Goal: Task Accomplishment & Management: Manage account settings

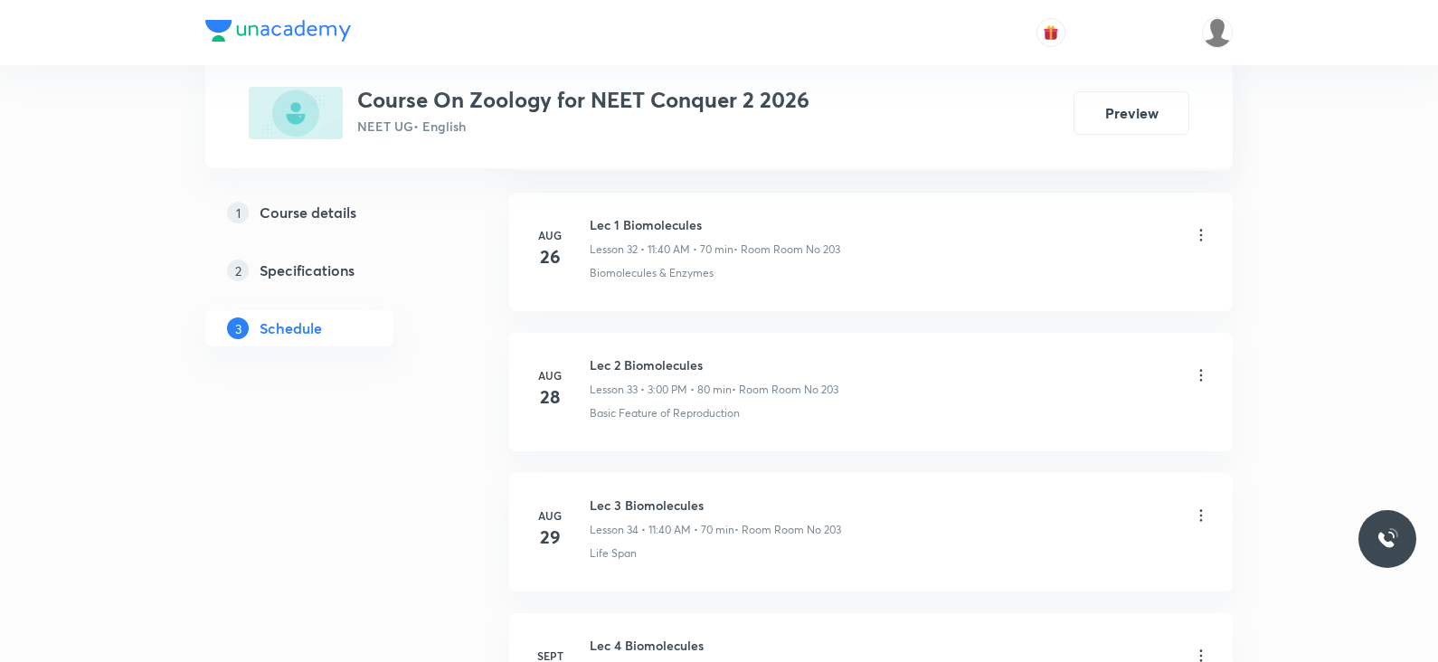
scroll to position [5959, 0]
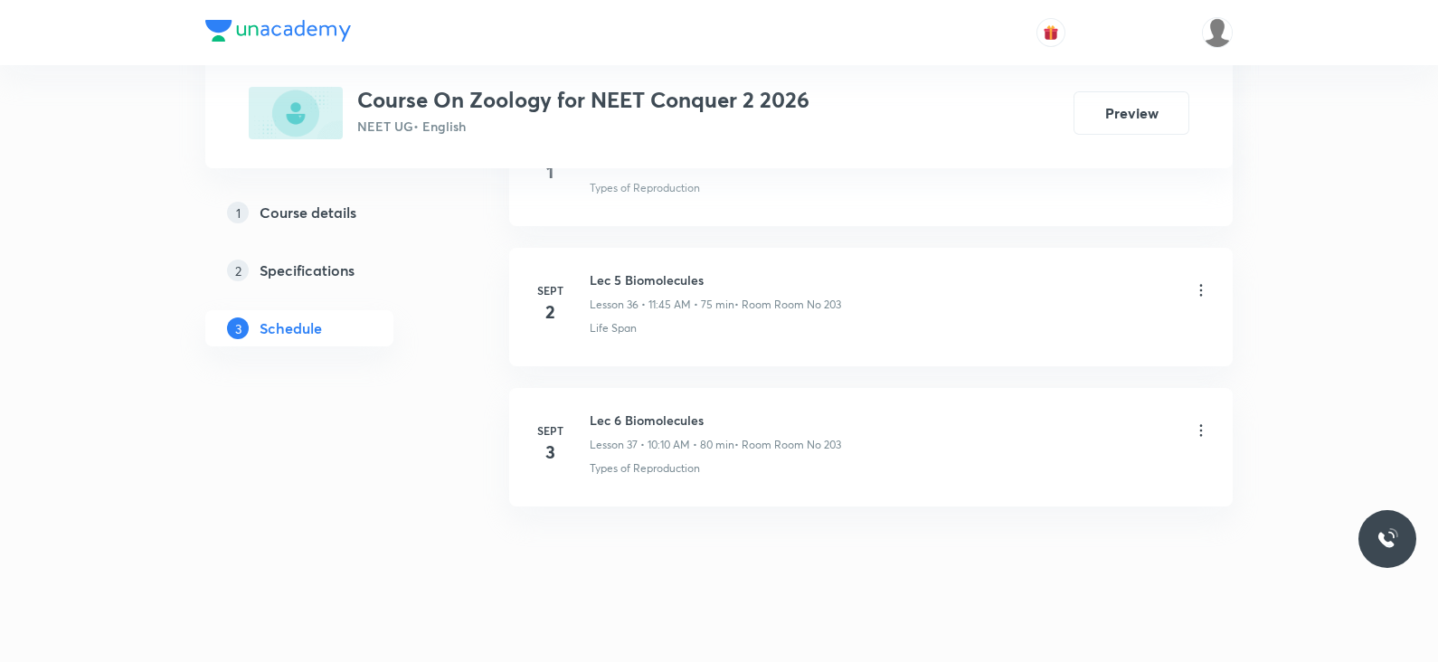
click at [657, 411] on h6 "Lec 6 Biomolecules" at bounding box center [715, 420] width 251 height 19
copy h6 "Lec 6 Biomolecules"
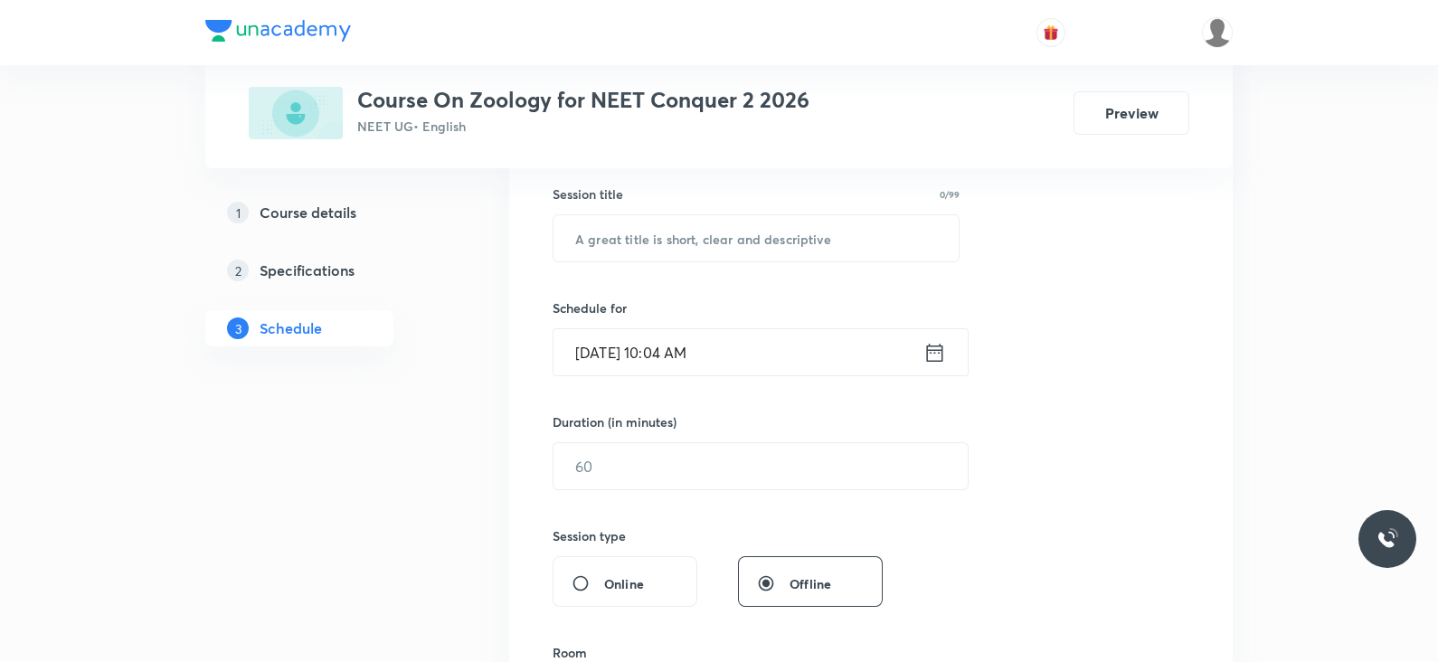
scroll to position [0, 0]
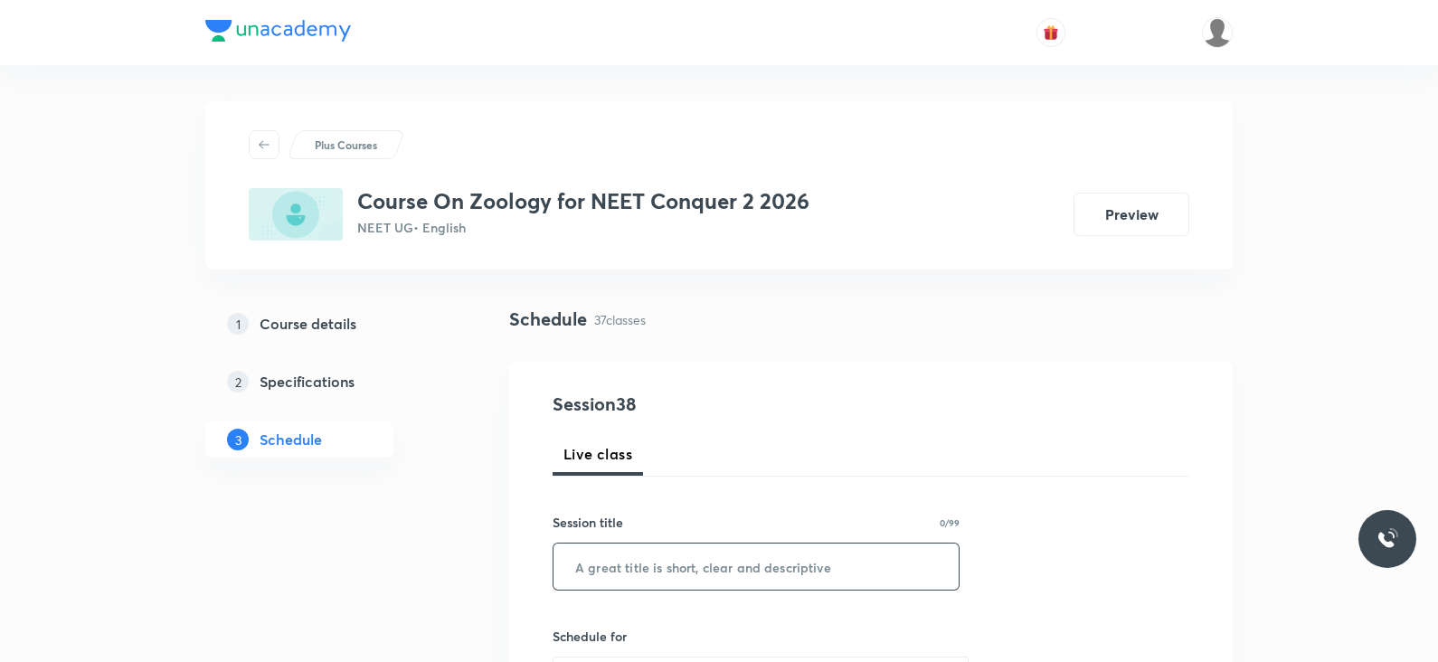
click at [628, 552] on input "text" at bounding box center [755, 566] width 405 height 46
paste input "Lec 6 Biomolecules"
click at [610, 565] on input "Lec 6 Biomolecules" at bounding box center [755, 566] width 405 height 46
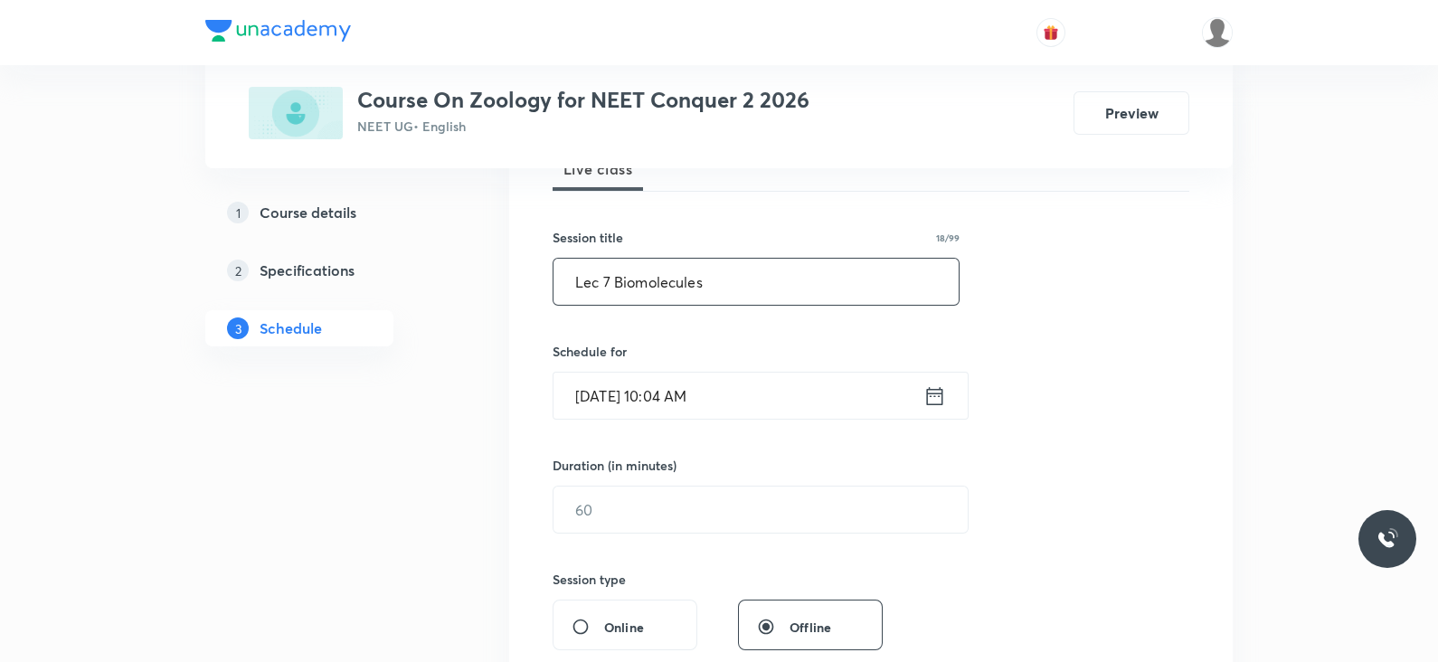
scroll to position [289, 0]
type input "Lec 7 Biomolecules"
click at [931, 395] on icon at bounding box center [934, 391] width 23 height 25
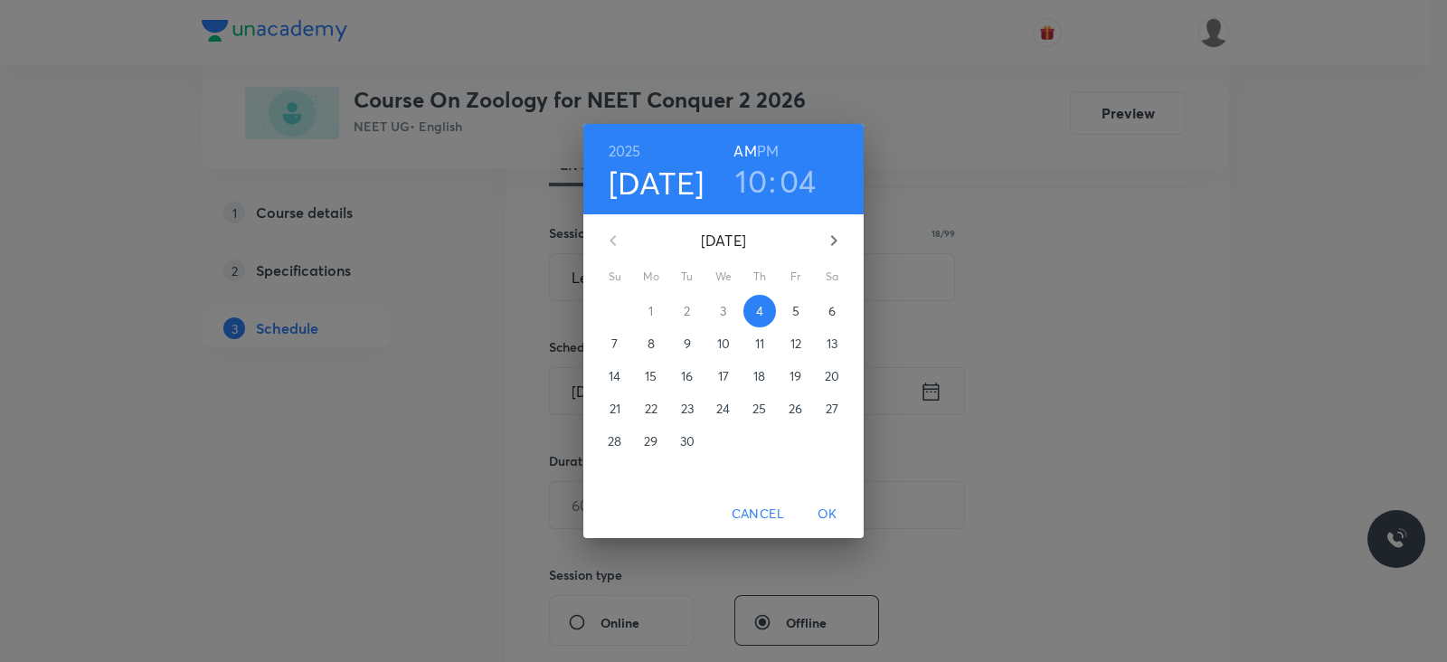
click at [807, 175] on h3 "04" at bounding box center [797, 181] width 37 height 38
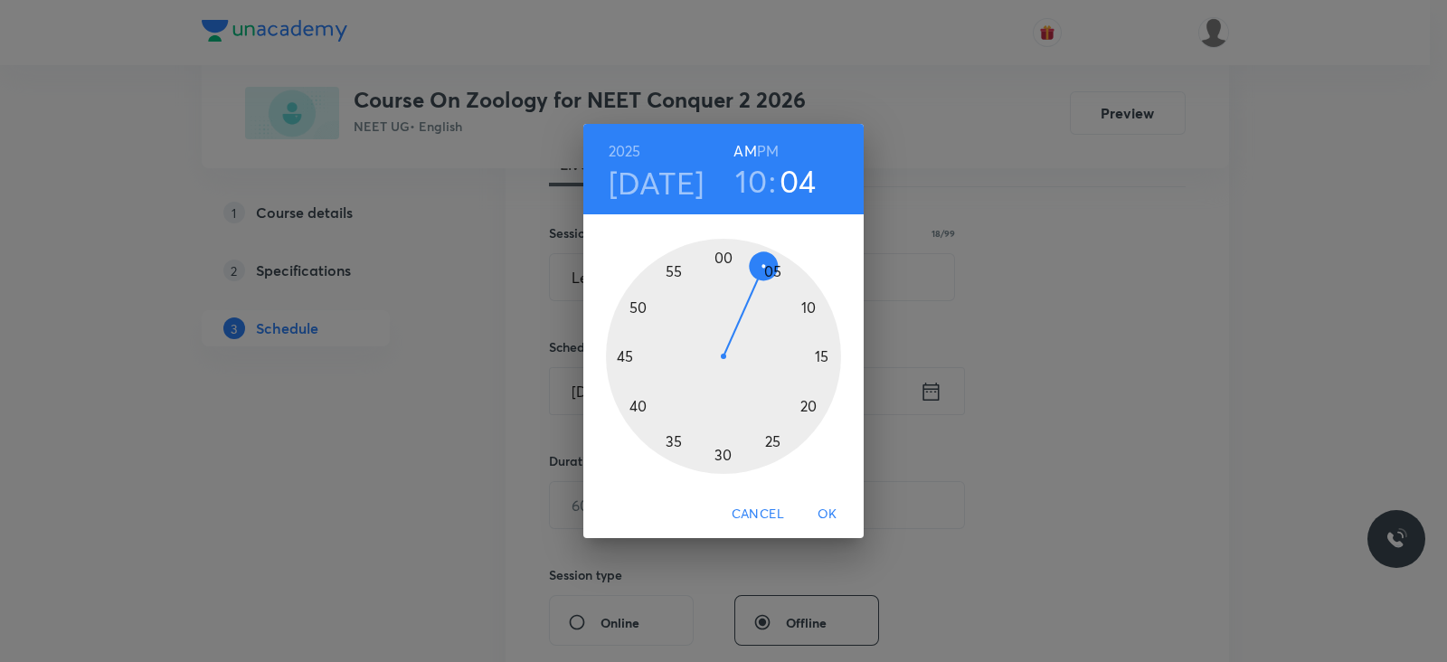
click at [807, 306] on div at bounding box center [723, 356] width 235 height 235
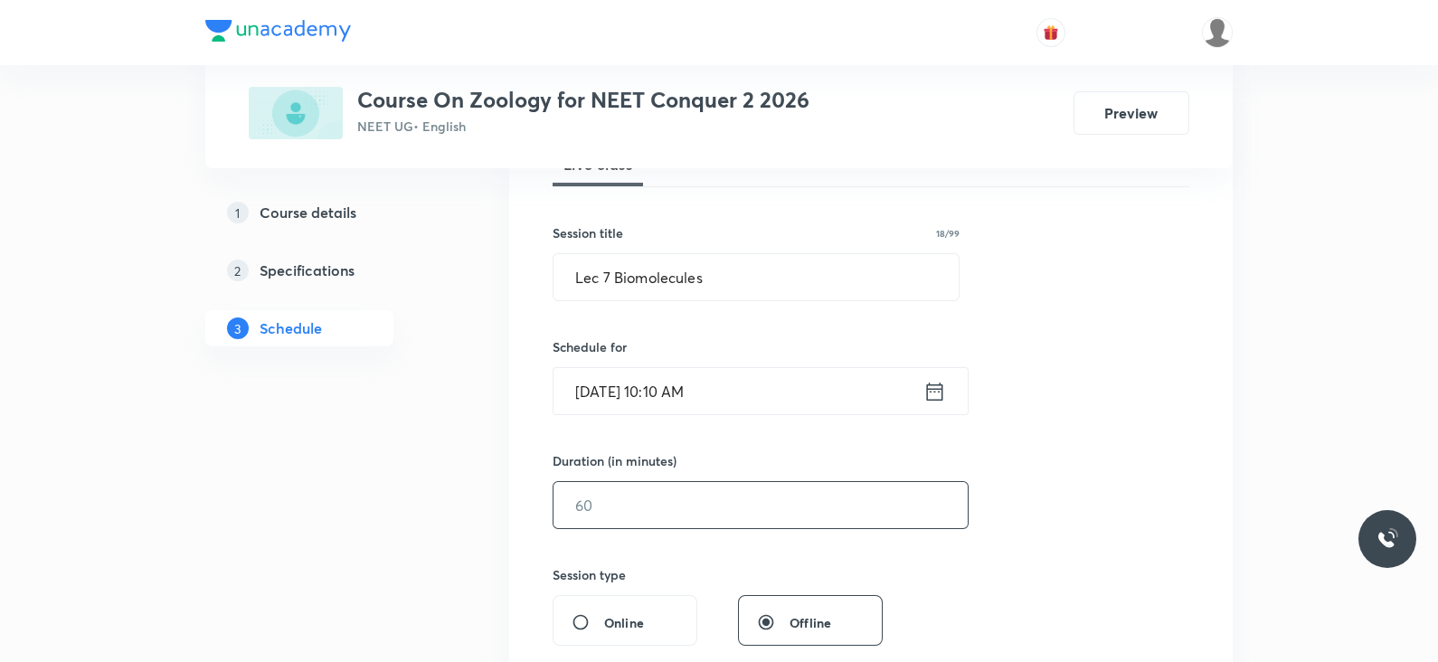
click at [692, 506] on input "text" at bounding box center [760, 505] width 414 height 46
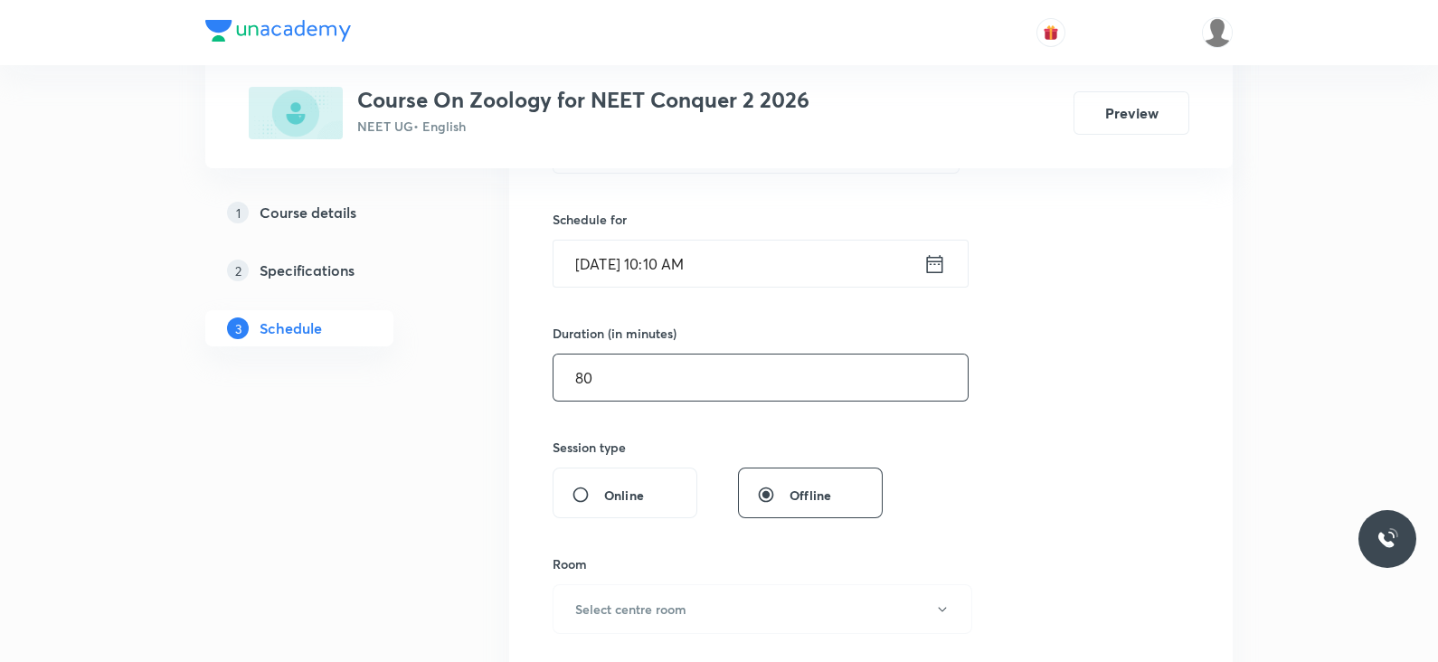
scroll to position [472, 0]
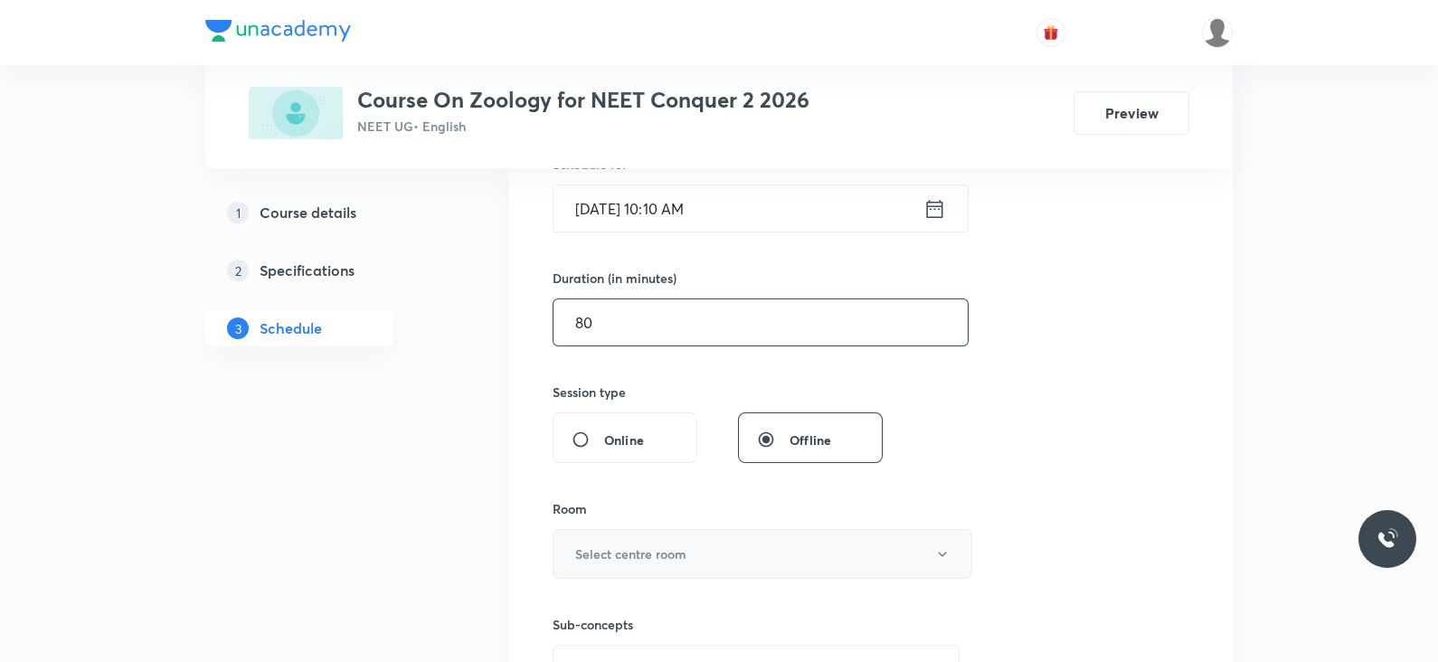
type input "80"
click at [694, 538] on button "Select centre room" at bounding box center [762, 554] width 420 height 50
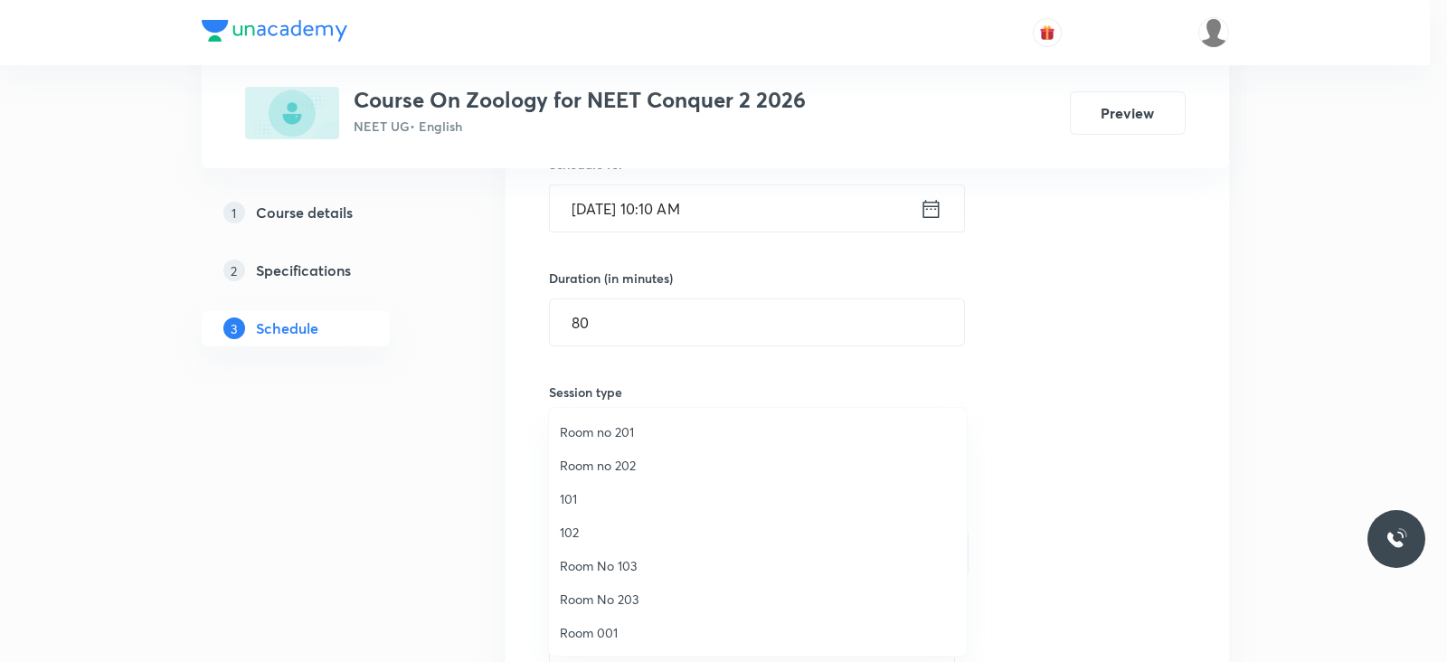
click at [615, 599] on span "Room No 203" at bounding box center [758, 599] width 396 height 19
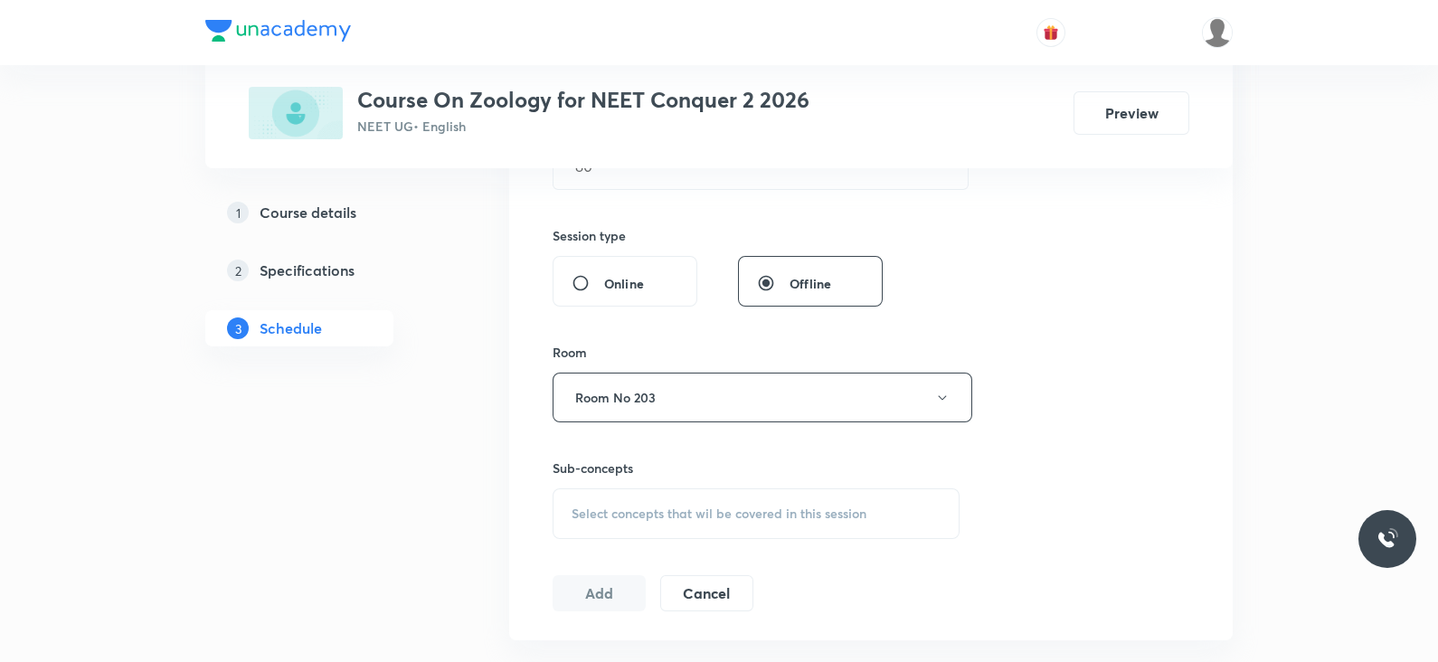
scroll to position [651, 0]
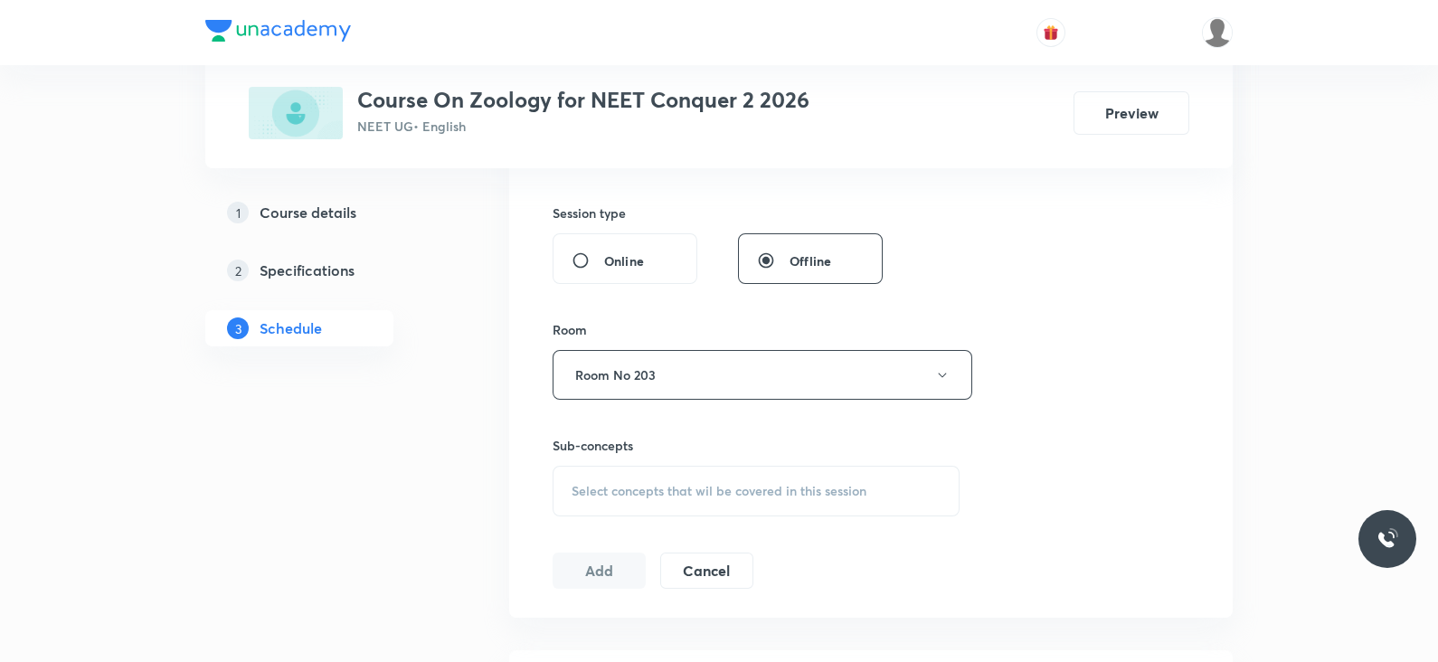
click at [692, 498] on div "Select concepts that wil be covered in this session" at bounding box center [755, 491] width 407 height 51
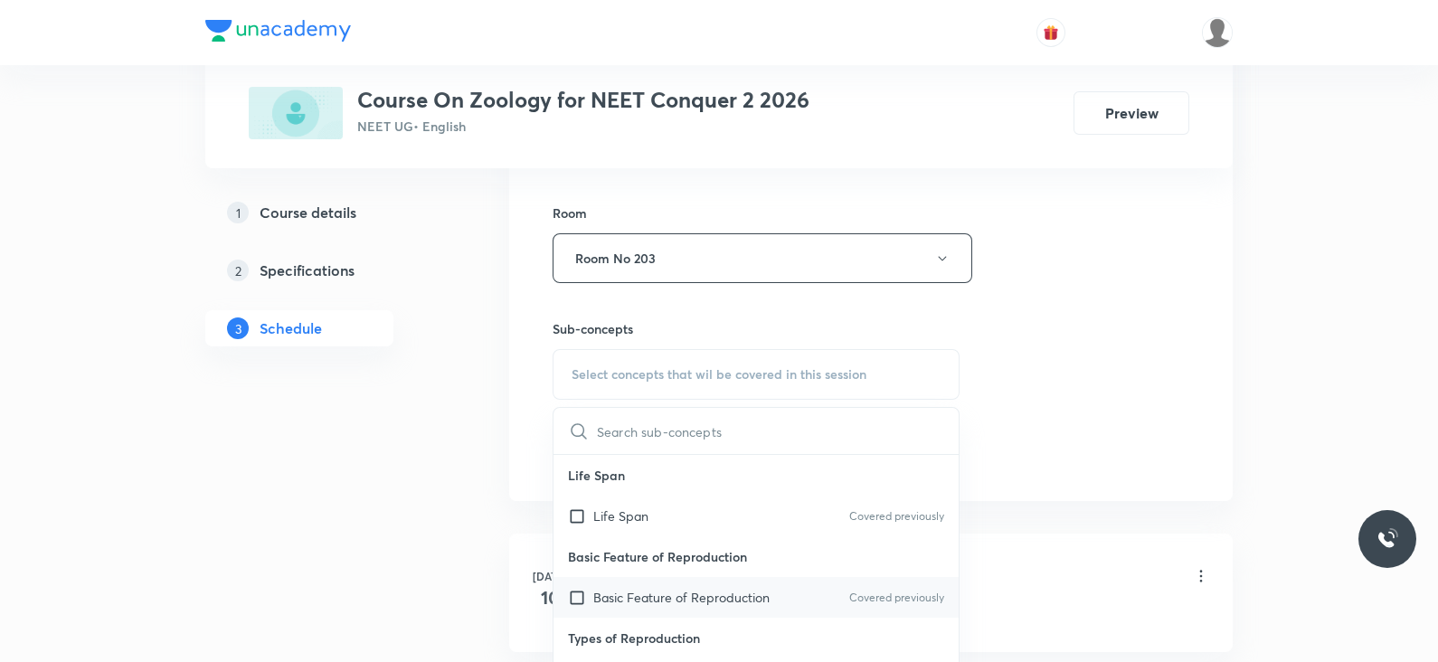
scroll to position [114, 0]
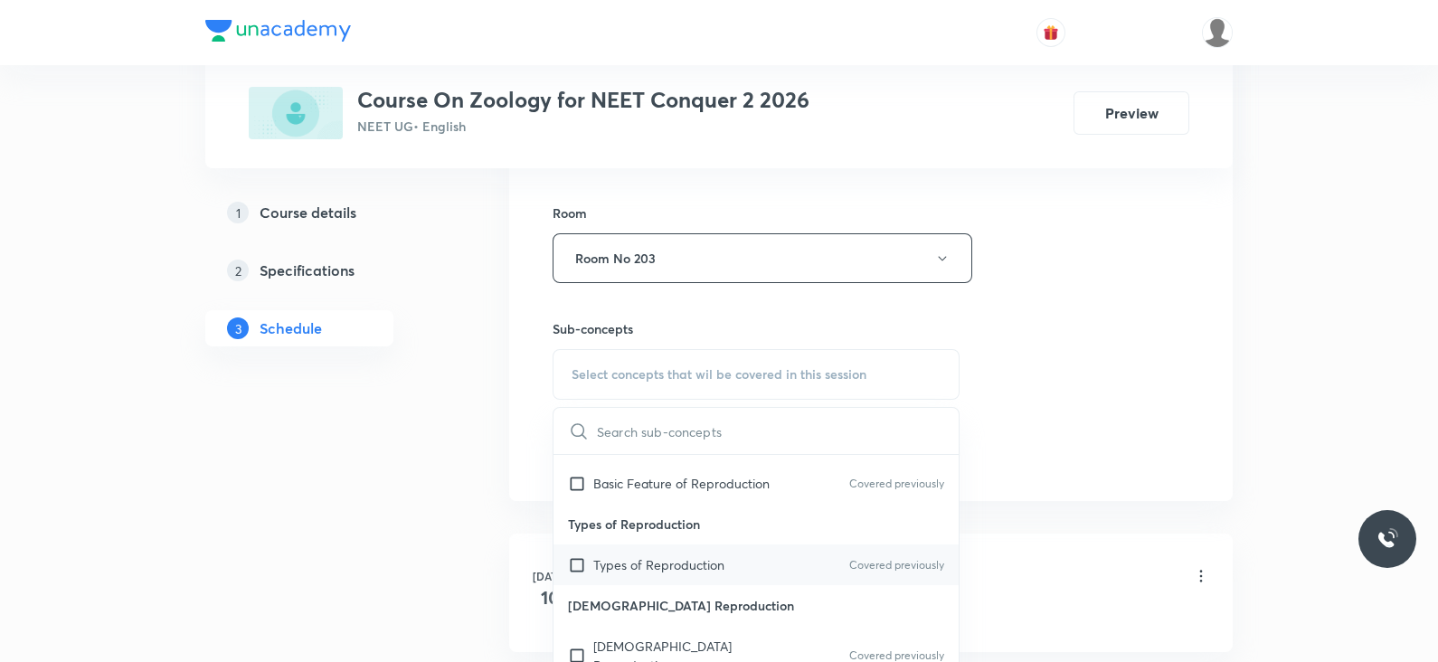
click at [695, 562] on p "Types of Reproduction" at bounding box center [658, 564] width 131 height 19
checkbox input "true"
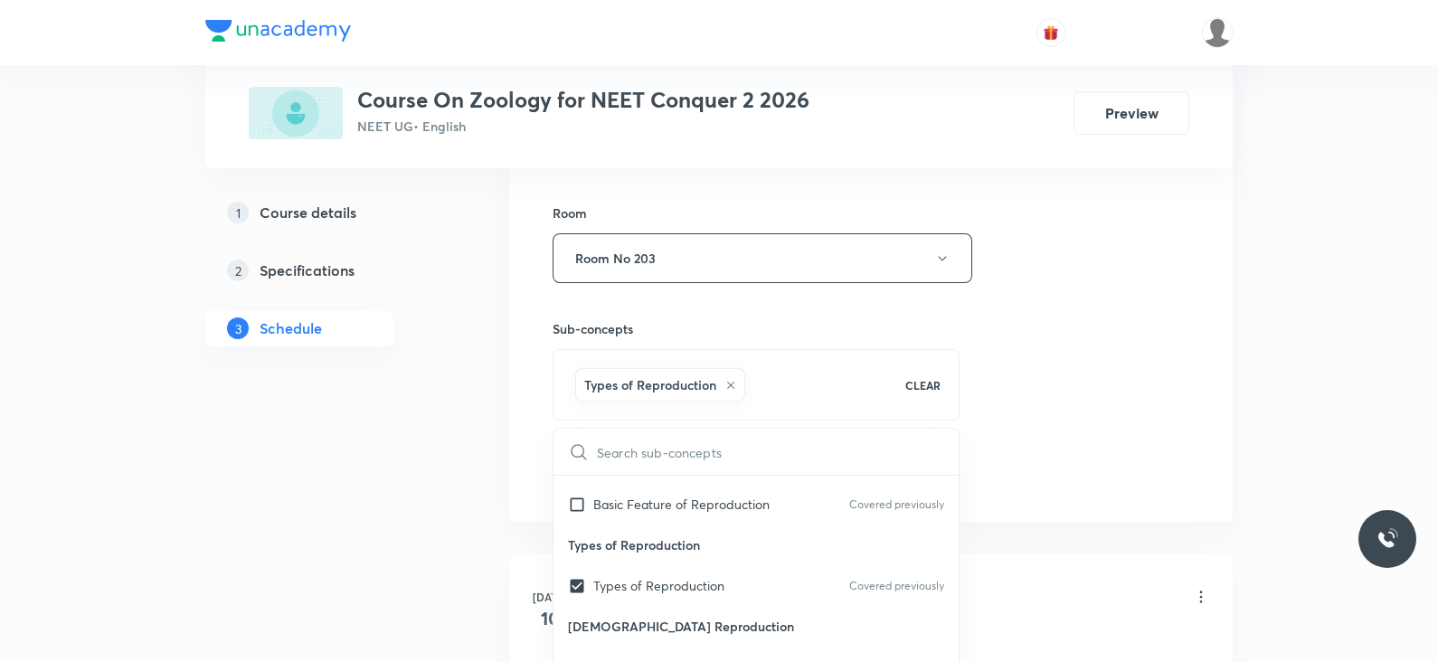
click at [986, 373] on div "Session 38 Live class Session title 18/99 Lec 7 Biomolecules ​ Schedule for Sep…" at bounding box center [870, 58] width 637 height 870
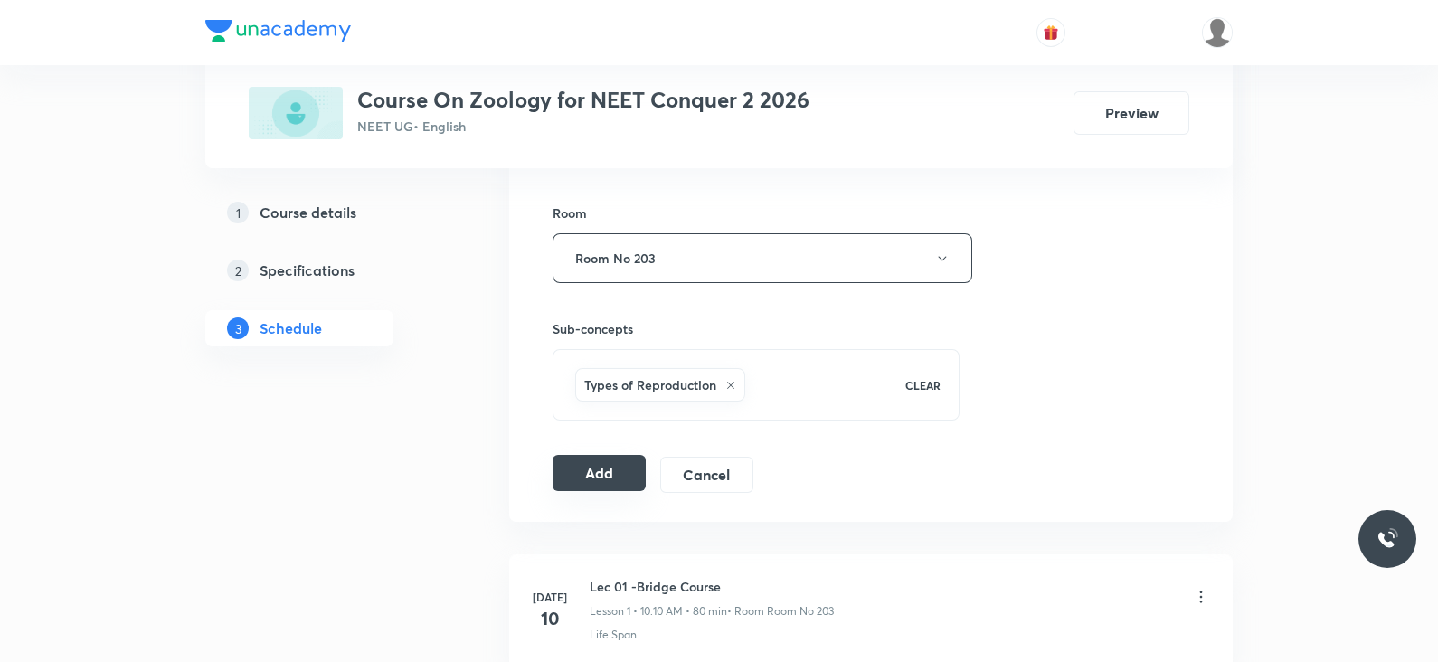
click at [590, 466] on button "Add" at bounding box center [598, 473] width 93 height 36
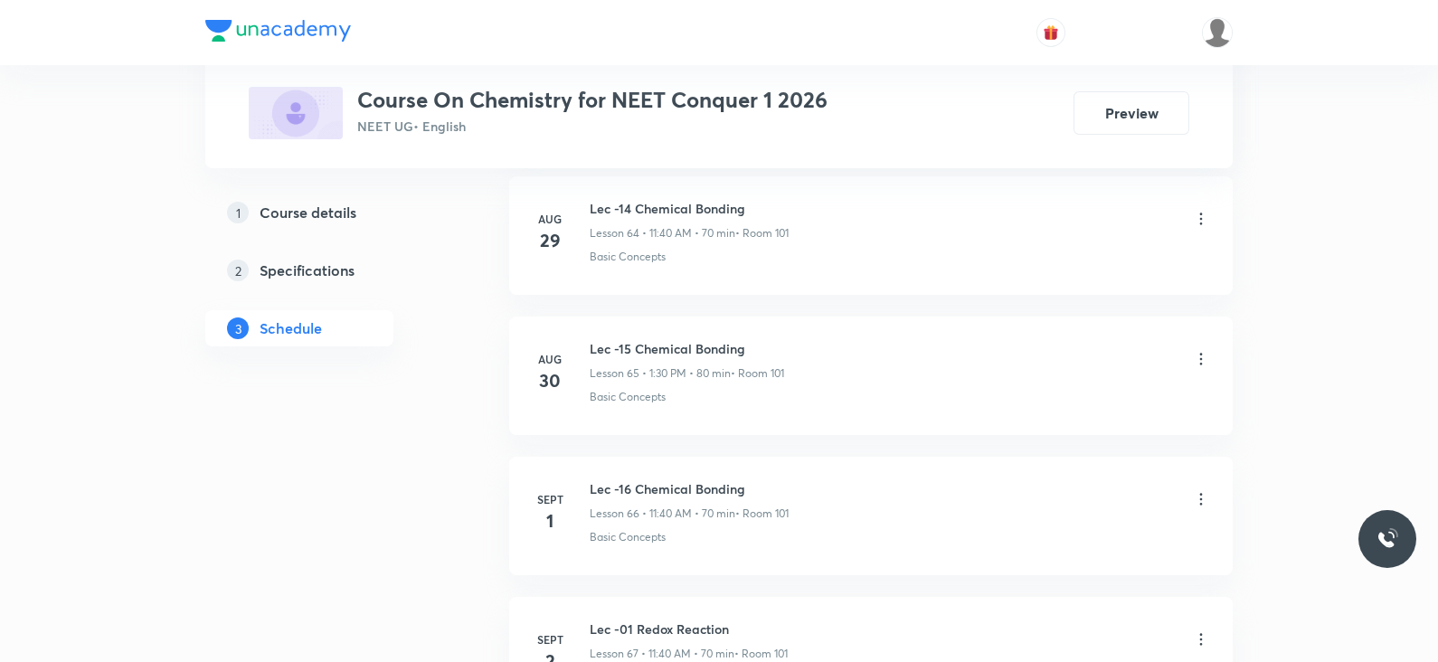
scroll to position [10154, 0]
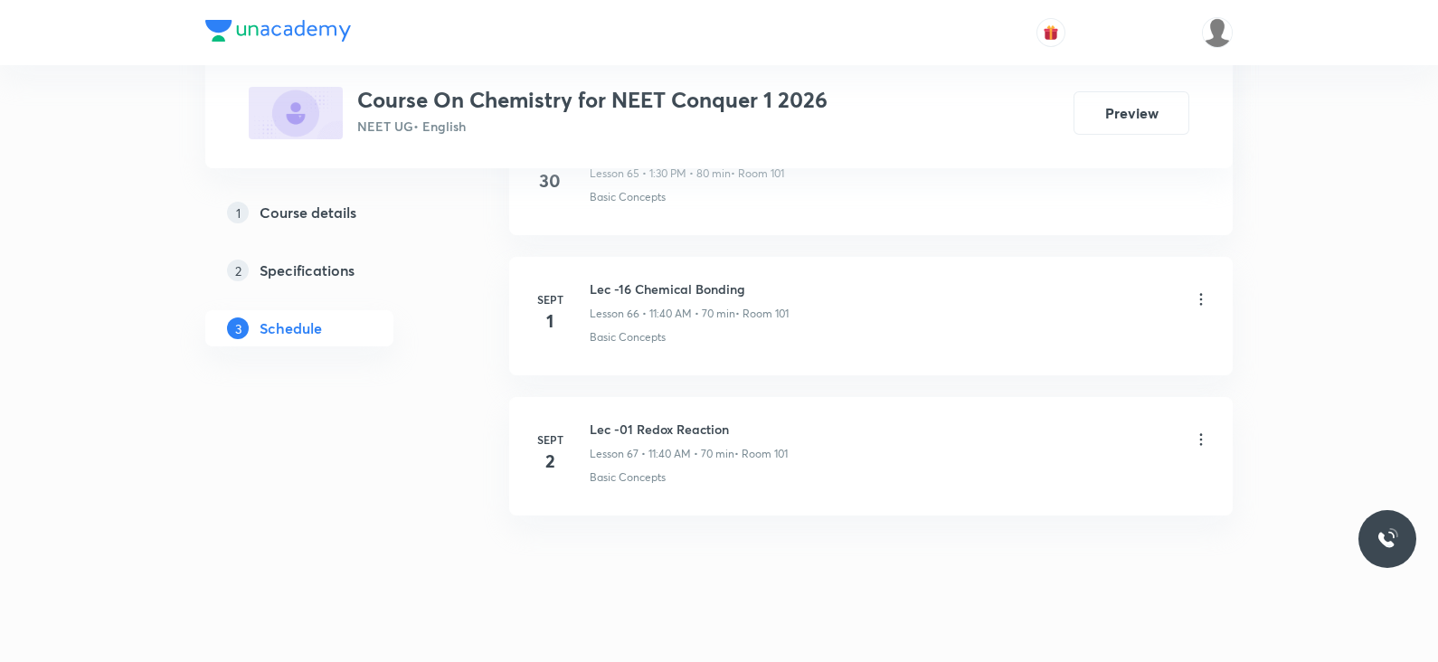
click at [619, 420] on h6 "Lec -01 Redox Reaction" at bounding box center [689, 429] width 198 height 19
copy h6 "Lec -01 Redox Reaction"
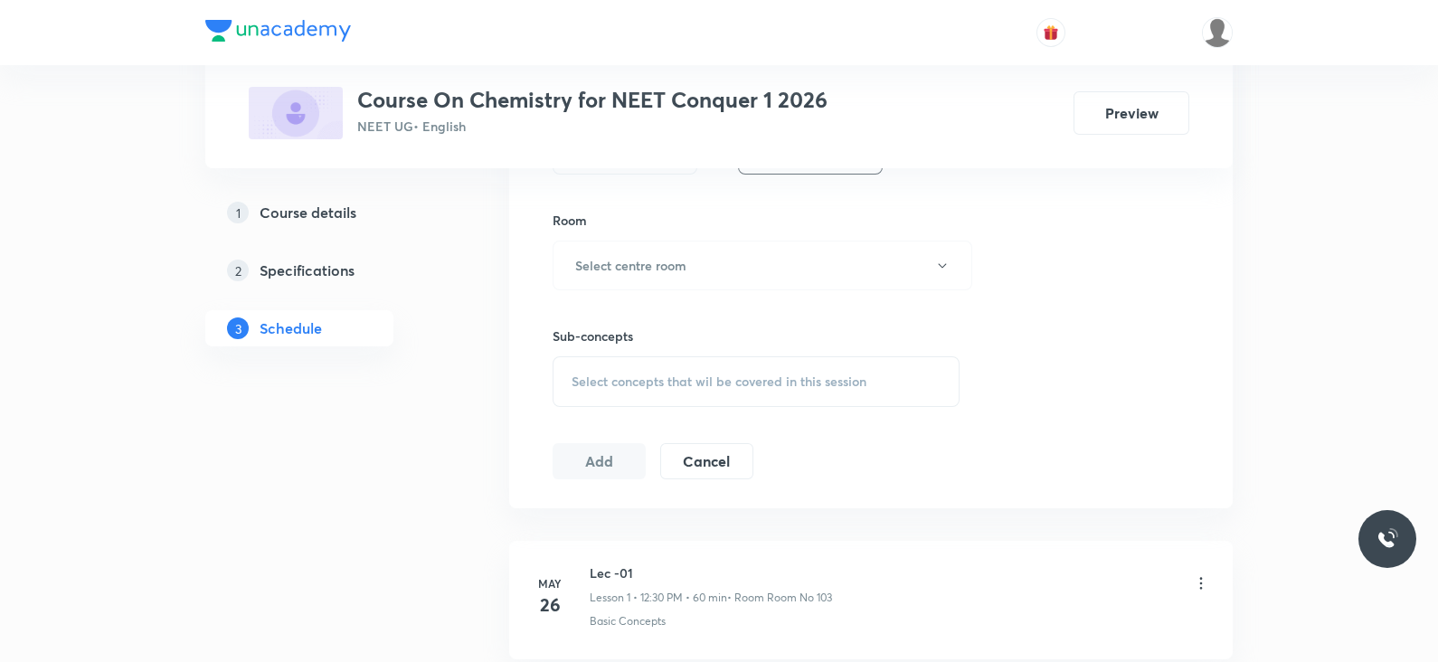
scroll to position [0, 0]
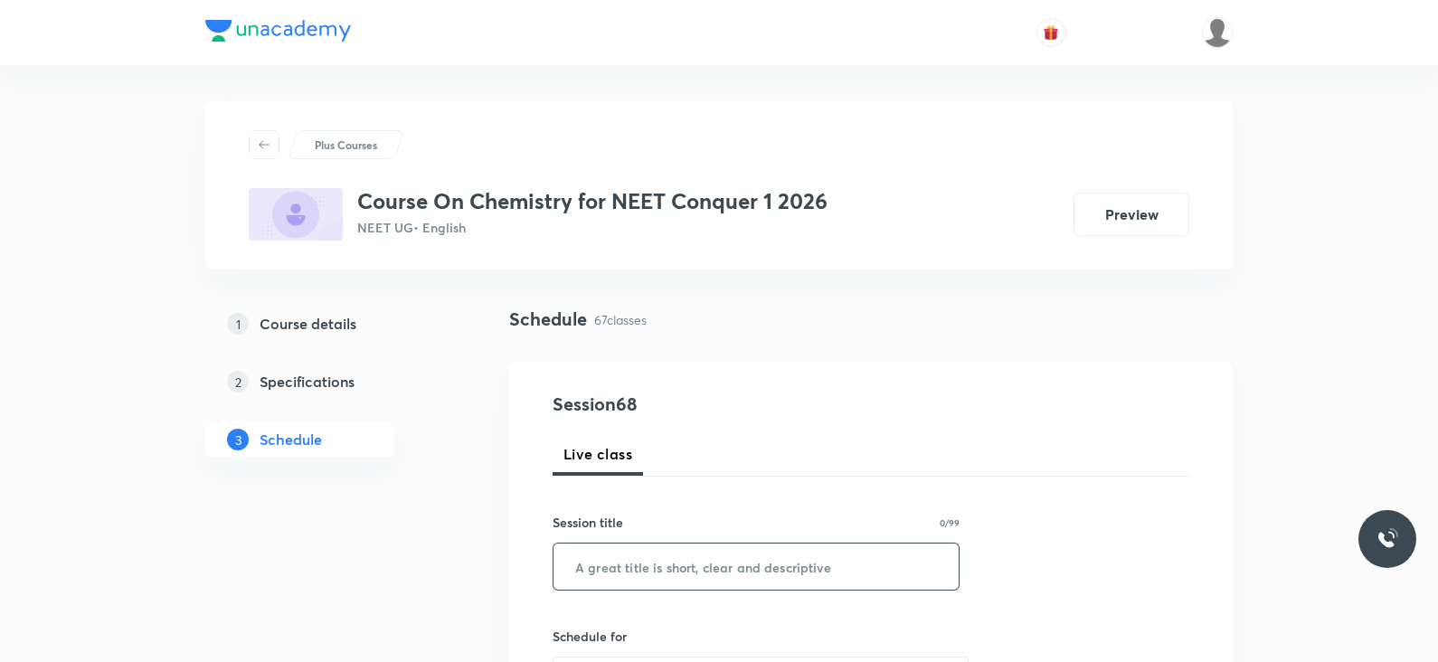
click at [632, 562] on input "text" at bounding box center [755, 566] width 405 height 46
paste input "Lec -01 Redox Reaction"
click at [622, 565] on input "Lec -01 Redox Reaction" at bounding box center [755, 566] width 405 height 46
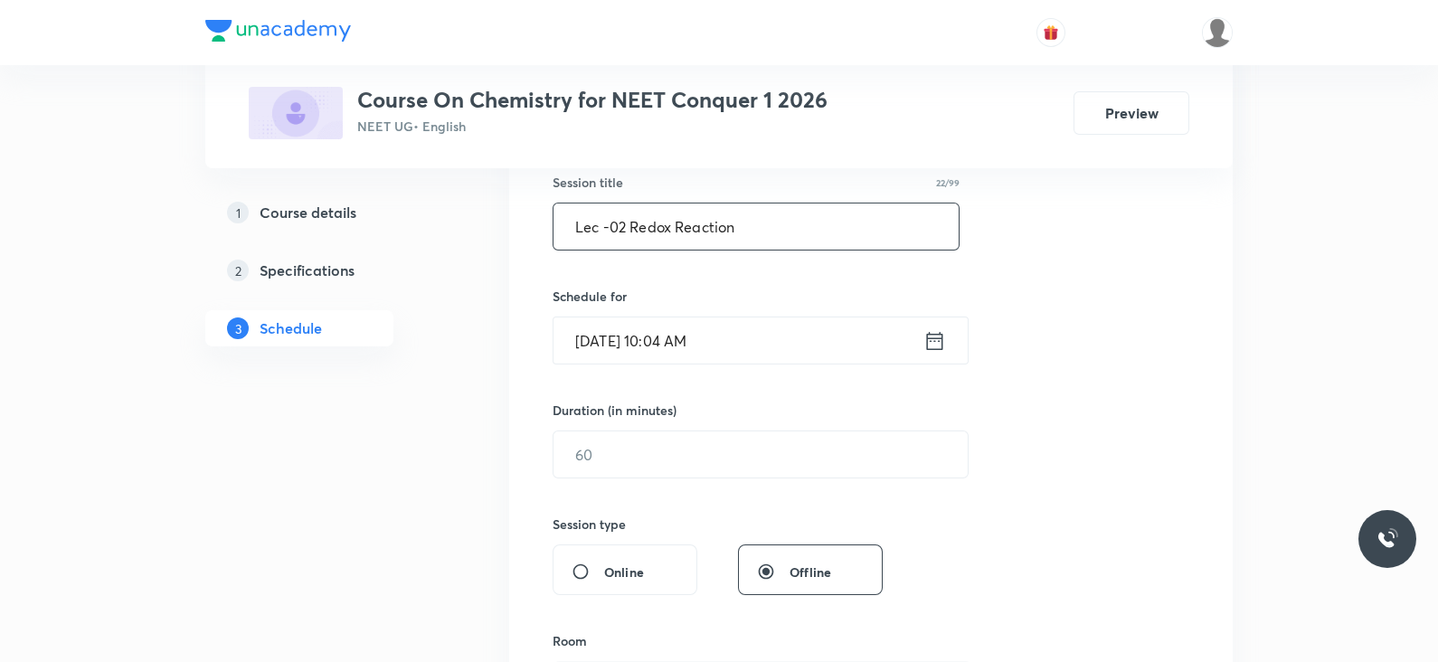
scroll to position [352, 0]
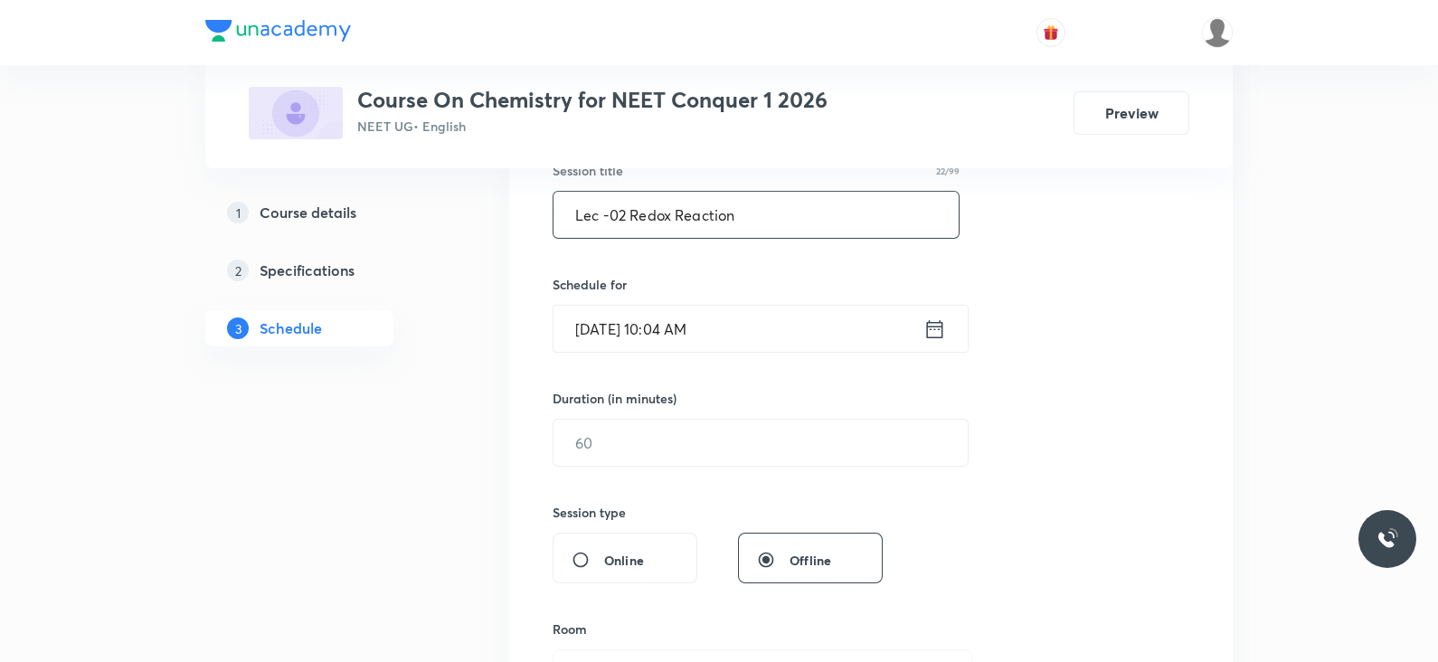
type input "Lec -02 Redox Reaction"
click at [937, 323] on icon at bounding box center [934, 328] width 23 height 25
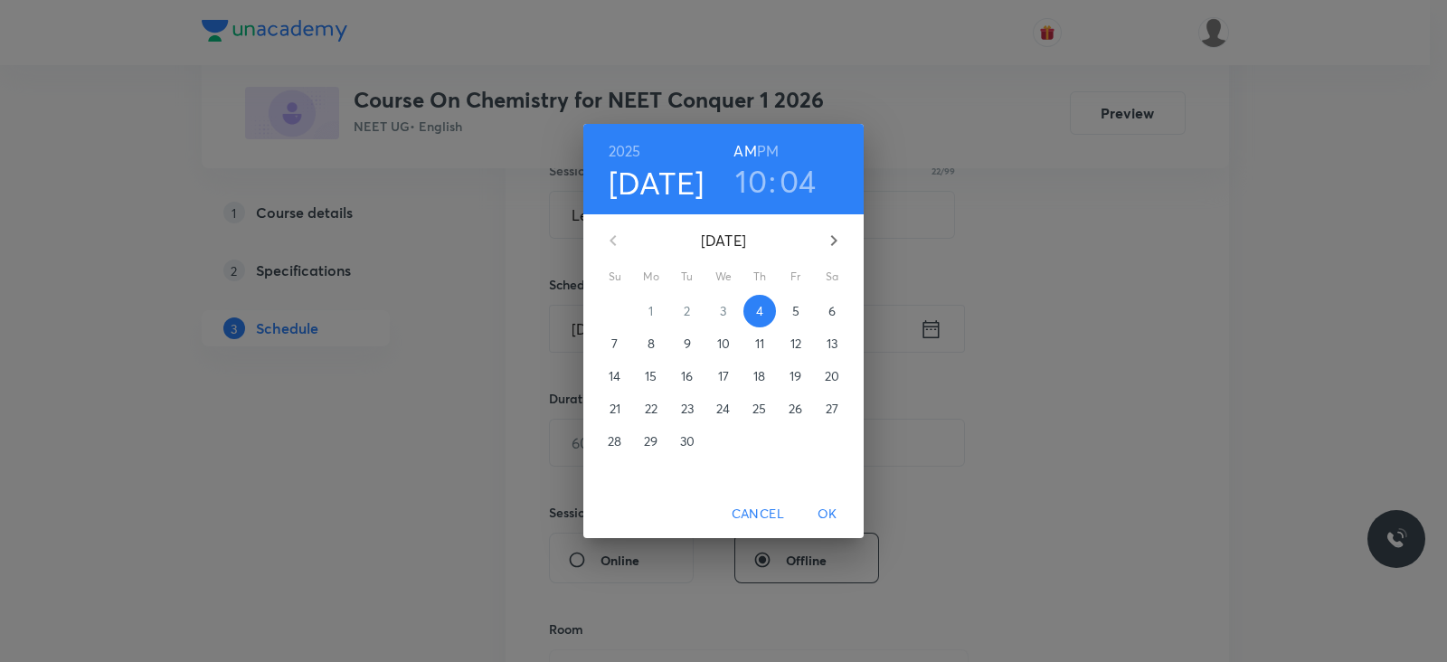
click at [783, 177] on h3 "04" at bounding box center [797, 181] width 37 height 38
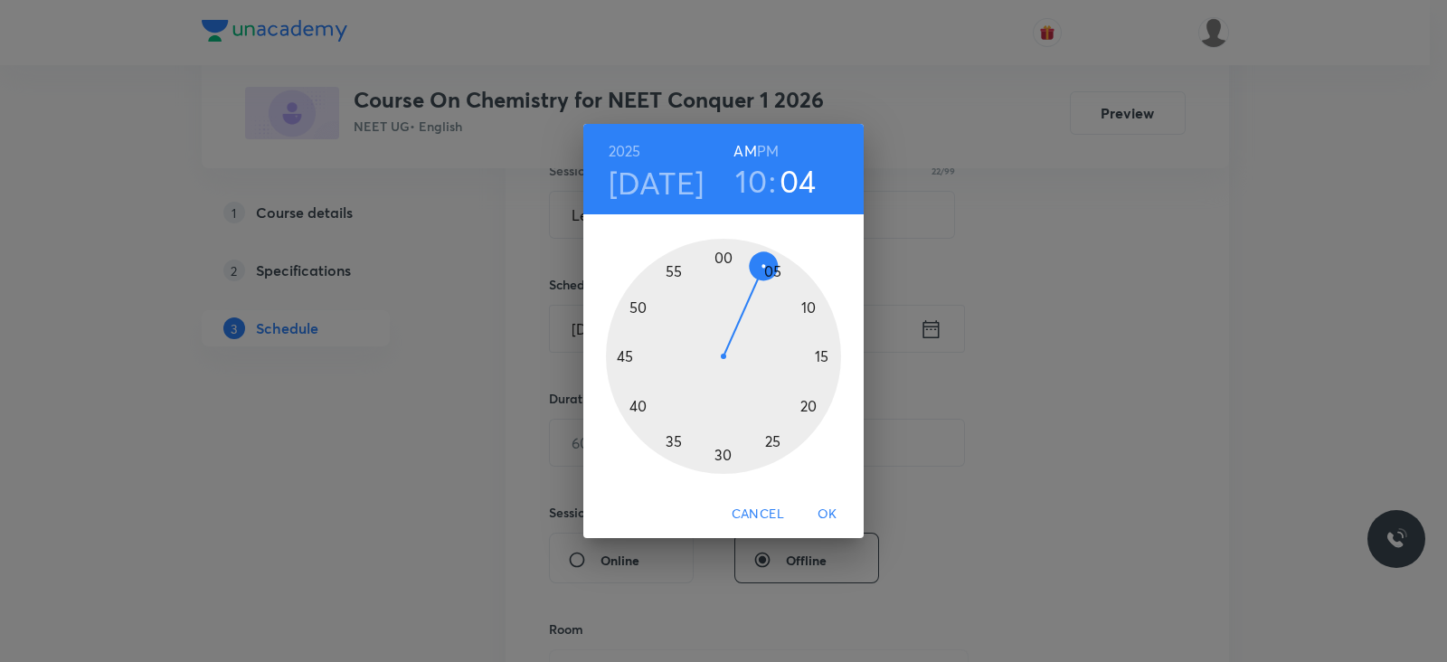
click at [804, 306] on div at bounding box center [723, 356] width 235 height 235
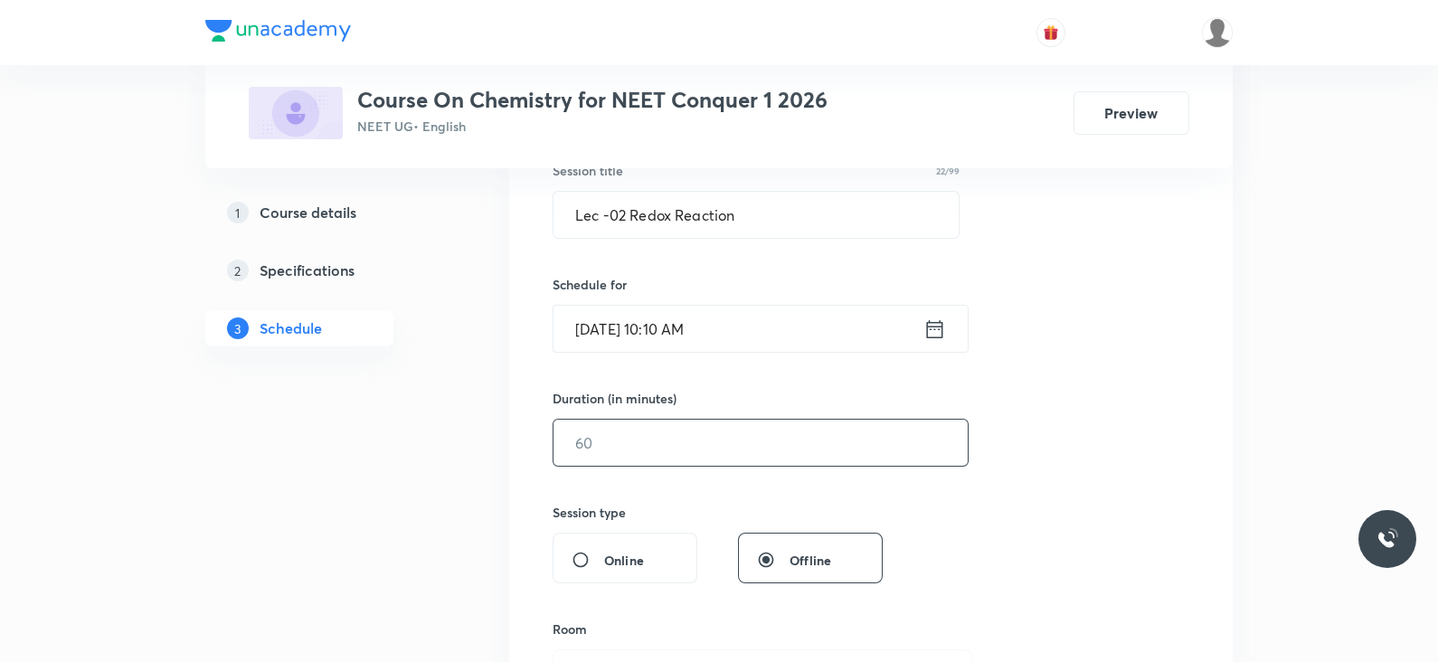
click at [665, 437] on input "text" at bounding box center [760, 443] width 414 height 46
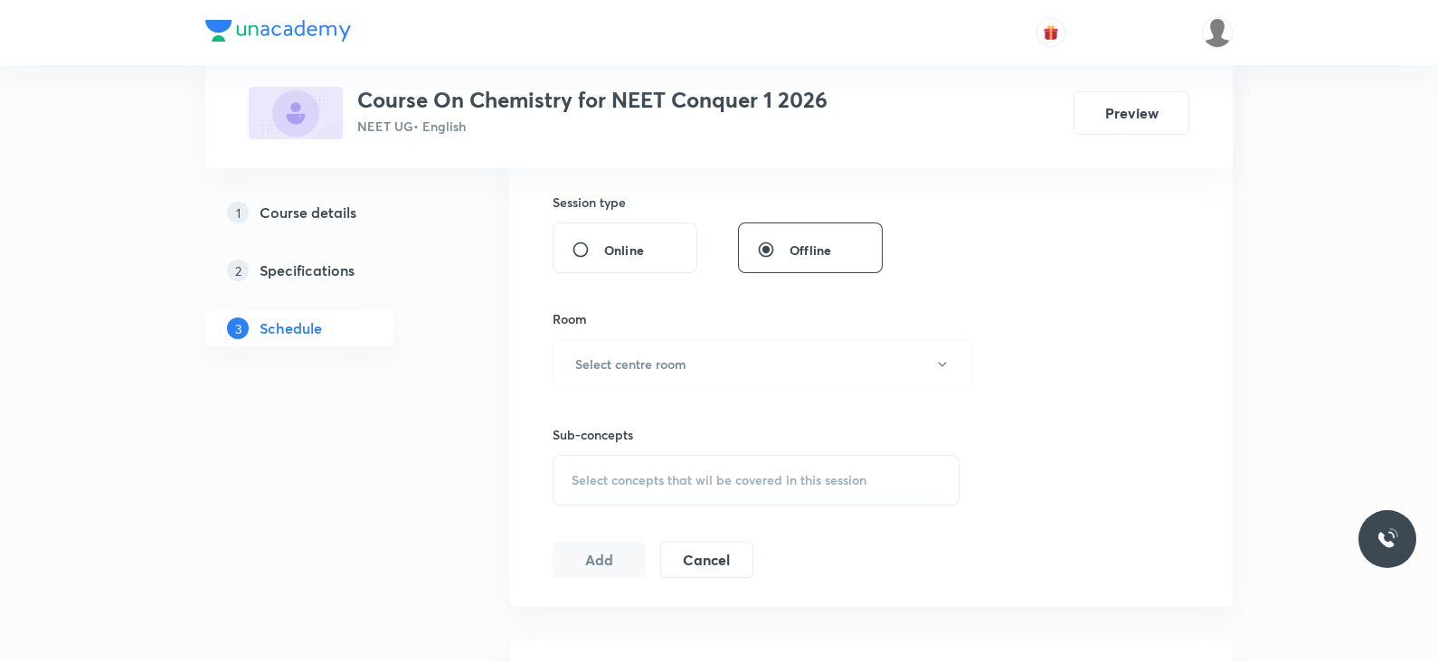
scroll to position [664, 0]
type input "80"
click at [635, 375] on button "Select centre room" at bounding box center [762, 362] width 420 height 50
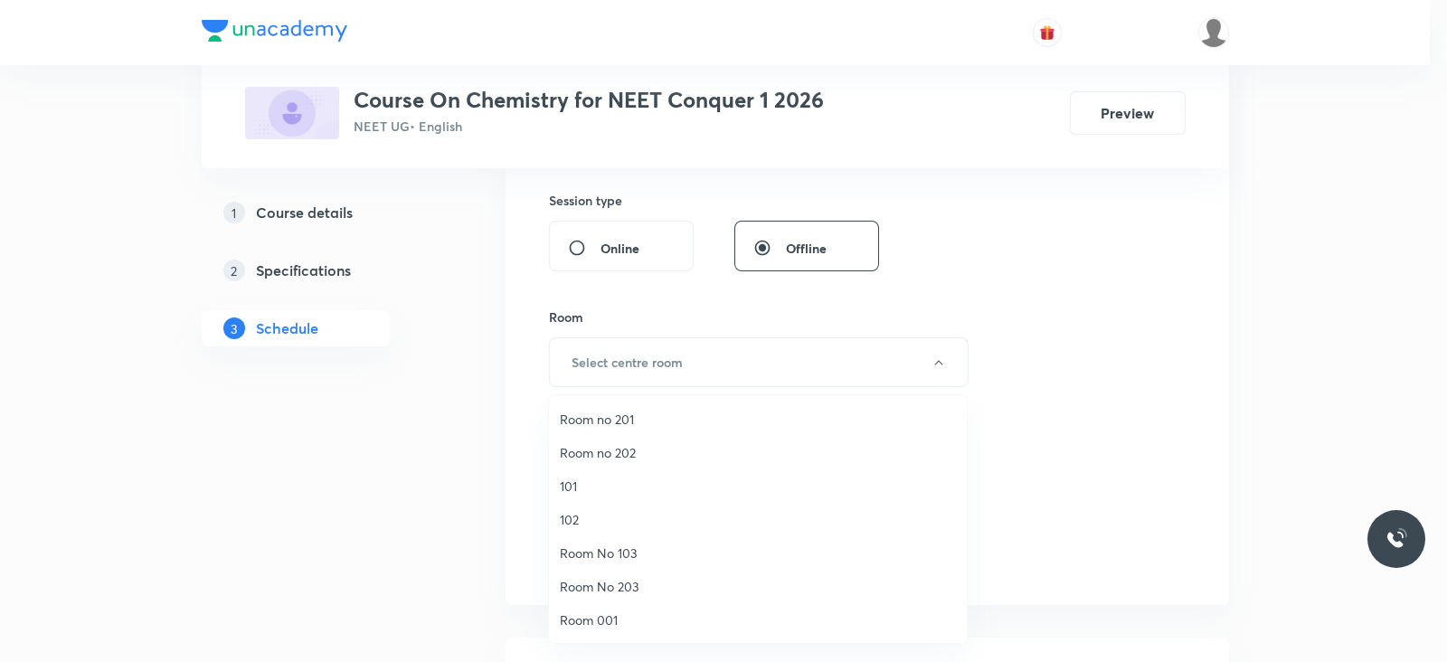
click at [602, 484] on span "101" at bounding box center [758, 486] width 396 height 19
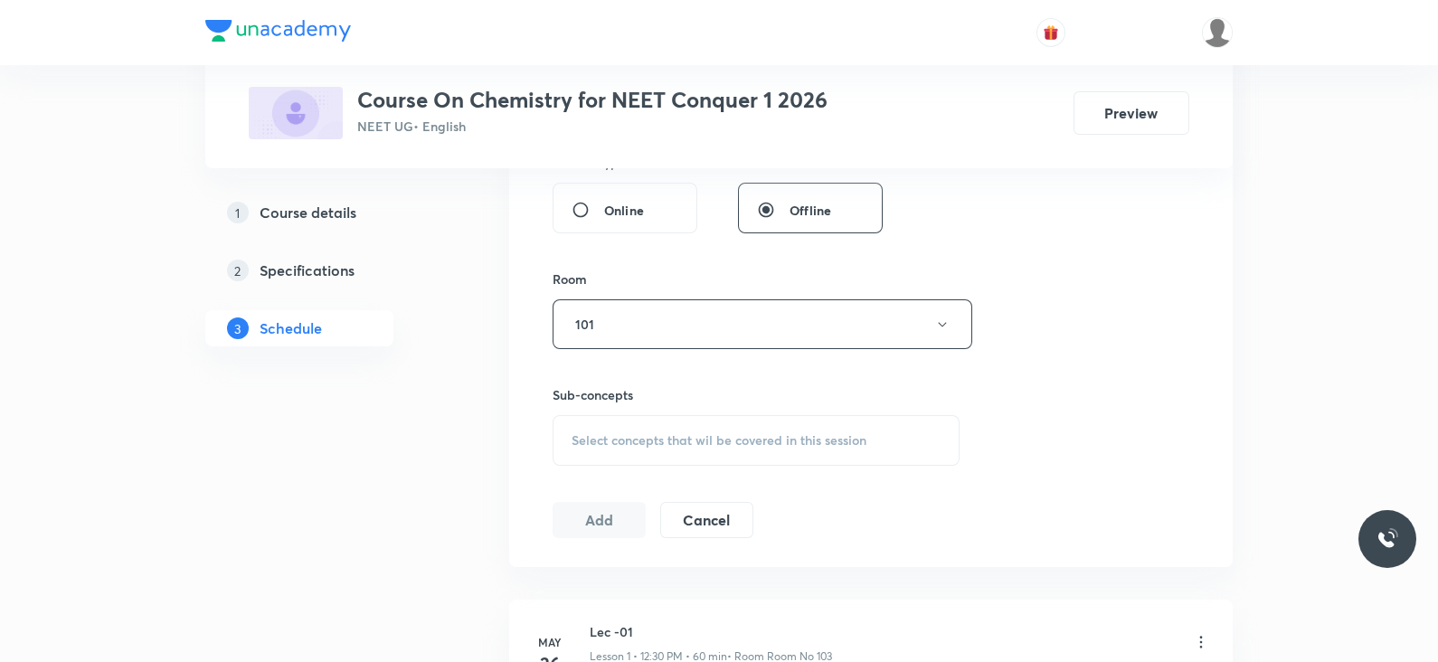
scroll to position [704, 0]
click at [637, 436] on span "Select concepts that wil be covered in this session" at bounding box center [718, 437] width 295 height 14
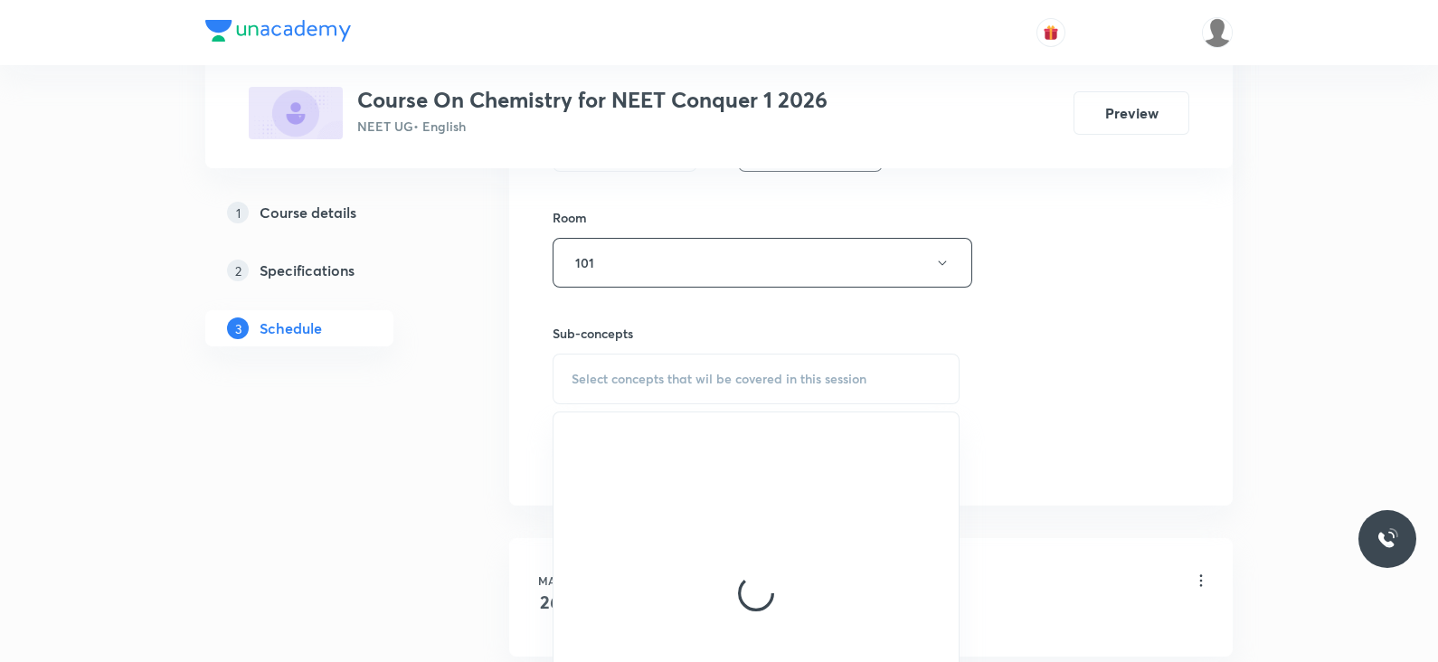
scroll to position [765, 0]
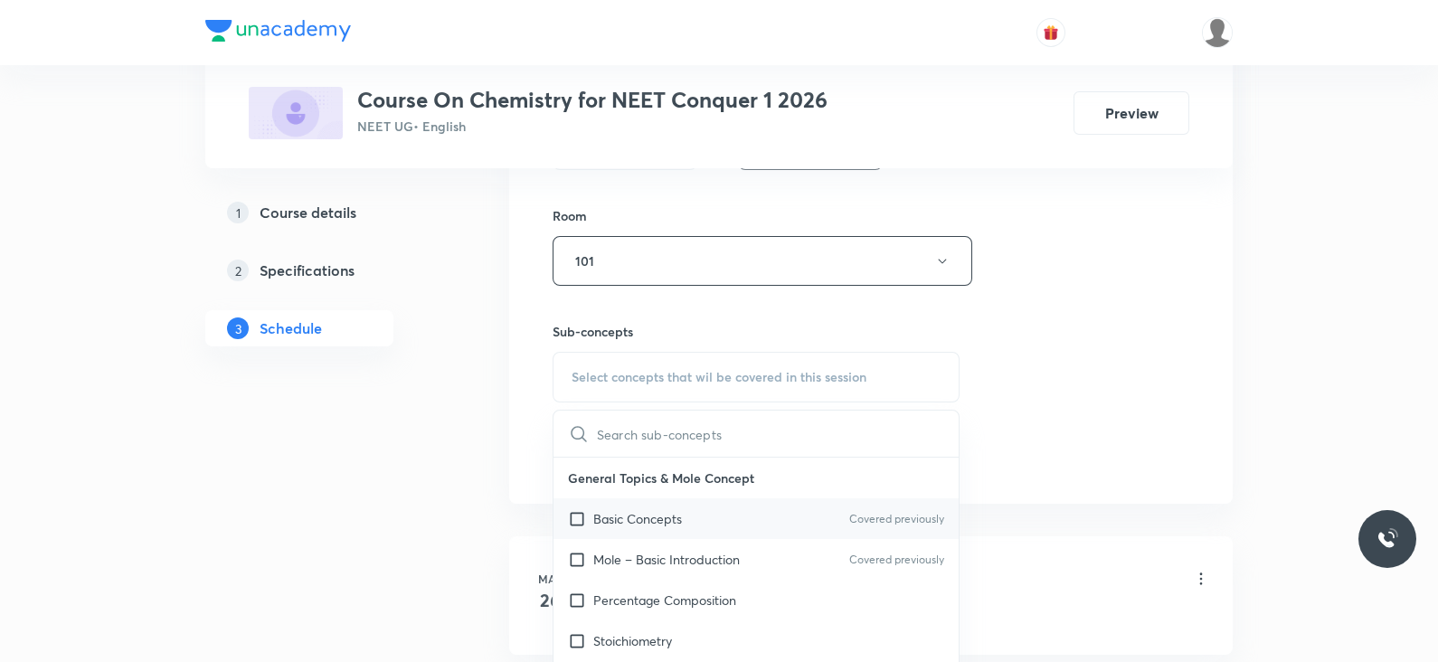
click at [637, 514] on p "Basic Concepts" at bounding box center [637, 518] width 89 height 19
click at [1071, 335] on div "Session 68 Live class Session title 22/99 Lec -02 Redox Reaction ​ Schedule for…" at bounding box center [870, 50] width 637 height 849
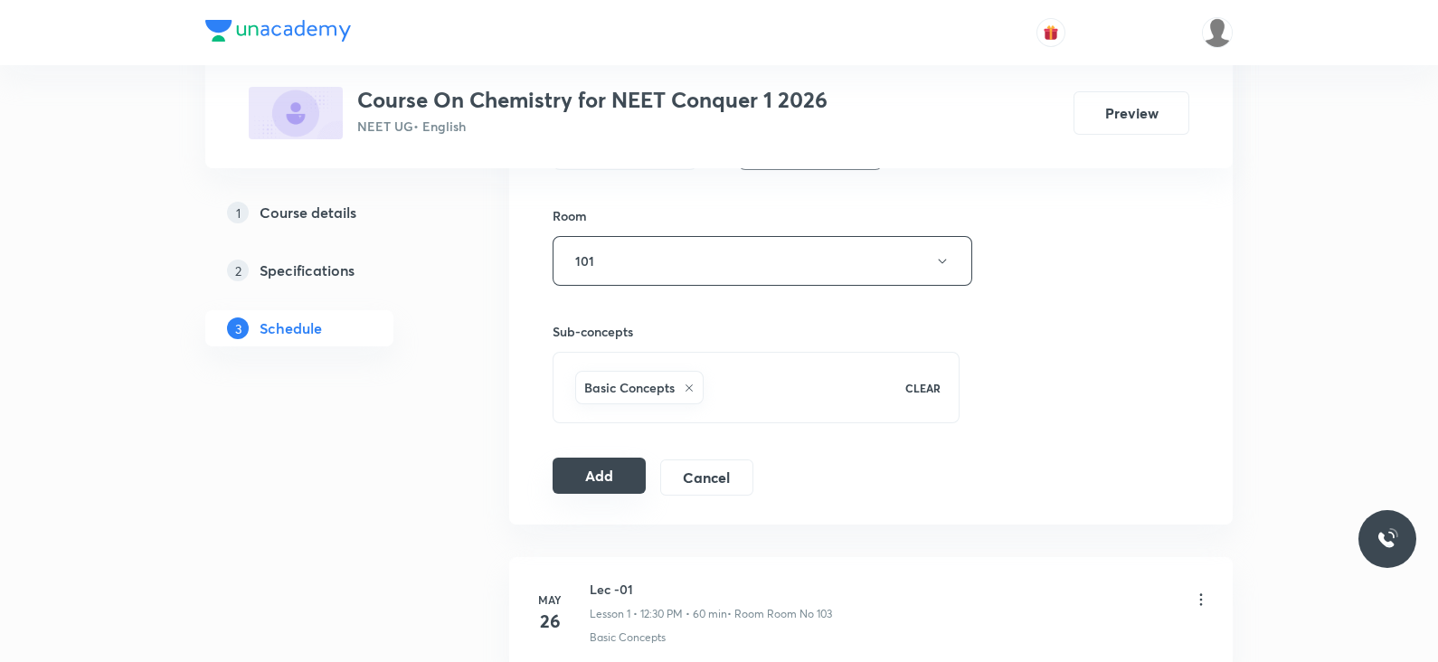
click at [612, 486] on button "Add" at bounding box center [598, 476] width 93 height 36
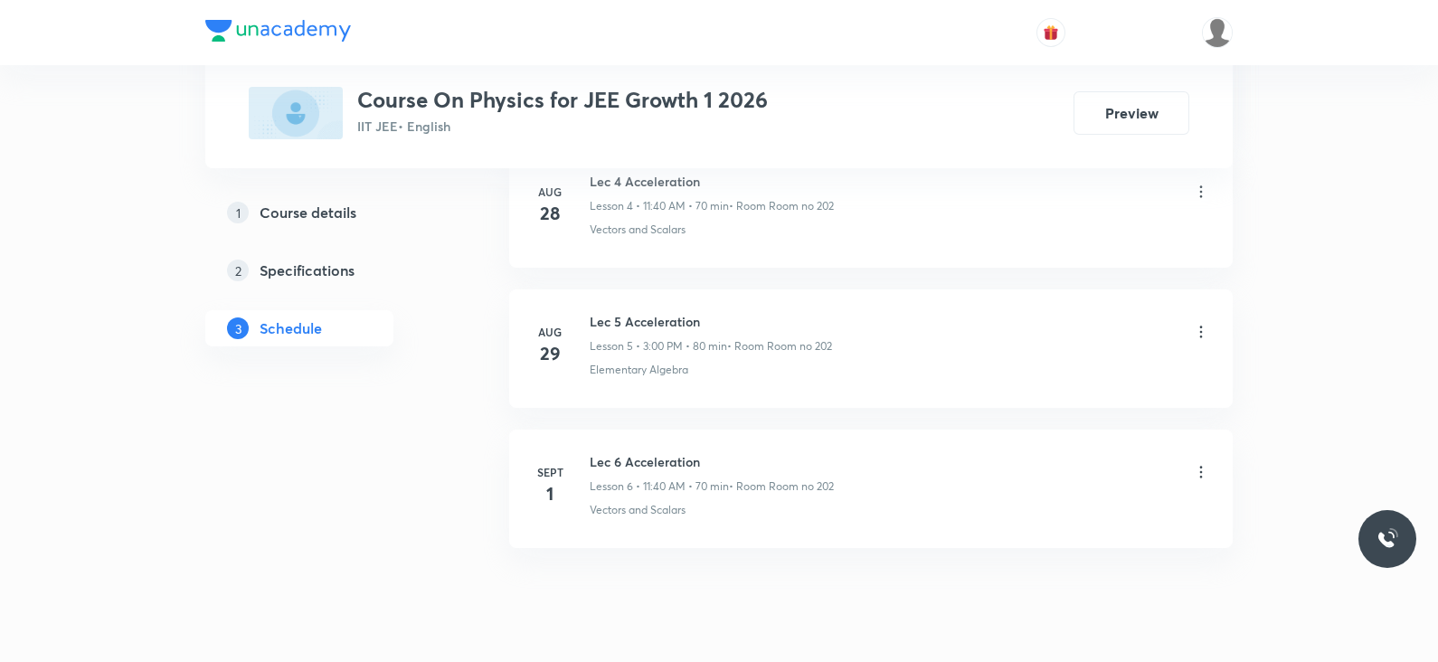
scroll to position [1625, 0]
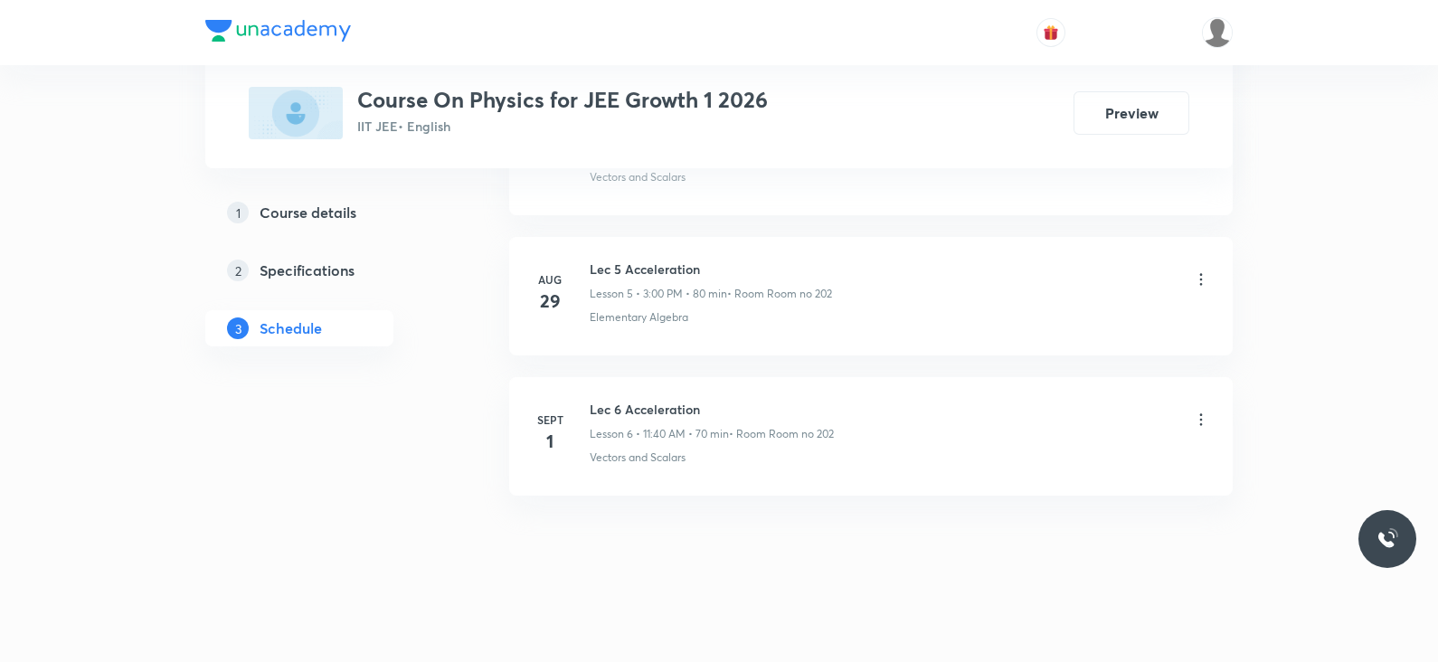
click at [659, 394] on li "[DATE] Lec 6 Acceleration Lesson 6 • 11:40 AM • 70 min • Room Room no 202 Vecto…" at bounding box center [870, 436] width 723 height 118
click at [659, 394] on li "Sept 1 Lec 6 Acceleration Lesson 6 • 11:40 AM • 70 min • Room Room no 202 Vecto…" at bounding box center [870, 436] width 723 height 118
copy h6 "Lec 6 Acceleration"
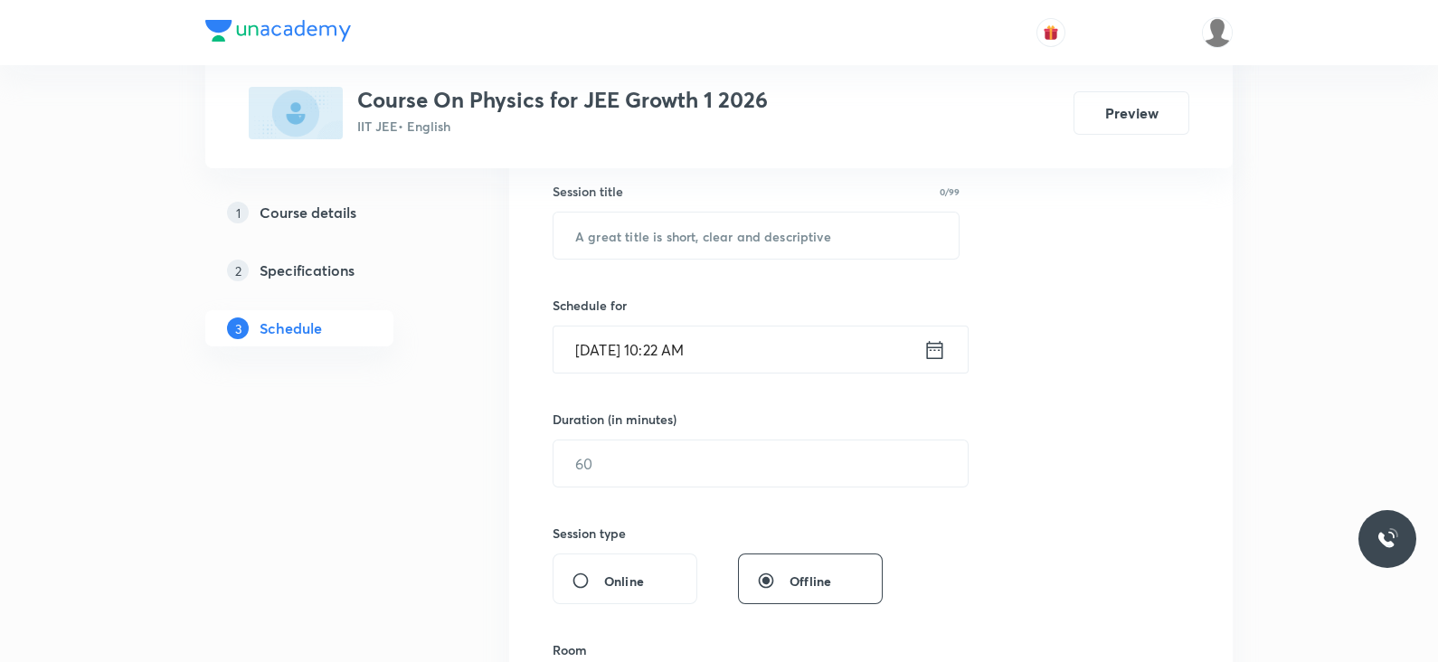
scroll to position [0, 0]
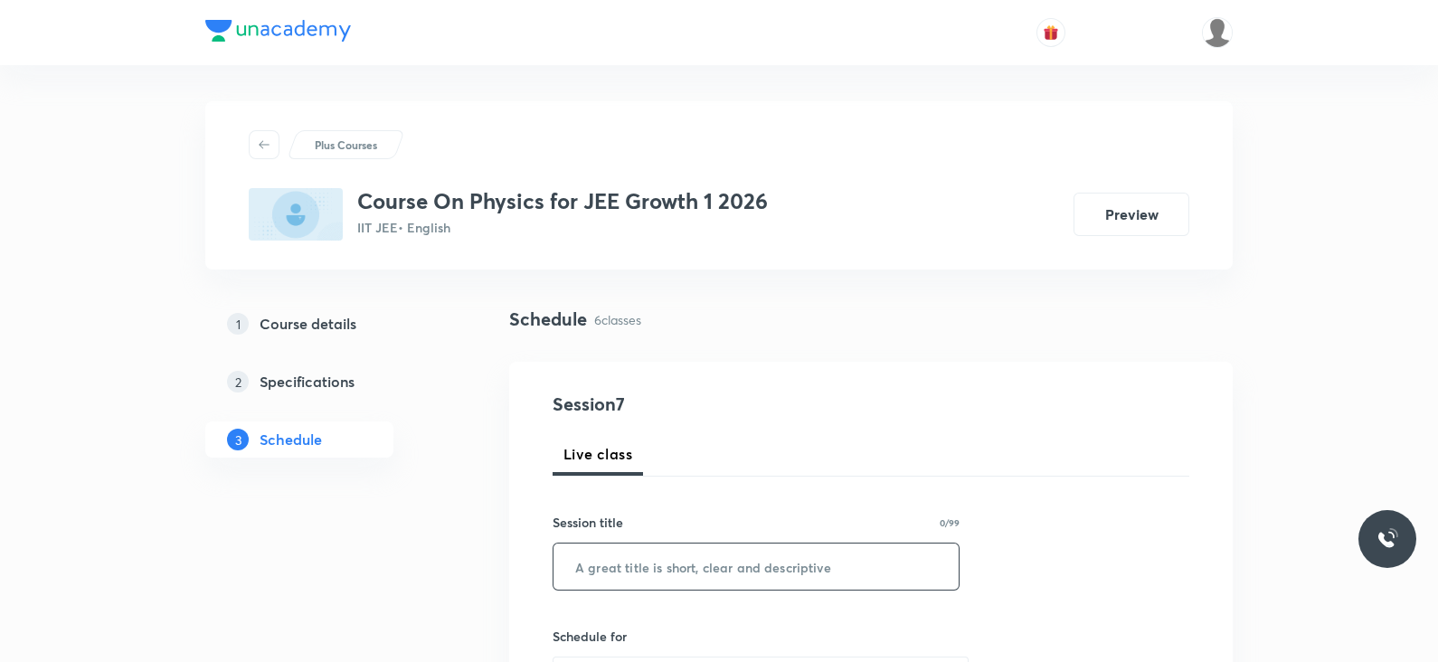
click at [709, 558] on input "text" at bounding box center [755, 566] width 405 height 46
paste input "Lec 6 Acceleration"
click at [615, 562] on input "Lec 6 Acceleration" at bounding box center [755, 566] width 405 height 46
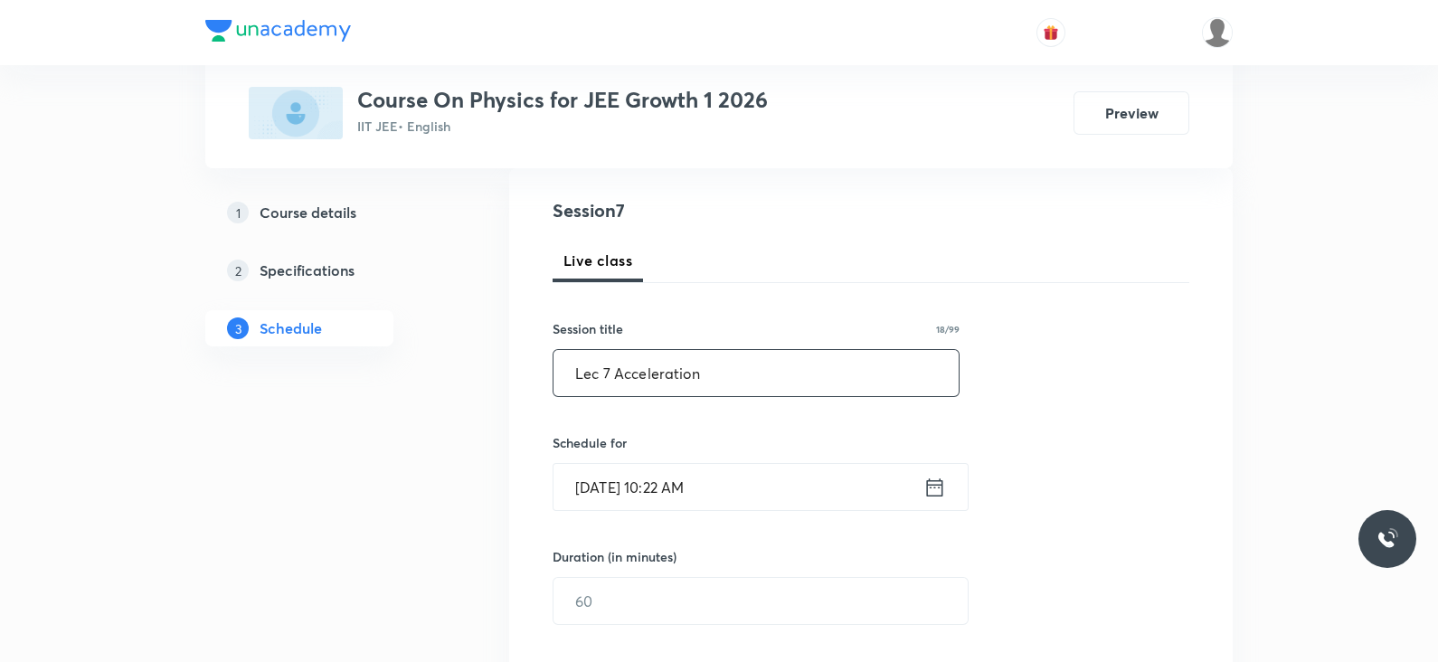
scroll to position [253, 0]
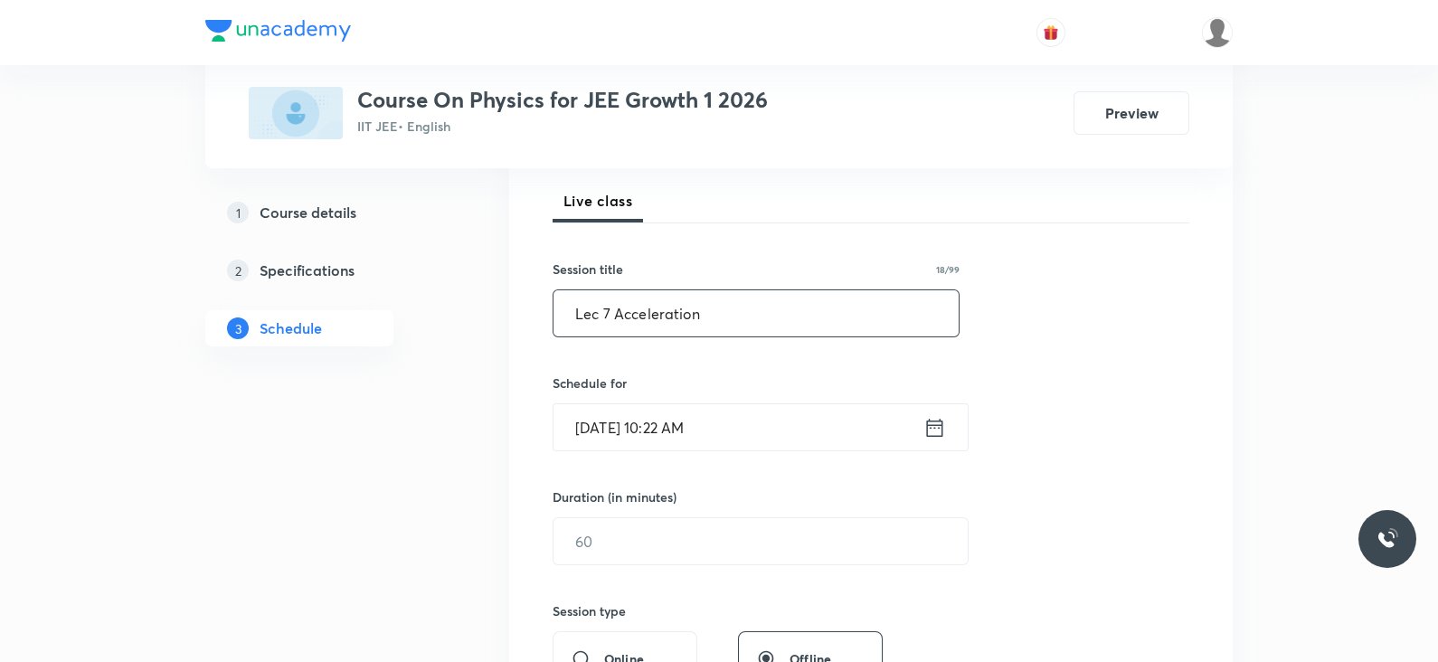
type input "Lec 7 Acceleration"
click at [933, 424] on icon at bounding box center [935, 427] width 16 height 18
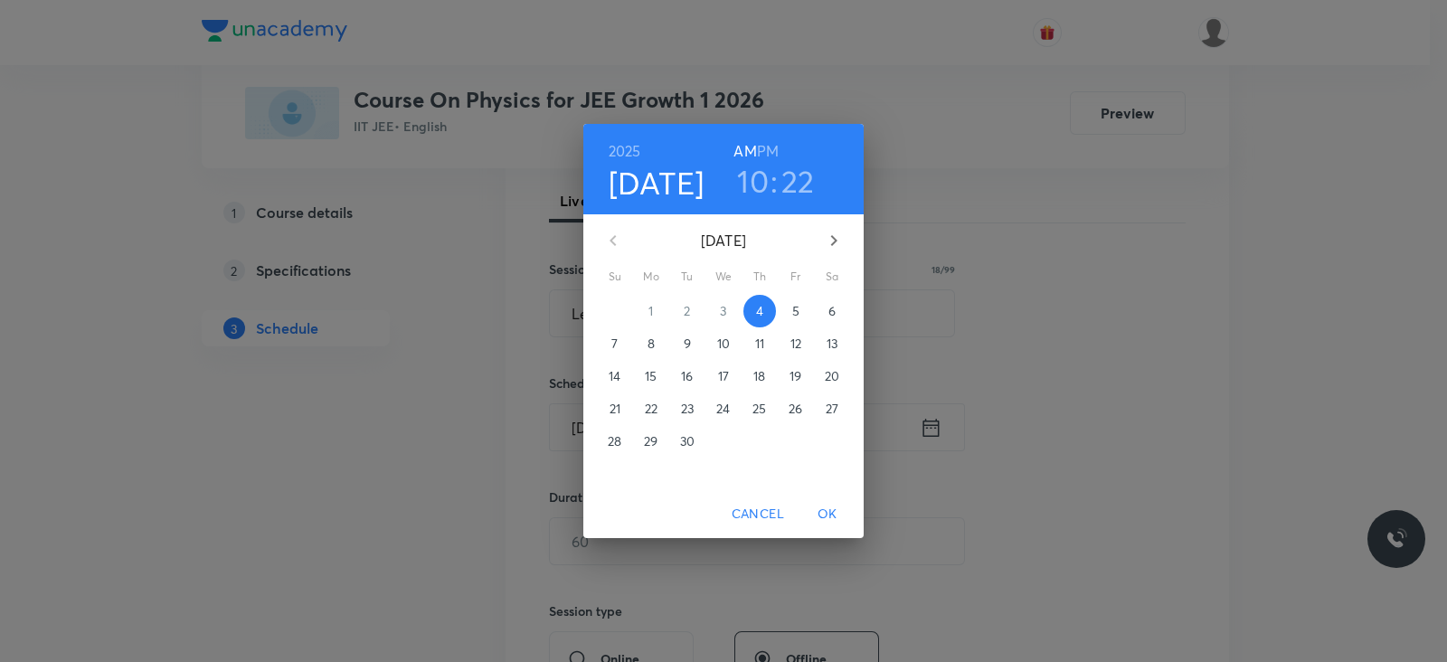
click at [756, 175] on h3 "10" at bounding box center [753, 181] width 32 height 38
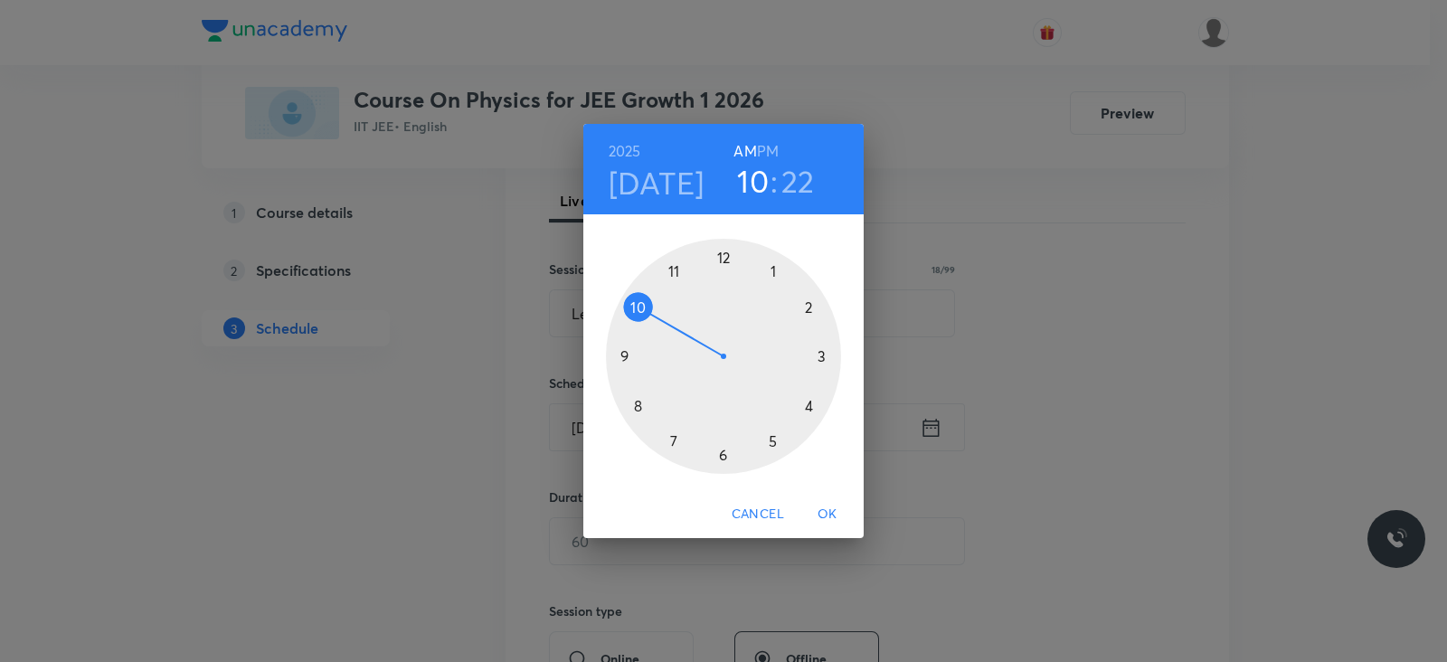
click at [674, 269] on div at bounding box center [723, 356] width 235 height 235
click at [640, 403] on div at bounding box center [723, 356] width 235 height 235
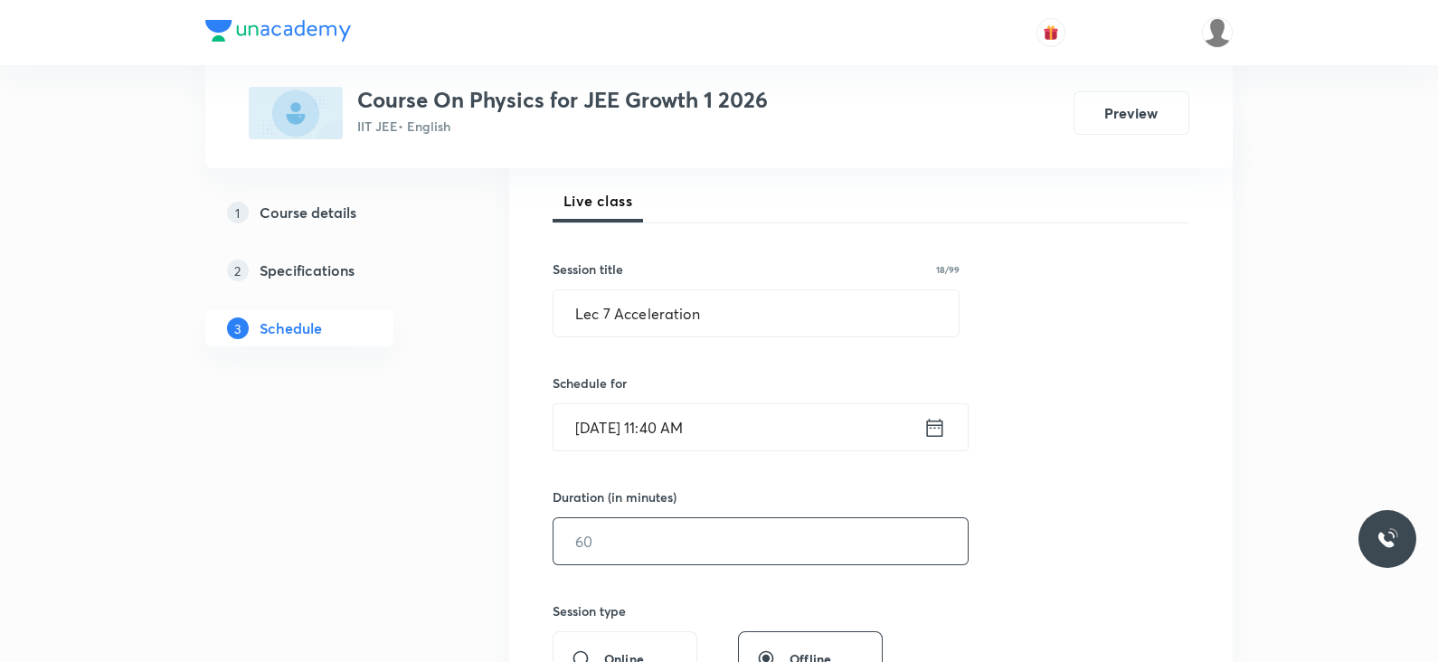
click at [682, 544] on input "text" at bounding box center [760, 541] width 414 height 46
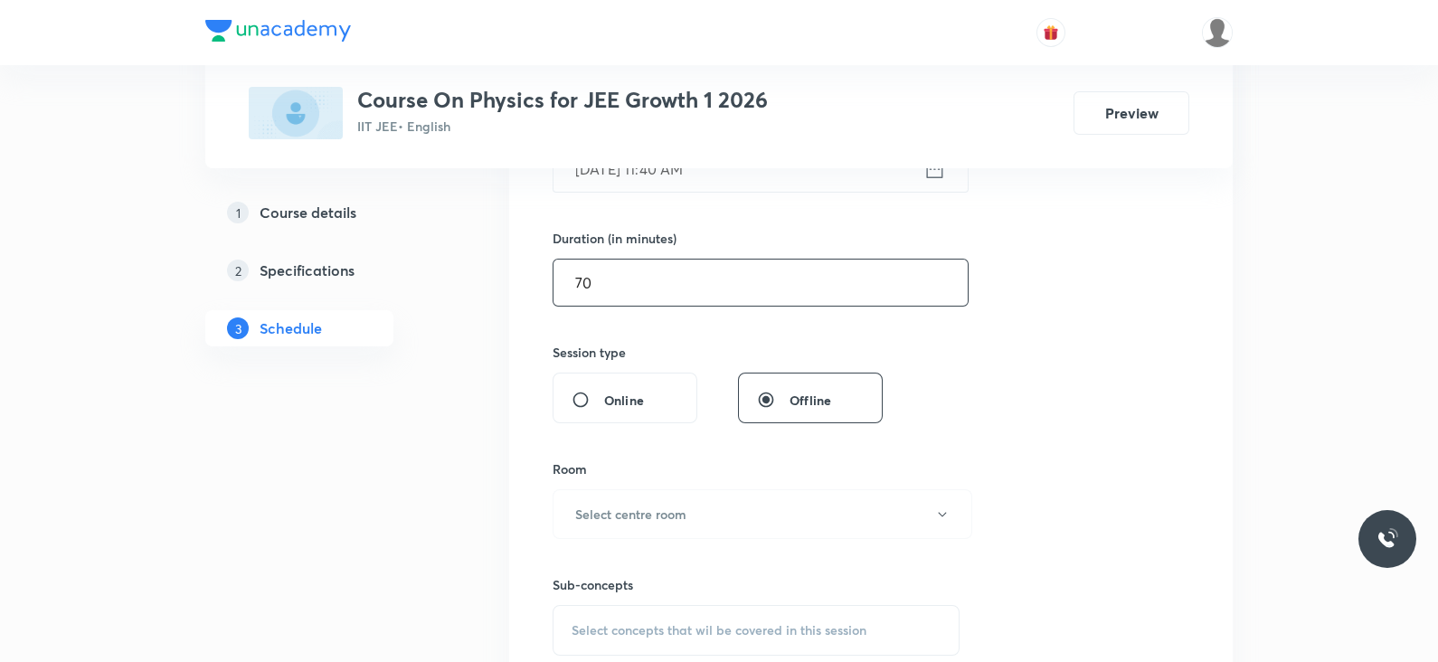
scroll to position [513, 0]
type input "70"
click at [685, 515] on h6 "Select centre room" at bounding box center [630, 513] width 111 height 19
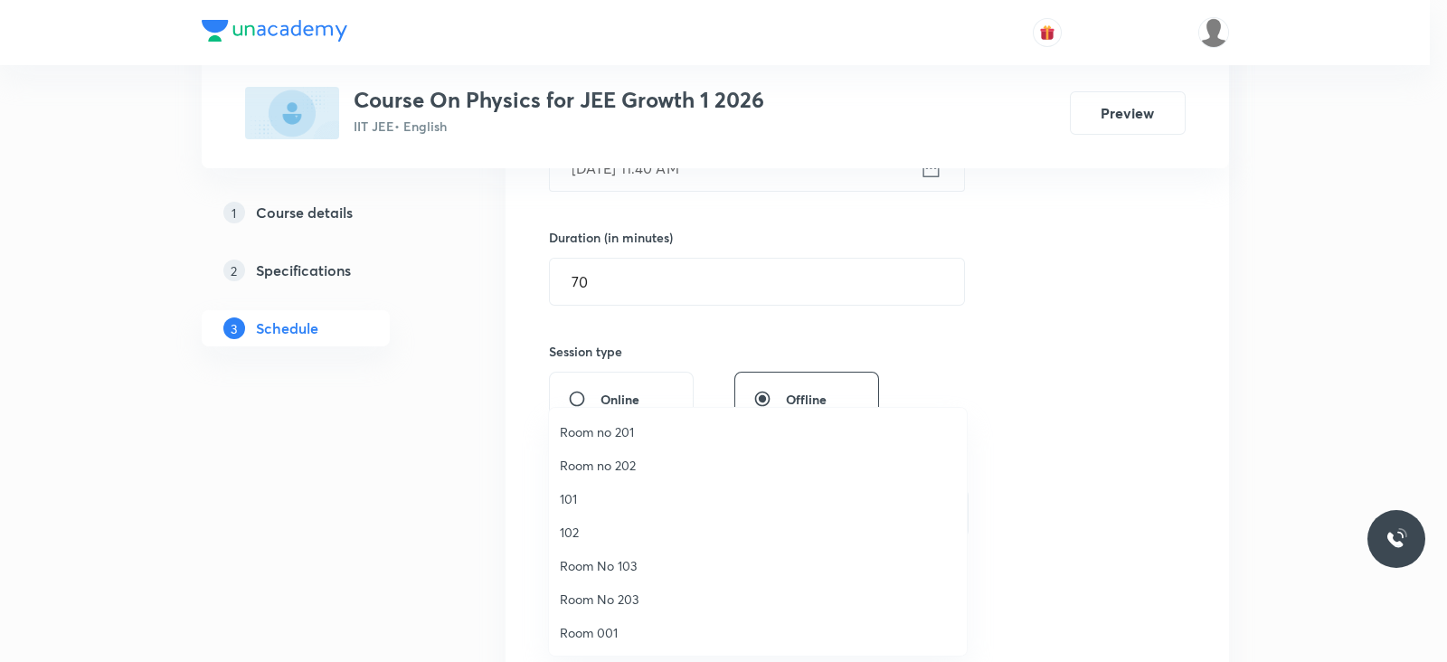
click at [620, 463] on span "Room no 202" at bounding box center [758, 465] width 396 height 19
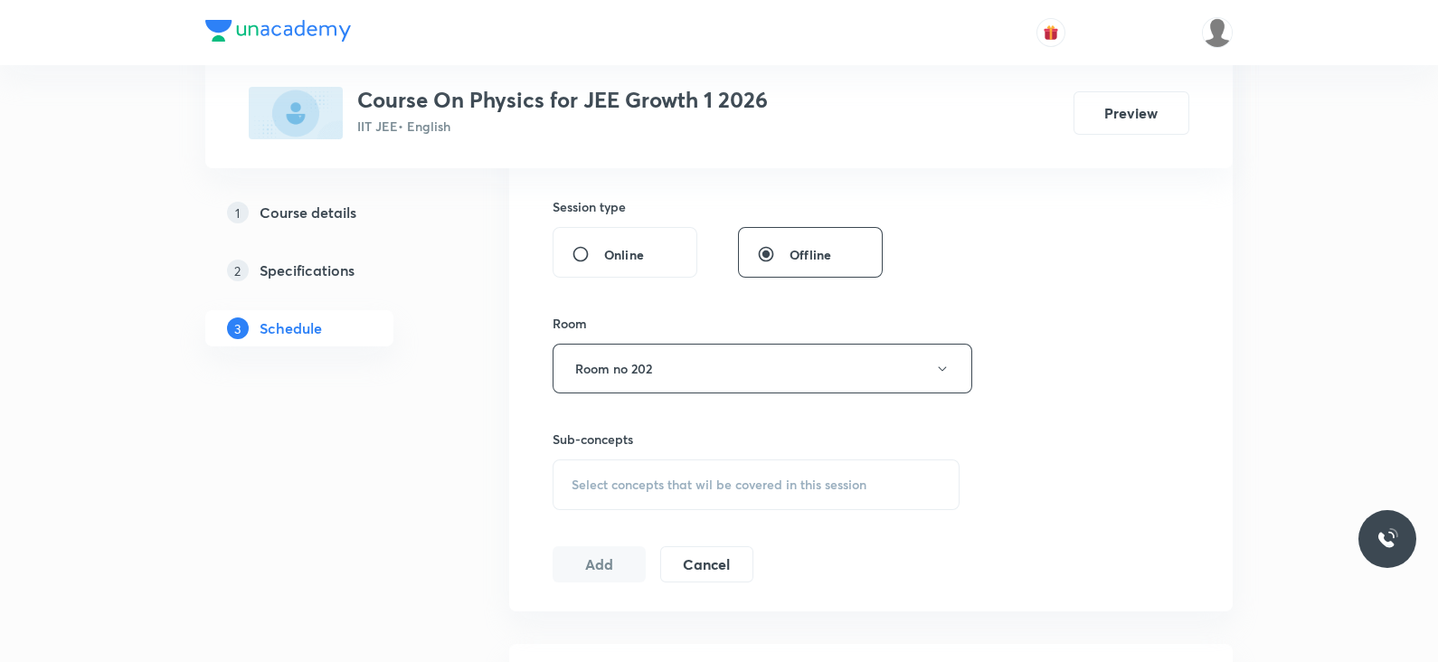
scroll to position [661, 0]
click at [719, 474] on span "Select concepts that wil be covered in this session" at bounding box center [718, 481] width 295 height 14
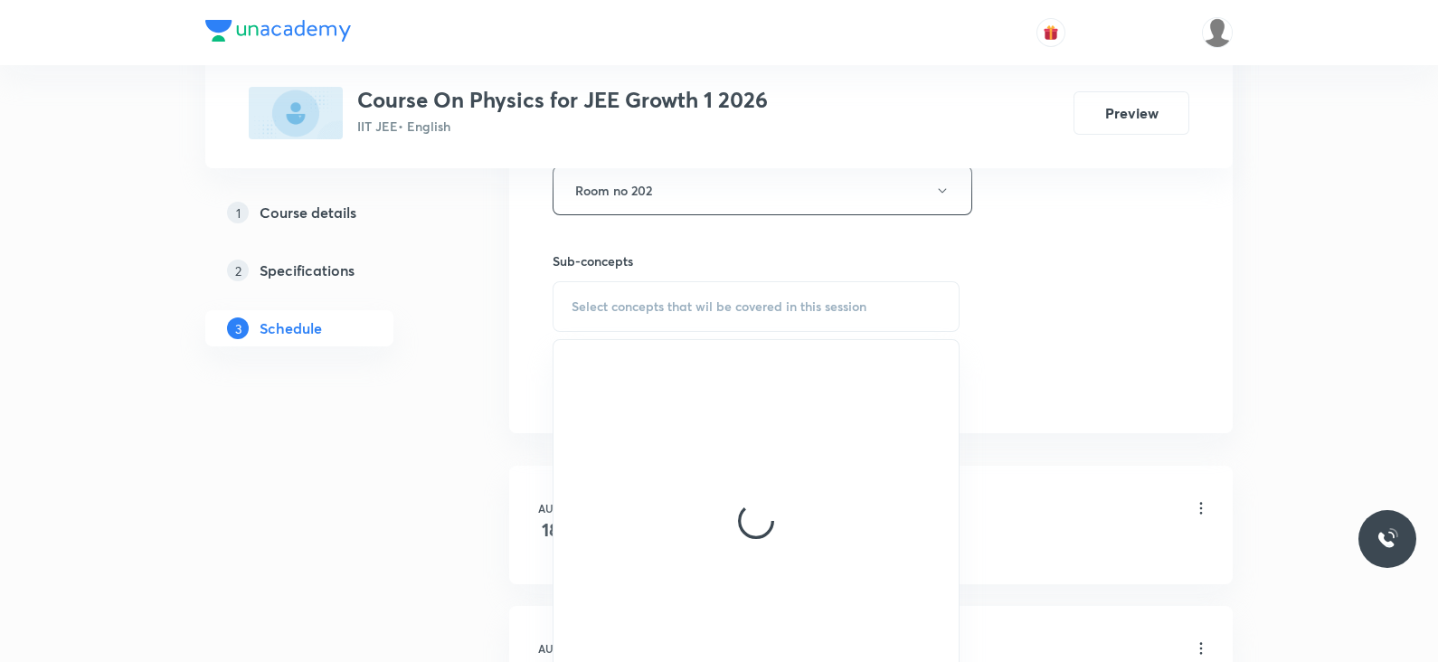
scroll to position [842, 0]
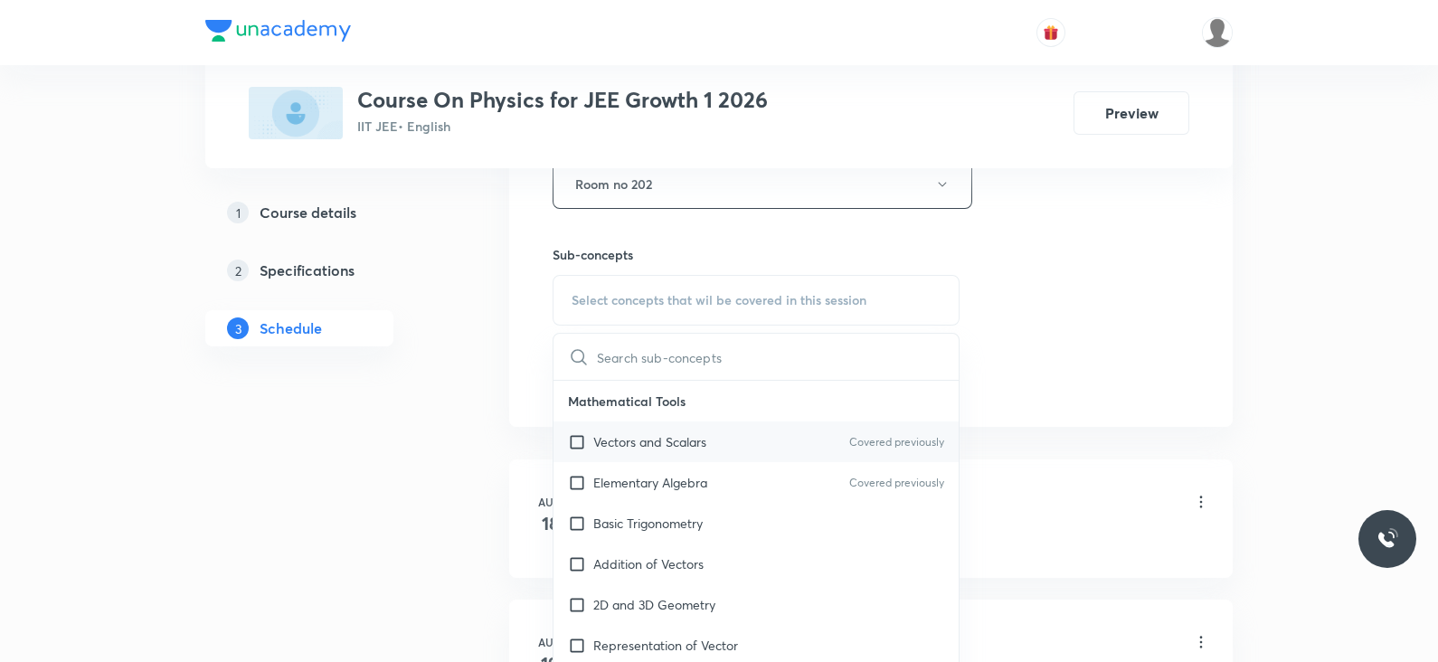
click at [719, 456] on div "Vectors and Scalars Covered previously" at bounding box center [755, 441] width 405 height 41
checkbox input "true"
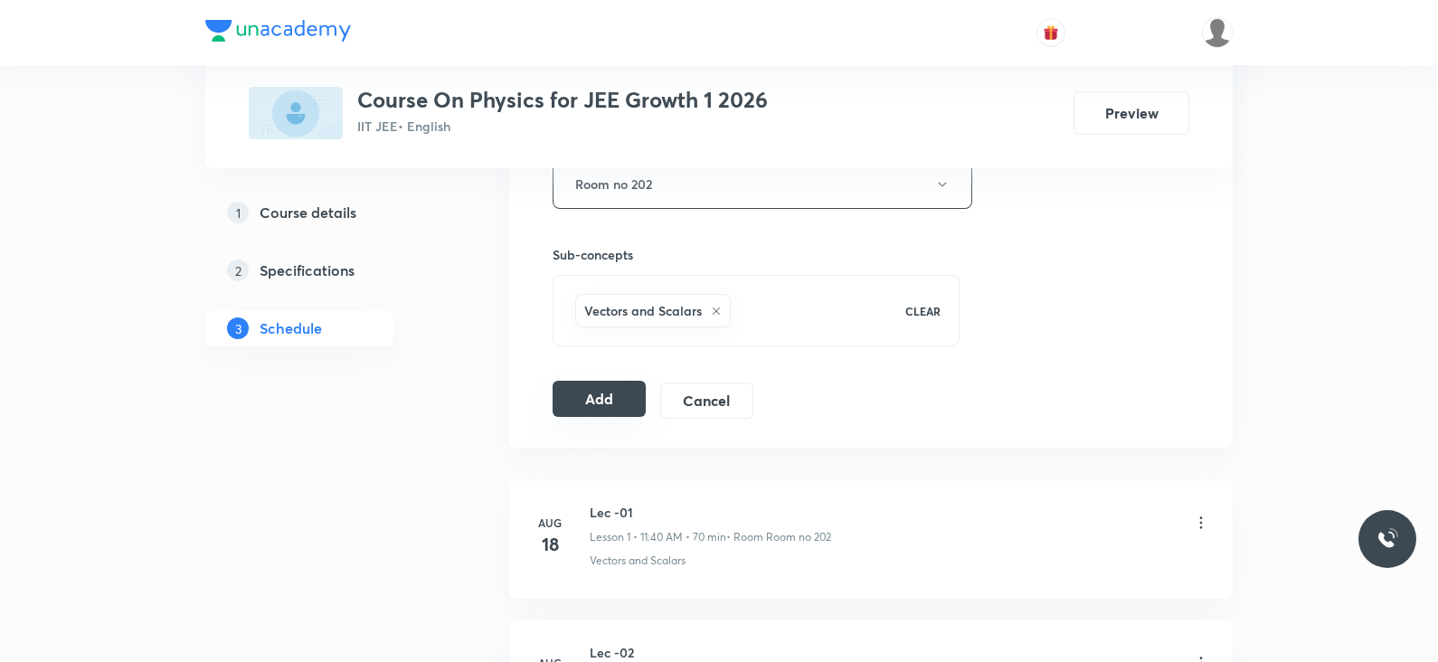
click at [595, 397] on button "Add" at bounding box center [598, 399] width 93 height 36
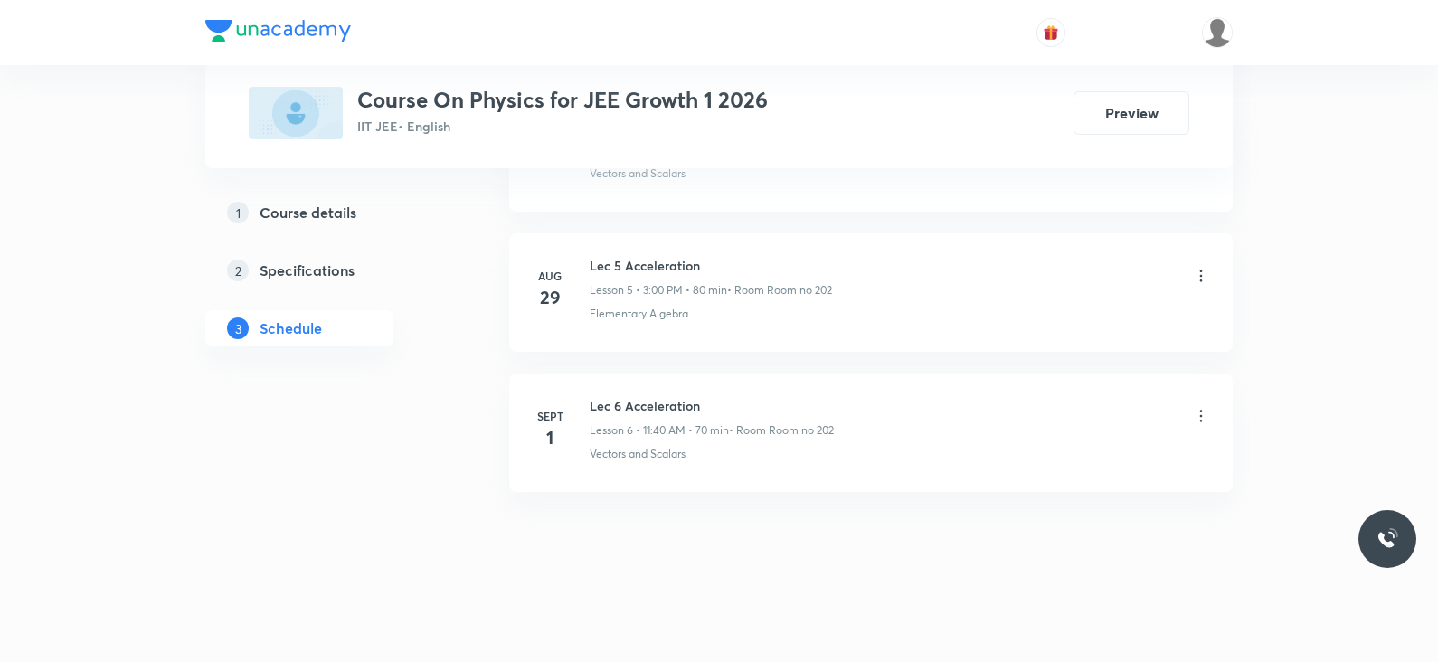
scroll to position [795, 0]
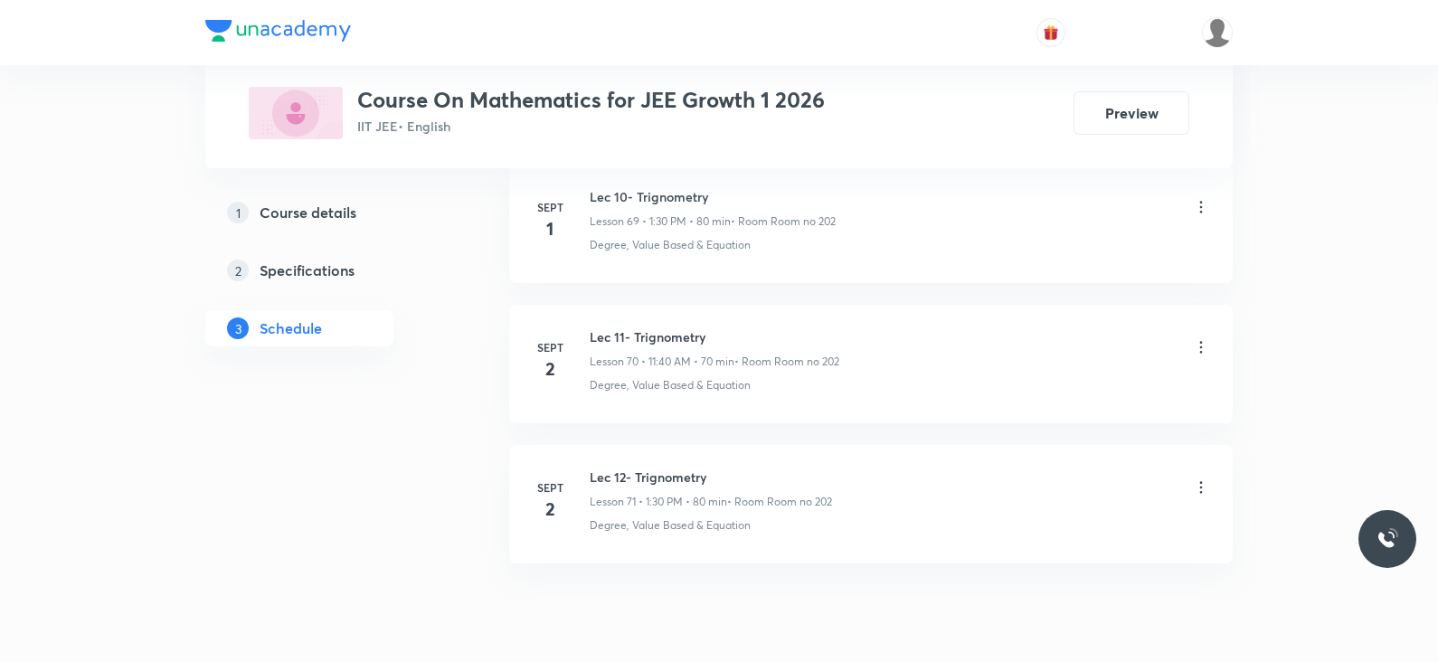
scroll to position [10829, 0]
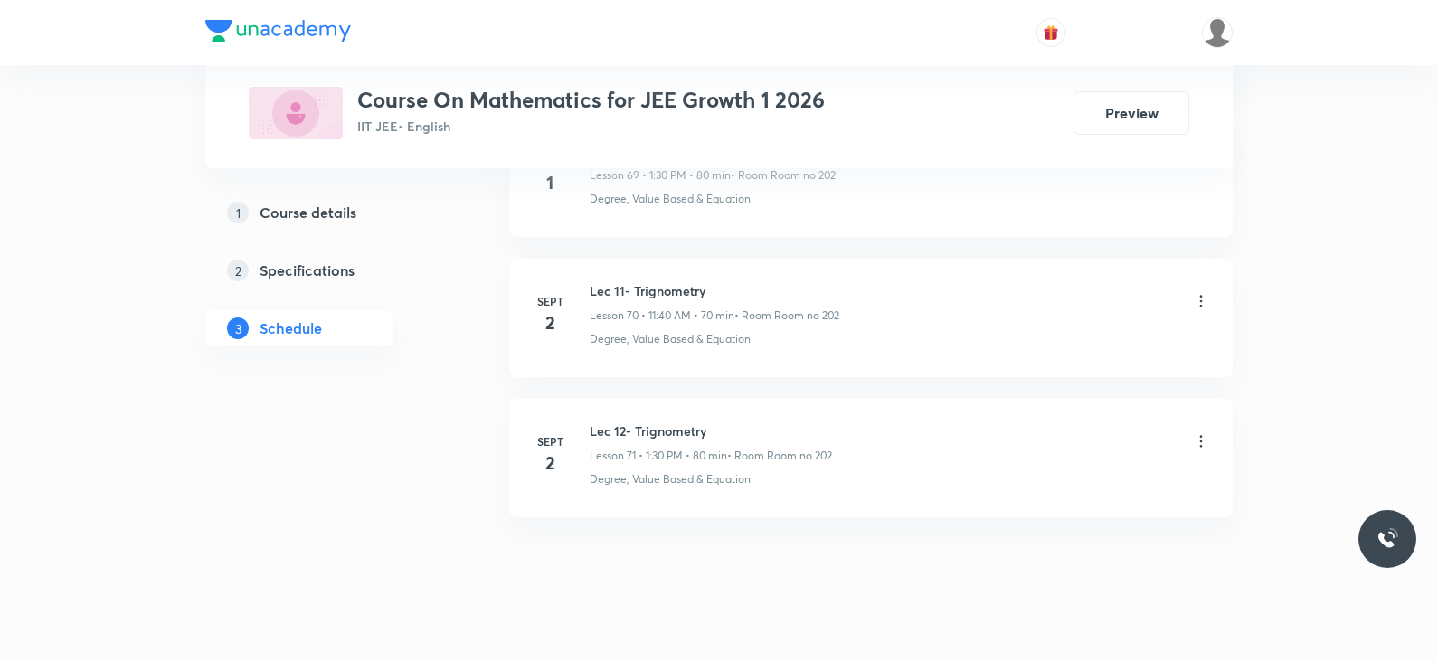
click at [652, 421] on h6 "Lec 12- Trignometry" at bounding box center [711, 430] width 242 height 19
copy h6 "Lec 12- Trignometry"
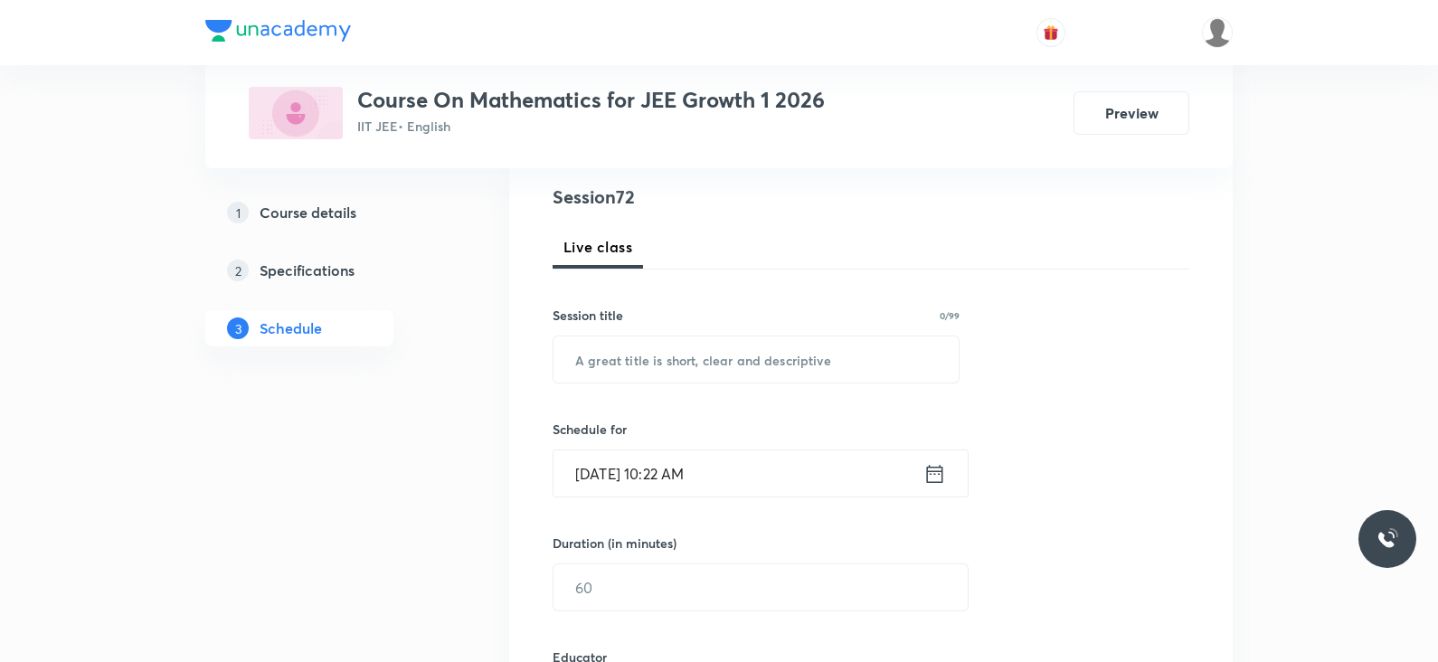
scroll to position [0, 0]
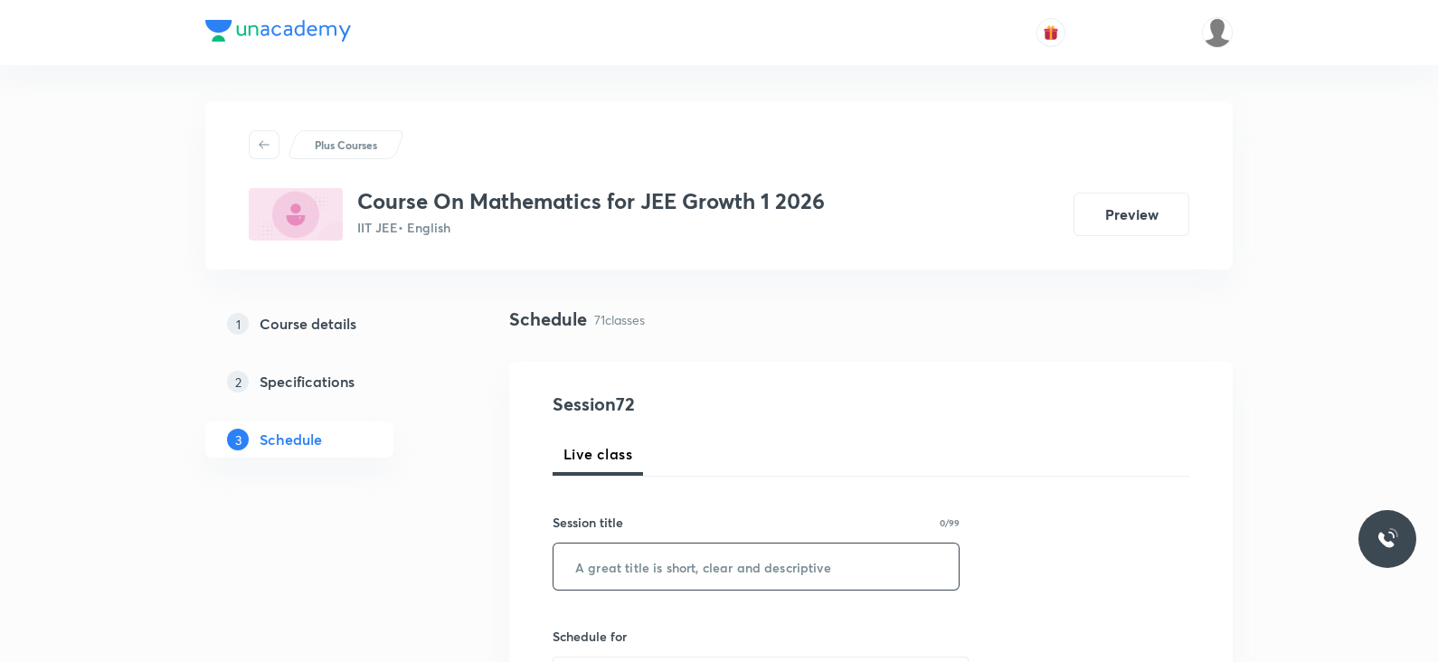
click at [606, 564] on input "text" at bounding box center [755, 566] width 405 height 46
paste input "Lec 12- Trignometry"
click at [613, 567] on input "Lec 12- Trignometry" at bounding box center [755, 566] width 405 height 46
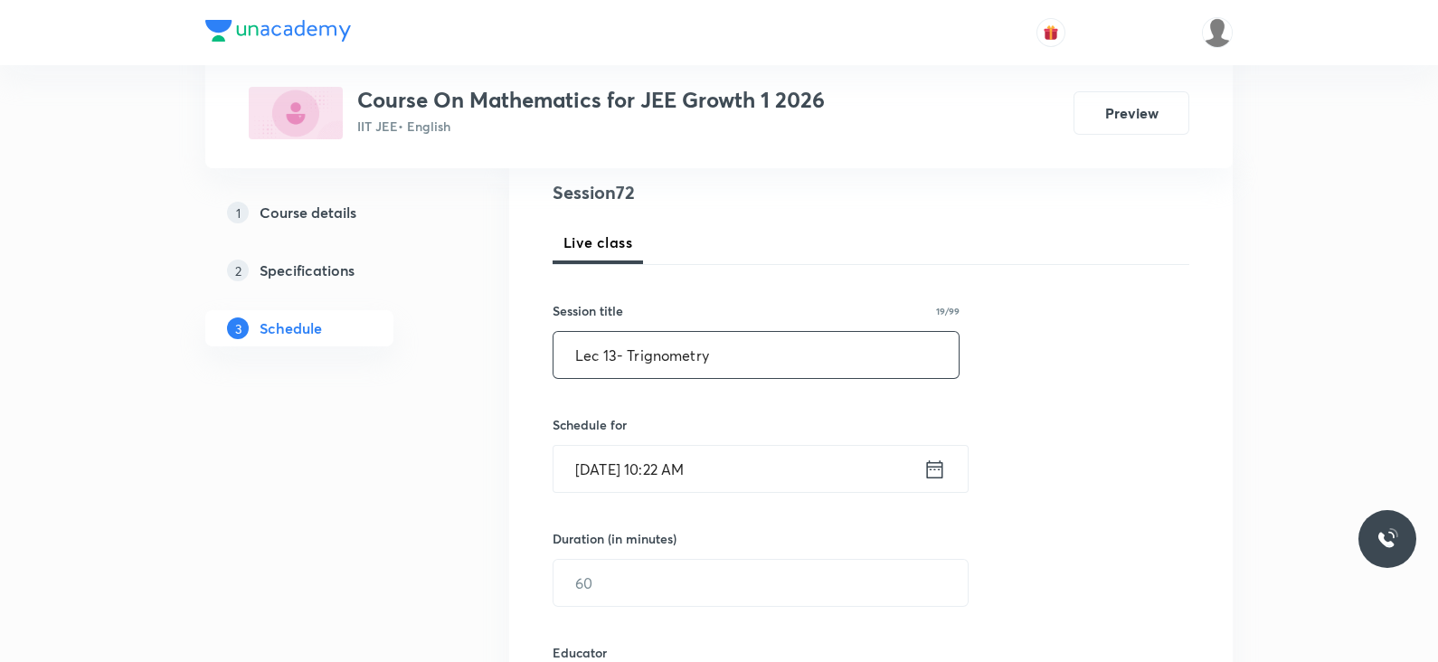
scroll to position [230, 0]
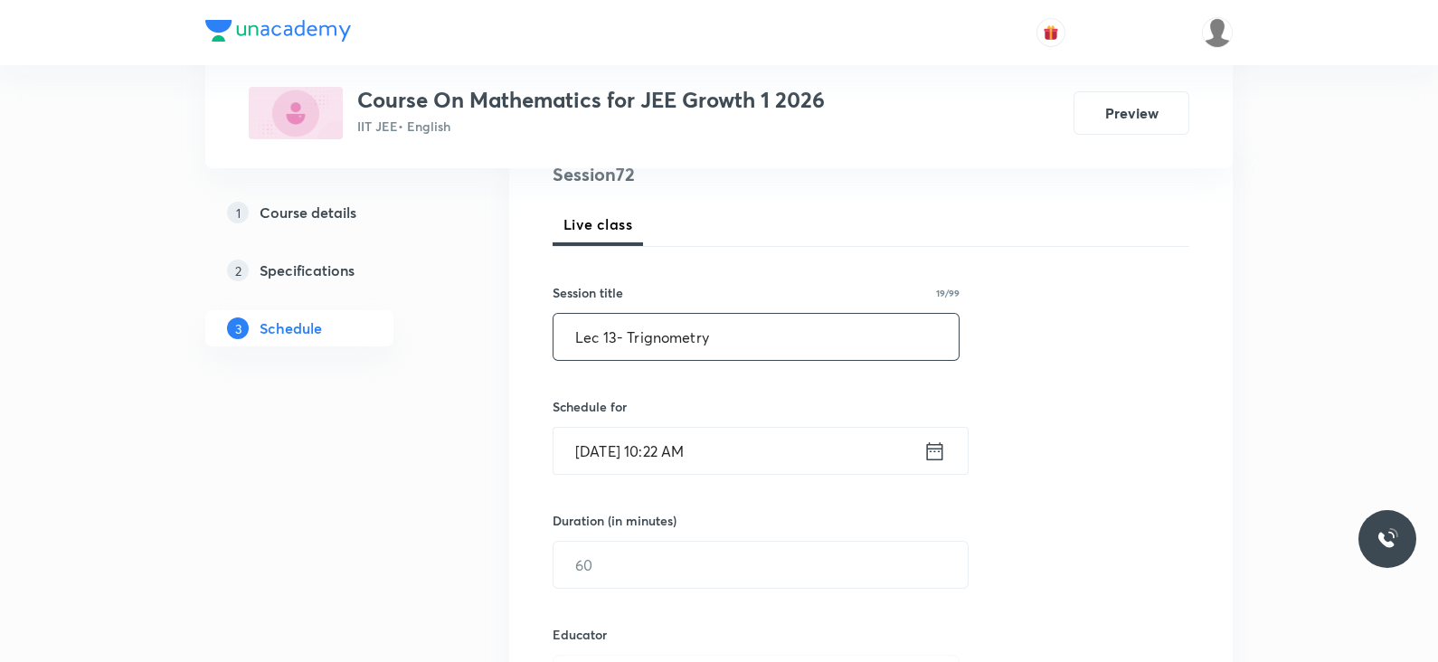
type input "Lec 13- Trignometry"
click at [933, 449] on icon at bounding box center [934, 451] width 23 height 25
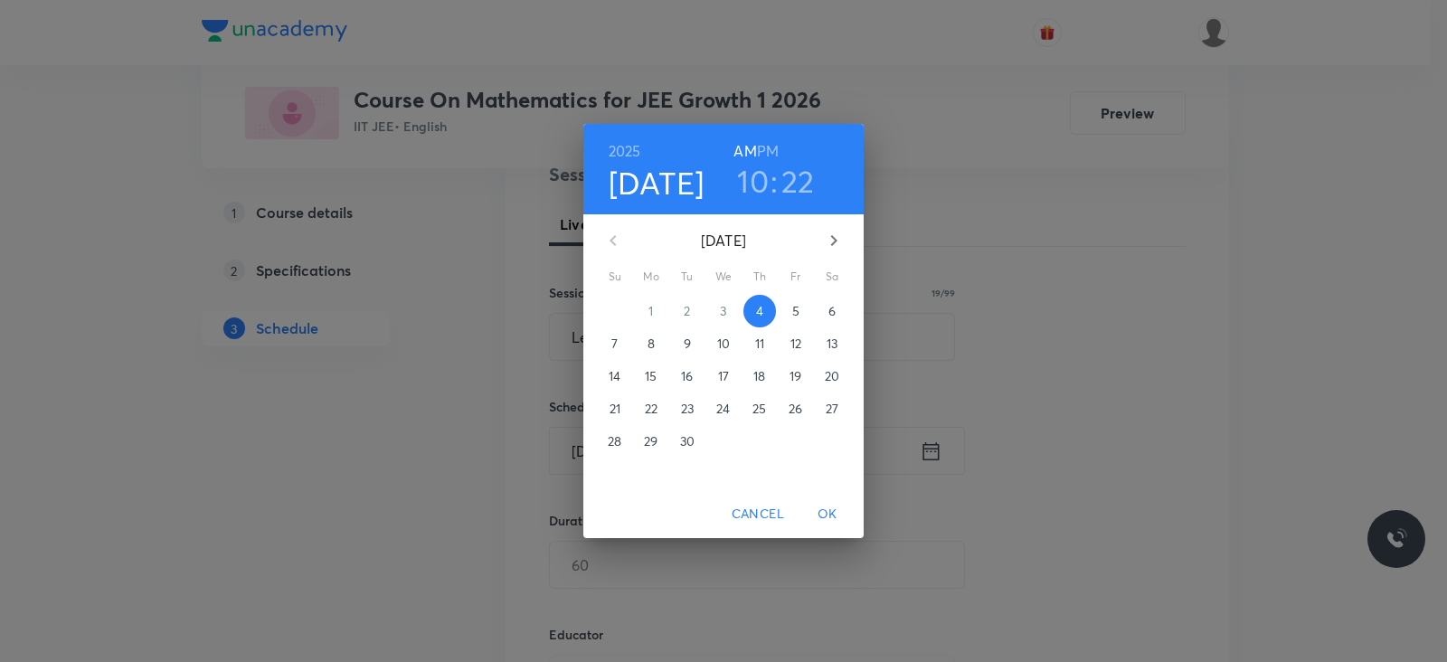
click at [758, 140] on h6 "PM" at bounding box center [768, 150] width 22 height 25
click at [755, 179] on h3 "10" at bounding box center [753, 181] width 32 height 38
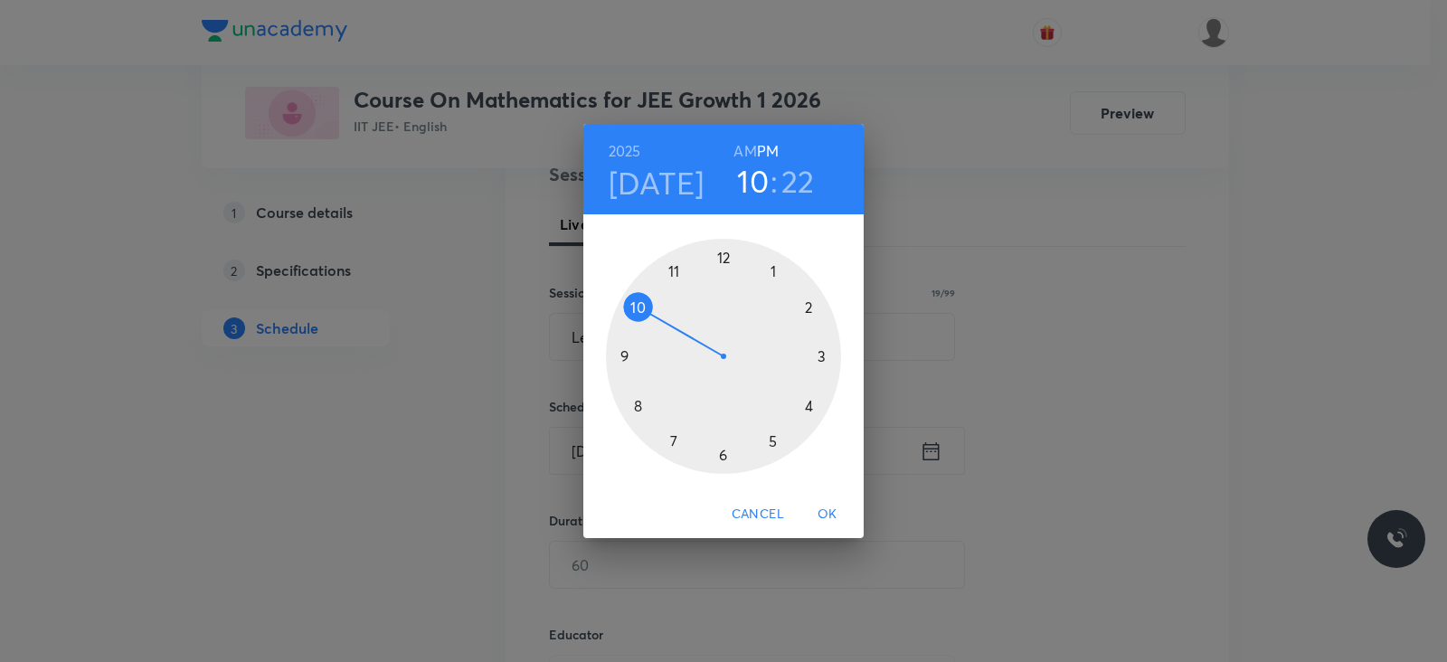
click at [772, 270] on div at bounding box center [723, 356] width 235 height 235
click at [723, 453] on div at bounding box center [723, 356] width 235 height 235
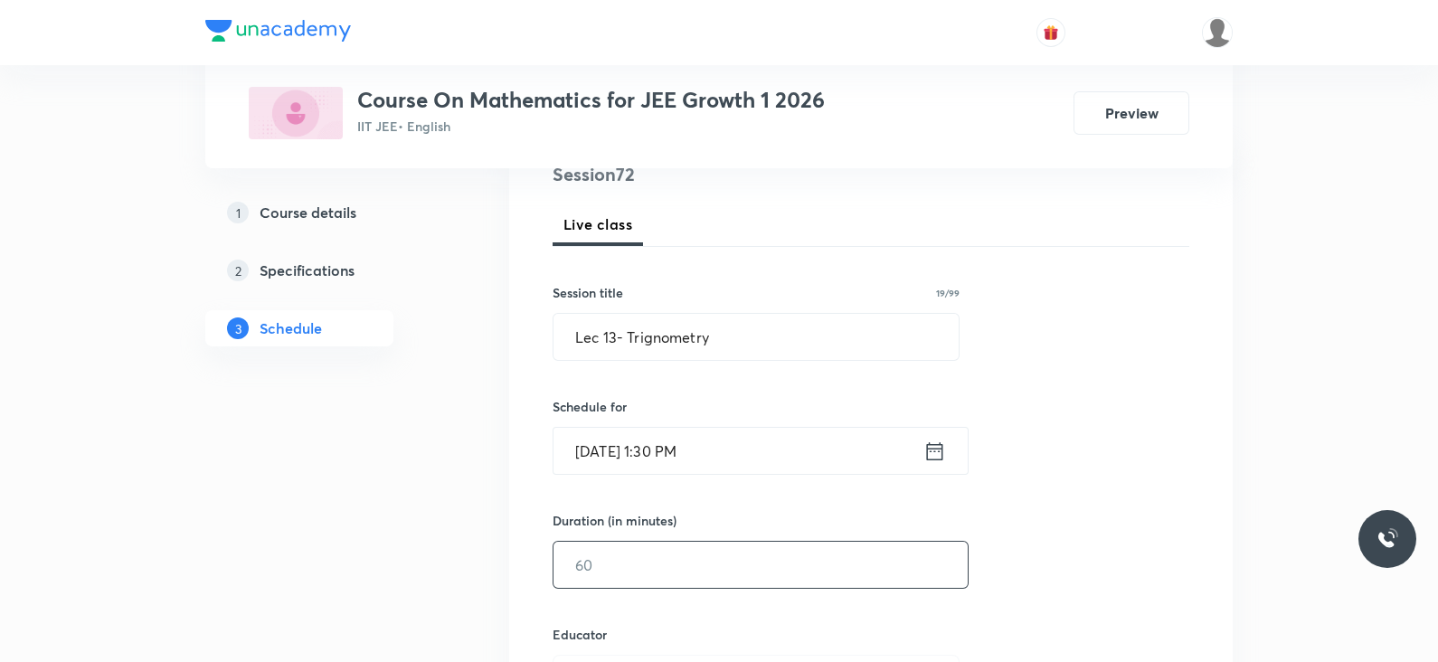
click at [674, 562] on input "text" at bounding box center [760, 565] width 414 height 46
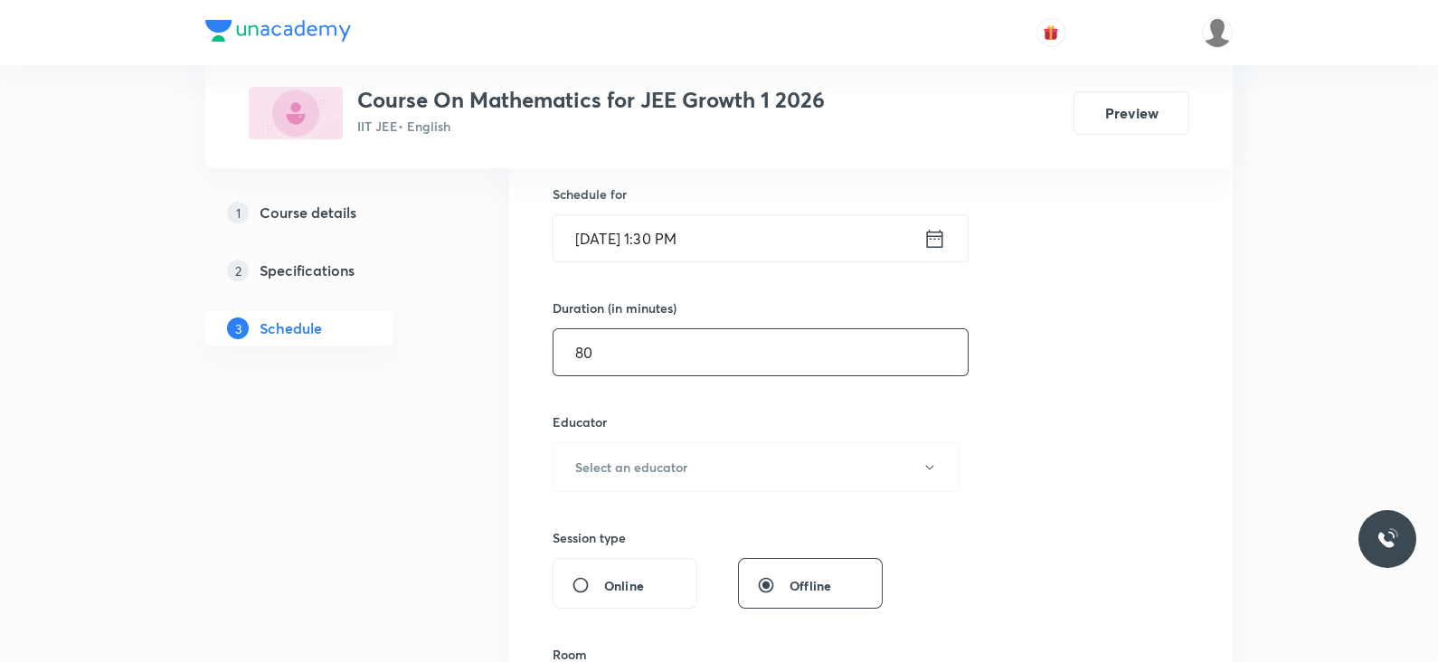
scroll to position [447, 0]
type input "80"
click at [691, 460] on button "Select an educator" at bounding box center [755, 463] width 407 height 50
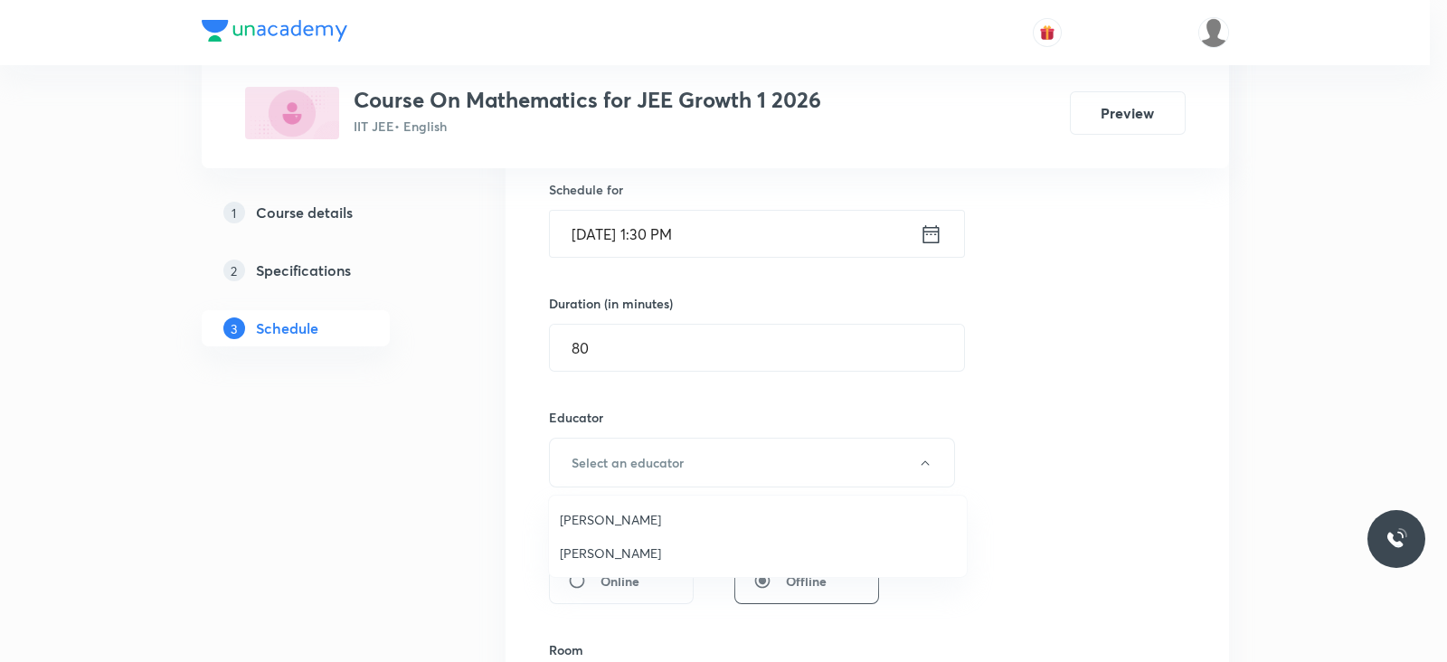
click at [634, 543] on span "[PERSON_NAME]" at bounding box center [758, 552] width 396 height 19
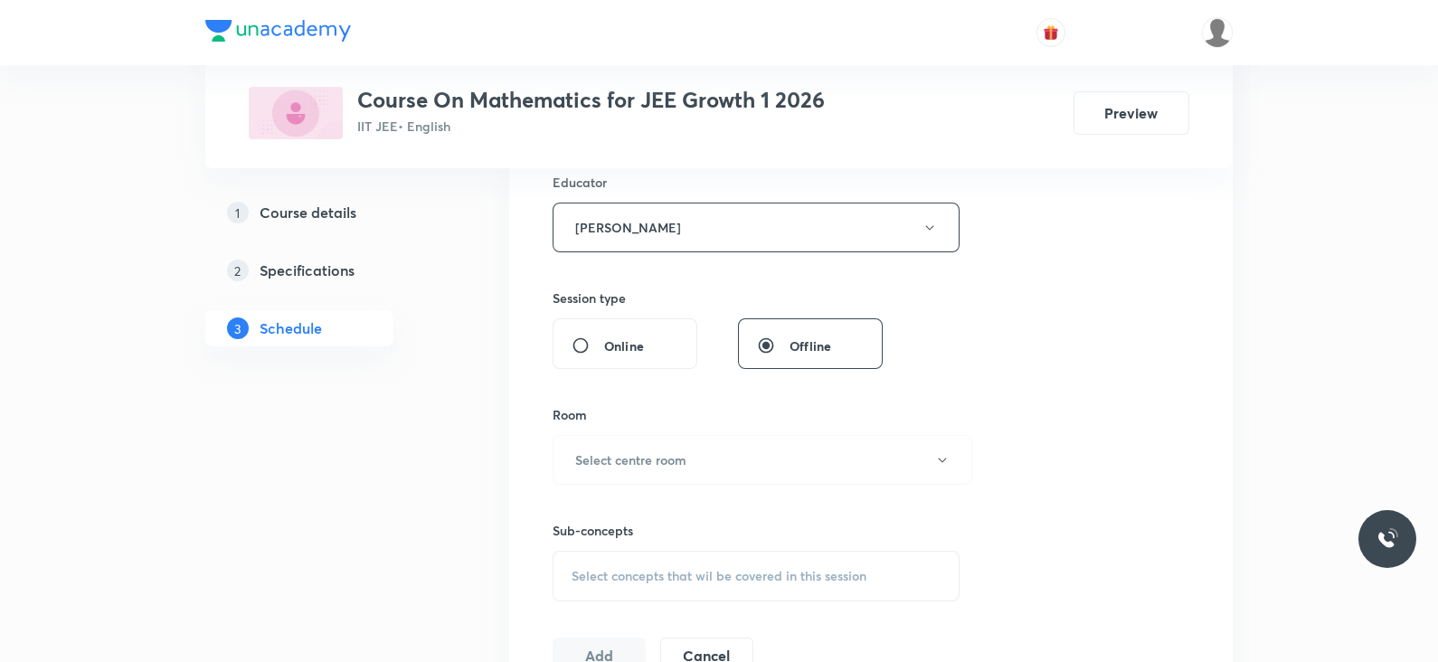
scroll to position [700, 0]
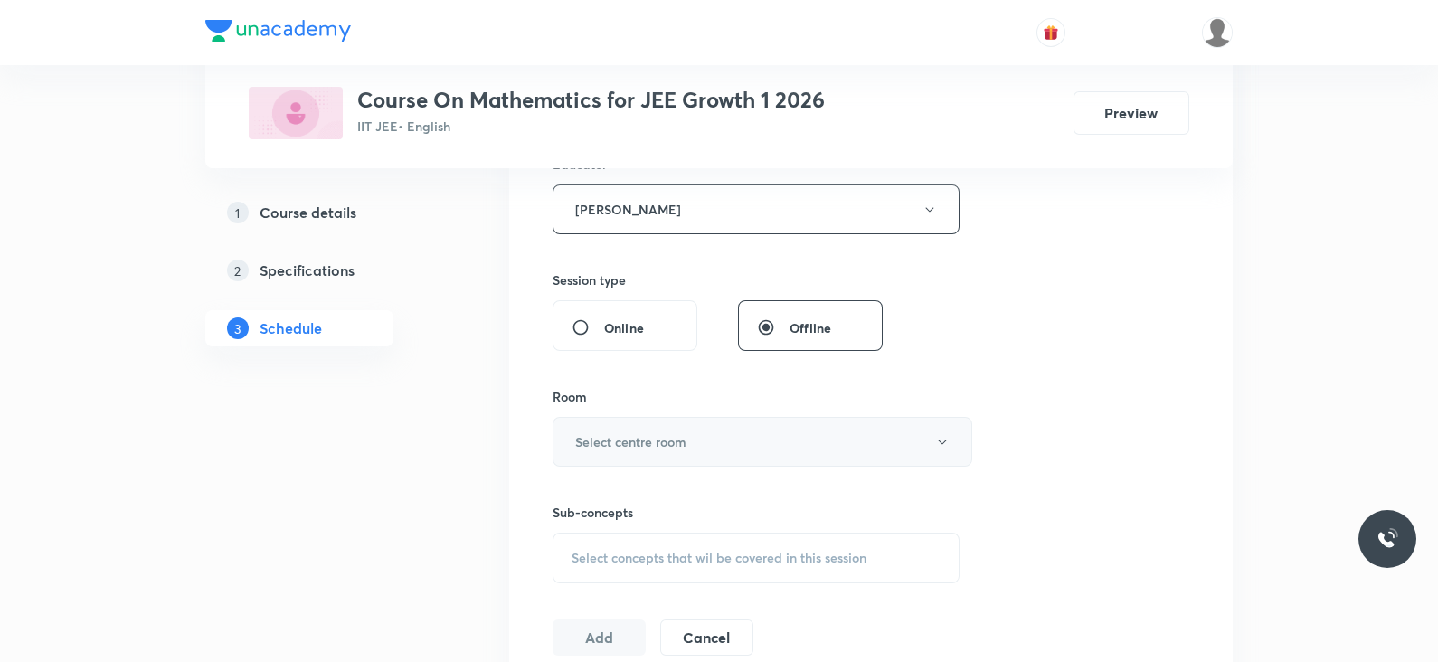
click at [647, 417] on button "Select centre room" at bounding box center [762, 442] width 420 height 50
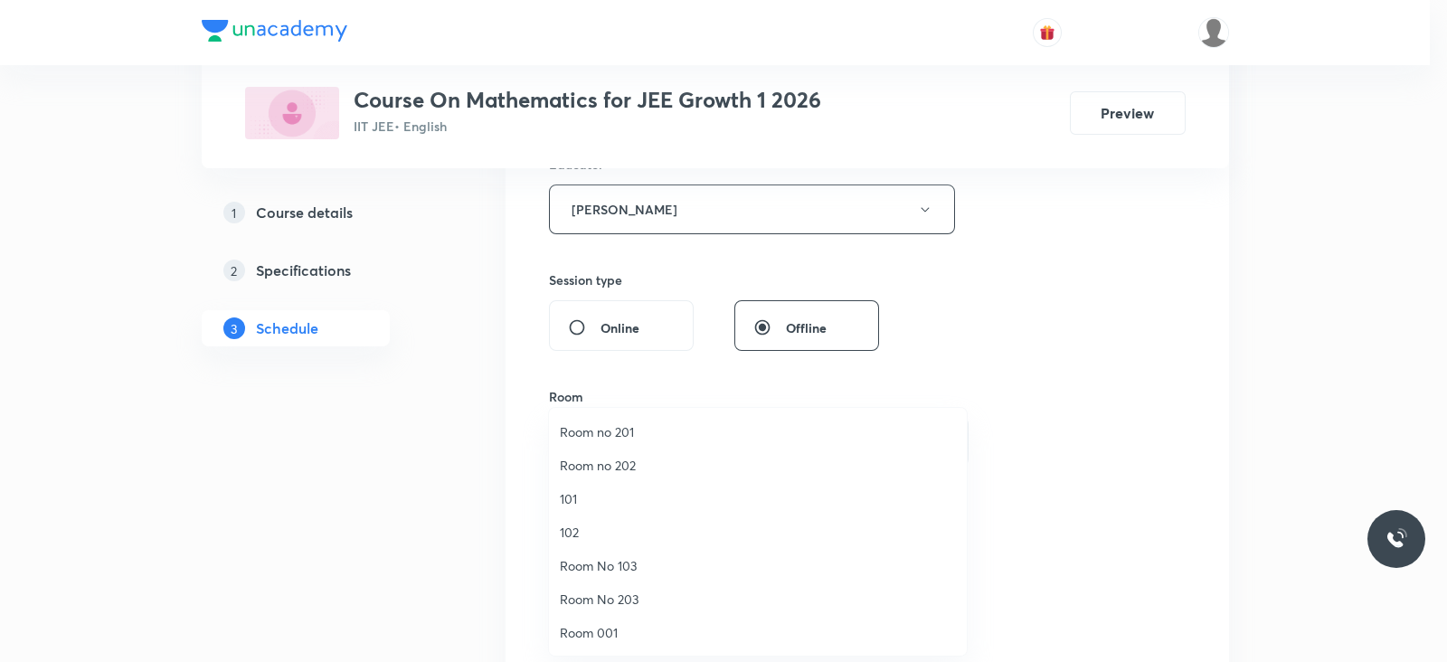
click at [593, 464] on span "Room no 202" at bounding box center [758, 465] width 396 height 19
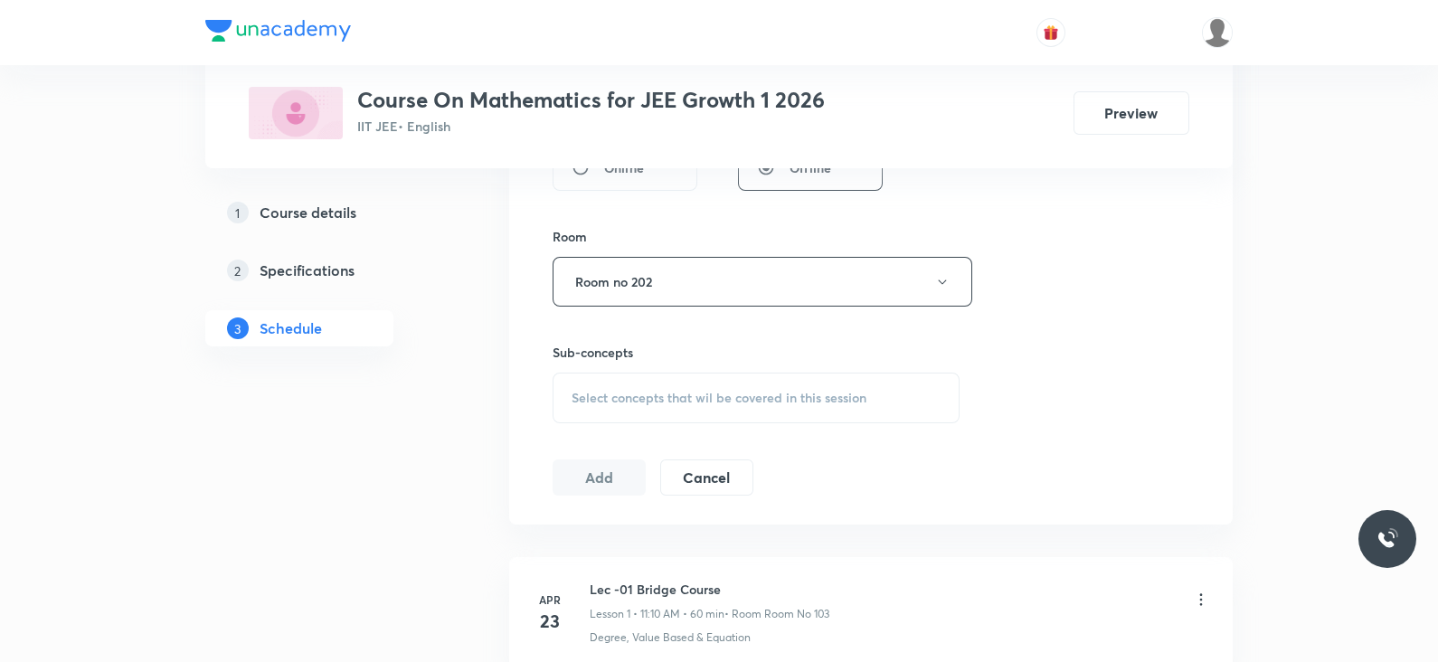
scroll to position [865, 0]
click at [659, 395] on span "Select concepts that wil be covered in this session" at bounding box center [718, 392] width 295 height 14
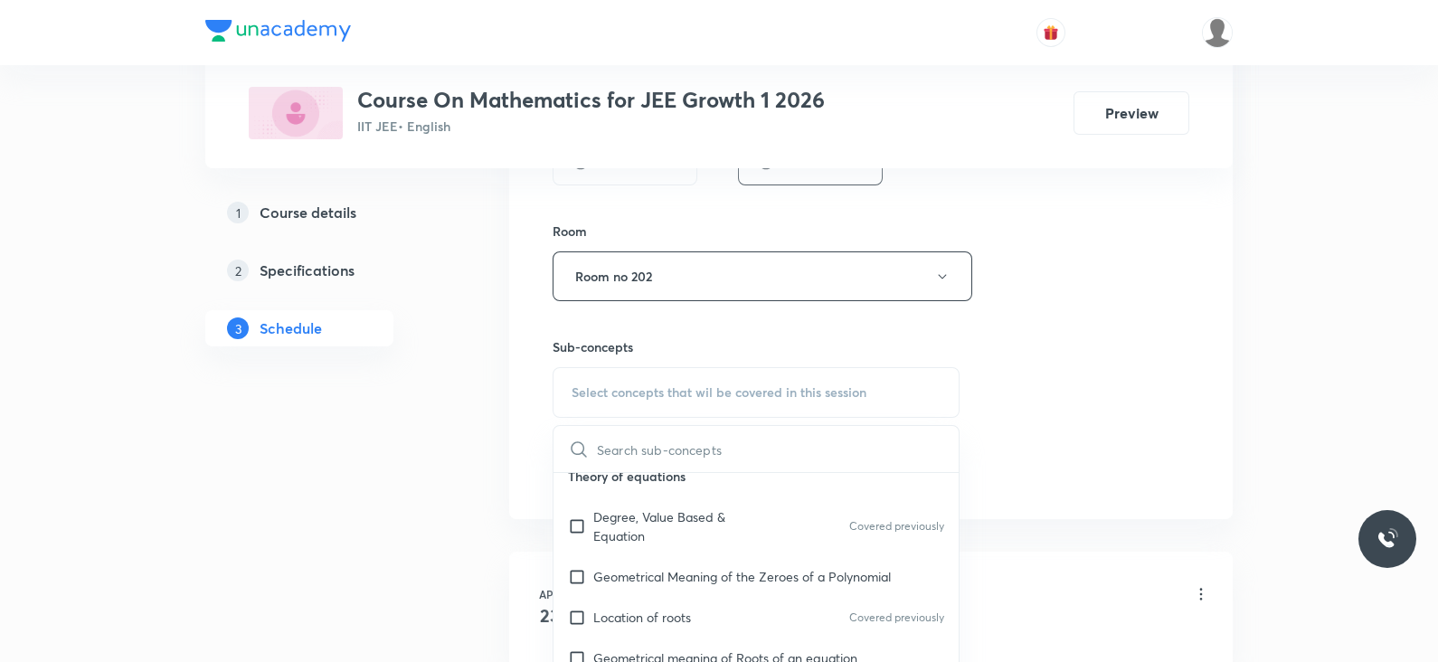
scroll to position [184, 0]
click at [686, 495] on div "Degree, Value Based & Equation Covered previously" at bounding box center [755, 522] width 405 height 60
checkbox input "true"
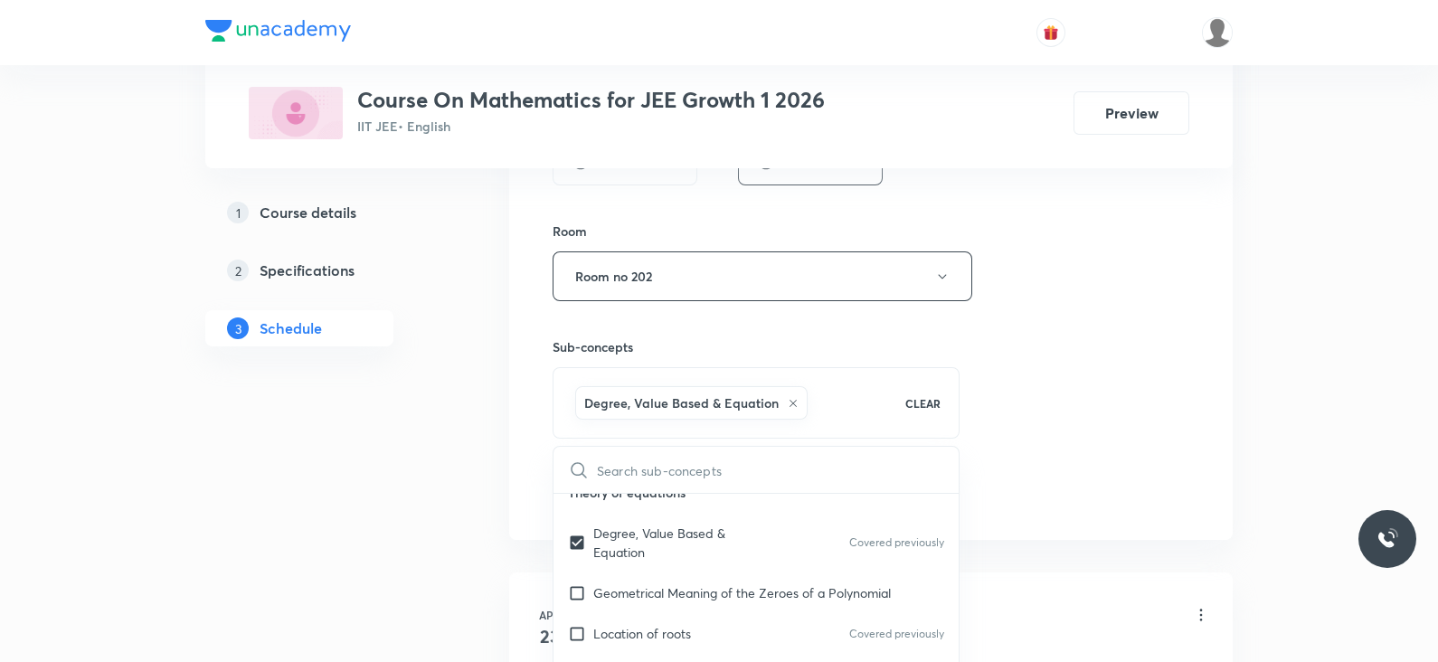
click at [995, 426] on div "Session 72 Live class Session title 19/99 Lec 13- Trignometry ​ Schedule for [D…" at bounding box center [870, 18] width 637 height 986
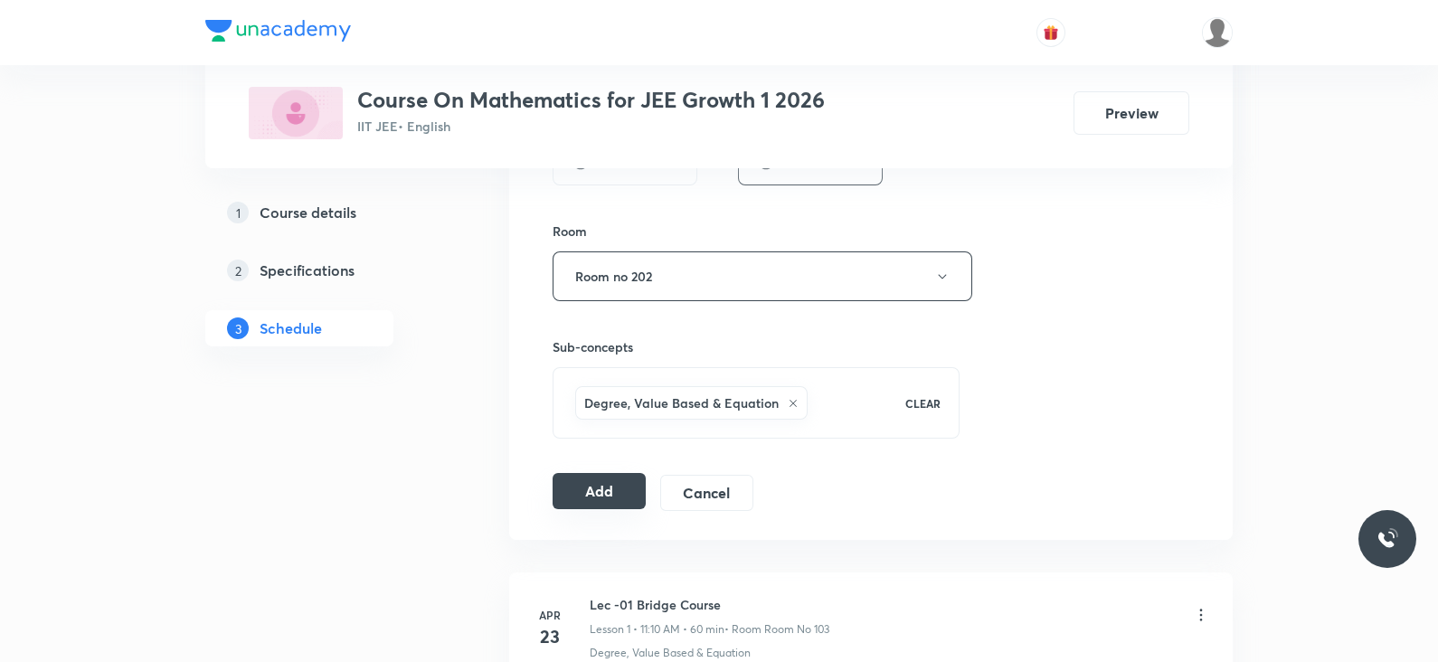
click at [565, 490] on button "Add" at bounding box center [598, 491] width 93 height 36
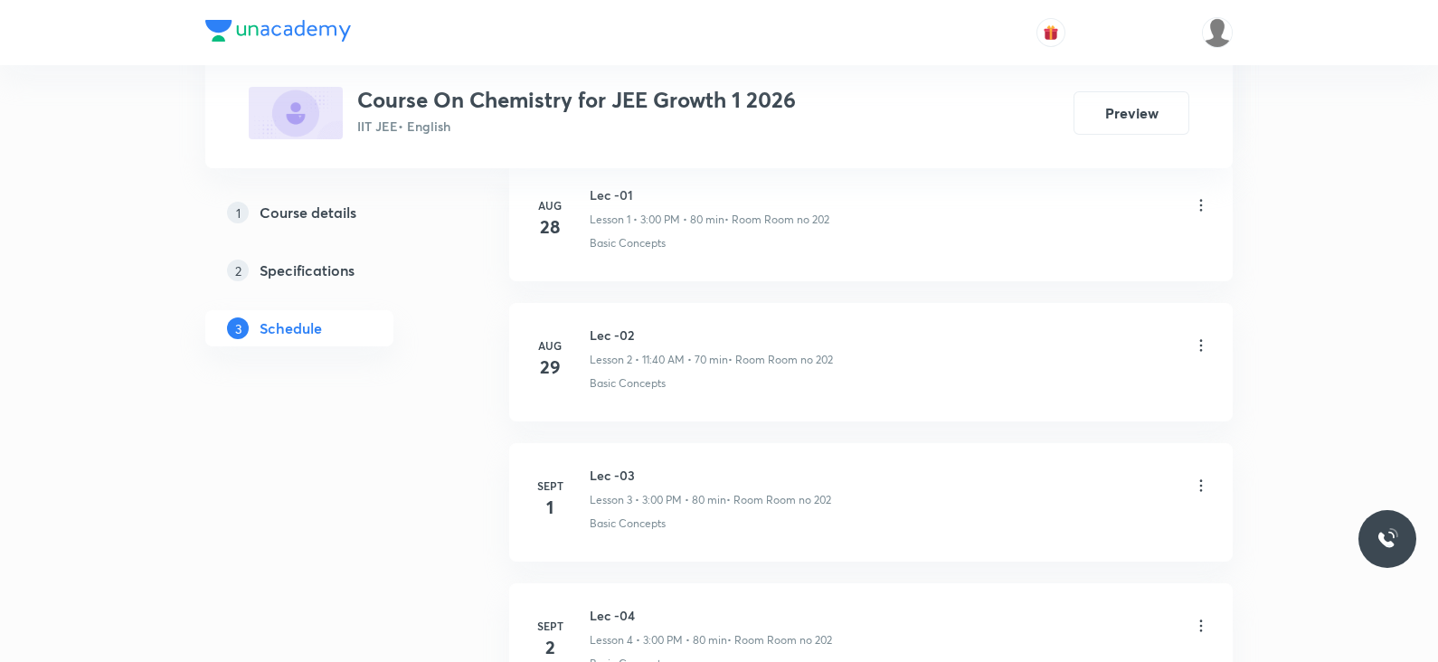
scroll to position [1345, 0]
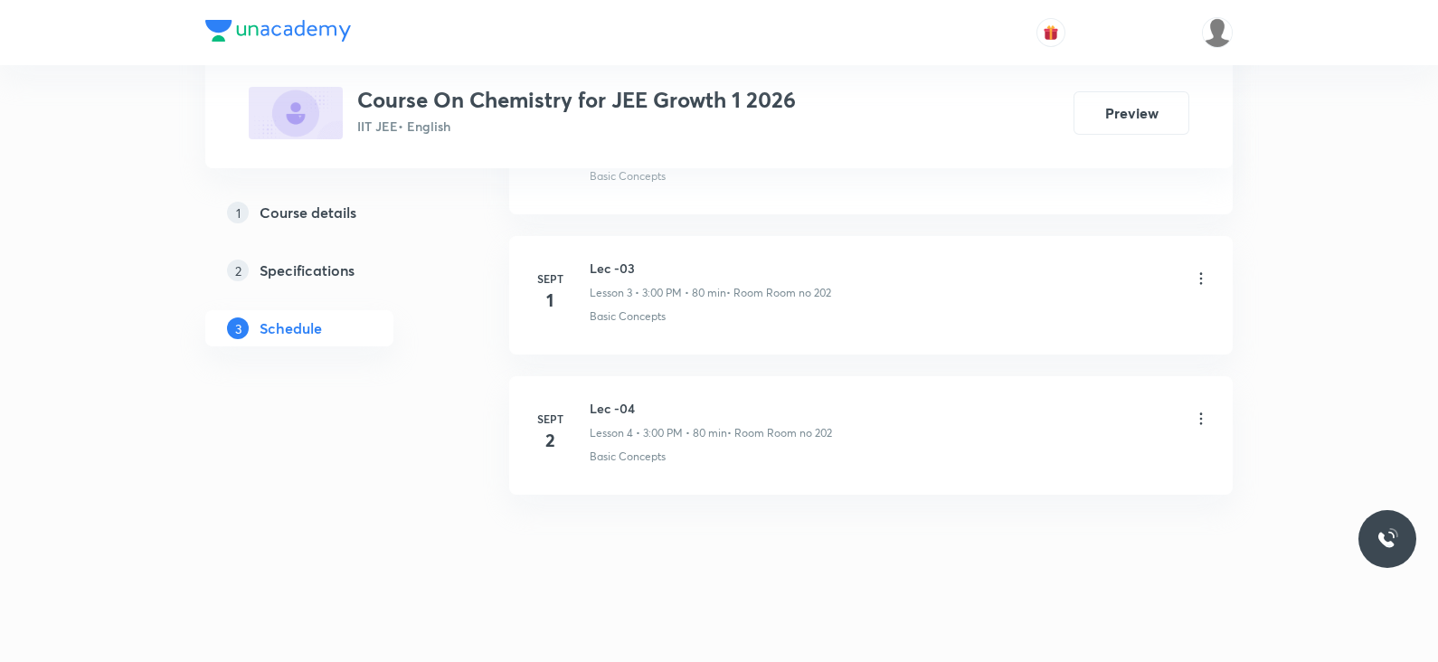
click at [606, 404] on h6 "Lec -04" at bounding box center [711, 408] width 242 height 19
copy h6 "Lec -04"
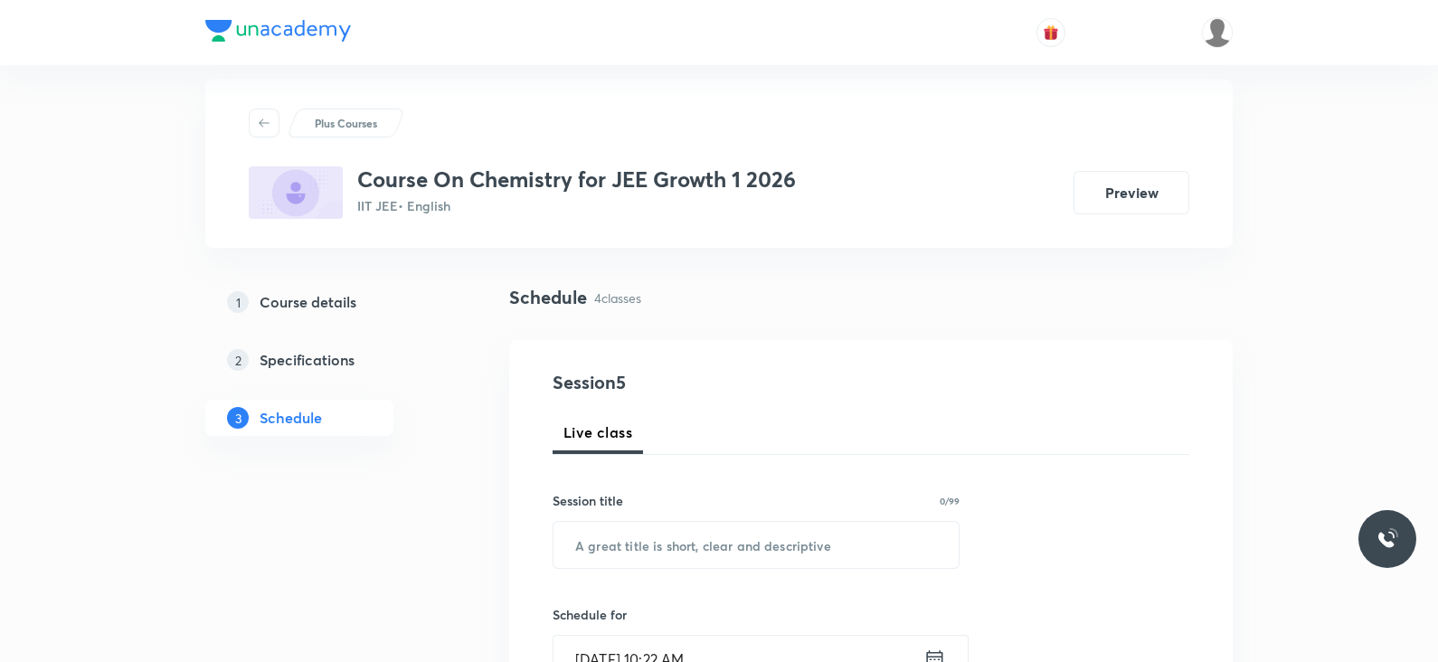
scroll to position [0, 0]
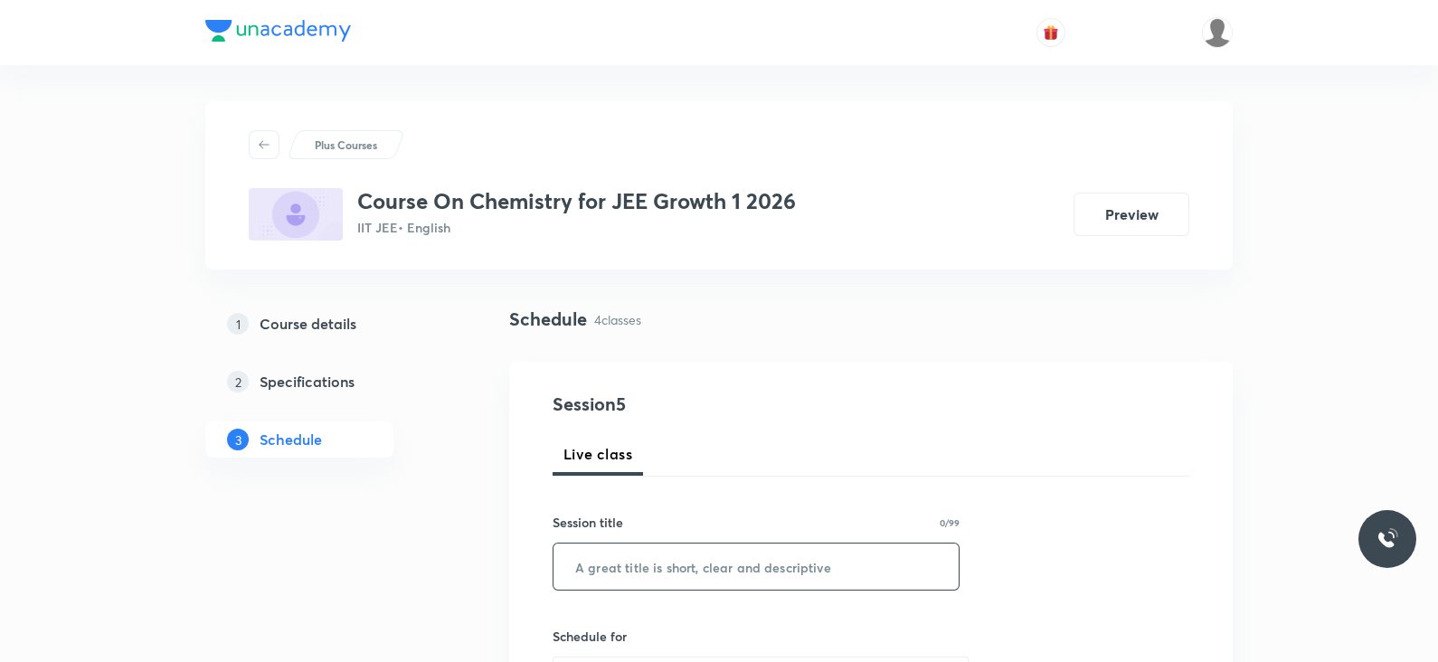
click at [613, 562] on input "text" at bounding box center [755, 566] width 405 height 46
paste input "Lec -04"
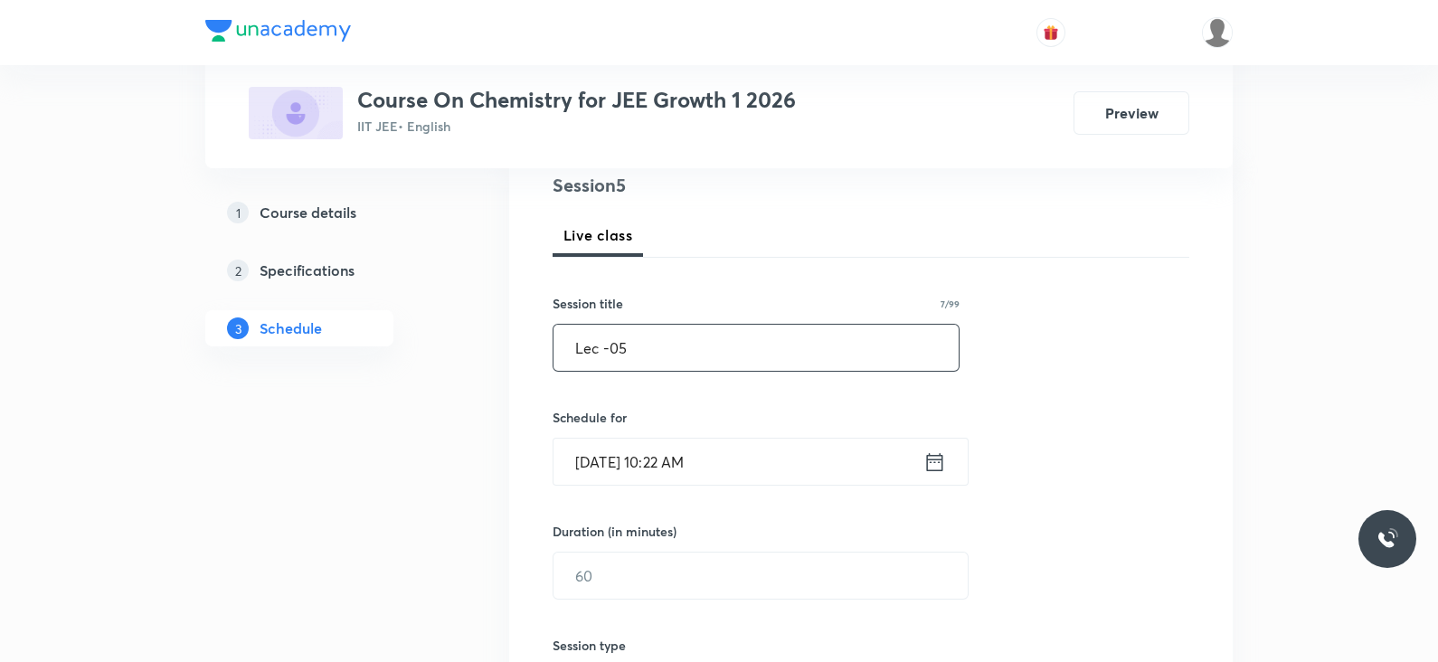
scroll to position [227, 0]
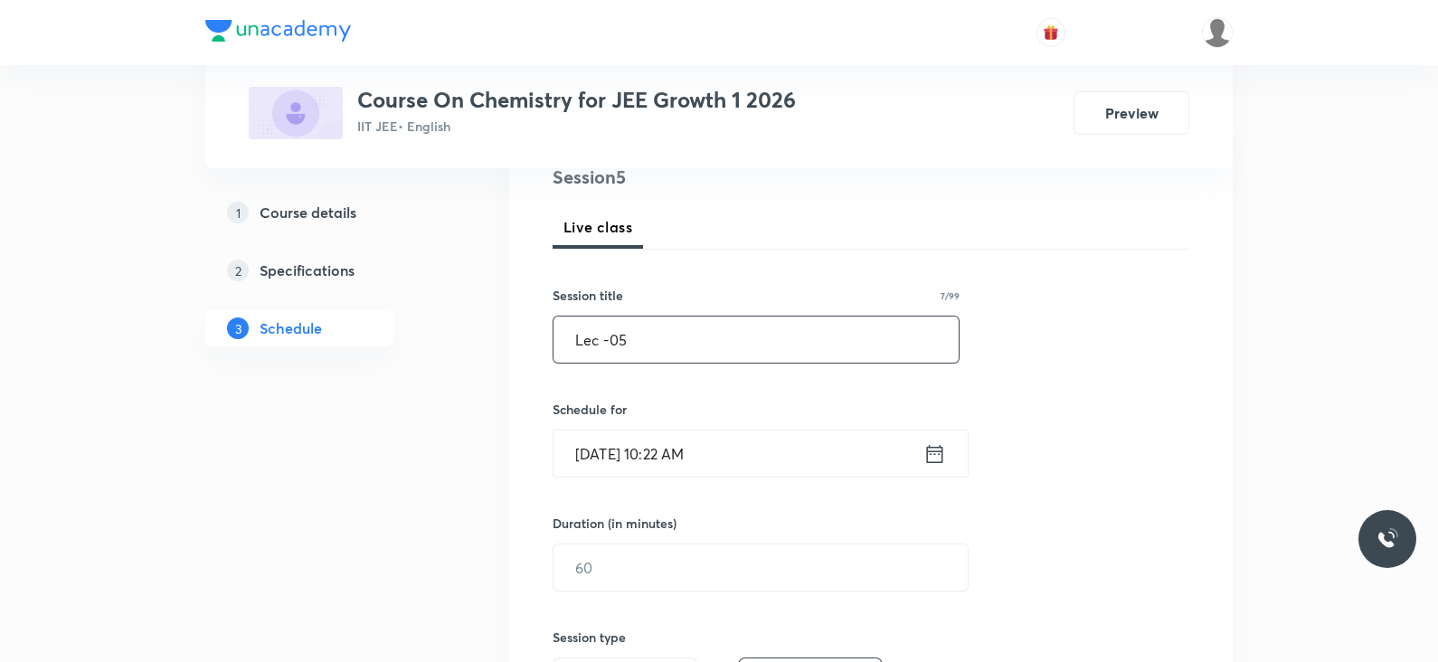
type input "Lec -05"
click at [927, 449] on icon at bounding box center [935, 453] width 16 height 18
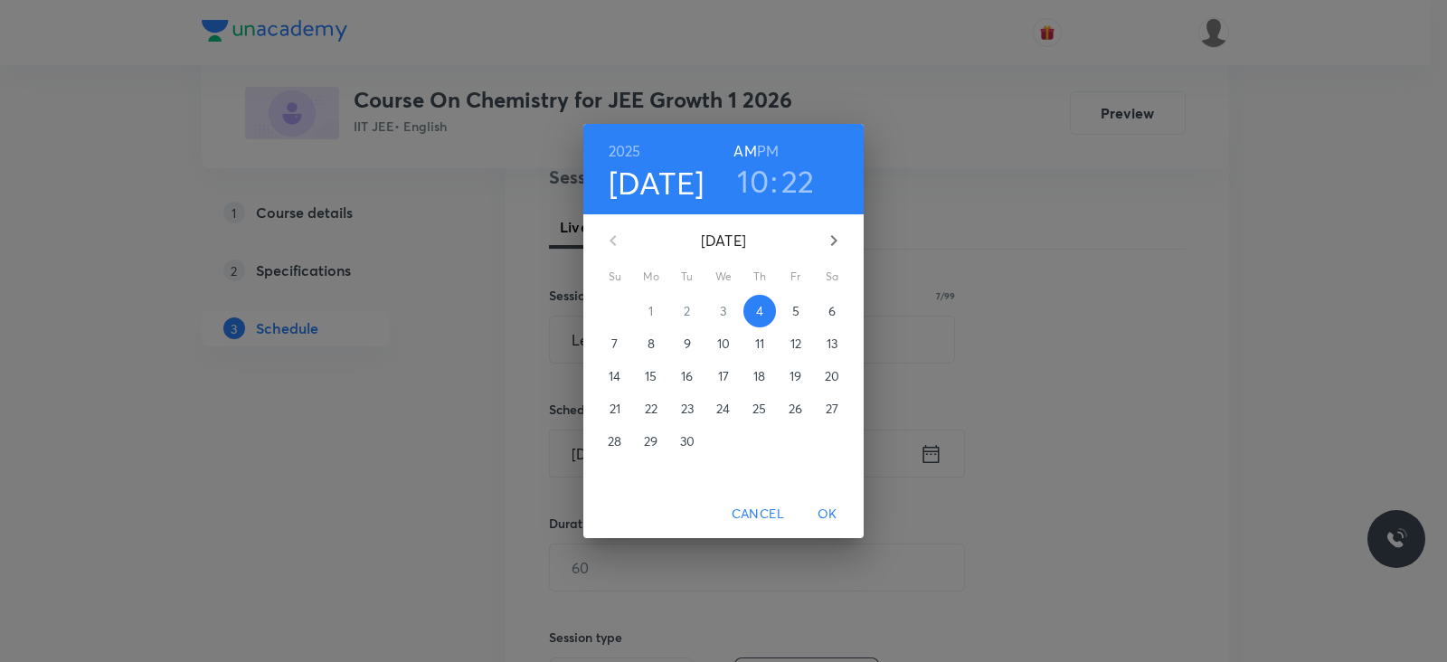
click at [763, 153] on h6 "PM" at bounding box center [768, 150] width 22 height 25
click at [753, 188] on h3 "10" at bounding box center [753, 181] width 32 height 38
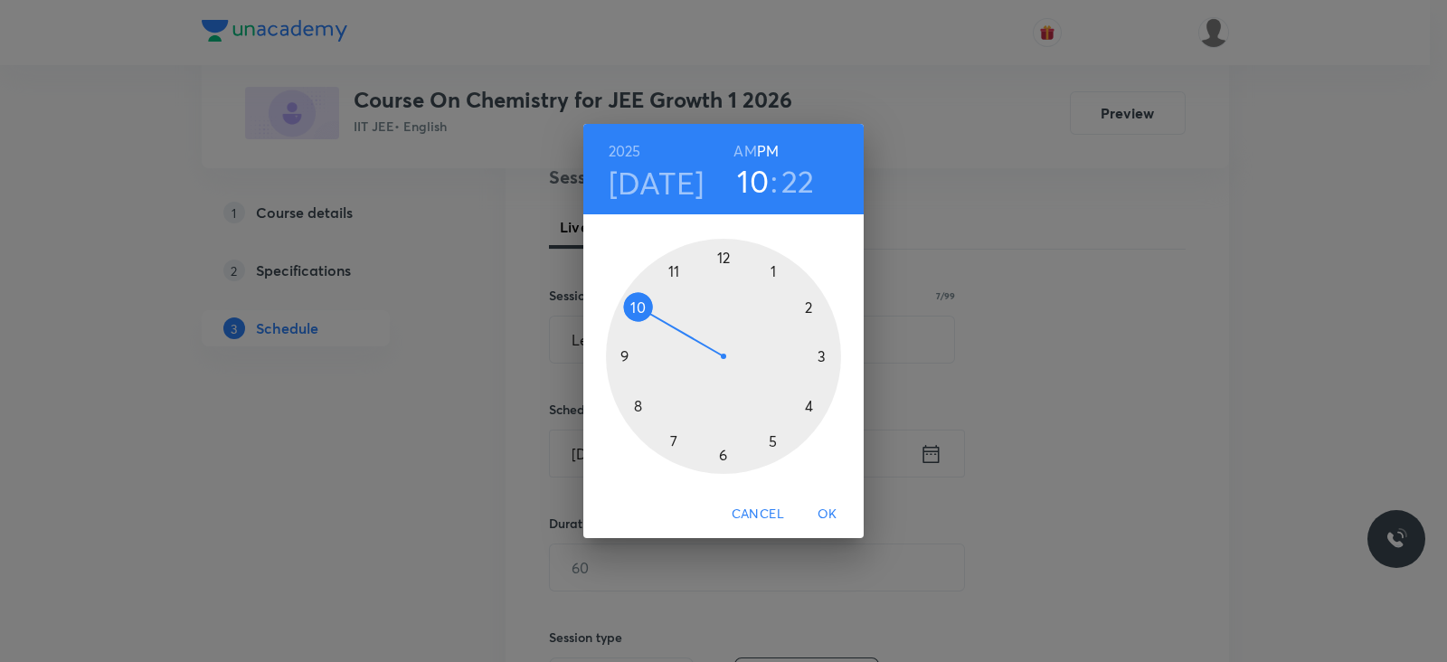
click at [821, 355] on div at bounding box center [723, 356] width 235 height 235
click at [722, 257] on div at bounding box center [723, 356] width 235 height 235
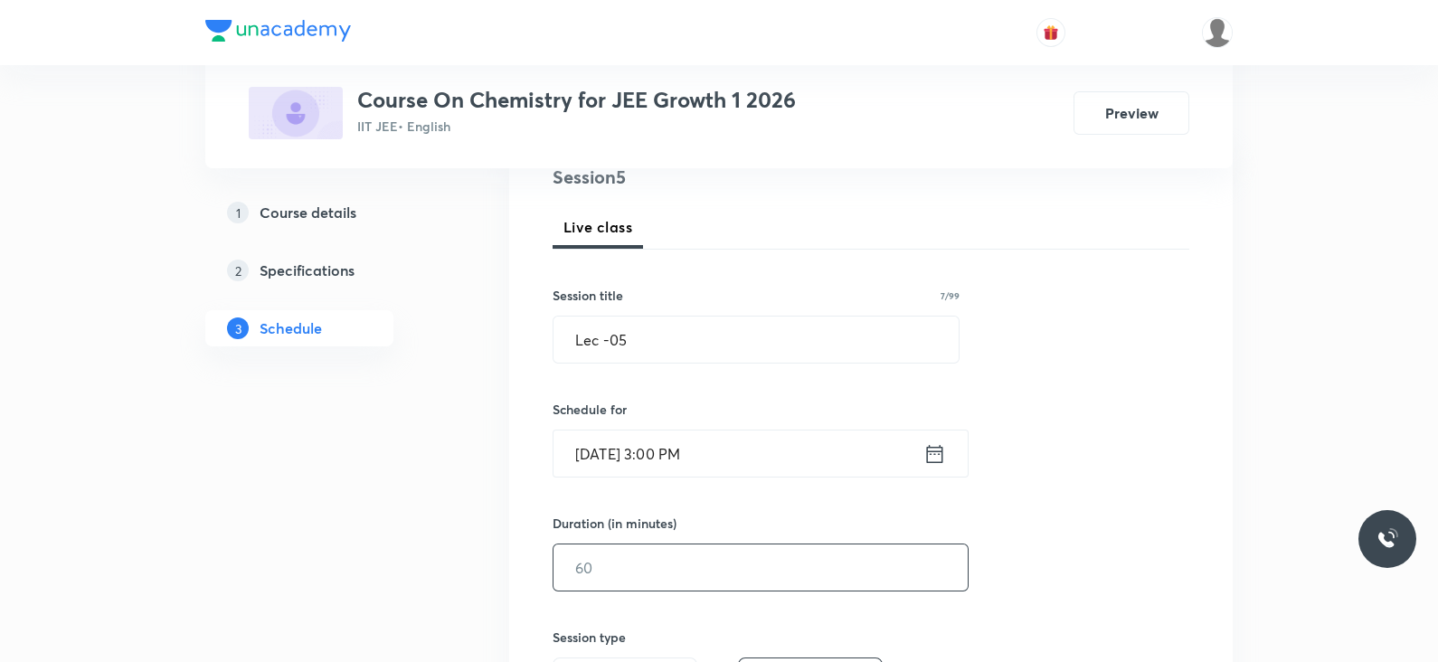
click at [669, 566] on input "text" at bounding box center [760, 567] width 414 height 46
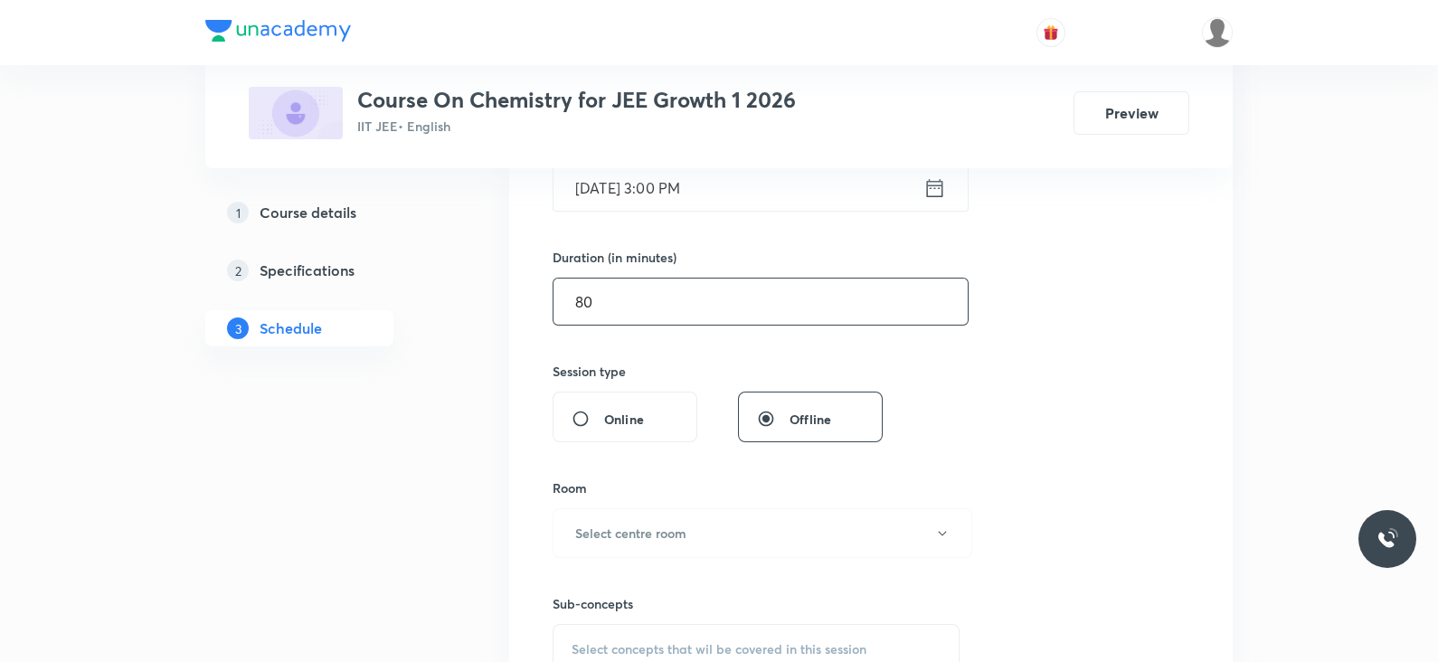
scroll to position [508, 0]
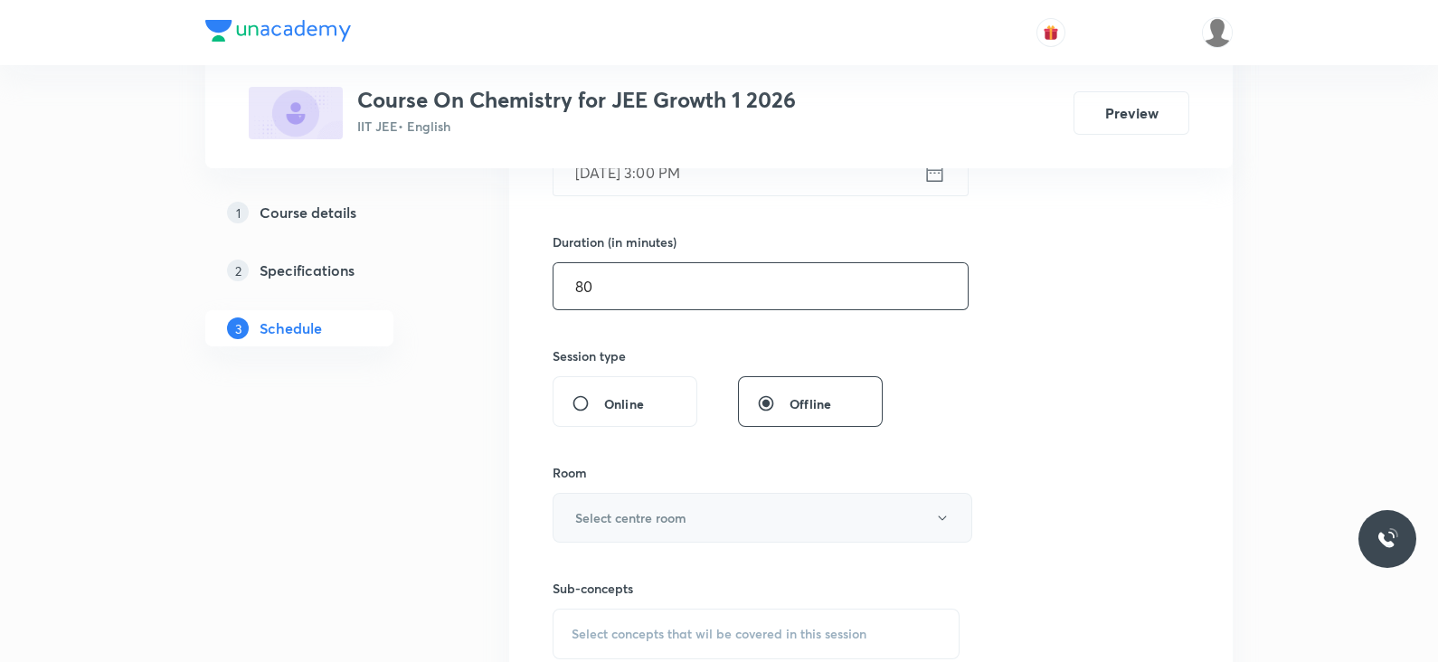
type input "80"
click at [678, 512] on h6 "Select centre room" at bounding box center [630, 517] width 111 height 19
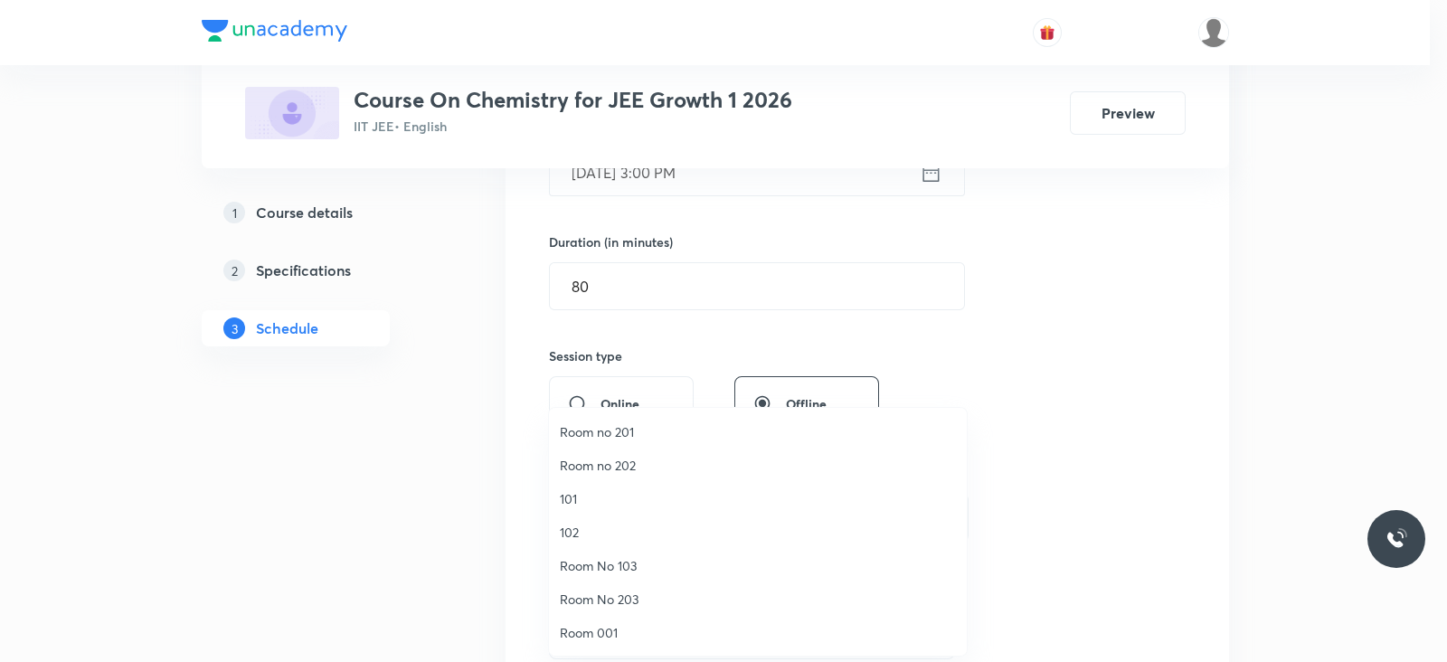
click at [625, 464] on span "Room no 202" at bounding box center [758, 465] width 396 height 19
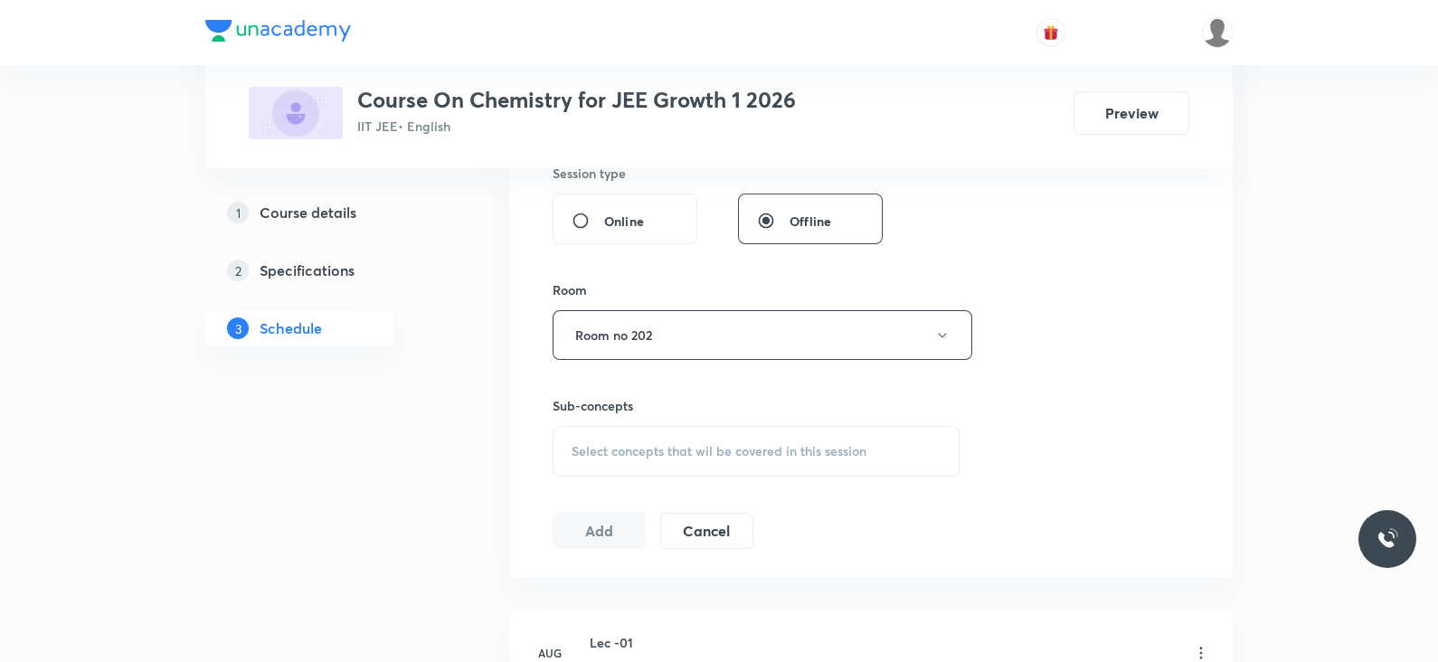
scroll to position [695, 0]
click at [713, 439] on span "Select concepts that wil be covered in this session" at bounding box center [718, 446] width 295 height 14
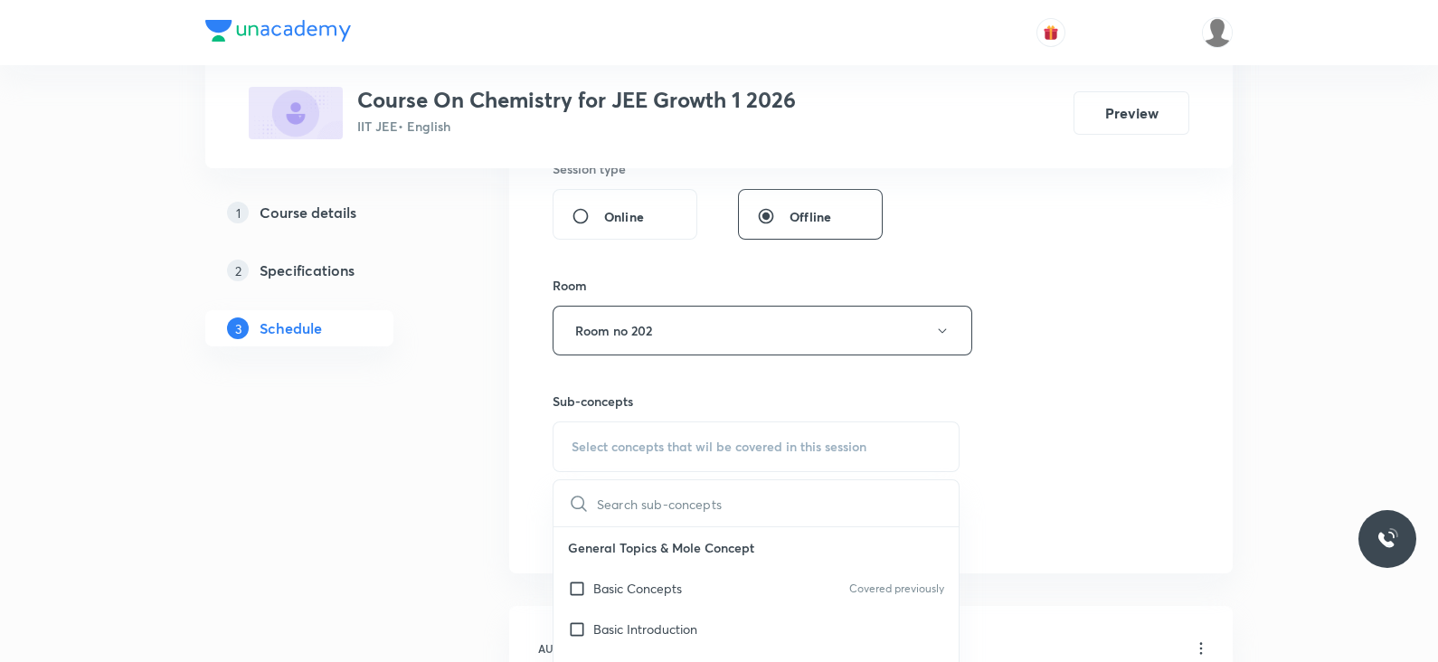
scroll to position [849, 0]
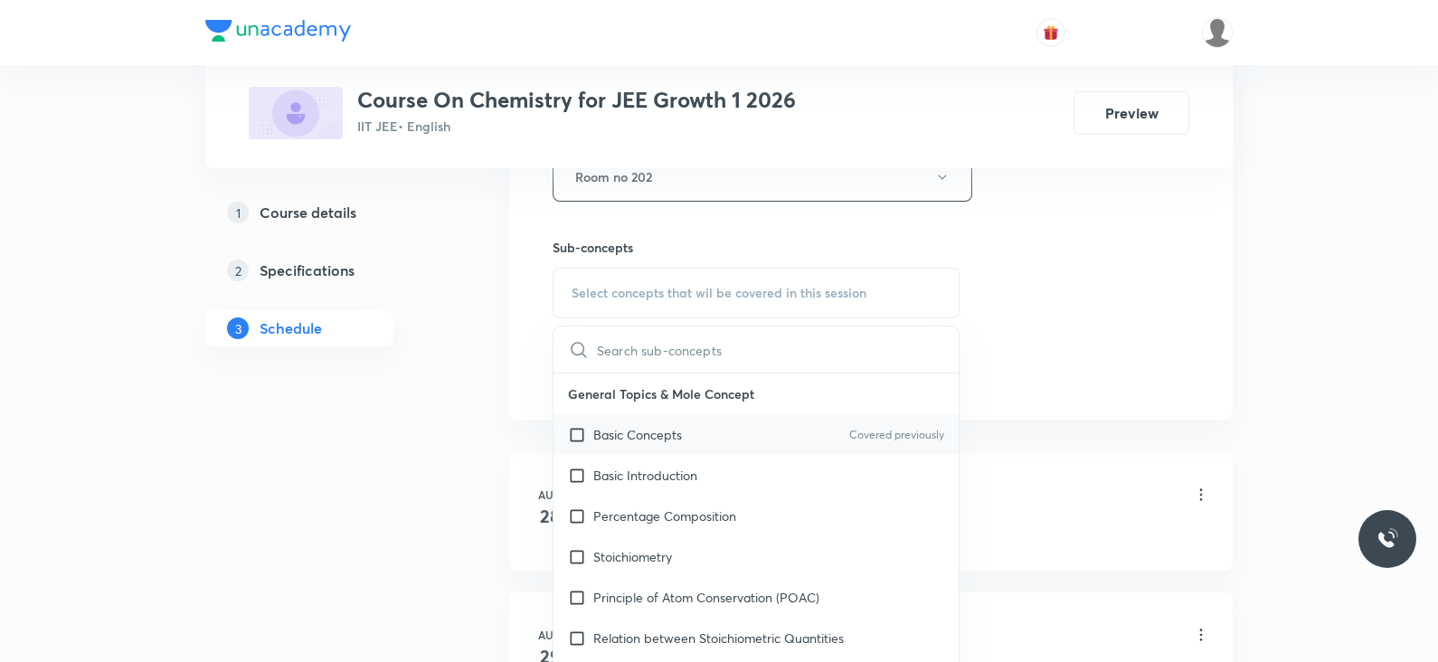
click at [694, 433] on div "Basic Concepts Covered previously" at bounding box center [755, 434] width 405 height 41
checkbox input "true"
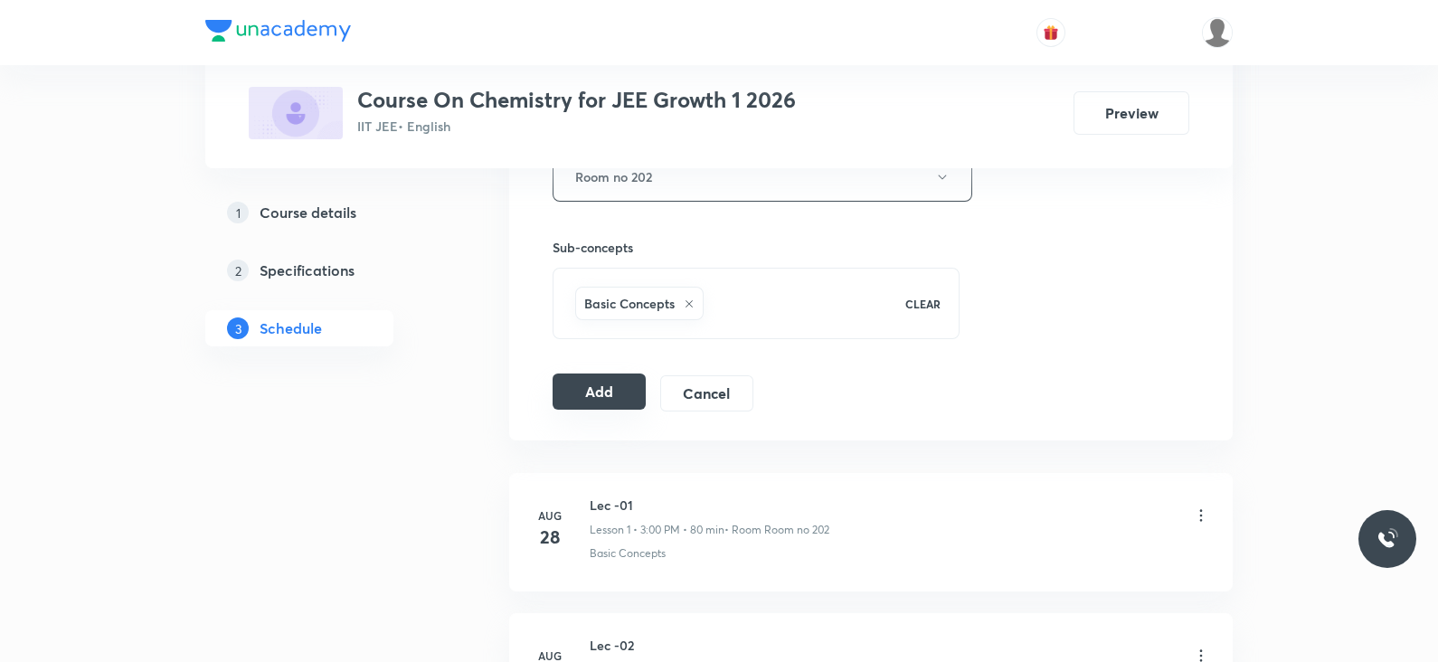
click at [579, 395] on button "Add" at bounding box center [598, 391] width 93 height 36
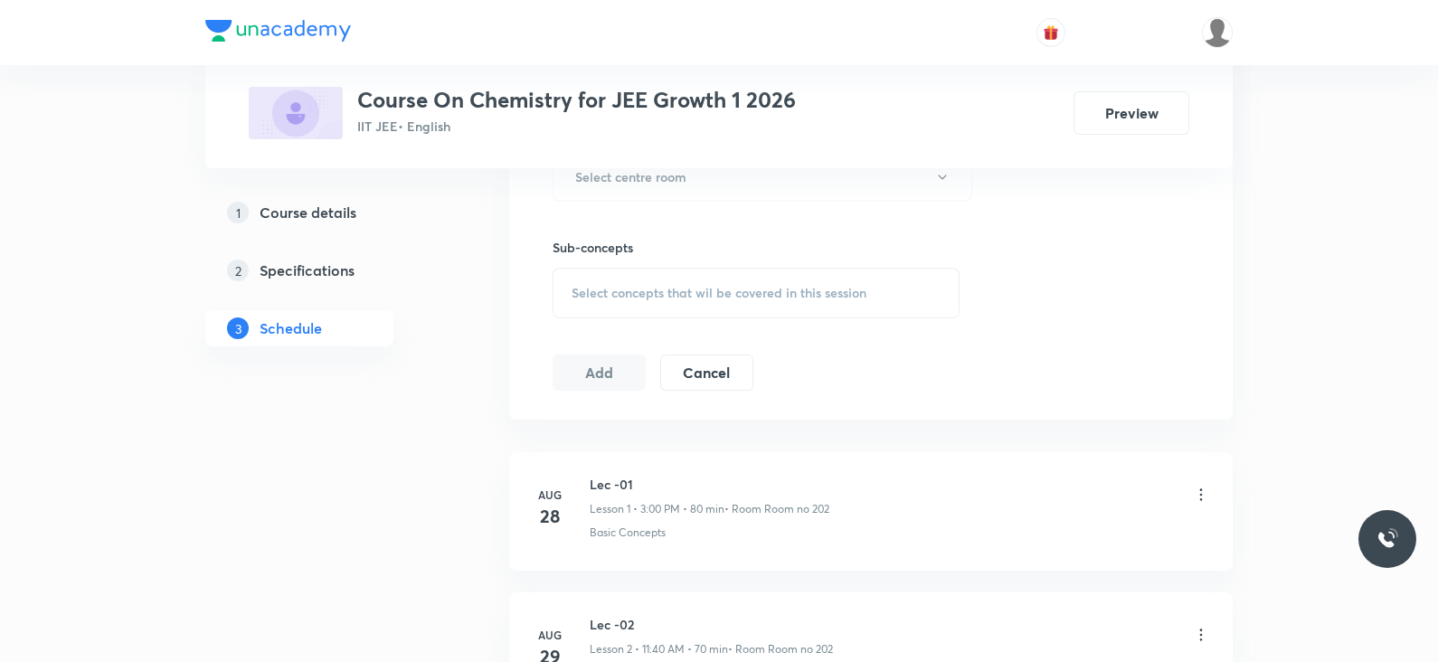
scroll to position [515, 0]
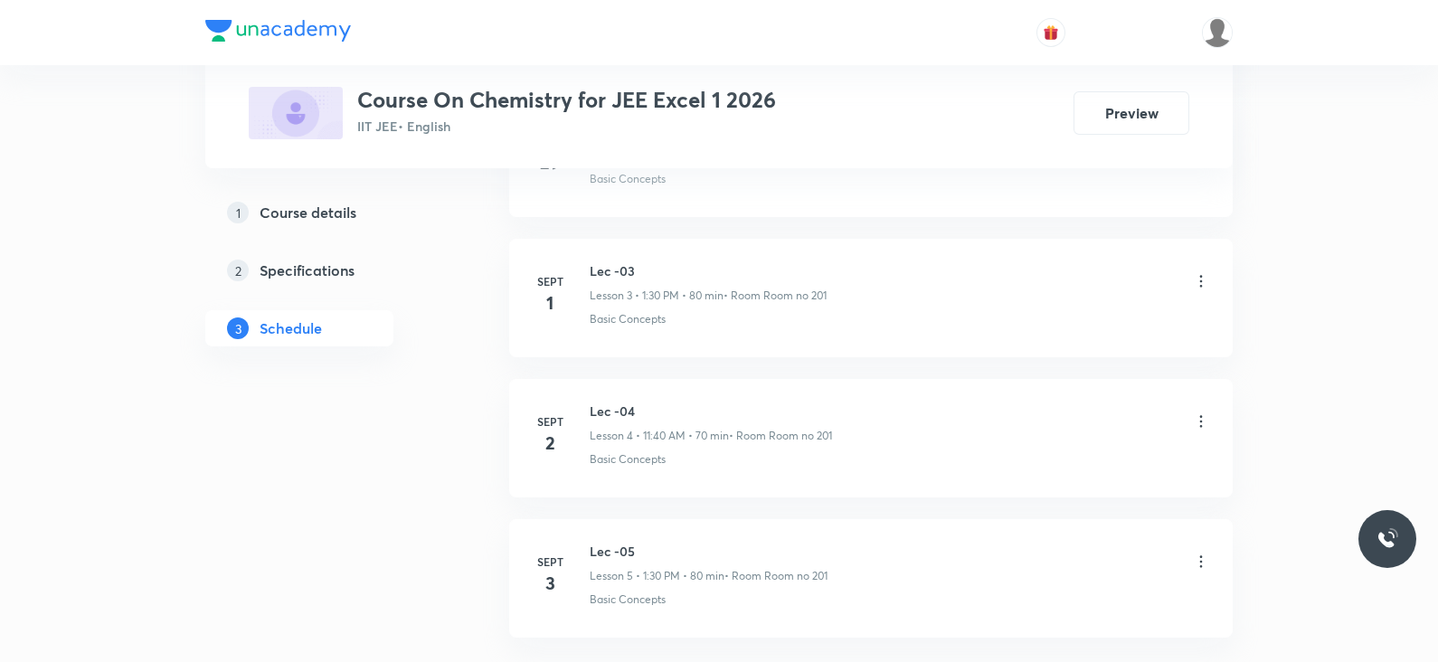
scroll to position [1485, 0]
click at [616, 403] on h6 "Lec -05" at bounding box center [709, 409] width 238 height 19
copy h6 "Lec -05"
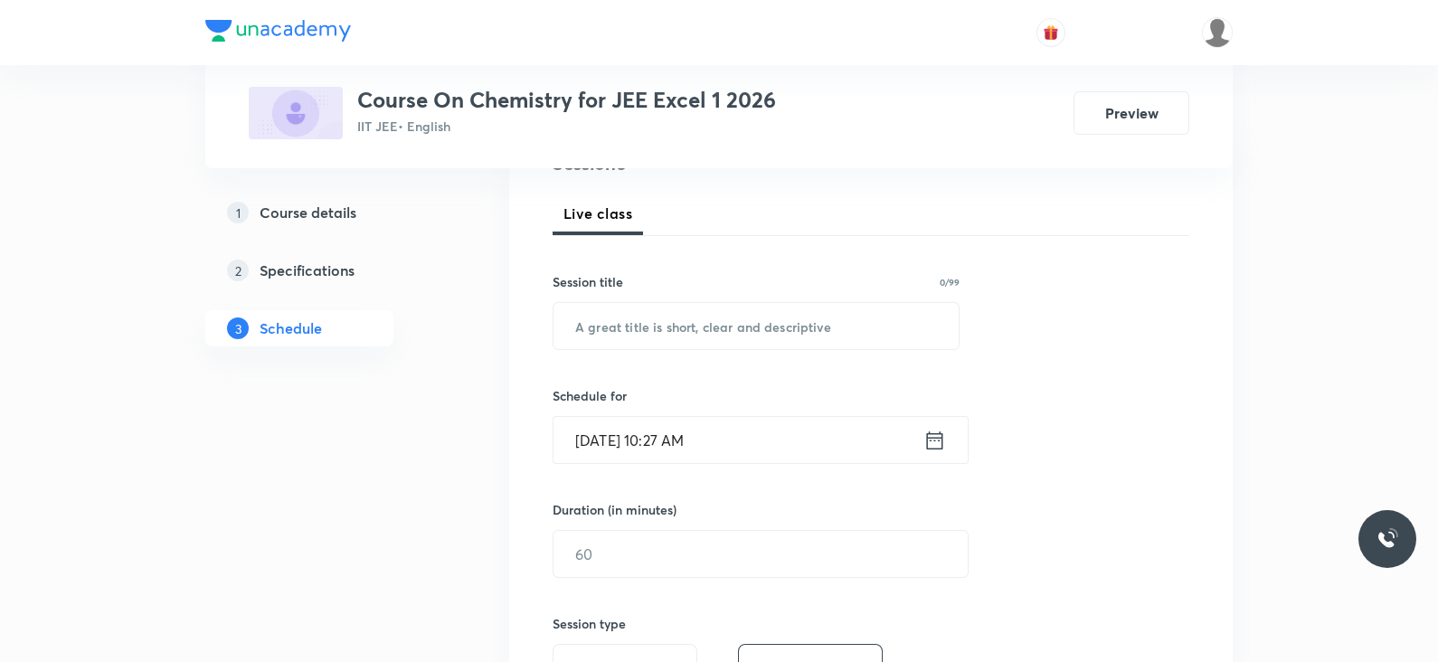
scroll to position [0, 0]
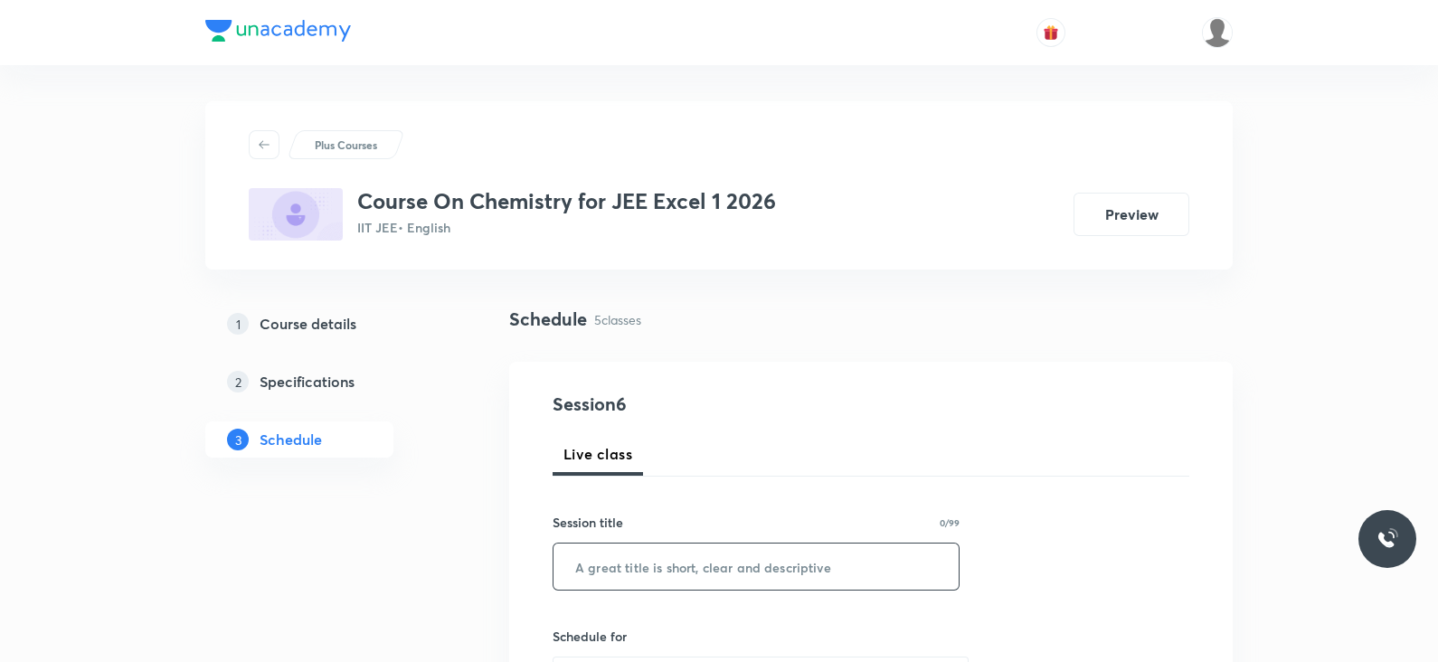
click at [608, 567] on input "text" at bounding box center [755, 566] width 405 height 46
paste input "Lec -05"
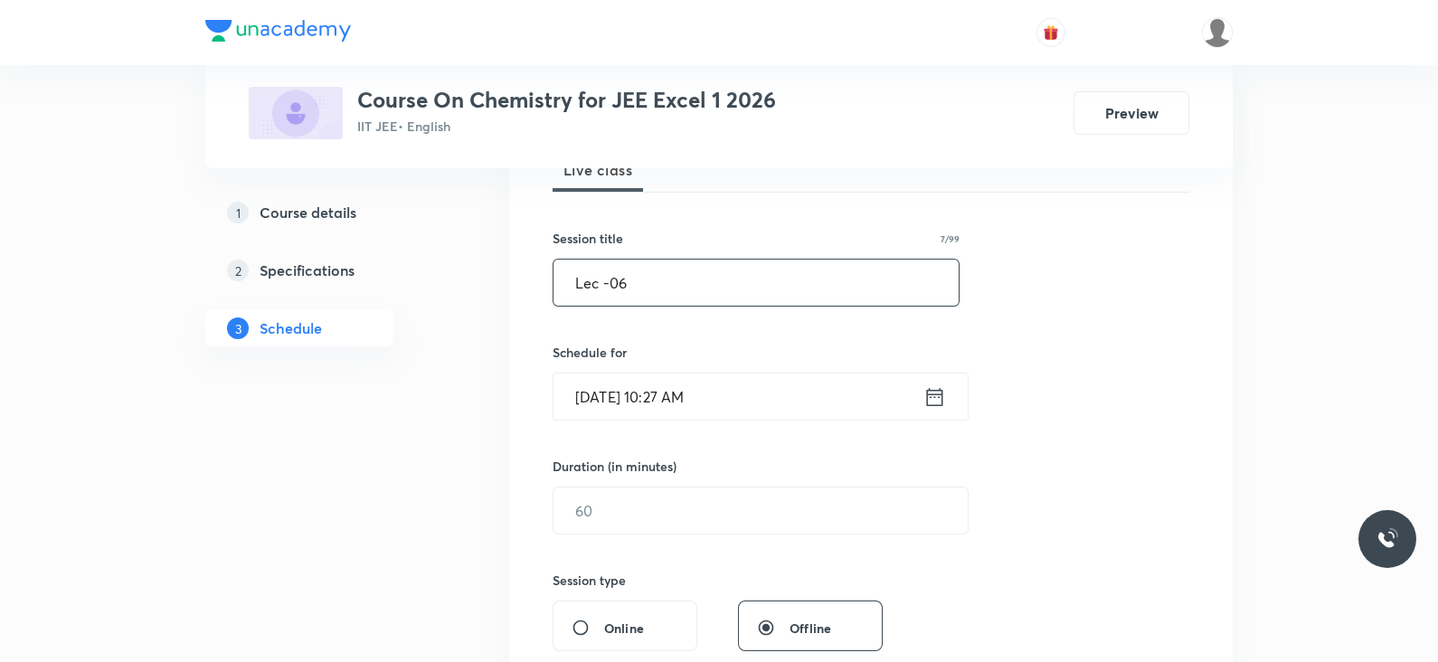
scroll to position [289, 0]
type input "Lec -06"
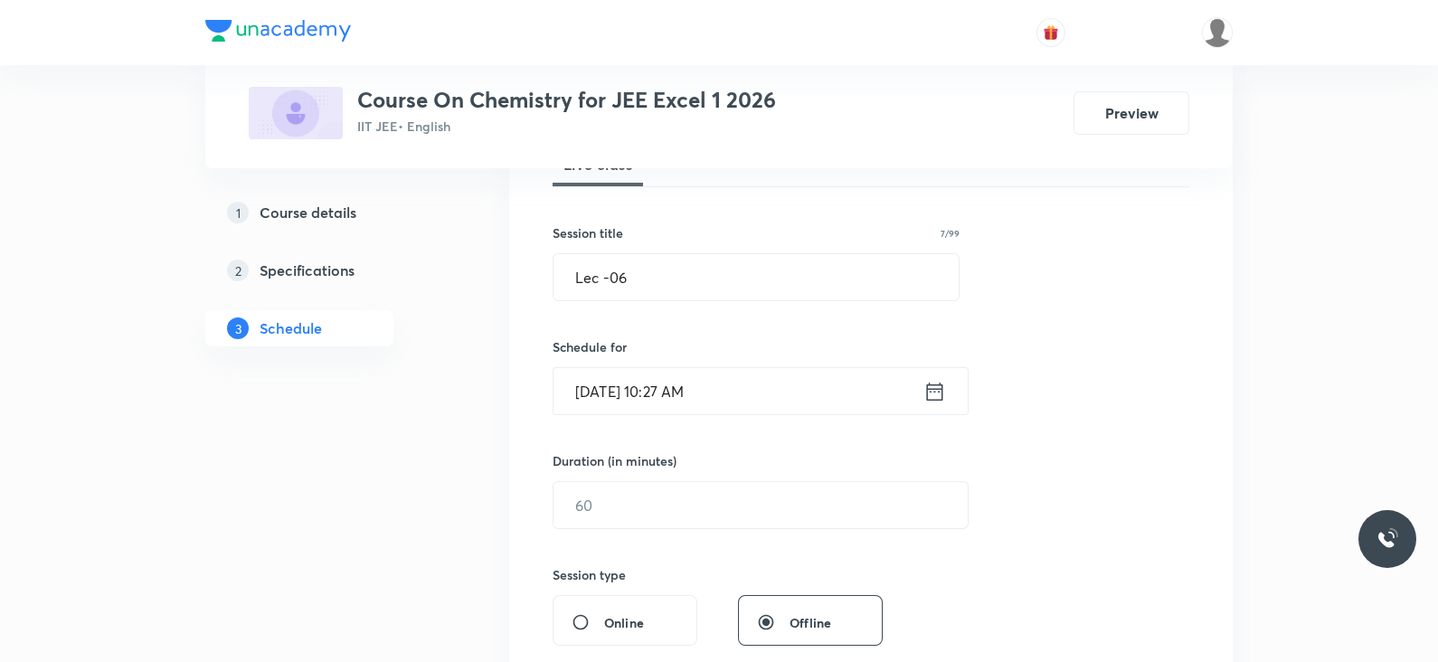
click at [943, 395] on icon at bounding box center [934, 391] width 23 height 25
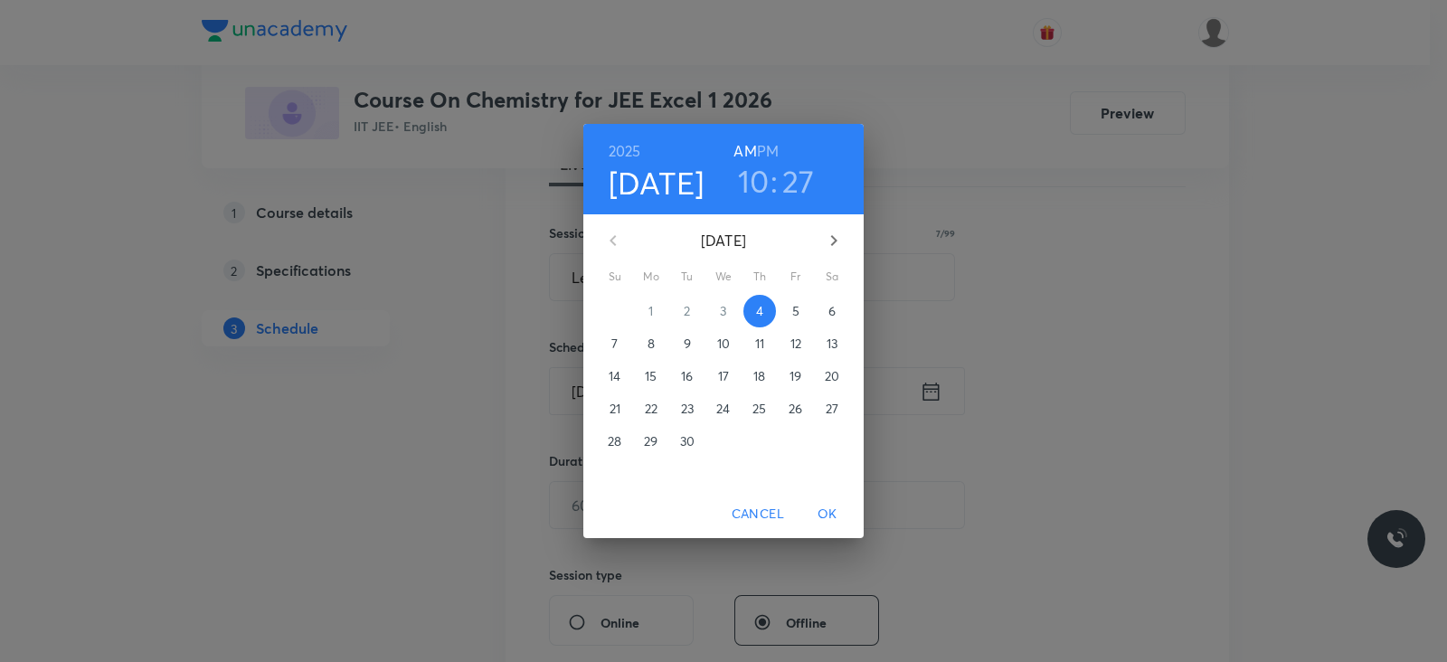
click at [750, 174] on h3 "10" at bounding box center [754, 181] width 32 height 38
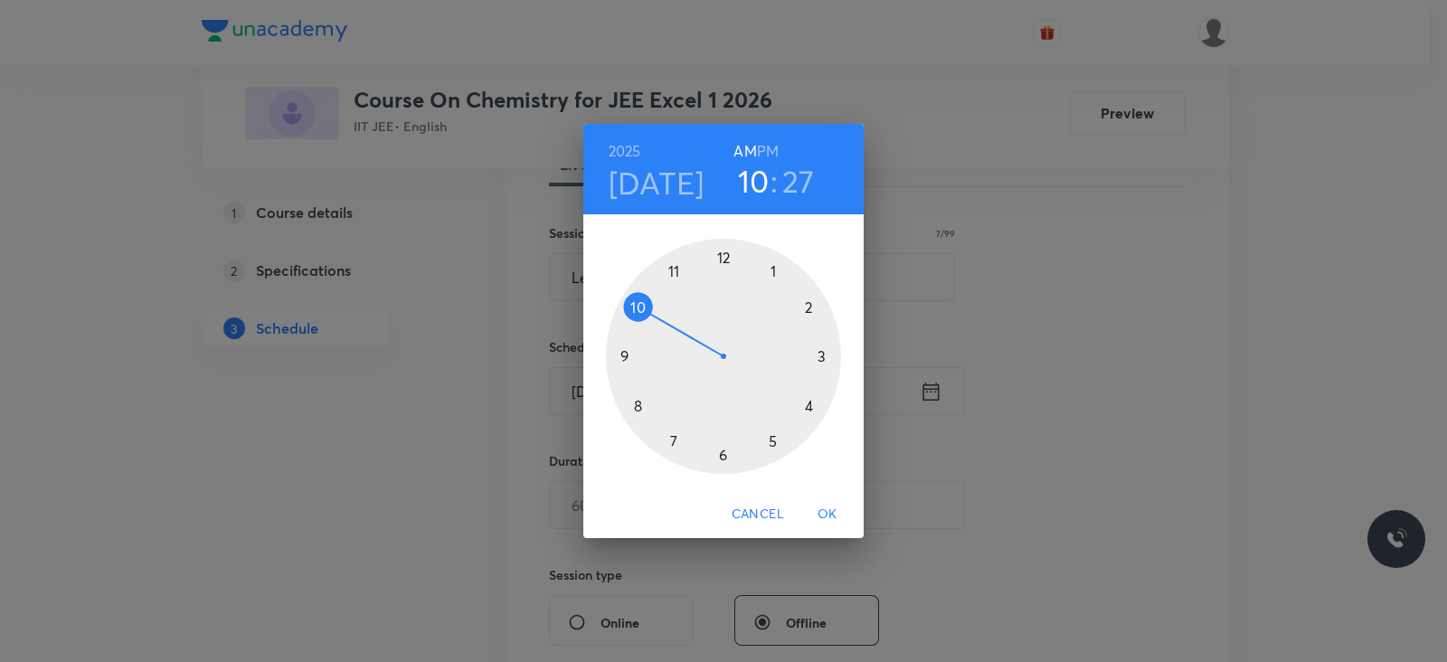
click at [675, 269] on div at bounding box center [723, 356] width 235 height 235
click at [637, 409] on div at bounding box center [723, 356] width 235 height 235
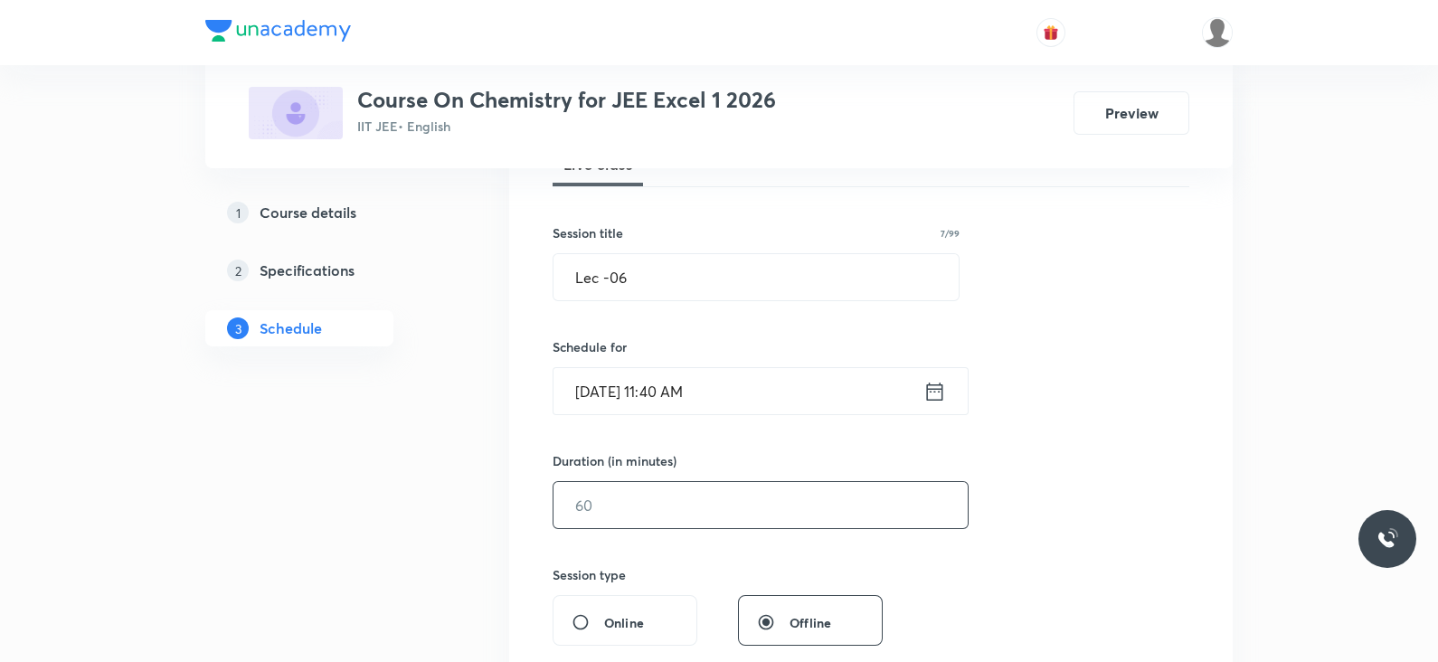
click at [635, 492] on input "text" at bounding box center [760, 505] width 414 height 46
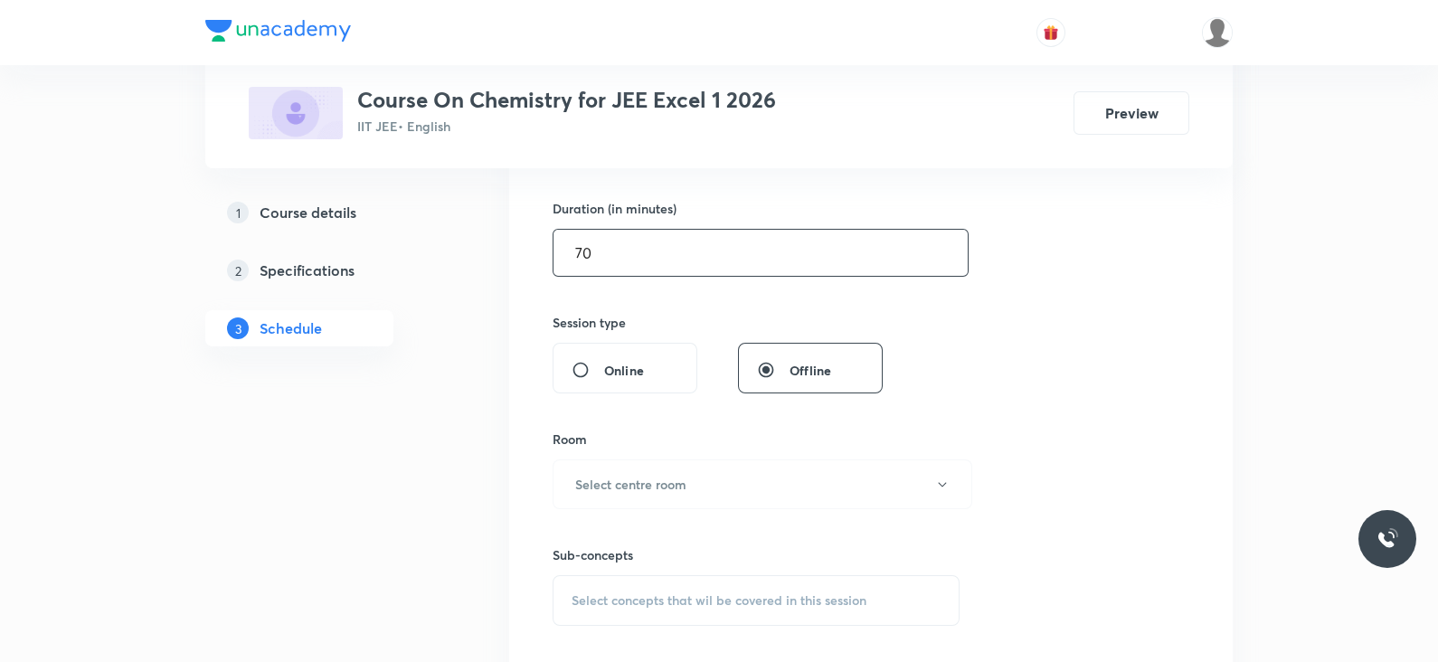
scroll to position [543, 0]
type input "70"
click at [637, 480] on h6 "Select centre room" at bounding box center [630, 483] width 111 height 19
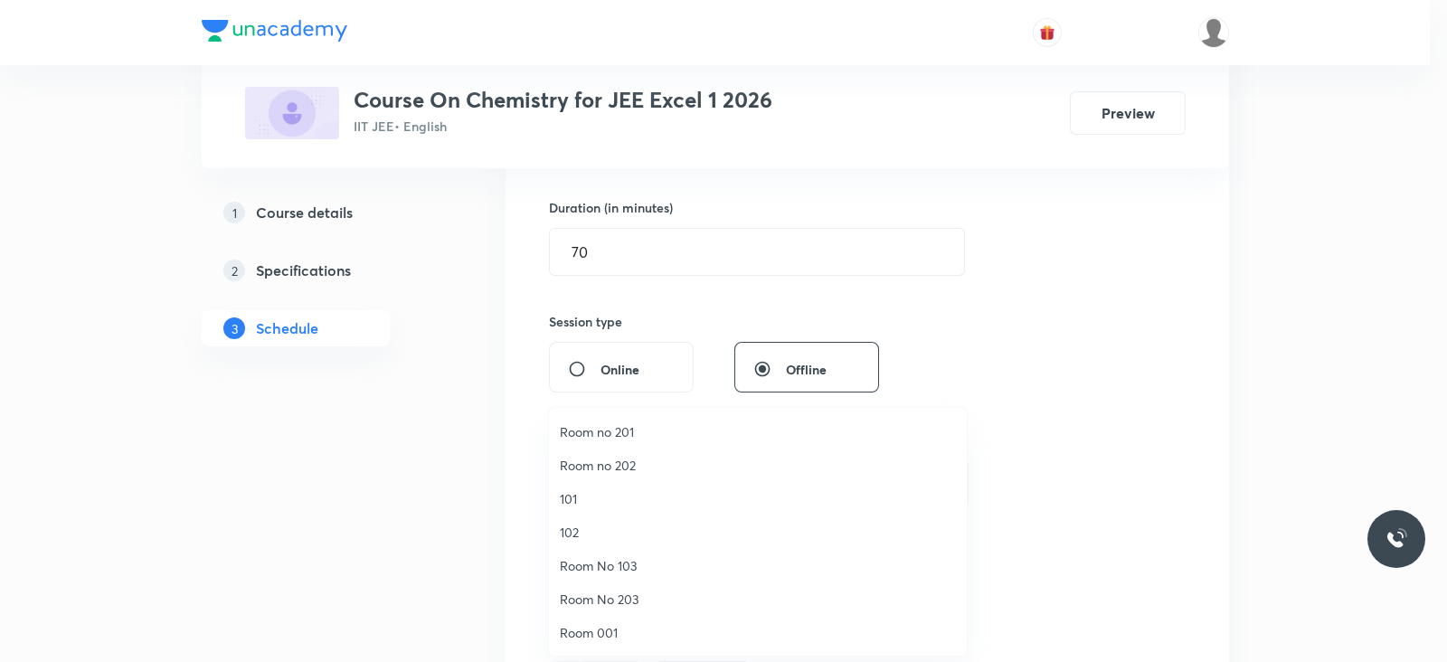
click at [604, 429] on span "Room no 201" at bounding box center [758, 431] width 396 height 19
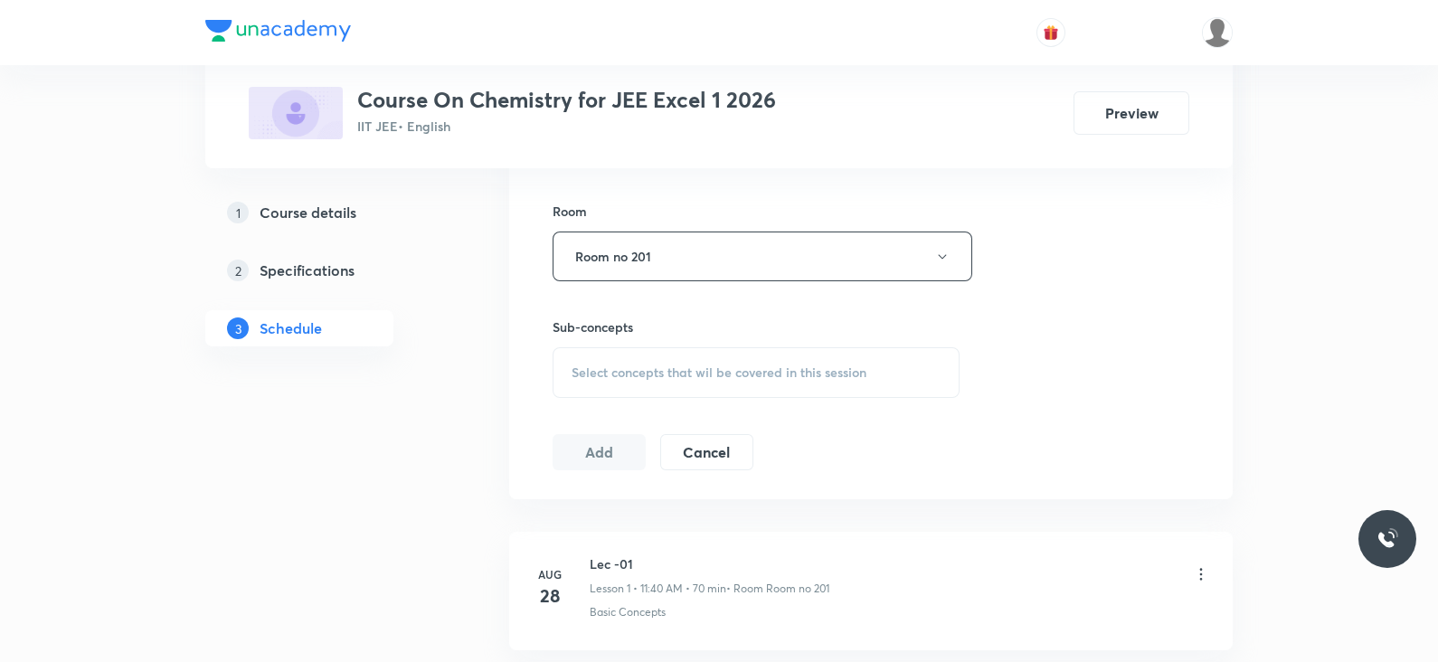
scroll to position [770, 0]
click at [636, 380] on div "Select concepts that wil be covered in this session" at bounding box center [755, 371] width 407 height 51
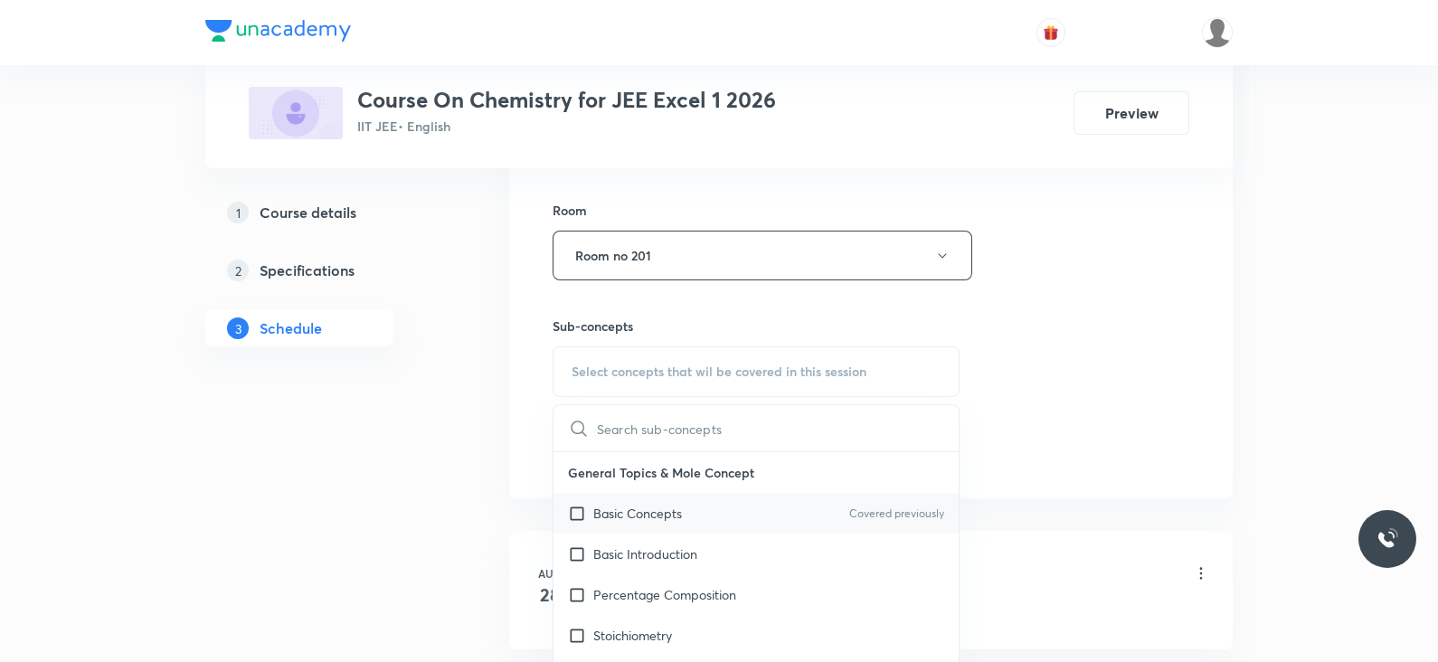
click at [637, 505] on p "Basic Concepts" at bounding box center [637, 513] width 89 height 19
checkbox input "true"
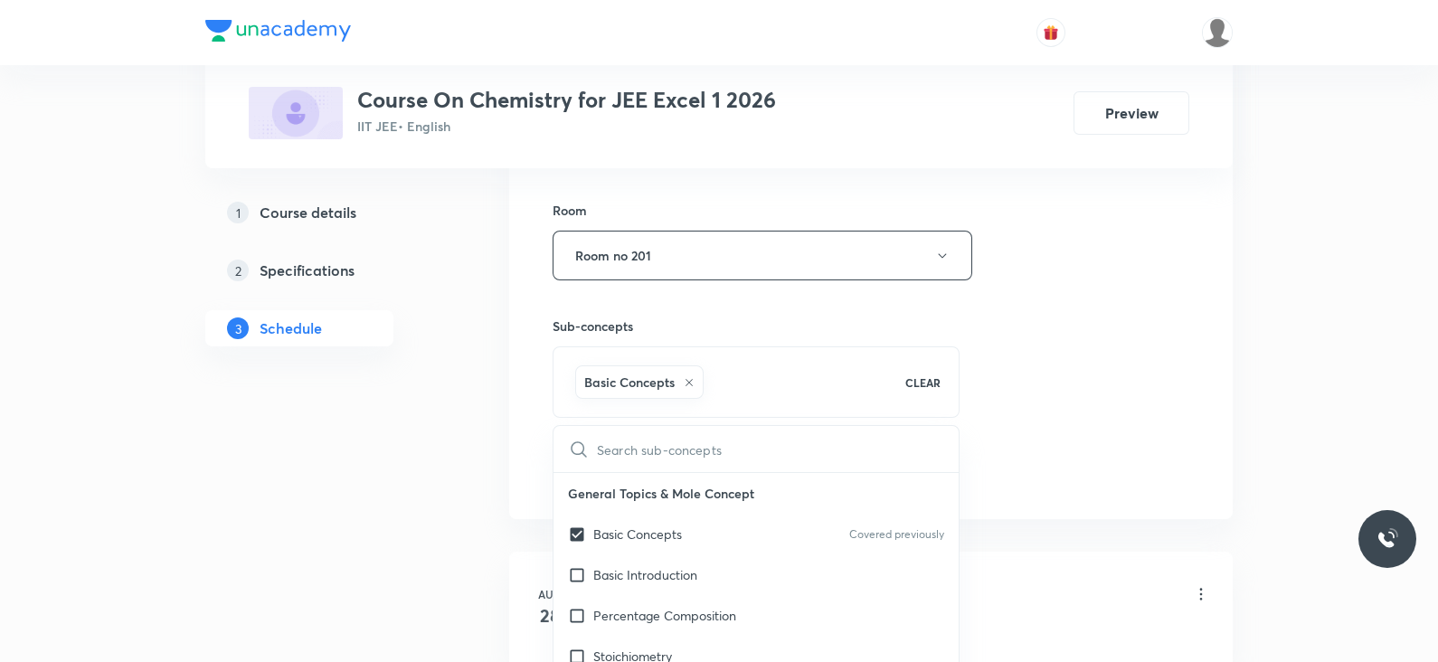
click at [972, 373] on div "Session 6 Live class Session title 7/99 Lec -06 ​ Schedule for Sept 4, 2025, 11…" at bounding box center [870, 55] width 637 height 870
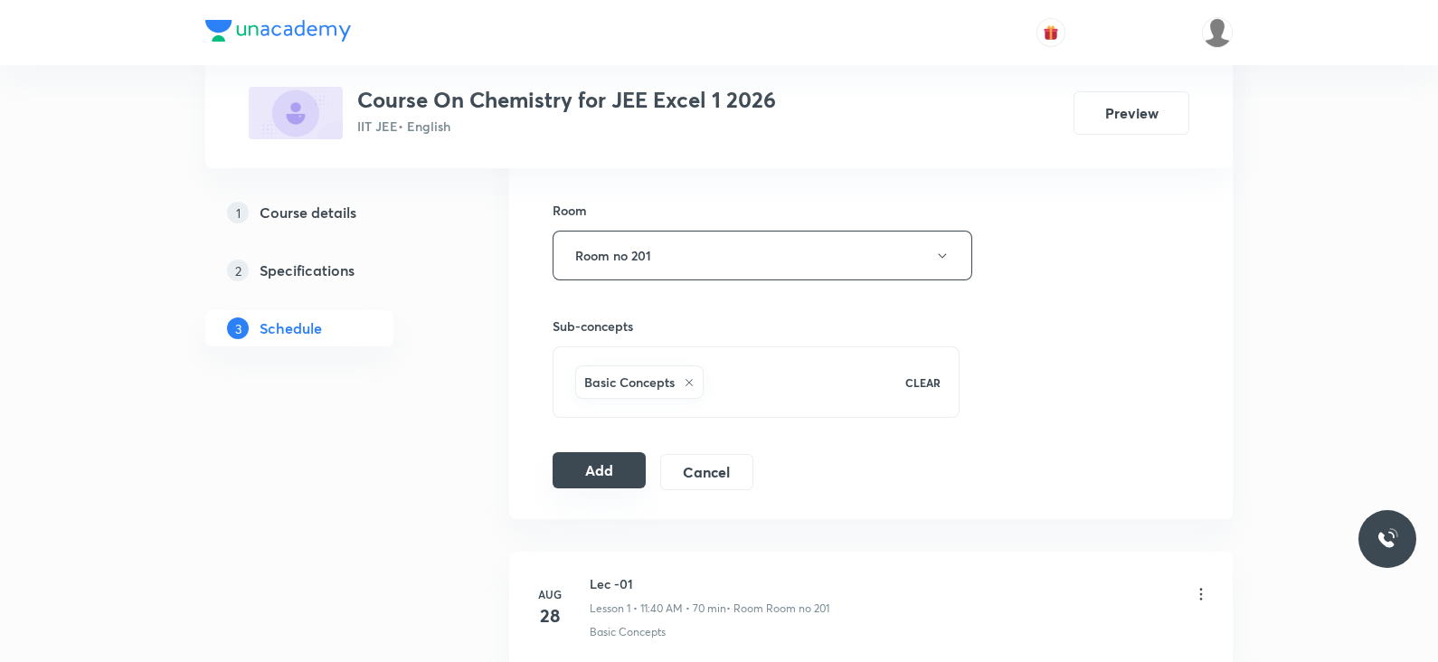
click at [586, 470] on button "Add" at bounding box center [598, 470] width 93 height 36
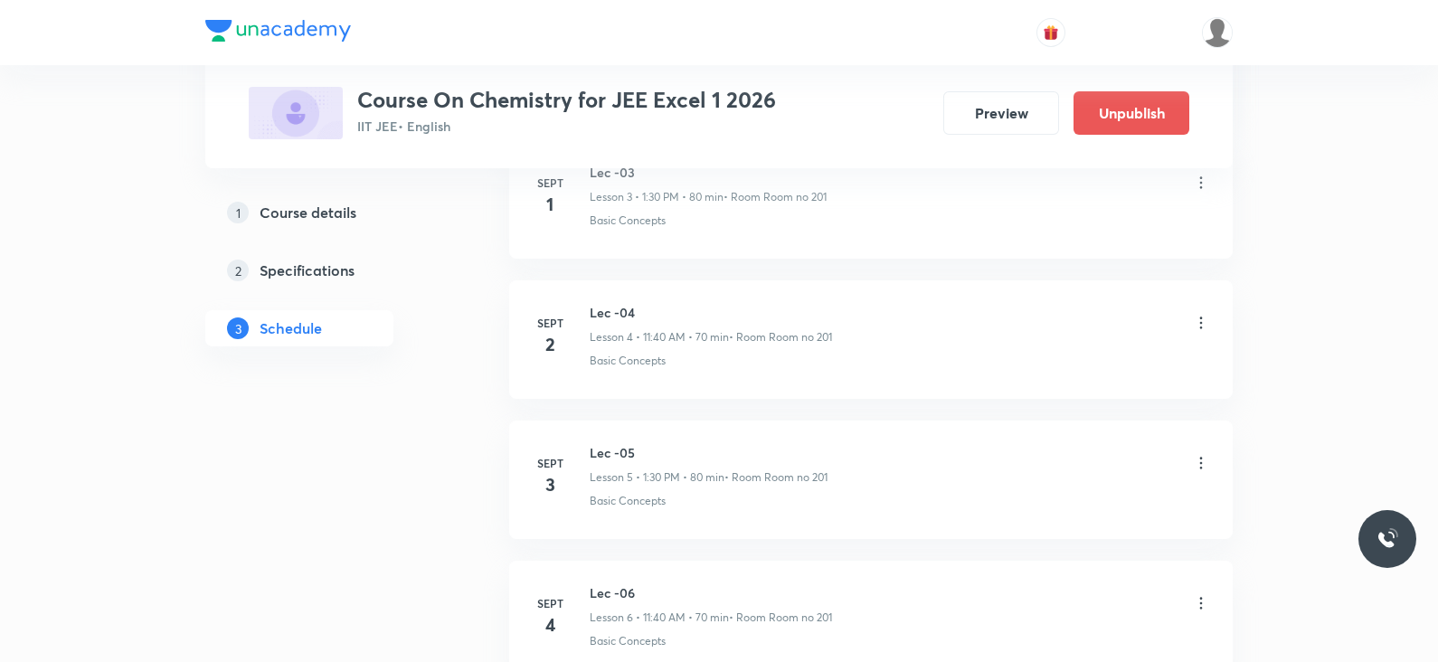
scroll to position [795, 0]
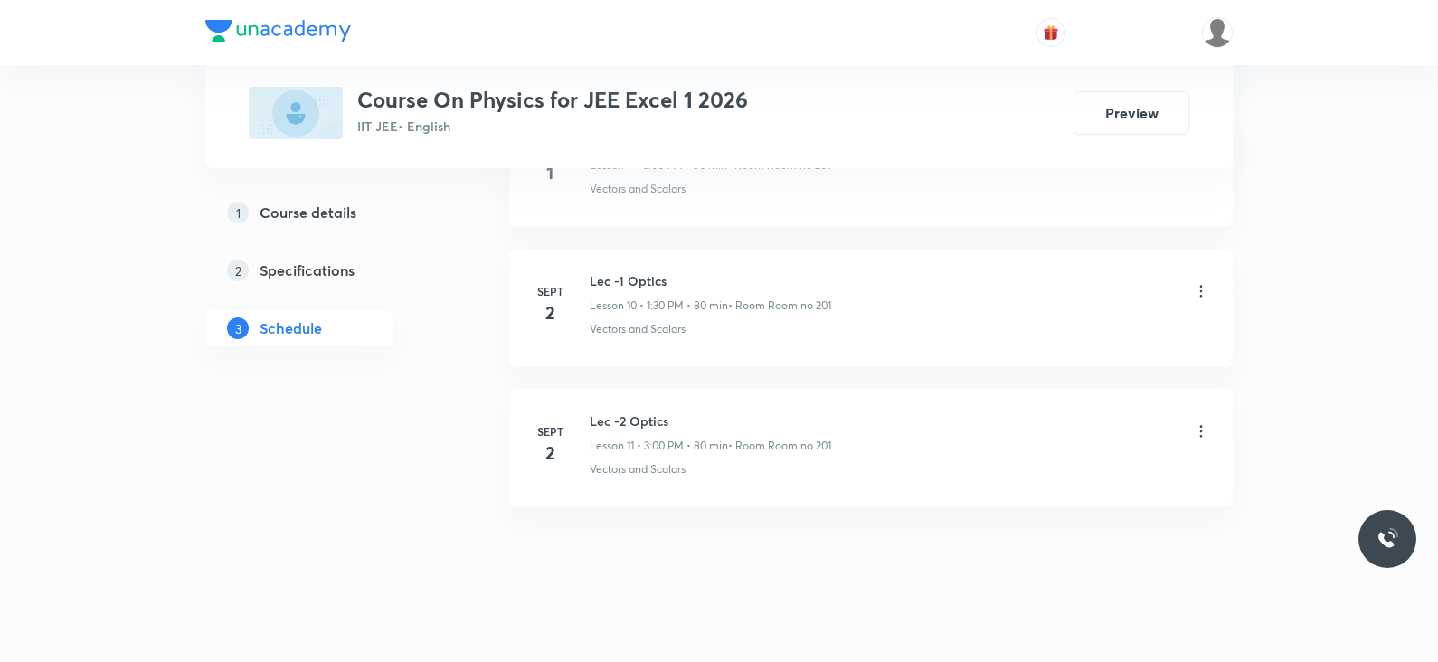
scroll to position [2324, 0]
click at [637, 404] on h6 "Lec -2 Optics" at bounding box center [710, 410] width 241 height 19
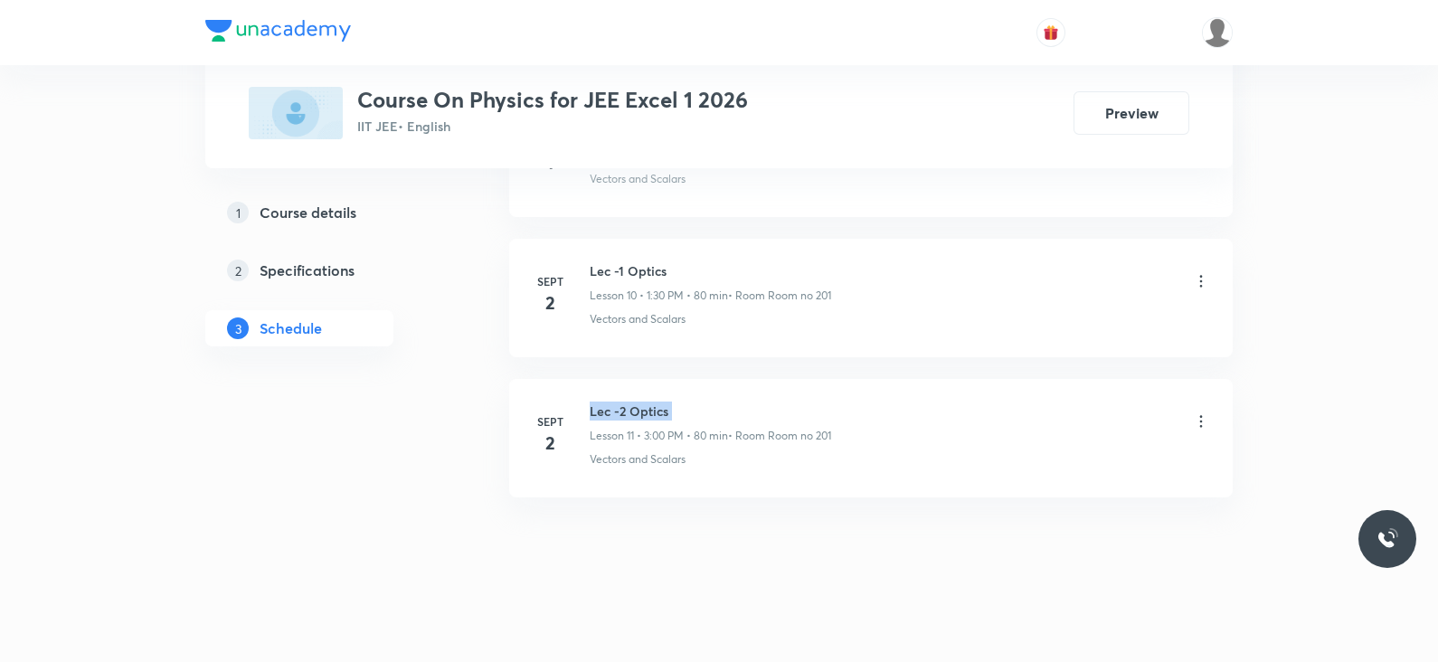
click at [637, 404] on h6 "Lec -2 Optics" at bounding box center [710, 410] width 241 height 19
copy h6 "Lec -2 Optics"
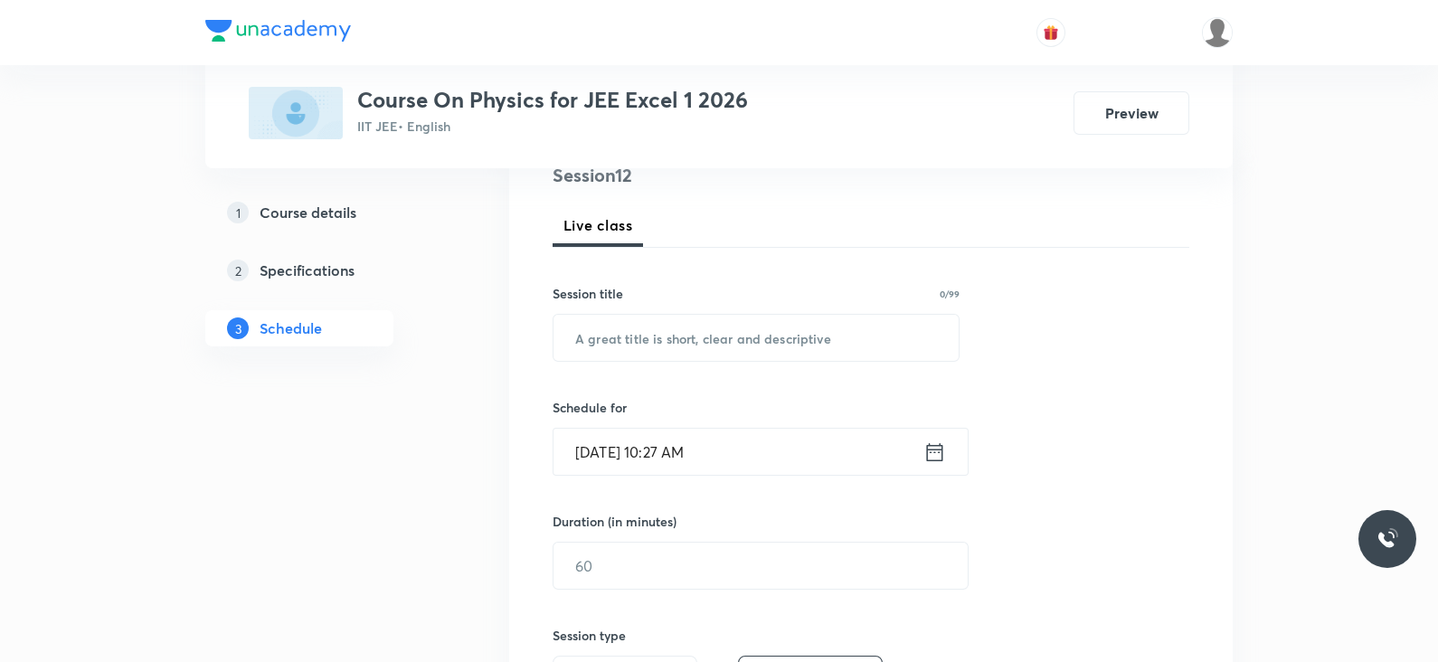
scroll to position [0, 0]
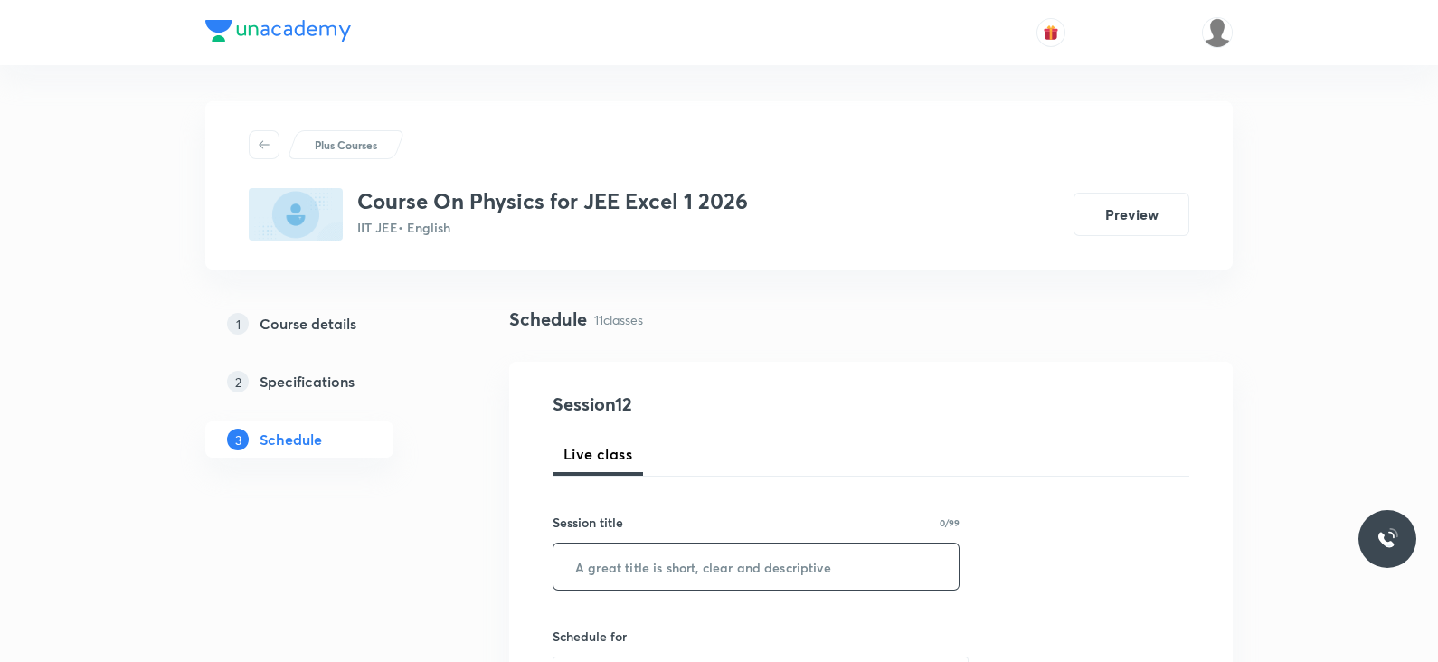
click at [622, 563] on input "text" at bounding box center [755, 566] width 405 height 46
paste input "Lec -2 Optics"
click at [615, 567] on input "Lec -2 Optics" at bounding box center [755, 566] width 405 height 46
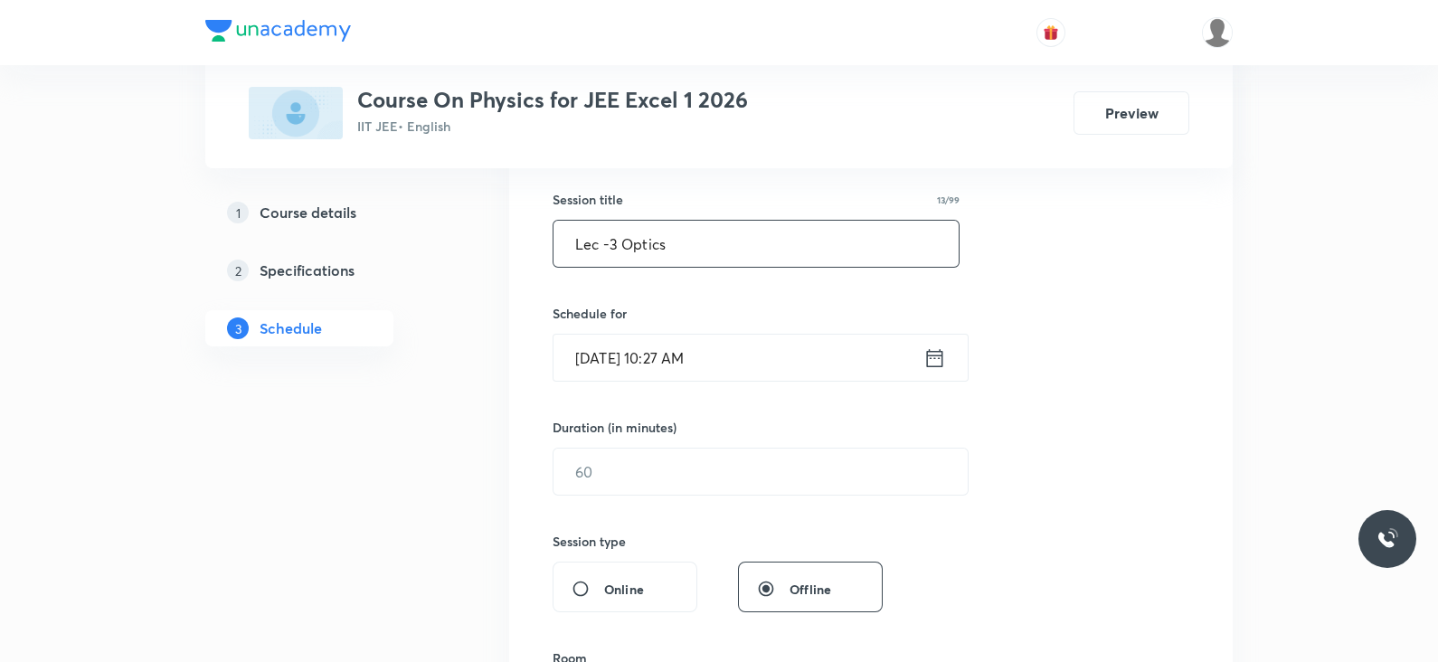
scroll to position [325, 0]
type input "Lec -3 Optics"
click at [934, 355] on icon at bounding box center [934, 356] width 23 height 25
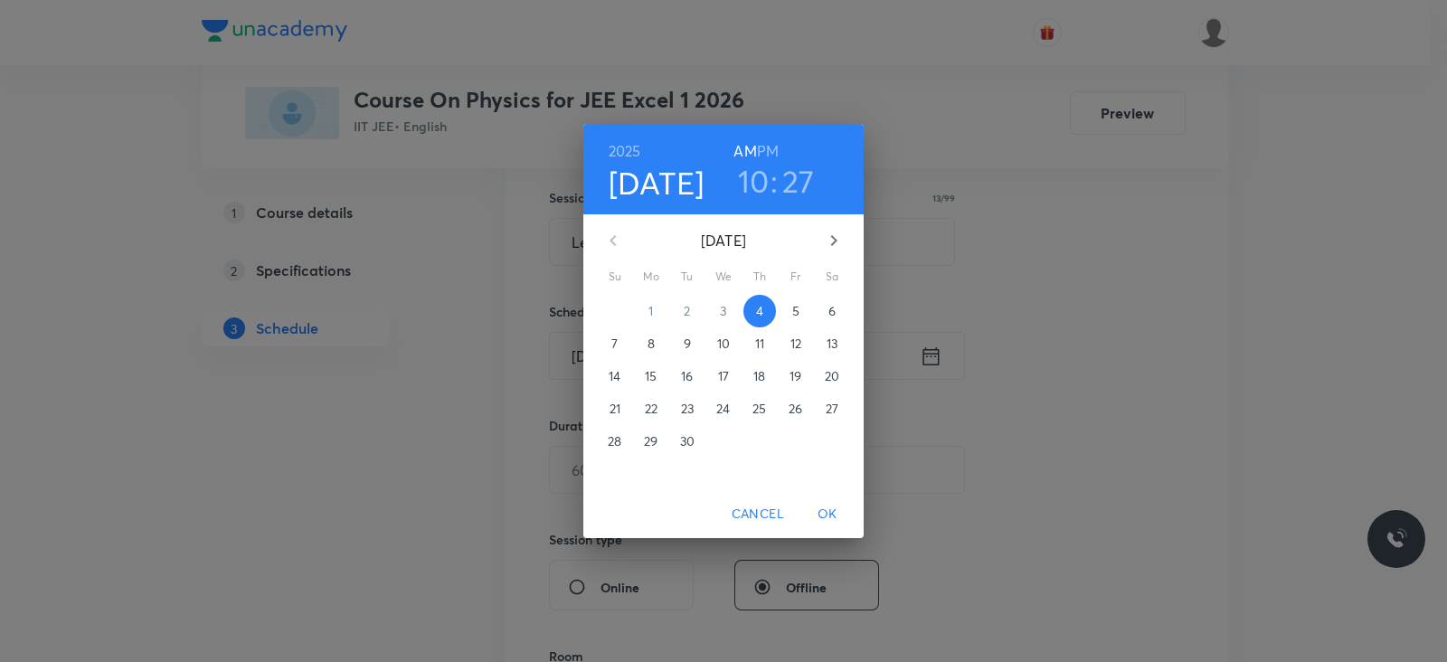
click at [769, 146] on h6 "PM" at bounding box center [768, 150] width 22 height 25
click at [753, 181] on h3 "10" at bounding box center [754, 181] width 32 height 38
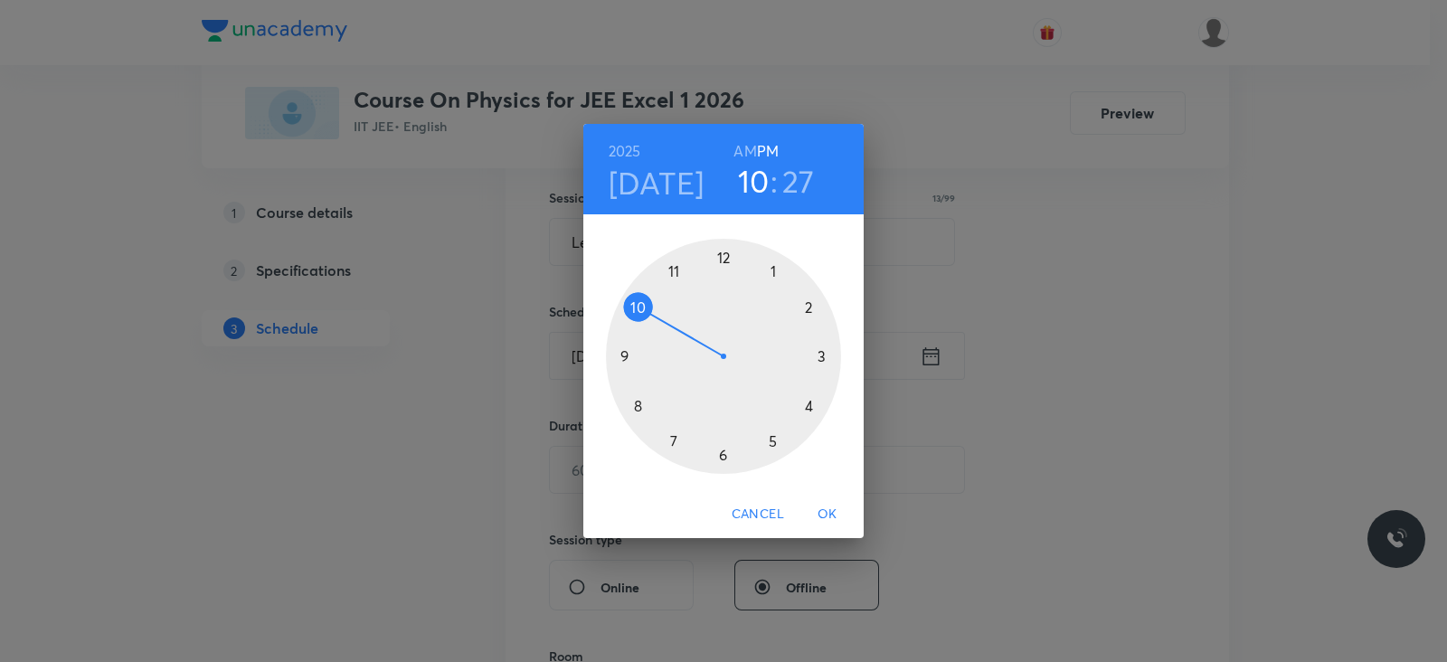
click at [774, 273] on div at bounding box center [723, 356] width 235 height 235
click at [795, 185] on h3 "27" at bounding box center [798, 181] width 33 height 38
click at [722, 457] on div at bounding box center [723, 356] width 235 height 235
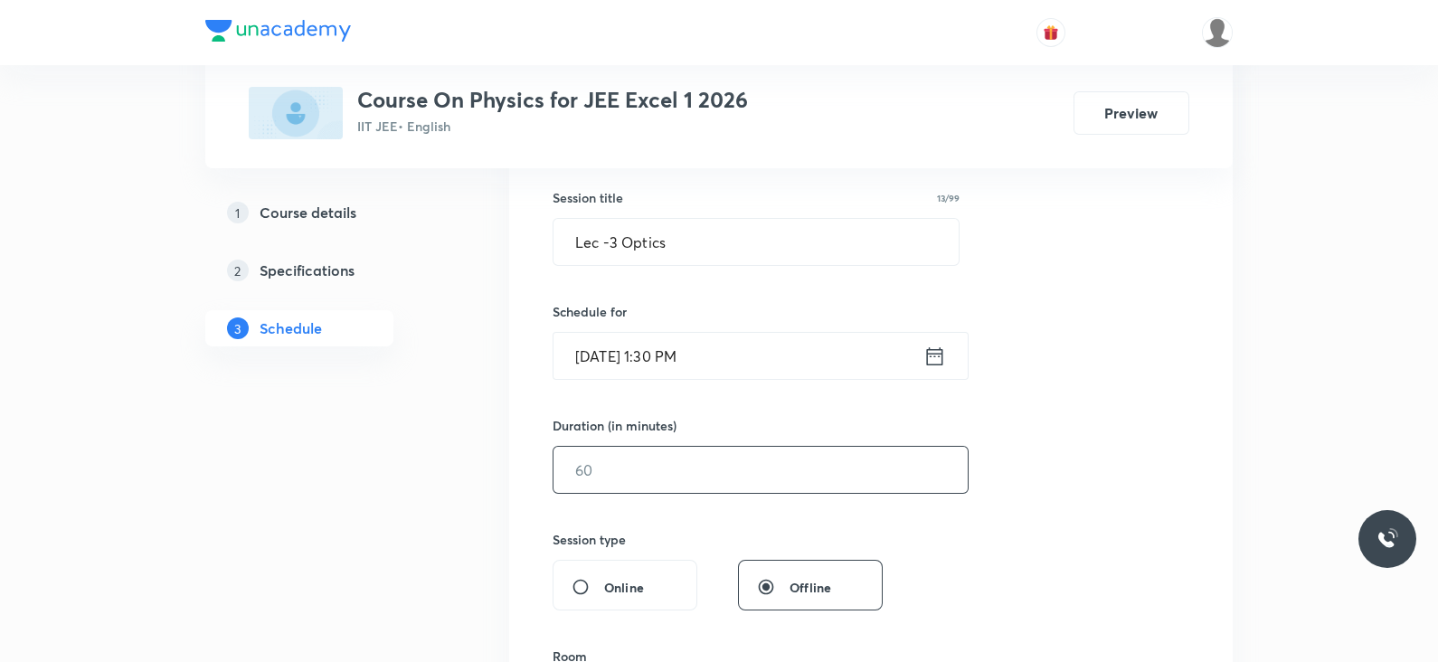
click at [687, 465] on input "text" at bounding box center [760, 470] width 414 height 46
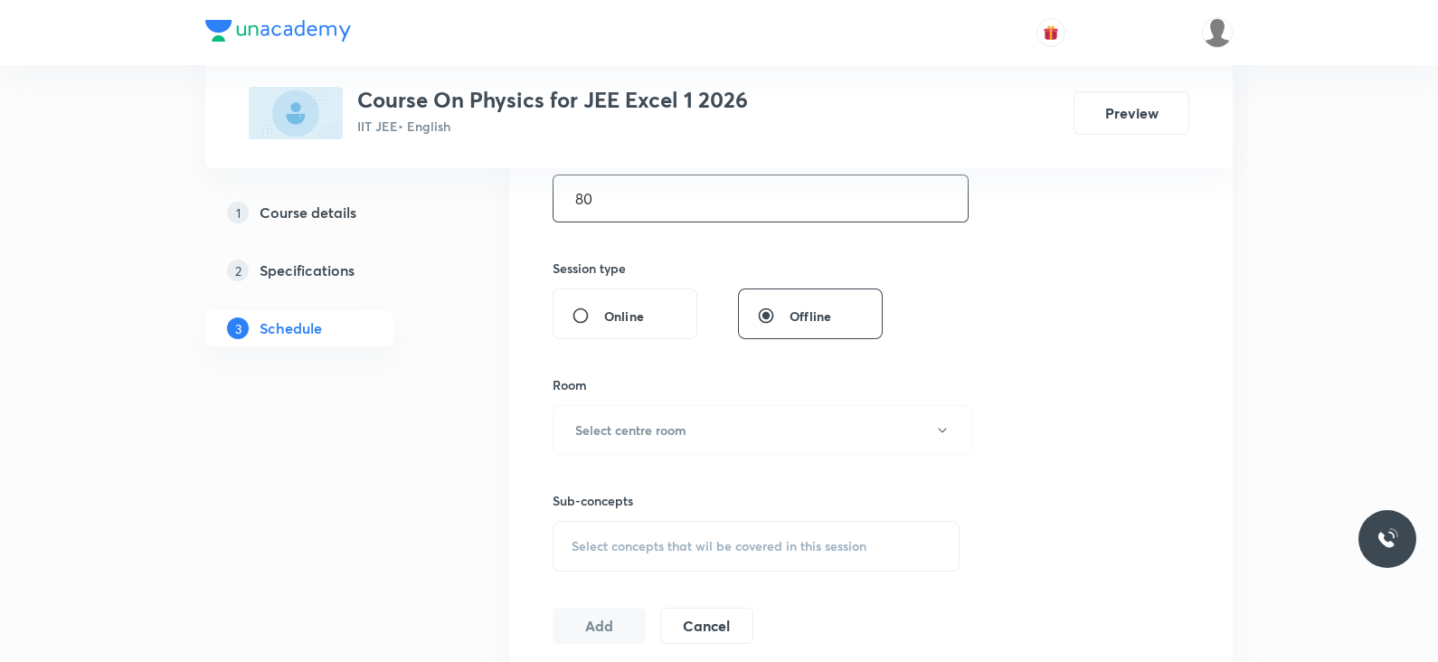
scroll to position [597, 0]
type input "80"
click at [690, 422] on button "Select centre room" at bounding box center [762, 429] width 420 height 50
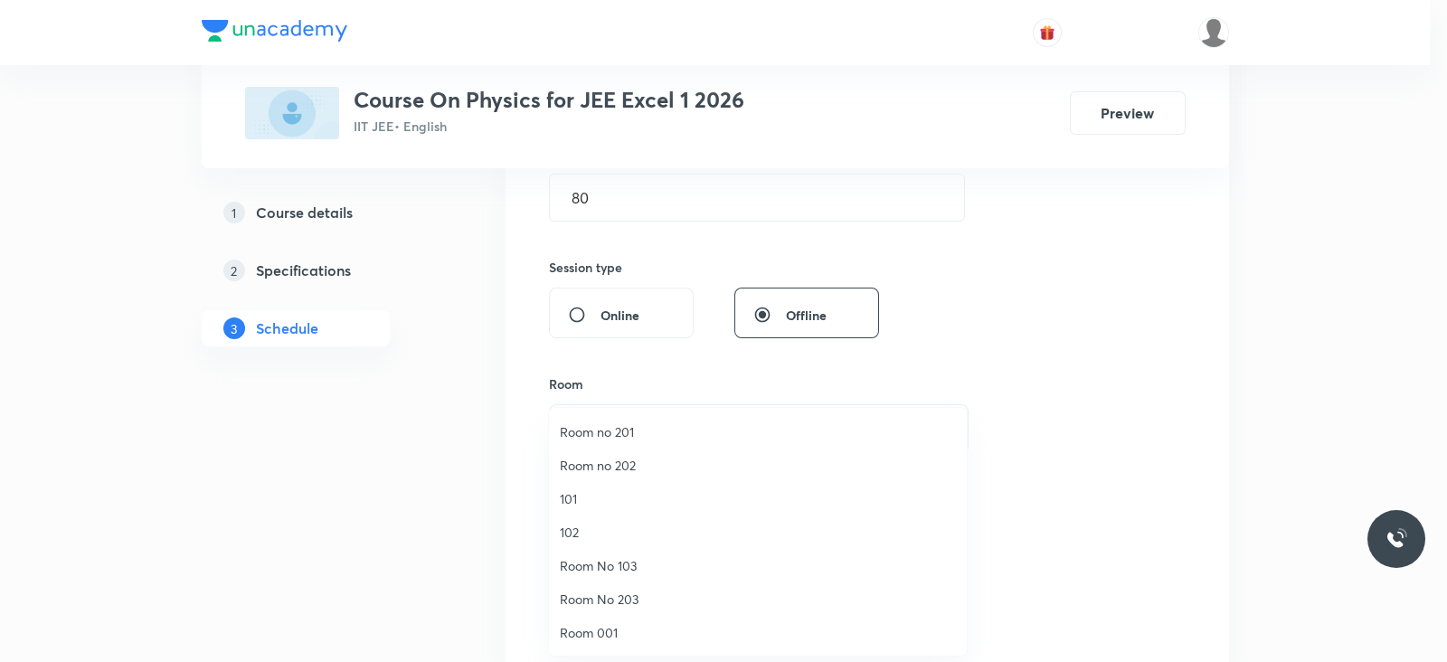
click at [607, 466] on span "Room no 202" at bounding box center [758, 465] width 396 height 19
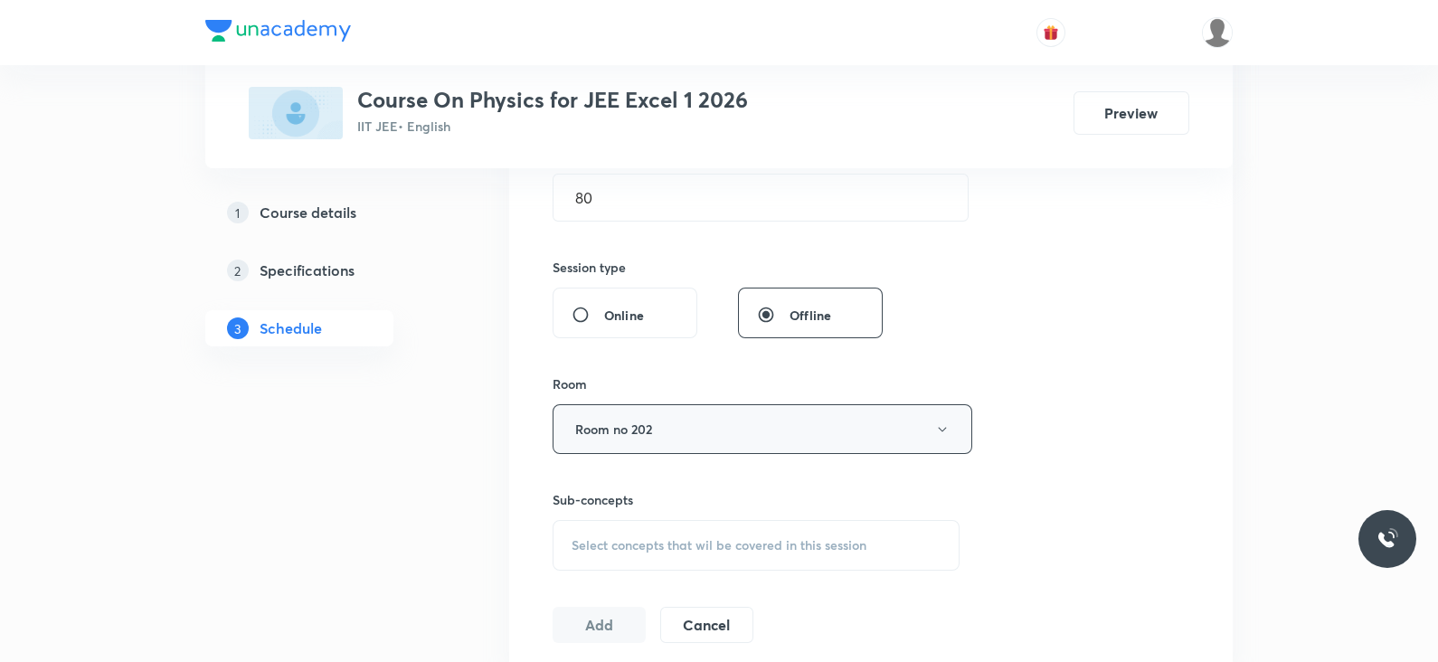
click at [659, 421] on button "Room no 202" at bounding box center [762, 429] width 420 height 50
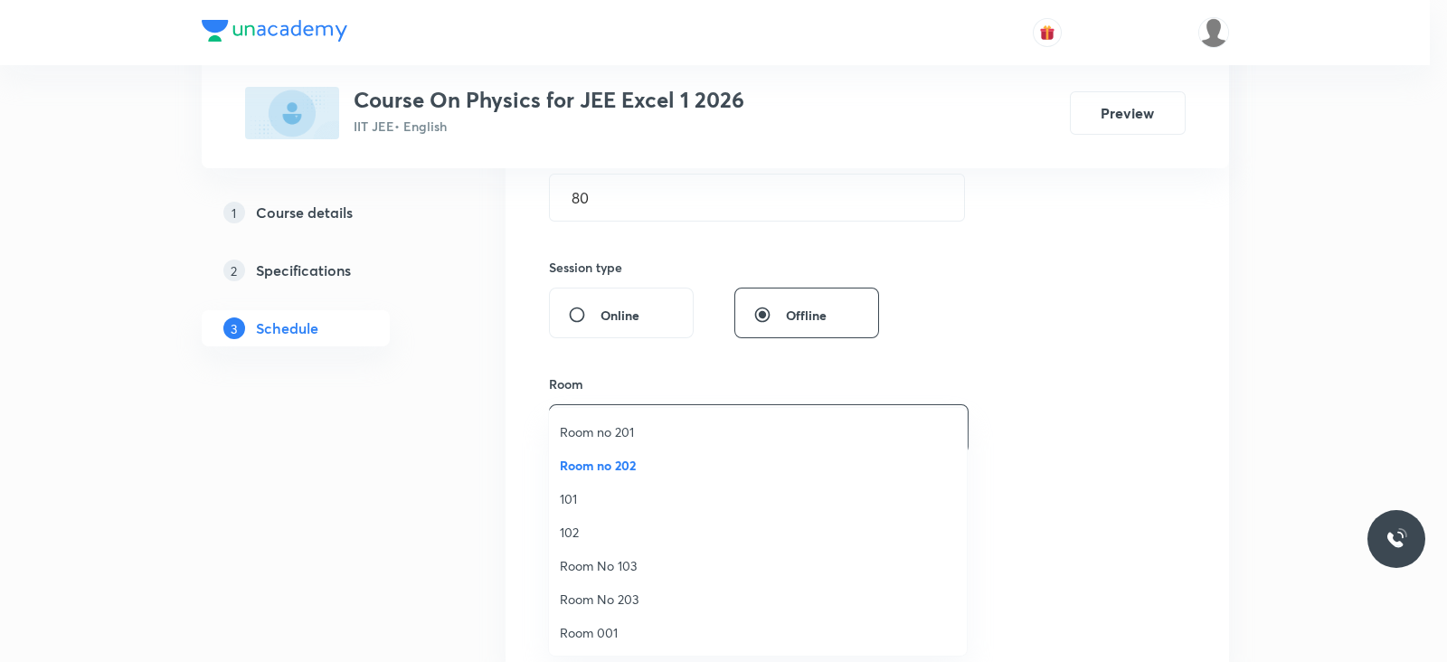
click at [633, 431] on span "Room no 201" at bounding box center [758, 431] width 396 height 19
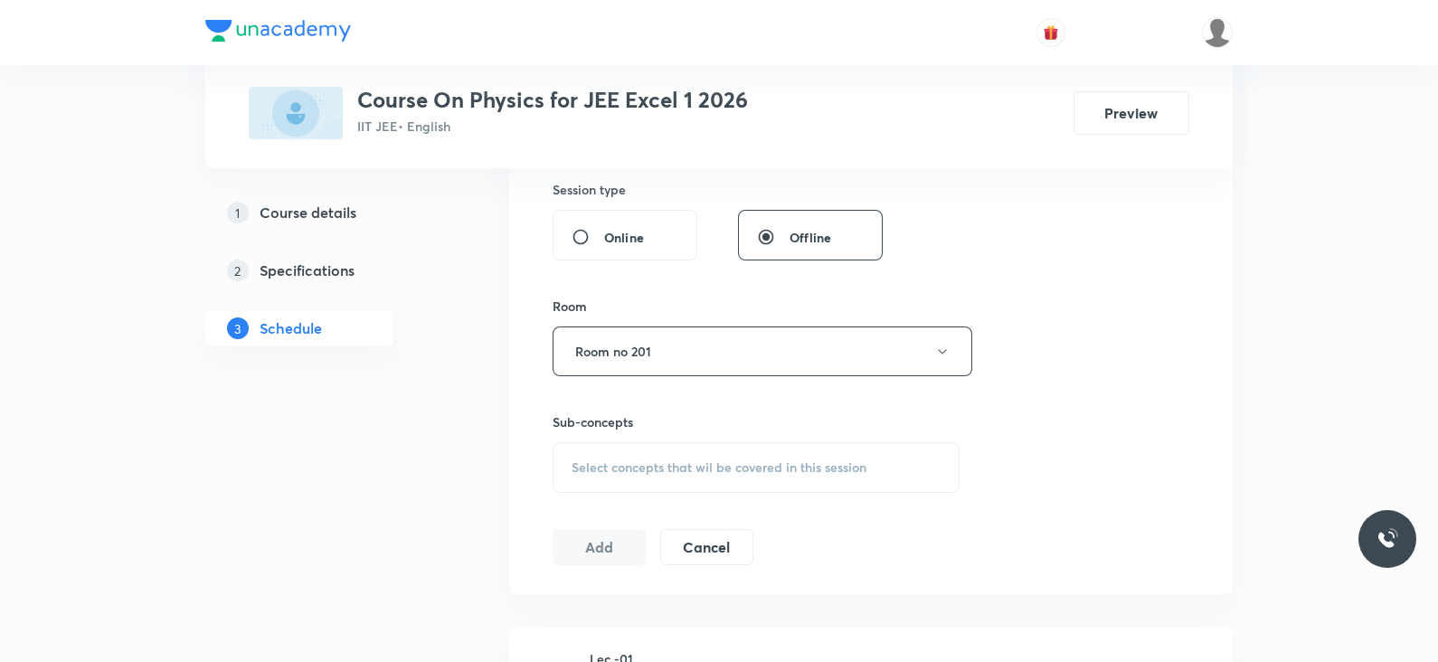
scroll to position [675, 0]
click at [687, 454] on div "Select concepts that wil be covered in this session" at bounding box center [755, 466] width 407 height 51
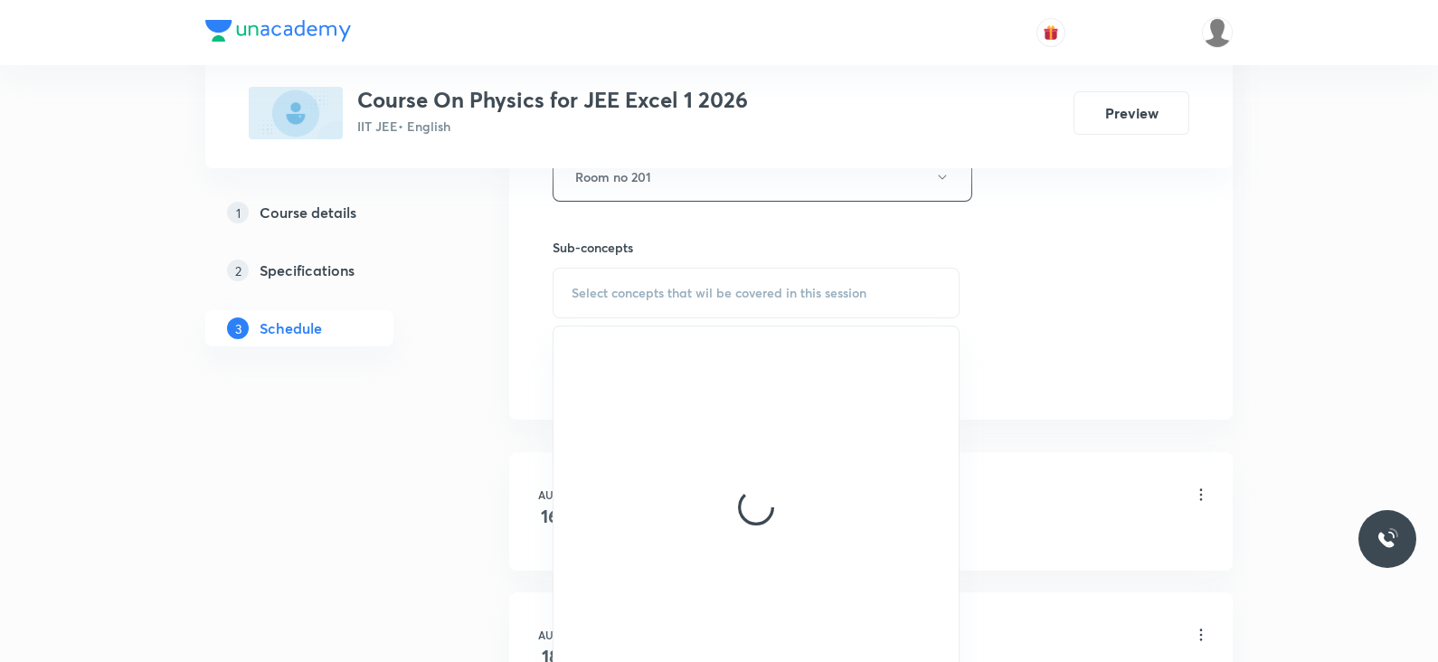
scroll to position [854, 0]
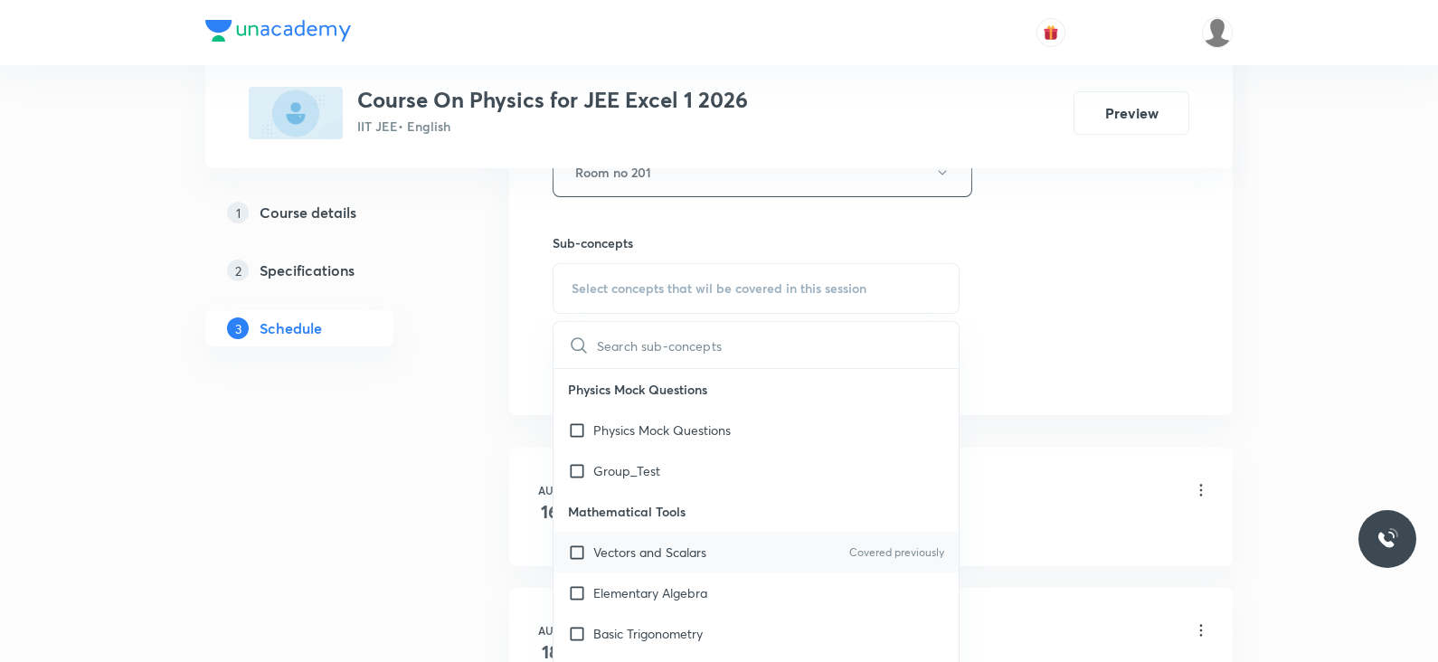
click at [705, 553] on p "Vectors and Scalars" at bounding box center [649, 552] width 113 height 19
checkbox input "true"
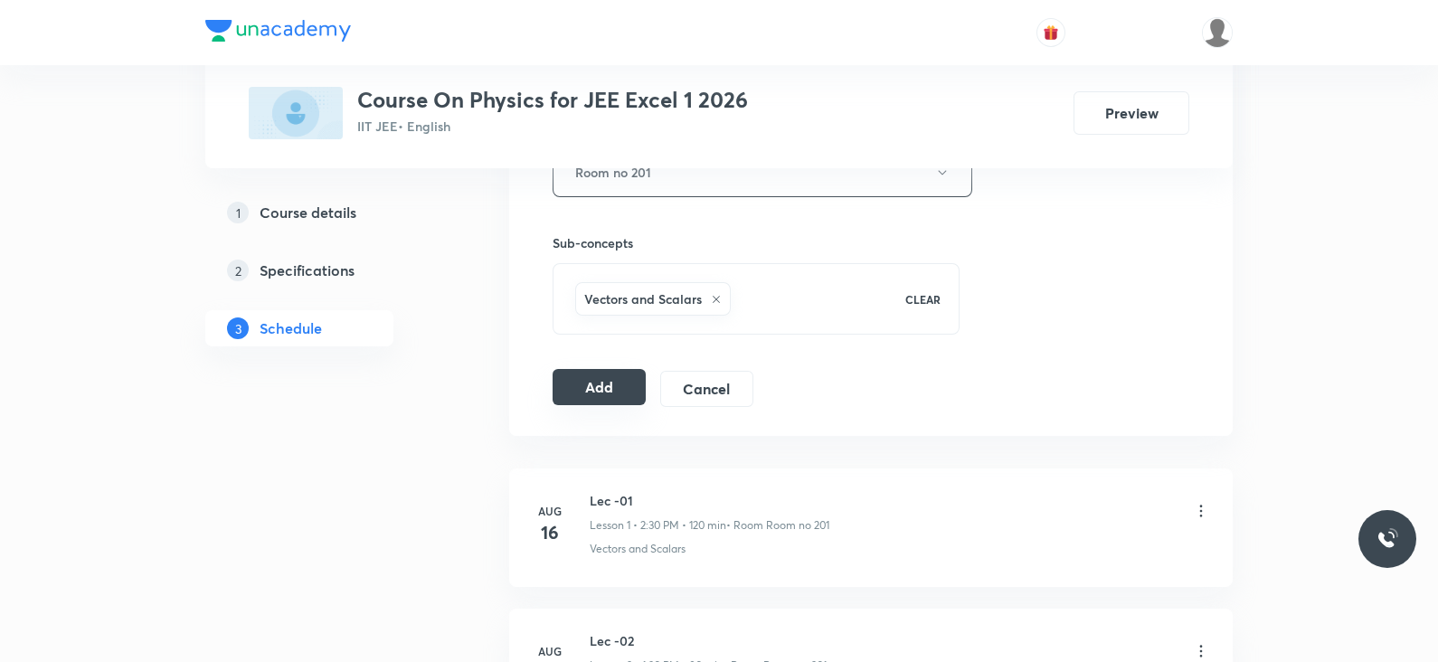
click at [597, 382] on button "Add" at bounding box center [598, 387] width 93 height 36
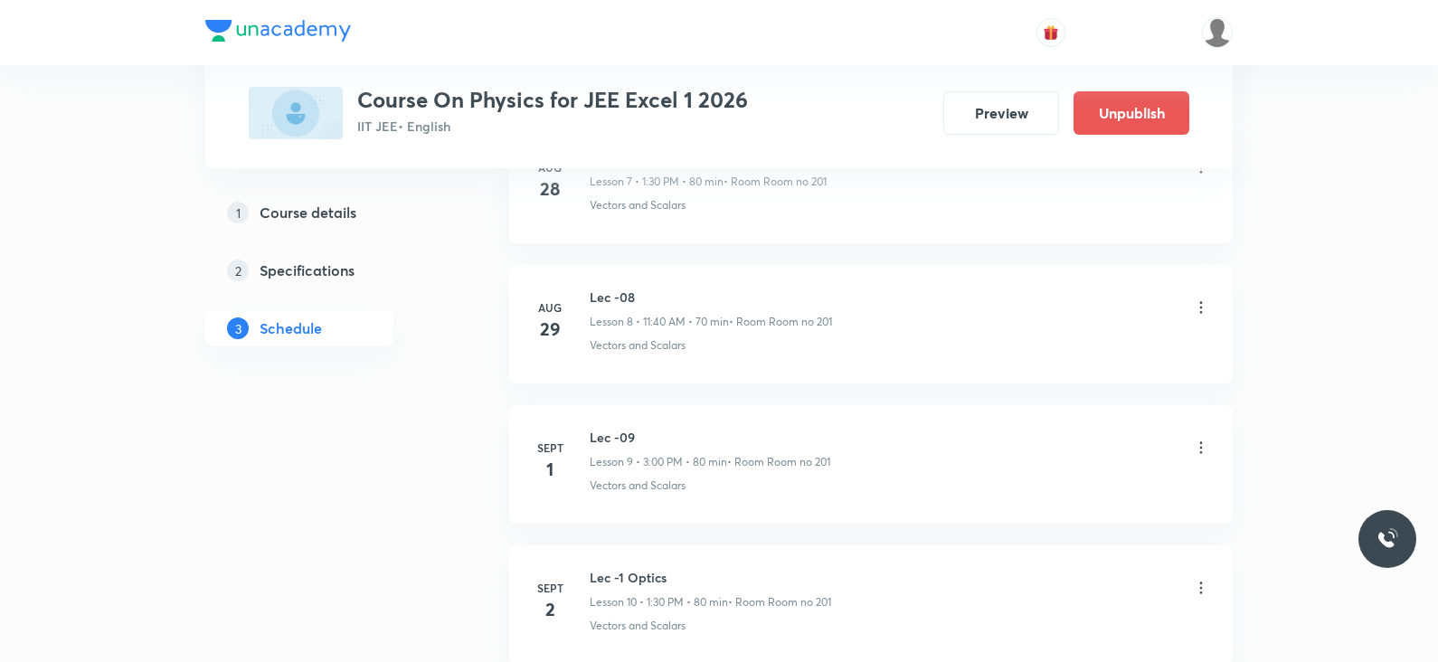
scroll to position [1634, 0]
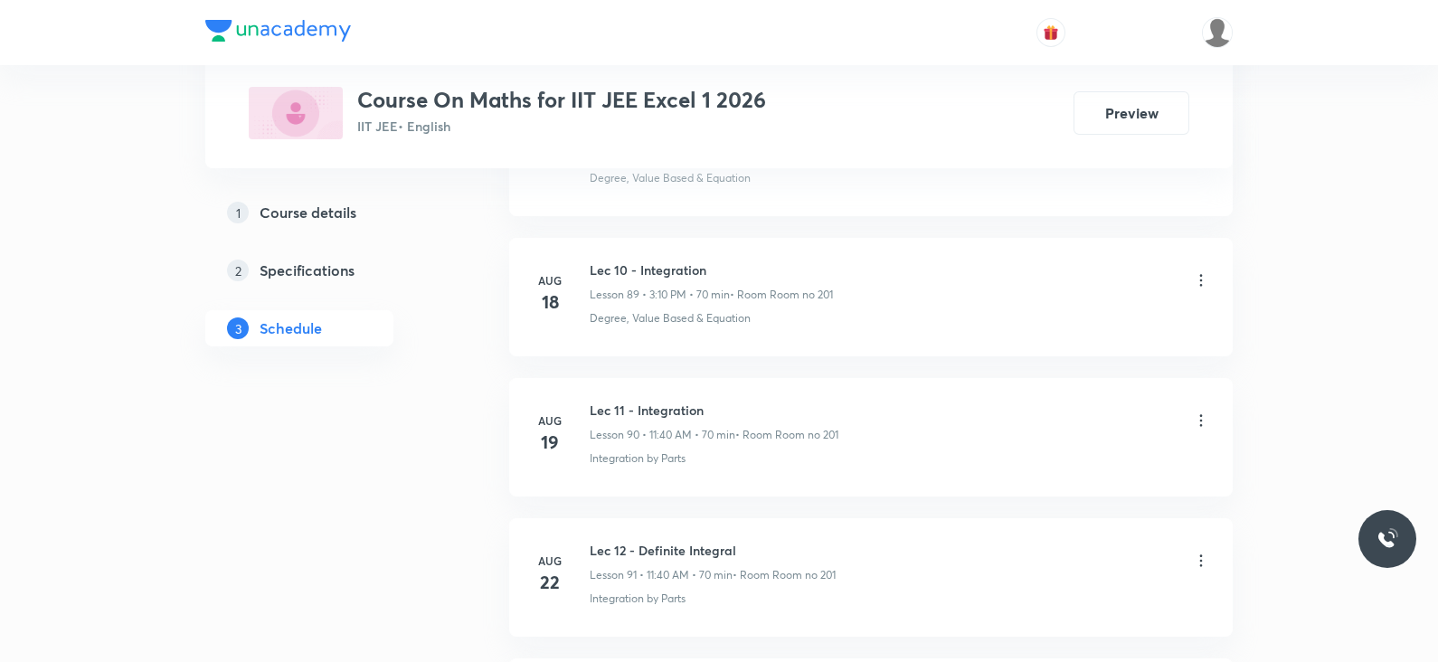
scroll to position [14324, 0]
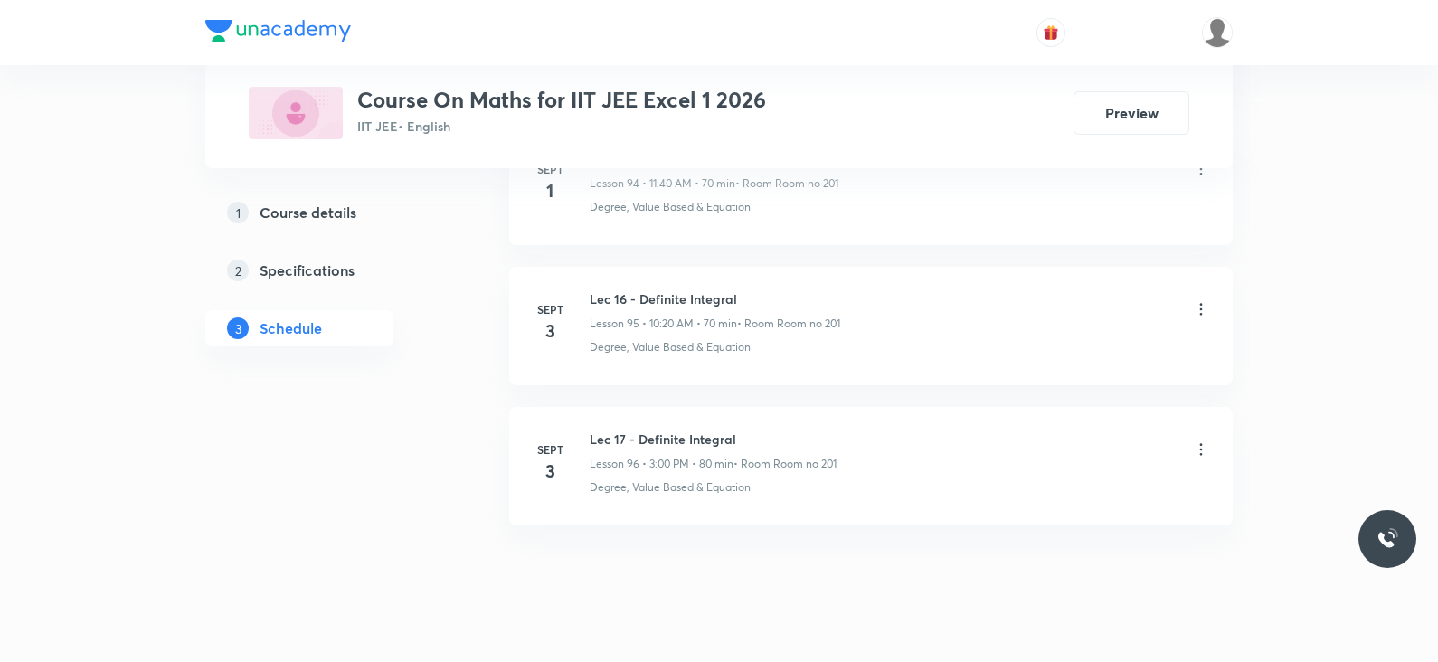
click at [669, 429] on h6 "Lec 17 - Definite Integral" at bounding box center [713, 438] width 247 height 19
copy h6 "Lec 17 - Definite Integral"
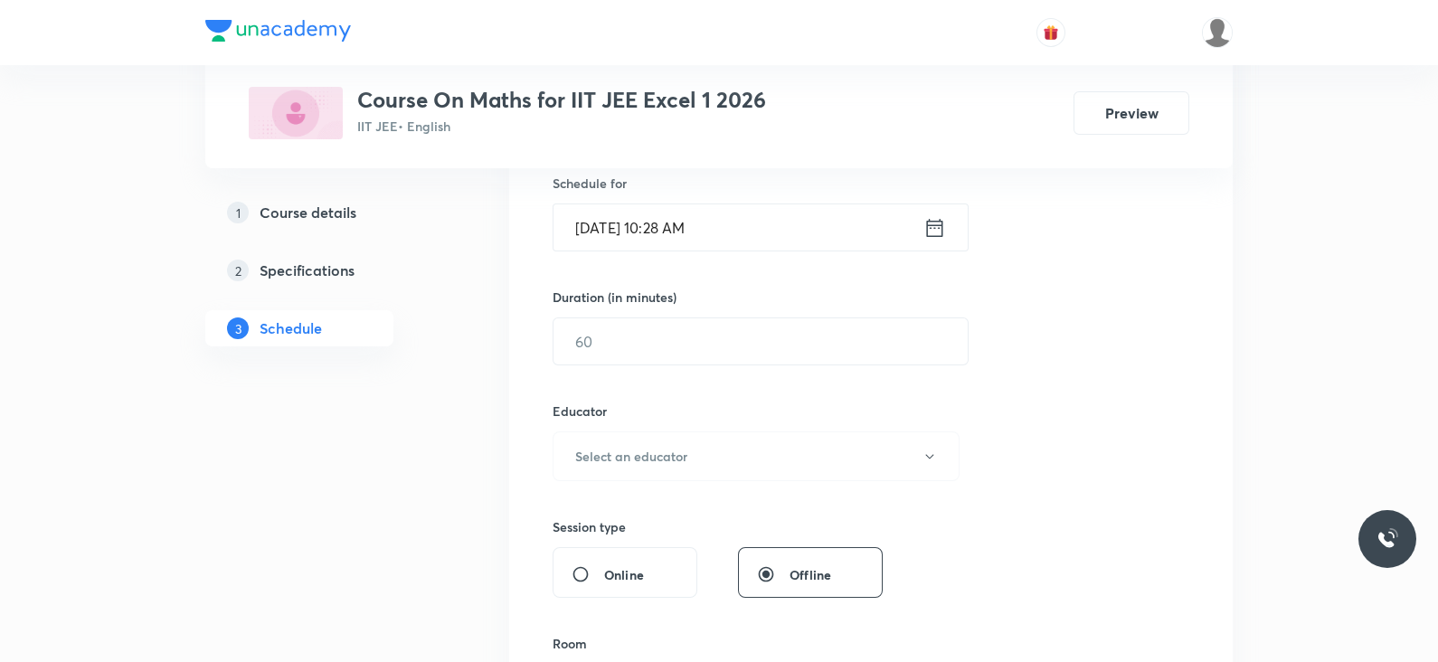
scroll to position [0, 0]
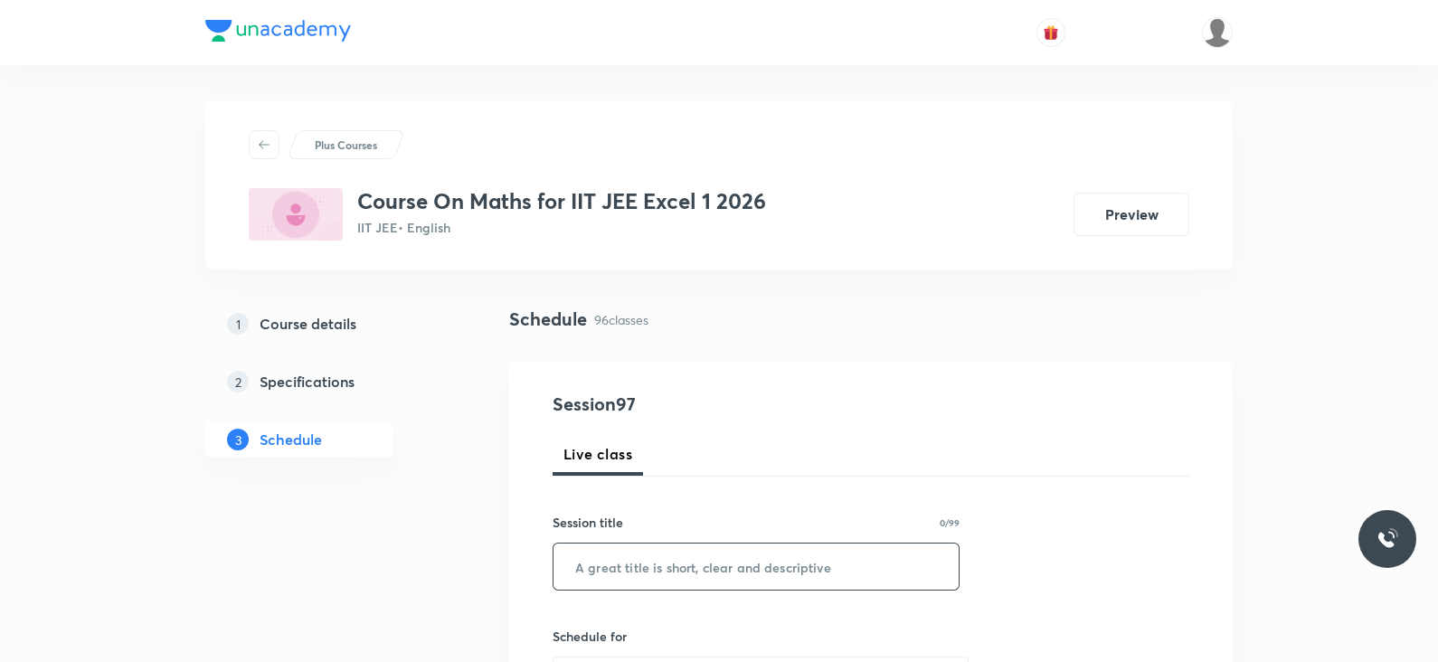
click at [651, 559] on input "text" at bounding box center [755, 566] width 405 height 46
paste input "Lec 17 - Definite Integral"
click at [612, 565] on input "Lec 17 - Definite Integral" at bounding box center [755, 566] width 405 height 46
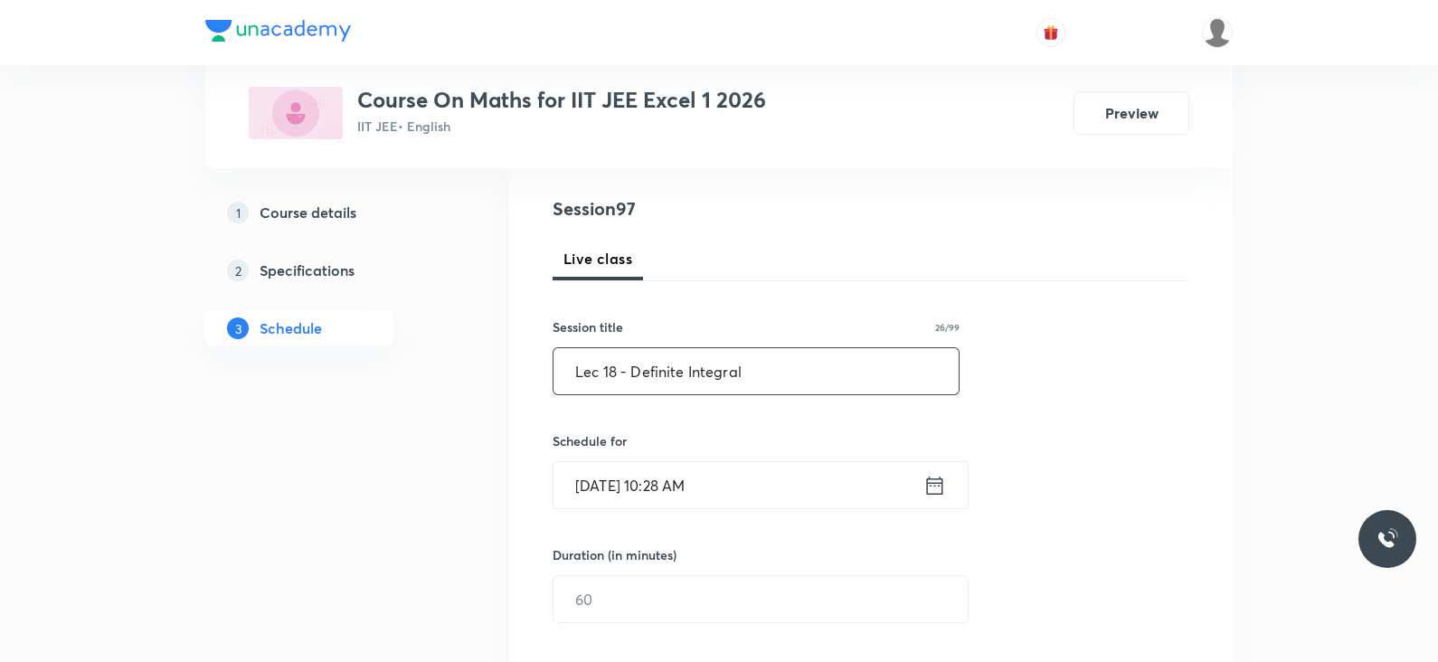
scroll to position [196, 0]
type input "Lec 18 - Definite Integral"
click at [924, 496] on div "Sept 4, 2025, 10:28 AM ​" at bounding box center [760, 484] width 416 height 48
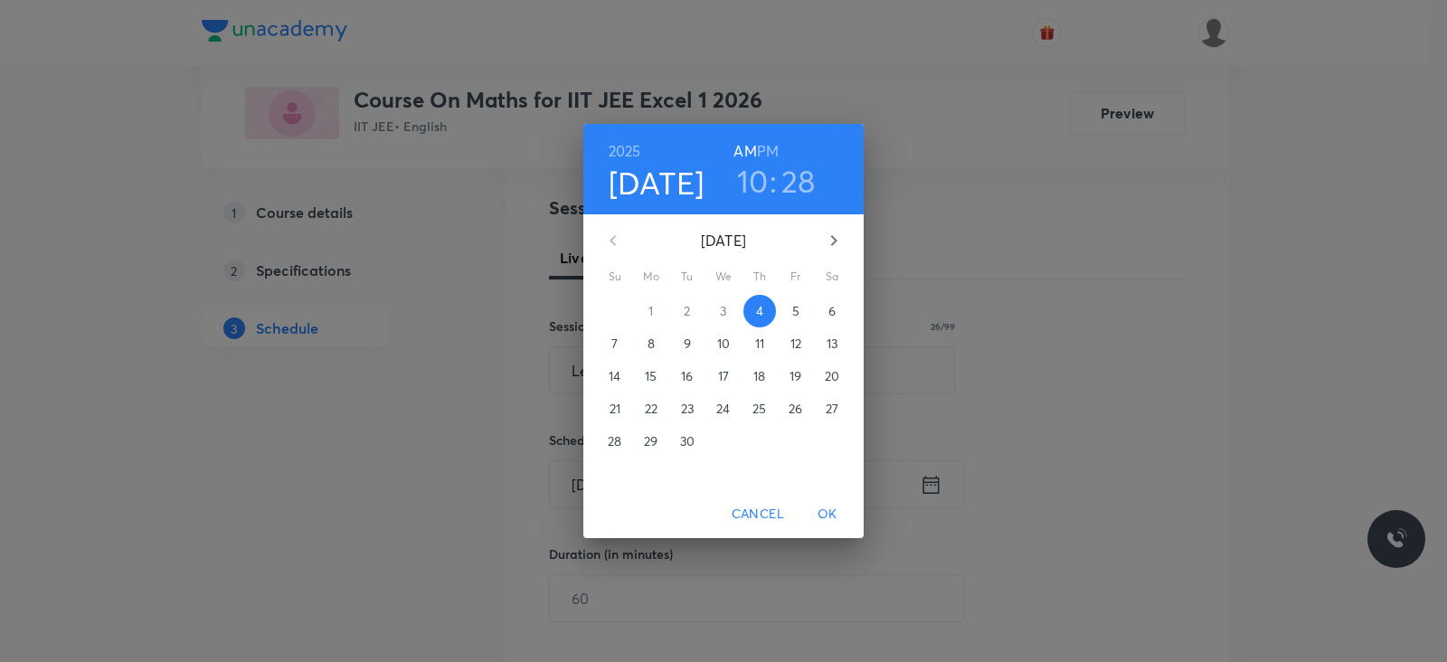
click at [778, 151] on h6 "PM" at bounding box center [768, 150] width 22 height 25
click at [758, 179] on h3 "10" at bounding box center [753, 181] width 32 height 38
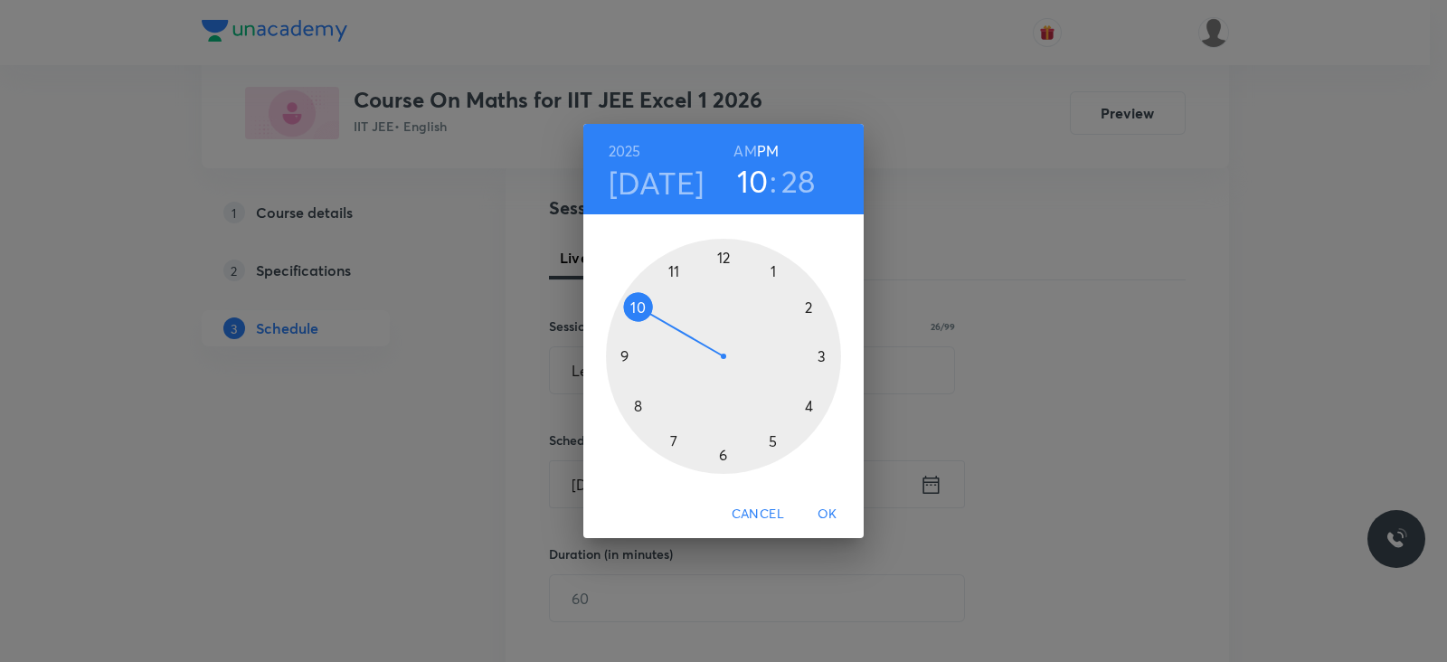
click at [819, 354] on div at bounding box center [723, 356] width 235 height 235
click at [722, 261] on div at bounding box center [723, 356] width 235 height 235
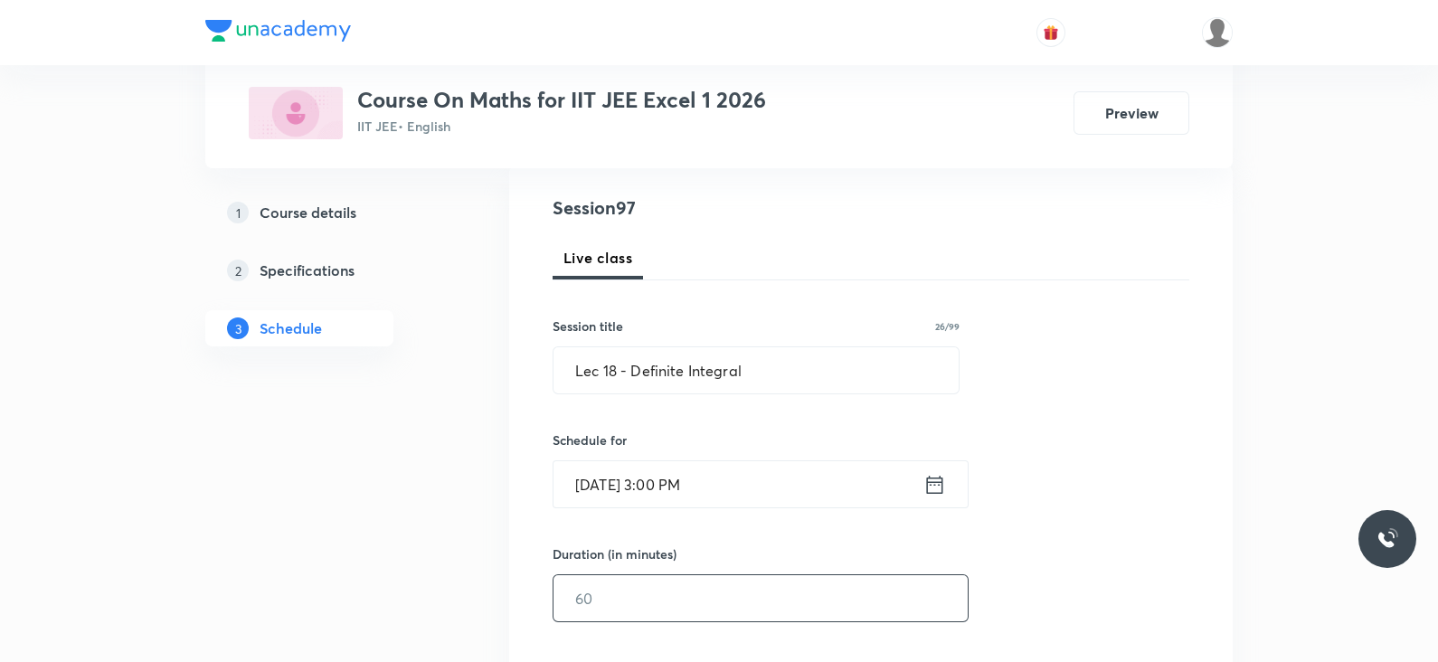
click at [686, 602] on input "text" at bounding box center [760, 598] width 414 height 46
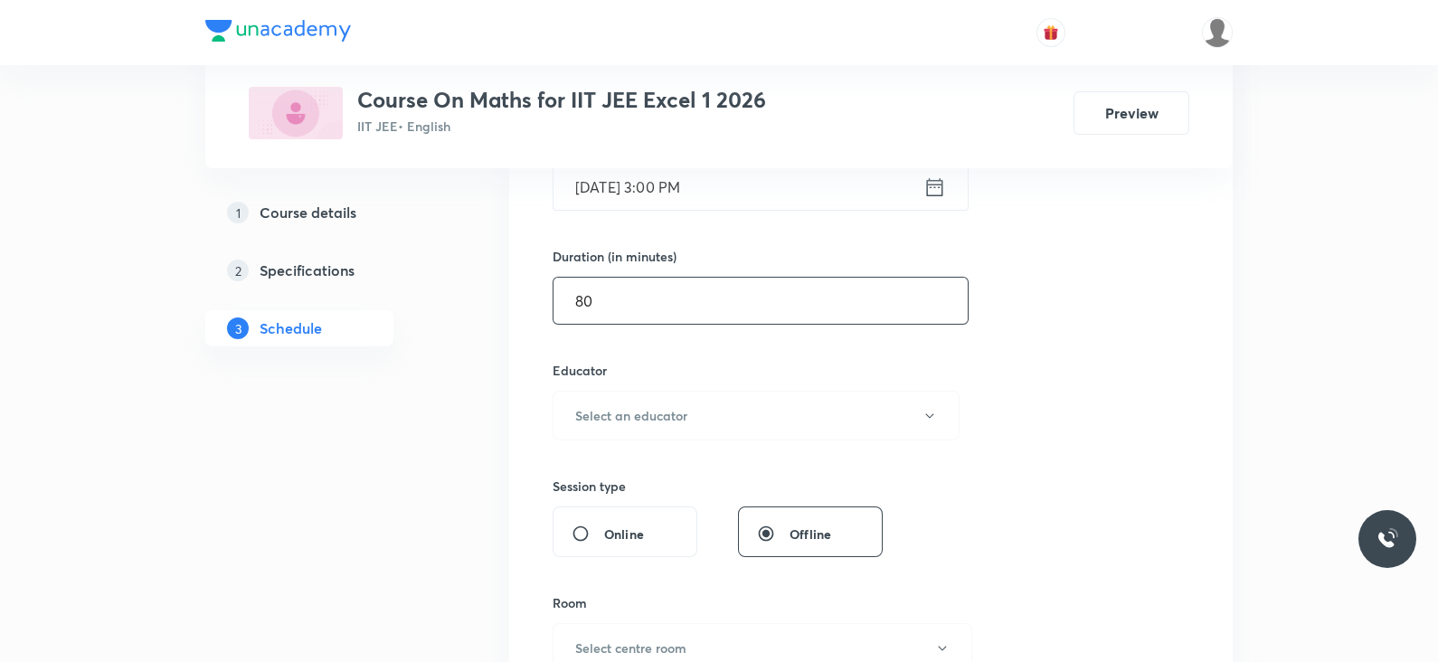
scroll to position [495, 0]
type input "80"
click at [700, 413] on button "Select an educator" at bounding box center [755, 415] width 407 height 50
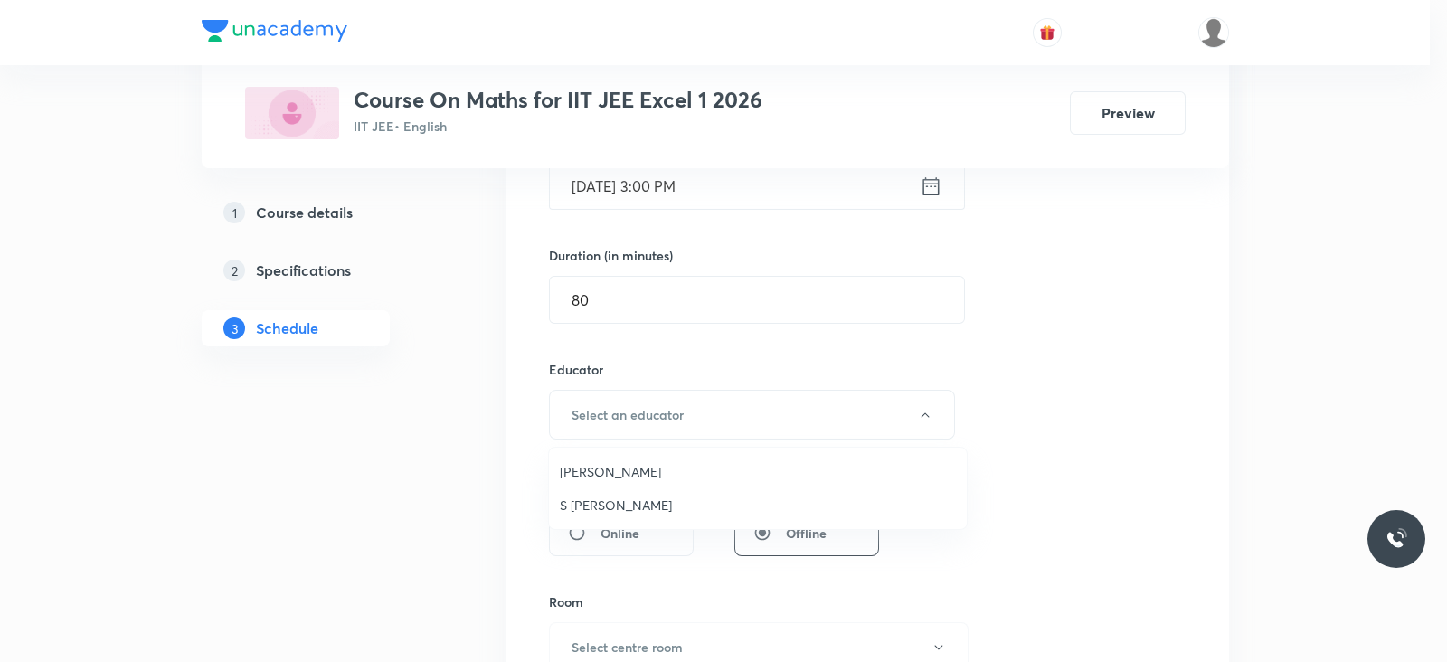
click at [637, 466] on span "Navin Talkokul" at bounding box center [758, 471] width 396 height 19
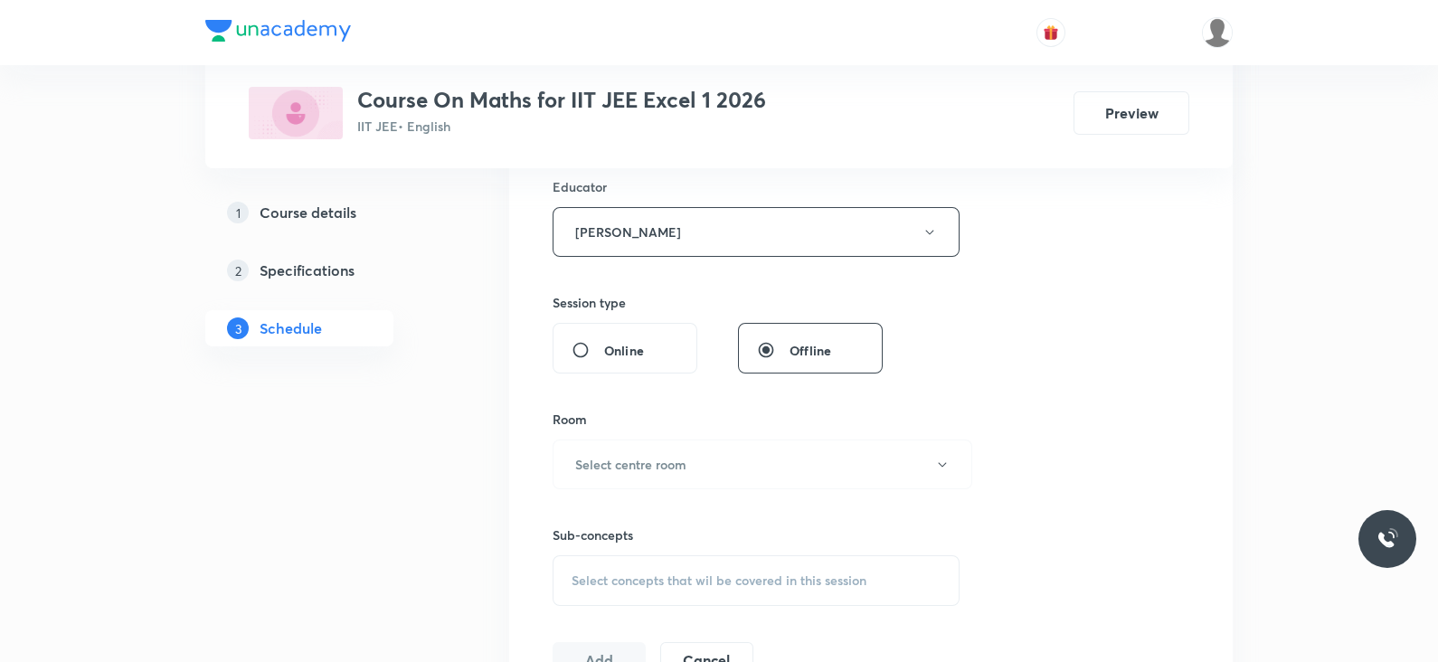
scroll to position [679, 0]
click at [696, 446] on button "Select centre room" at bounding box center [762, 463] width 420 height 50
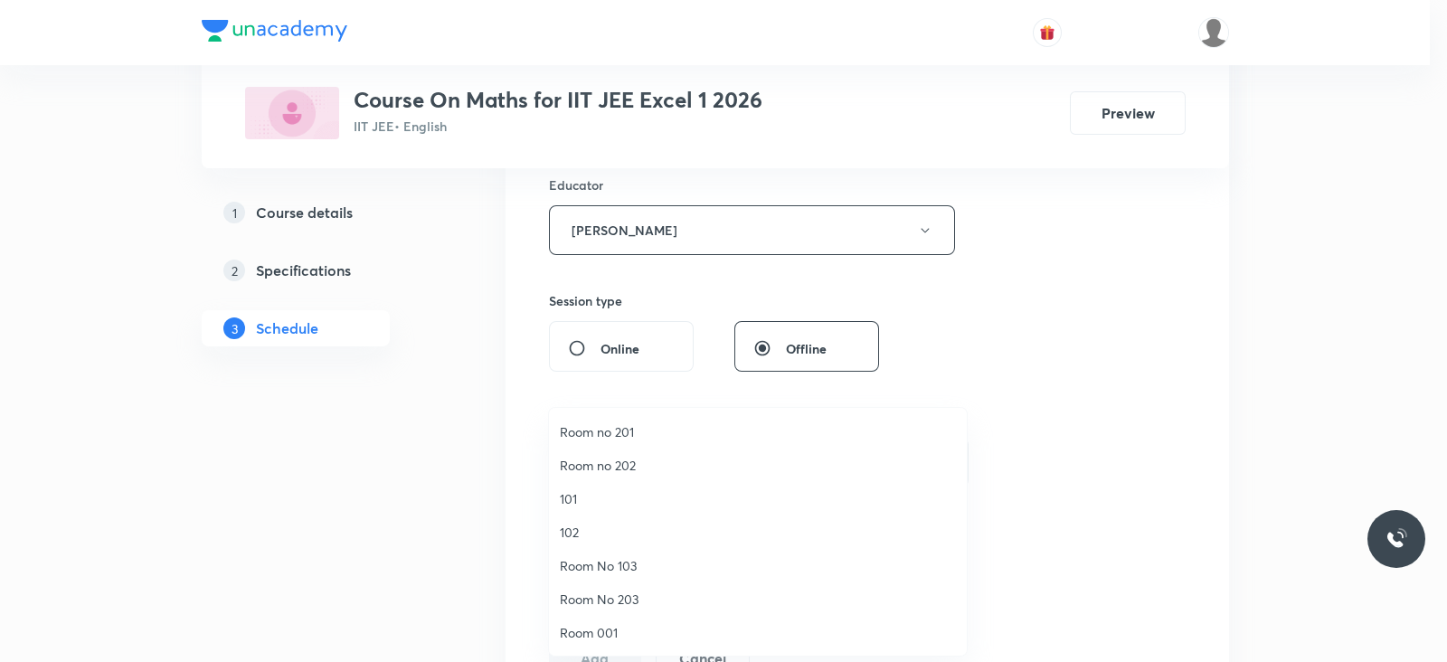
click at [597, 465] on span "Room no 202" at bounding box center [758, 465] width 396 height 19
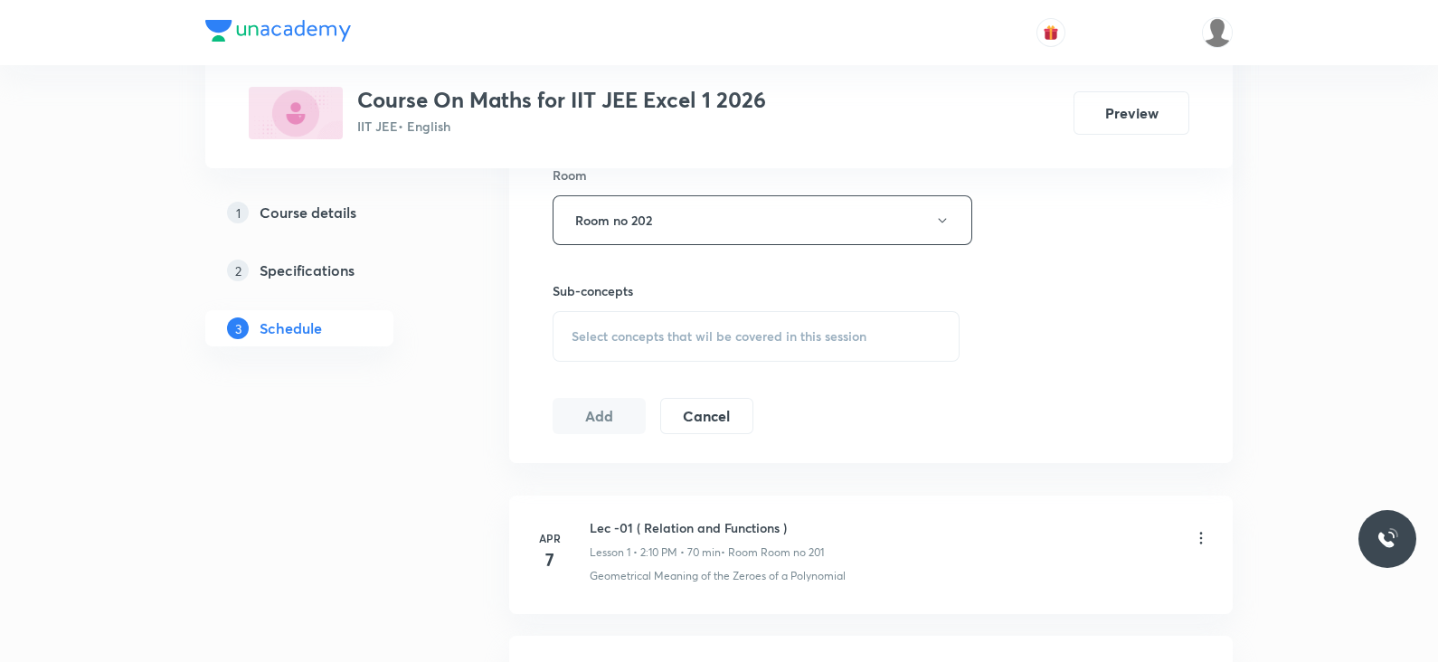
scroll to position [931, 0]
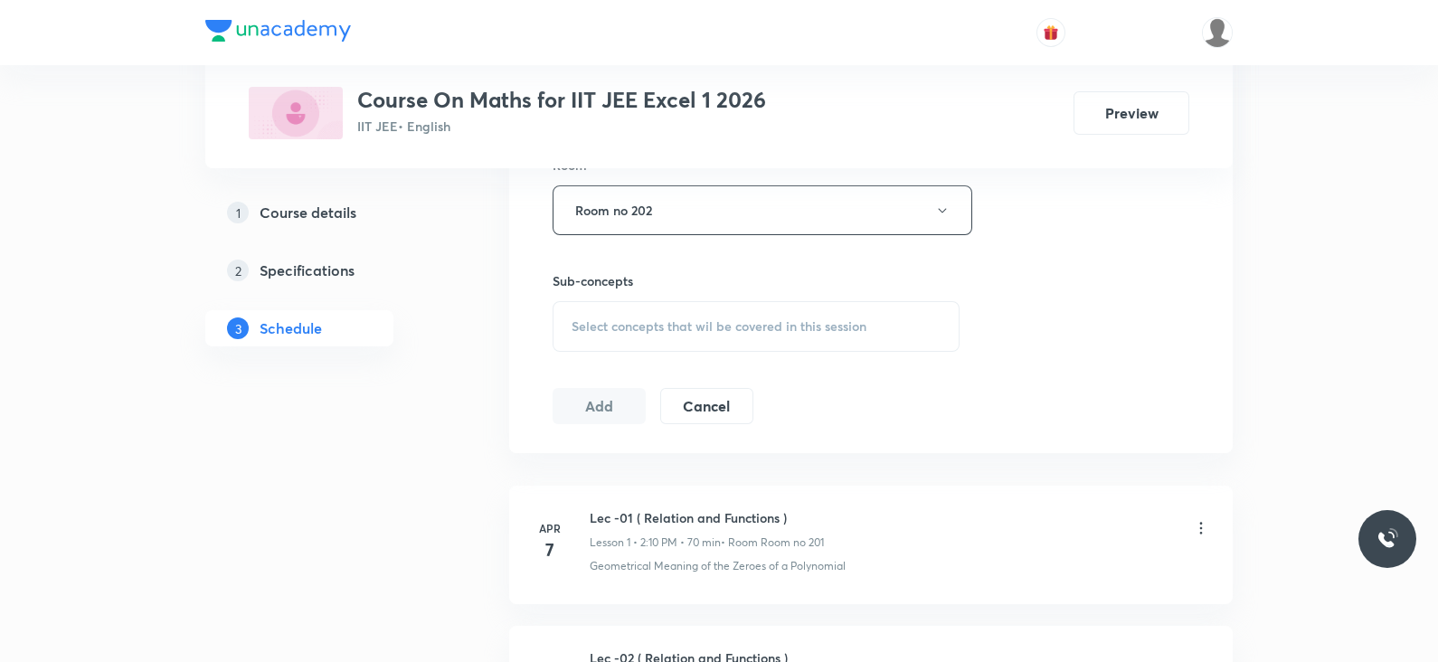
click at [713, 336] on div "Select concepts that wil be covered in this session" at bounding box center [755, 326] width 407 height 51
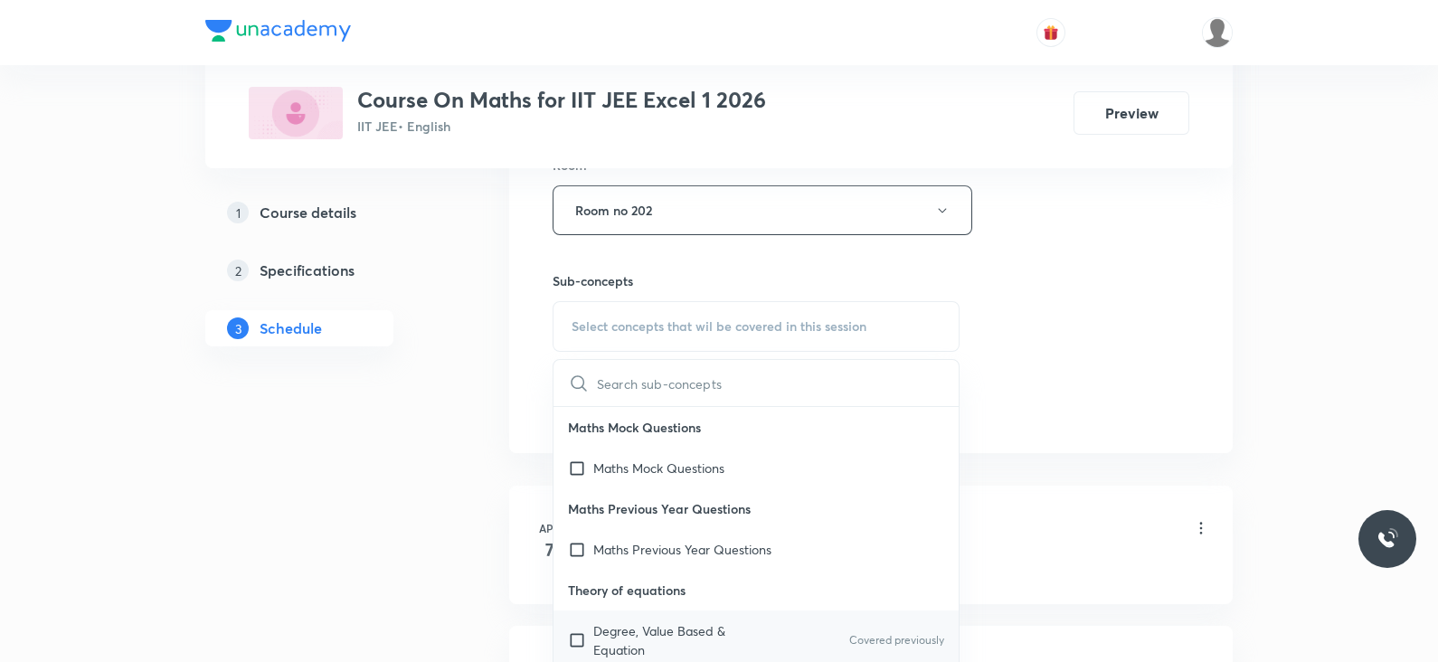
click at [719, 618] on div "Degree, Value Based & Equation Covered previously" at bounding box center [755, 640] width 405 height 60
checkbox input "true"
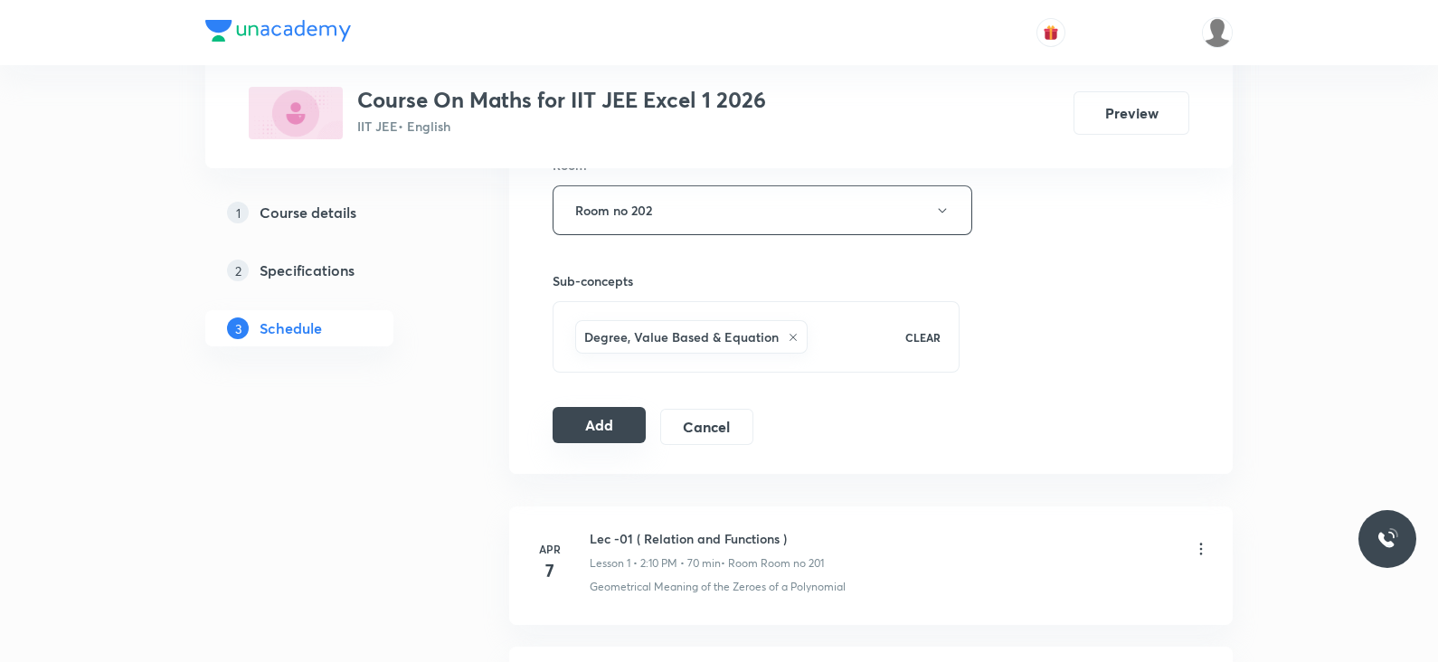
click at [579, 425] on button "Add" at bounding box center [598, 425] width 93 height 36
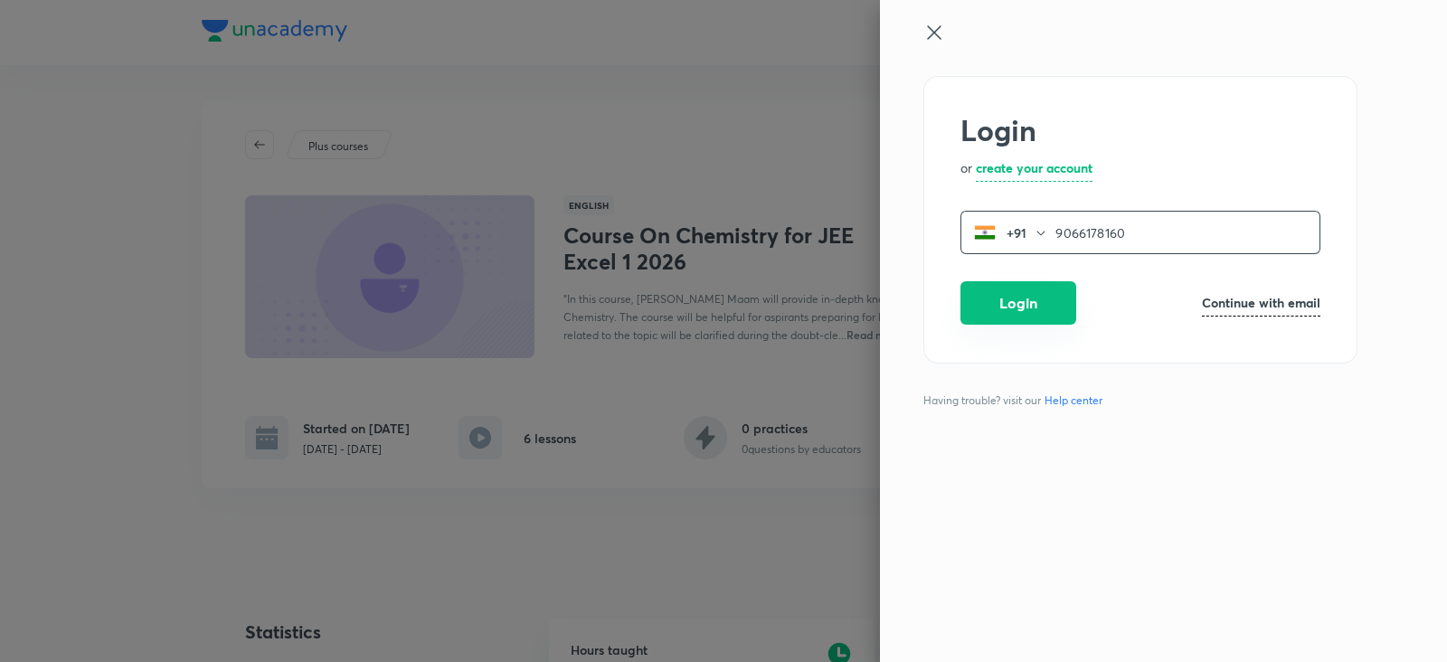
type input "9066178160"
click at [1053, 312] on button "Login" at bounding box center [1018, 302] width 116 height 43
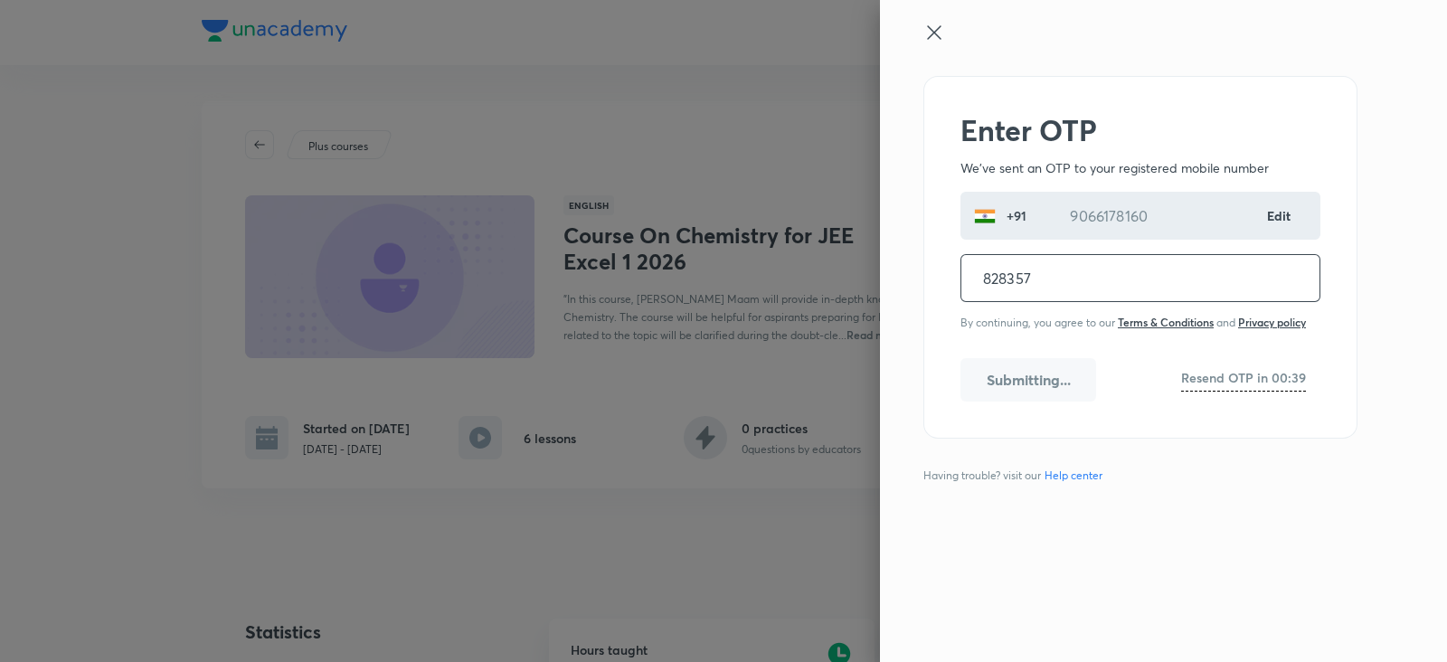
type input "828357"
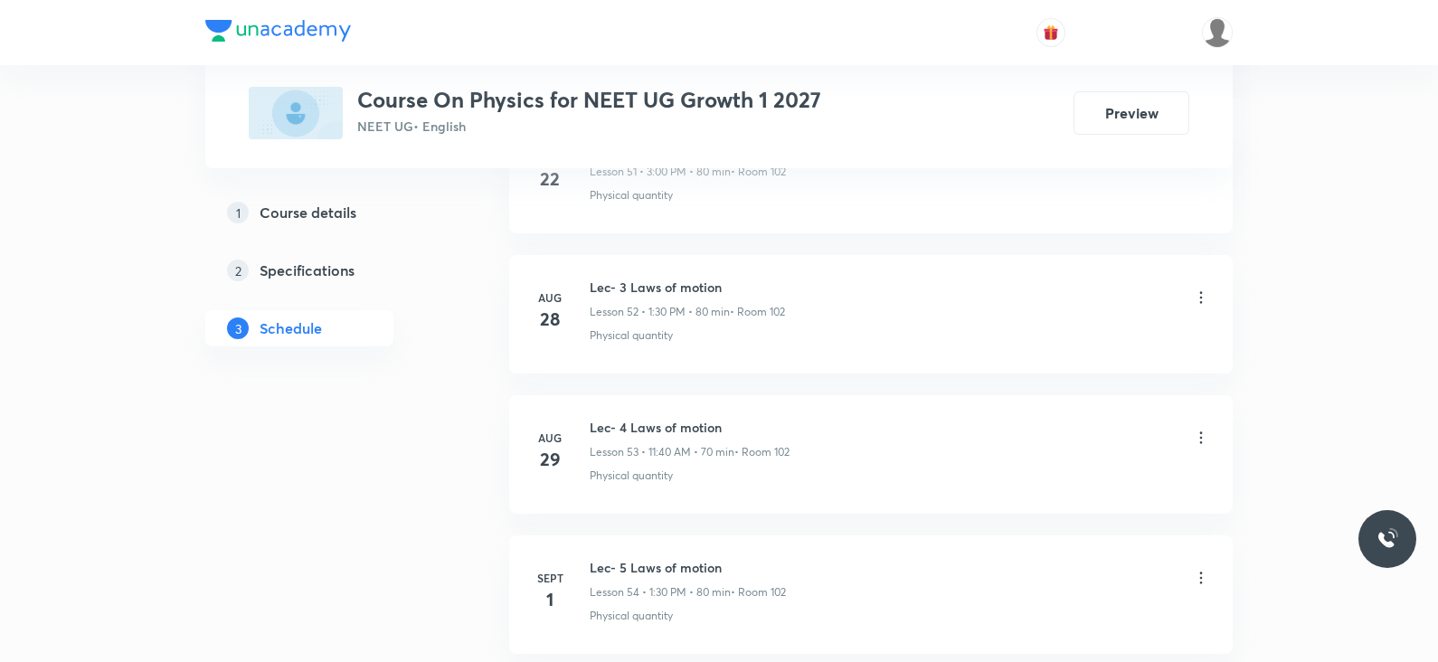
scroll to position [8476, 0]
click at [628, 394] on li "[DATE] Lec- 6 Laws of motion Lesson 55 • 11:40 AM • 70 min • Room 102 Physical …" at bounding box center [870, 452] width 723 height 118
click at [642, 416] on h6 "Lec- 6 Laws of motion" at bounding box center [690, 425] width 201 height 19
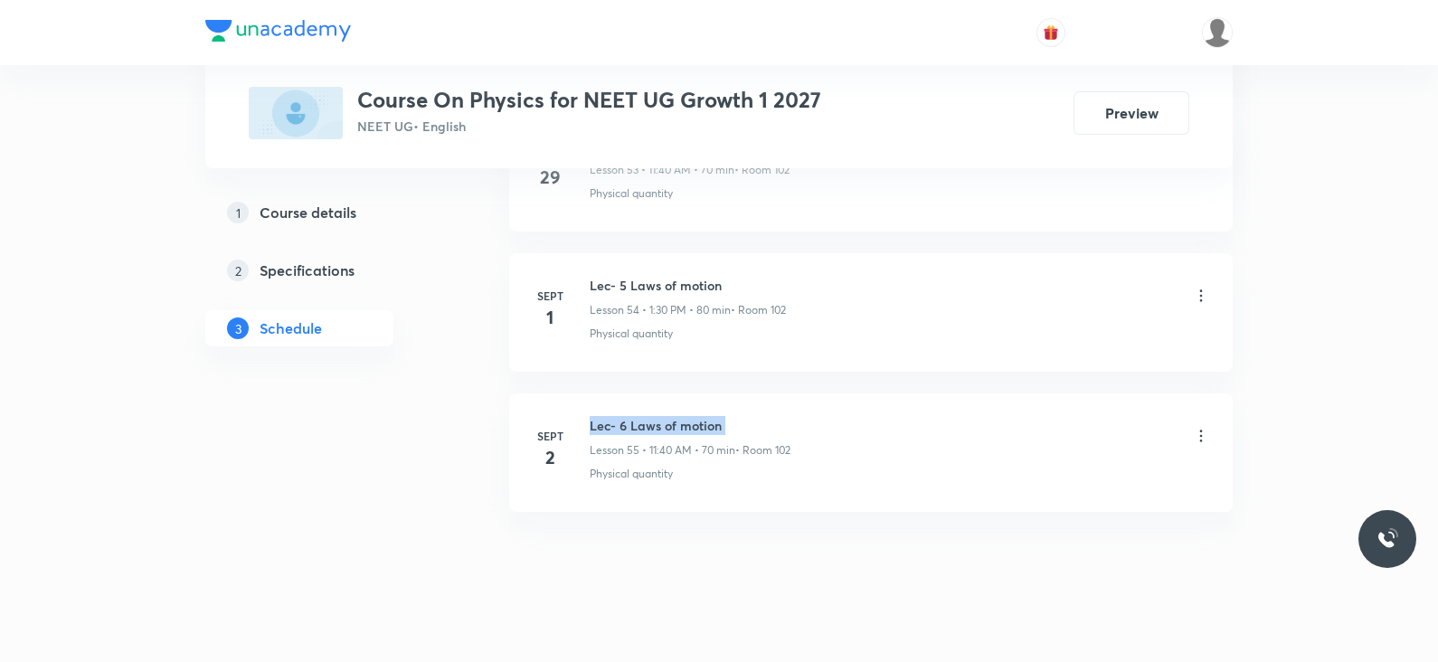
copy h6 "Lec- 6 Laws of motion"
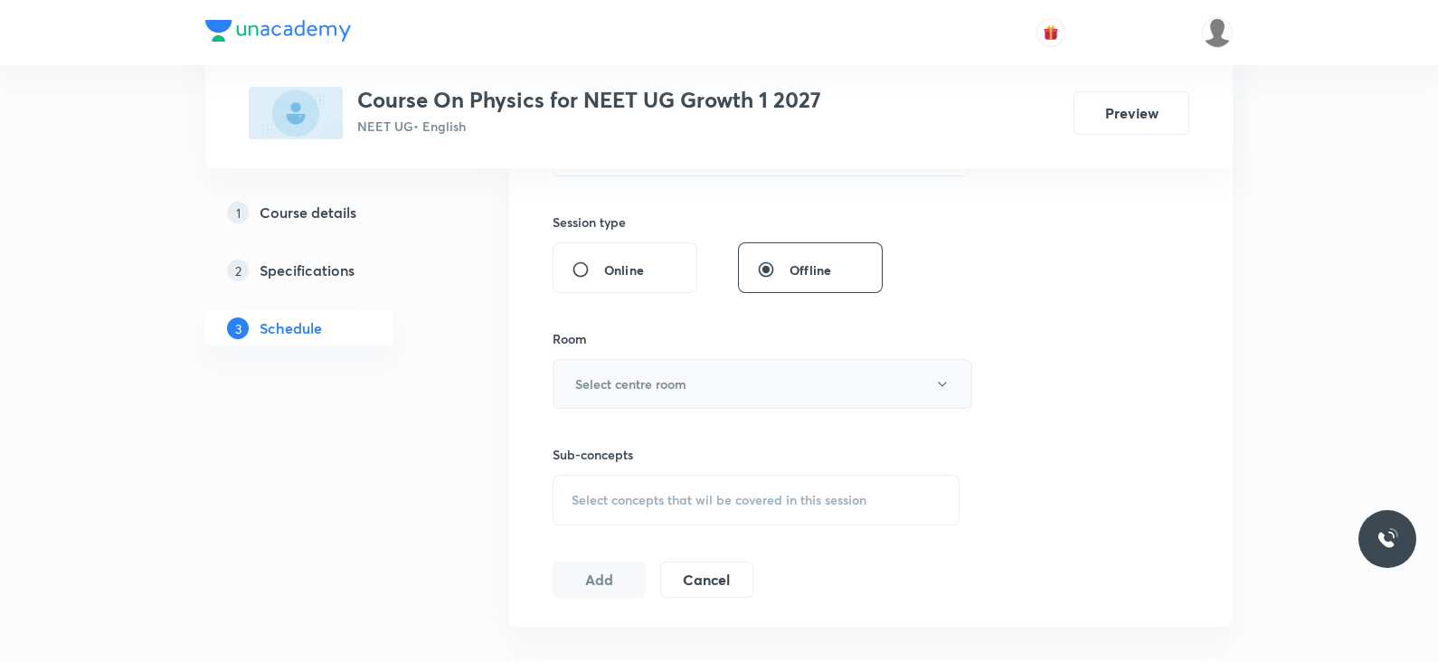
scroll to position [0, 0]
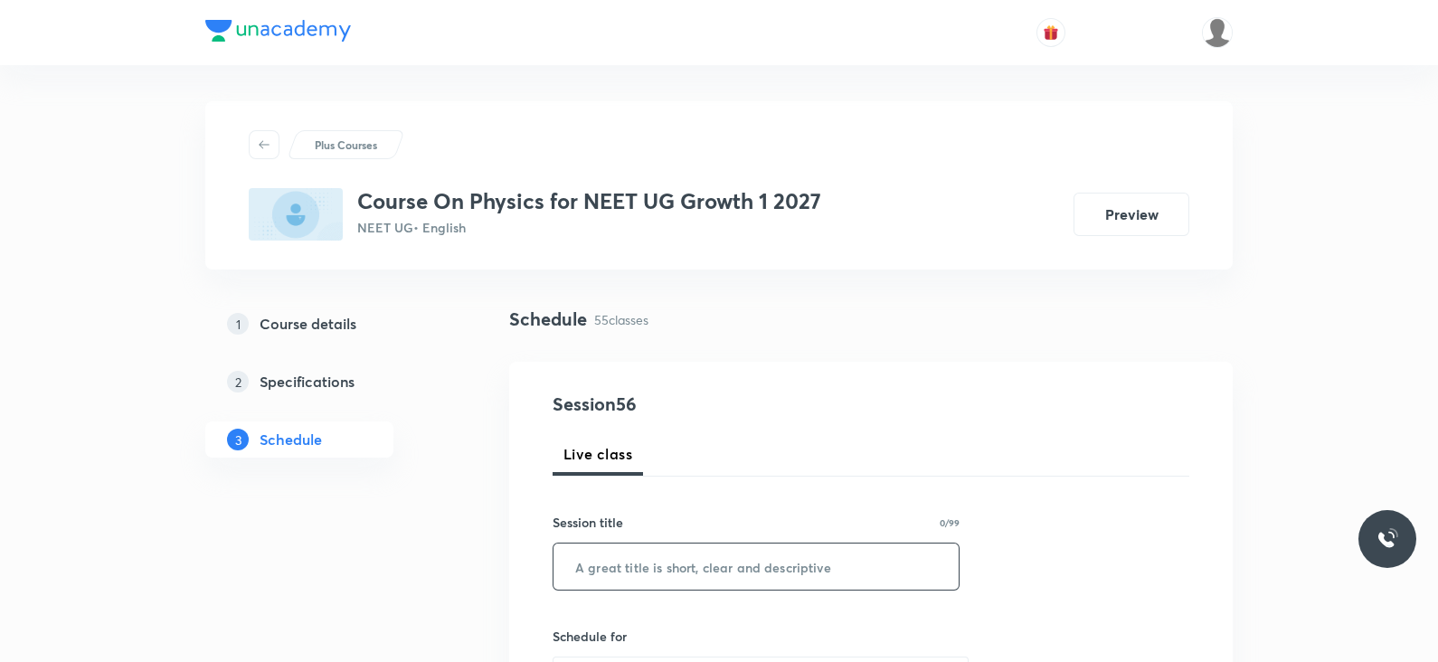
click at [680, 567] on input "text" at bounding box center [755, 566] width 405 height 46
paste input "Lec- 6 Laws of motion"
click at [615, 567] on input "Lec- 6 Laws of motion" at bounding box center [755, 566] width 405 height 46
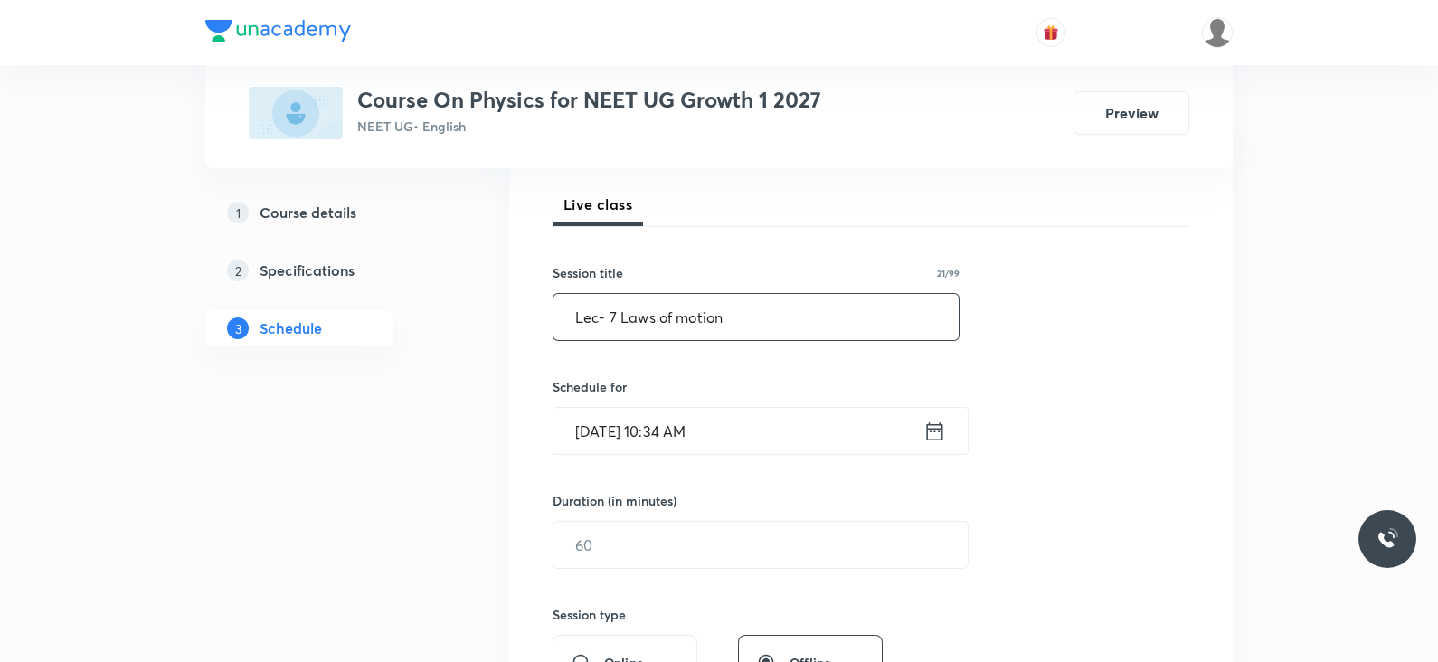
scroll to position [250, 0]
type input "Lec- 7 Laws of motion"
click at [939, 429] on icon at bounding box center [935, 429] width 16 height 18
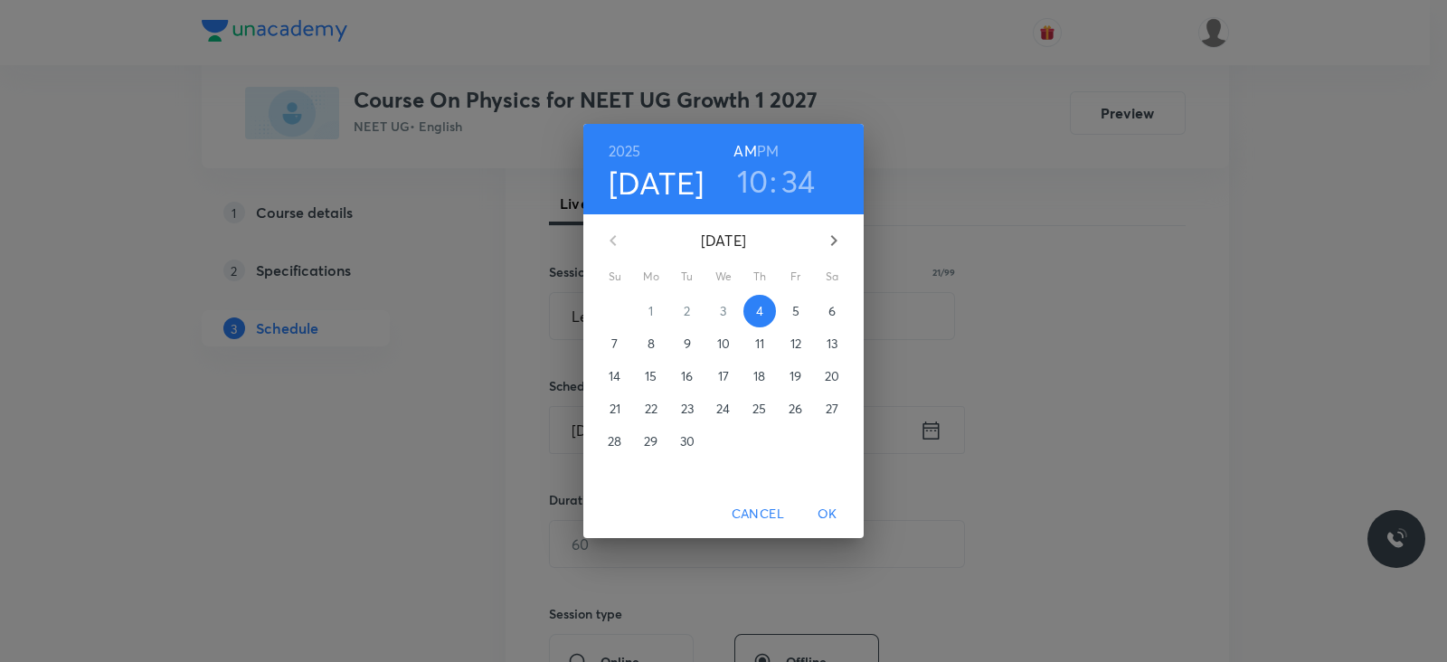
click at [768, 131] on div "2025 Sep 4 10 : 34 AM PM" at bounding box center [723, 169] width 280 height 90
click at [769, 139] on h6 "PM" at bounding box center [768, 150] width 22 height 25
click at [749, 178] on h3 "10" at bounding box center [753, 181] width 32 height 38
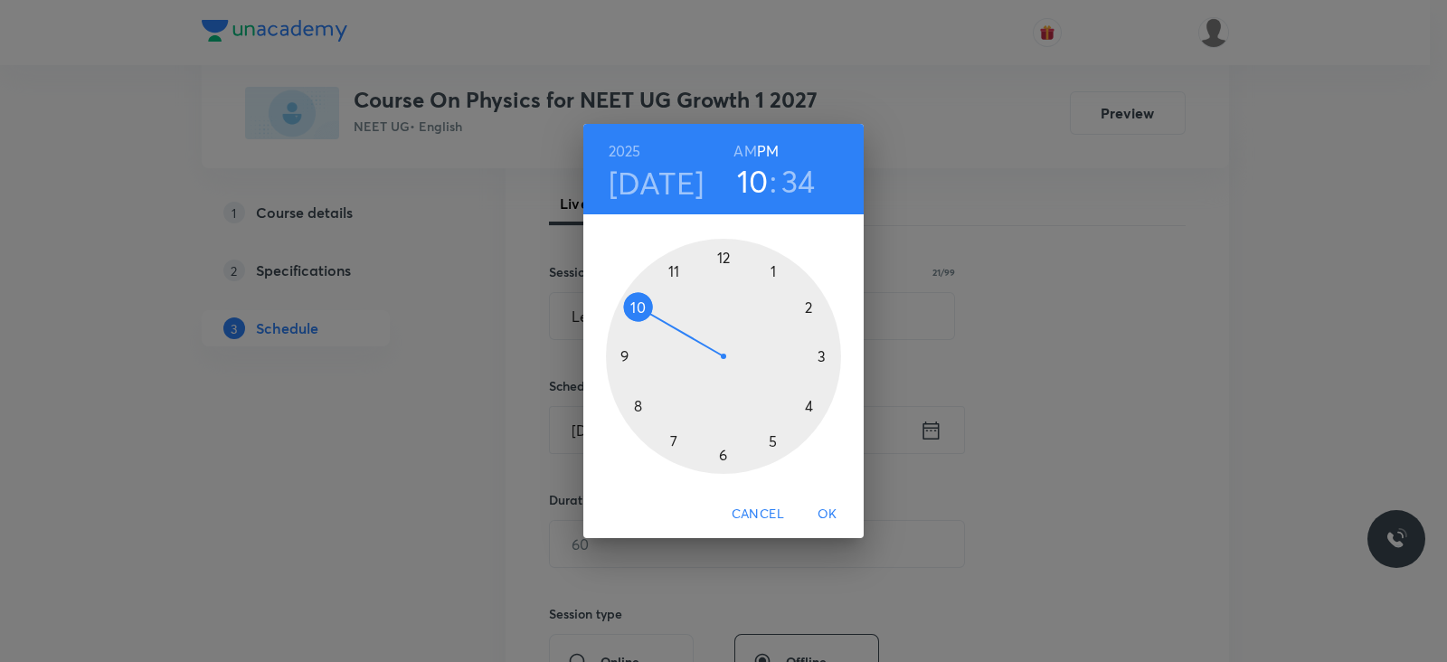
click at [771, 273] on div at bounding box center [723, 356] width 235 height 235
click at [721, 467] on div at bounding box center [723, 356] width 235 height 235
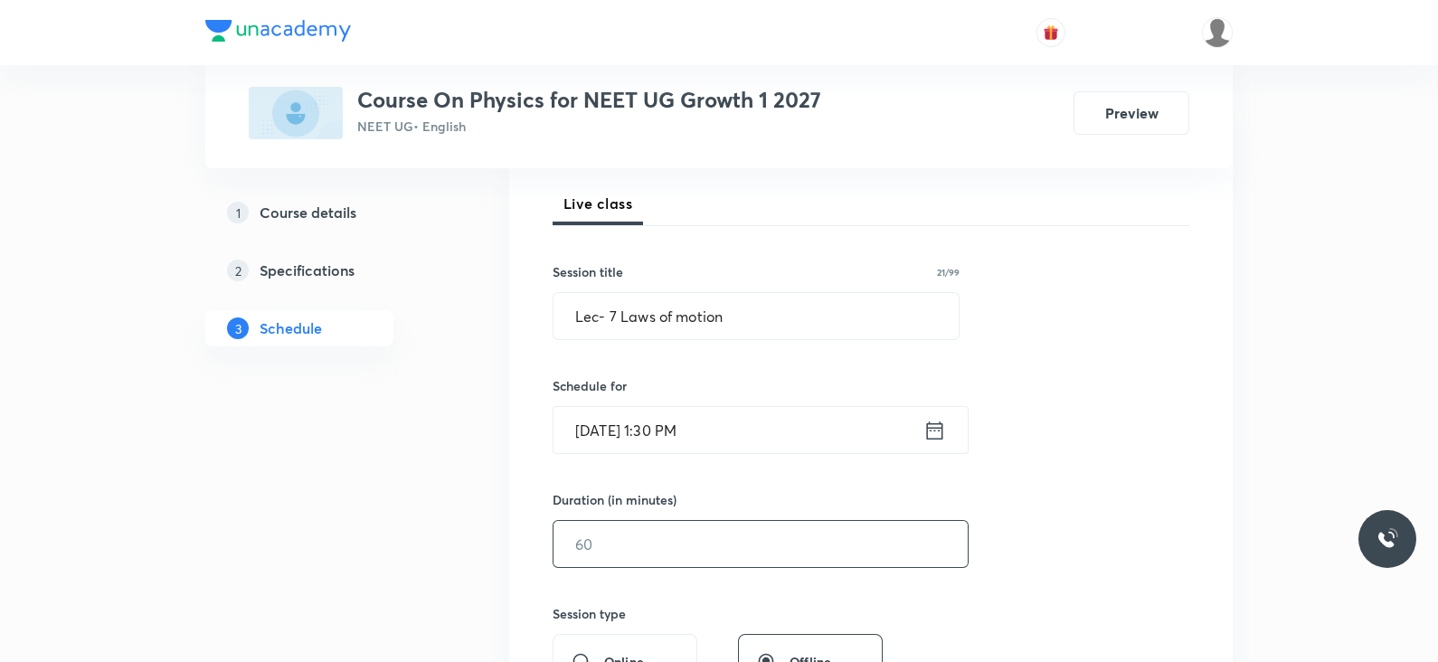
click at [683, 535] on input "text" at bounding box center [760, 544] width 414 height 46
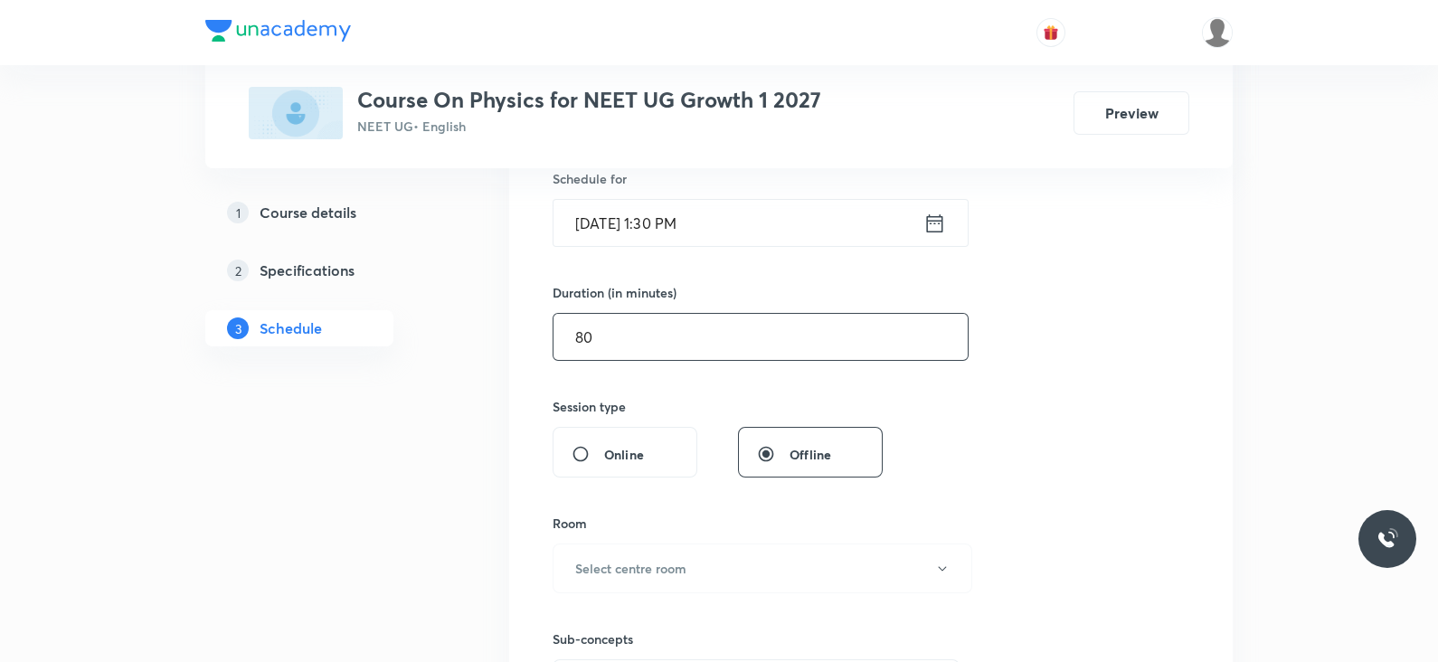
scroll to position [458, 0]
type input "80"
click at [671, 548] on button "Select centre room" at bounding box center [762, 568] width 420 height 50
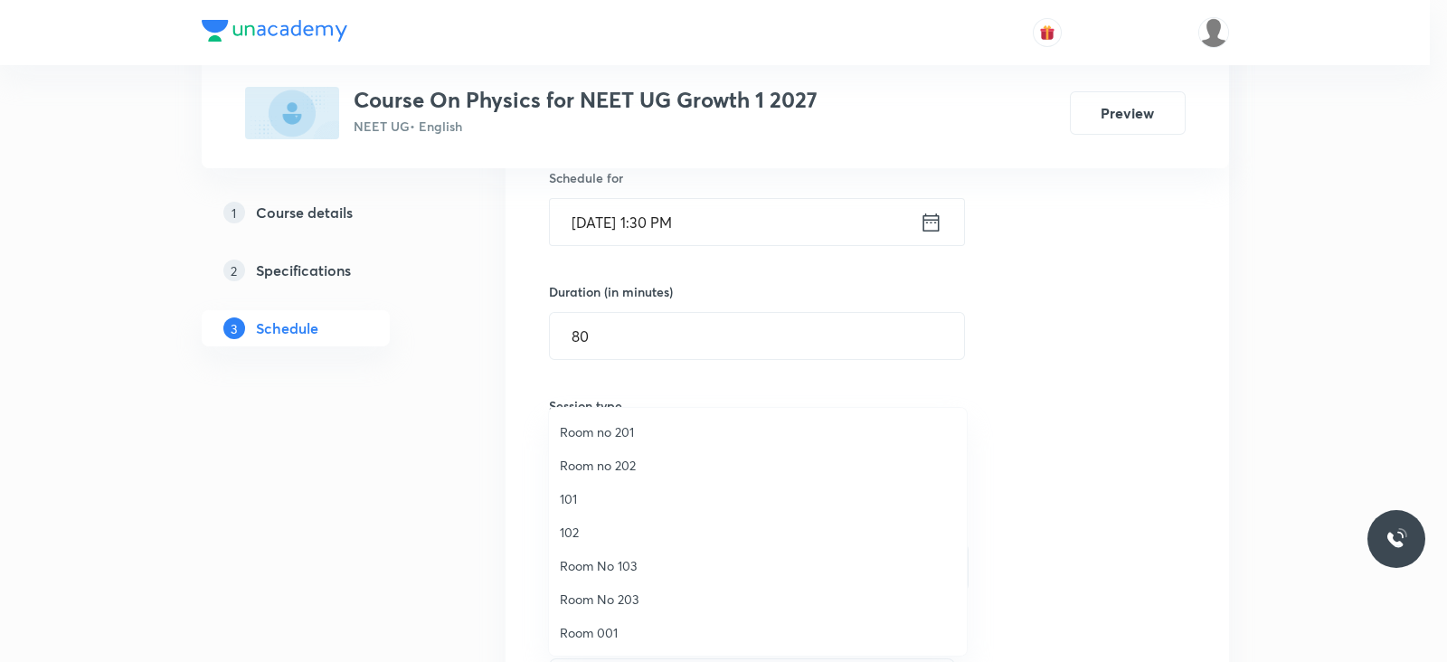
click at [599, 530] on span "102" at bounding box center [758, 532] width 396 height 19
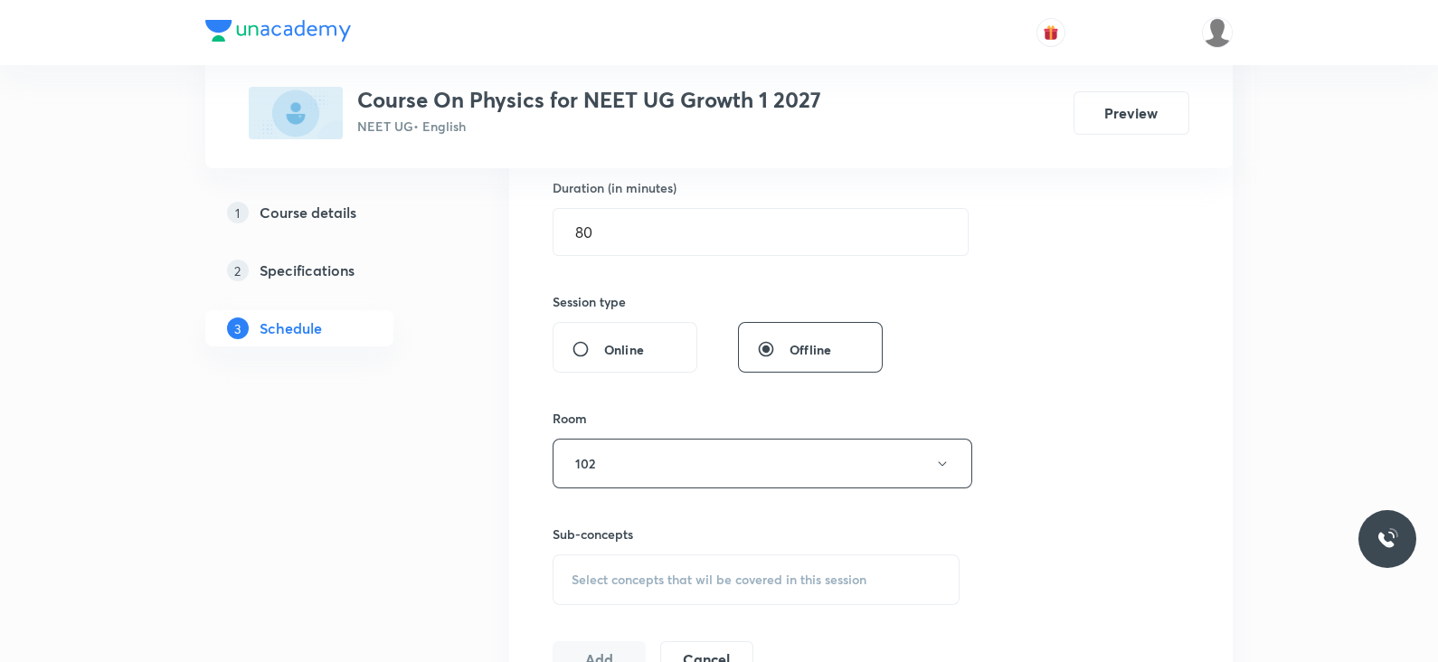
scroll to position [567, 0]
click at [670, 568] on span "Select concepts that wil be covered in this session" at bounding box center [718, 575] width 295 height 14
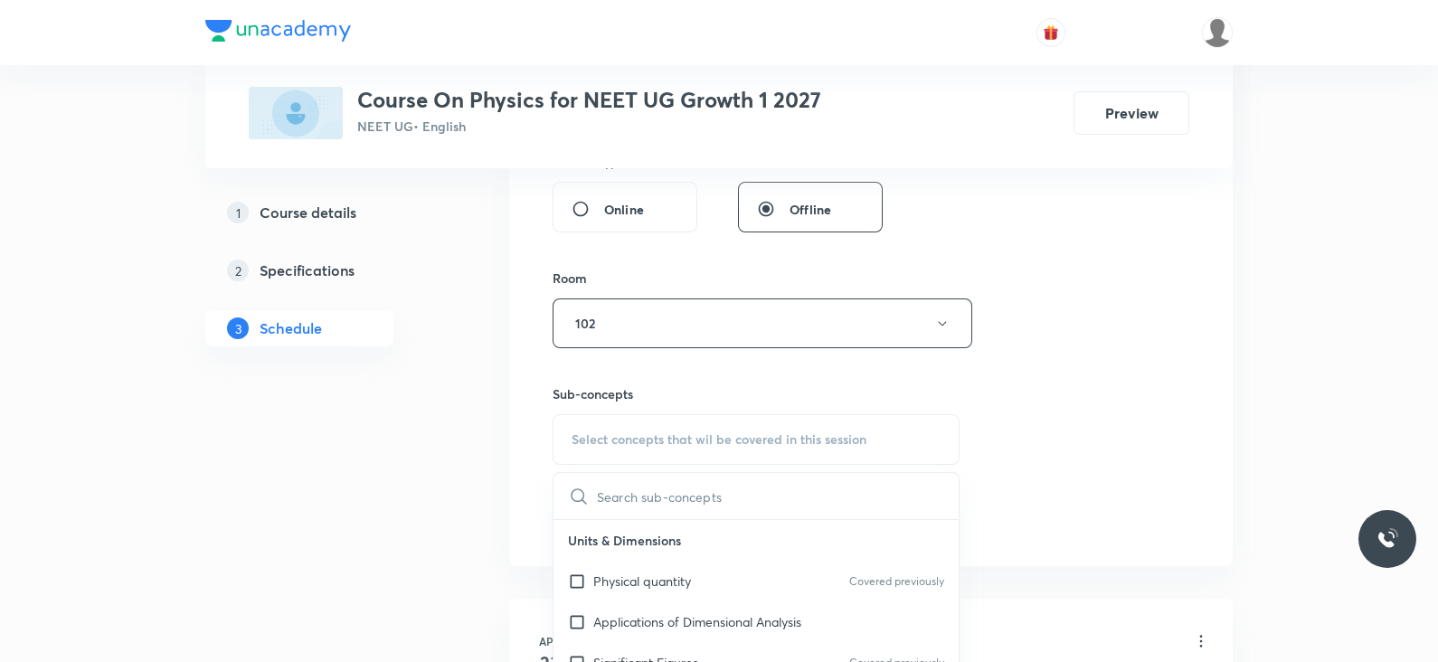
scroll to position [709, 0]
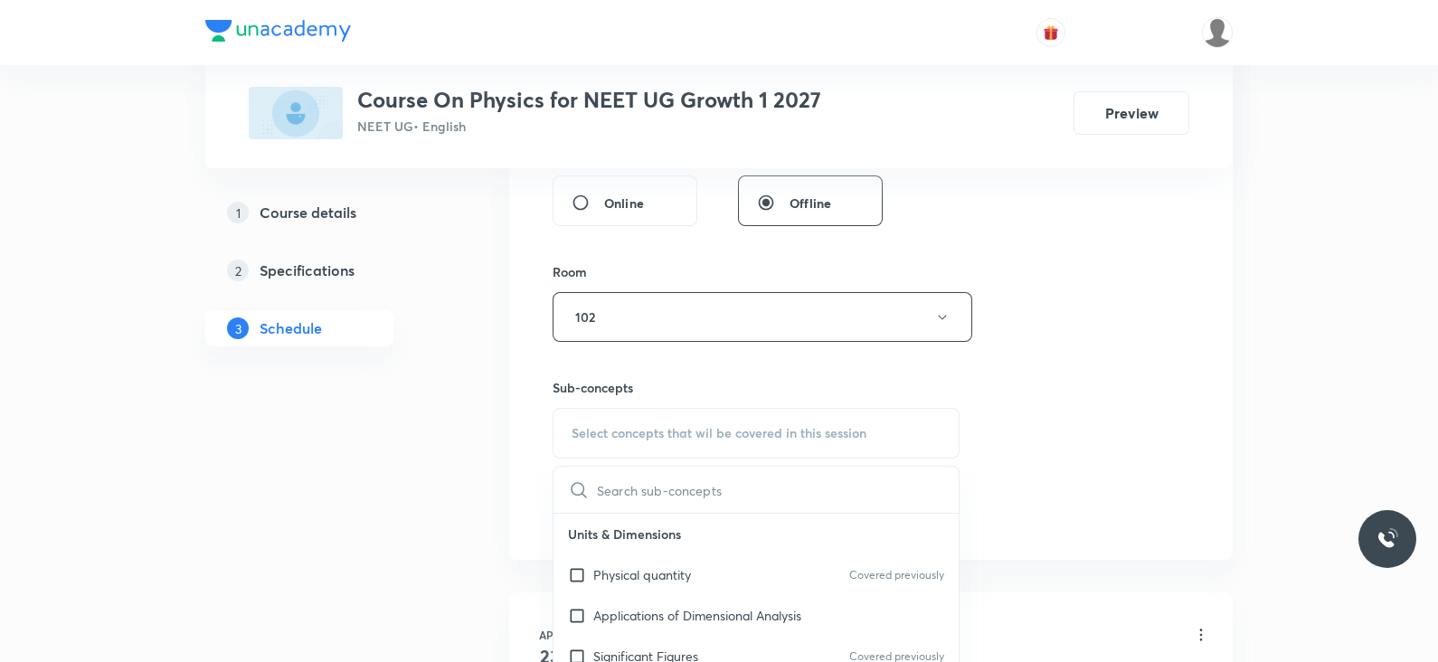
click at [690, 571] on p "Physical quantity" at bounding box center [642, 574] width 98 height 19
checkbox input "true"
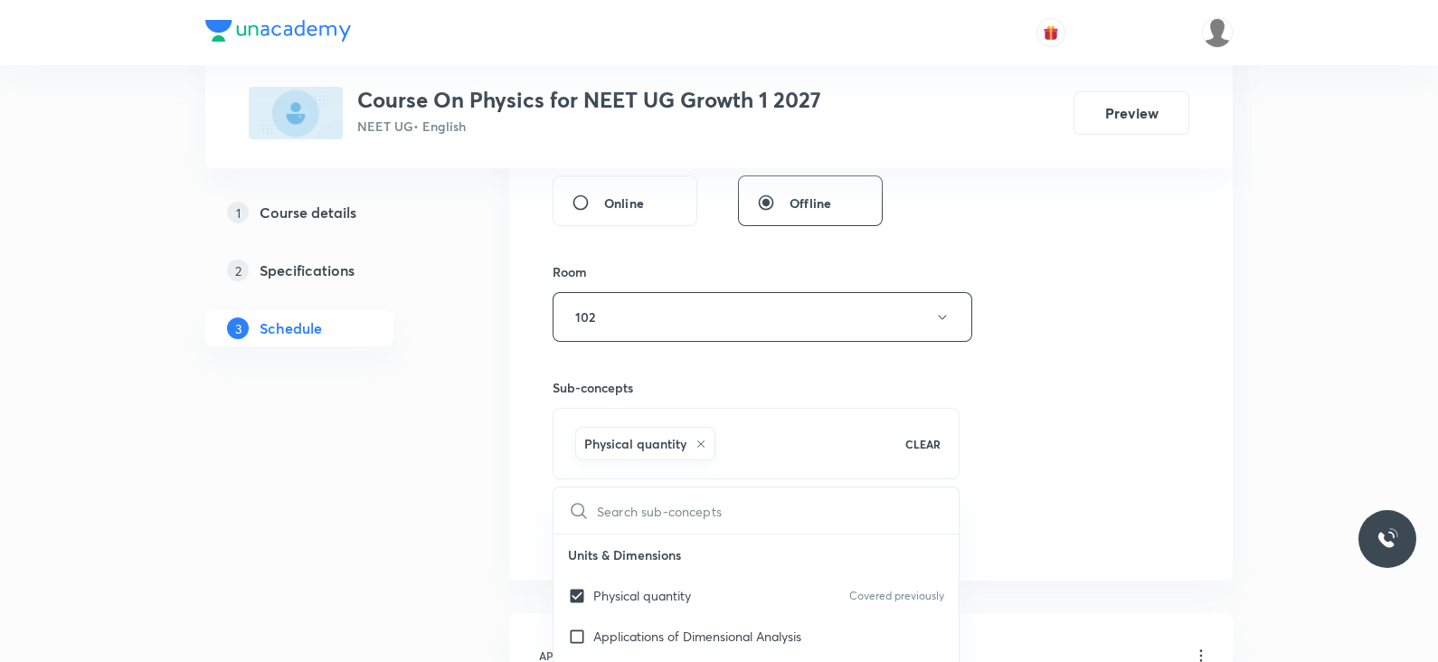
click at [988, 474] on div "Session 56 Live class Session title 21/99 Lec- 7 Laws of motion ​ Schedule for …" at bounding box center [870, 117] width 637 height 870
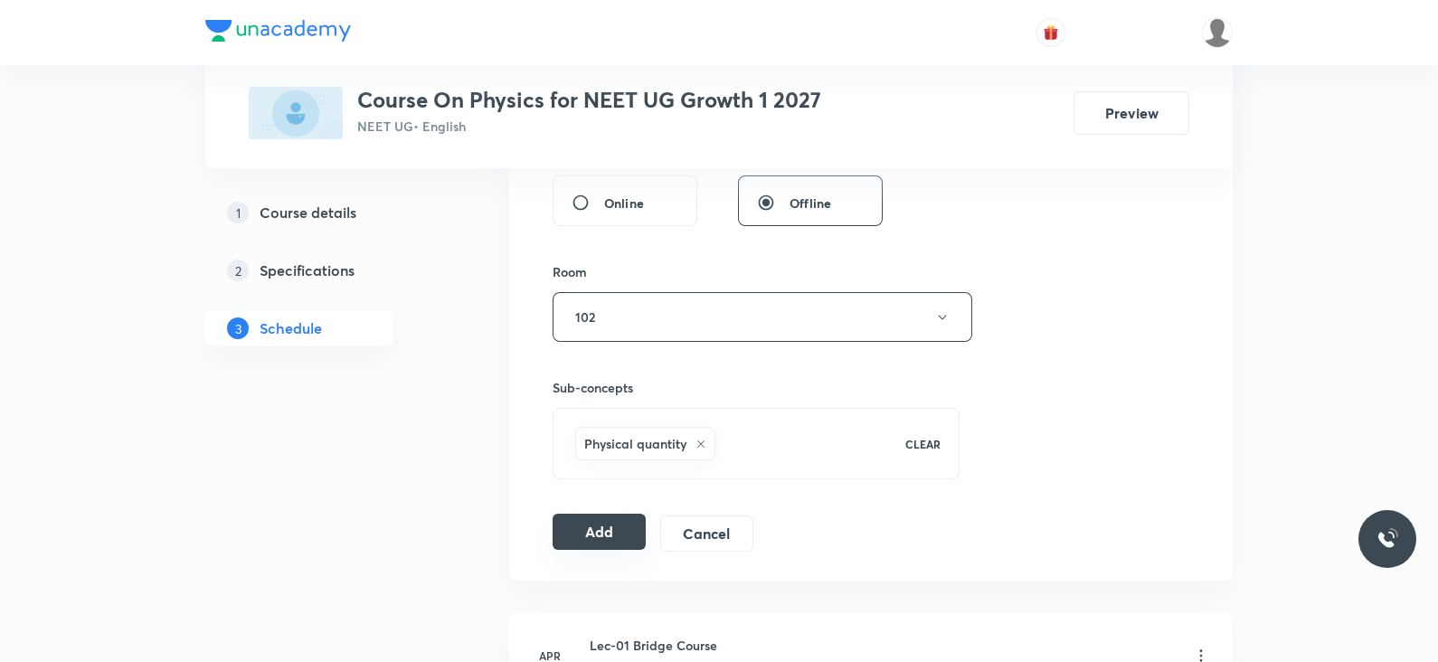
click at [552, 531] on button "Add" at bounding box center [598, 532] width 93 height 36
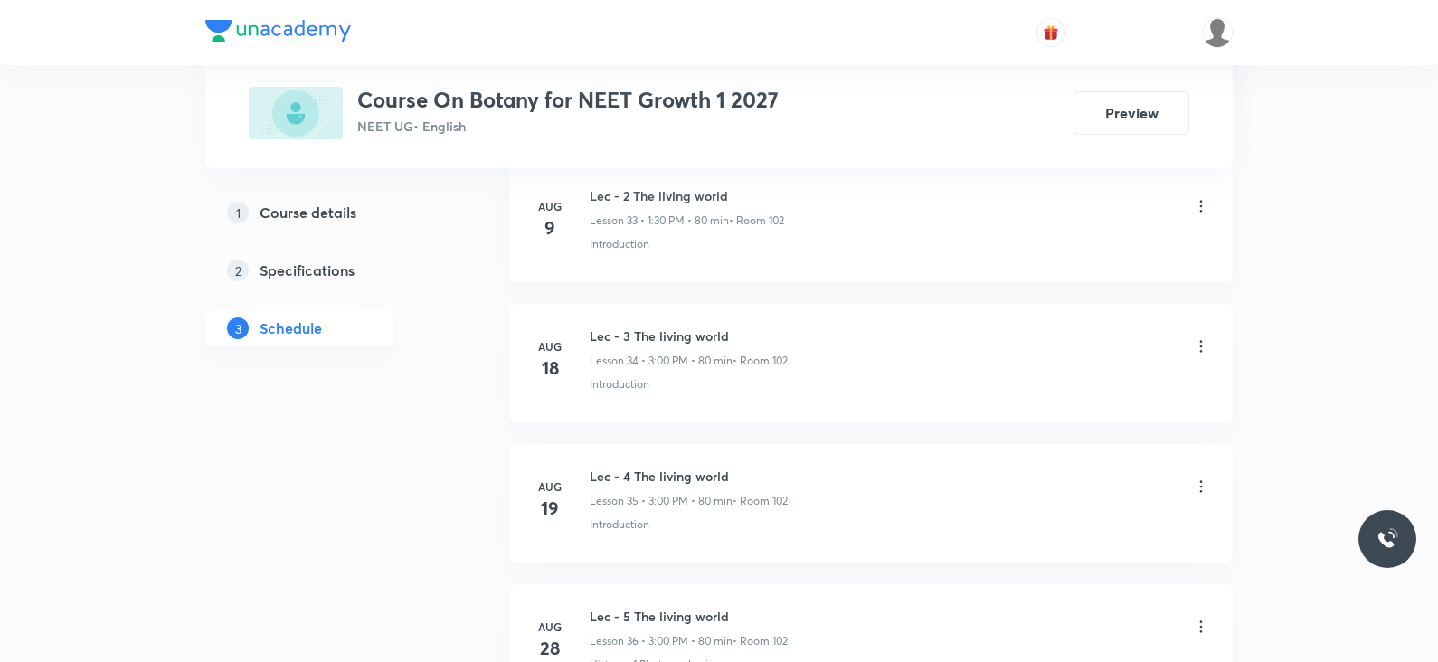
scroll to position [6215, 0]
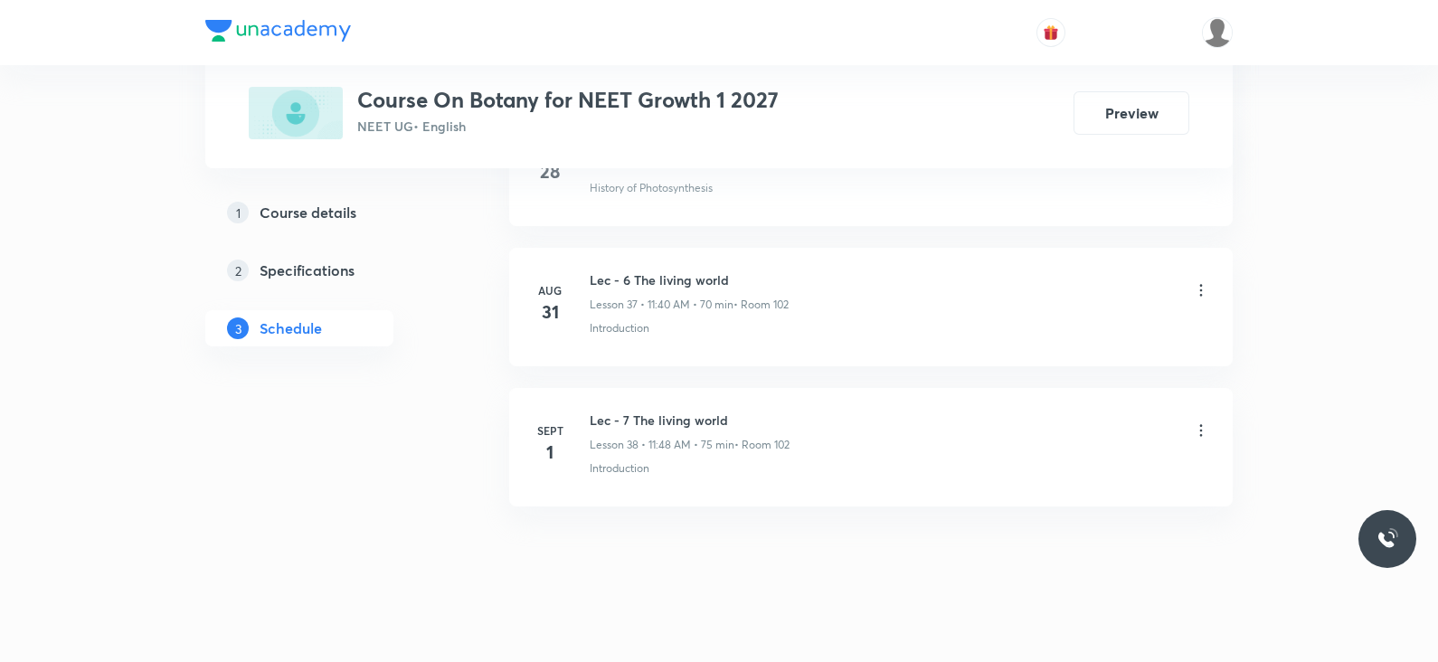
click at [615, 411] on h6 "Lec - 7 The living world" at bounding box center [690, 420] width 200 height 19
copy h6 "Lec - 7 The living world"
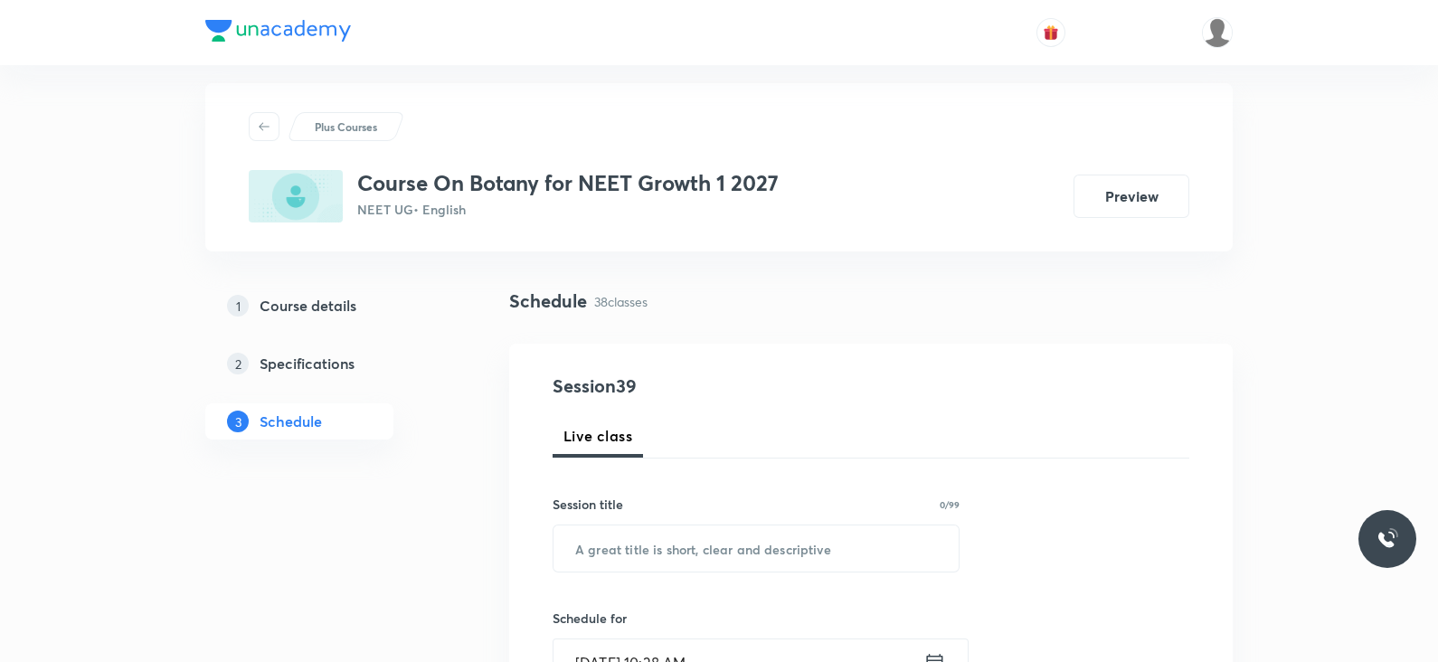
scroll to position [0, 0]
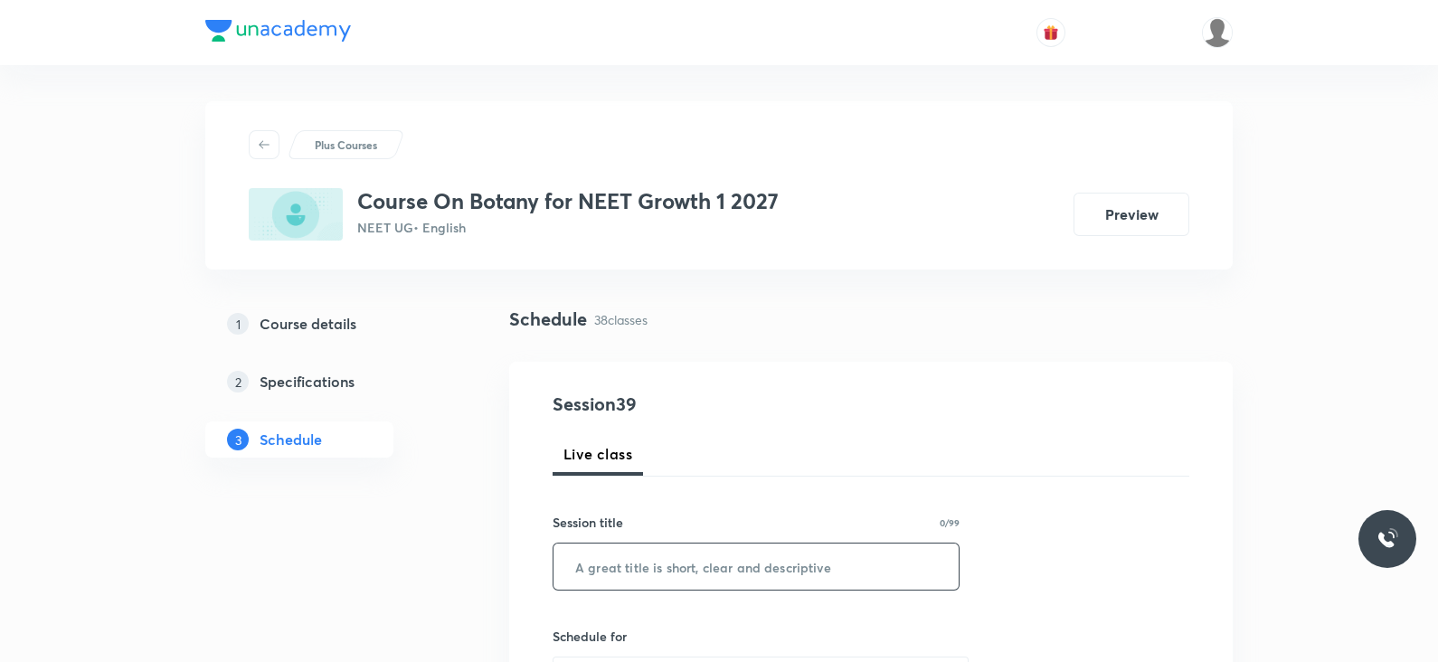
click at [638, 569] on input "text" at bounding box center [755, 566] width 405 height 46
paste input "Lec - 7 The living world"
click at [620, 564] on input "Lec - 7 The living world" at bounding box center [755, 566] width 405 height 46
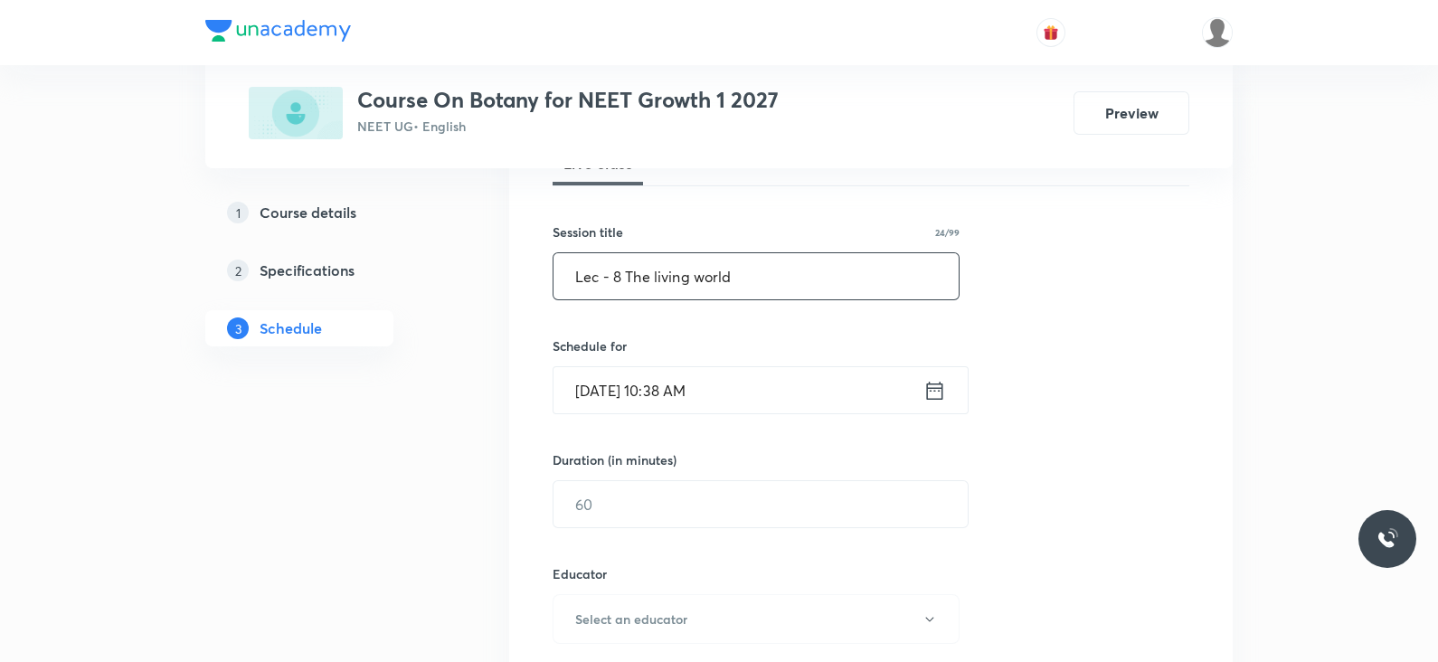
scroll to position [295, 0]
type input "Lec - 8 The living world"
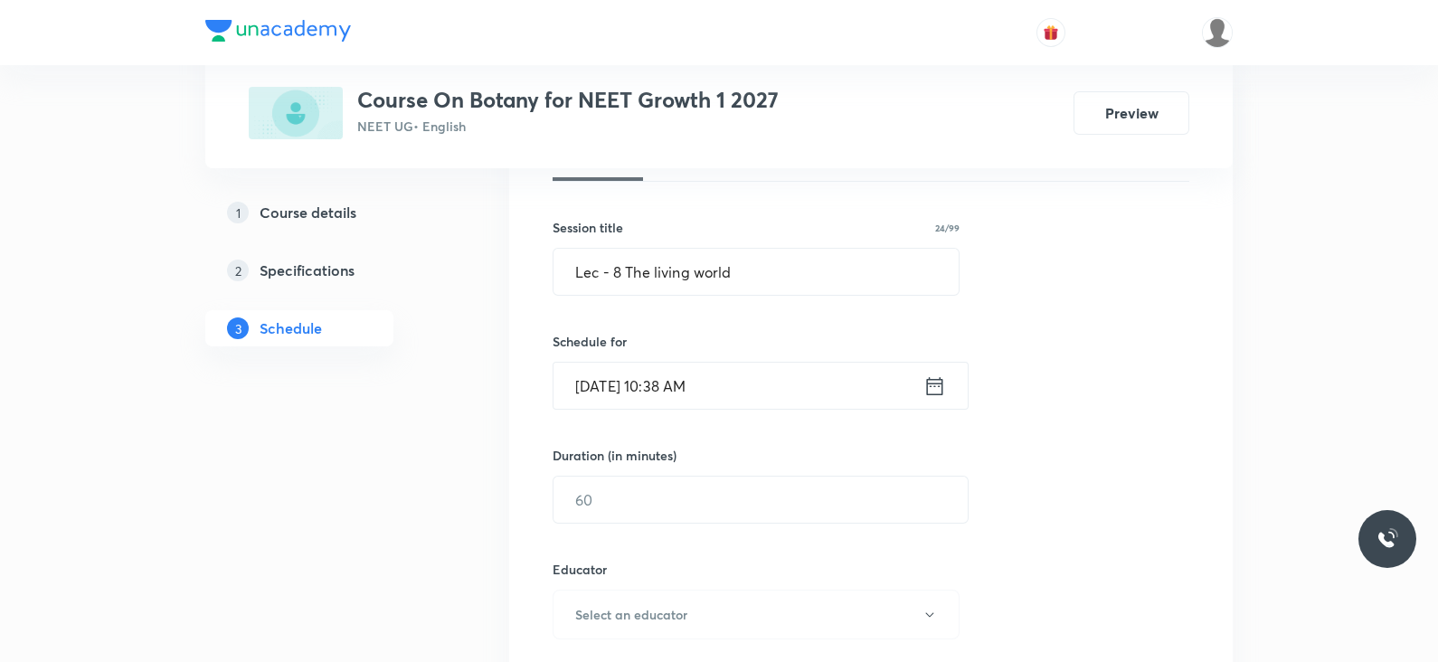
click at [932, 386] on icon at bounding box center [934, 385] width 23 height 25
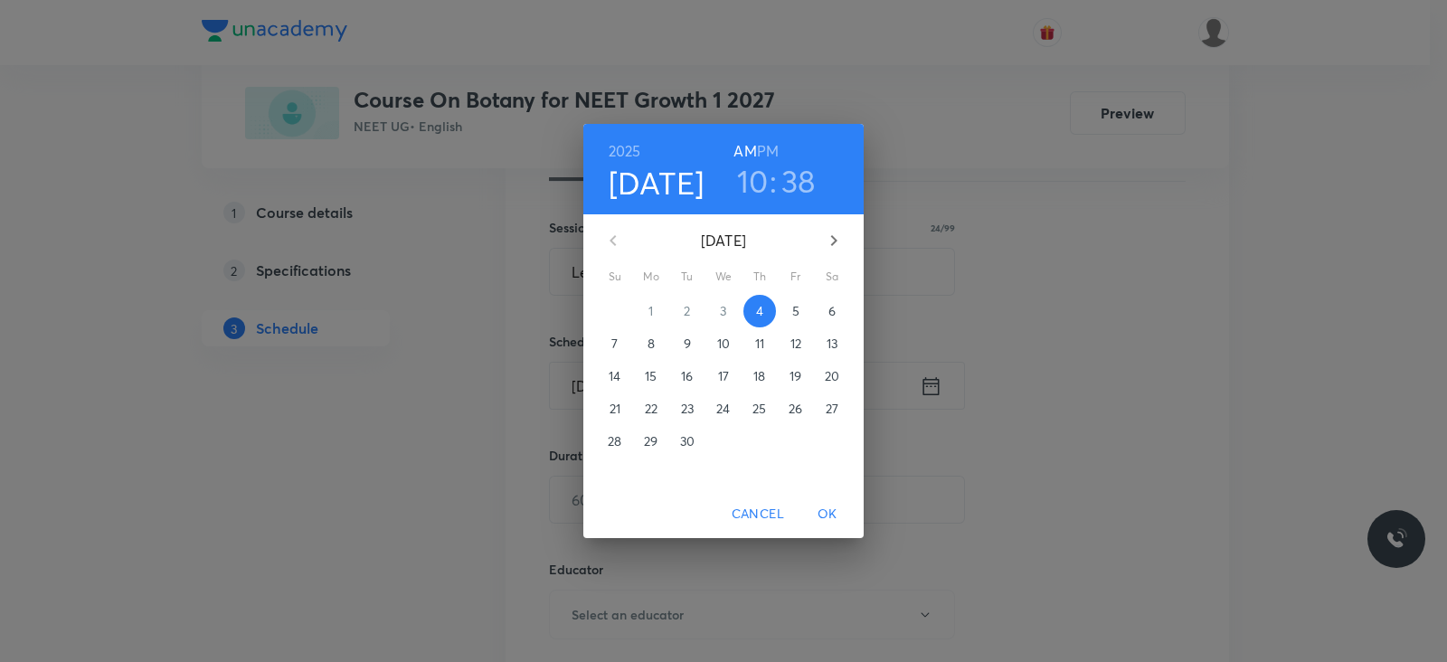
click at [769, 152] on h6 "PM" at bounding box center [768, 150] width 22 height 25
click at [757, 186] on h3 "10" at bounding box center [753, 181] width 32 height 38
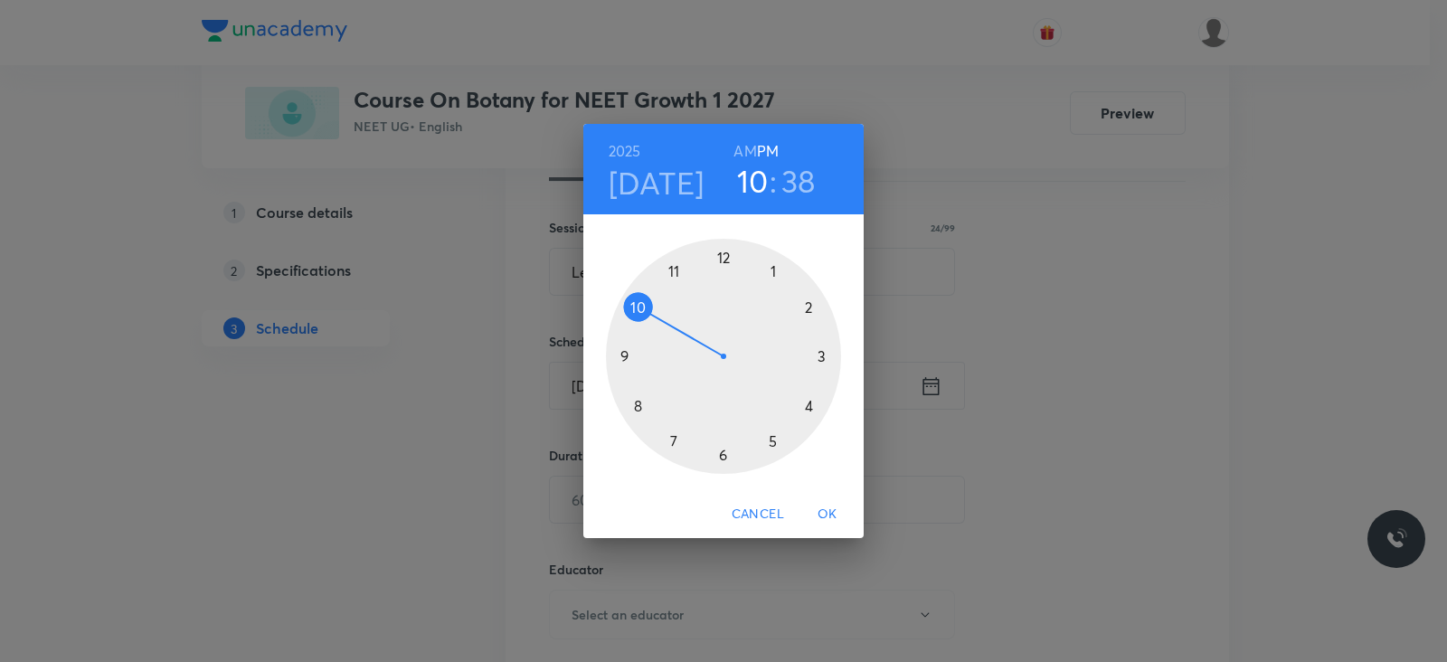
click at [825, 354] on div at bounding box center [723, 356] width 235 height 235
click at [723, 258] on div at bounding box center [723, 356] width 235 height 235
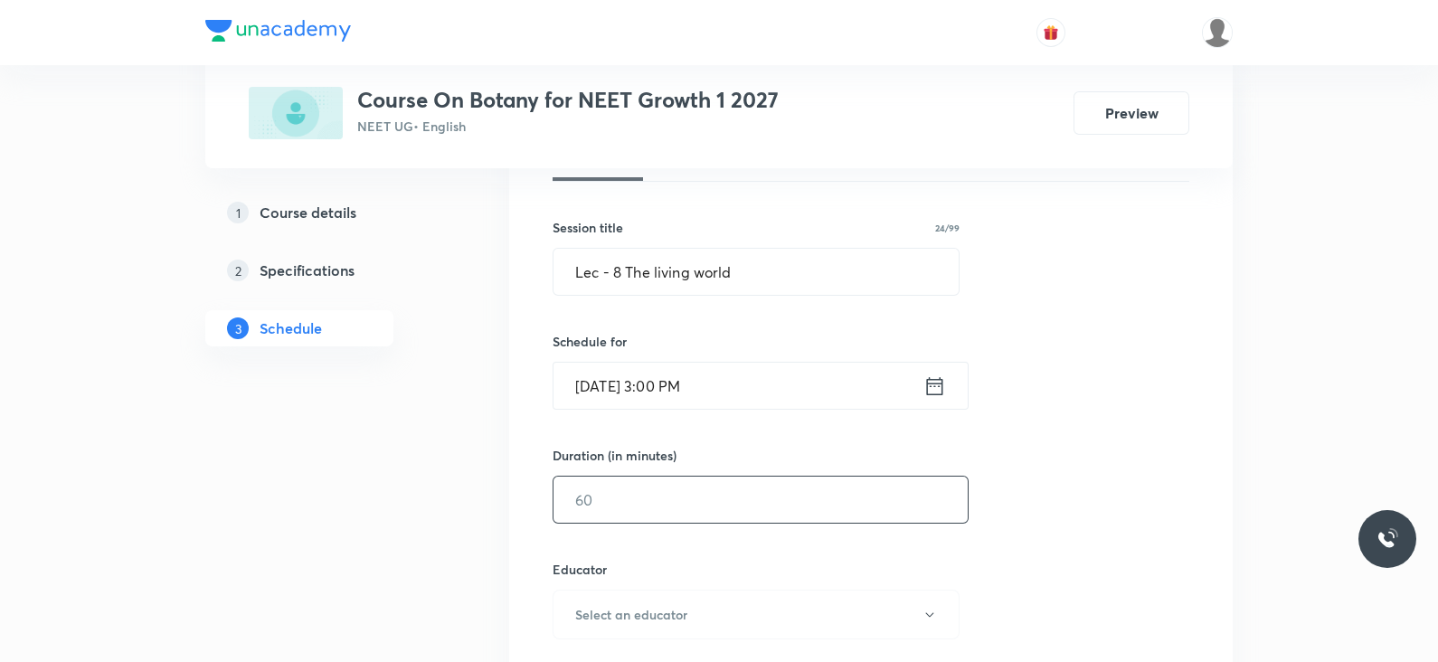
click at [731, 521] on div "​" at bounding box center [760, 500] width 416 height 48
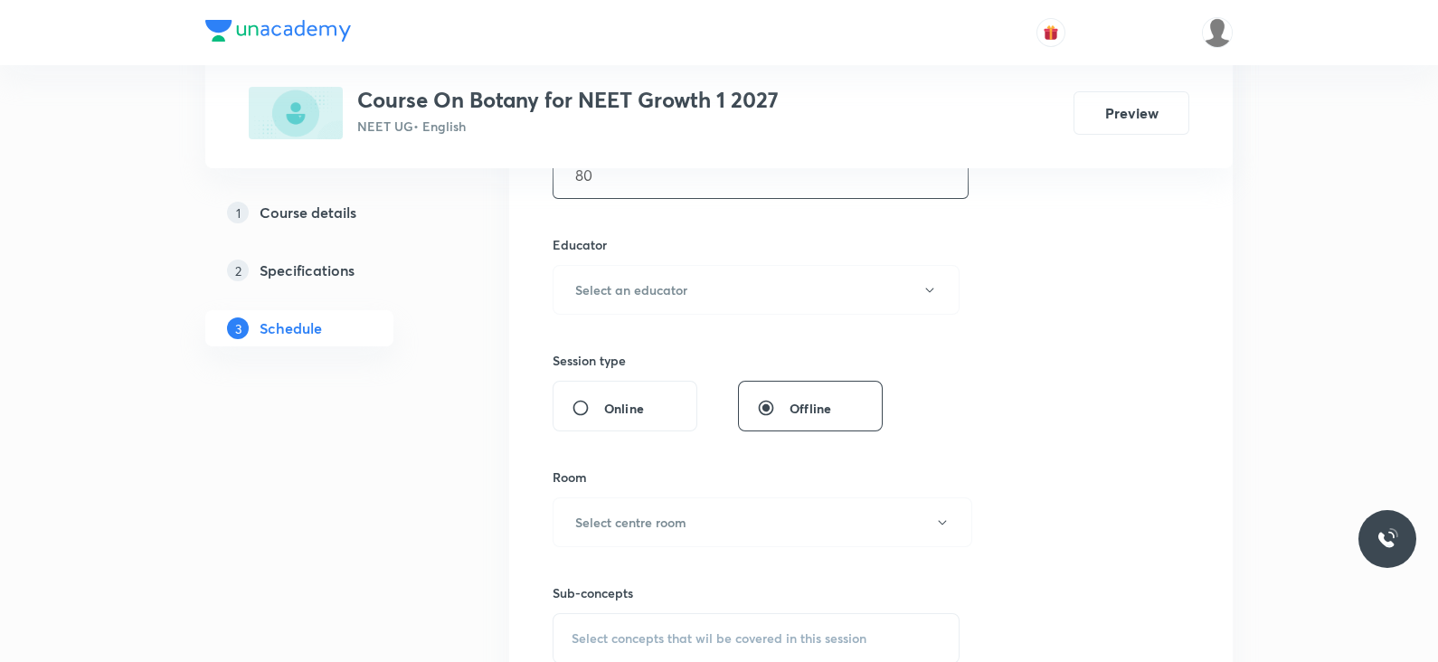
scroll to position [618, 0]
type input "80"
click at [709, 269] on button "Select an educator" at bounding box center [755, 291] width 407 height 50
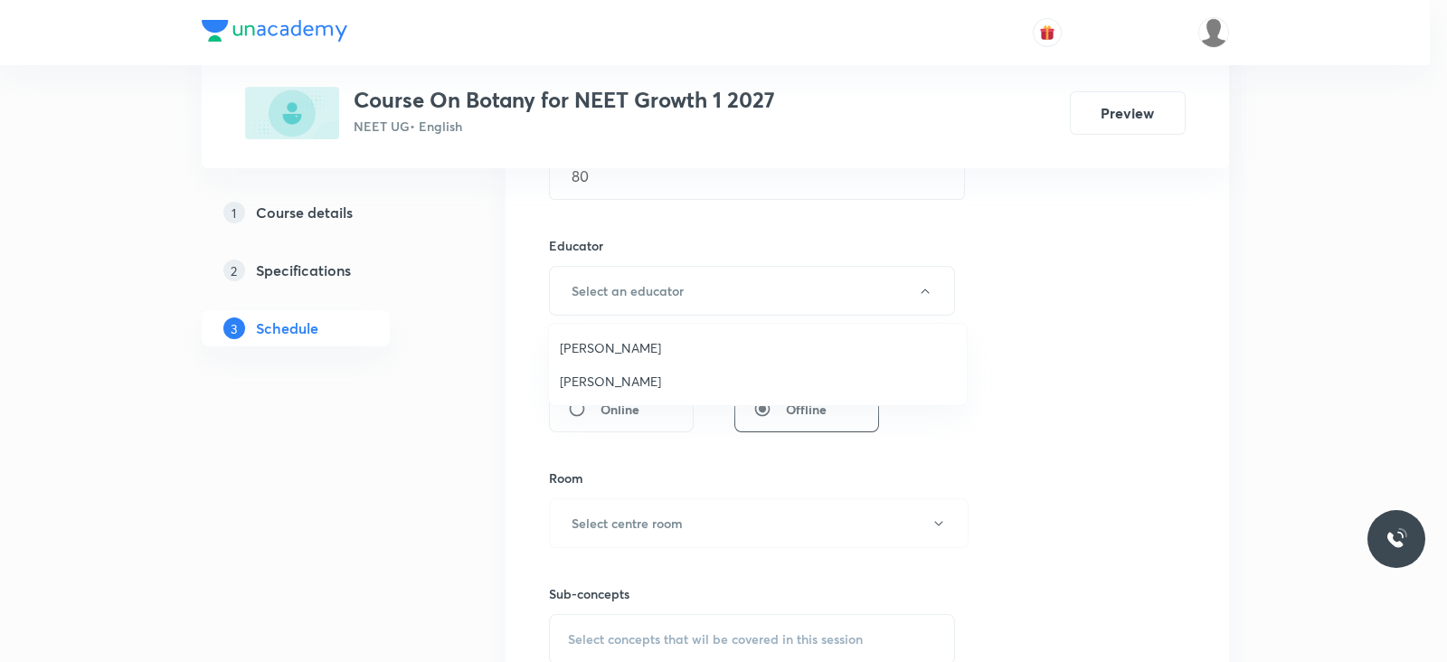
click at [665, 339] on span "Chanchal Choudhary" at bounding box center [758, 347] width 396 height 19
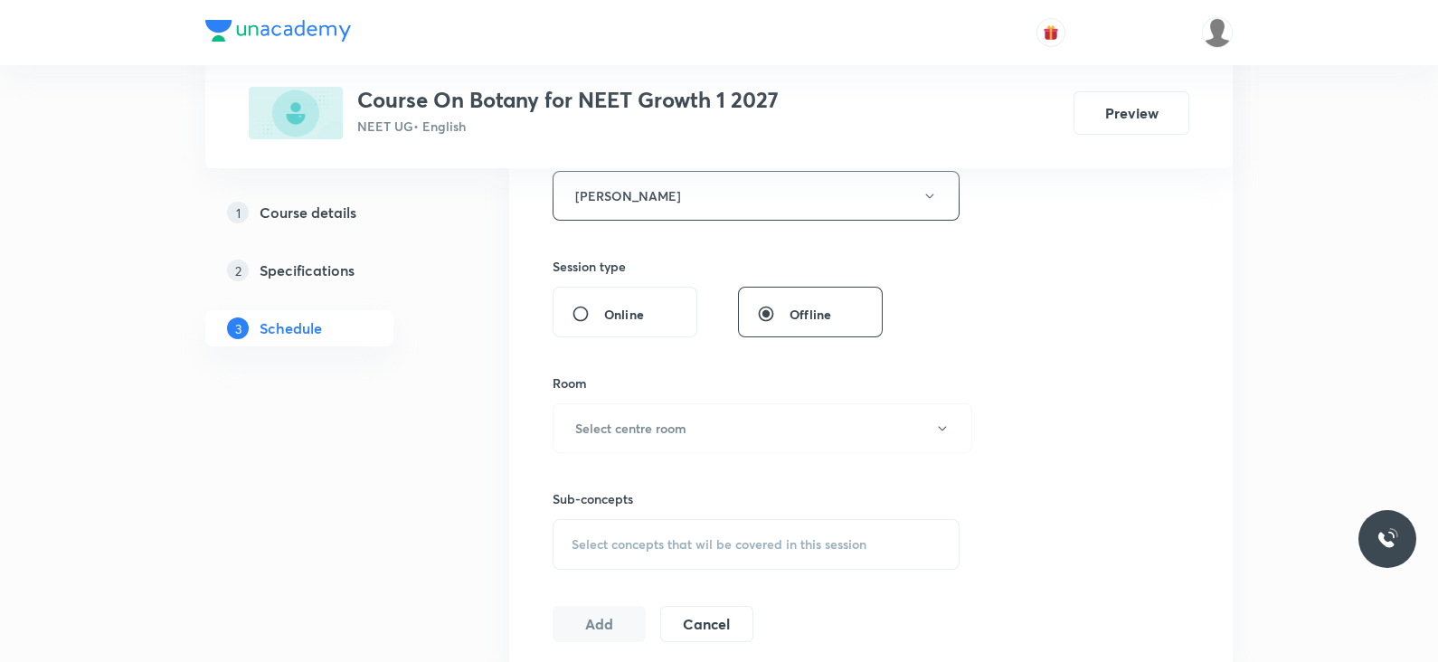
scroll to position [715, 0]
click at [649, 428] on h6 "Select centre room" at bounding box center [630, 426] width 111 height 19
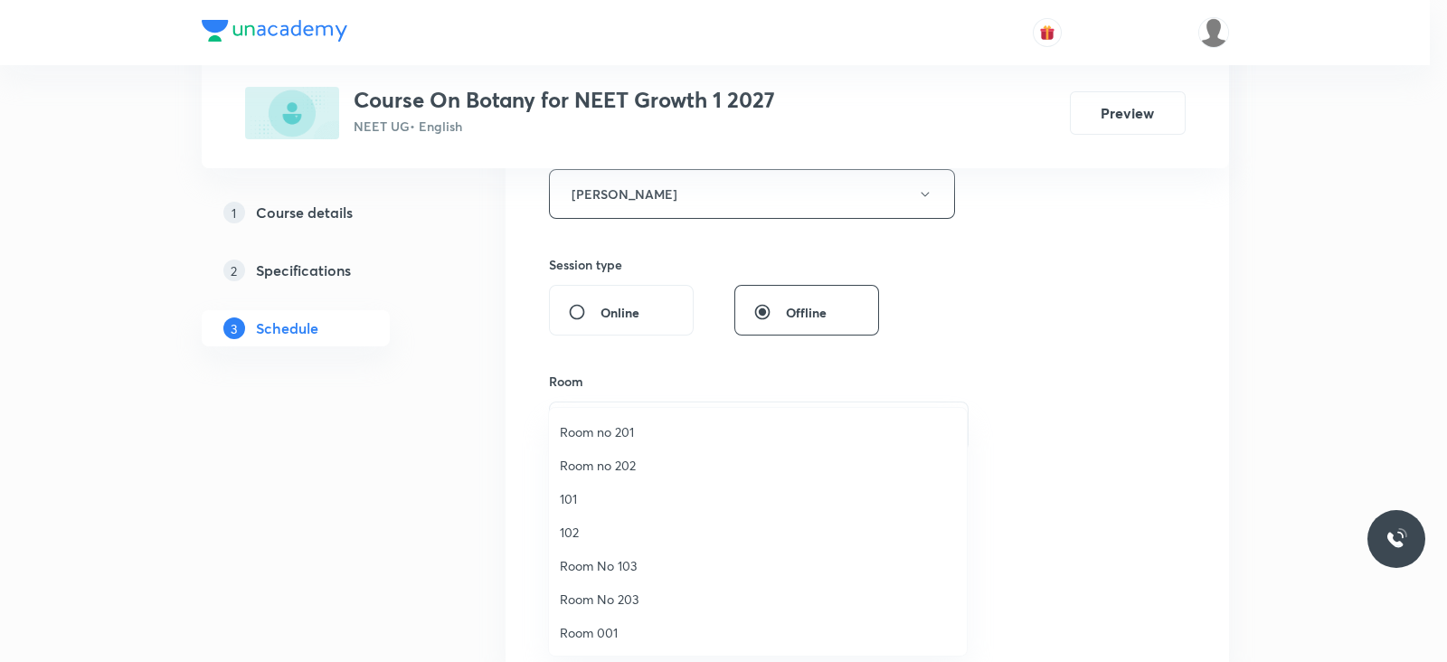
click at [578, 530] on span "102" at bounding box center [758, 532] width 396 height 19
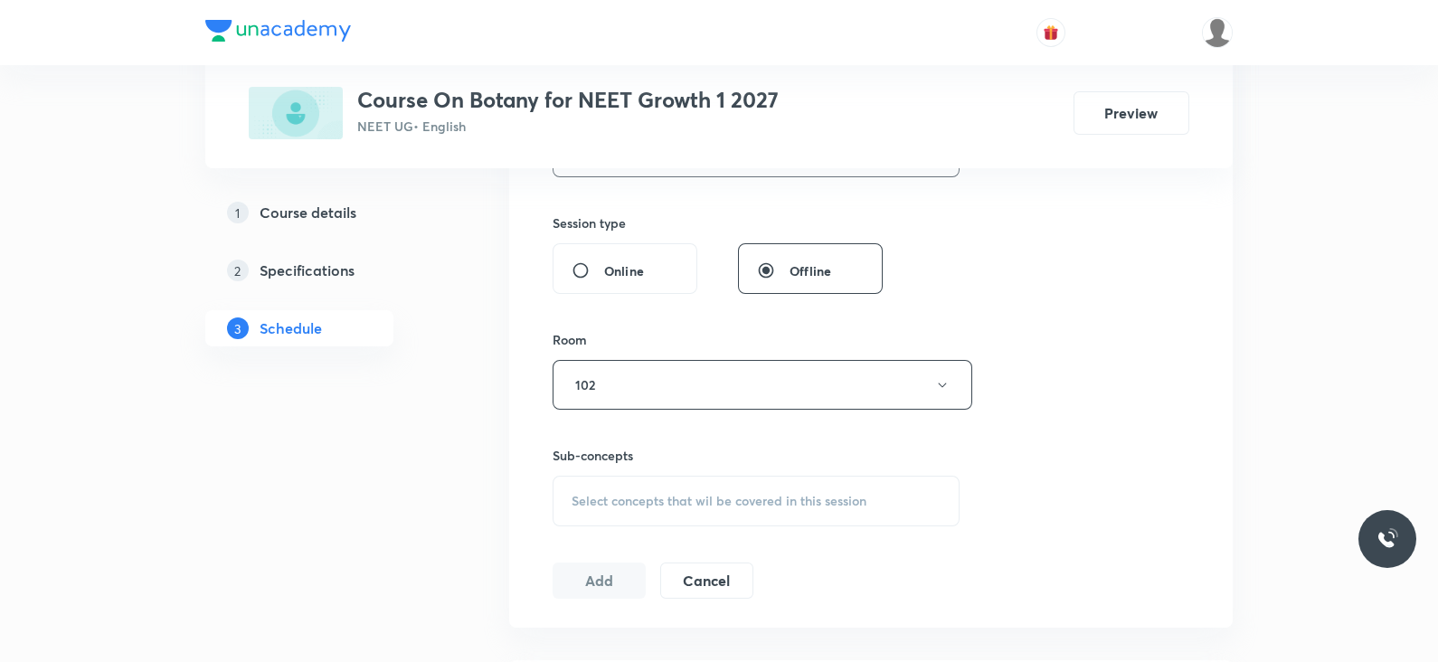
scroll to position [766, 0]
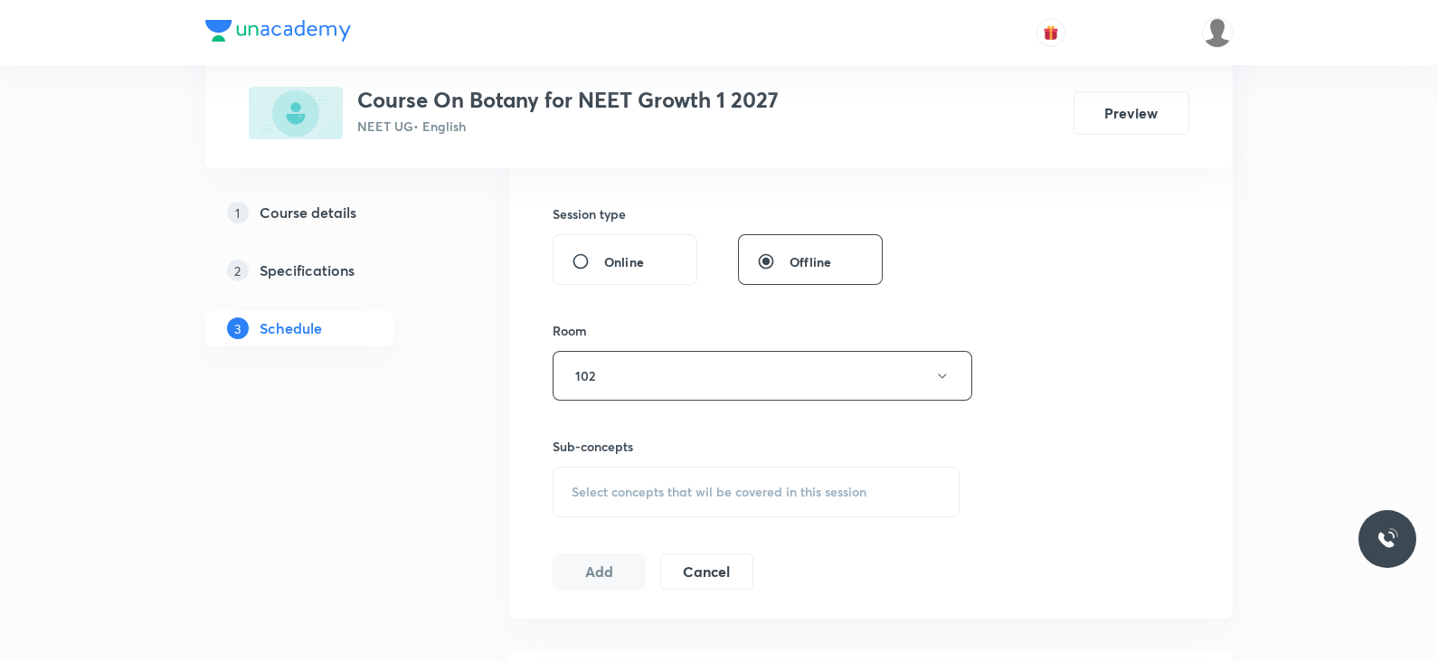
click at [770, 477] on div "Select concepts that wil be covered in this session" at bounding box center [755, 492] width 407 height 51
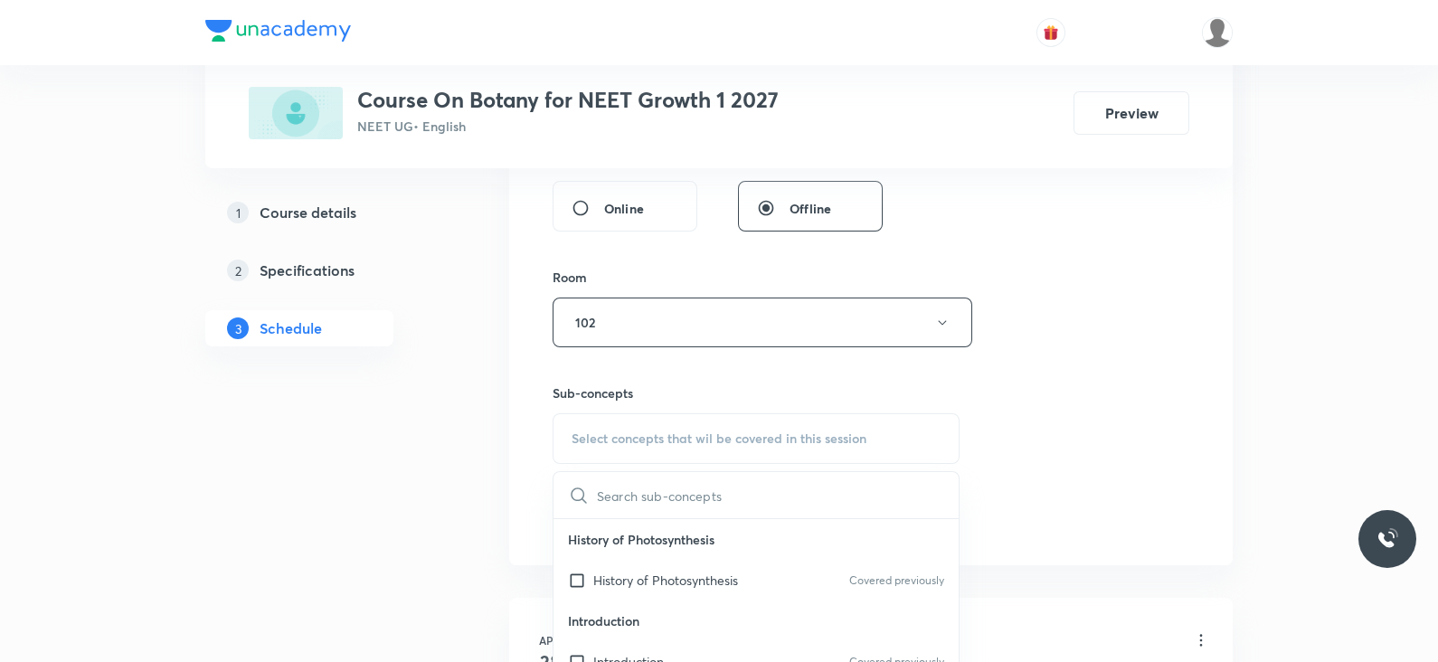
scroll to position [826, 0]
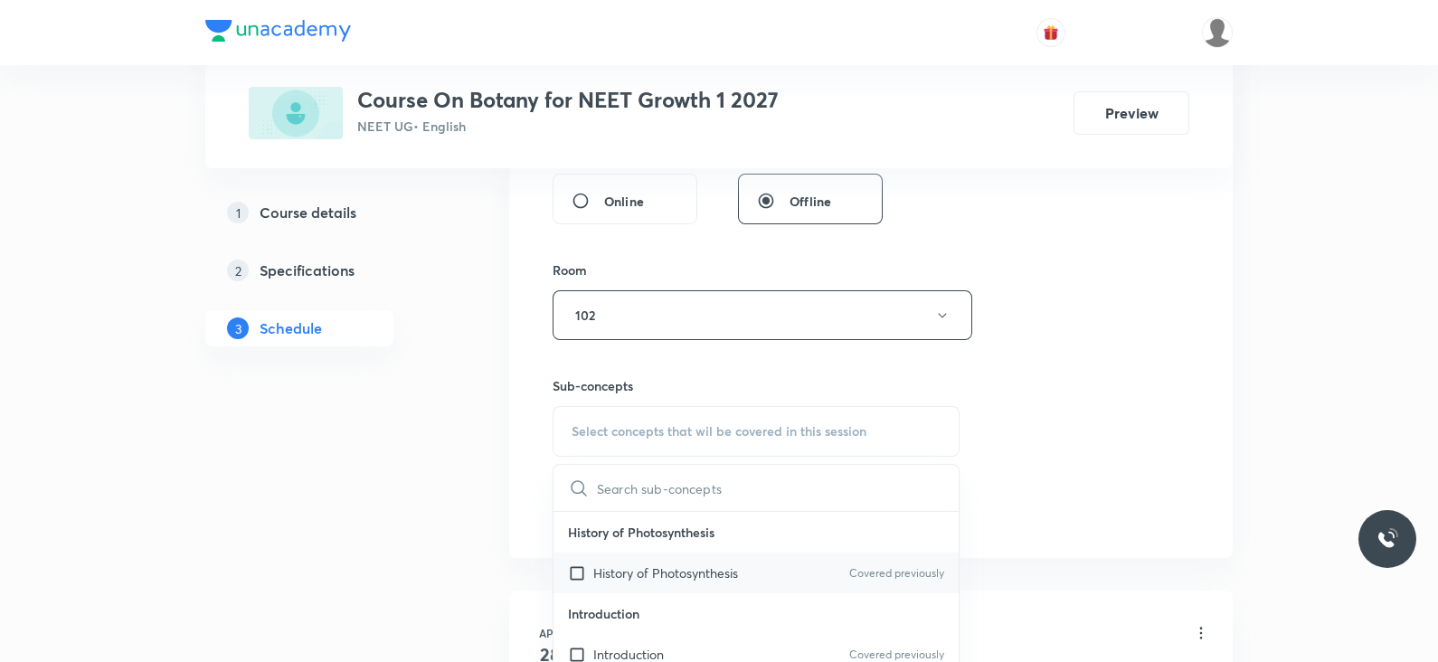
click at [683, 577] on p "History of Photosynthesis" at bounding box center [665, 572] width 145 height 19
checkbox input "true"
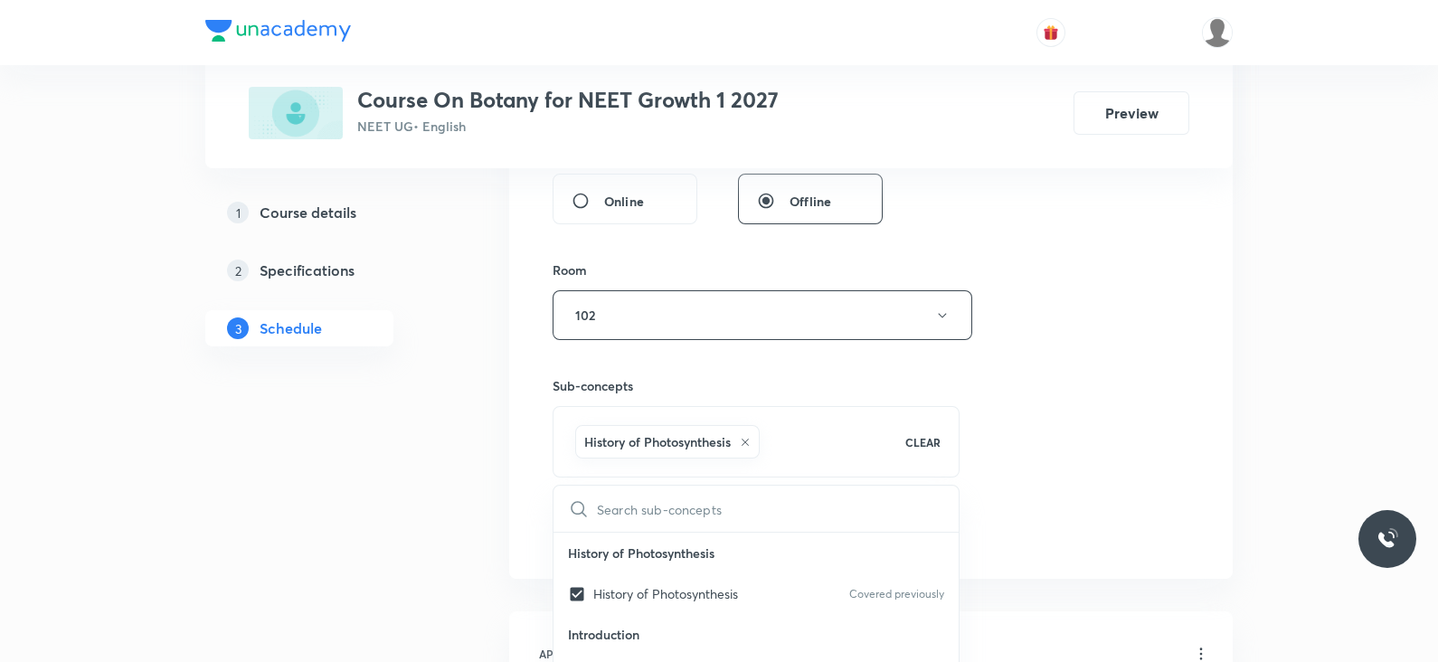
click at [1036, 463] on div "Session 39 Live class Session title 24/99 Lec - 8 The living world ​ Schedule f…" at bounding box center [870, 57] width 637 height 986
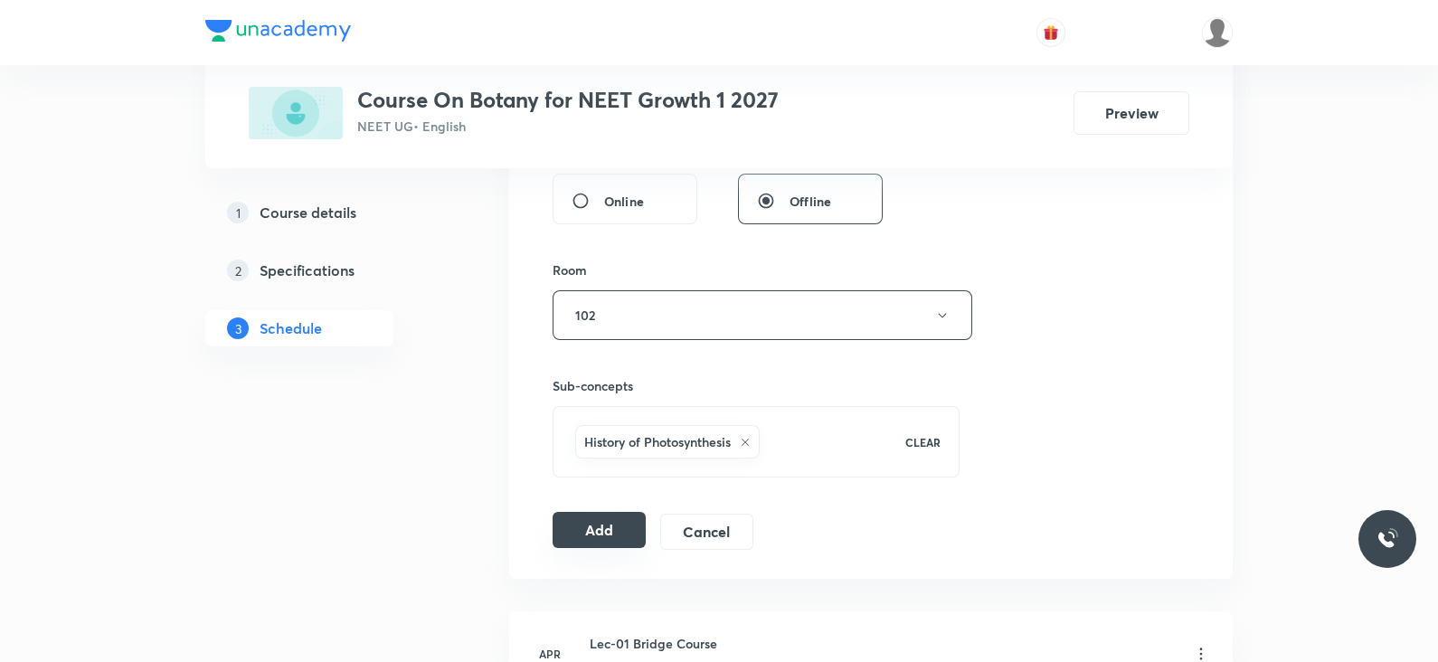
click at [588, 528] on button "Add" at bounding box center [598, 530] width 93 height 36
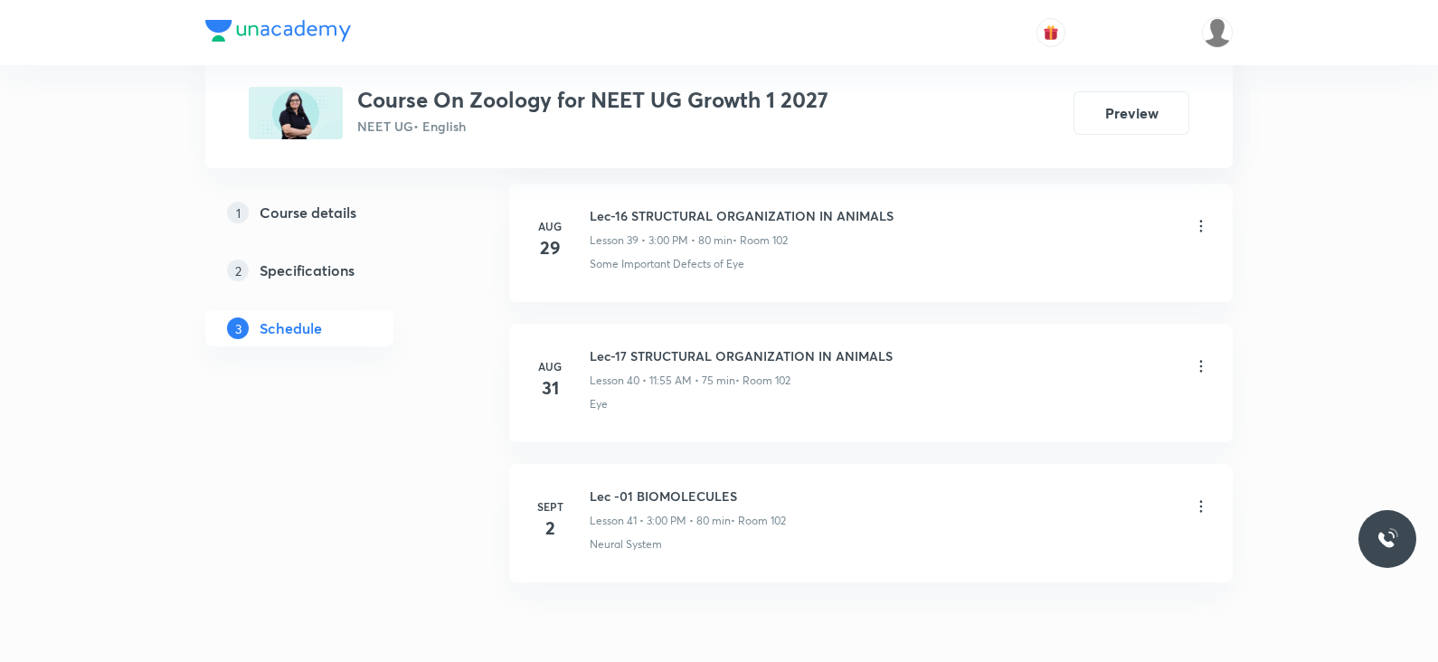
scroll to position [6634, 0]
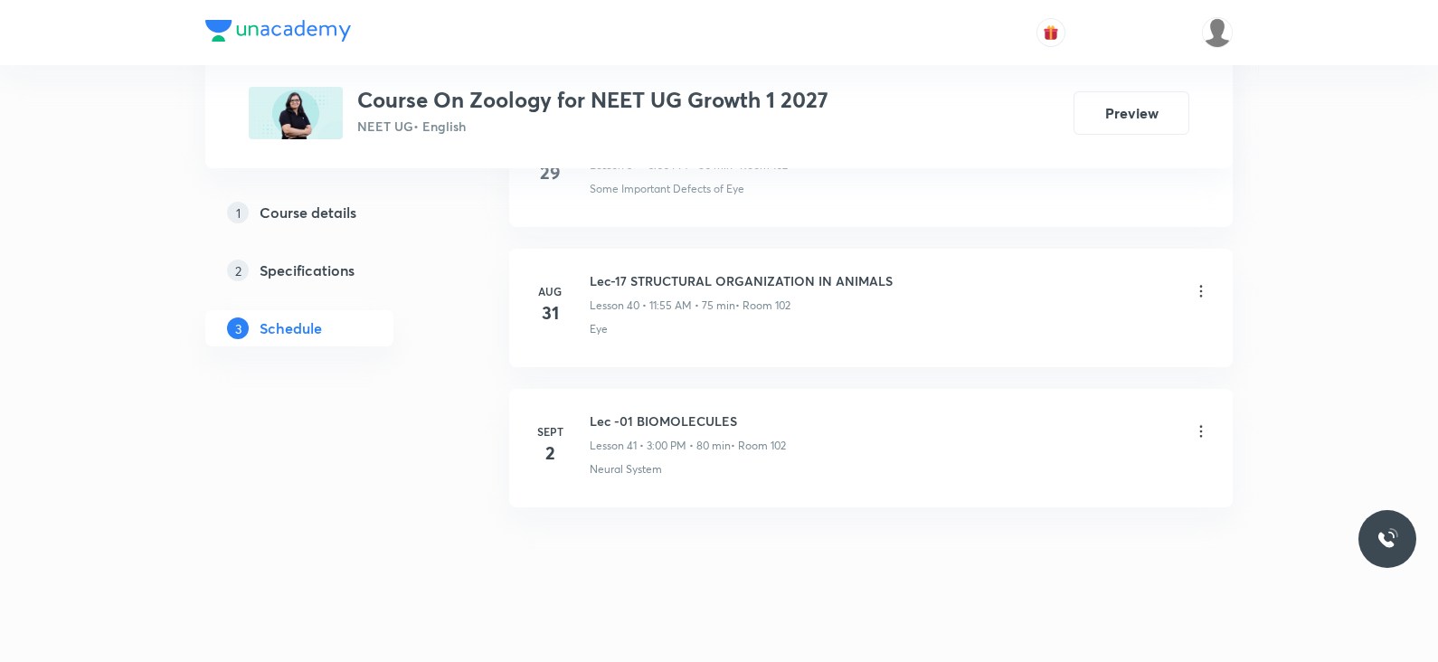
click at [675, 411] on h6 "Lec -01 BIOMOLECULES" at bounding box center [688, 420] width 196 height 19
copy h6 "Lec -01 BIOMOLECULES"
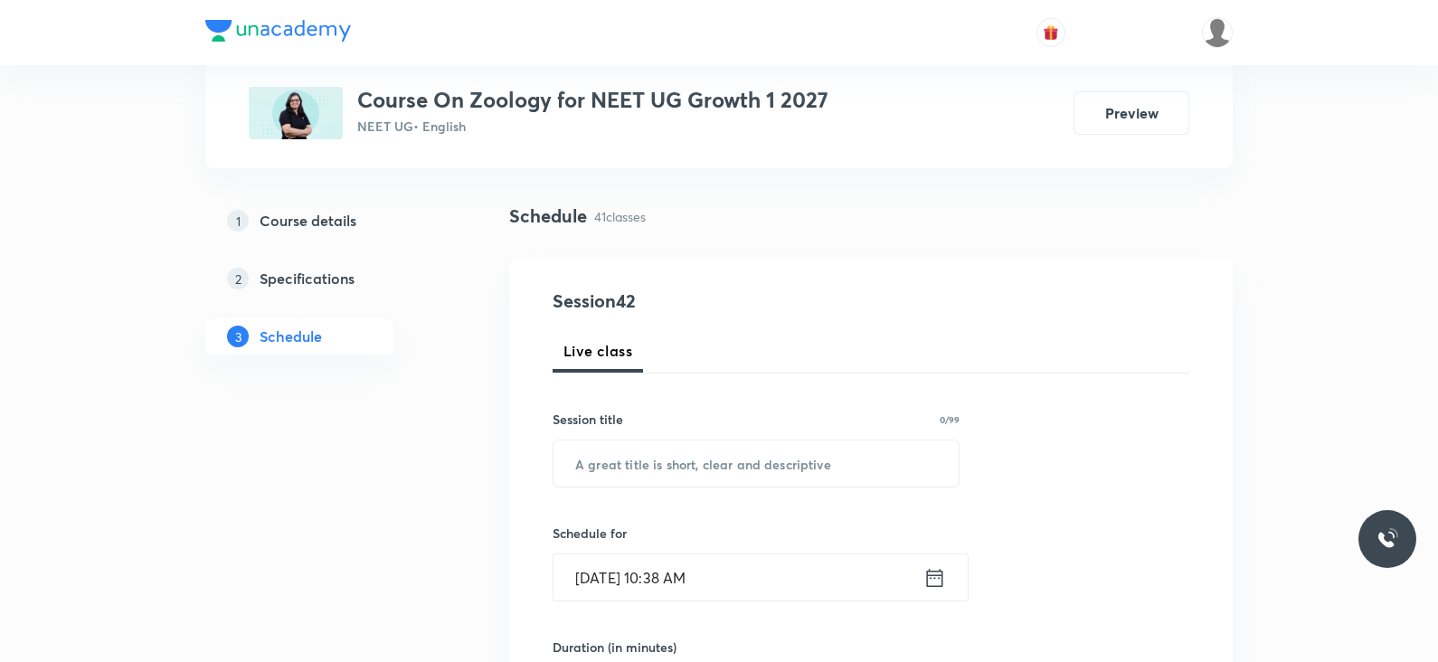
scroll to position [0, 0]
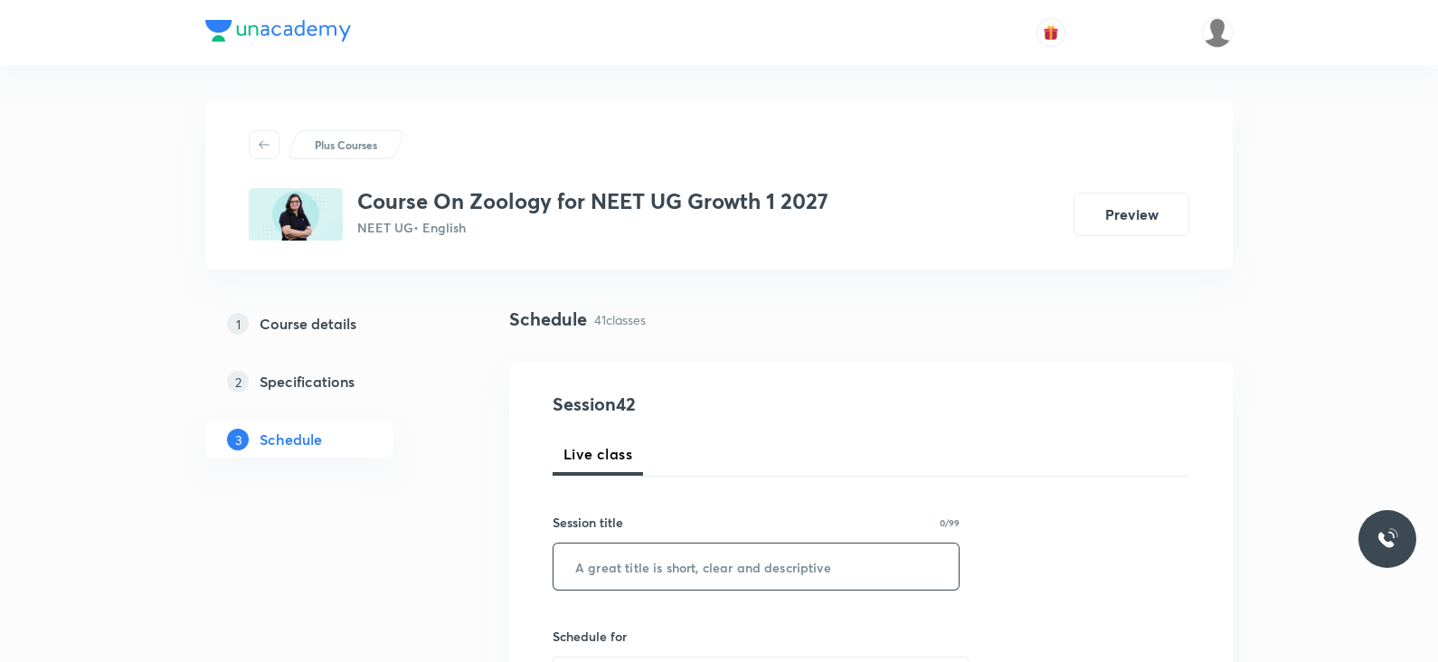
click at [683, 549] on input "text" at bounding box center [755, 566] width 405 height 46
paste input "Lec -01 BIOMOLECULES"
click at [626, 564] on input "Lec -01 BIOMOLECULES" at bounding box center [755, 566] width 405 height 46
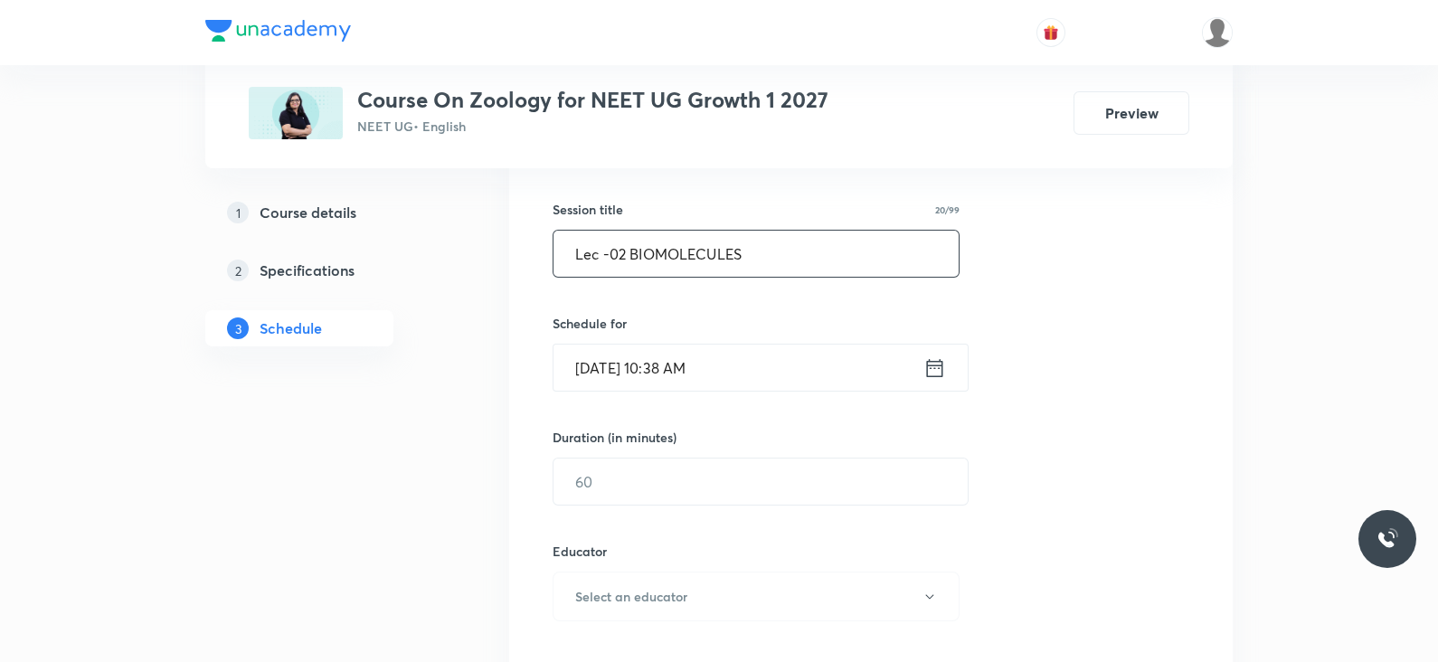
scroll to position [377, 0]
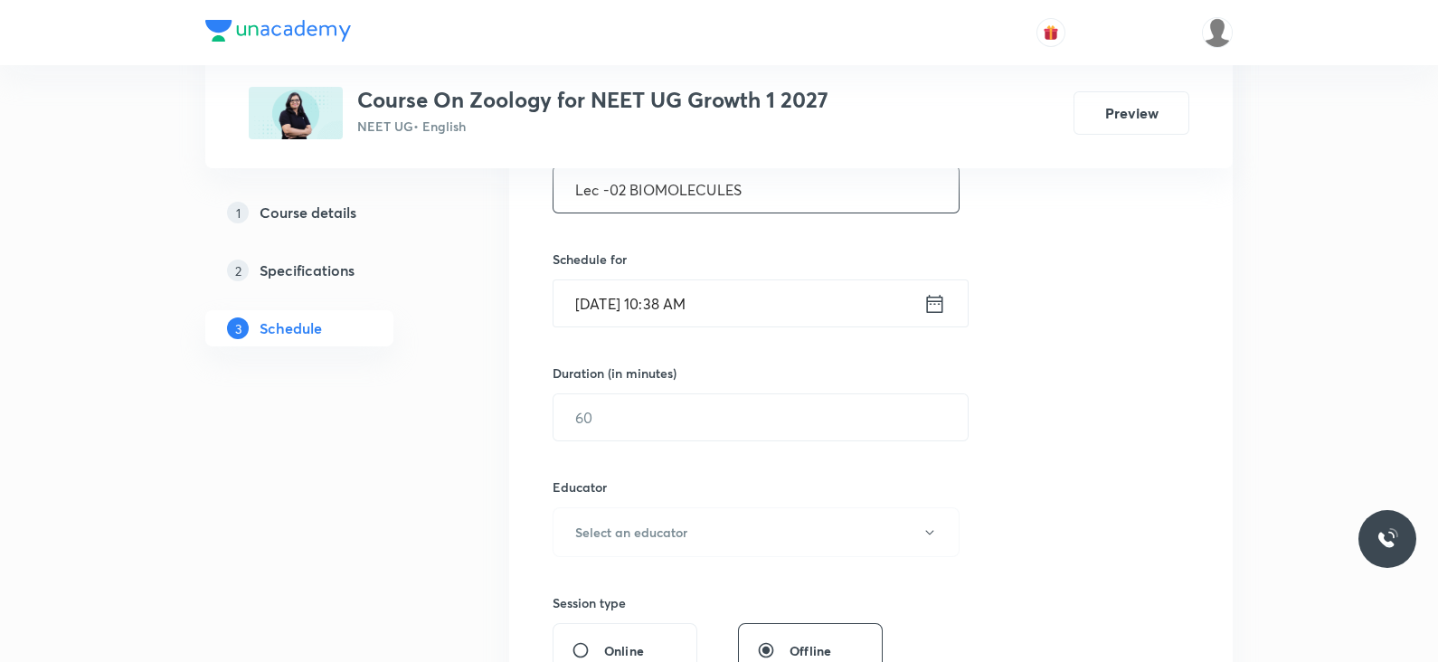
type input "Lec -02 BIOMOLECULES"
click at [932, 304] on icon at bounding box center [934, 303] width 23 height 25
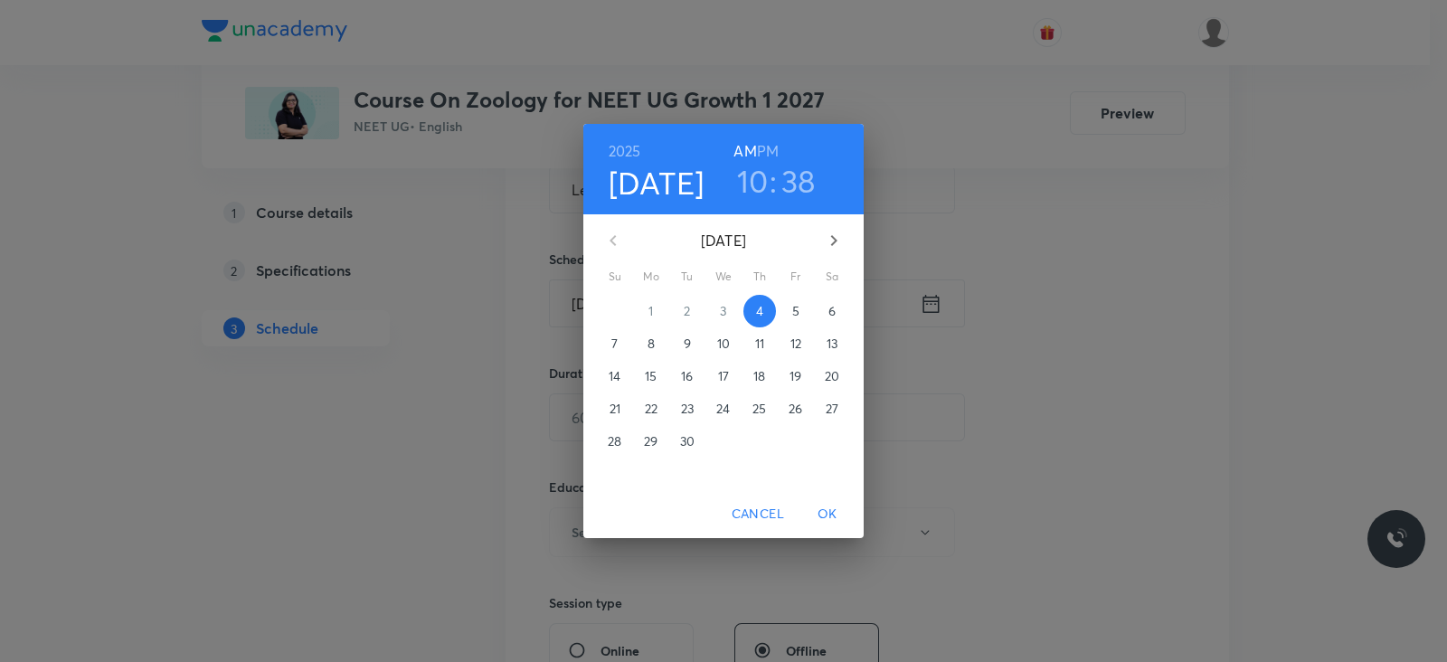
click at [770, 147] on h6 "PM" at bounding box center [768, 150] width 22 height 25
click at [752, 181] on h3 "10" at bounding box center [753, 181] width 32 height 38
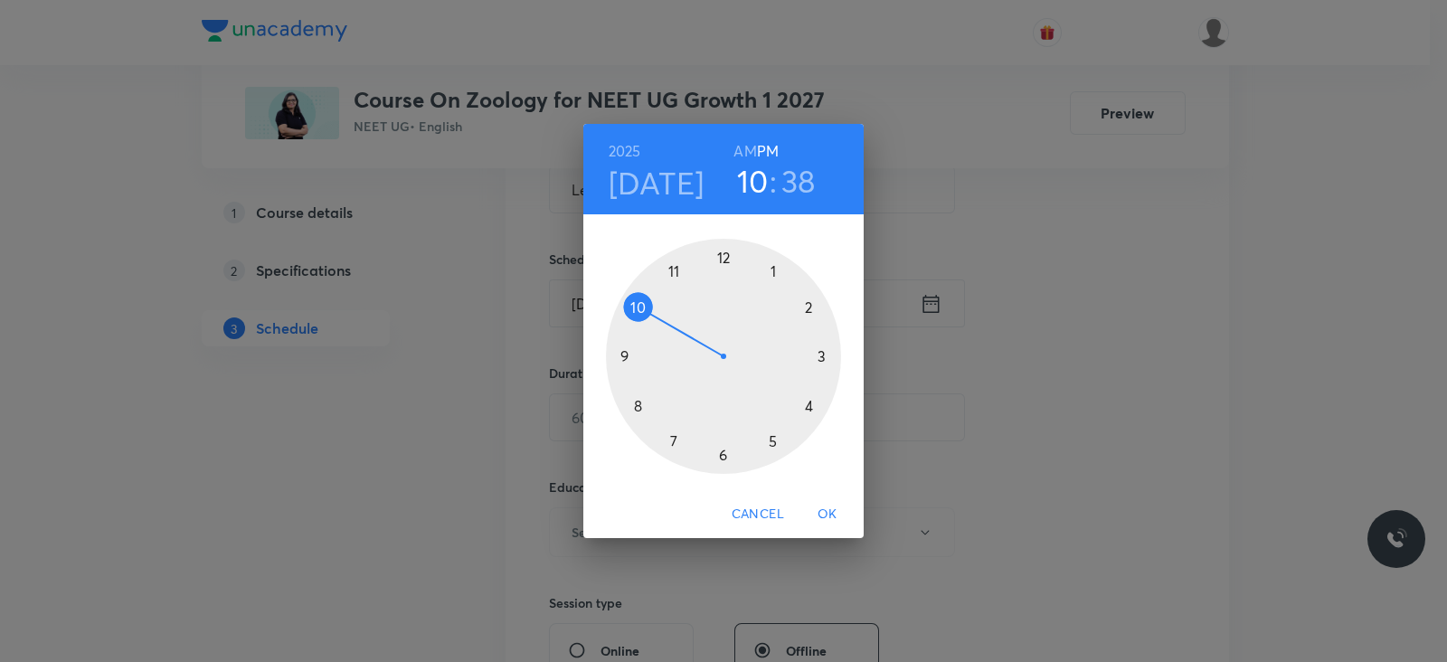
click at [676, 272] on div at bounding box center [723, 356] width 235 height 235
click at [637, 402] on div at bounding box center [723, 356] width 235 height 235
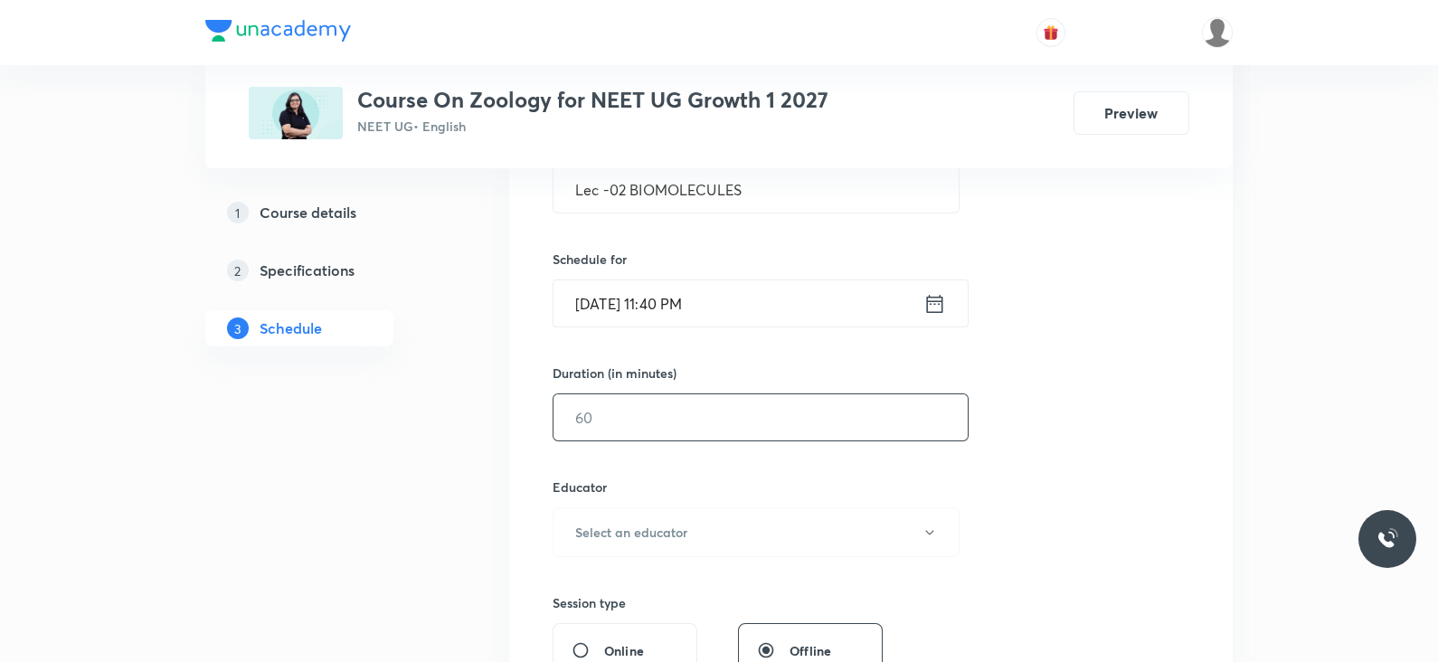
click at [650, 418] on input "text" at bounding box center [760, 417] width 414 height 46
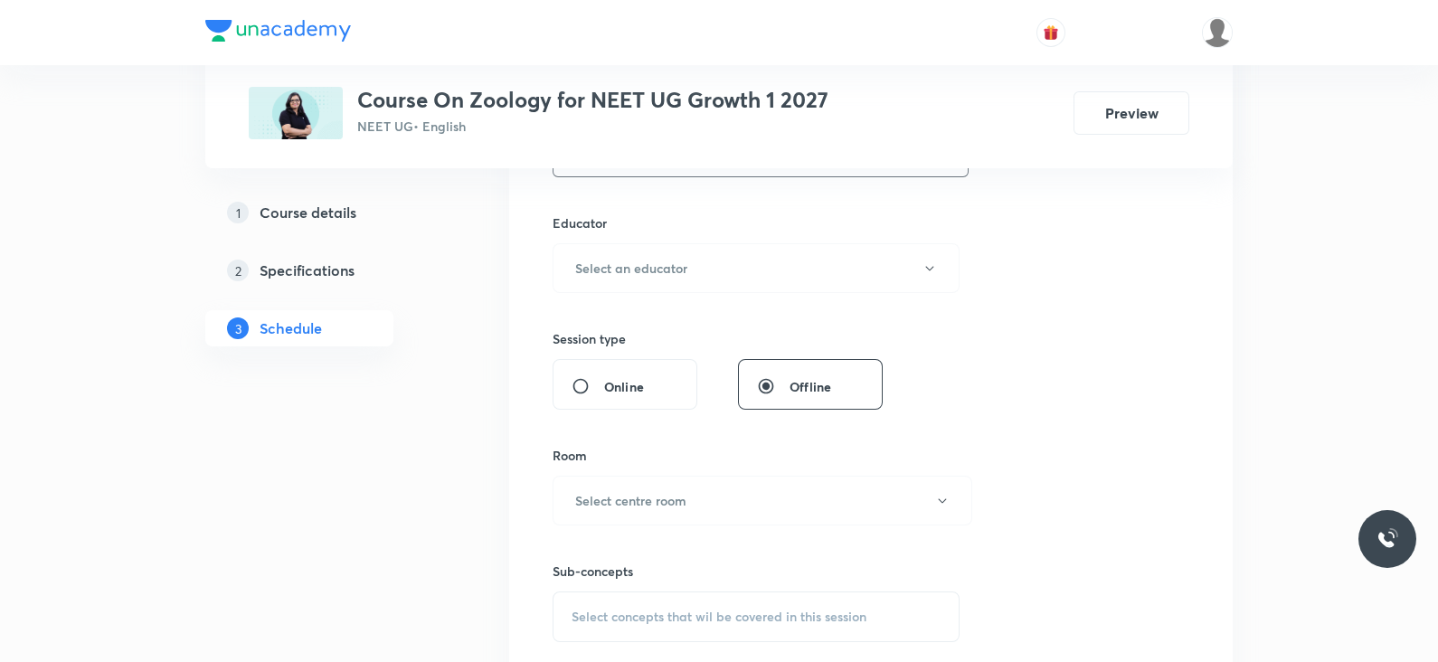
scroll to position [642, 0]
type input "70"
click at [685, 260] on h6 "Select an educator" at bounding box center [631, 267] width 112 height 19
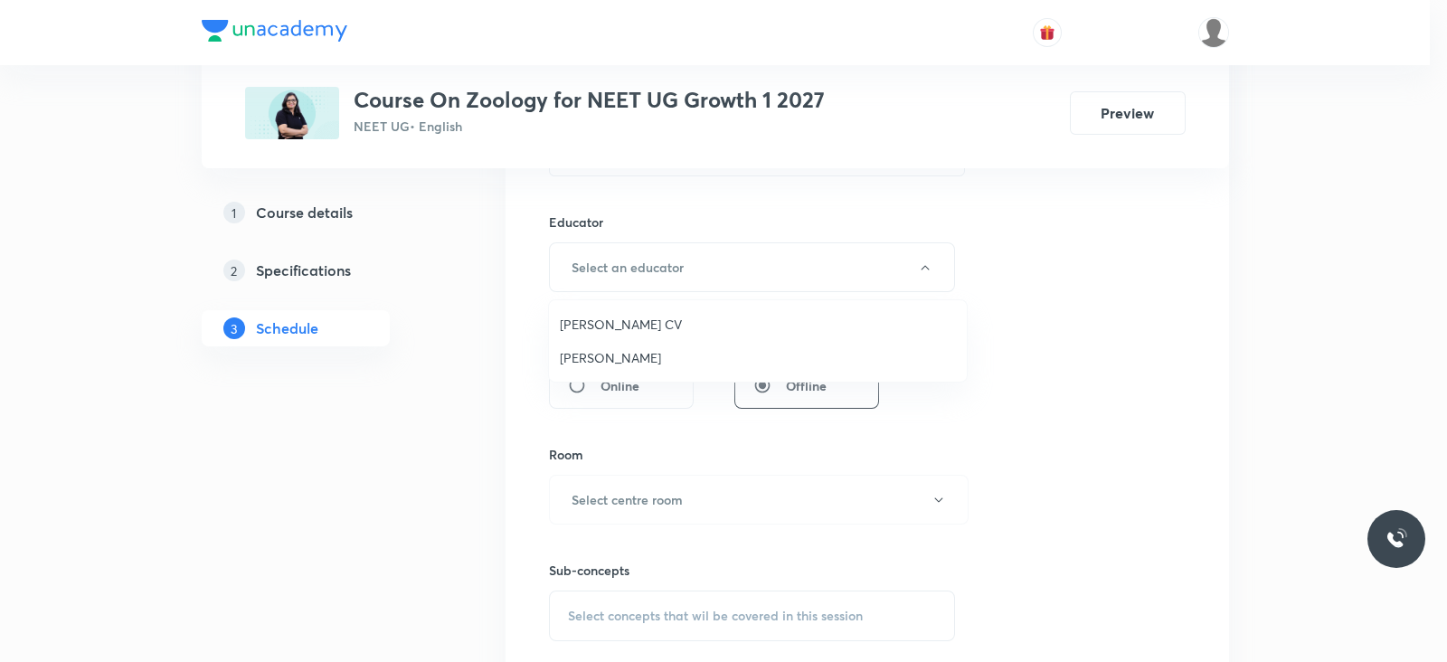
click at [642, 350] on span "Asma Hussain" at bounding box center [758, 357] width 396 height 19
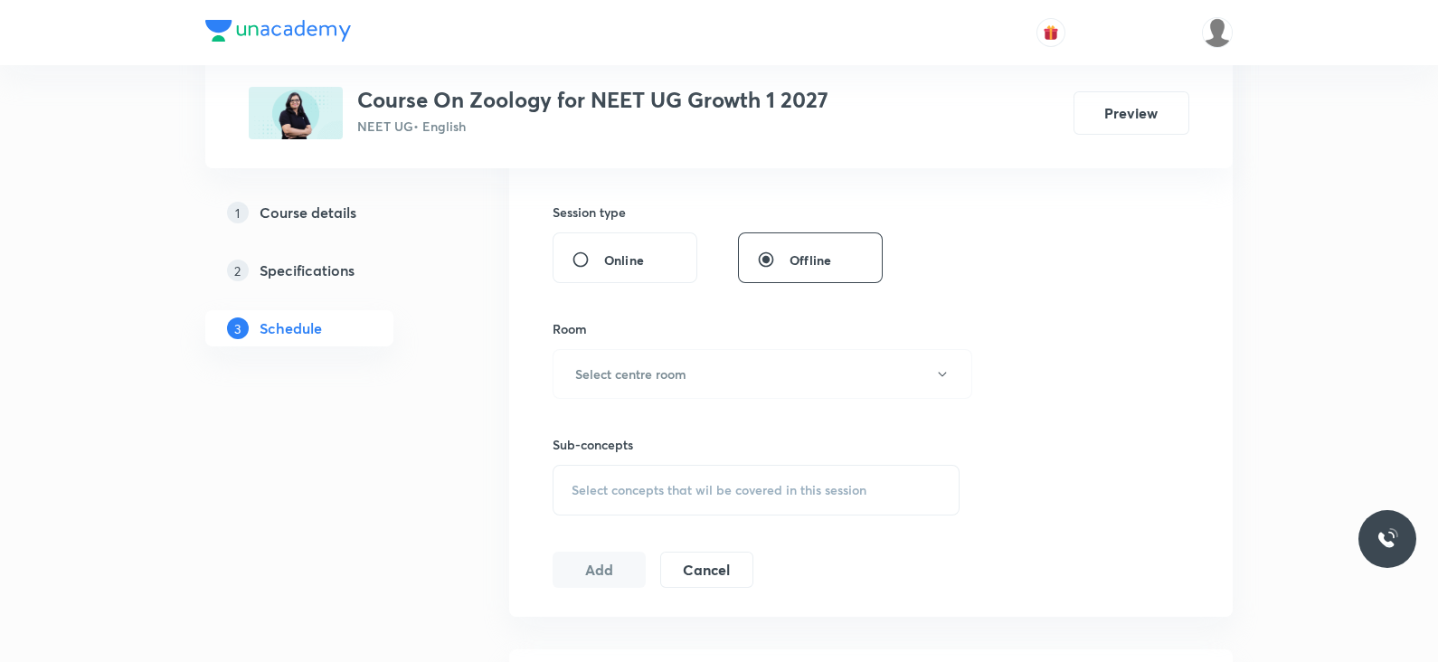
scroll to position [768, 0]
click at [704, 382] on button "Select centre room" at bounding box center [762, 374] width 420 height 50
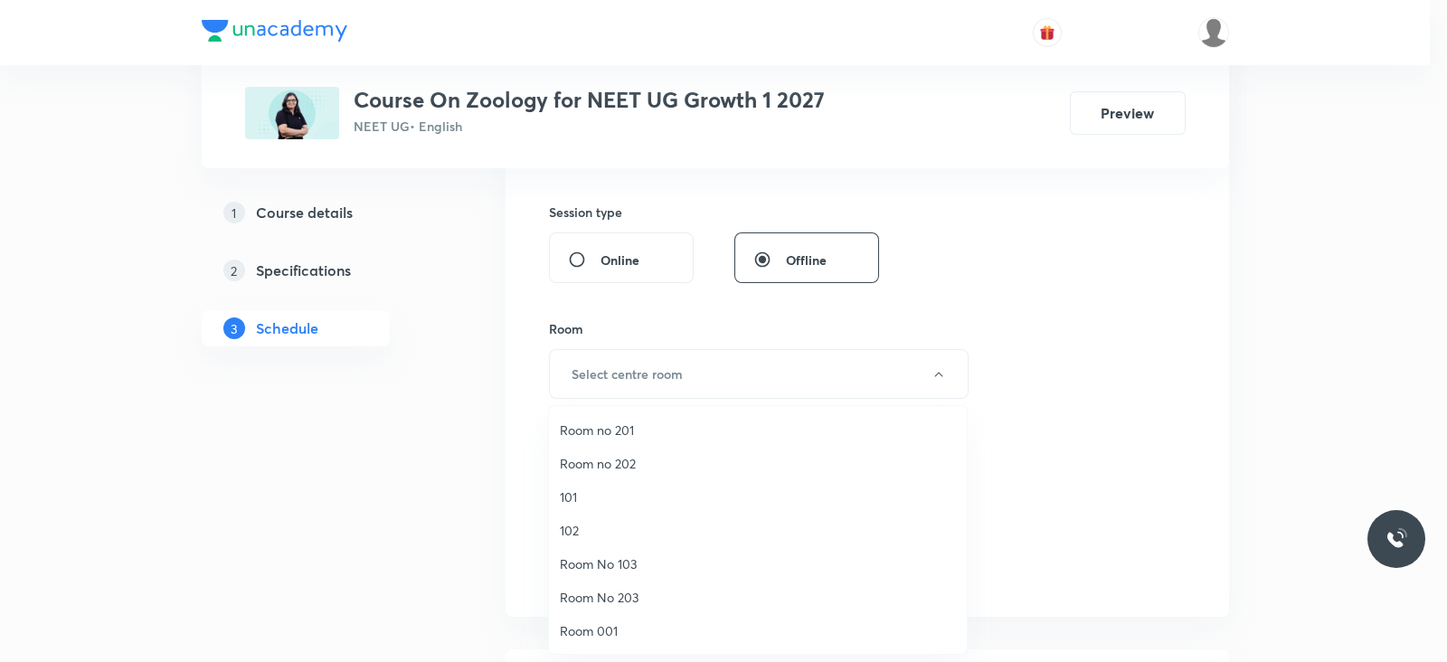
click at [583, 522] on span "102" at bounding box center [758, 530] width 396 height 19
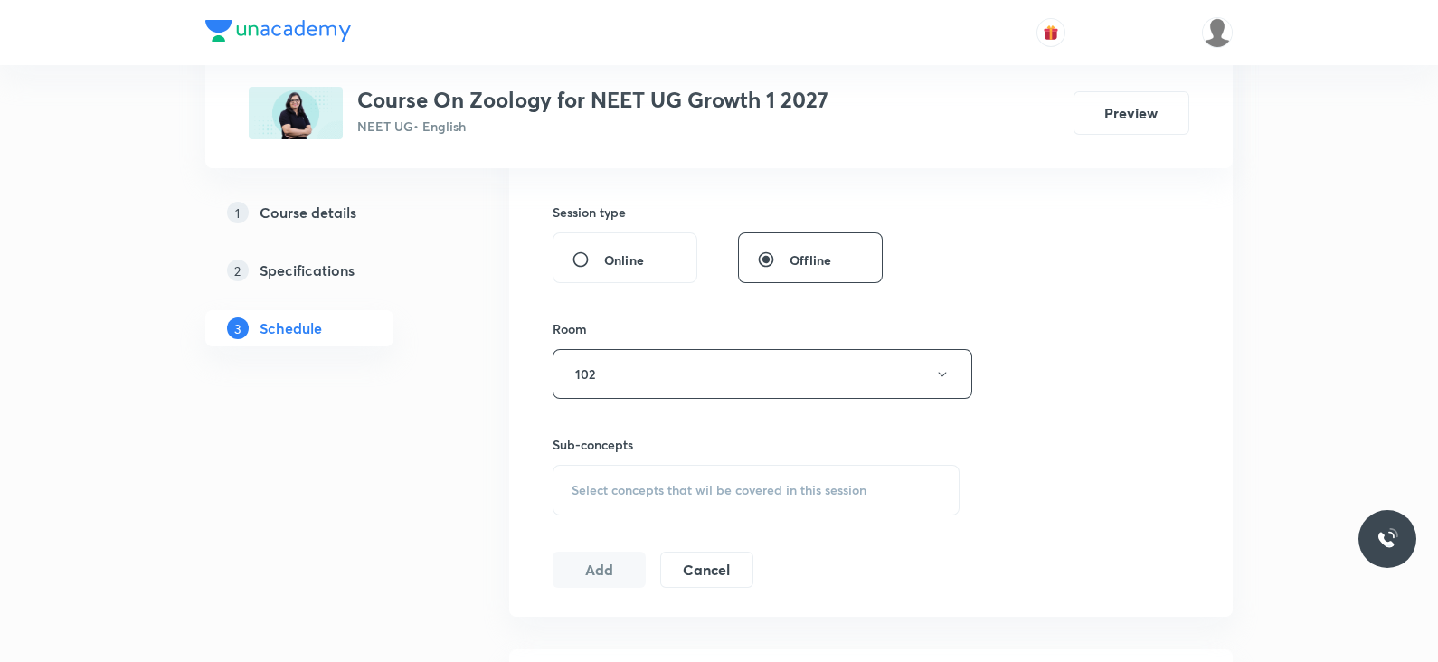
click at [746, 493] on span "Select concepts that wil be covered in this session" at bounding box center [718, 490] width 295 height 14
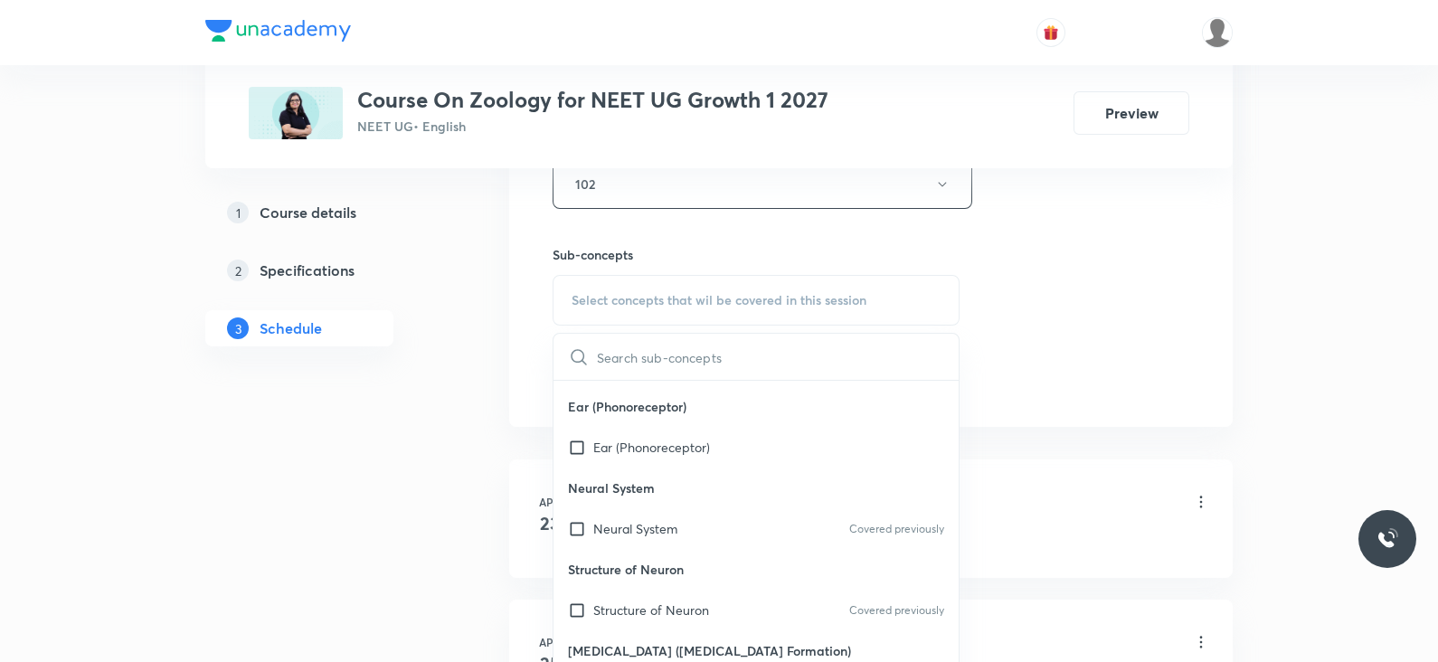
scroll to position [158, 0]
click at [671, 519] on p "Neural System" at bounding box center [635, 527] width 84 height 19
checkbox input "true"
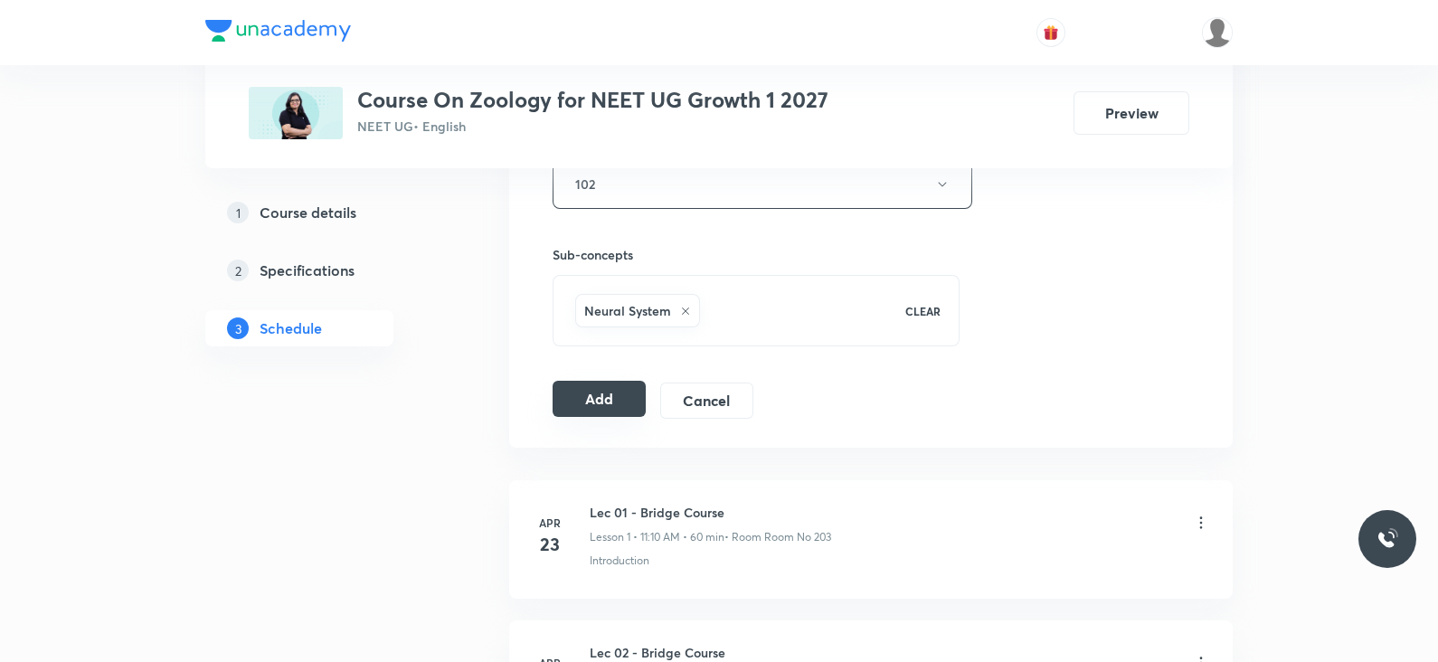
click at [586, 409] on button "Add" at bounding box center [598, 399] width 93 height 36
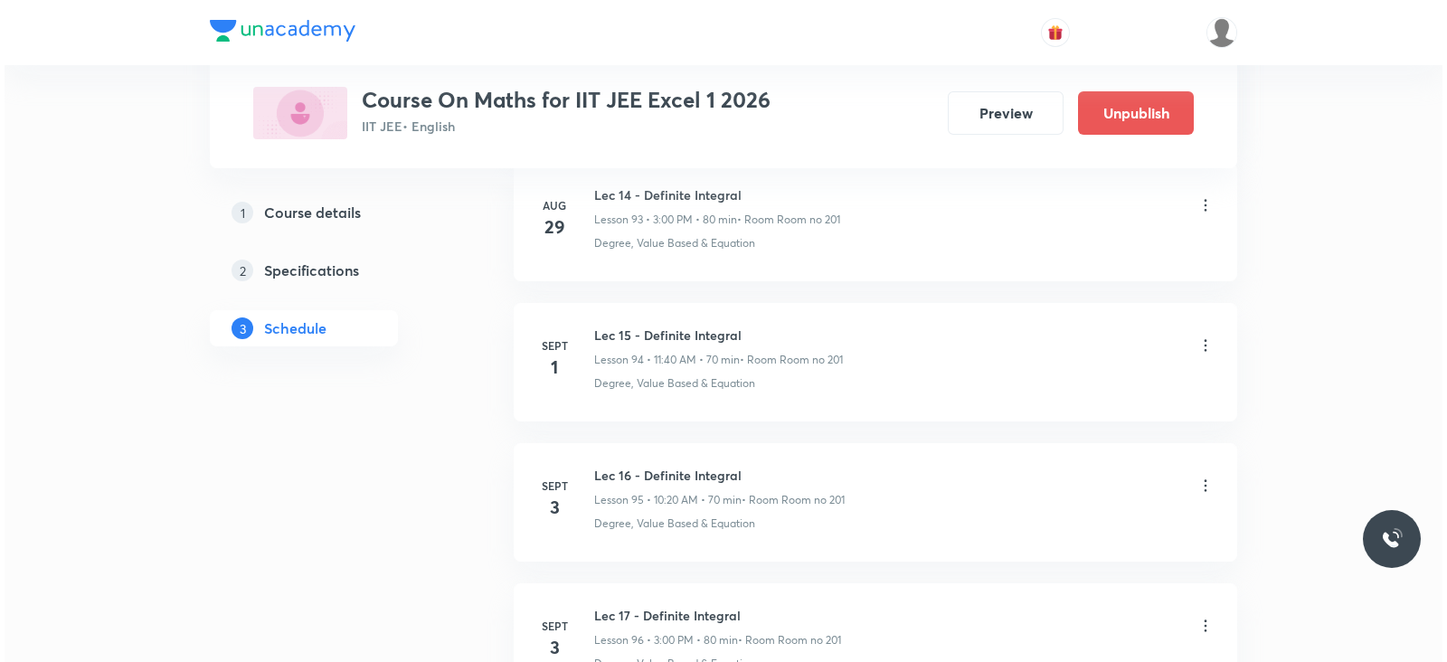
scroll to position [14464, 0]
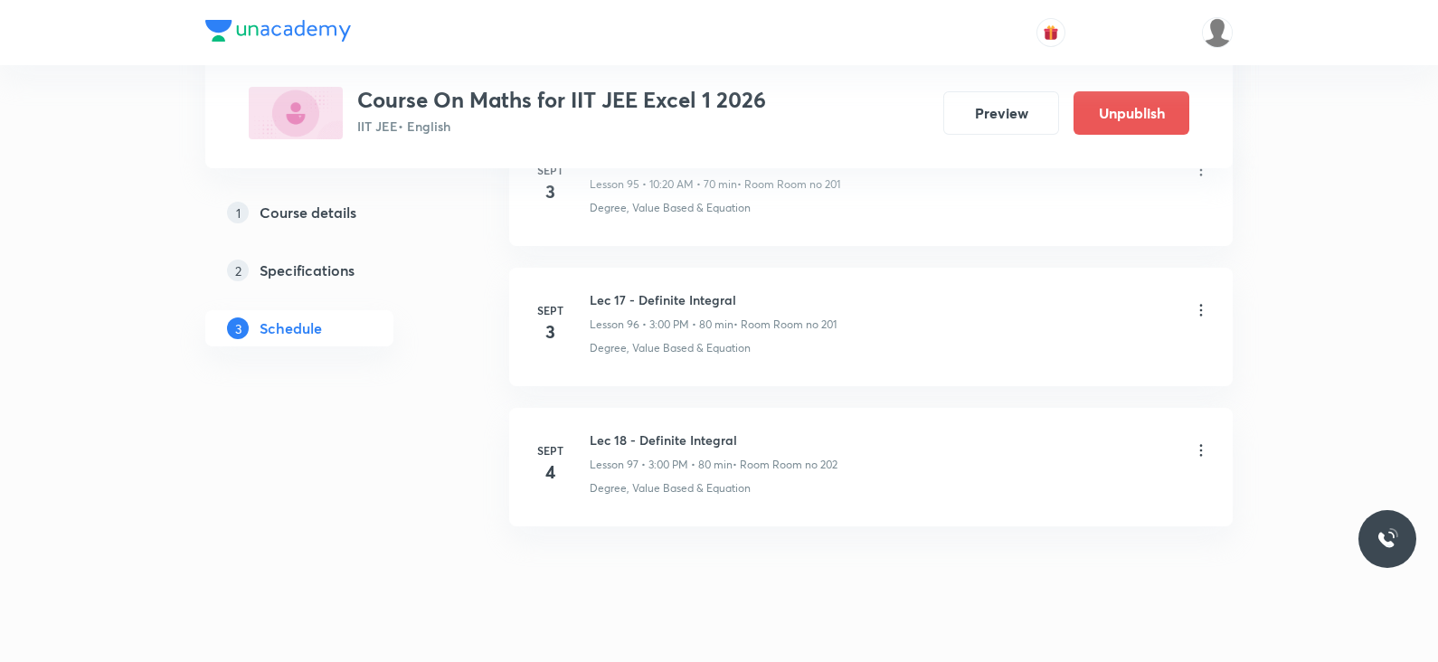
click at [1203, 441] on icon at bounding box center [1201, 450] width 18 height 18
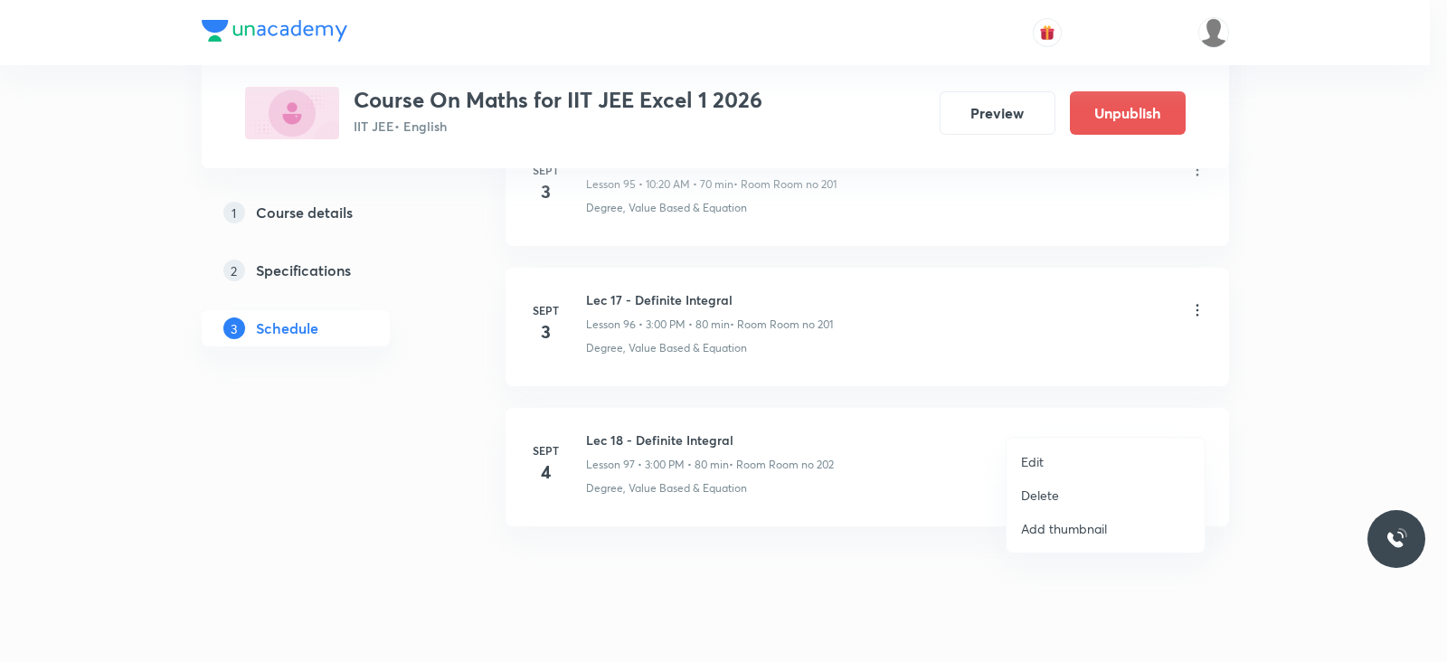
click at [1075, 472] on li "Edit" at bounding box center [1105, 461] width 198 height 33
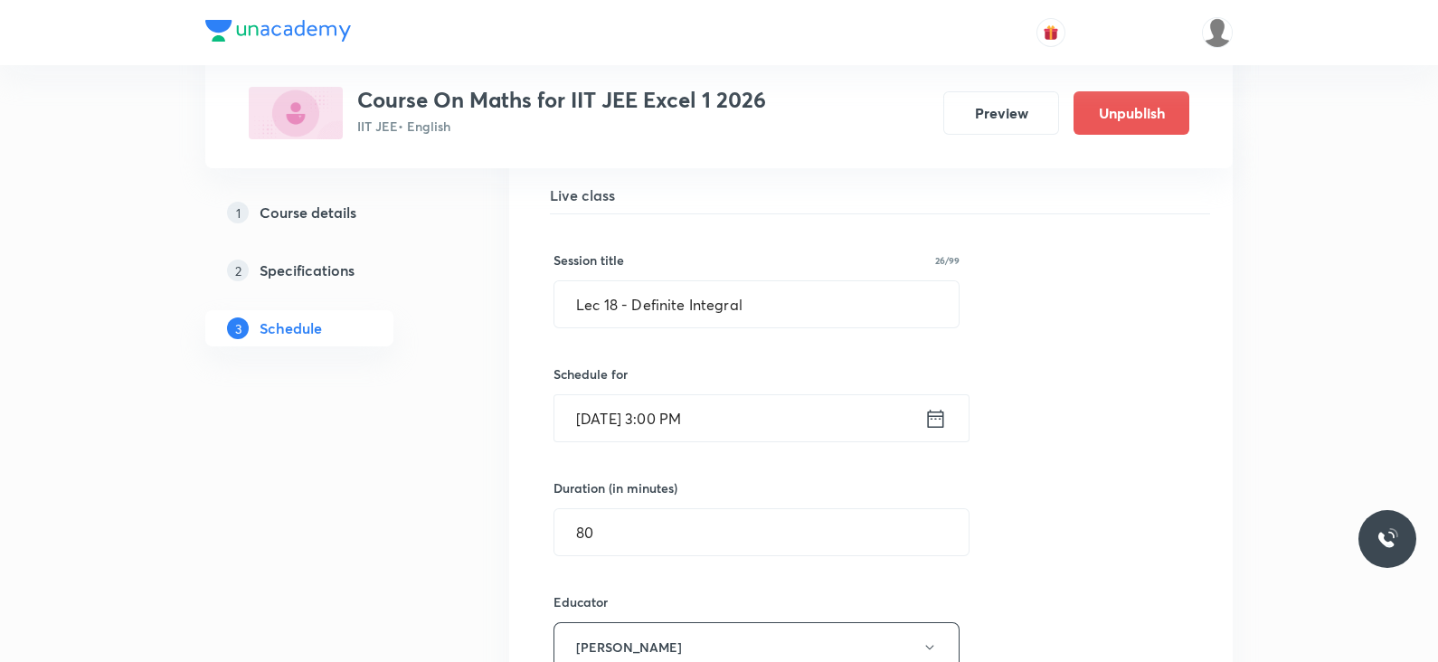
scroll to position [13712, 0]
click at [750, 283] on input "Lec 18 - Definite Integral" at bounding box center [756, 306] width 404 height 46
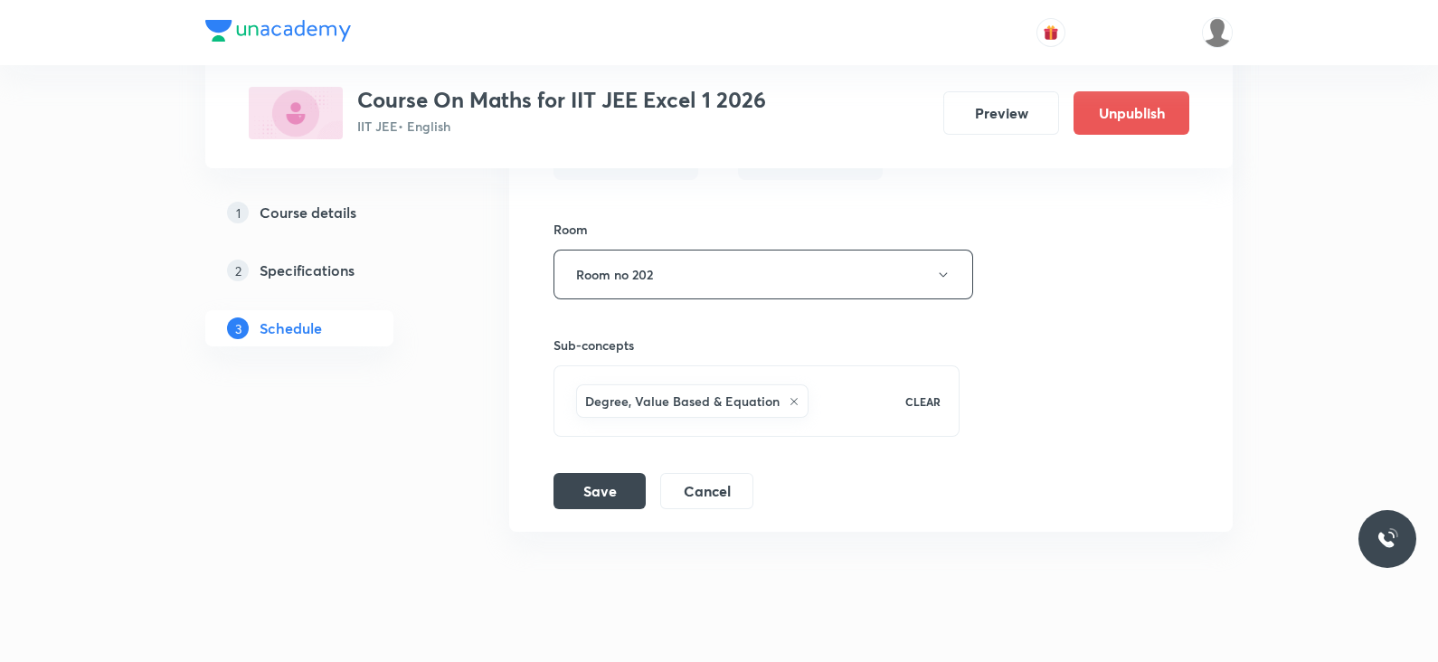
scroll to position [14327, 0]
type input "Lec 1 - Differential Equation"
click at [596, 467] on button "Save" at bounding box center [599, 485] width 92 height 36
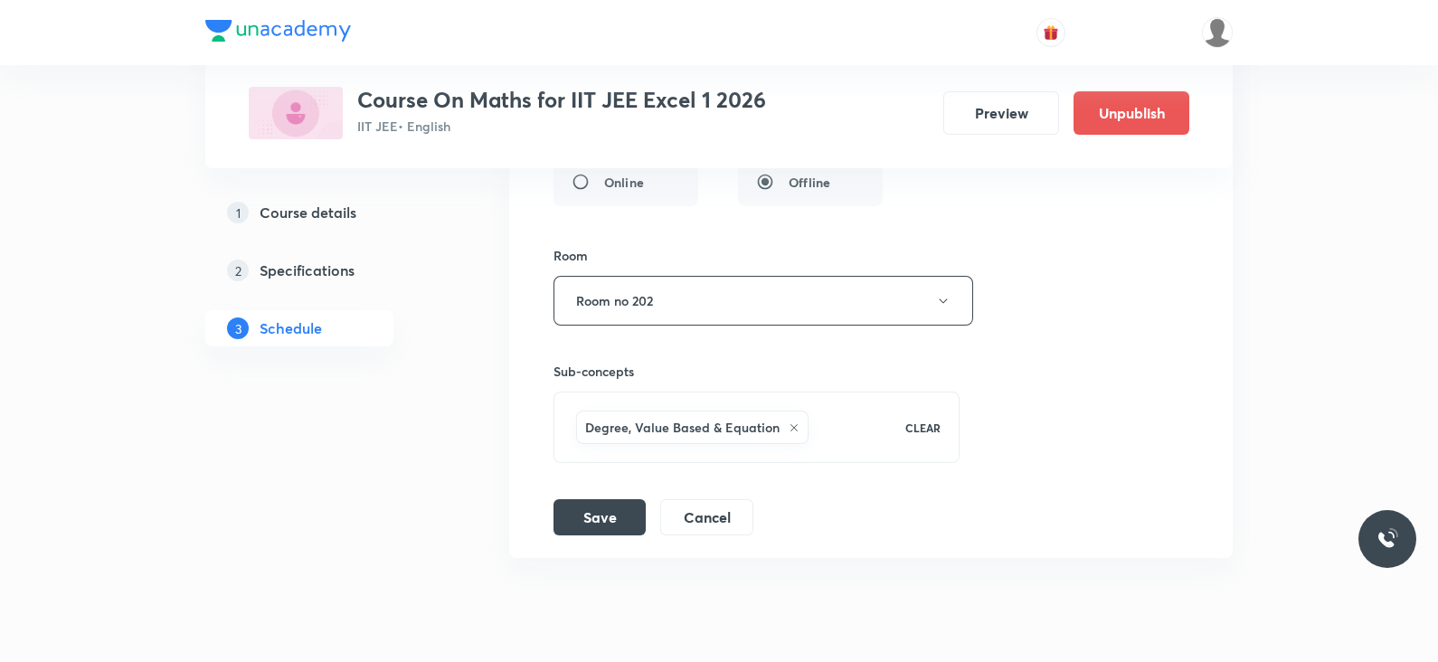
click at [861, 413] on div "Degree, Value Based & Equation CLEAR" at bounding box center [756, 427] width 406 height 71
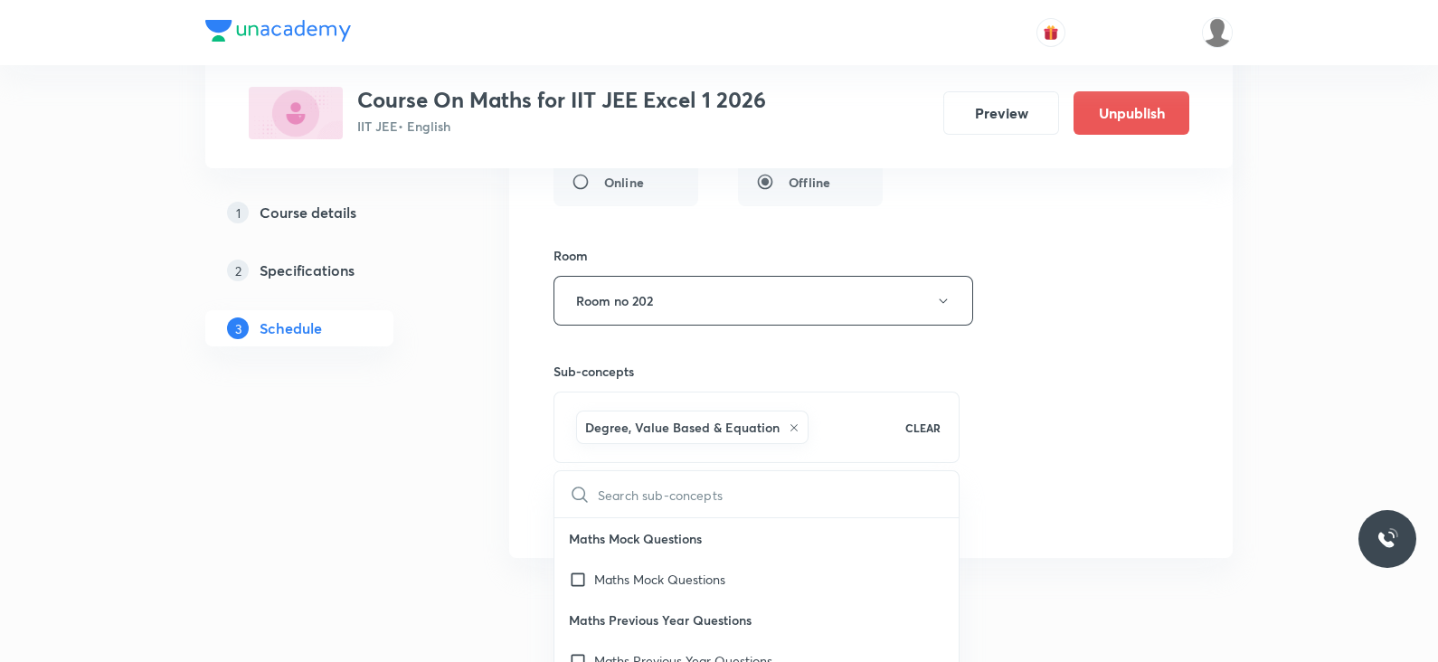
click at [1071, 366] on div "Session title 29/99 Lec 1 - Differential Equation ​ Schedule for Sept 4, 2025, …" at bounding box center [870, 68] width 635 height 934
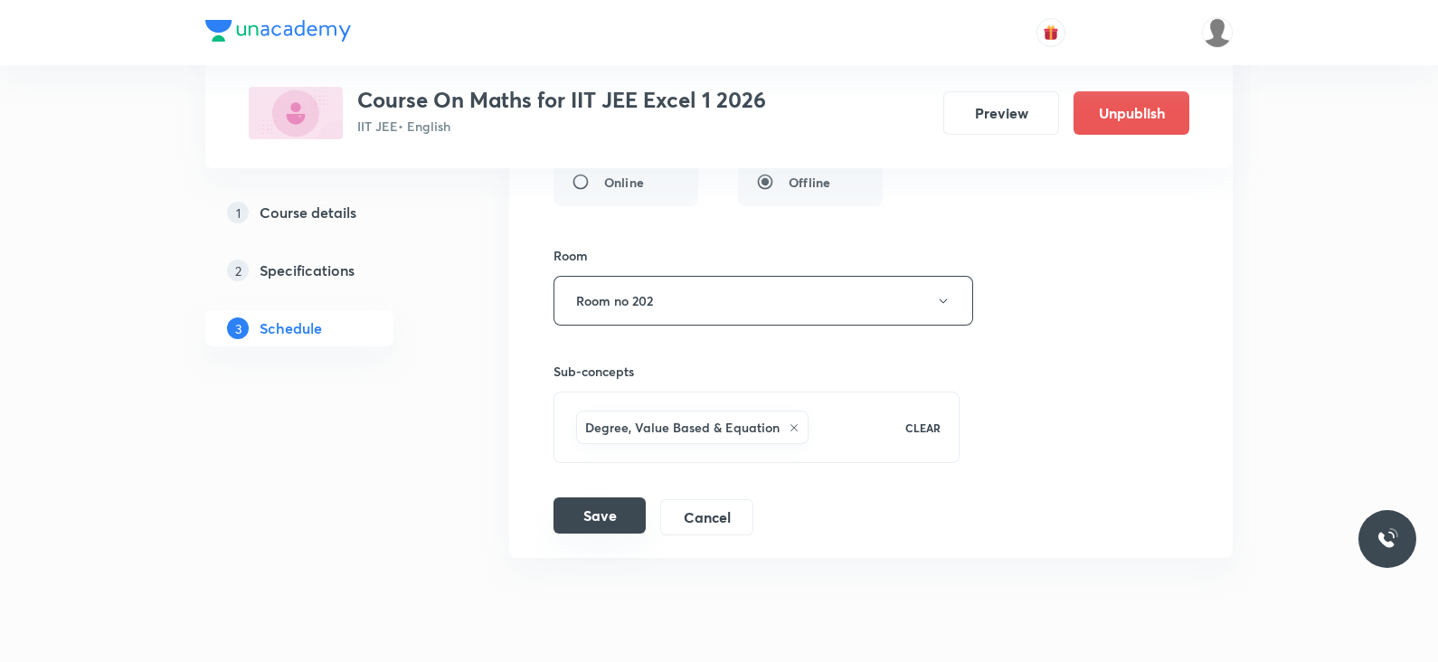
click at [585, 497] on button "Save" at bounding box center [599, 515] width 92 height 36
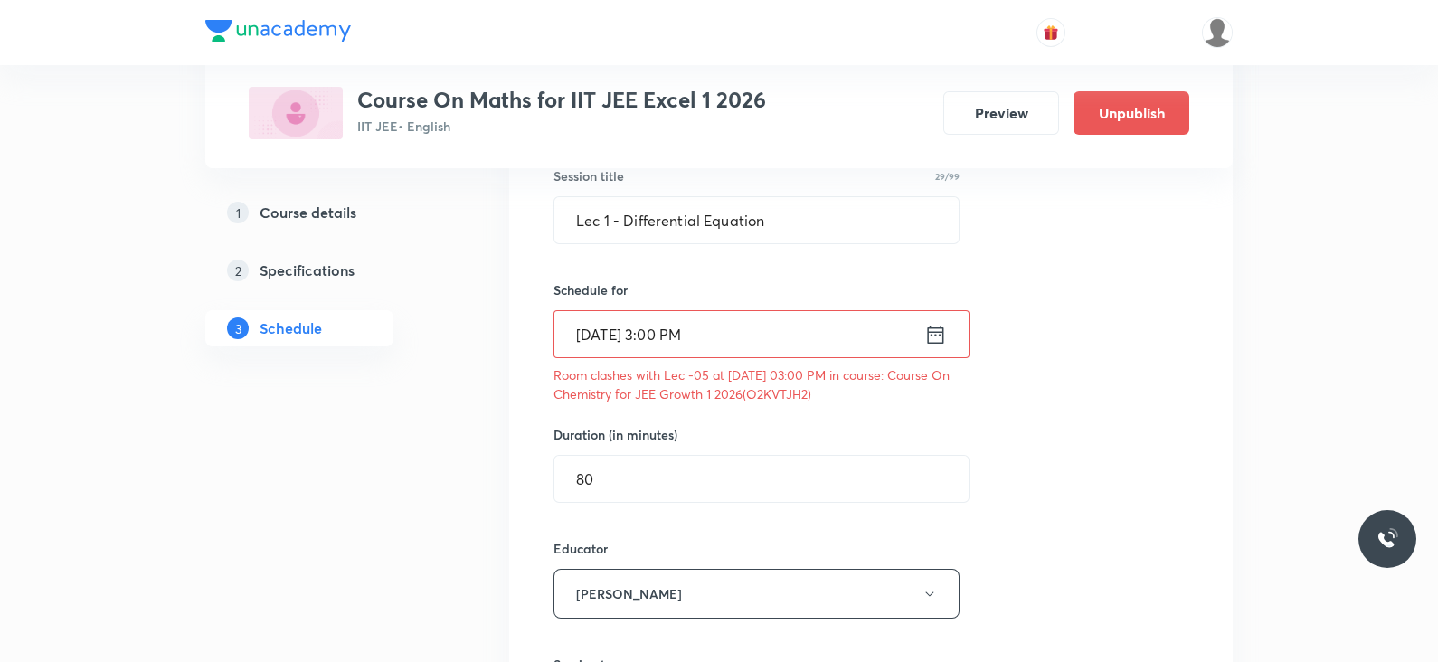
scroll to position [13768, 0]
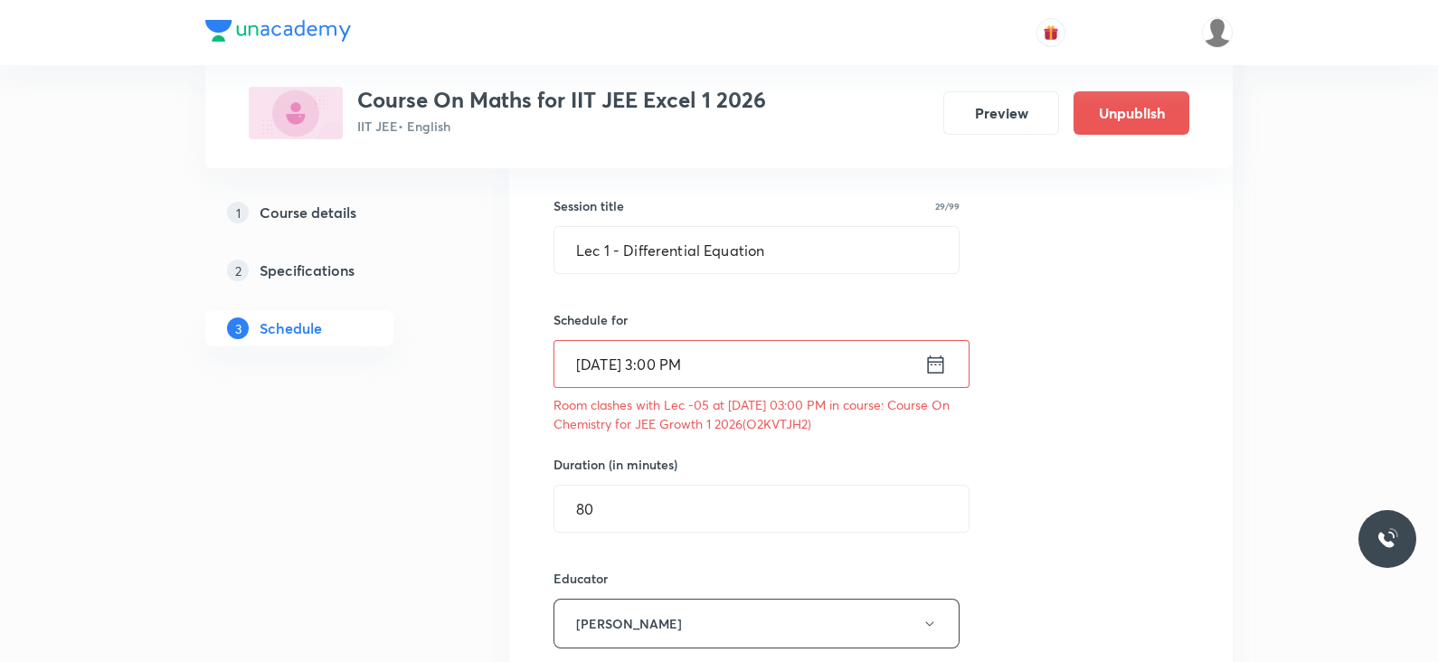
click at [849, 396] on p "Room clashes with Lec -05 at 04 Sep 2025 03:00 PM in course: Course On Chemistr…" at bounding box center [756, 414] width 406 height 38
copy p "O2KVTJH2"
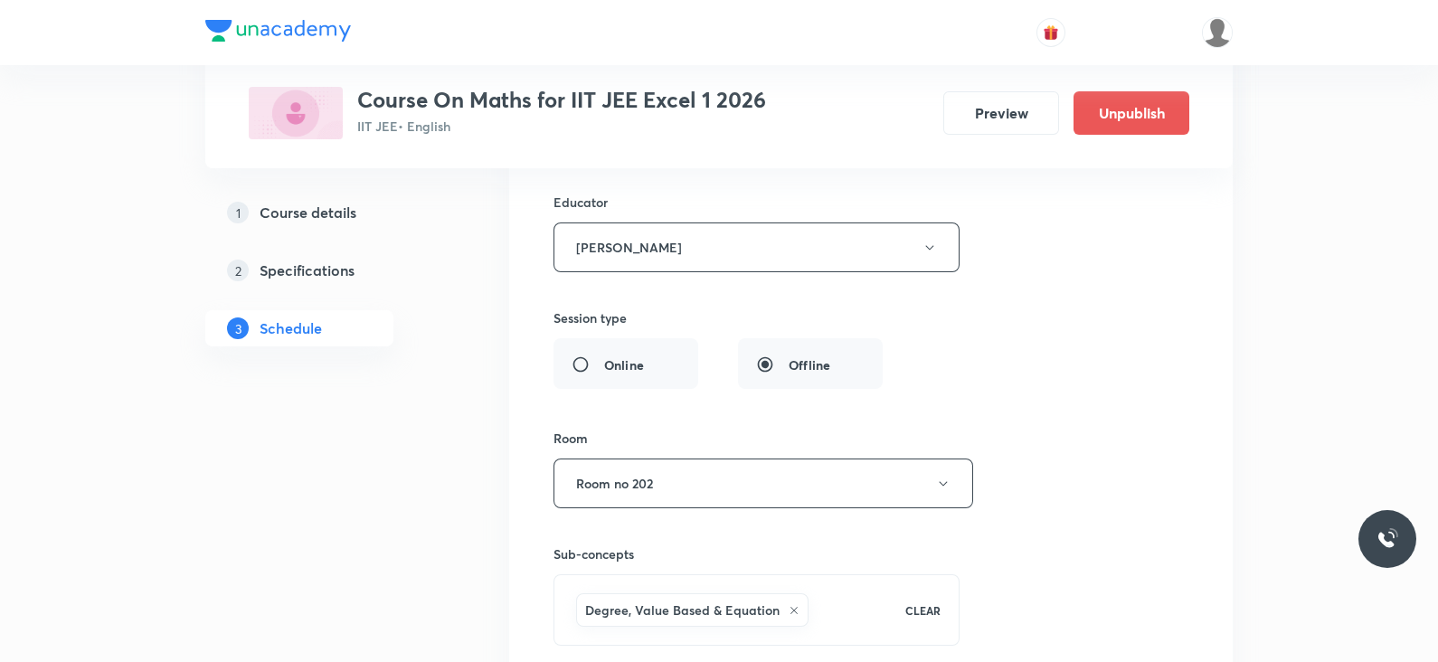
scroll to position [14148, 0]
click at [732, 455] on button "Room no 202" at bounding box center [763, 480] width 420 height 50
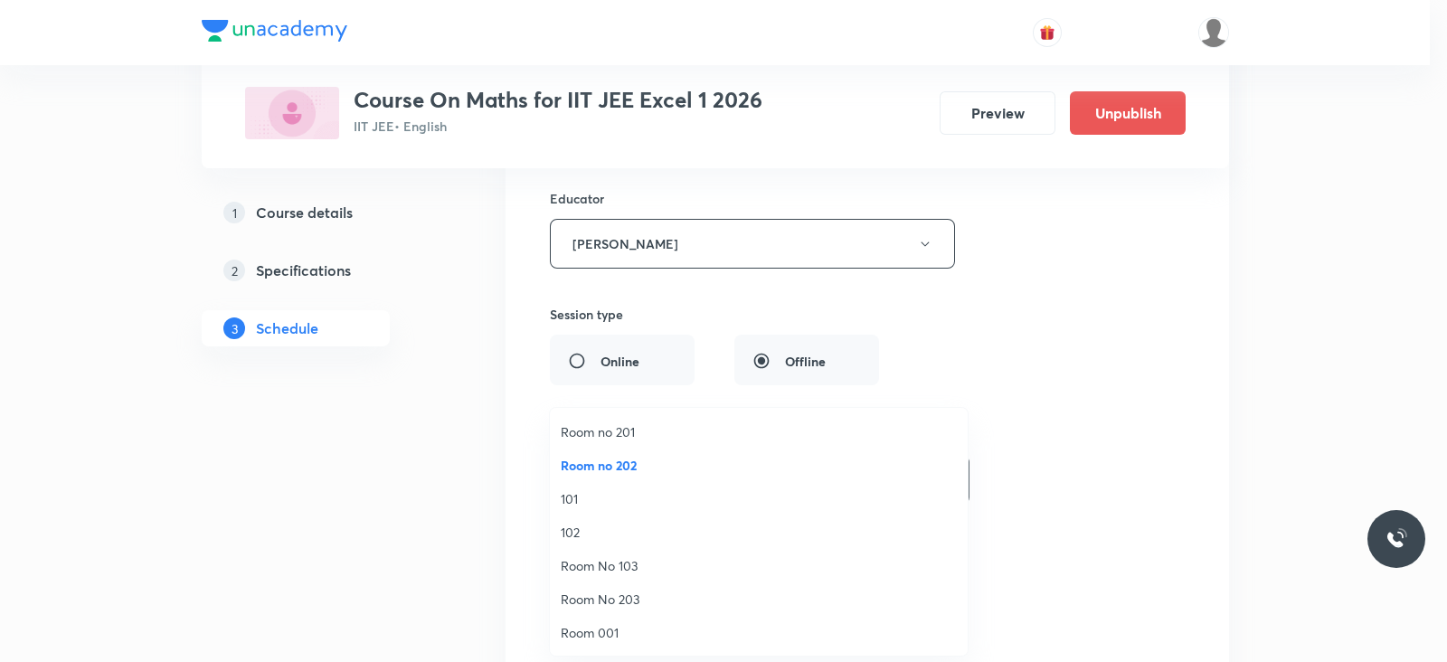
click at [610, 431] on span "Room no 201" at bounding box center [759, 431] width 396 height 19
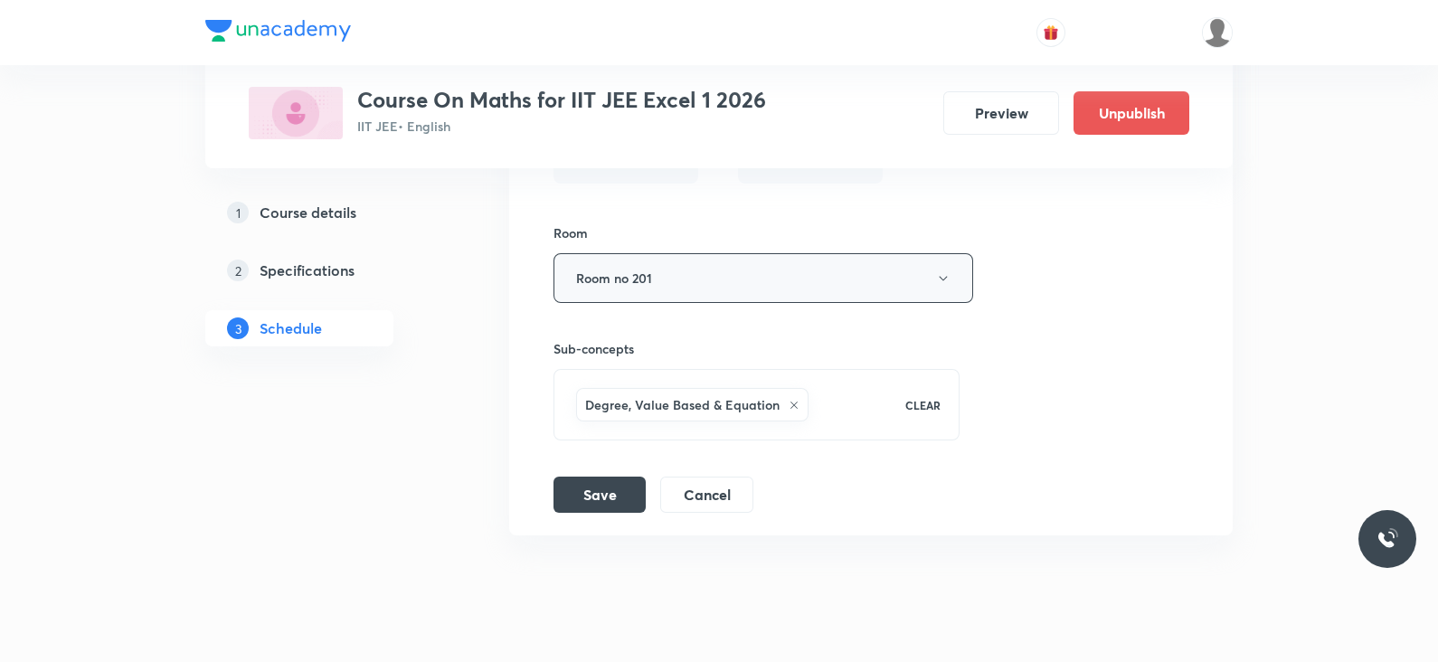
scroll to position [14352, 0]
click at [608, 473] on button "Save" at bounding box center [599, 491] width 92 height 36
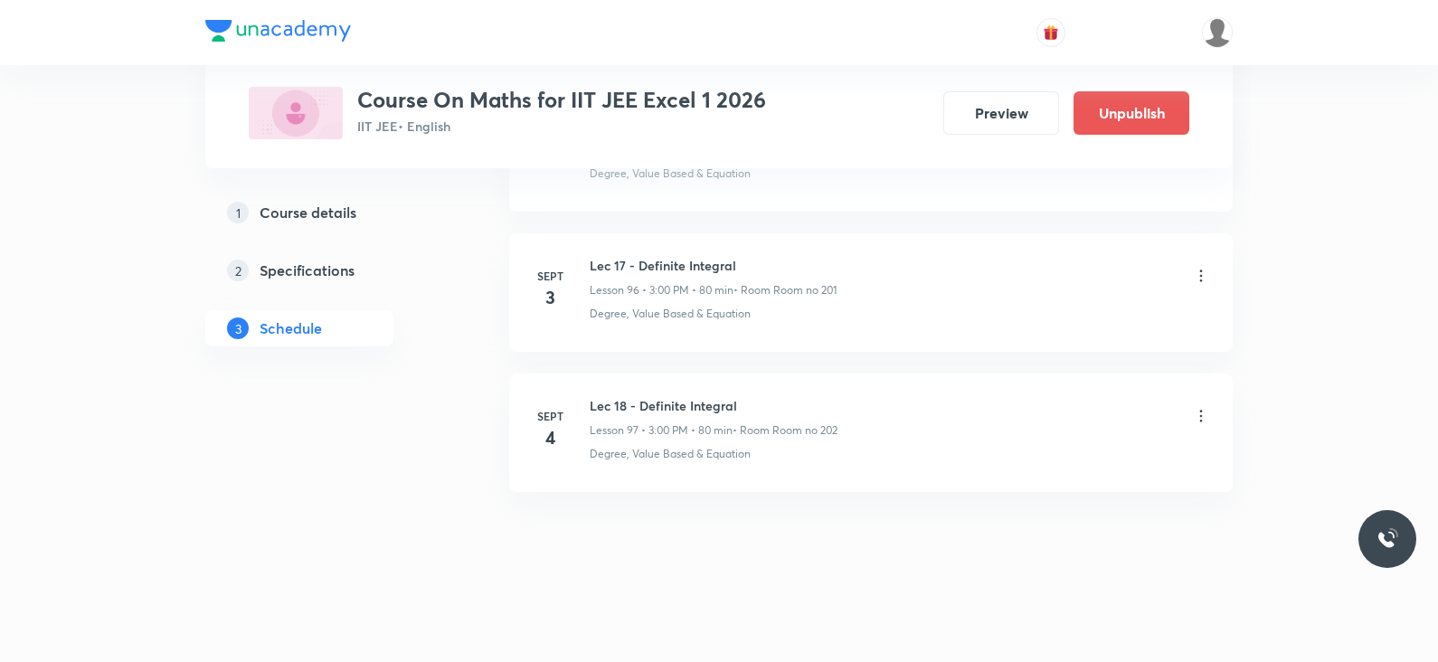
scroll to position [13519, 0]
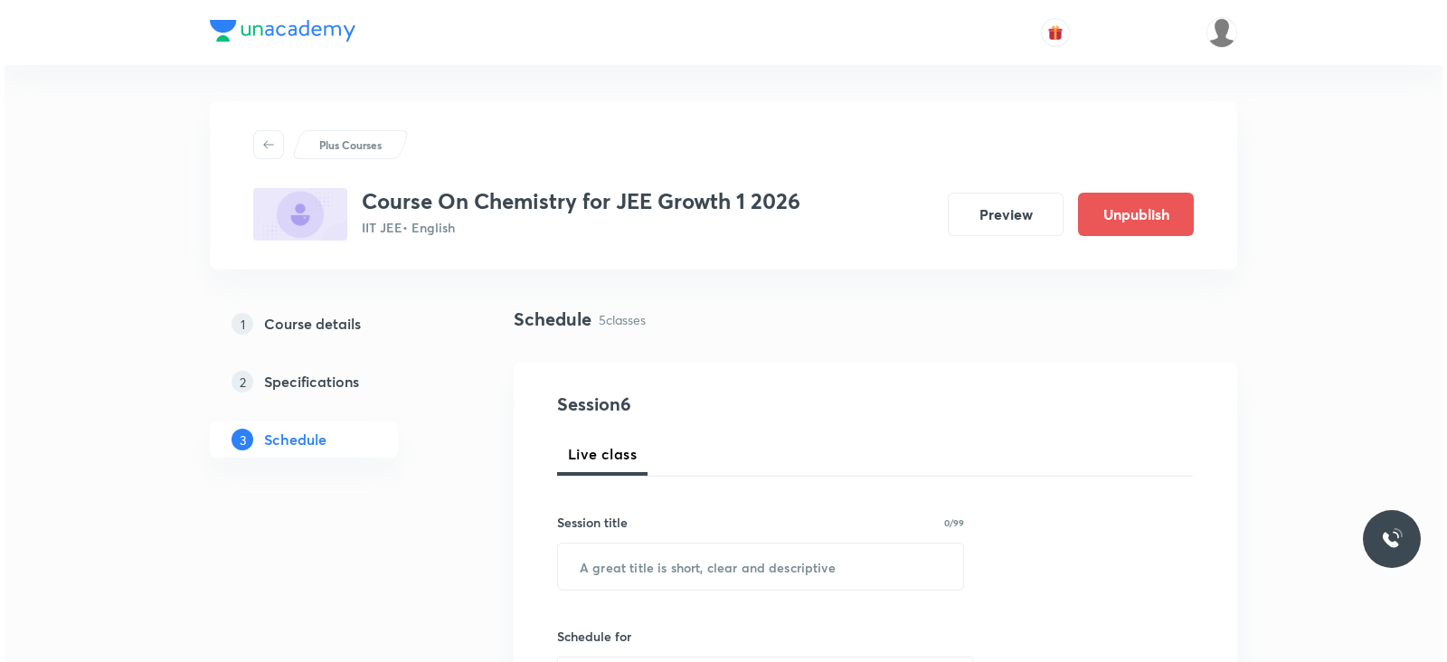
scroll to position [1485, 0]
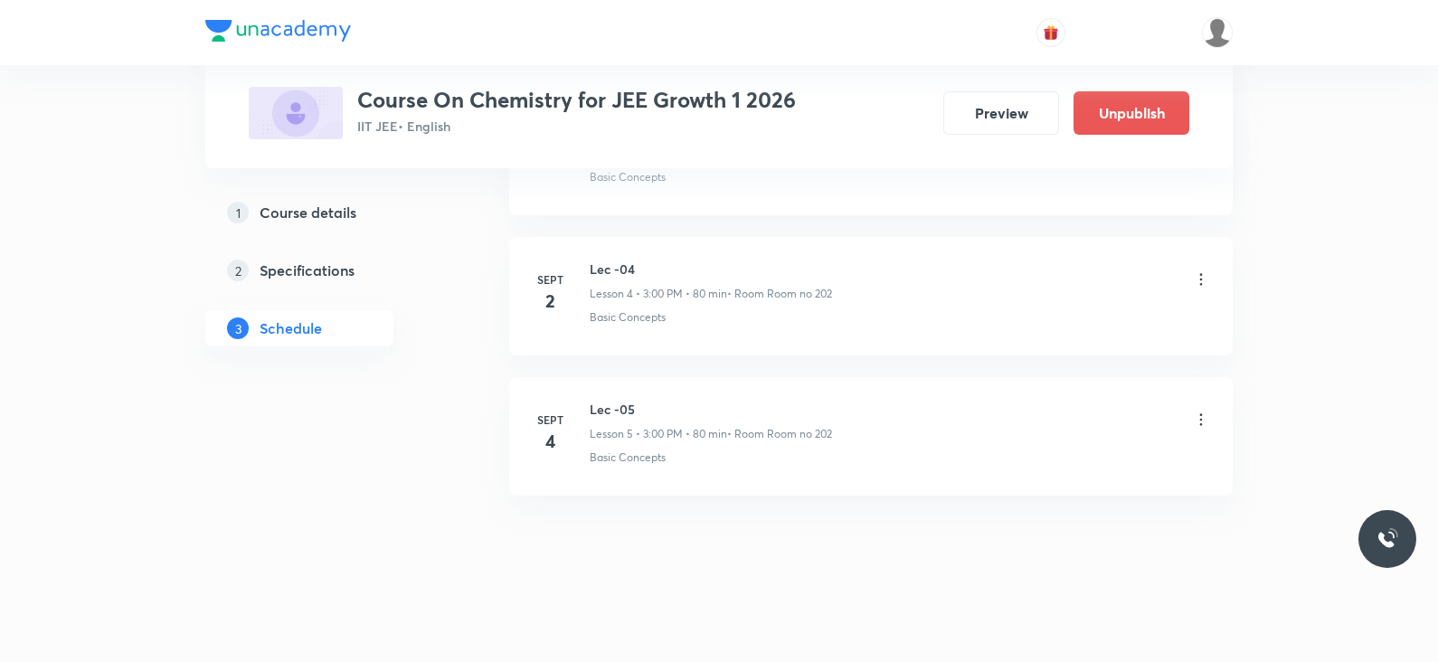
click at [1202, 413] on icon at bounding box center [1201, 420] width 18 height 18
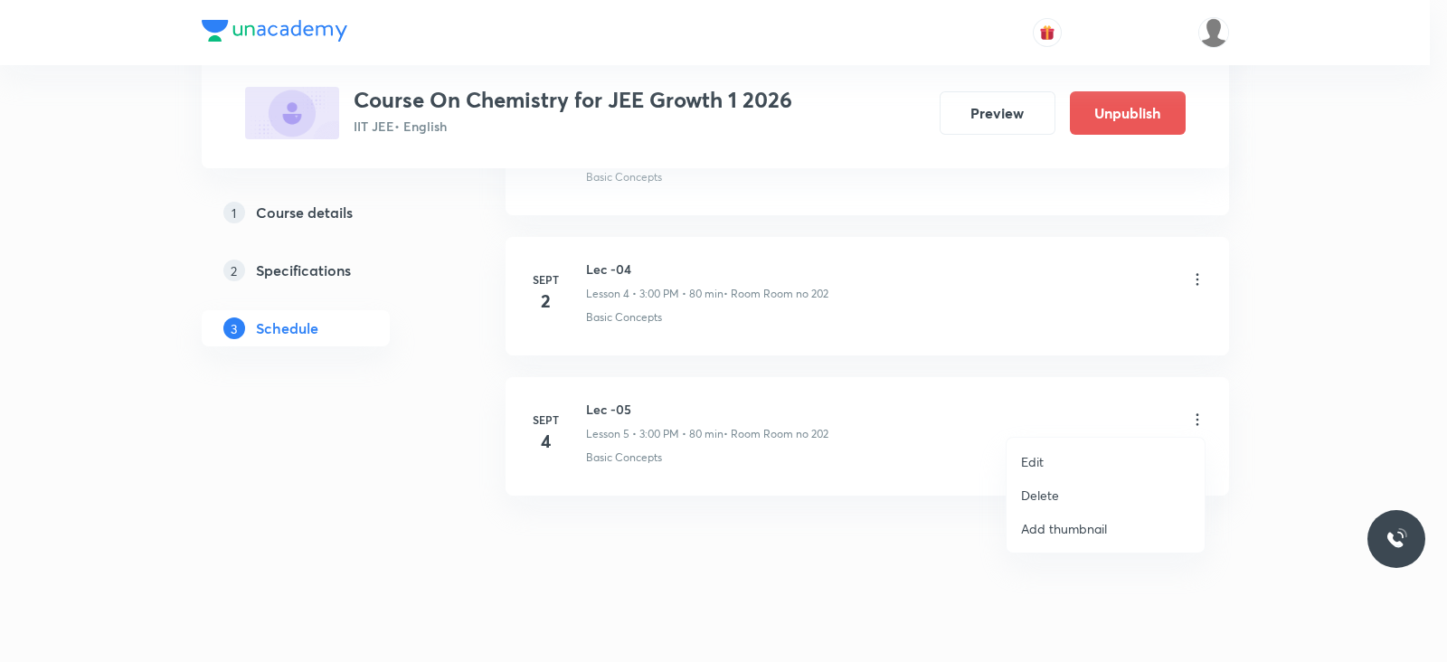
click at [1036, 456] on p "Edit" at bounding box center [1032, 461] width 23 height 19
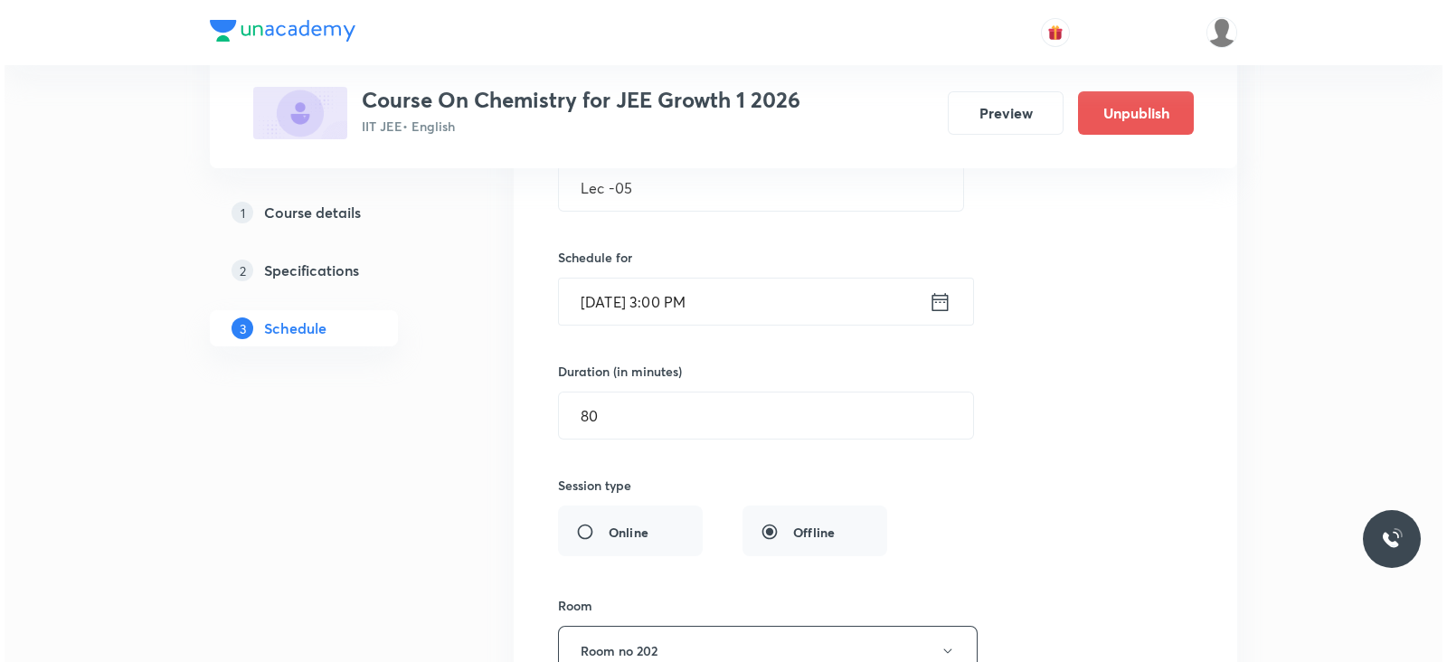
scroll to position [933, 0]
click at [931, 296] on icon at bounding box center [936, 305] width 16 height 18
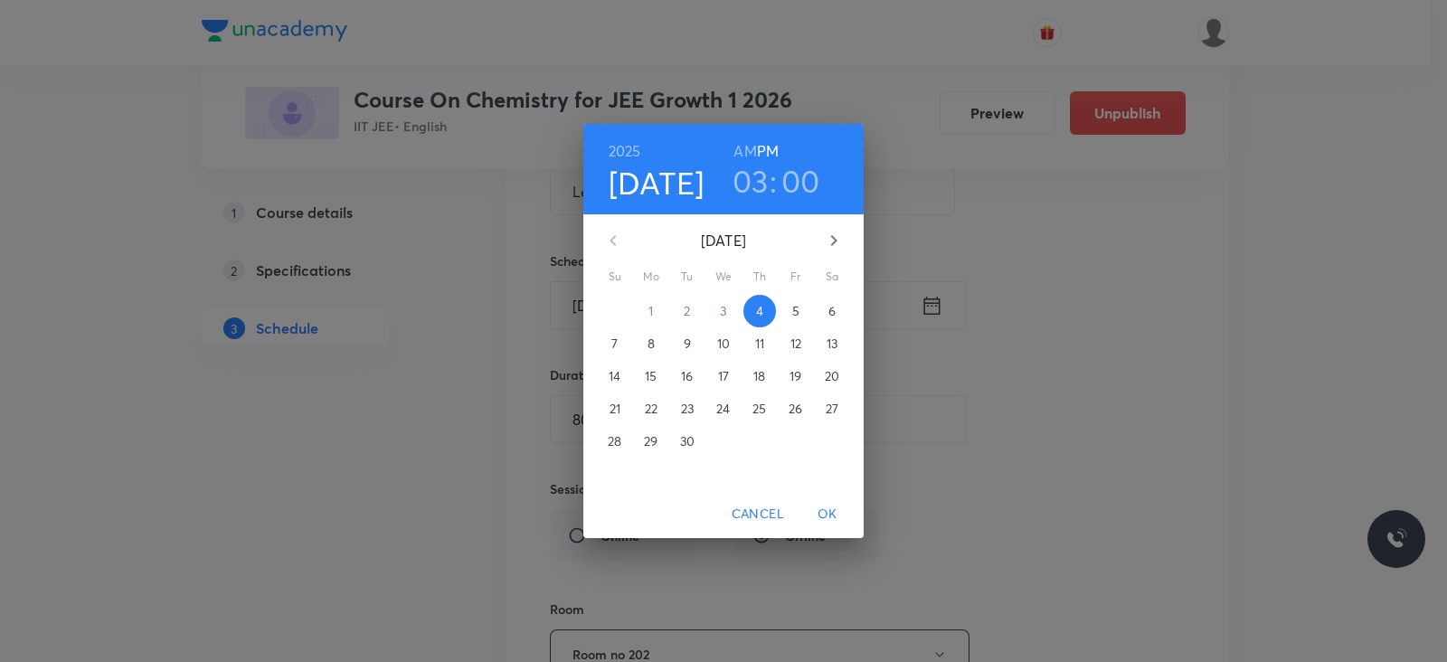
click at [1128, 341] on div "[DATE] 03 : 00 AM PM [DATE] Su Mo Tu We Th Fr Sa 31 1 2 3 4 5 6 7 8 9 10 11 12 …" at bounding box center [723, 331] width 1447 height 662
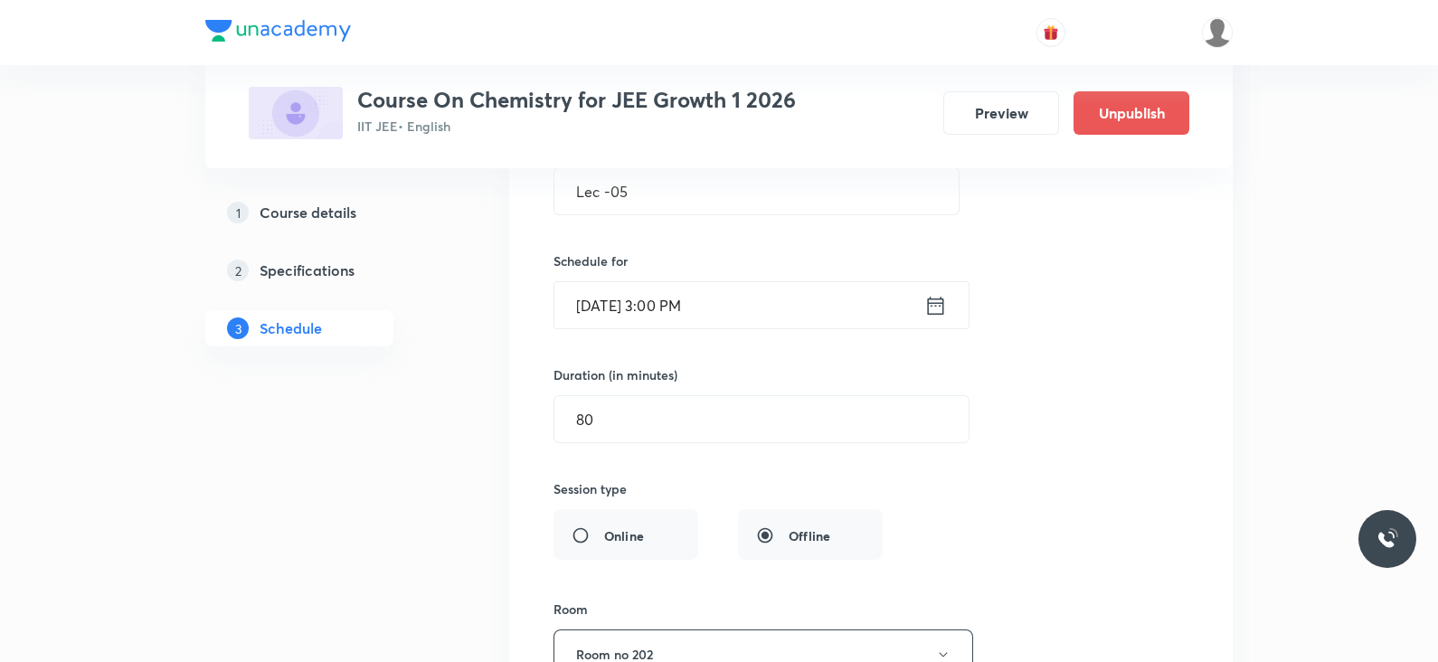
click at [1232, 42] on header at bounding box center [719, 32] width 1438 height 65
click at [1217, 40] on img at bounding box center [1217, 32] width 31 height 31
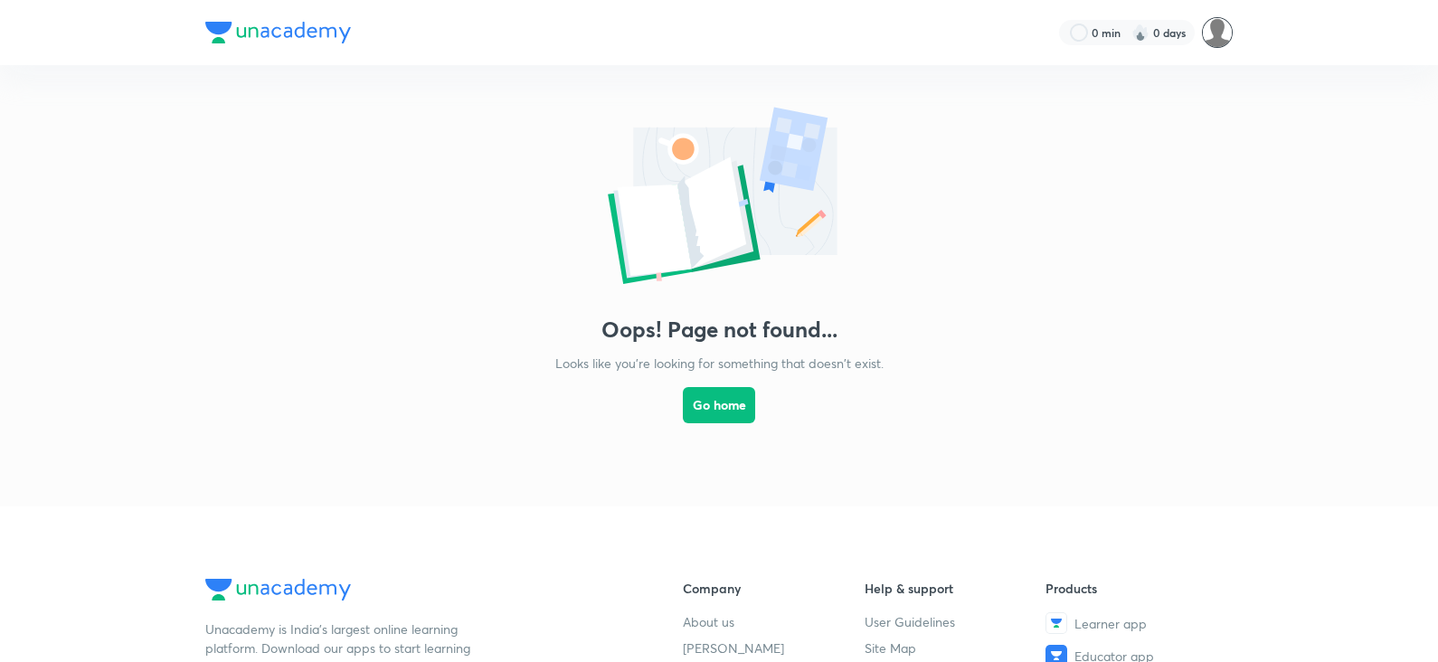
click at [1231, 36] on img at bounding box center [1217, 32] width 31 height 31
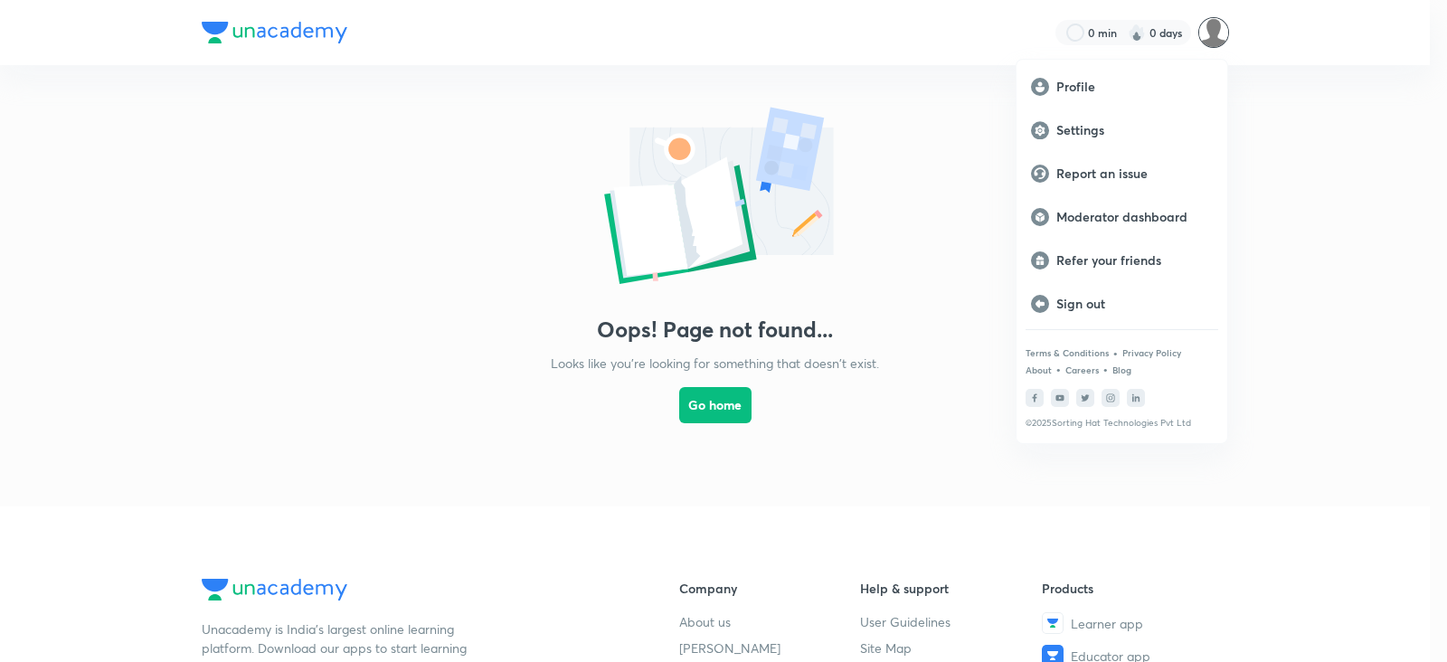
click at [1325, 151] on div at bounding box center [723, 331] width 1447 height 662
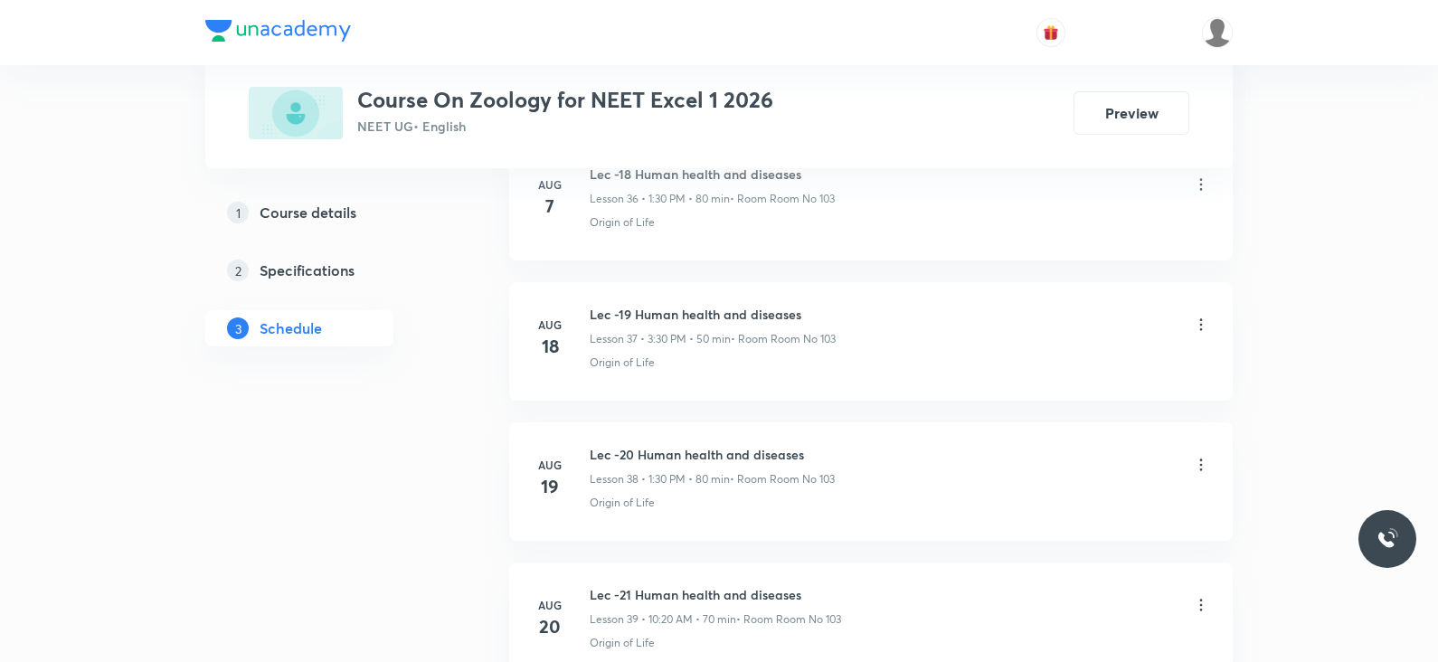
scroll to position [6659, 0]
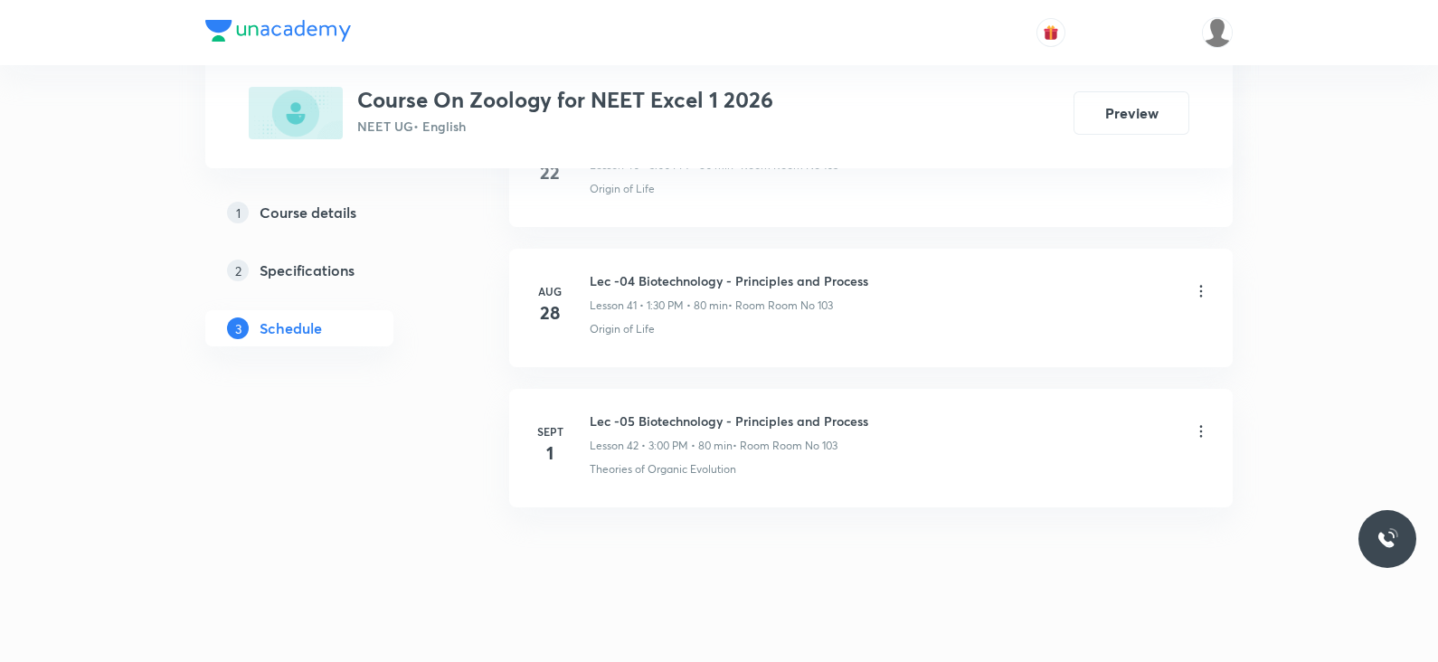
click at [729, 411] on h6 "Lec -05 Biotechnology - Principles and Process" at bounding box center [729, 420] width 278 height 19
copy h6 "Lec -05 Biotechnology - Principles and Process"
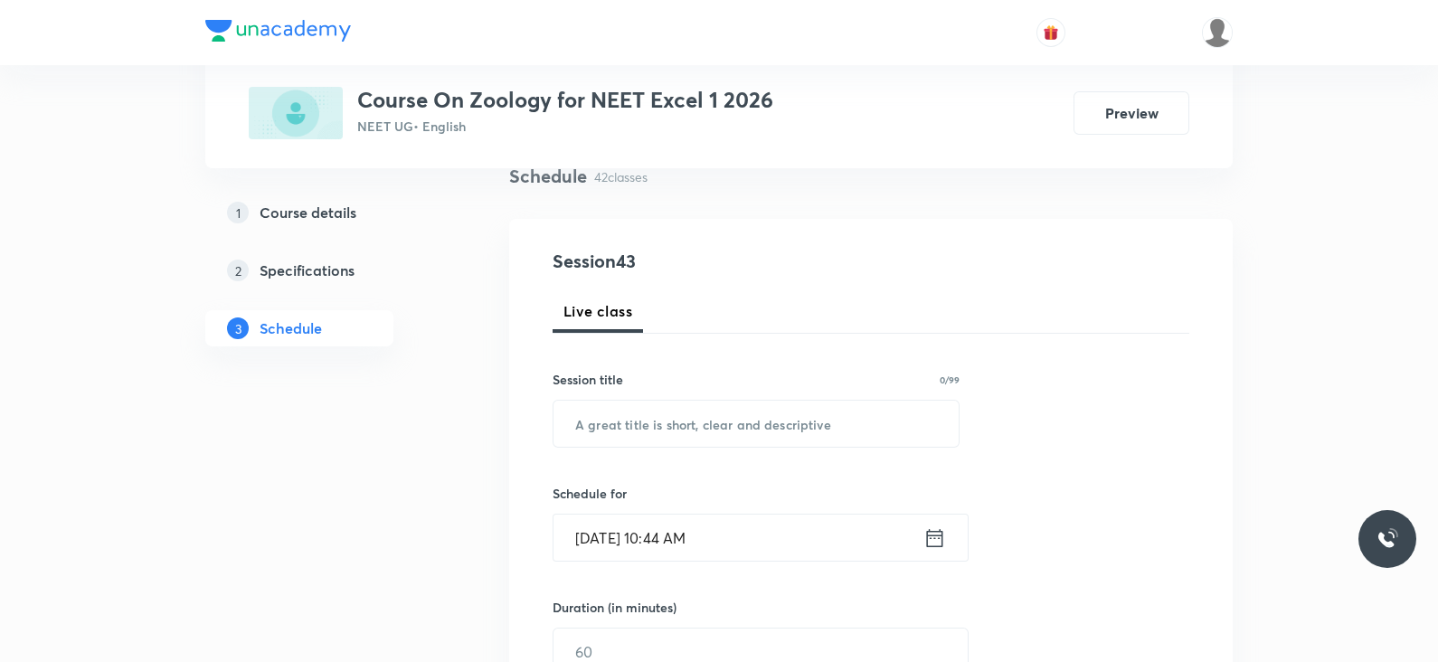
scroll to position [0, 0]
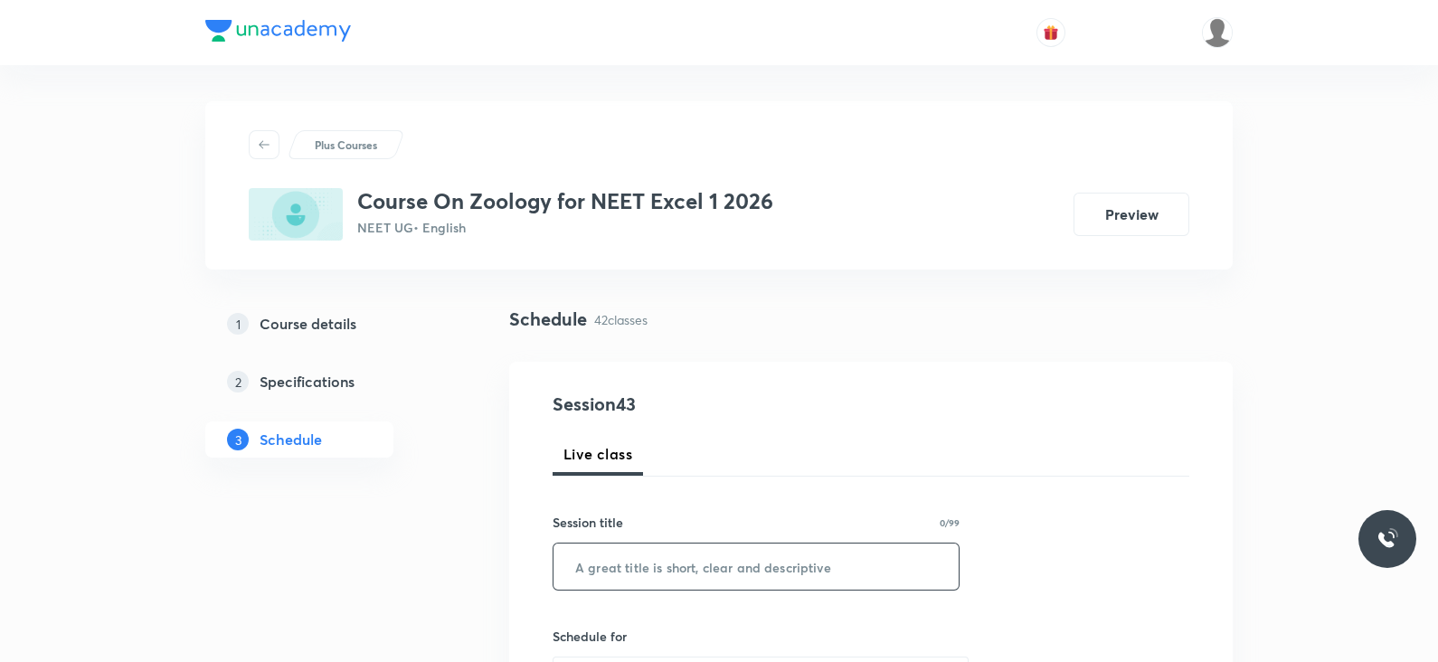
click at [705, 565] on input "text" at bounding box center [755, 566] width 405 height 46
paste input "Lec -05 Biotechnology - Principles and Process"
click at [626, 562] on input "Lec -05 Biotechnology - Principles and Process" at bounding box center [755, 566] width 405 height 46
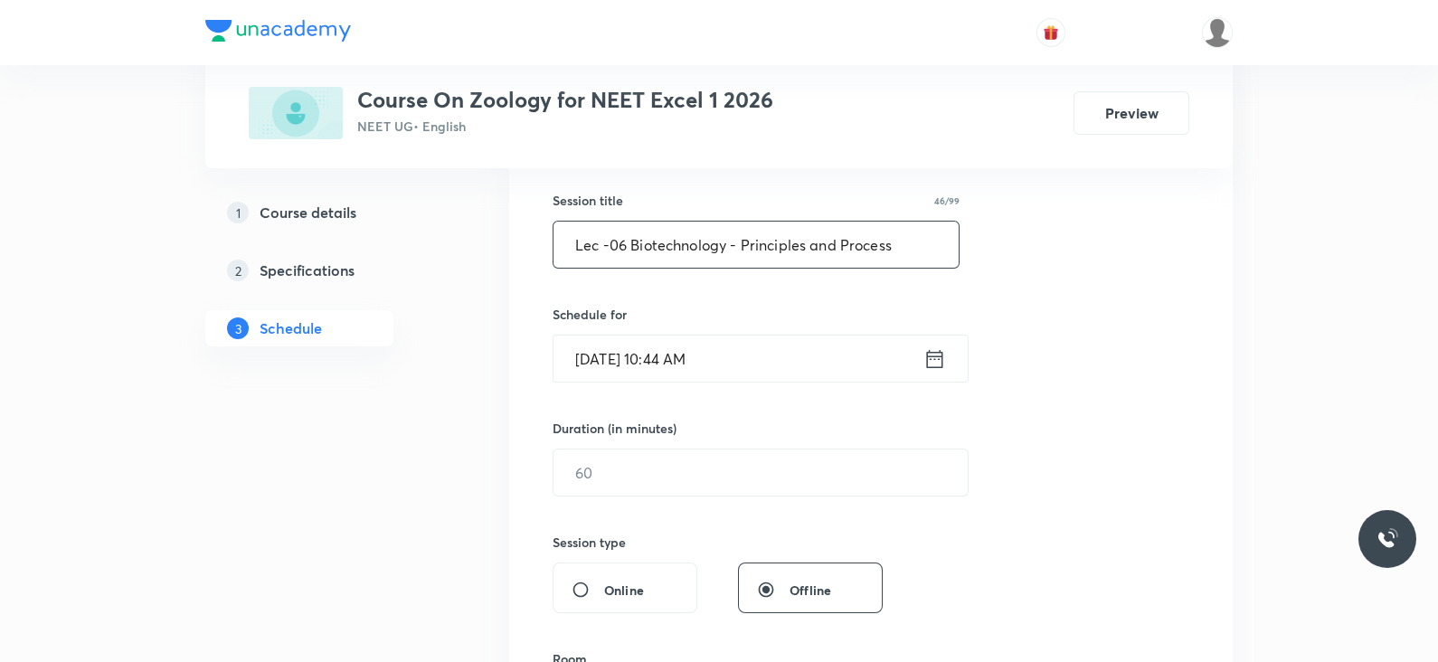
scroll to position [323, 0]
type input "Lec -06 Biotechnology - Principles and Process"
click at [936, 352] on icon at bounding box center [934, 357] width 23 height 25
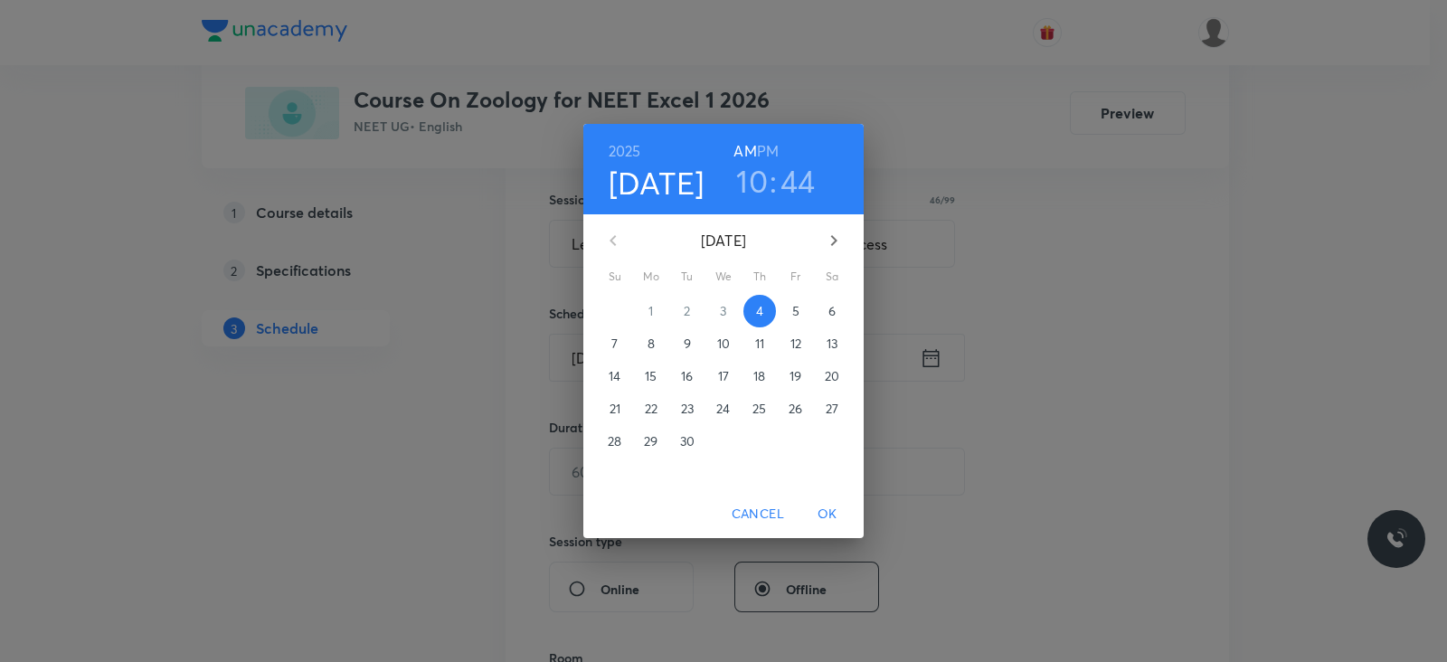
click at [767, 145] on h6 "PM" at bounding box center [768, 150] width 22 height 25
click at [760, 186] on h3 "10" at bounding box center [752, 181] width 32 height 38
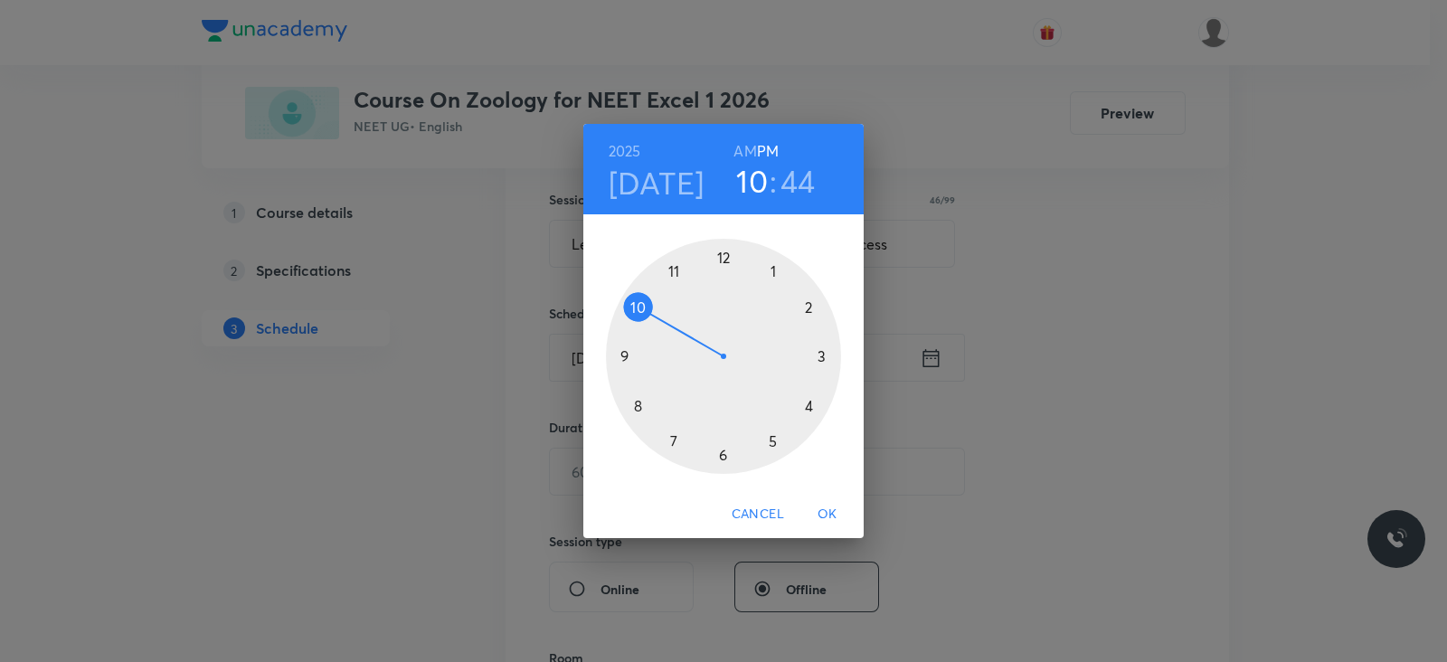
click at [772, 279] on div at bounding box center [723, 356] width 235 height 235
click at [723, 450] on div at bounding box center [723, 356] width 235 height 235
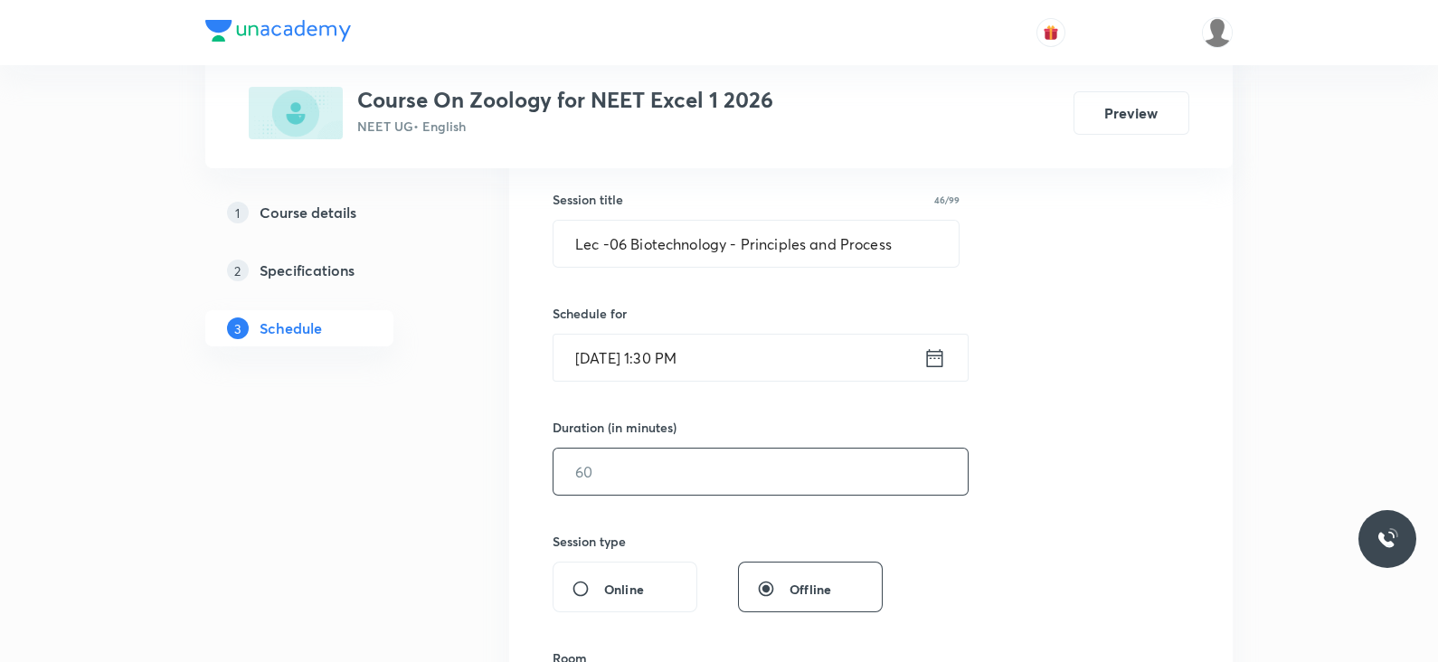
click at [667, 477] on input "text" at bounding box center [760, 471] width 414 height 46
type input "5"
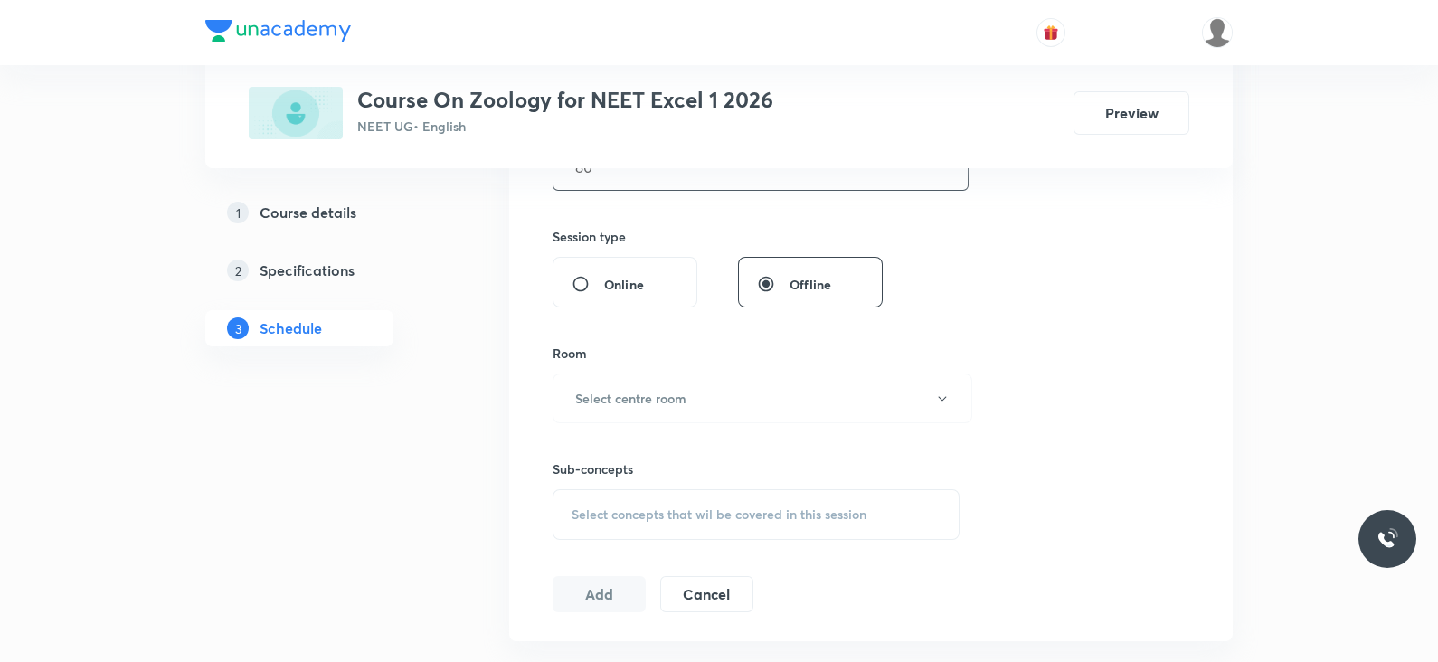
scroll to position [628, 0]
type input "80"
click at [692, 406] on button "Select centre room" at bounding box center [762, 398] width 420 height 50
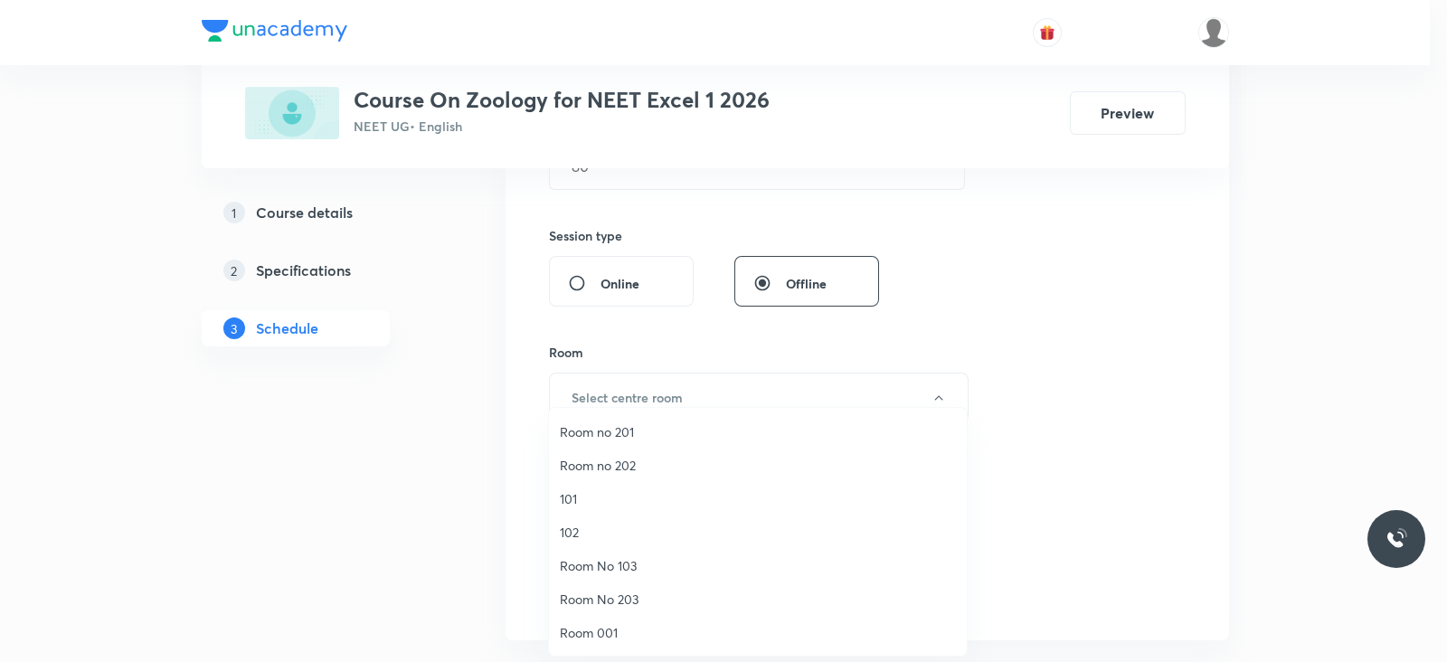
click at [647, 561] on span "Room No 103" at bounding box center [758, 565] width 396 height 19
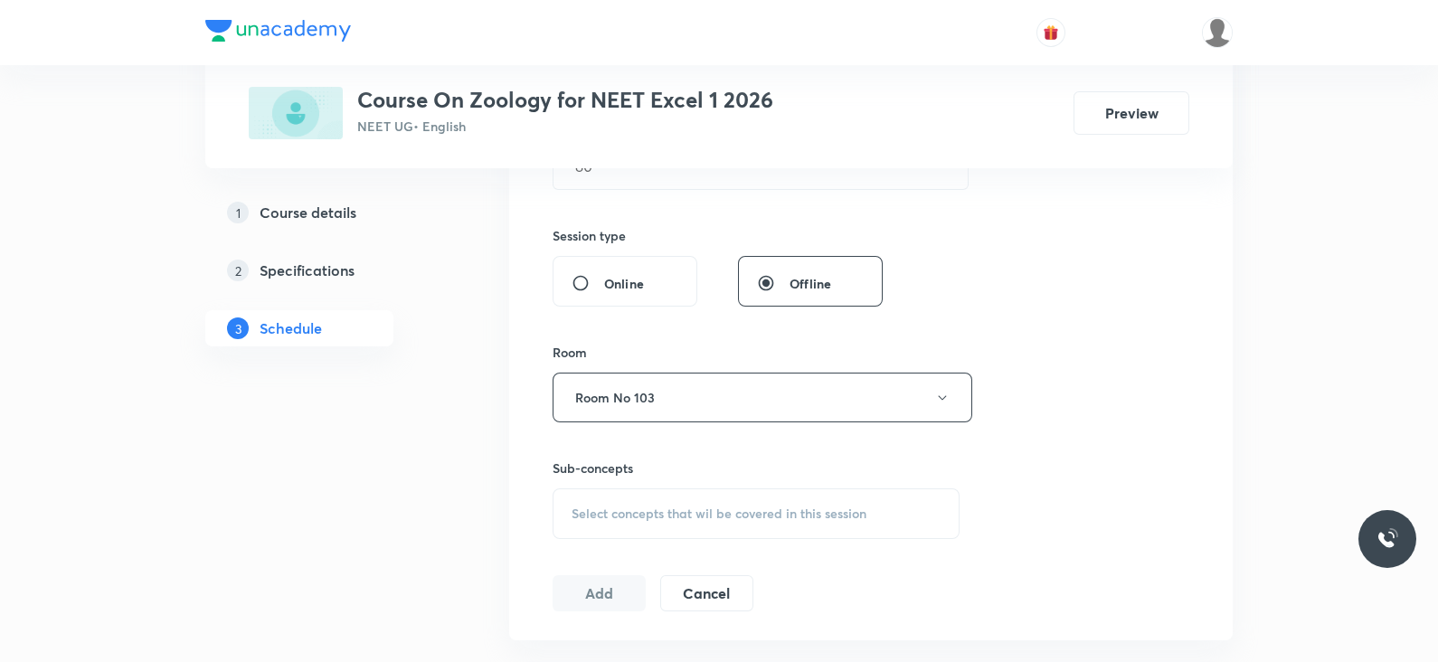
click at [647, 561] on div "Session 43 Live class Session title 46/99 Lec -06 Biotechnology - Principles an…" at bounding box center [870, 186] width 637 height 849
click at [649, 520] on span "Select concepts that wil be covered in this session" at bounding box center [718, 513] width 295 height 14
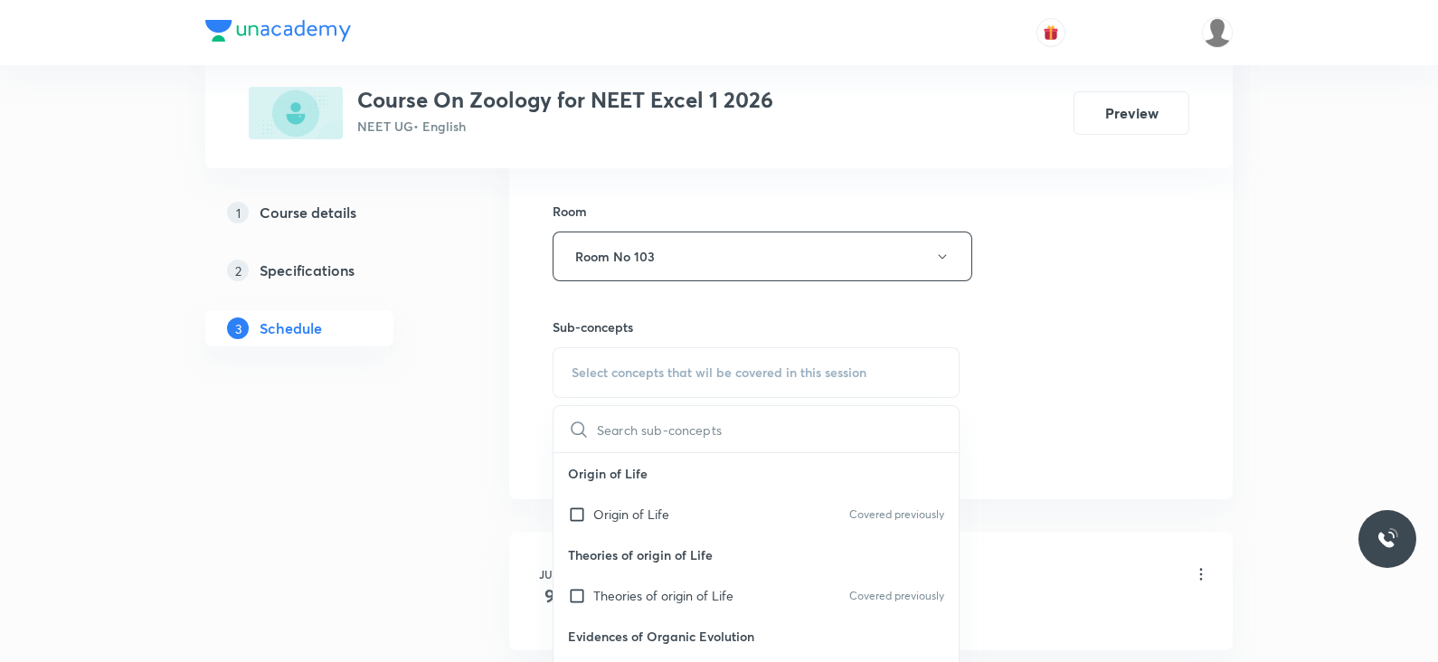
scroll to position [774, 0]
click at [610, 522] on div "Origin of Life Covered previously" at bounding box center [755, 509] width 405 height 41
checkbox input "true"
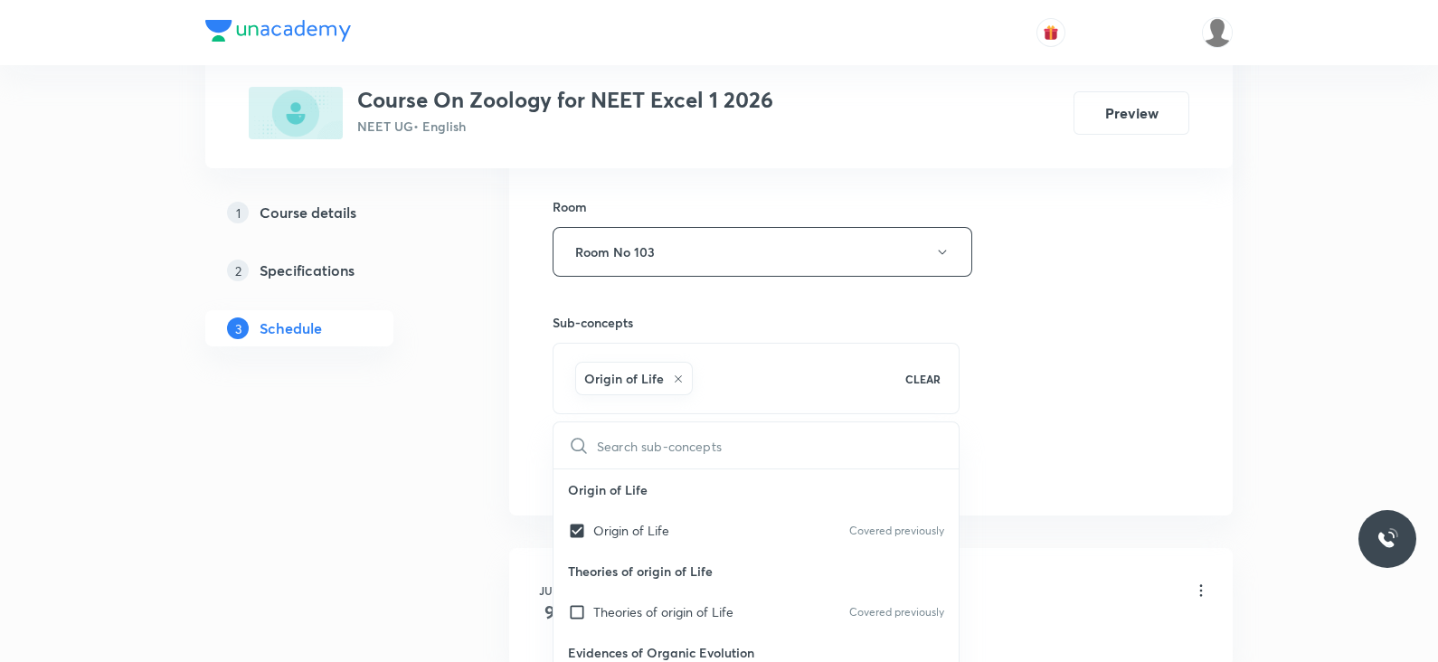
click at [1179, 387] on div "Session 43 Live class Session title 46/99 Lec -06 Biotechnology - Principles an…" at bounding box center [870, 52] width 637 height 870
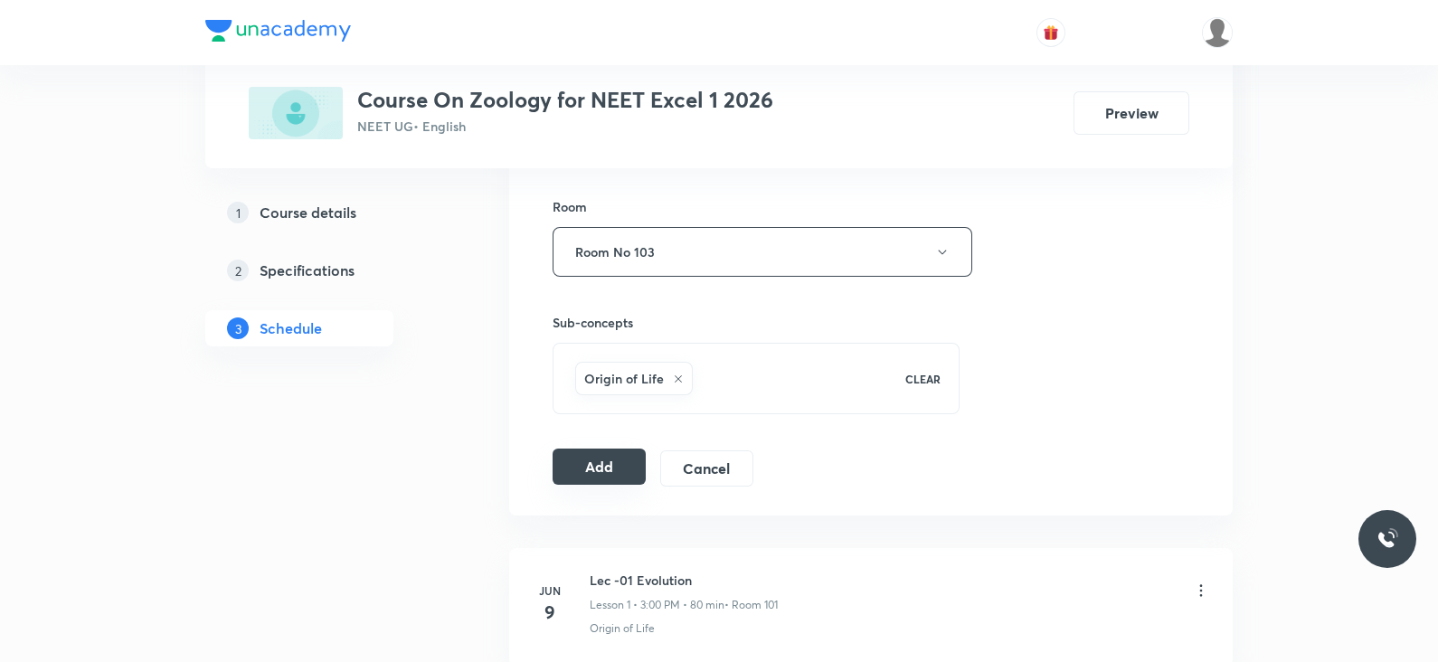
click at [610, 451] on button "Add" at bounding box center [598, 466] width 93 height 36
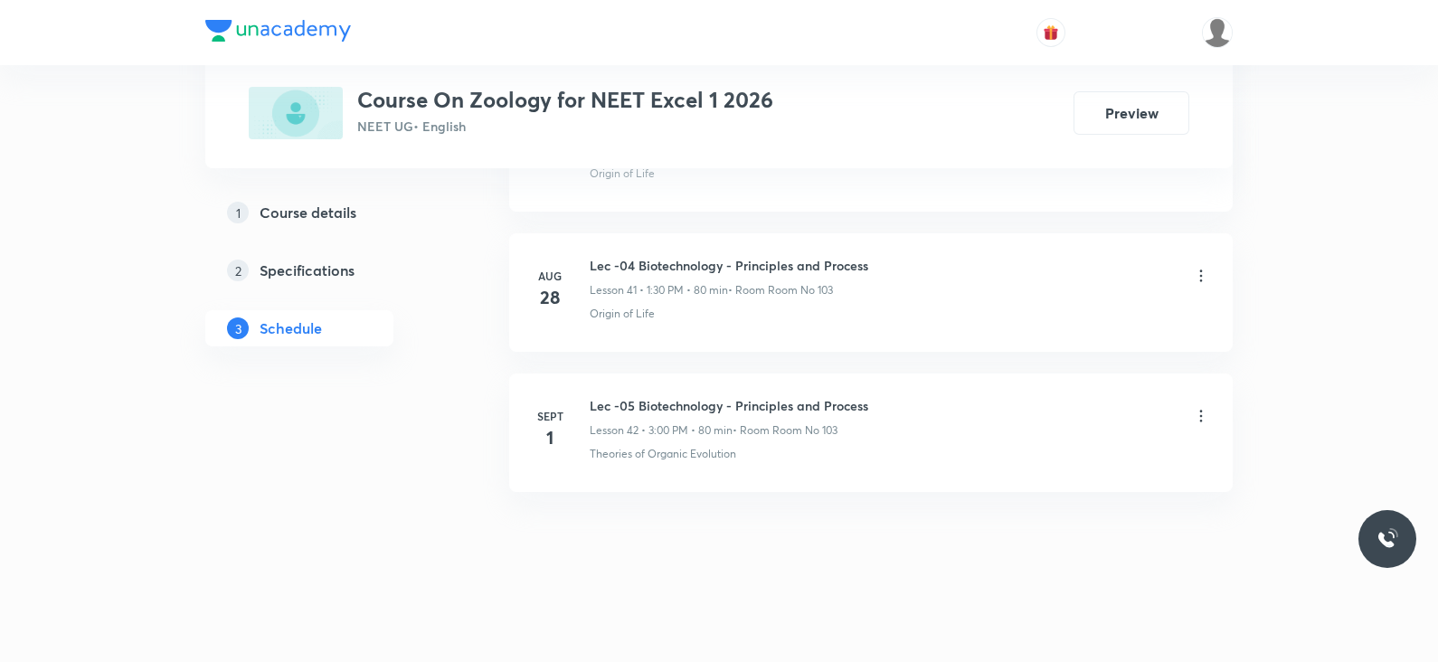
scroll to position [5829, 0]
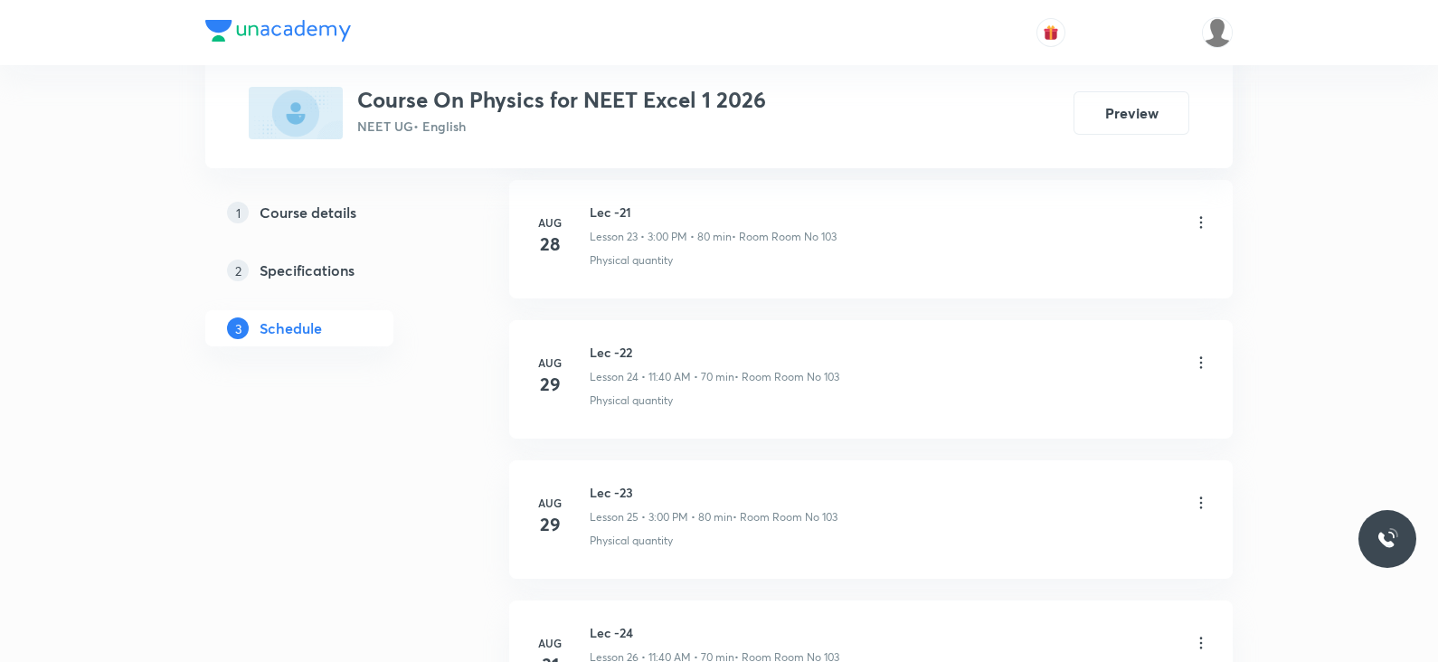
scroll to position [4841, 0]
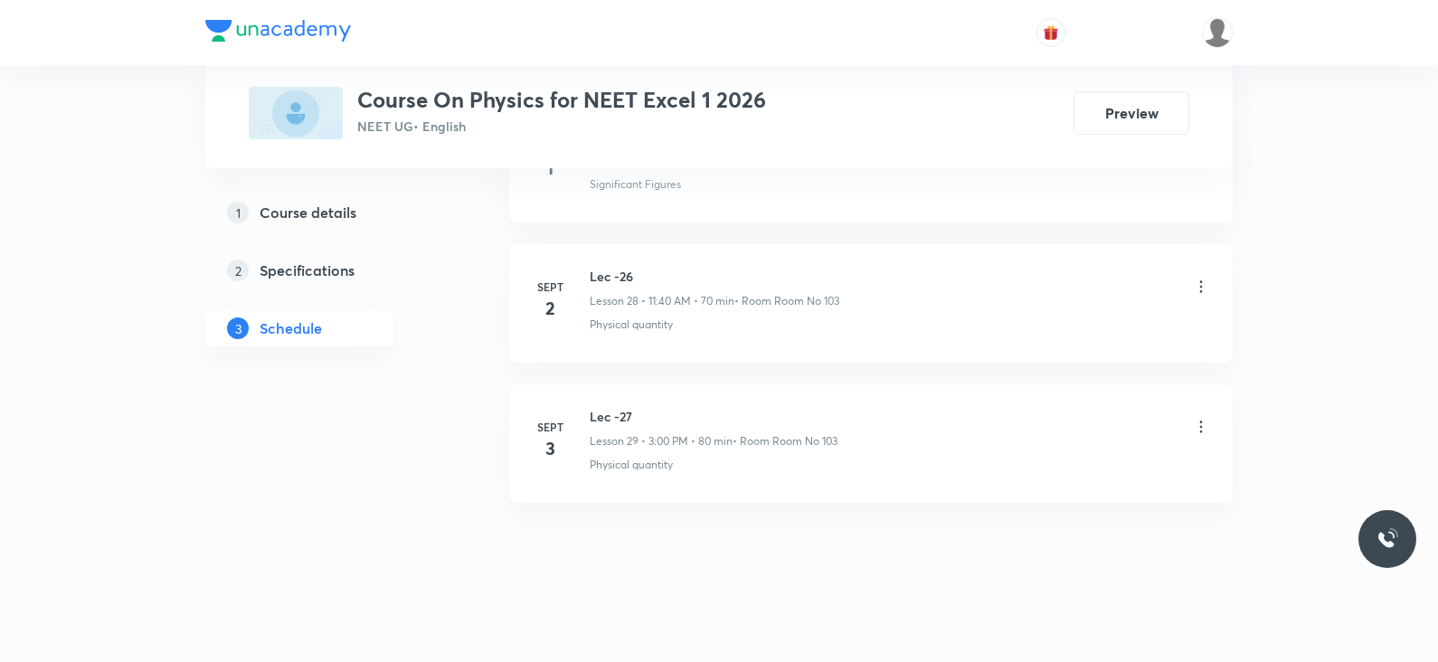
click at [615, 408] on h6 "Lec -27" at bounding box center [714, 416] width 248 height 19
copy h6 "Lec -27"
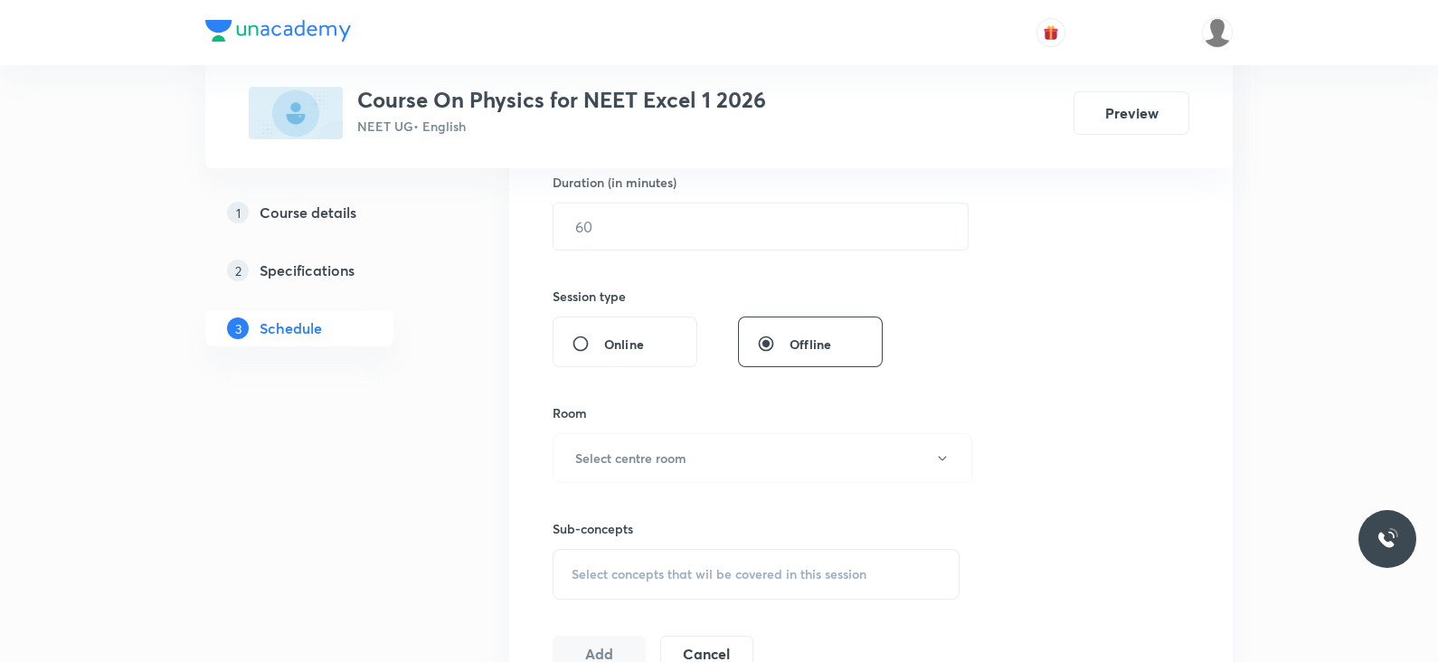
scroll to position [0, 0]
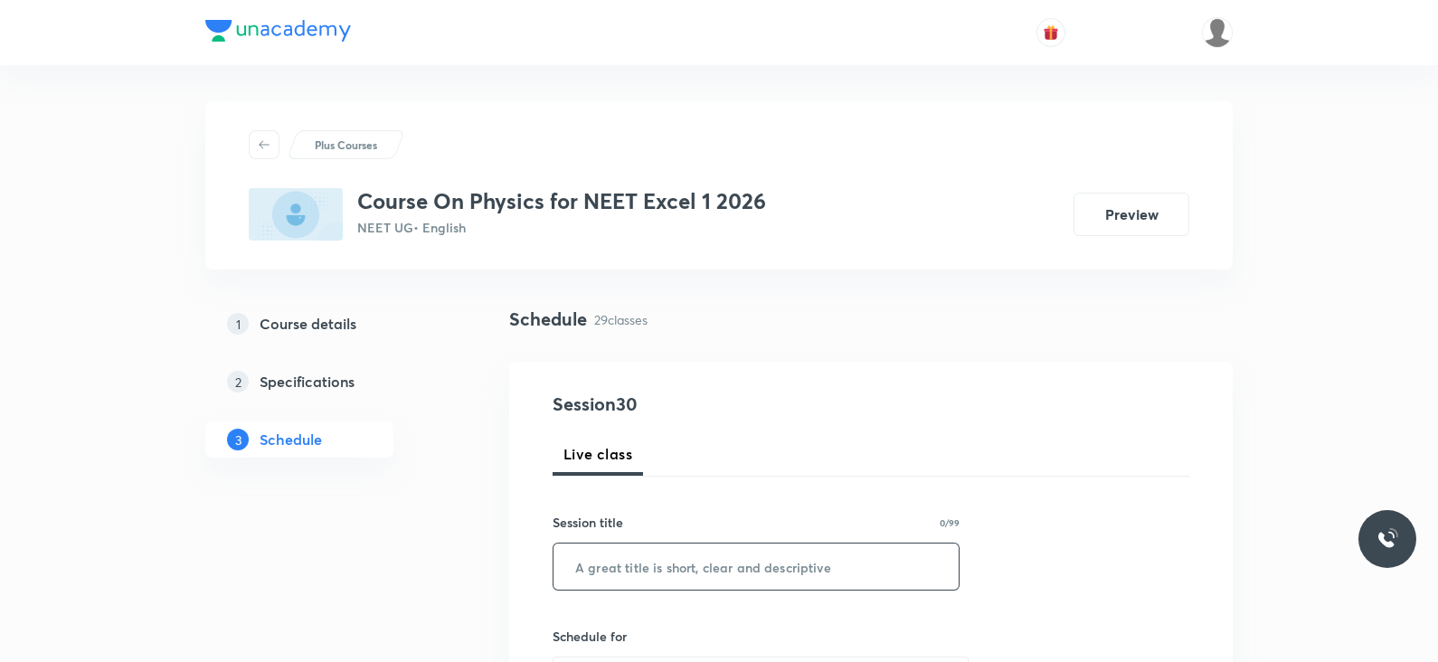
click at [610, 561] on input "text" at bounding box center [755, 566] width 405 height 46
paste input "Lec -27"
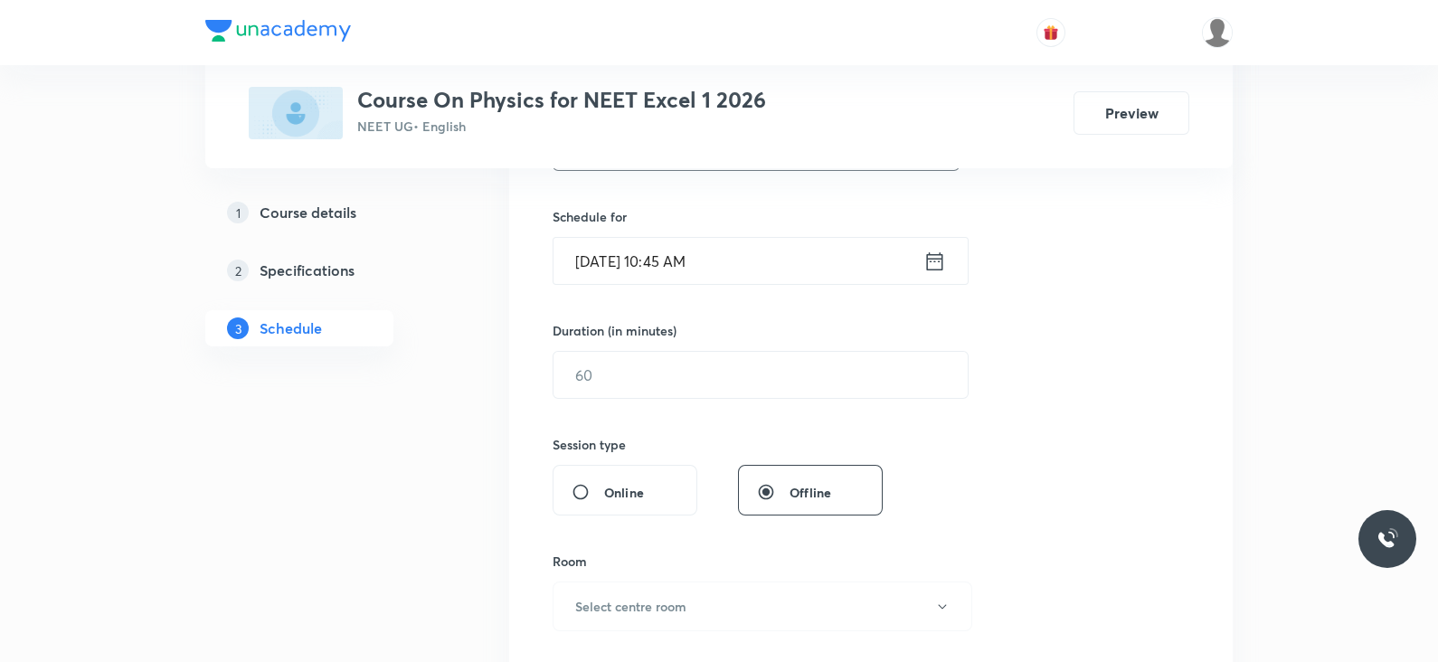
scroll to position [420, 0]
type input "Lec -28"
click at [934, 267] on icon at bounding box center [935, 260] width 16 height 18
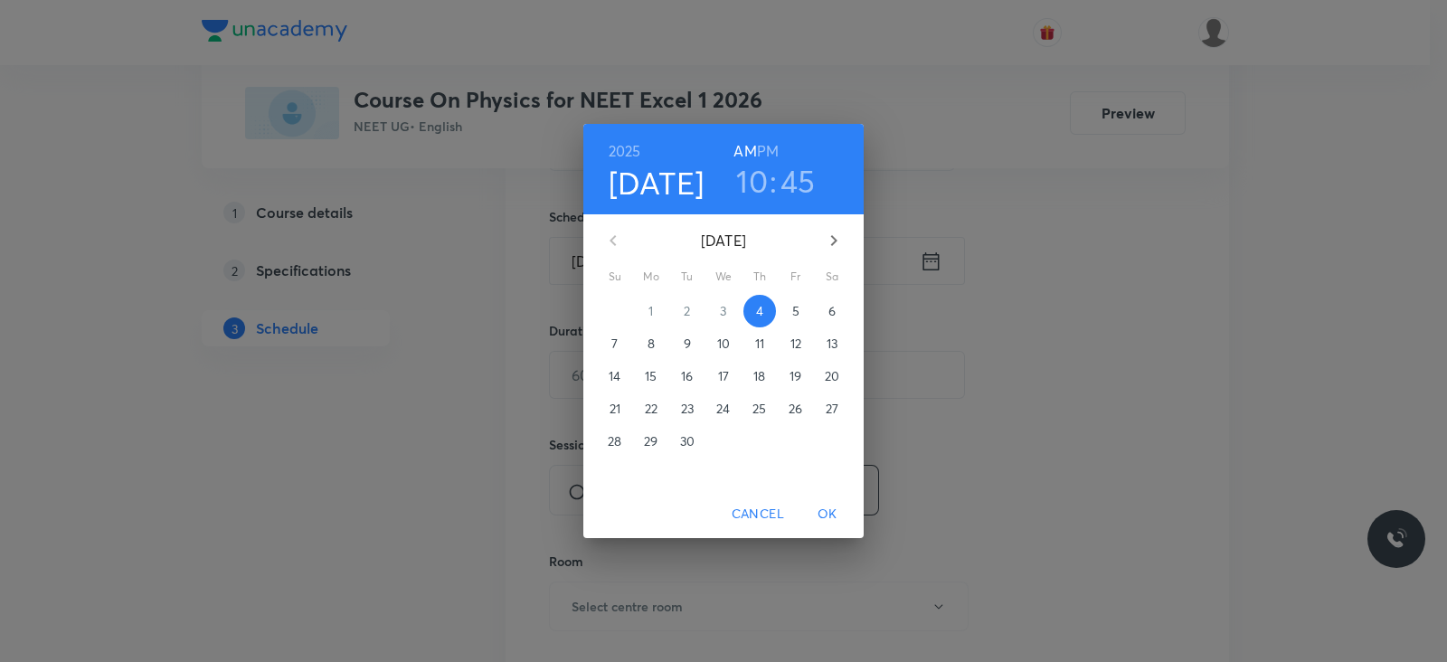
click at [769, 154] on h6 "PM" at bounding box center [768, 150] width 22 height 25
click at [758, 178] on h3 "10" at bounding box center [752, 181] width 32 height 38
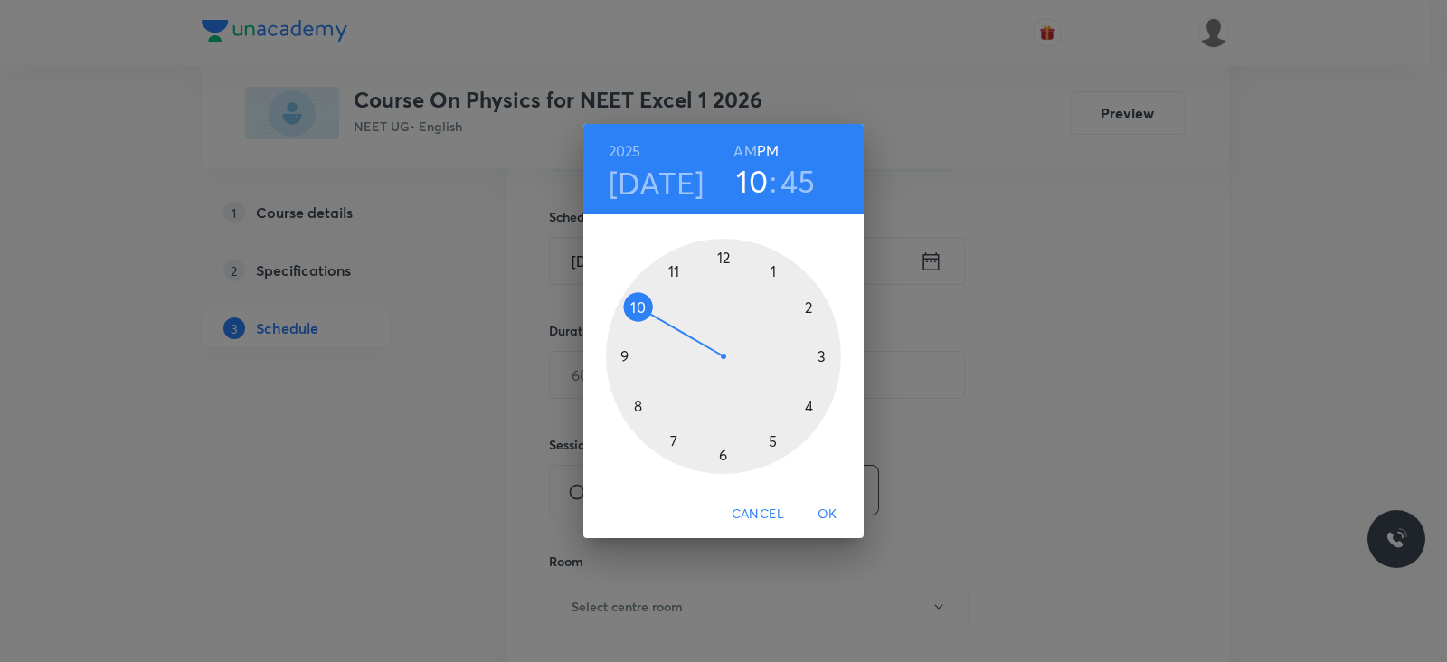
click at [822, 359] on div at bounding box center [723, 356] width 235 height 235
click at [723, 260] on div at bounding box center [723, 356] width 235 height 235
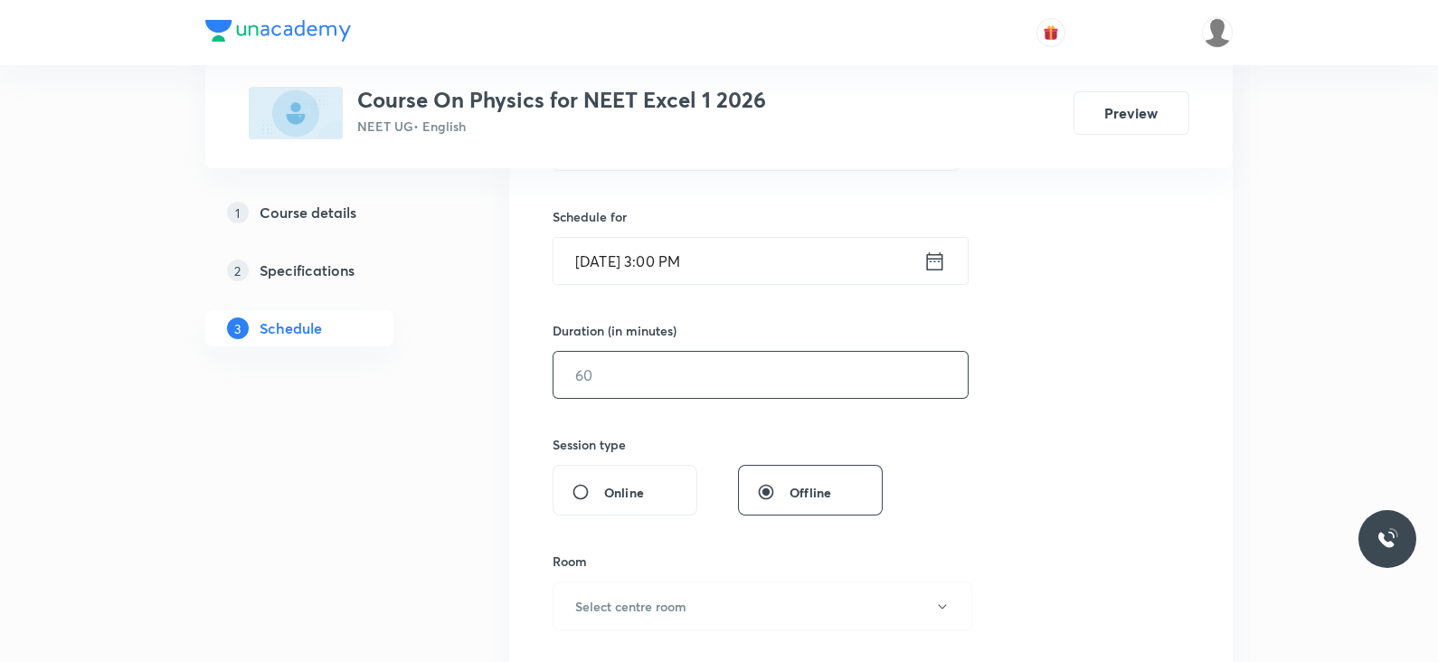
click at [704, 379] on input "text" at bounding box center [760, 375] width 414 height 46
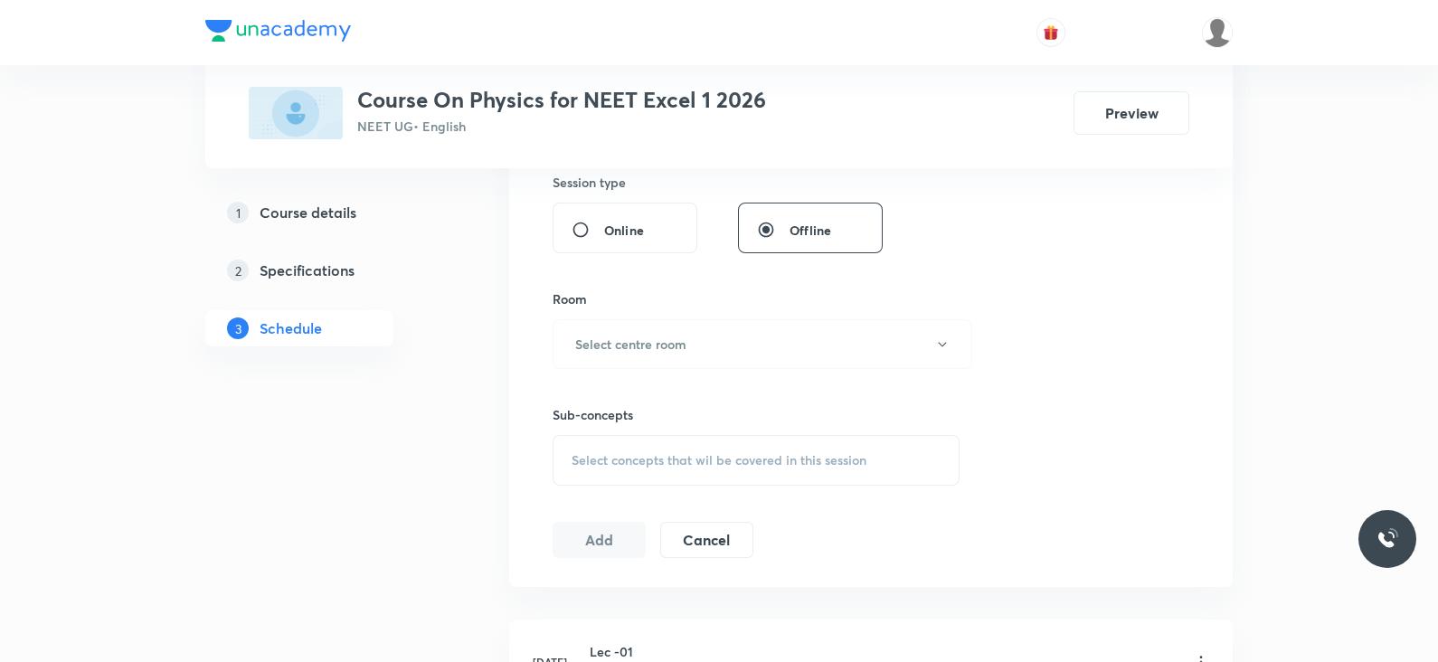
scroll to position [683, 0]
type input "80"
click at [694, 323] on button "Select centre room" at bounding box center [762, 343] width 420 height 50
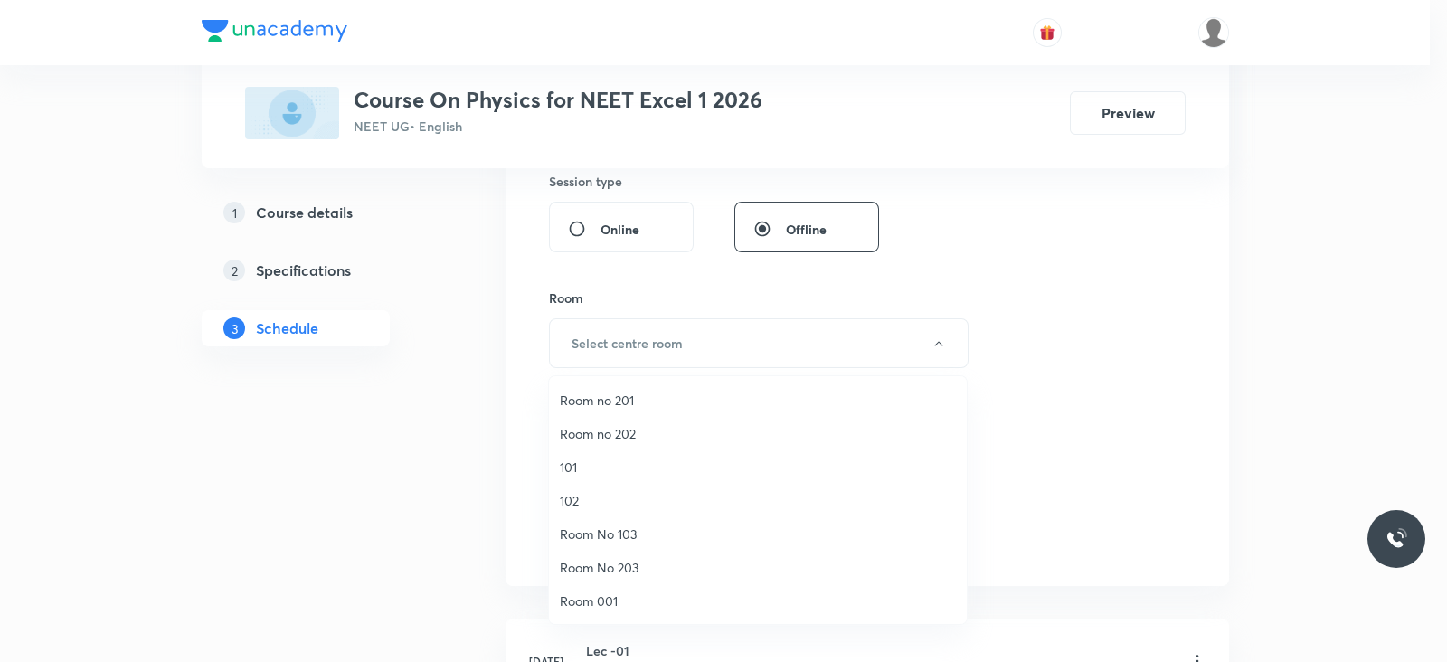
click at [638, 392] on span "Room no 201" at bounding box center [758, 400] width 396 height 19
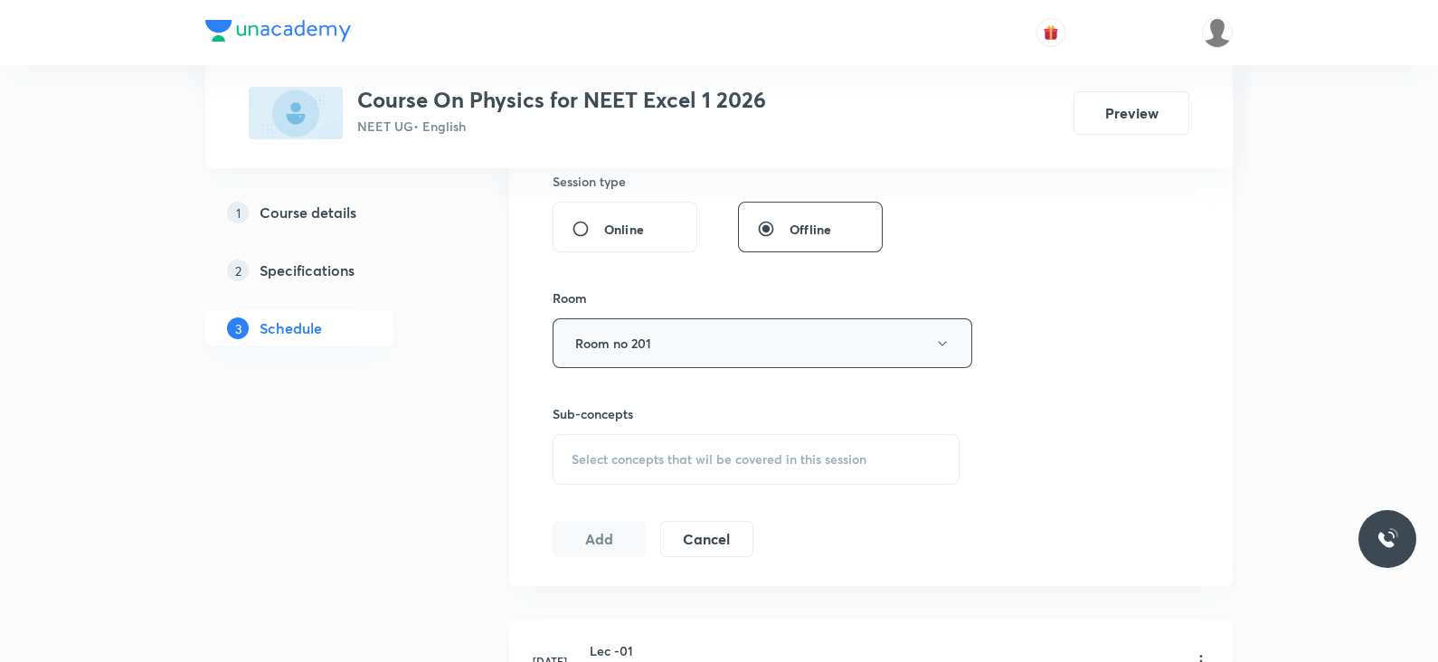
click at [768, 354] on button "Room no 201" at bounding box center [762, 343] width 420 height 50
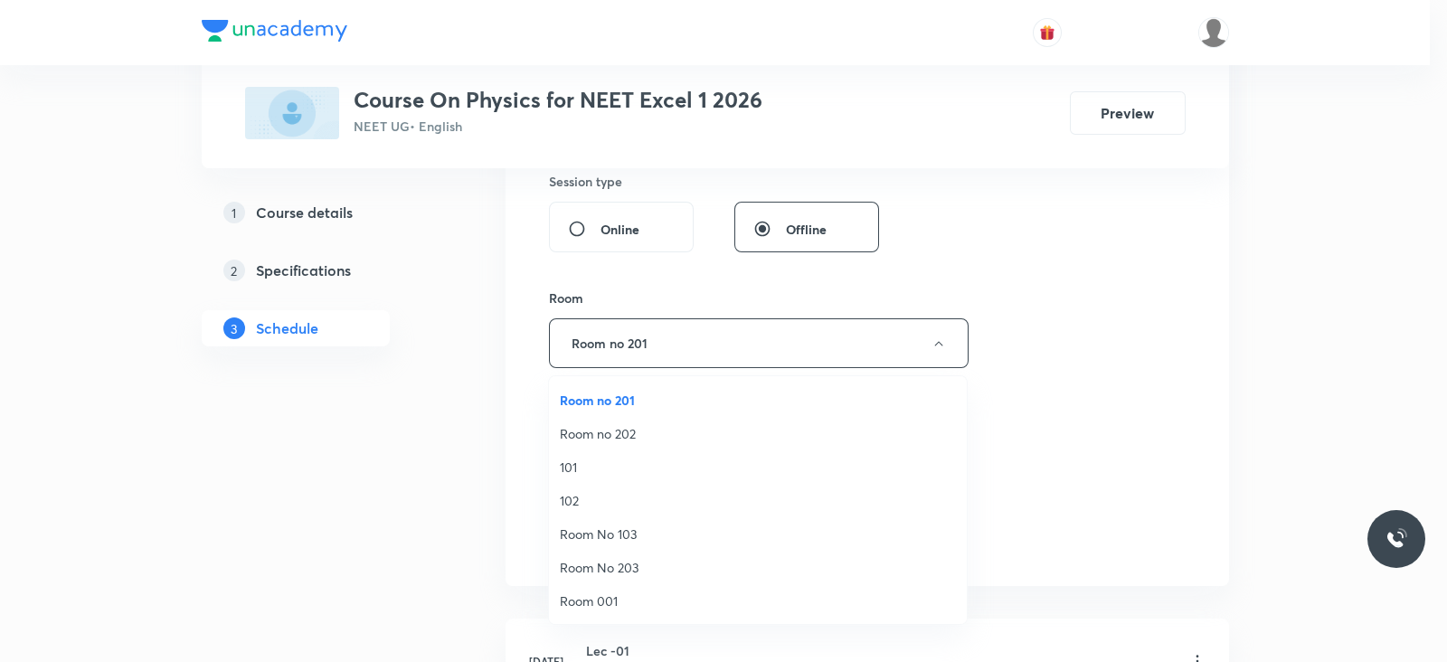
click at [649, 517] on li "Room No 103" at bounding box center [758, 533] width 418 height 33
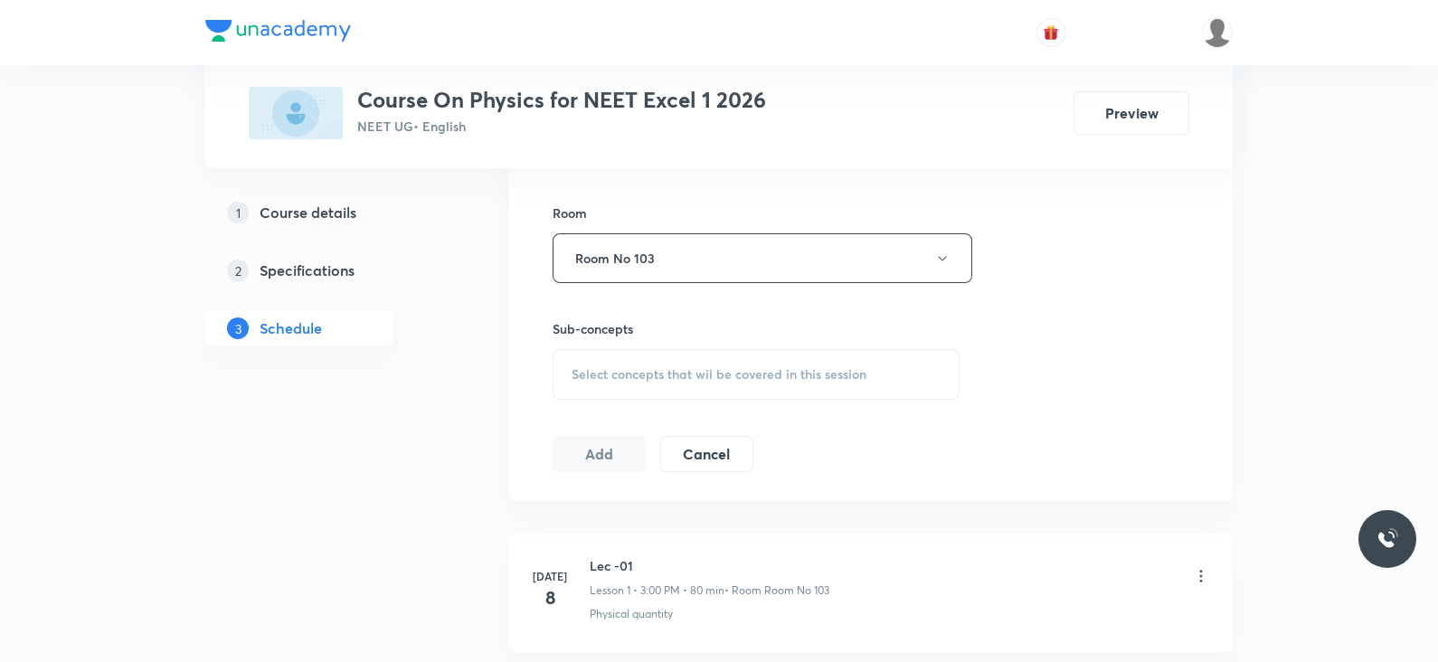
scroll to position [768, 0]
click at [794, 354] on div "Select concepts that wil be covered in this session" at bounding box center [755, 374] width 407 height 51
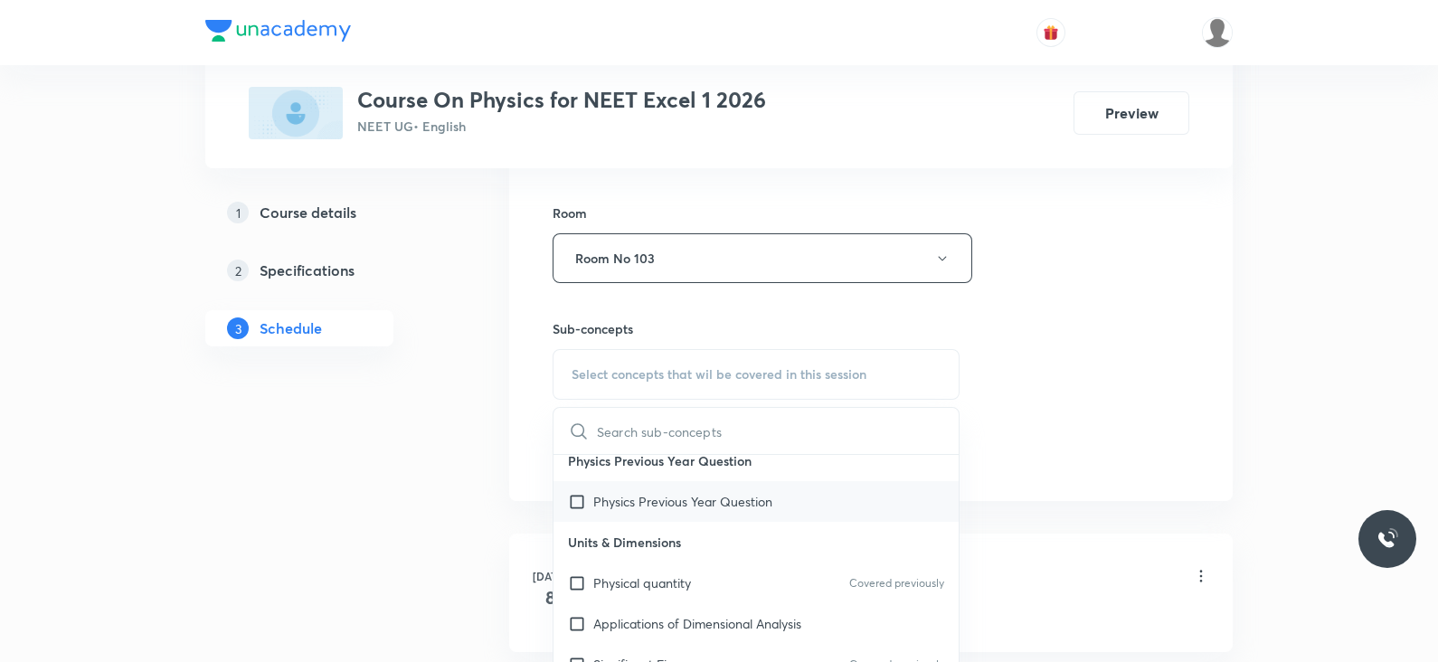
scroll to position [97, 0]
click at [742, 581] on div "Physical quantity Covered previously" at bounding box center [755, 582] width 405 height 41
checkbox input "true"
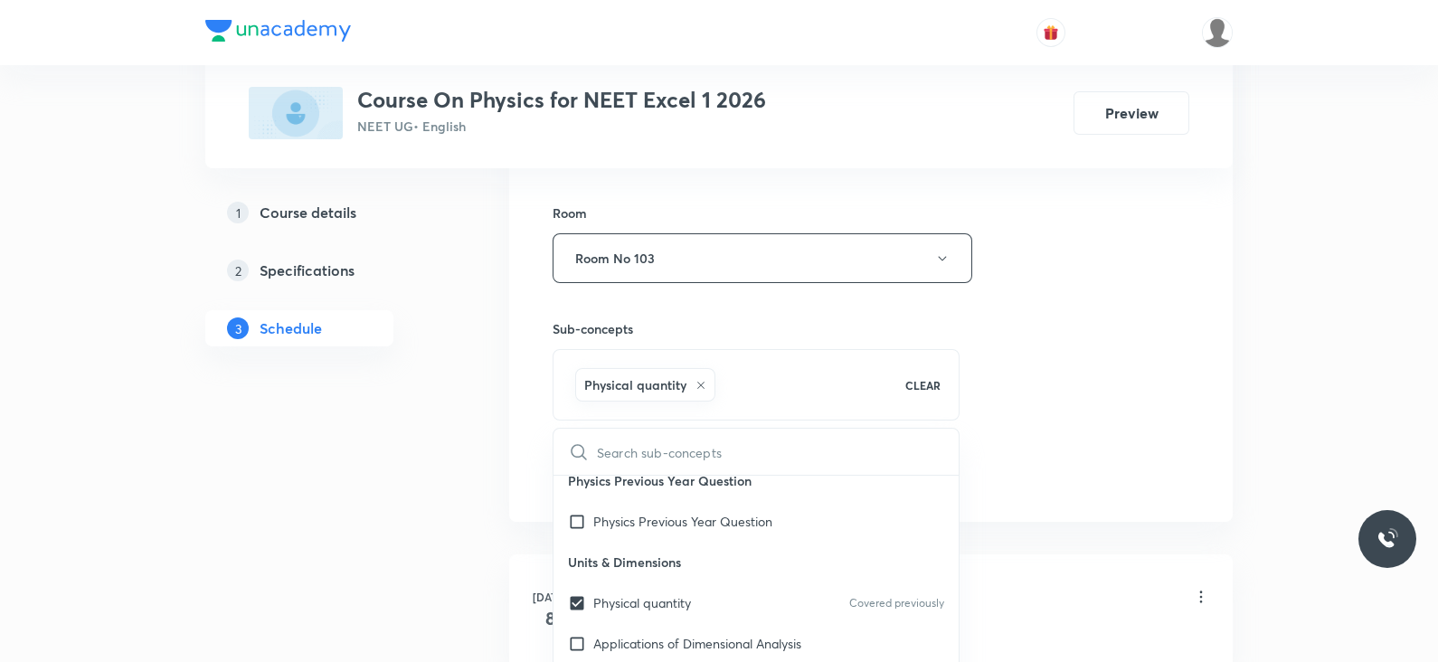
click at [1017, 487] on div "Session 30 Live class Session title 7/99 Lec -28 ​ Schedule for Sept 4, 2025, 3…" at bounding box center [870, 58] width 637 height 870
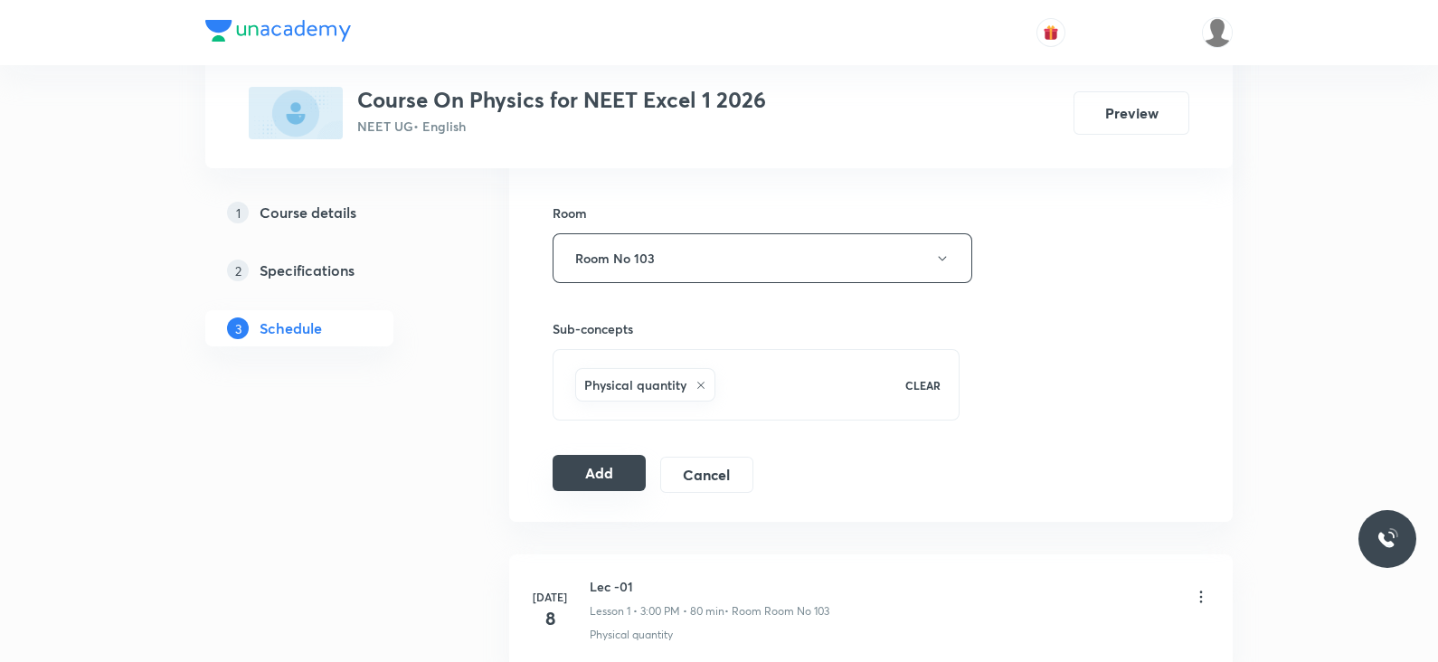
click at [552, 467] on button "Add" at bounding box center [598, 473] width 93 height 36
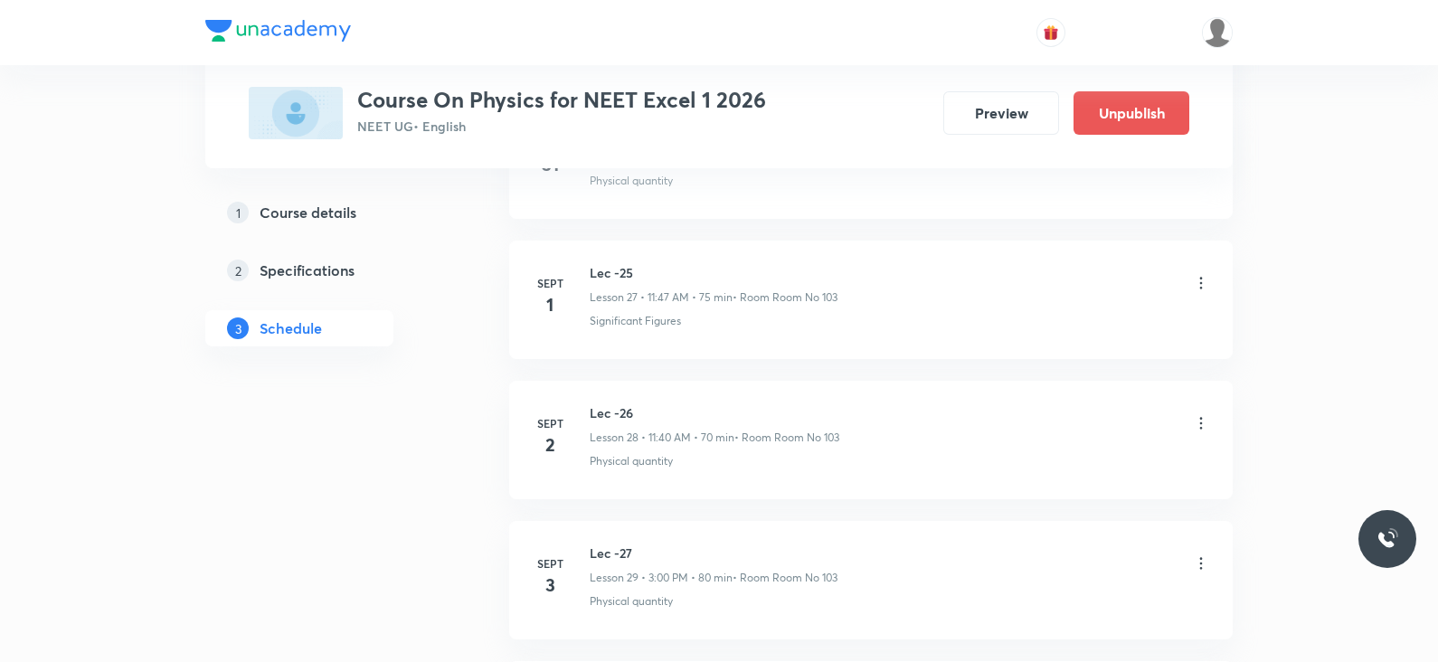
scroll to position [4151, 0]
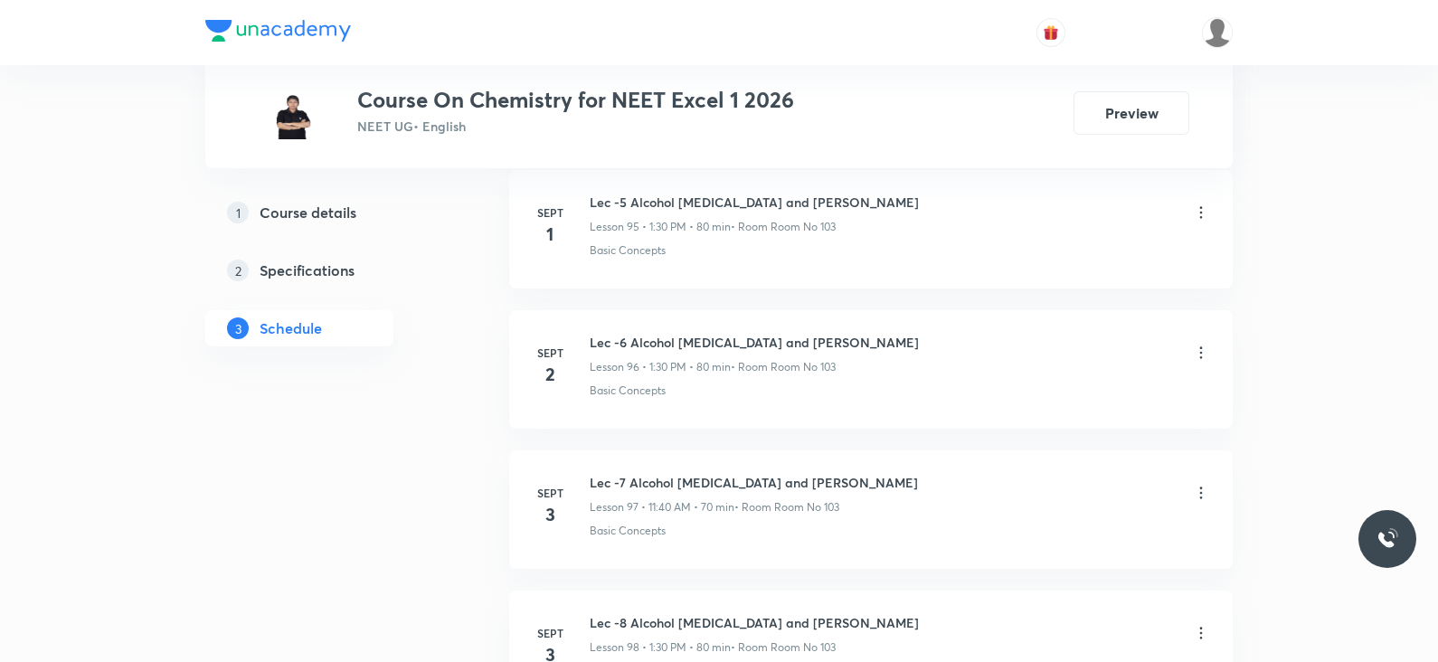
scroll to position [14489, 0]
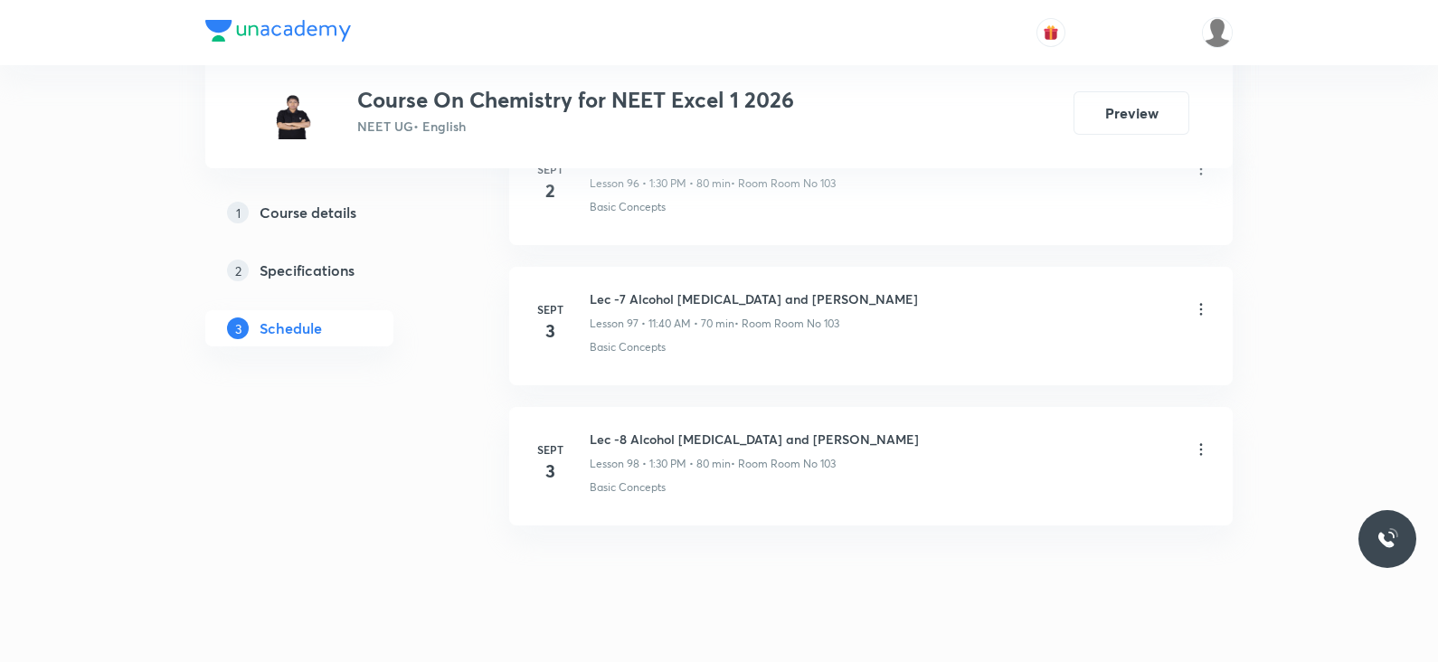
click at [656, 429] on h6 "Lec -8 Alcohol [MEDICAL_DATA] and [PERSON_NAME]" at bounding box center [754, 438] width 329 height 19
copy h6 "Lec -8 Alcohol [MEDICAL_DATA] and [PERSON_NAME]"
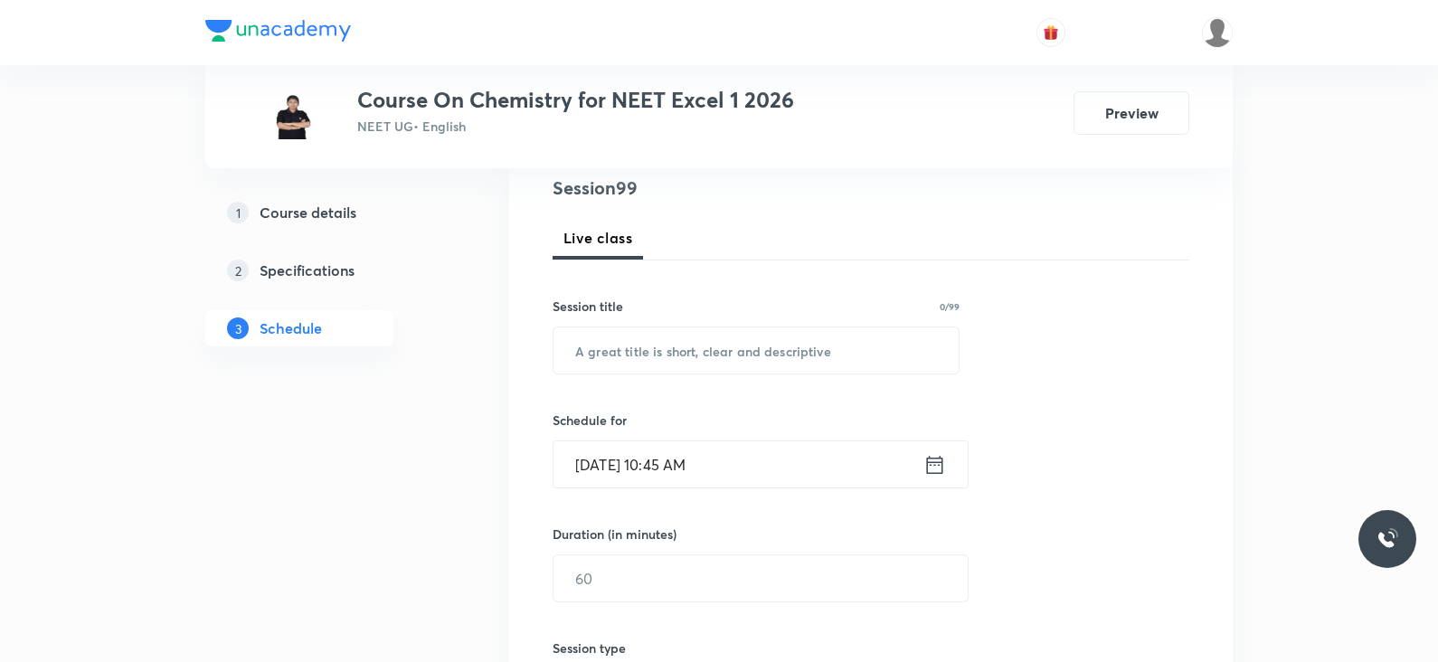
scroll to position [0, 0]
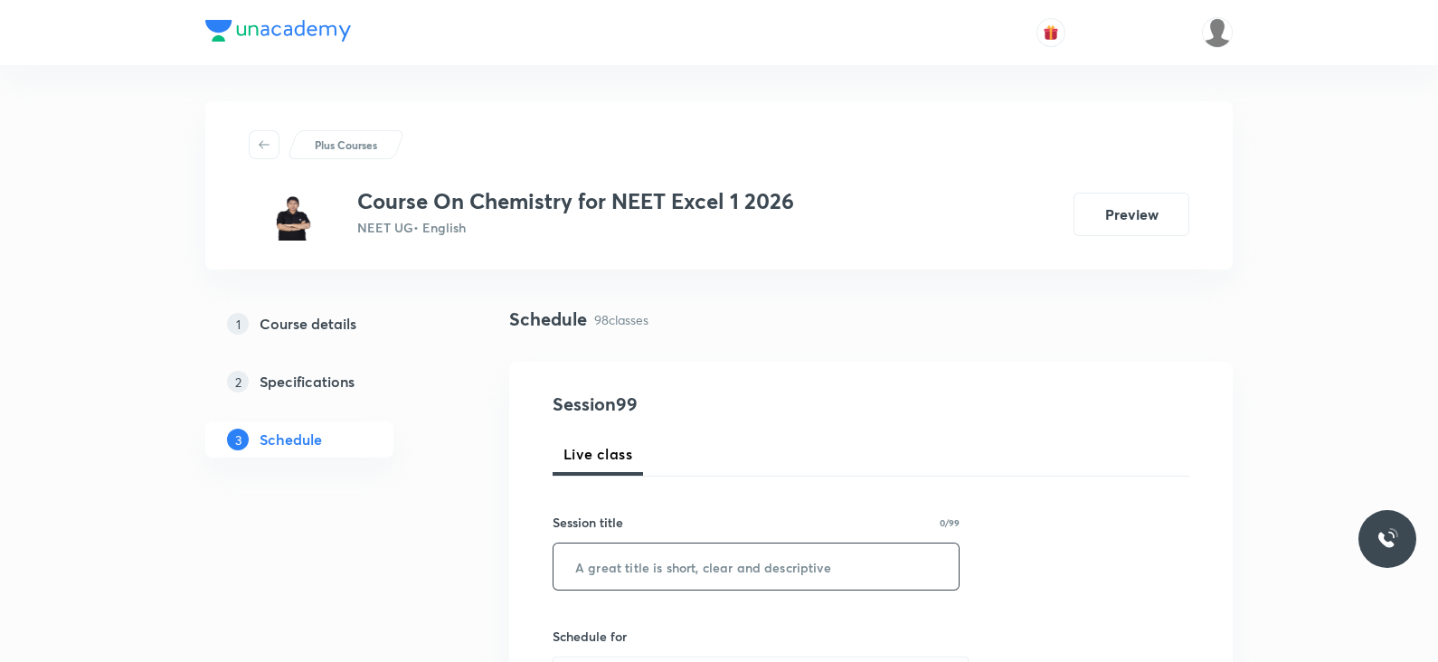
click at [643, 554] on input "text" at bounding box center [755, 566] width 405 height 46
paste input "Lec -8 Alcohol [MEDICAL_DATA] and [PERSON_NAME]"
click at [615, 566] on input "Lec -8 Alcohol [MEDICAL_DATA] and [PERSON_NAME]" at bounding box center [755, 566] width 405 height 46
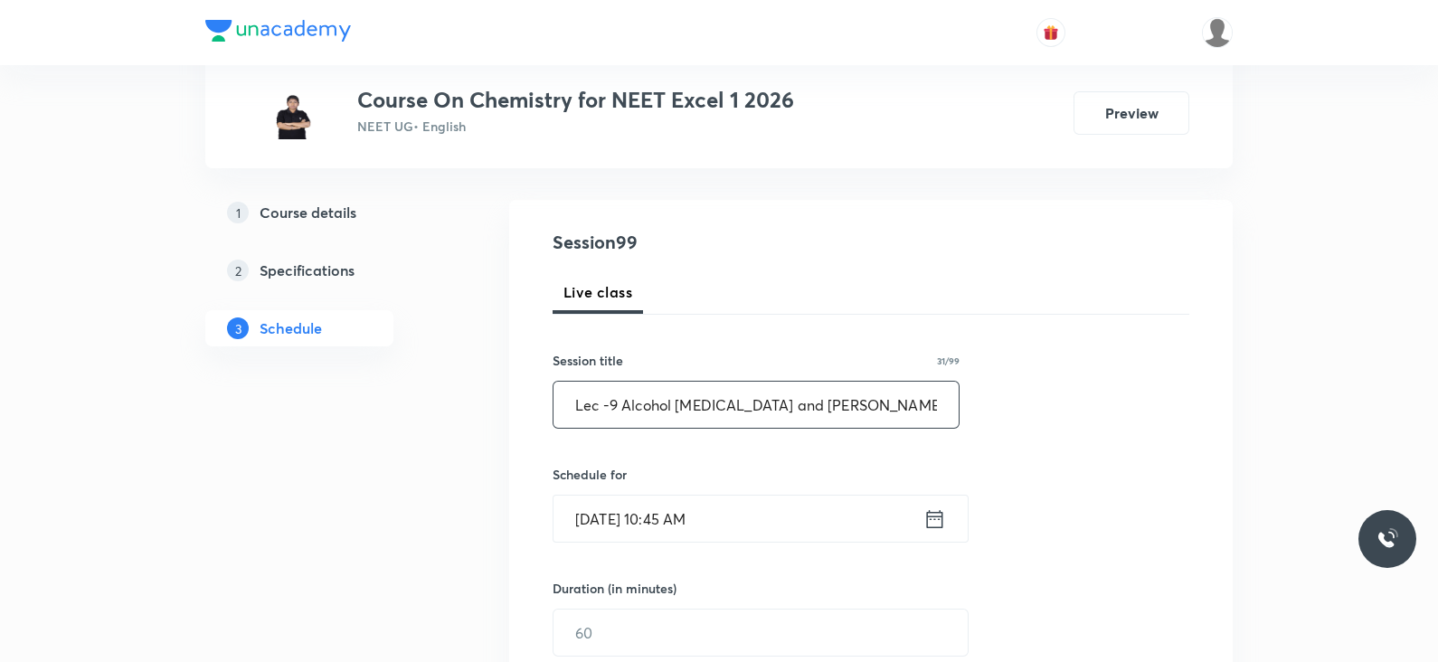
scroll to position [172, 0]
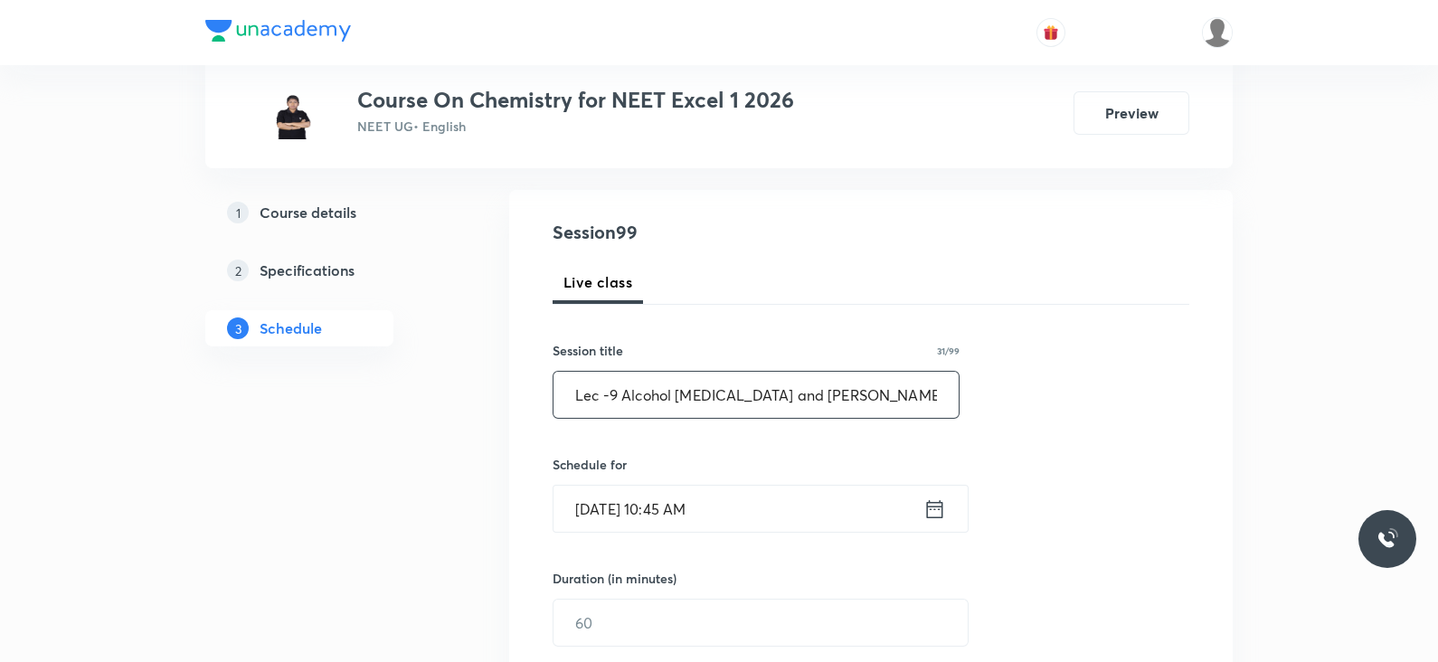
type input "Lec -9 Alcohol [MEDICAL_DATA] and [PERSON_NAME]"
click at [939, 517] on icon at bounding box center [934, 508] width 23 height 25
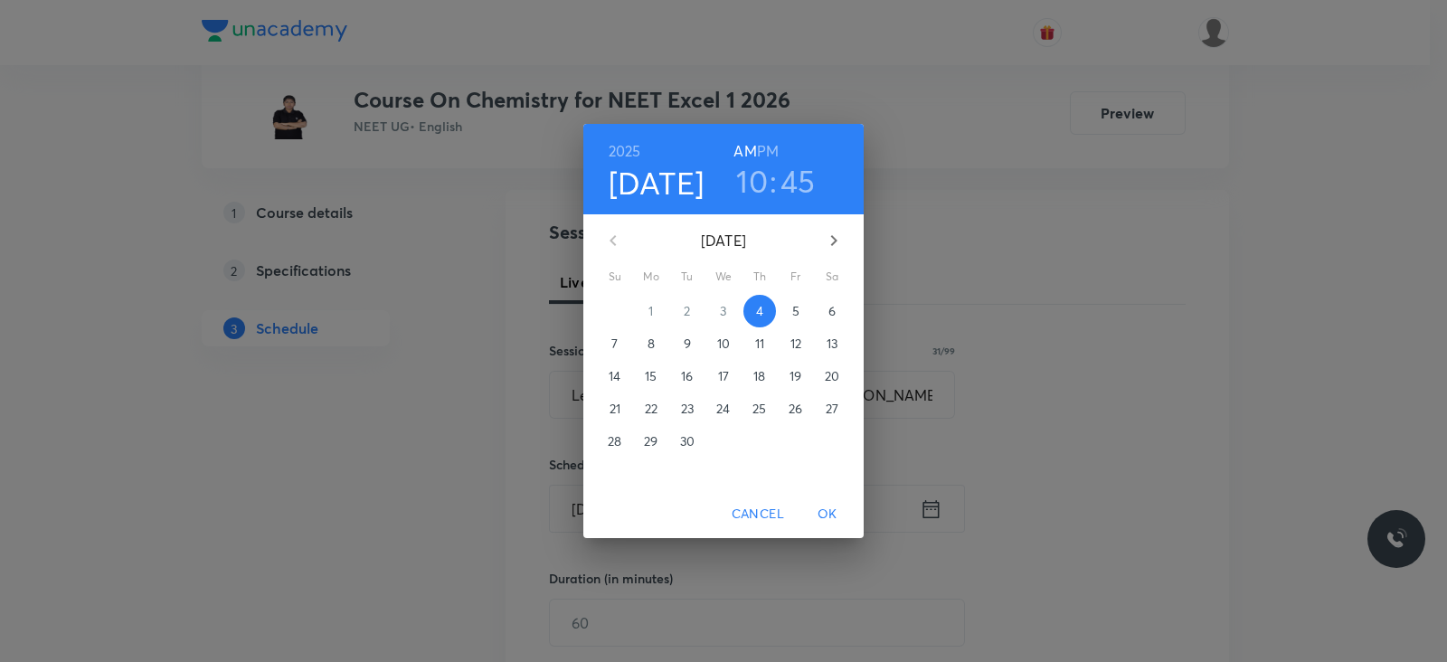
click at [753, 175] on h3 "10" at bounding box center [752, 181] width 32 height 38
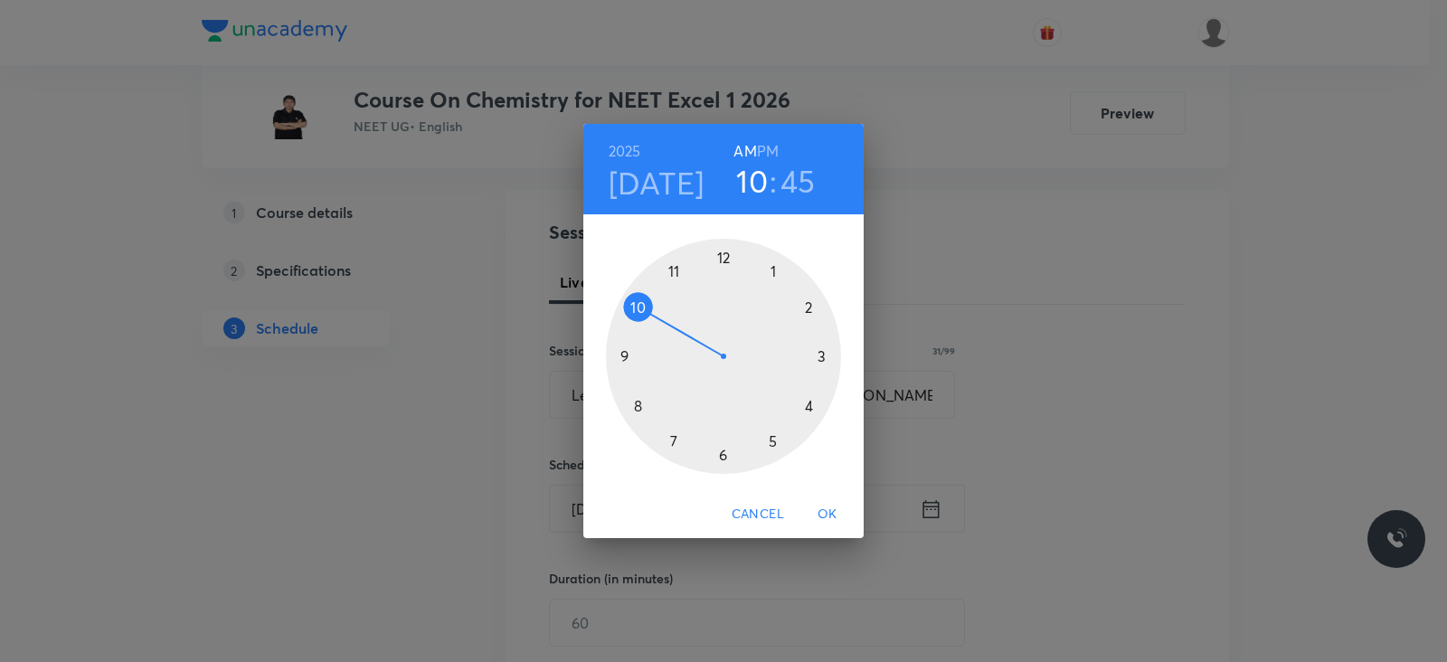
click at [674, 274] on div at bounding box center [723, 356] width 235 height 235
click at [642, 402] on div at bounding box center [723, 356] width 235 height 235
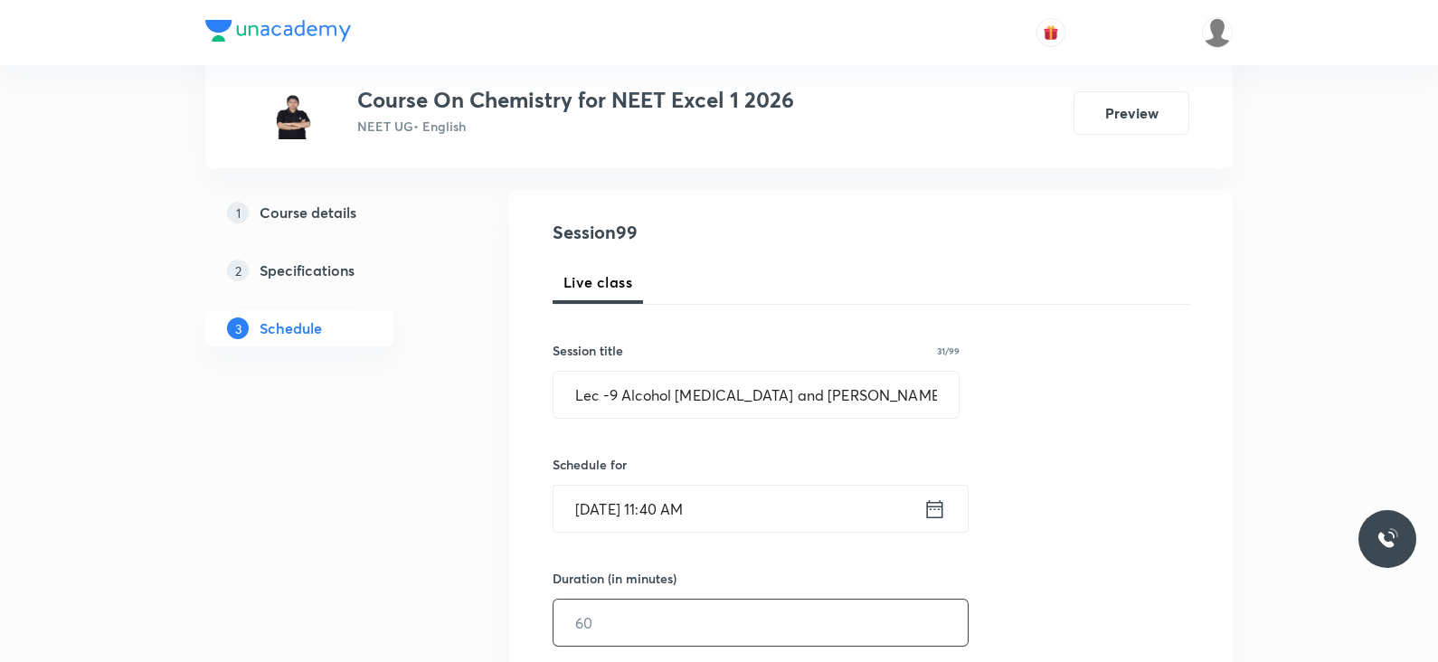
click at [722, 625] on input "text" at bounding box center [760, 622] width 414 height 46
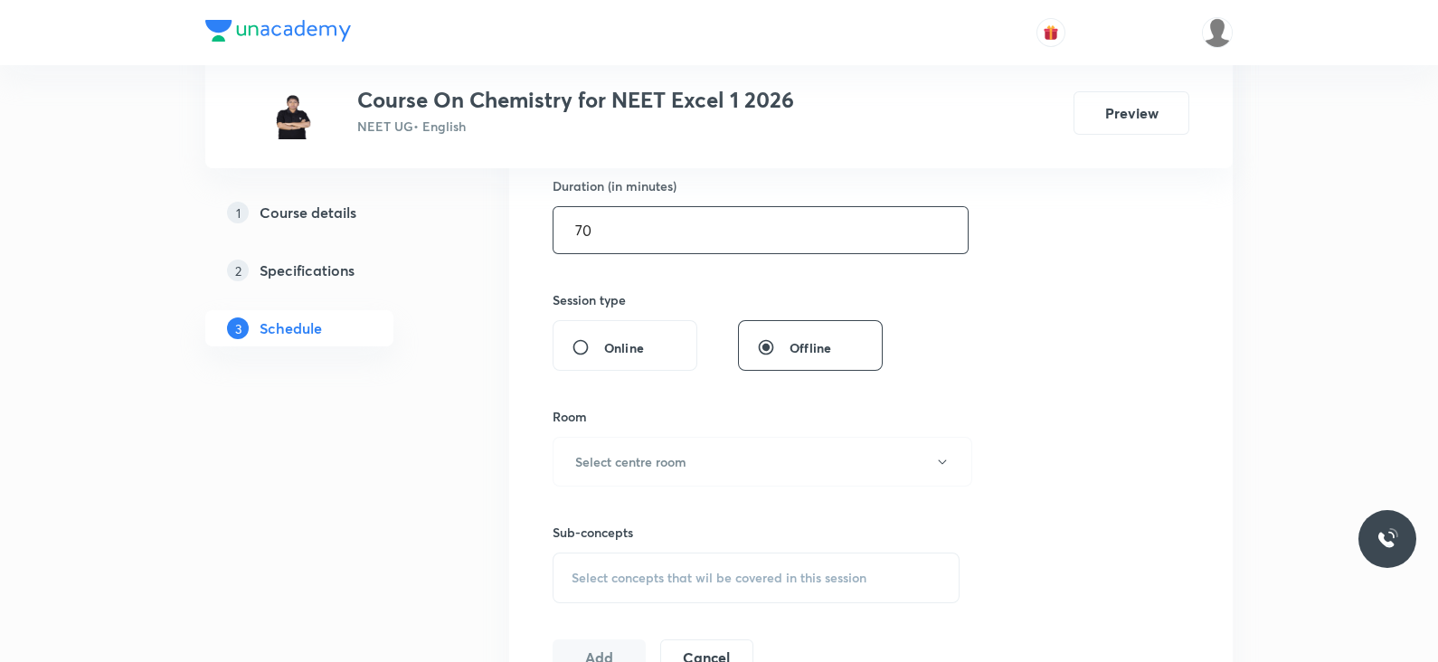
scroll to position [578, 0]
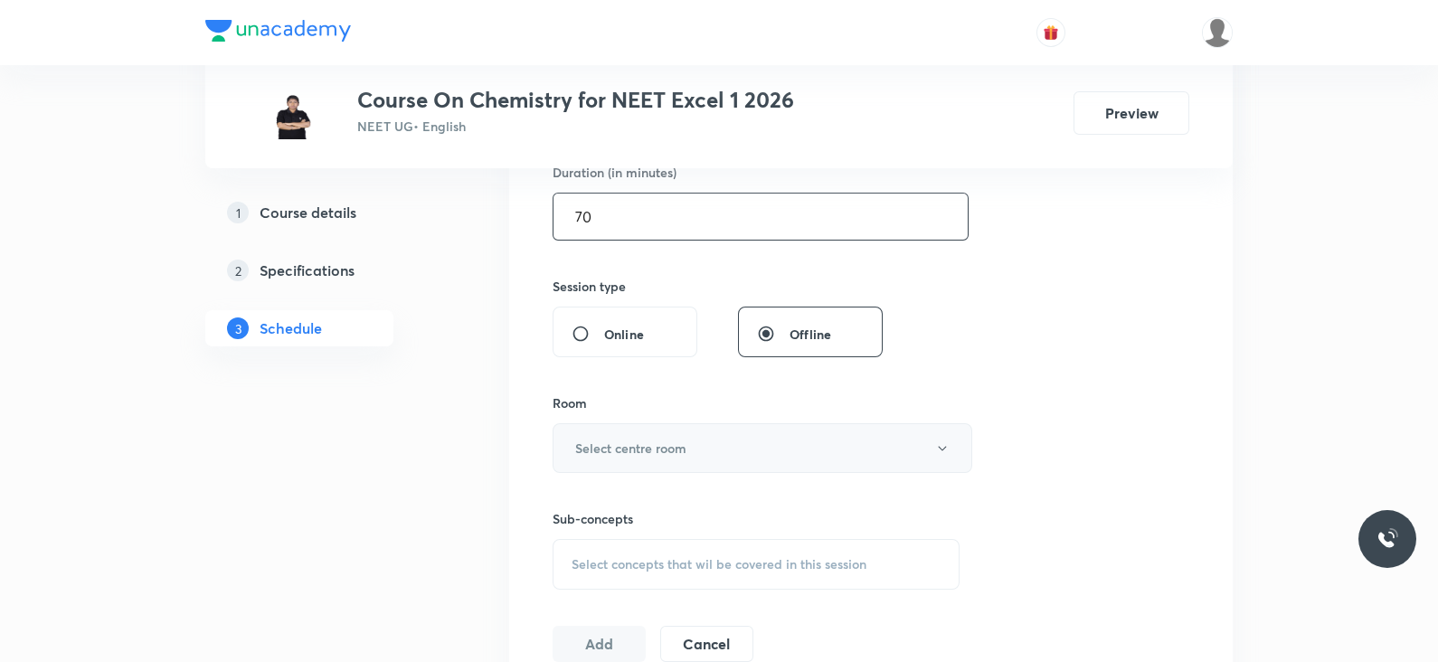
type input "70"
click at [729, 433] on button "Select centre room" at bounding box center [762, 448] width 420 height 50
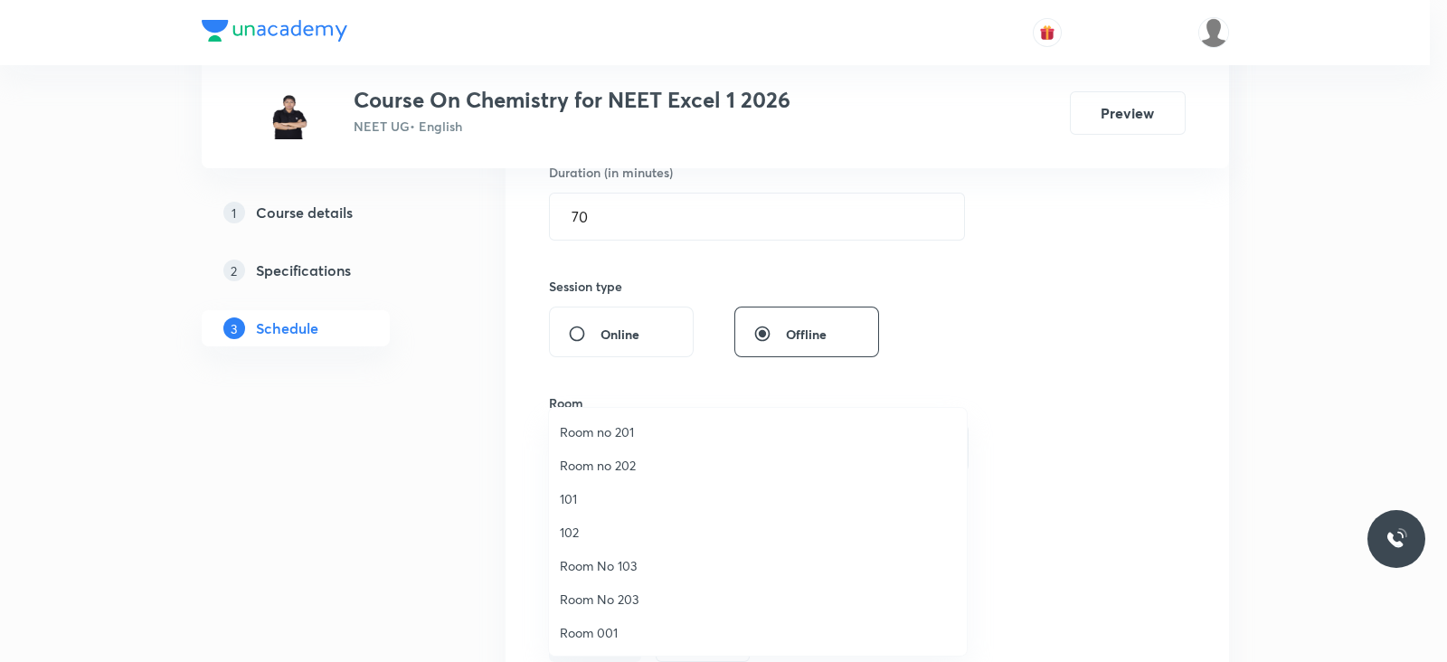
click at [579, 562] on span "Room No 103" at bounding box center [758, 565] width 396 height 19
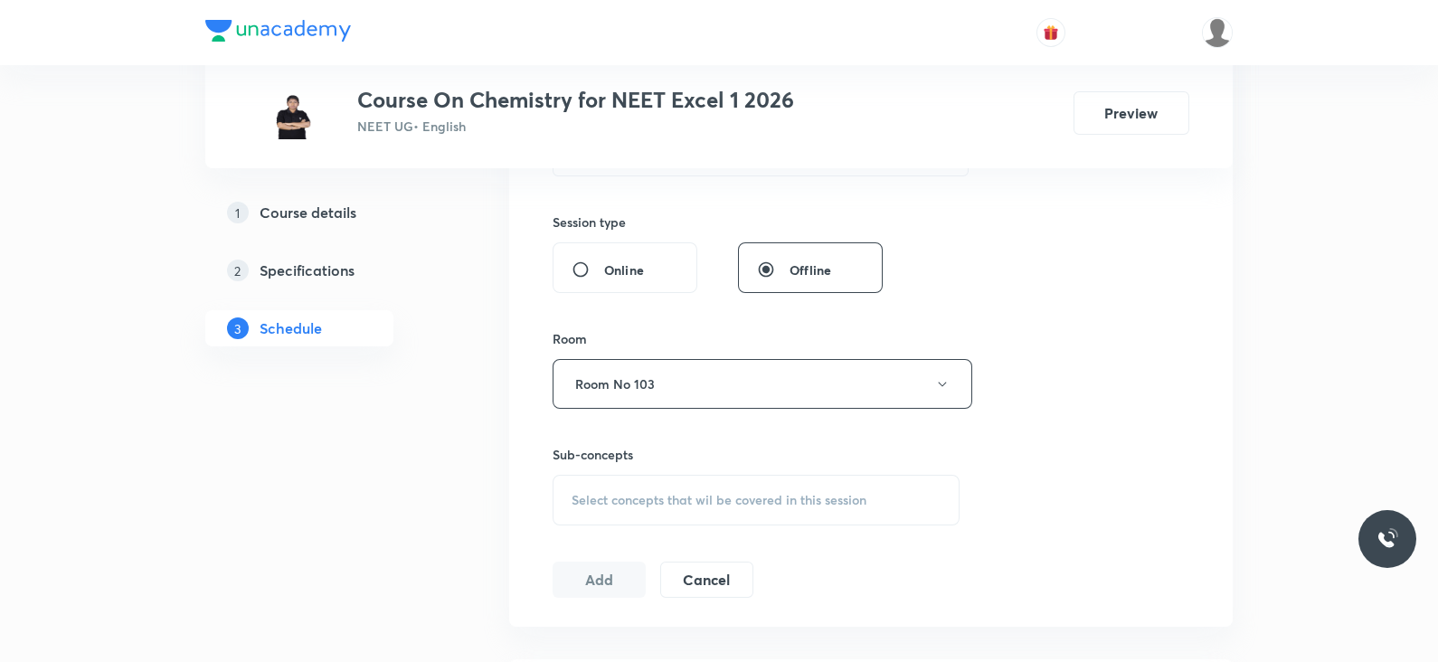
scroll to position [643, 0]
click at [703, 496] on span "Select concepts that wil be covered in this session" at bounding box center [718, 499] width 295 height 14
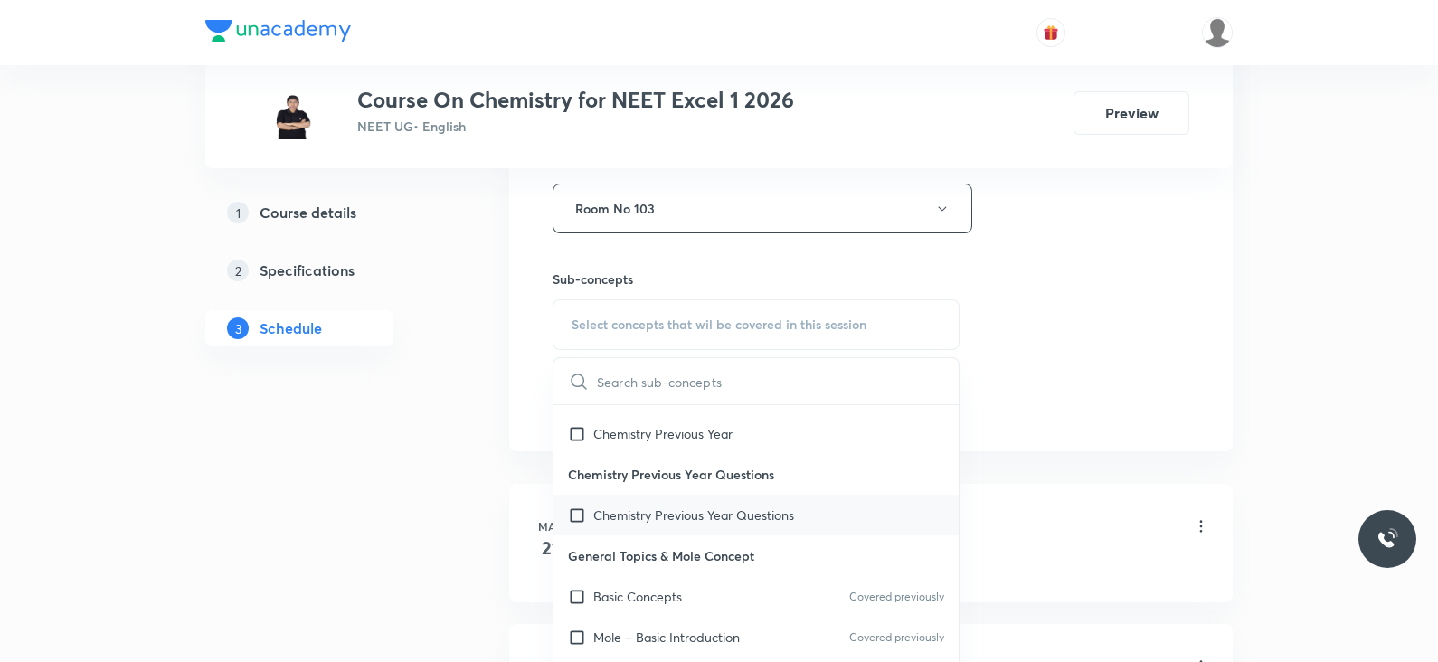
scroll to position [77, 0]
click at [641, 597] on p "Basic Concepts" at bounding box center [637, 592] width 89 height 19
checkbox input "true"
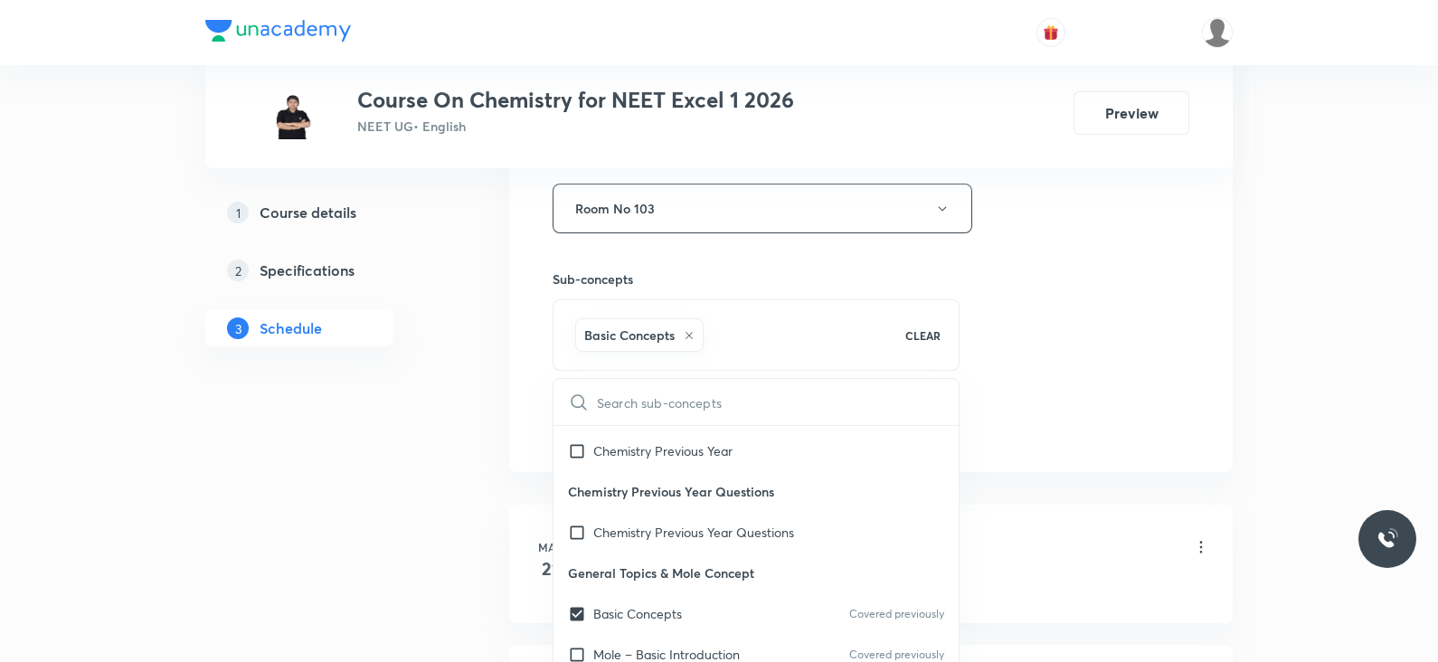
click at [961, 386] on div "Session 99 Live class Session title 31/99 Lec -9 Alcohol Phenol and Ethen ​ Sch…" at bounding box center [870, 8] width 637 height 870
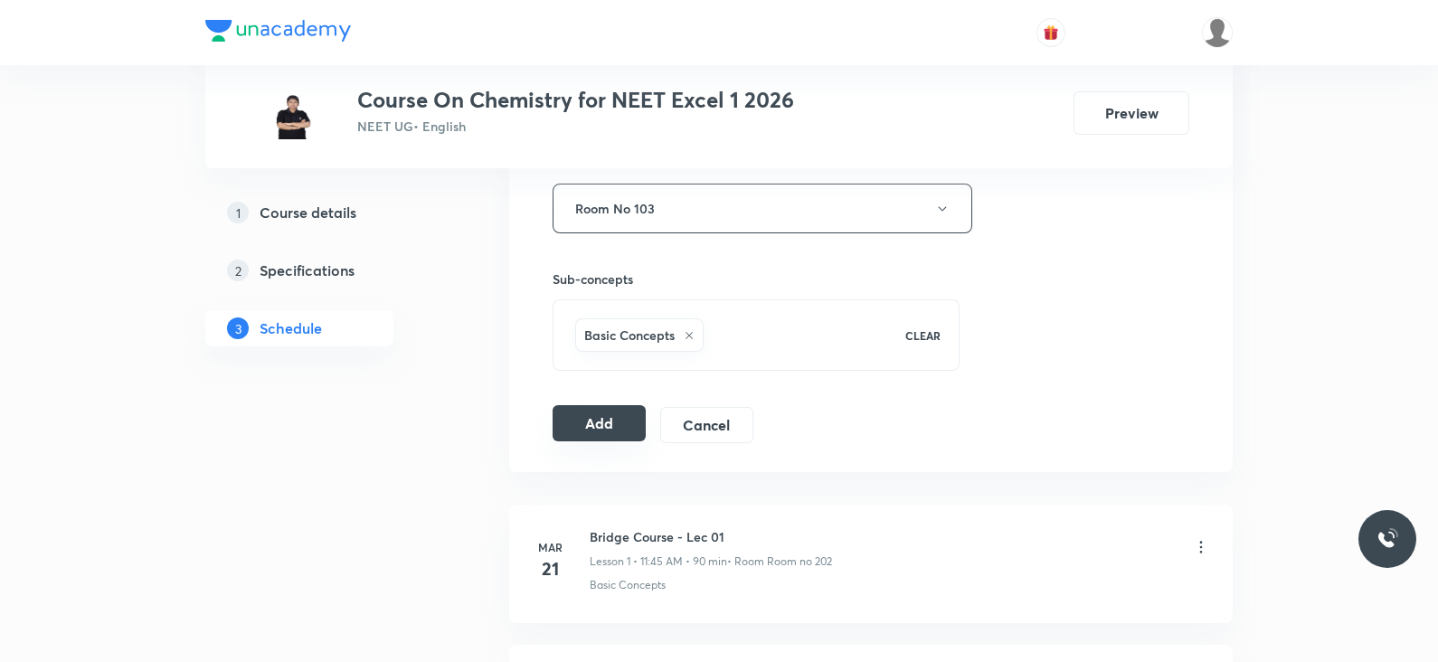
click at [581, 420] on button "Add" at bounding box center [598, 423] width 93 height 36
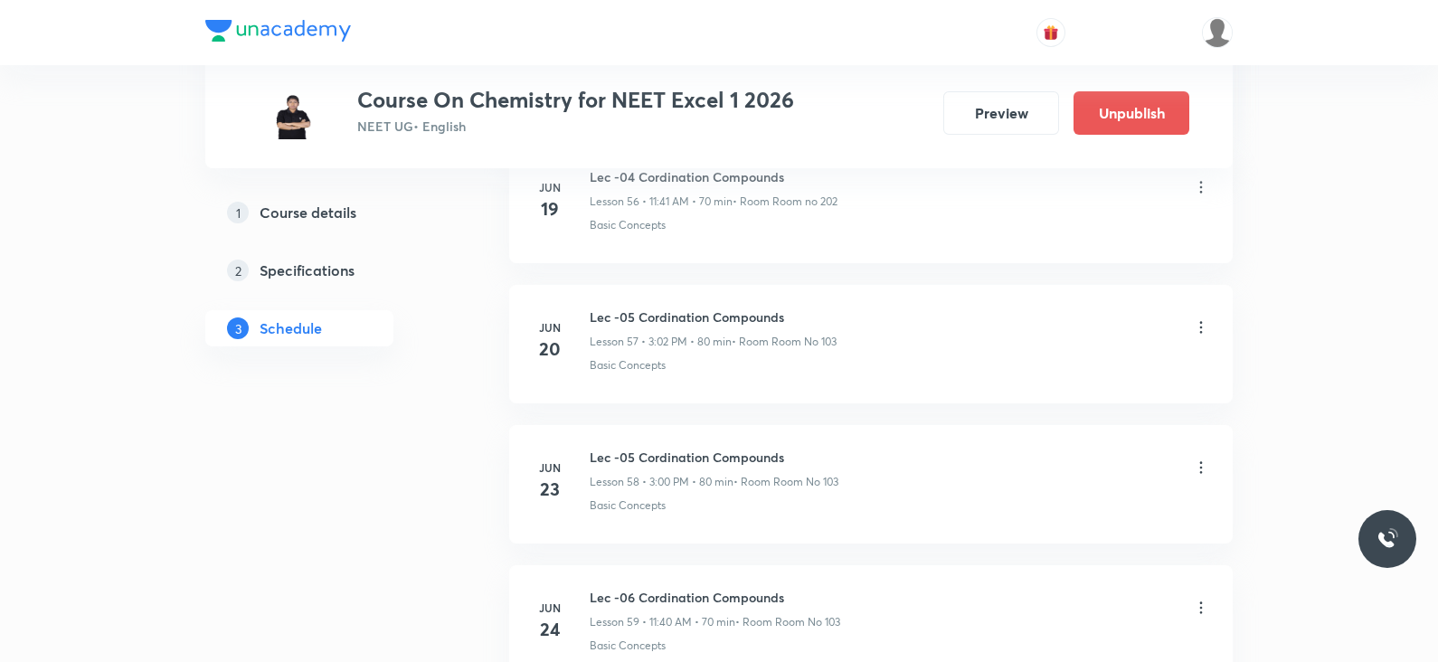
scroll to position [8035, 0]
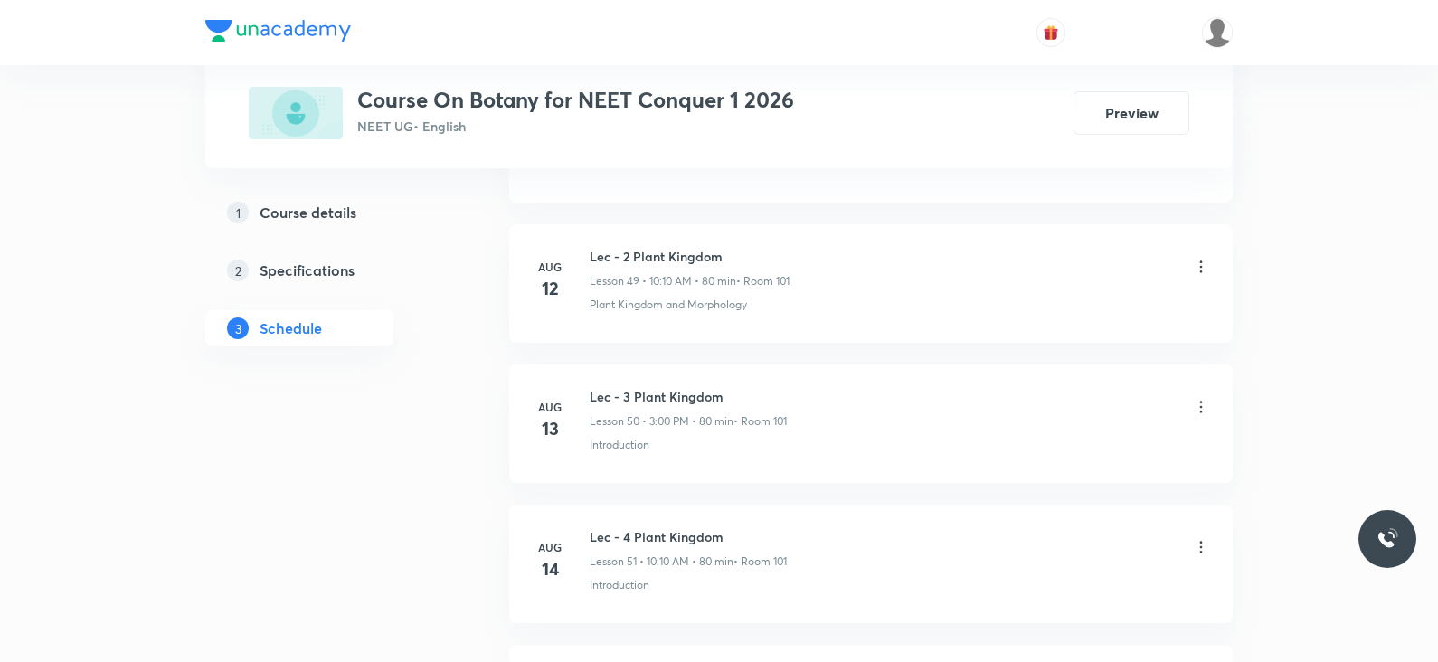
scroll to position [8616, 0]
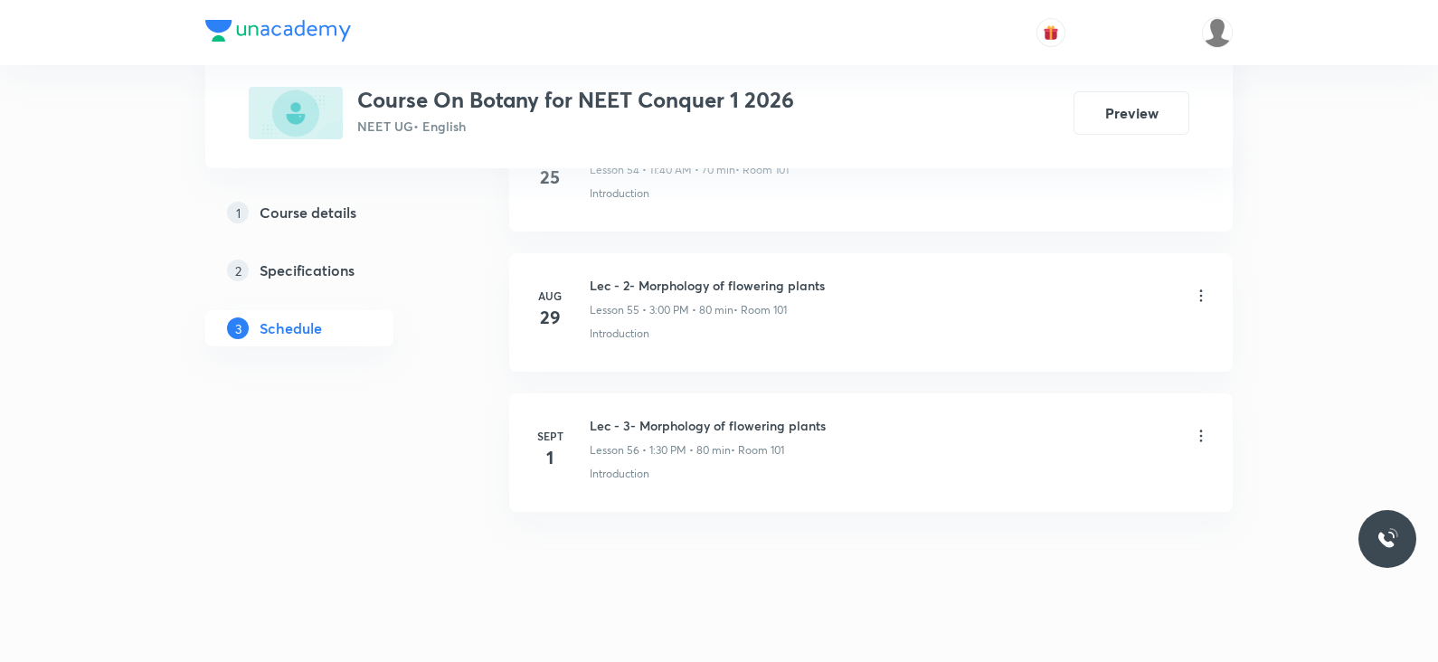
click at [742, 416] on h6 "Lec - 3- Morphology of flowering plants" at bounding box center [708, 425] width 236 height 19
copy h6 "Lec - 3- Morphology of flowering plants"
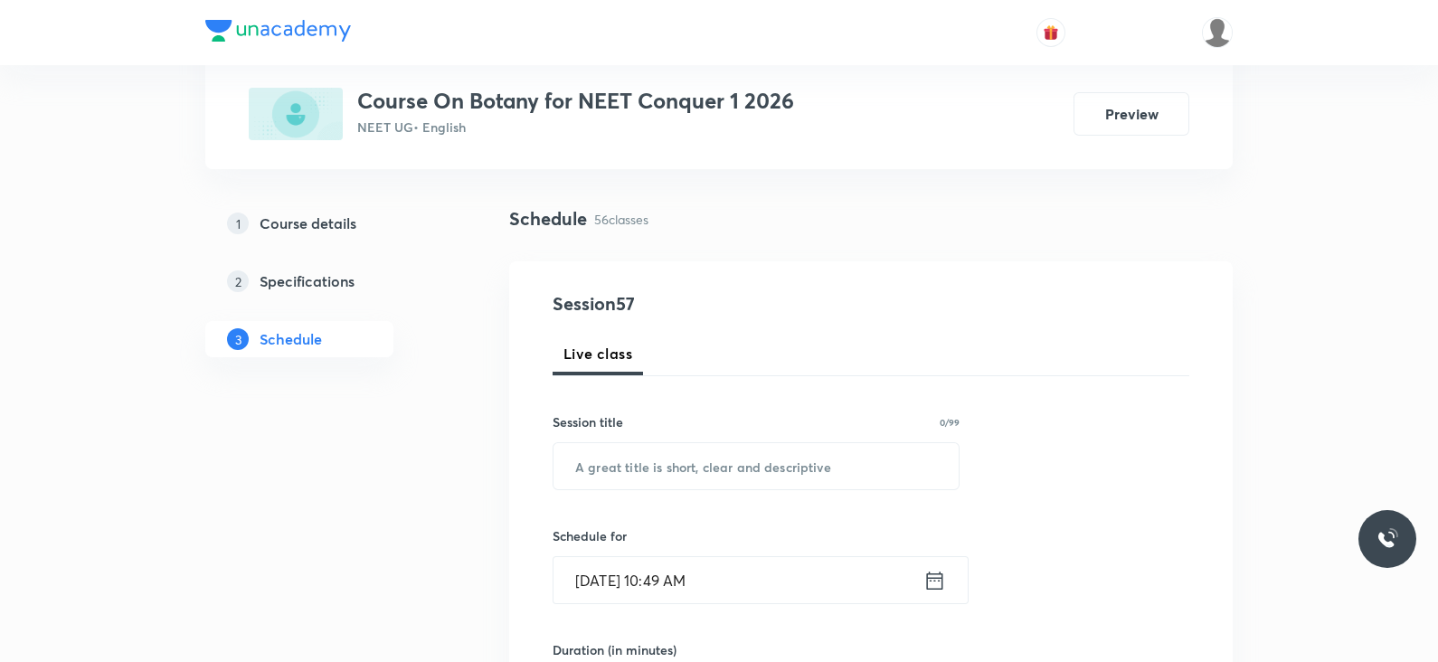
scroll to position [0, 0]
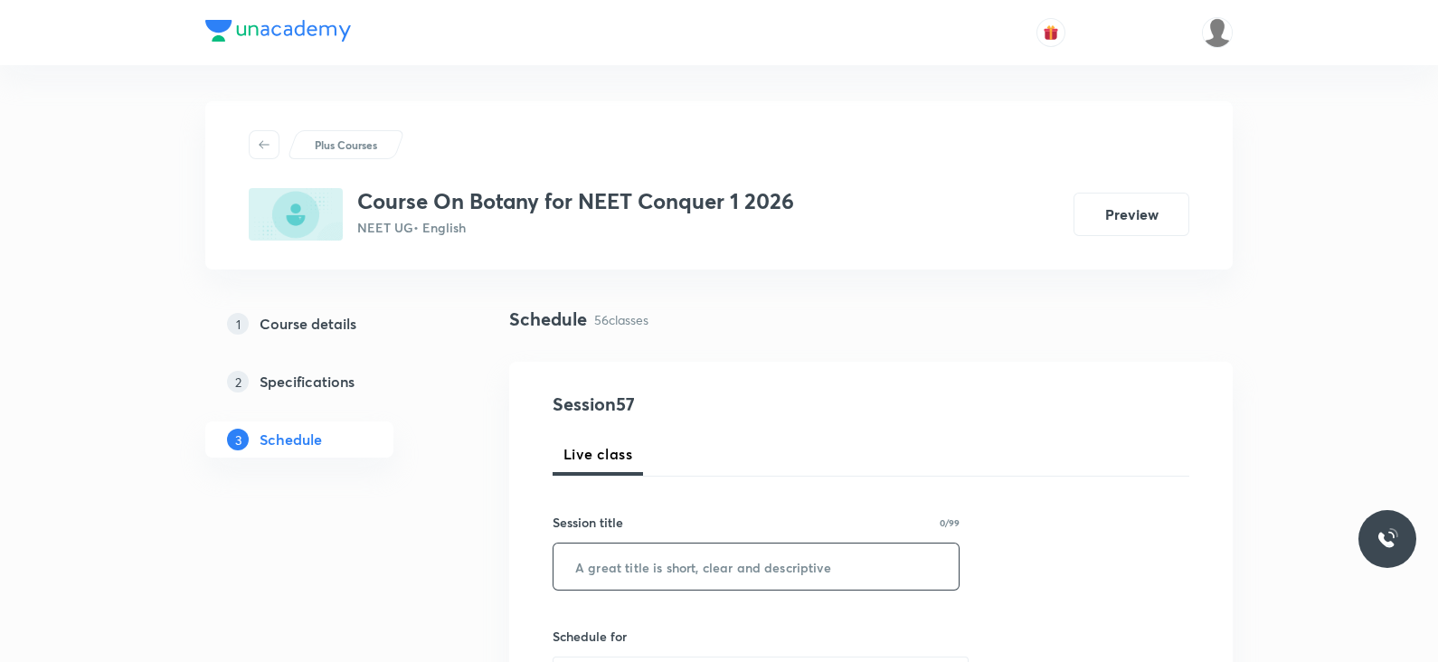
click at [726, 553] on input "text" at bounding box center [755, 566] width 405 height 46
paste input "Lec - 3- Morphology of flowering plants"
click at [617, 564] on input "Lec - 3- Morphology of flowering plants" at bounding box center [755, 566] width 405 height 46
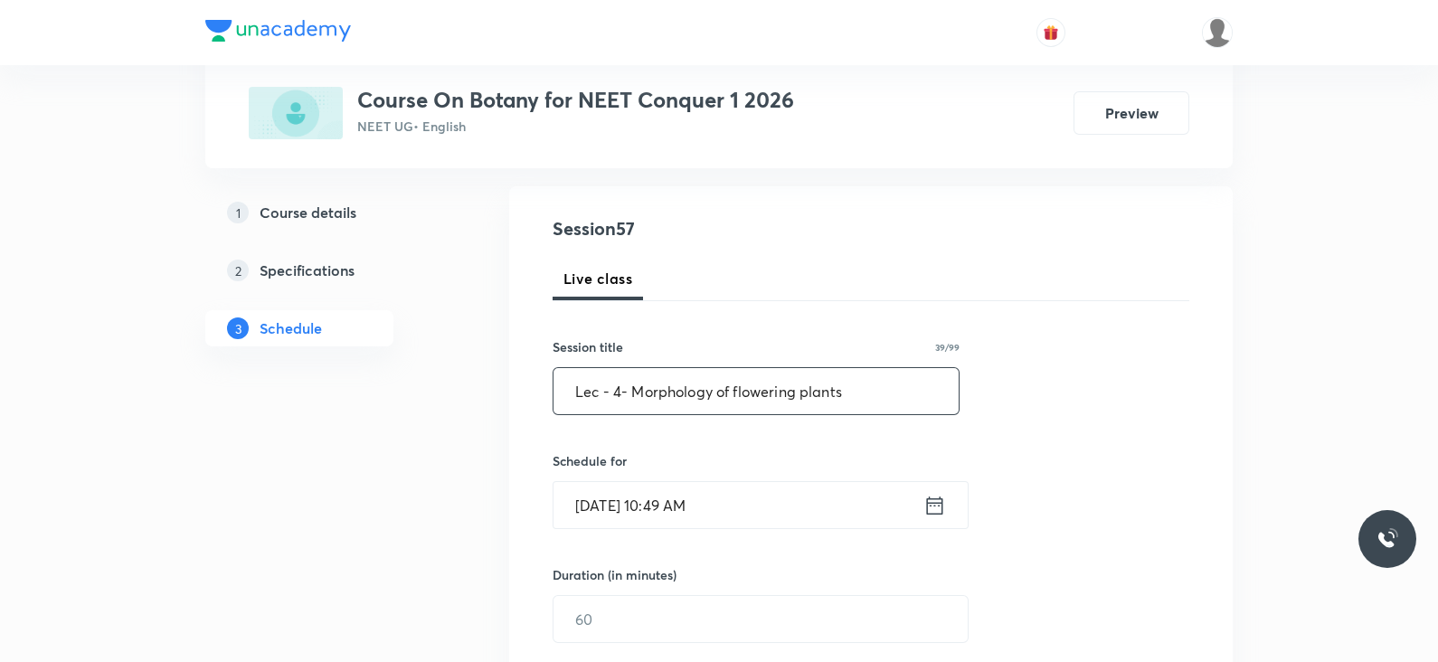
scroll to position [180, 0]
type input "Lec - 4- Morphology of flowering plants"
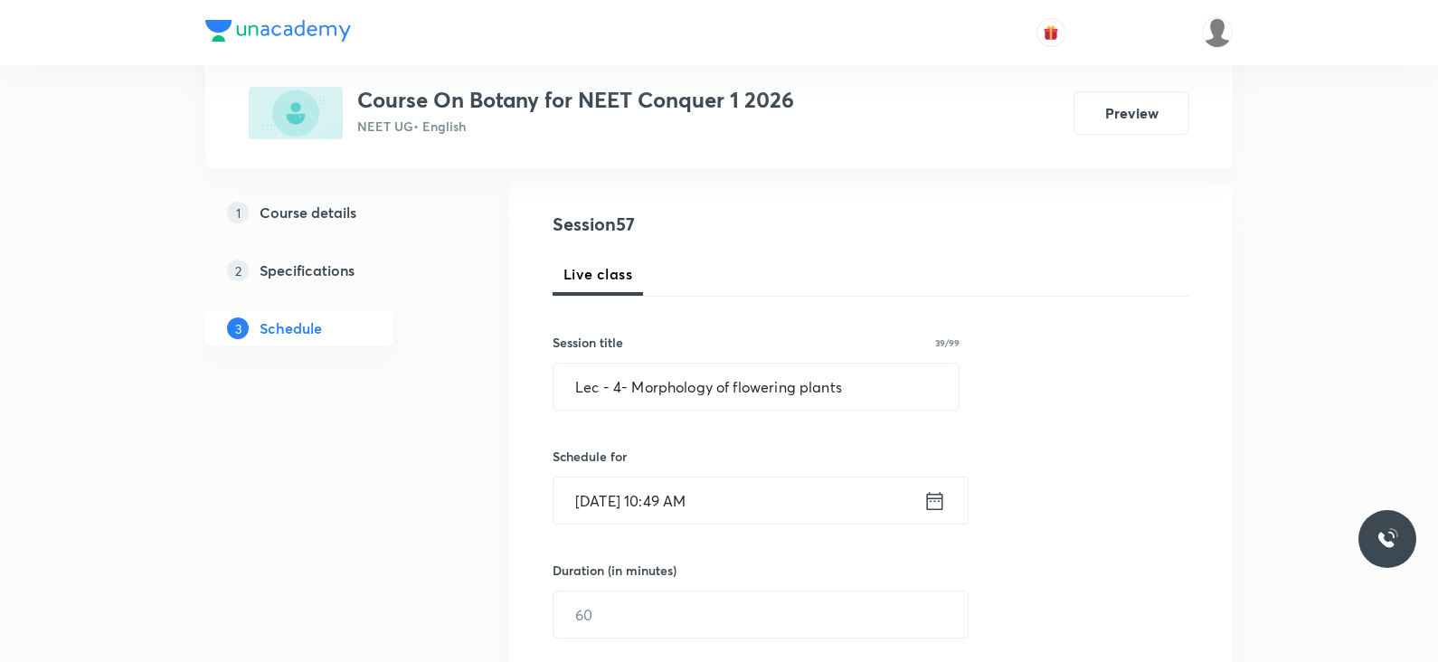
click at [900, 505] on input "[DATE] 10:49 AM" at bounding box center [738, 500] width 370 height 46
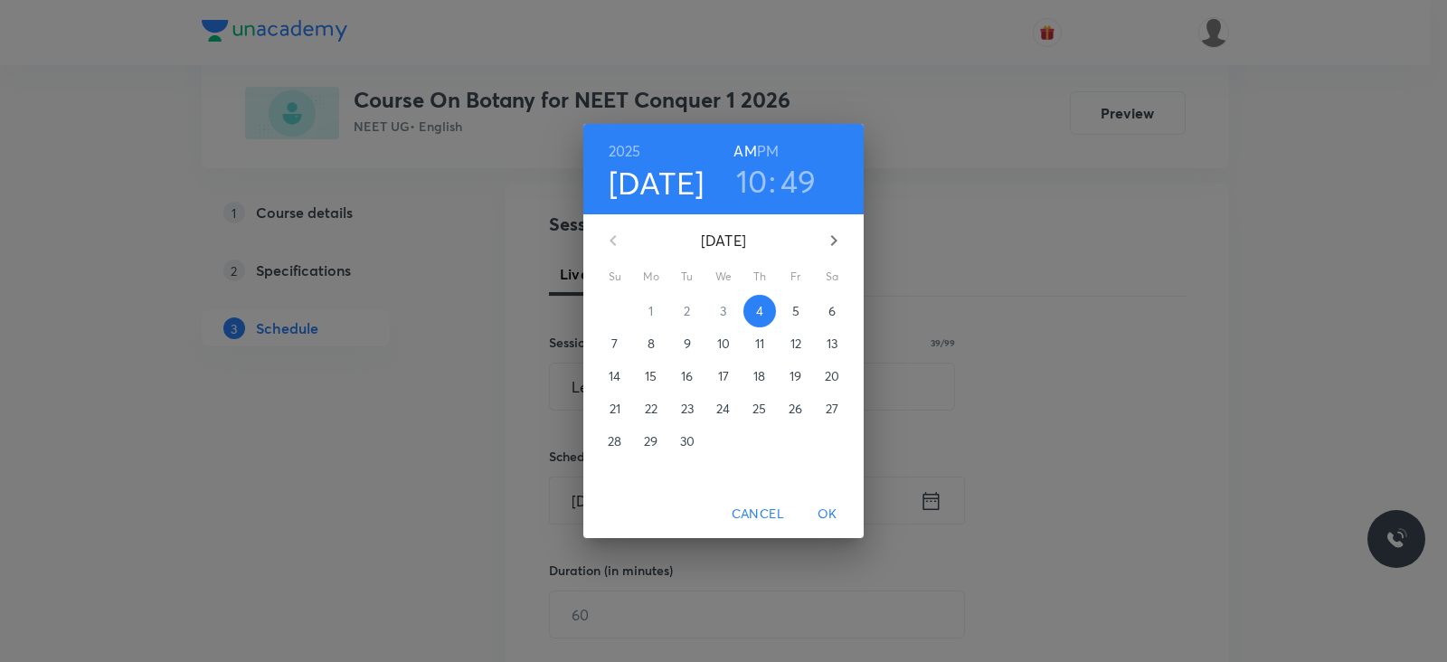
click at [769, 154] on h6 "PM" at bounding box center [768, 150] width 22 height 25
click at [746, 150] on h6 "AM" at bounding box center [744, 150] width 23 height 25
click at [746, 176] on h3 "10" at bounding box center [752, 181] width 32 height 38
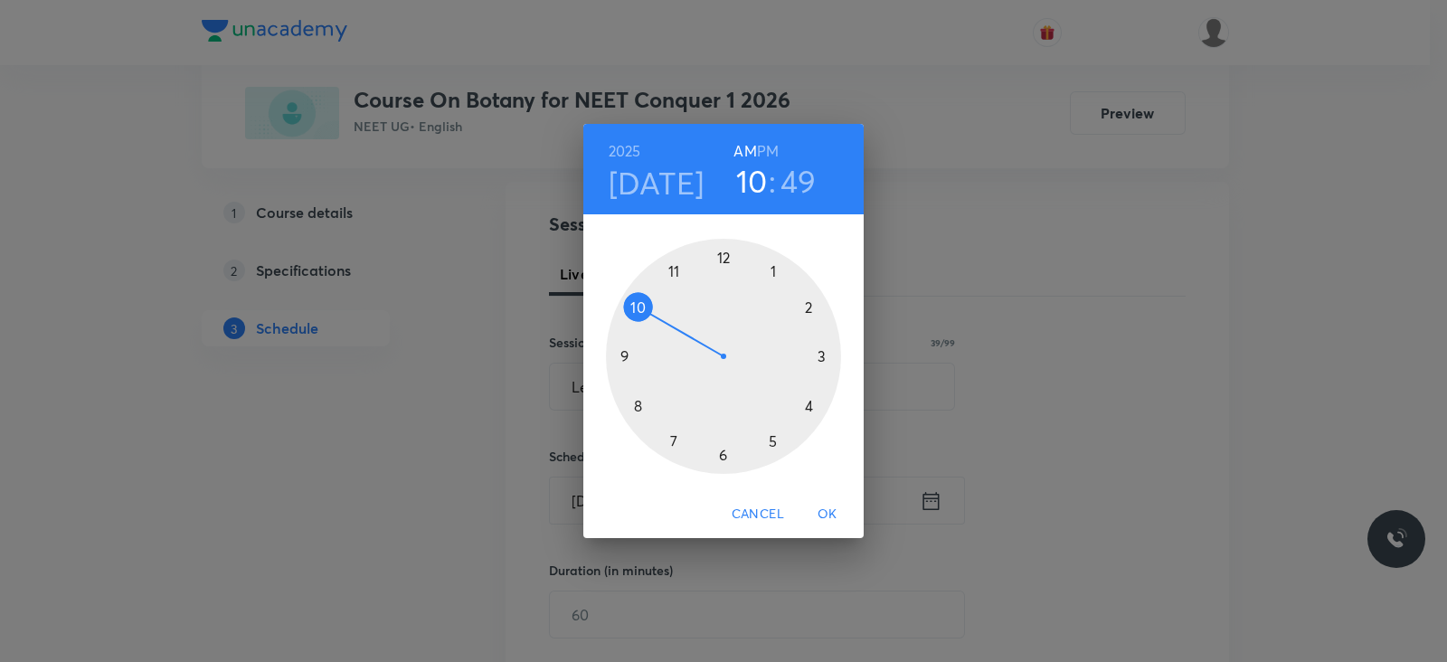
click at [674, 272] on div at bounding box center [723, 356] width 235 height 235
click at [635, 406] on div at bounding box center [723, 356] width 235 height 235
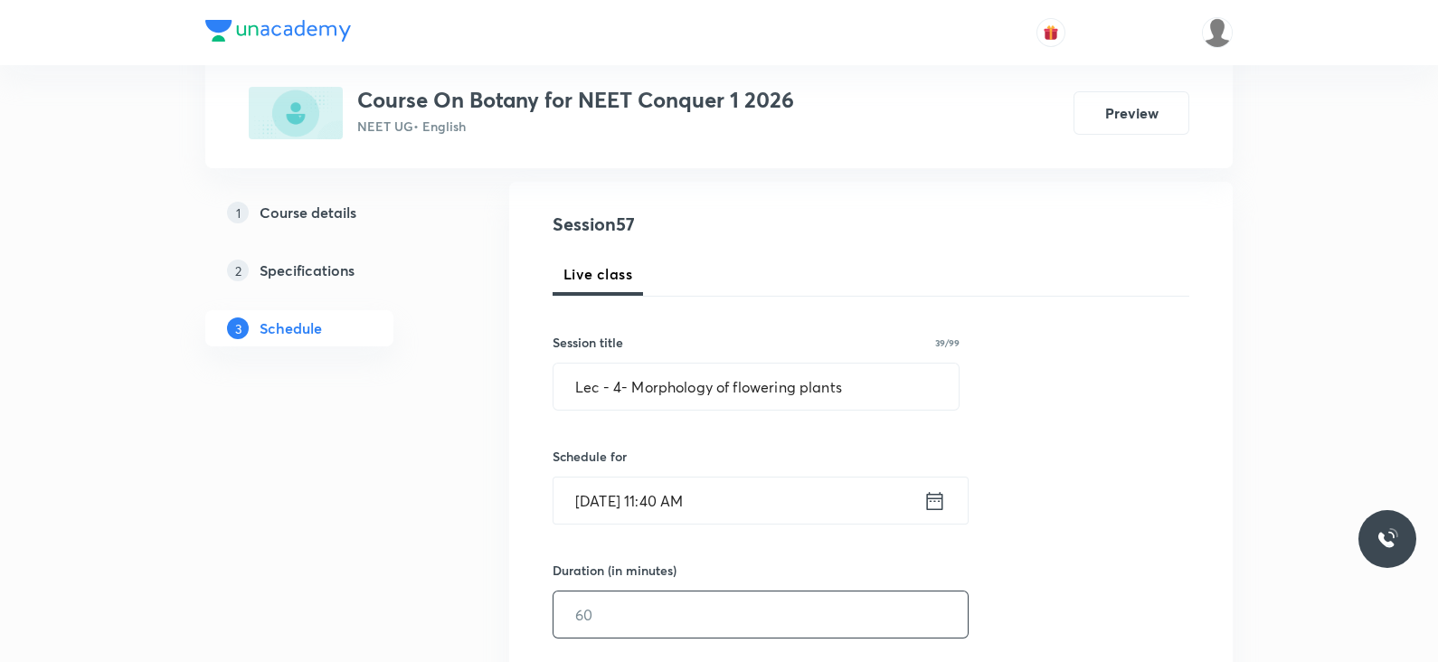
click at [680, 597] on input "text" at bounding box center [760, 614] width 414 height 46
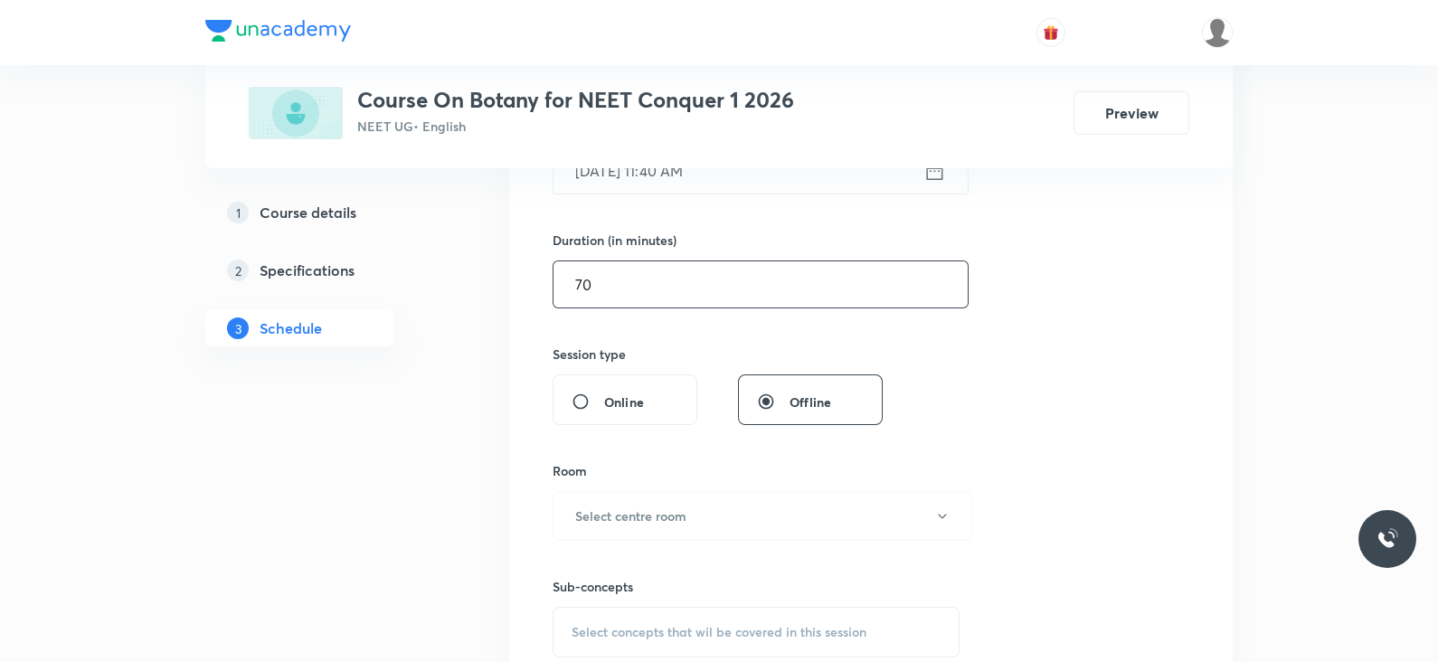
scroll to position [508, 0]
type input "70"
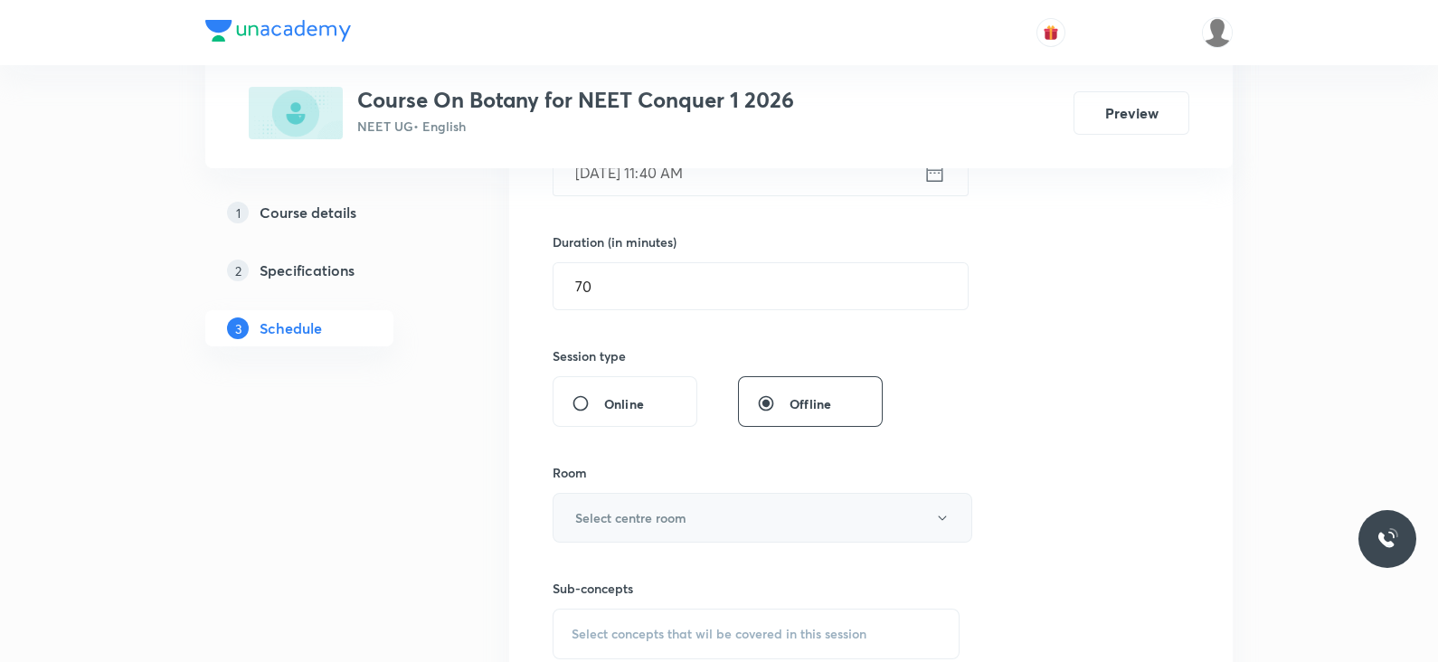
click at [662, 534] on button "Select centre room" at bounding box center [762, 518] width 420 height 50
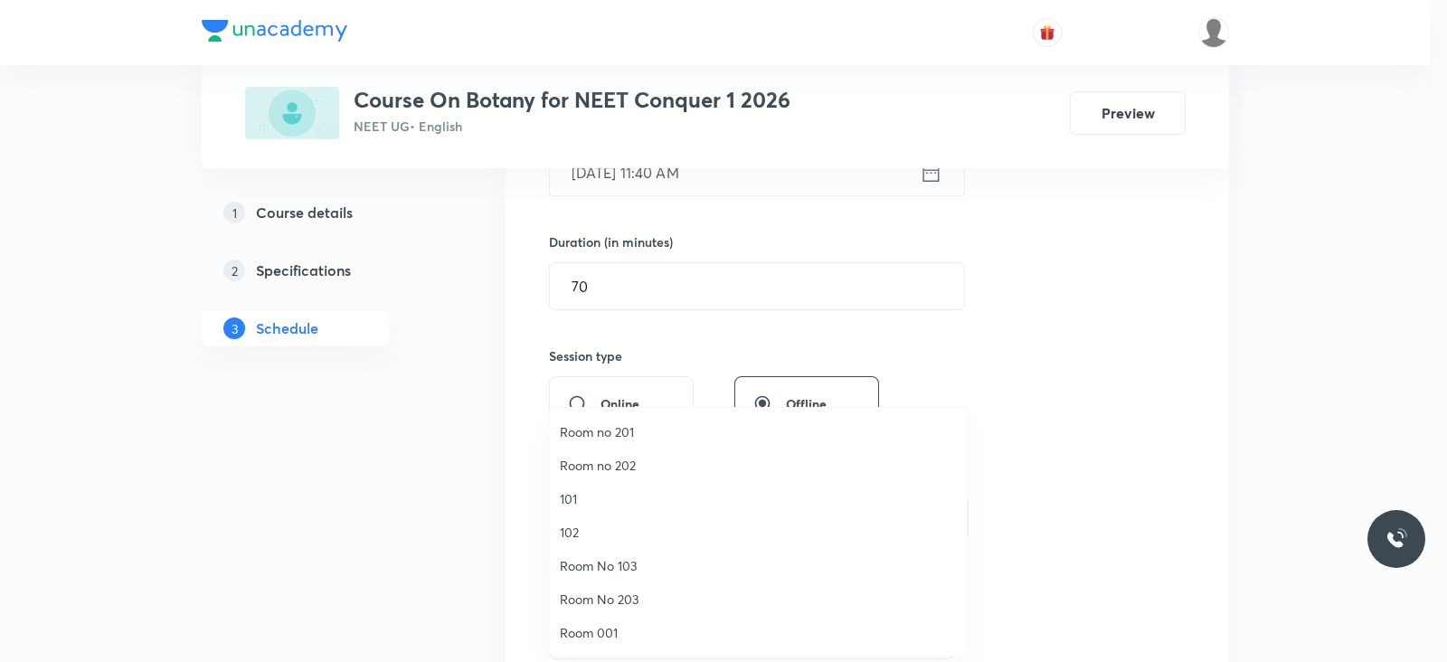
click at [552, 496] on li "101" at bounding box center [758, 498] width 418 height 33
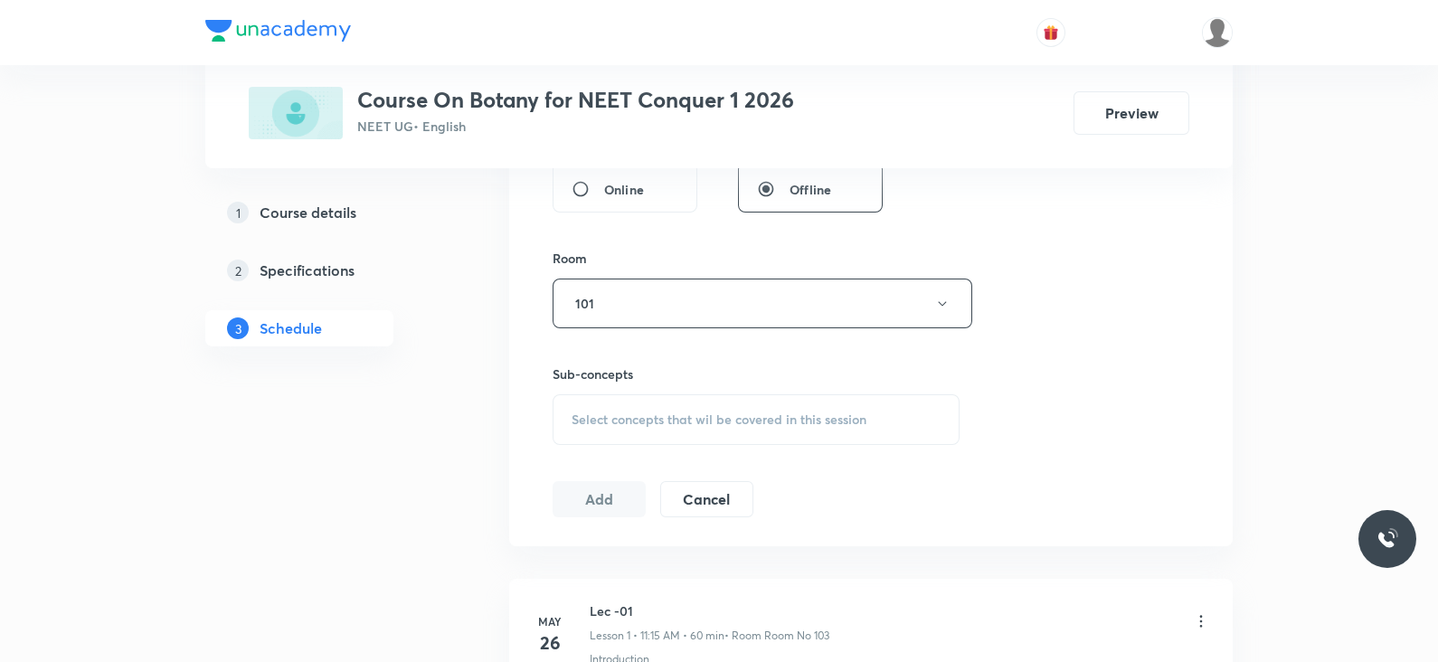
scroll to position [765, 0]
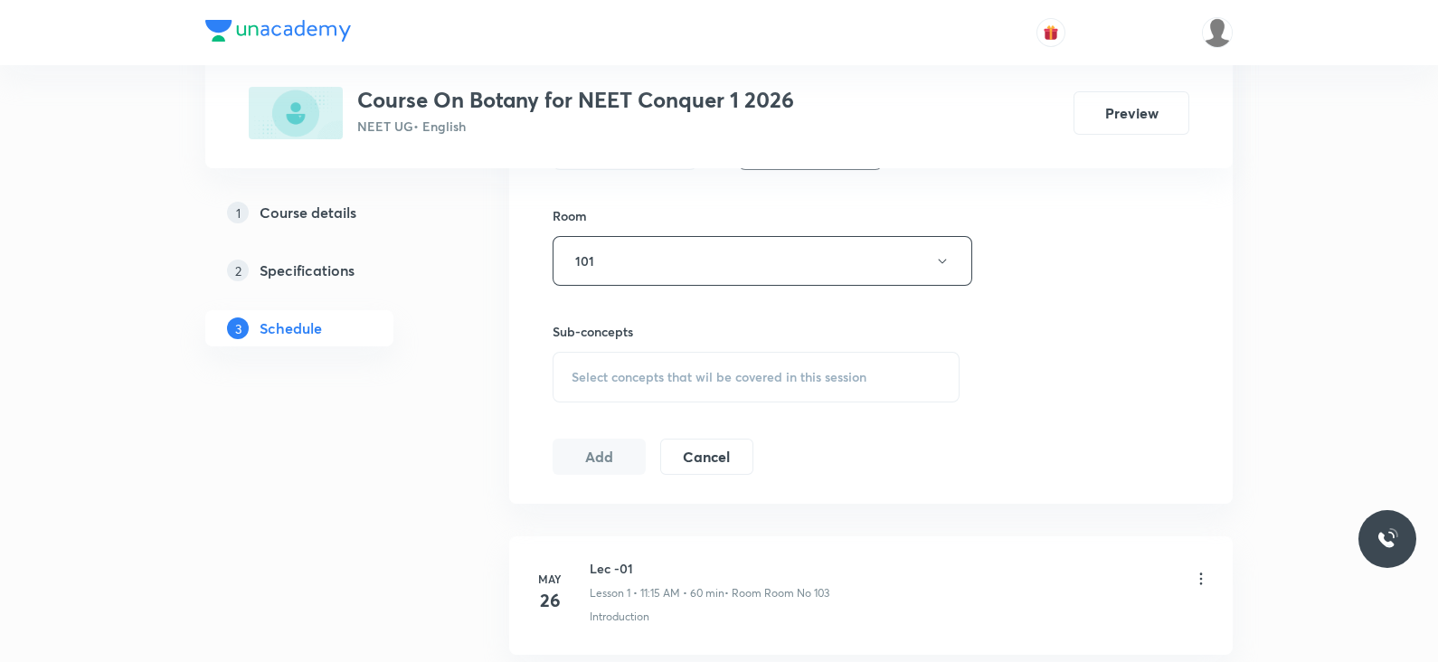
click at [654, 373] on span "Select concepts that wil be covered in this session" at bounding box center [718, 377] width 295 height 14
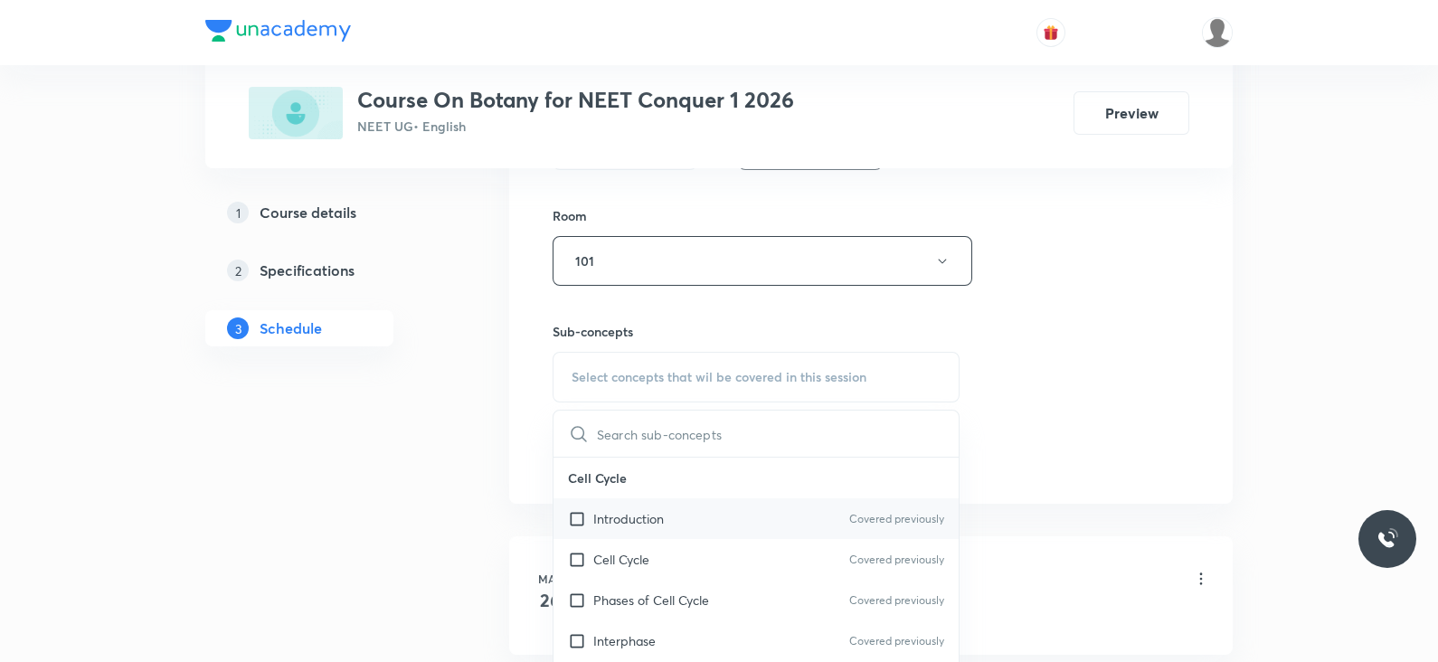
click at [630, 516] on p "Introduction" at bounding box center [628, 518] width 71 height 19
checkbox input "true"
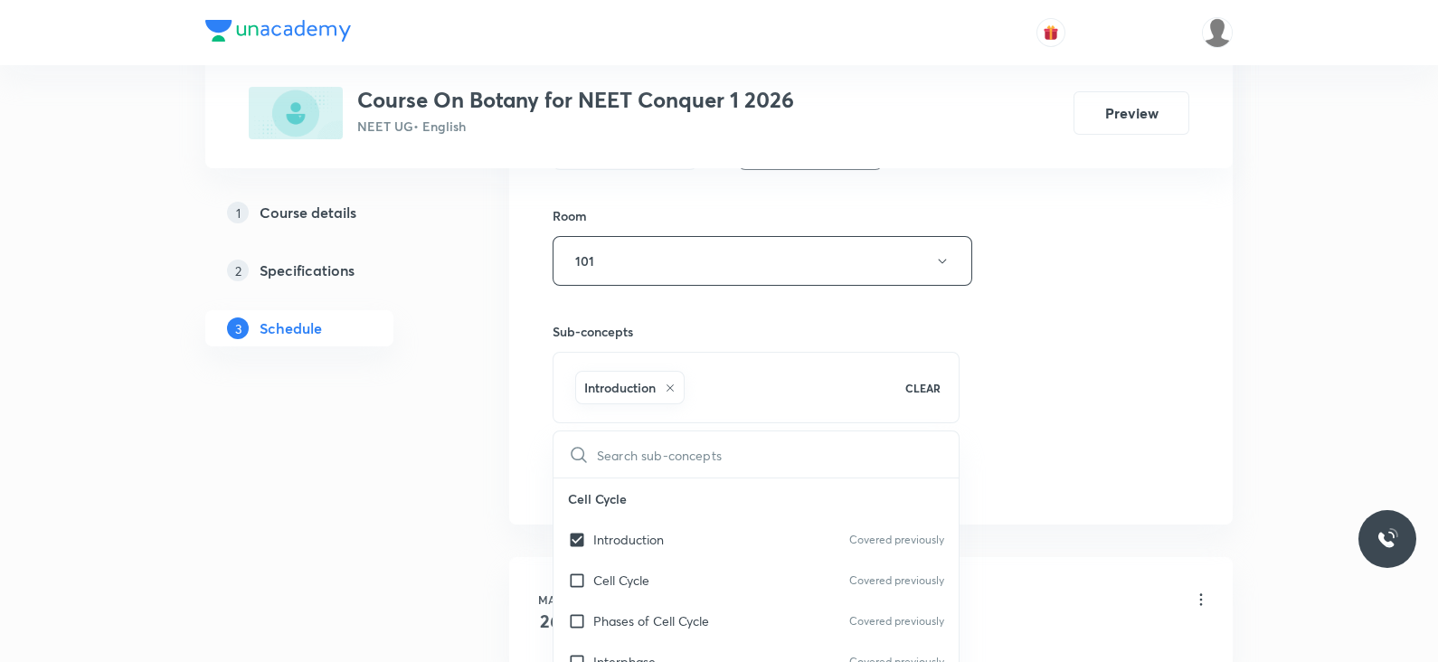
click at [1030, 400] on div "Session 57 Live class Session title 39/99 Lec - 4- Morphology of flowering plan…" at bounding box center [870, 61] width 637 height 870
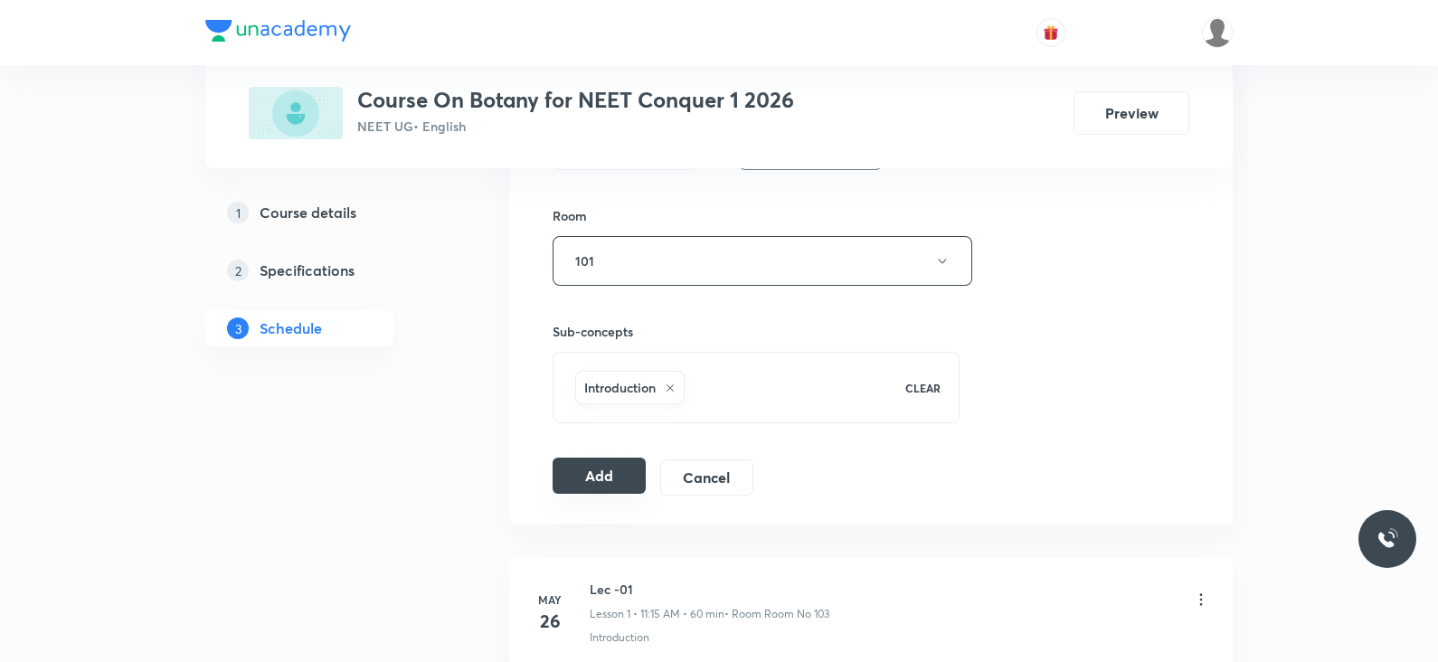
click at [591, 479] on button "Add" at bounding box center [598, 476] width 93 height 36
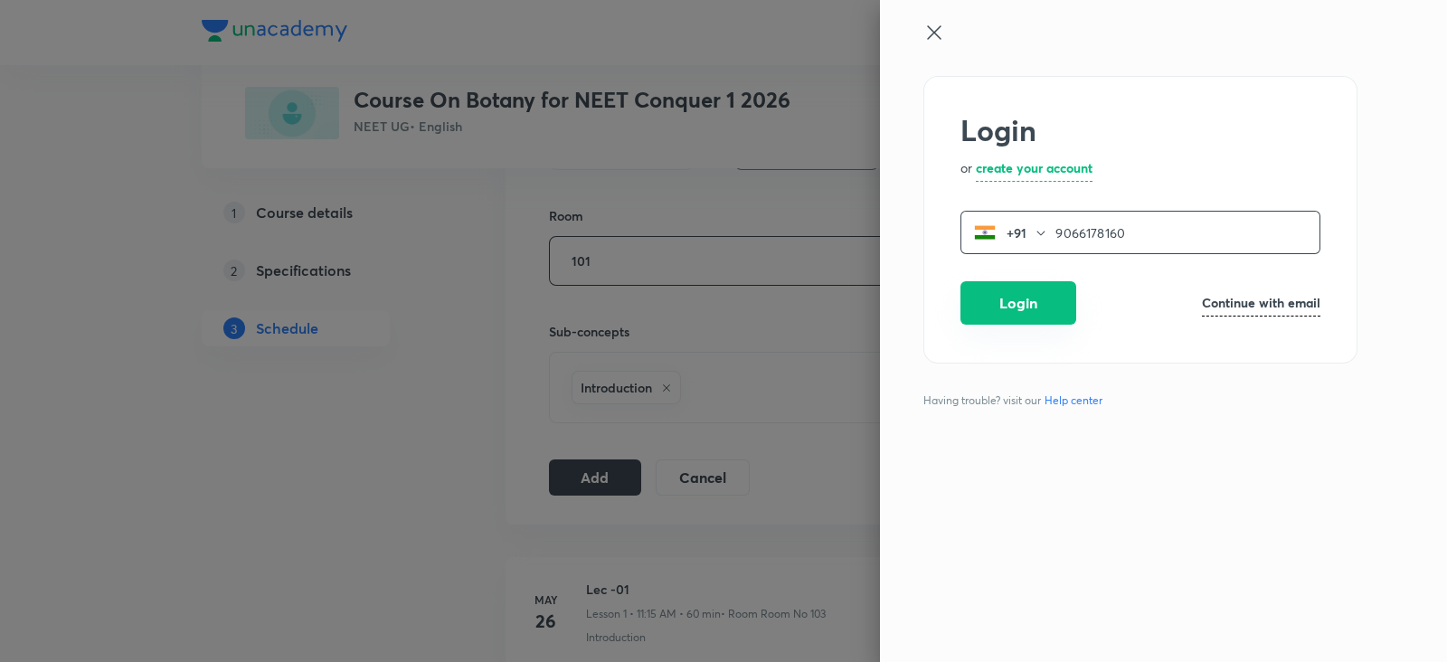
type input "9066178160"
click at [1022, 305] on button "Login" at bounding box center [1018, 302] width 116 height 43
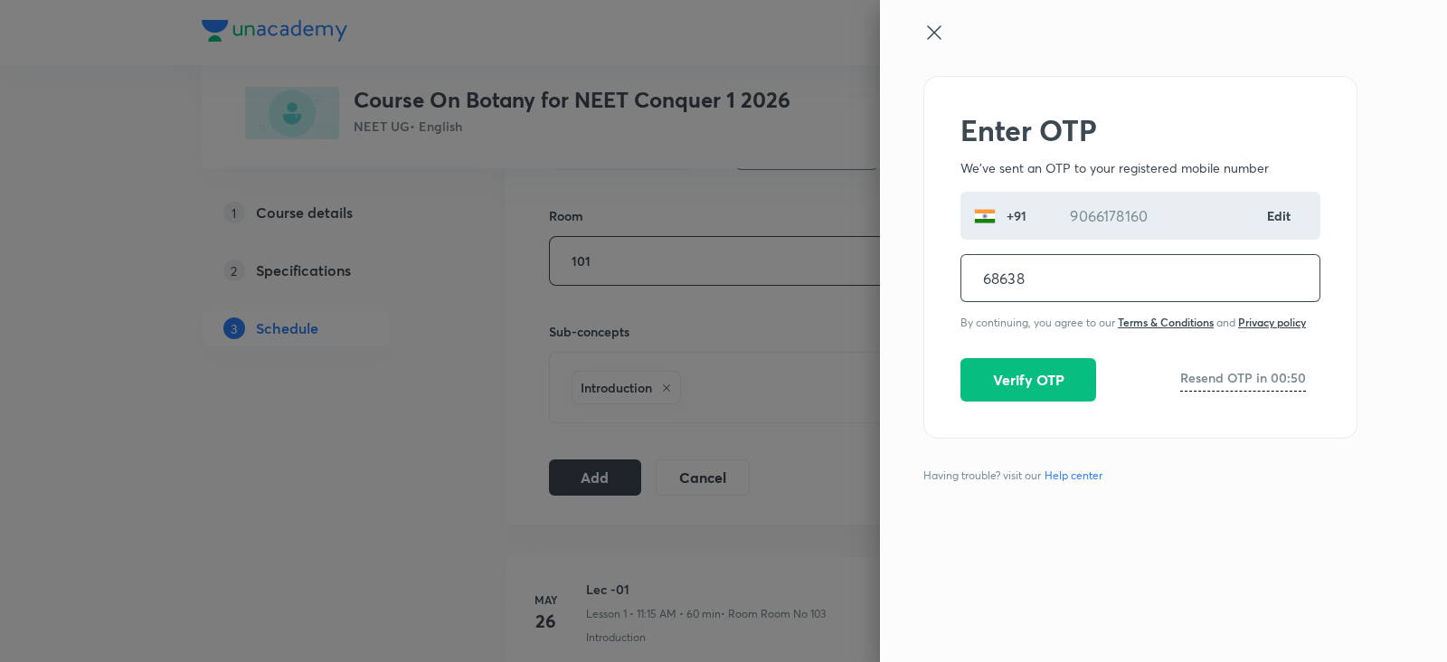
type input "686381"
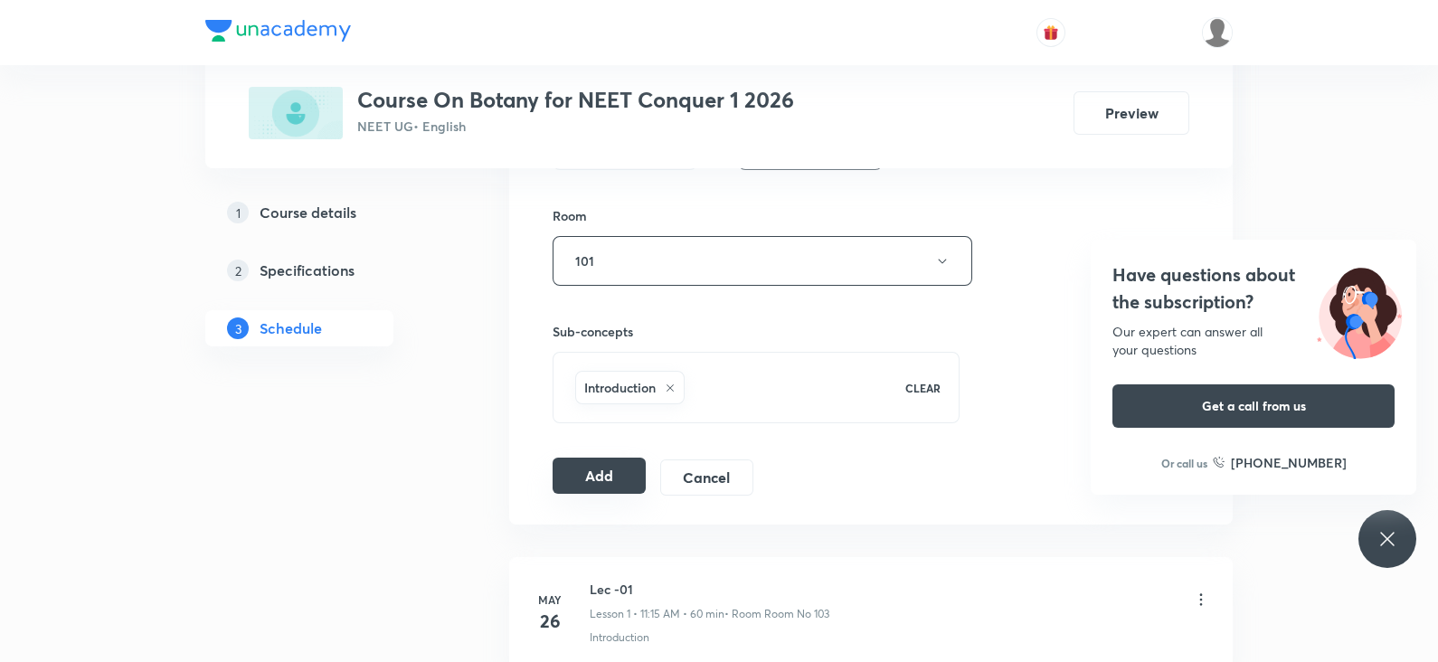
click at [587, 486] on button "Add" at bounding box center [598, 476] width 93 height 36
click at [1369, 551] on div "Have questions about the subscription? Our expert can answer all your questions…" at bounding box center [1387, 539] width 58 height 58
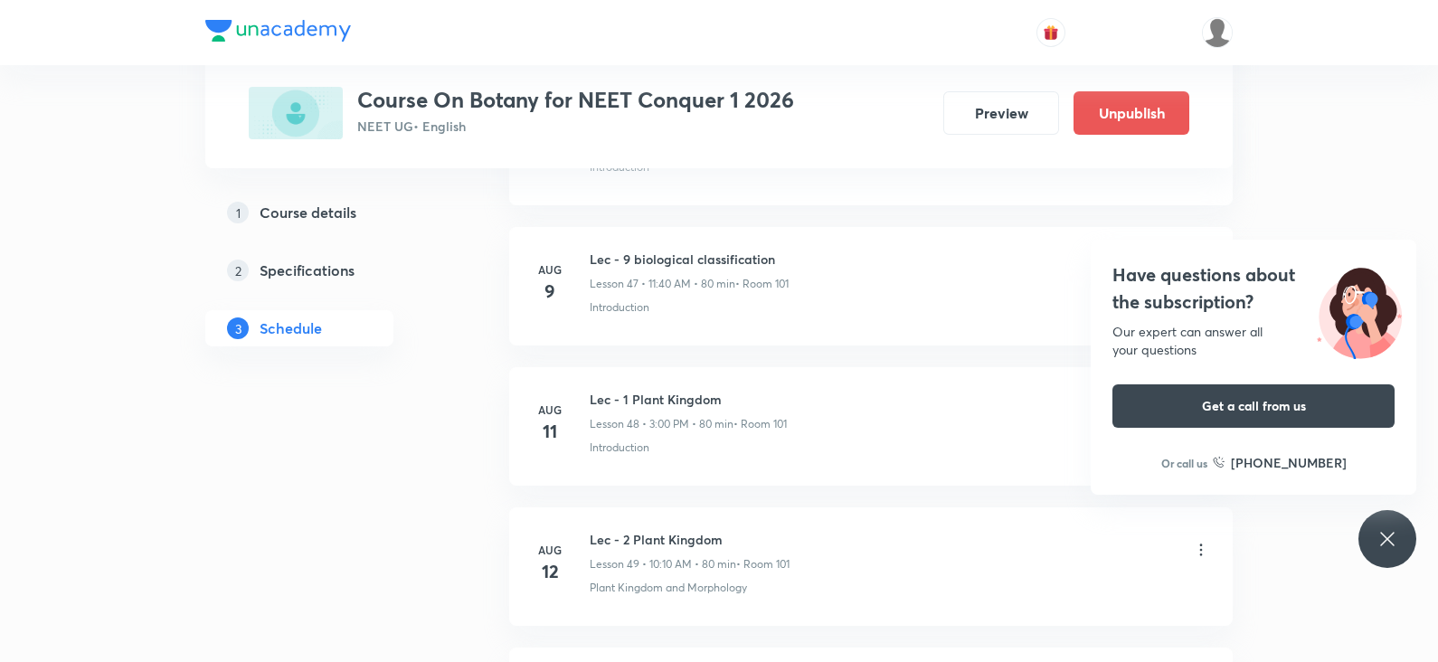
scroll to position [7926, 0]
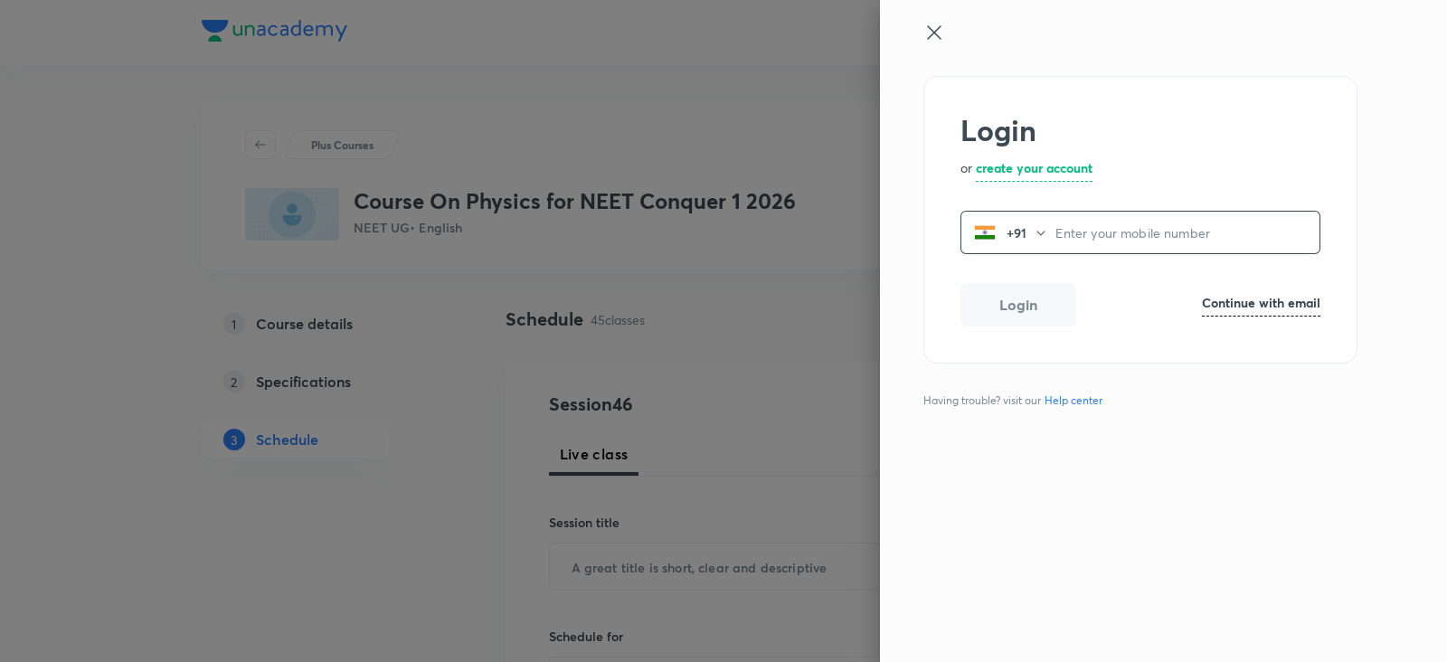
click at [1122, 232] on input "tel" at bounding box center [1187, 232] width 264 height 37
type input "9066178160"
click at [1015, 318] on button "Login" at bounding box center [1018, 302] width 116 height 43
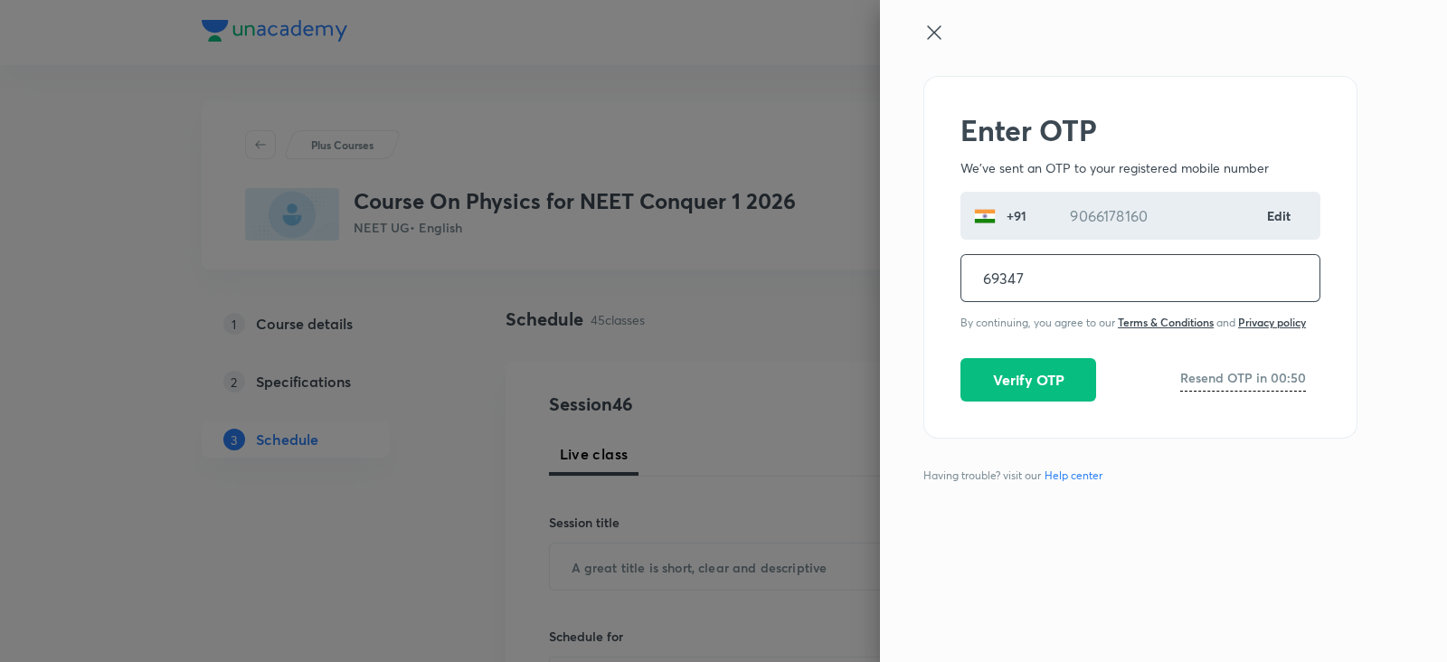
type input "693478"
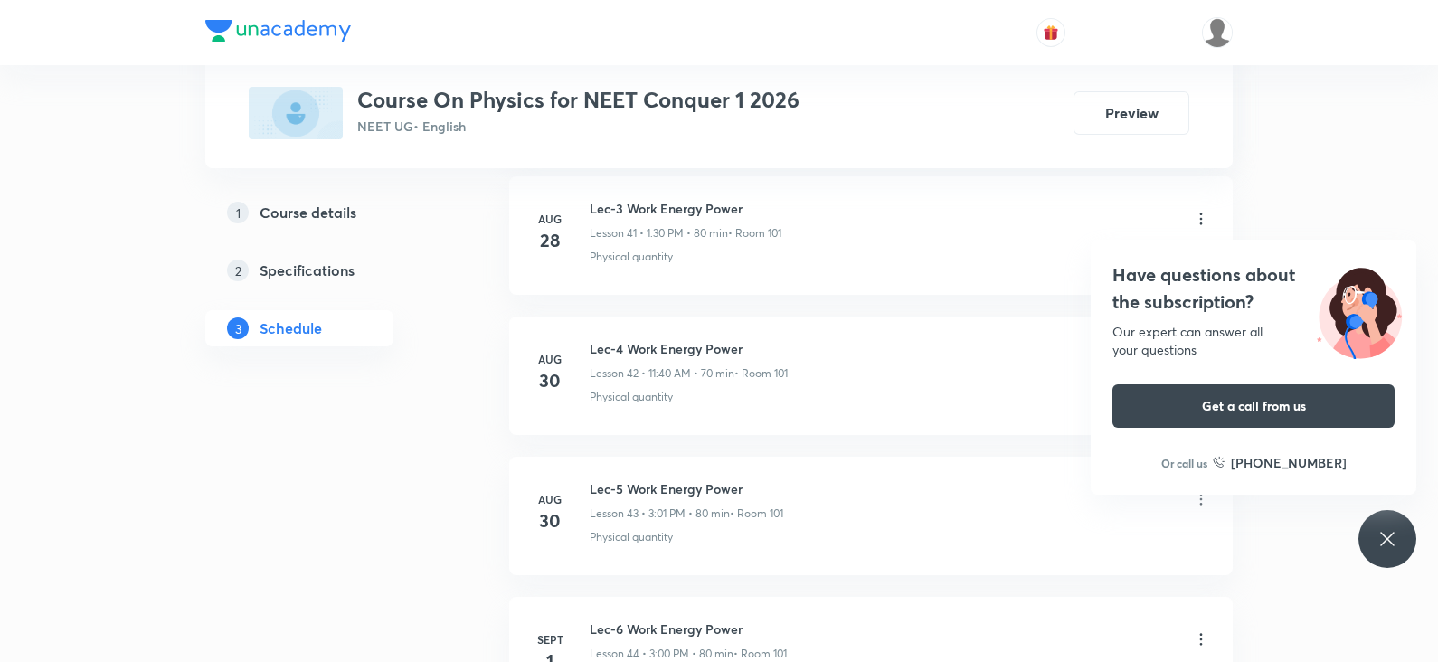
scroll to position [7078, 0]
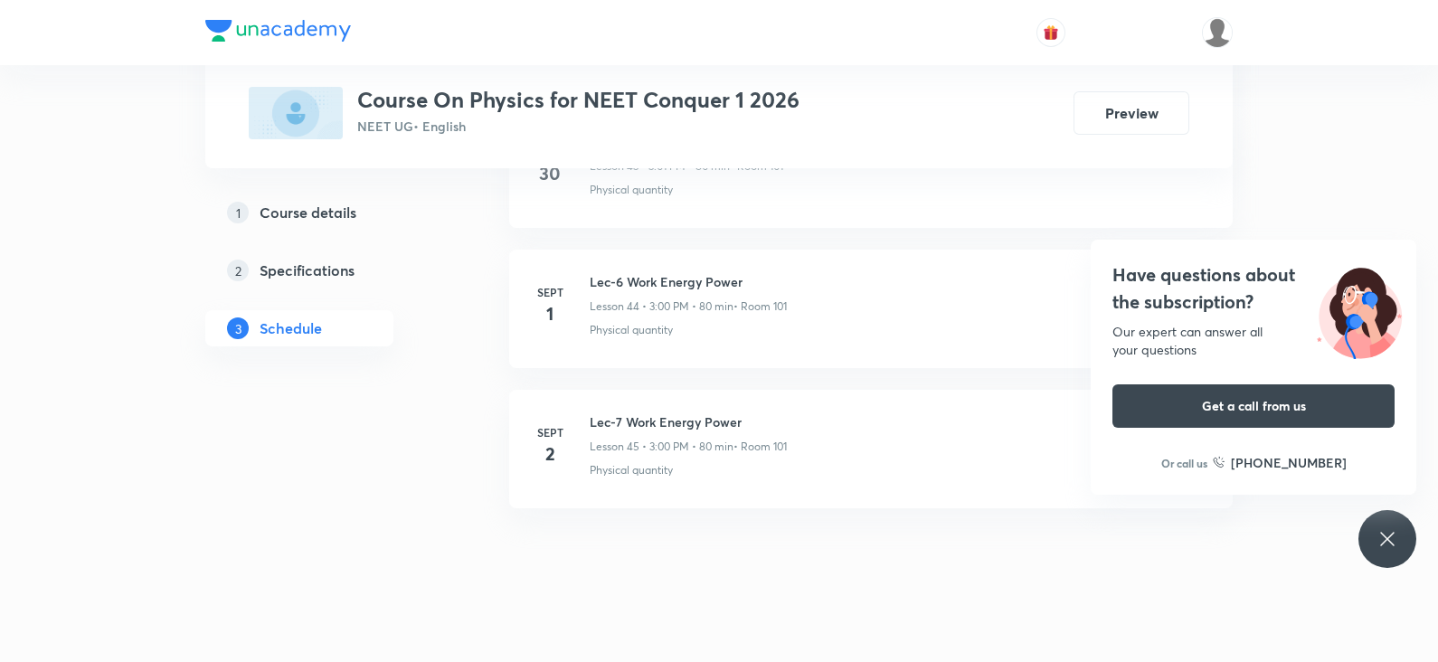
click at [662, 412] on h6 "Lec-7 Work Energy Power" at bounding box center [688, 421] width 197 height 19
copy h6 "Lec-7 Work Energy Power"
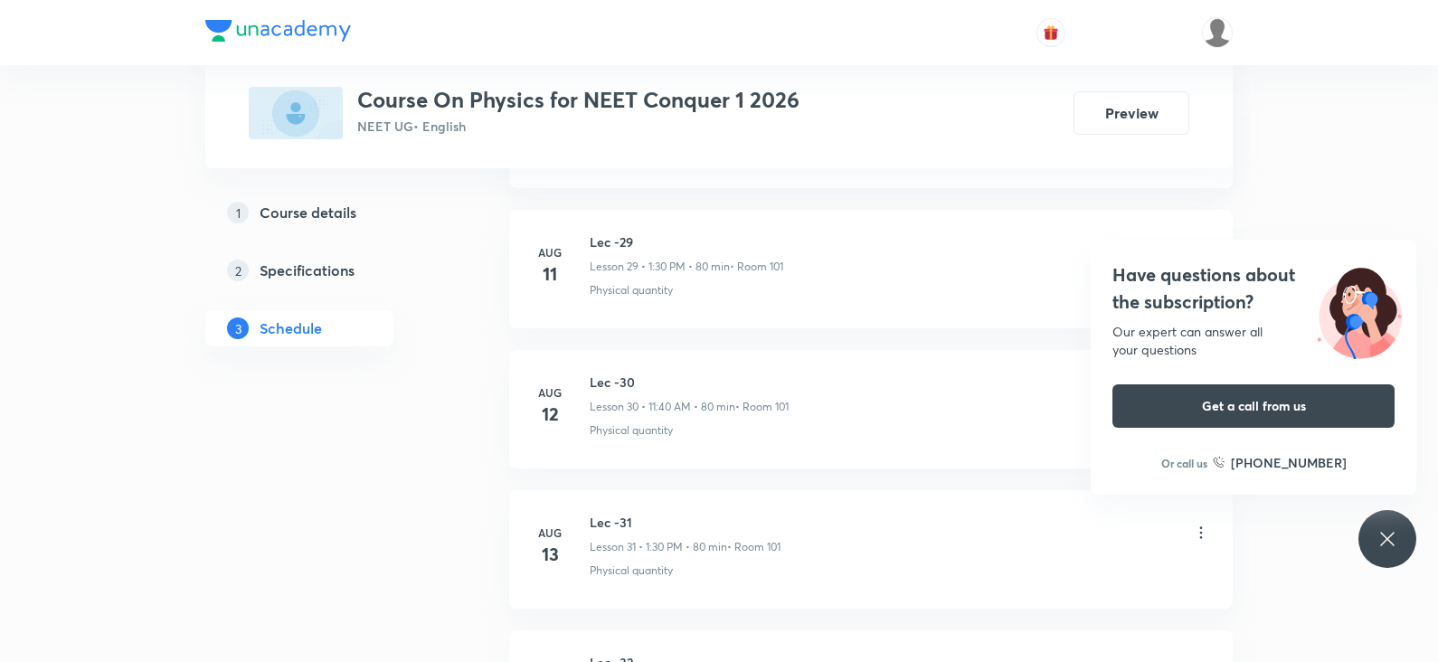
scroll to position [5014, 0]
click at [1376, 542] on icon at bounding box center [1387, 539] width 22 height 22
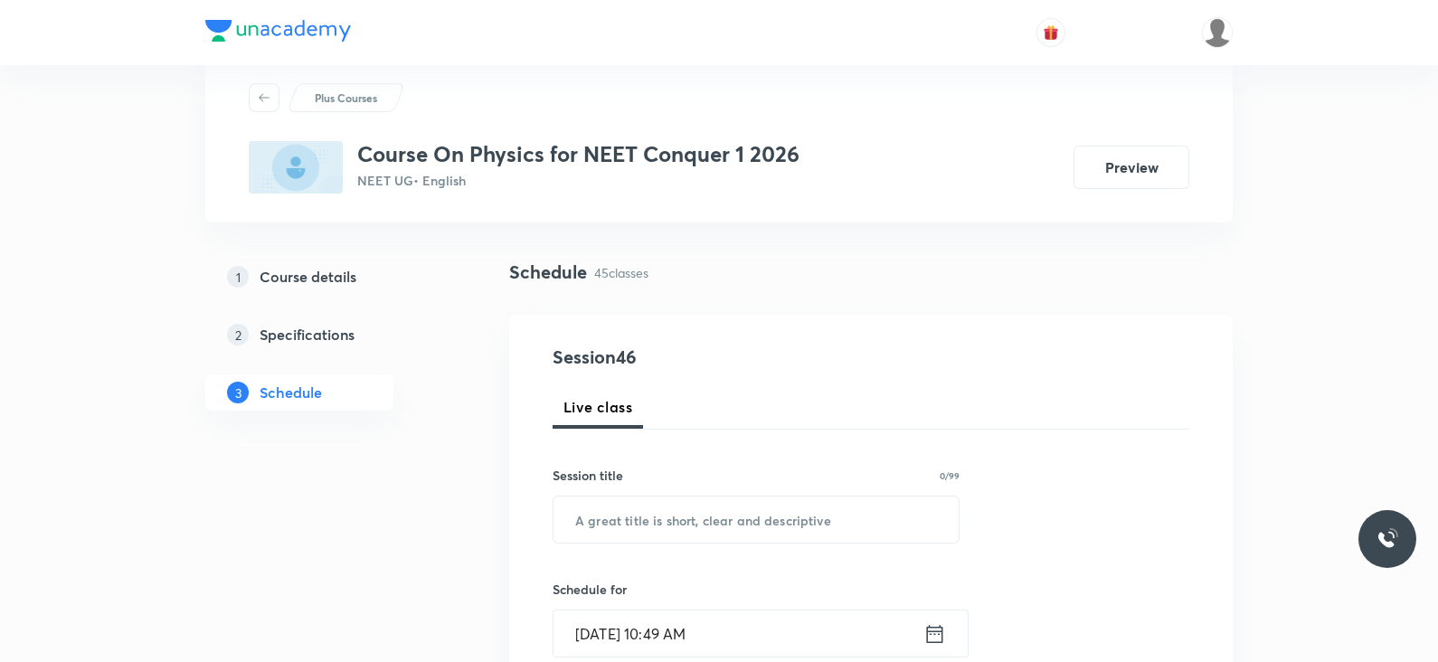
scroll to position [0, 0]
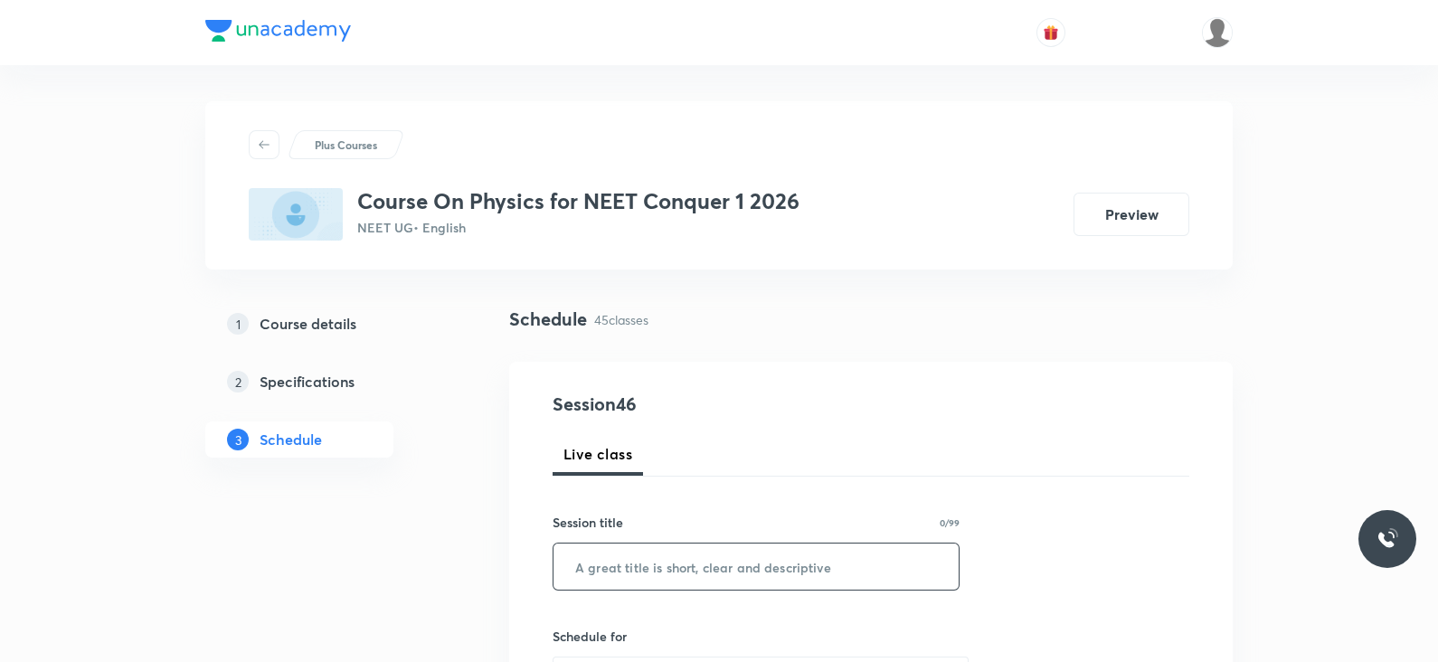
click at [675, 568] on input "text" at bounding box center [755, 566] width 405 height 46
paste input "Lec-7 Work Energy Power"
click at [610, 566] on input "Lec-7 Work Energy Power" at bounding box center [755, 566] width 405 height 46
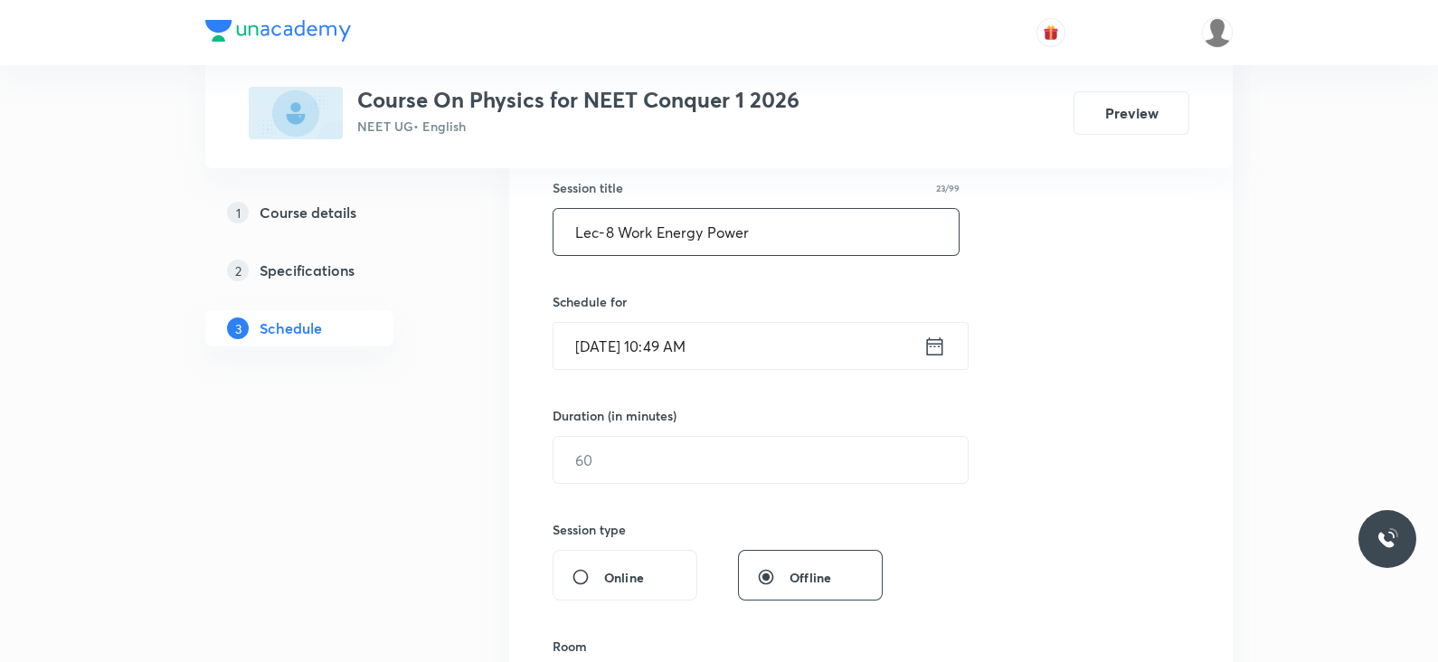
scroll to position [336, 0]
type input "Lec-8 Work Energy Power"
click at [927, 348] on icon at bounding box center [935, 344] width 16 height 18
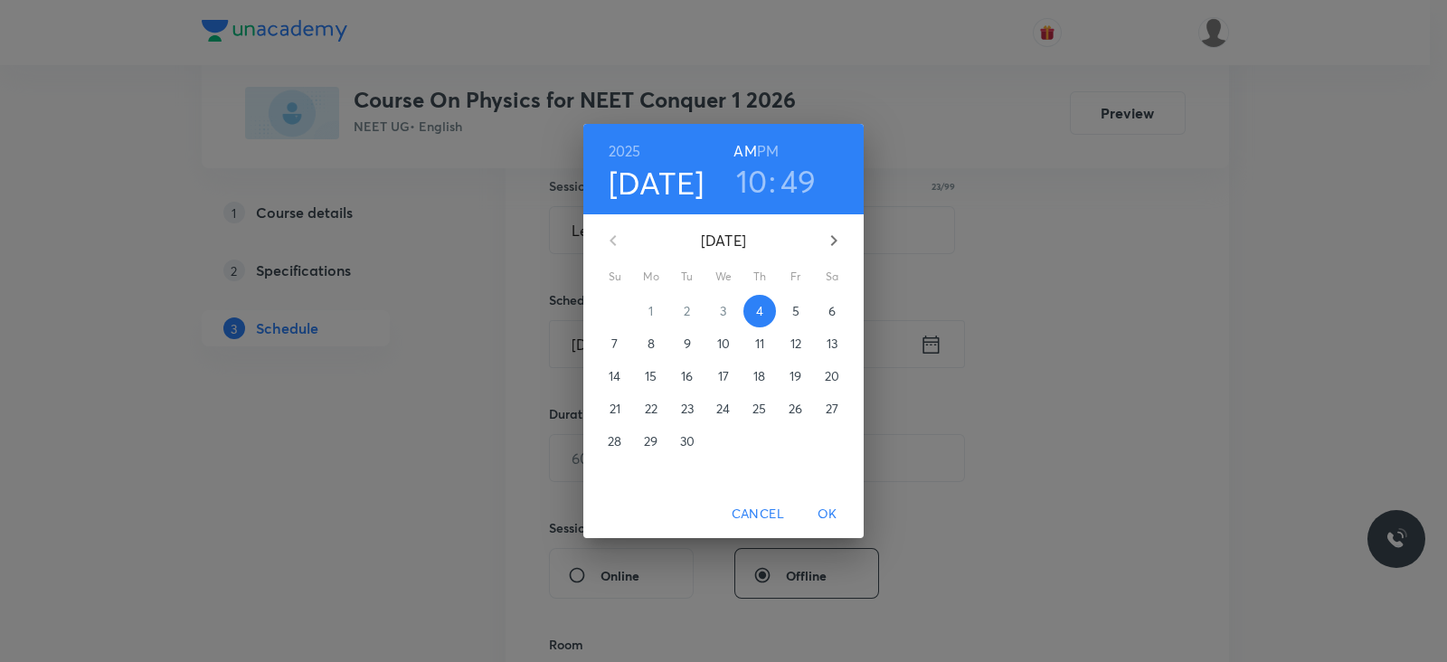
click at [762, 150] on h6 "PM" at bounding box center [768, 150] width 22 height 25
click at [760, 168] on h3 "10" at bounding box center [752, 181] width 32 height 38
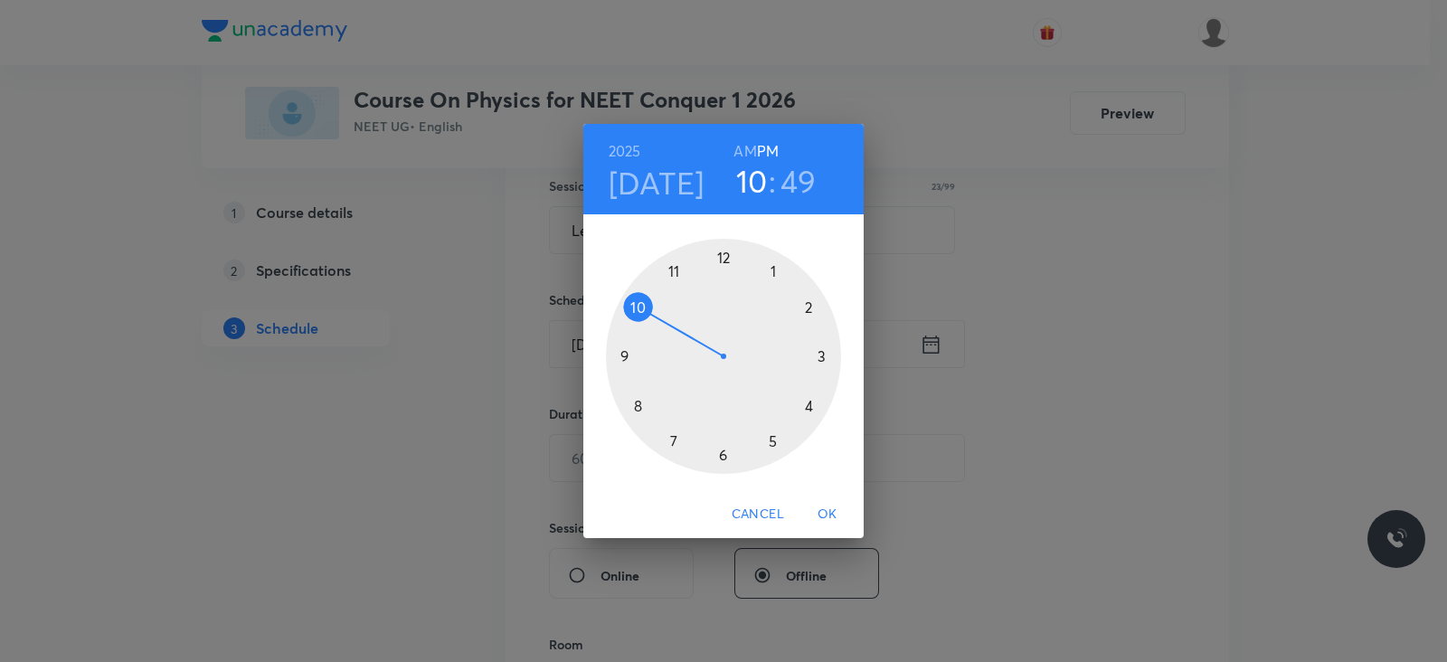
click at [775, 264] on div at bounding box center [723, 356] width 235 height 235
click at [723, 458] on div at bounding box center [723, 356] width 235 height 235
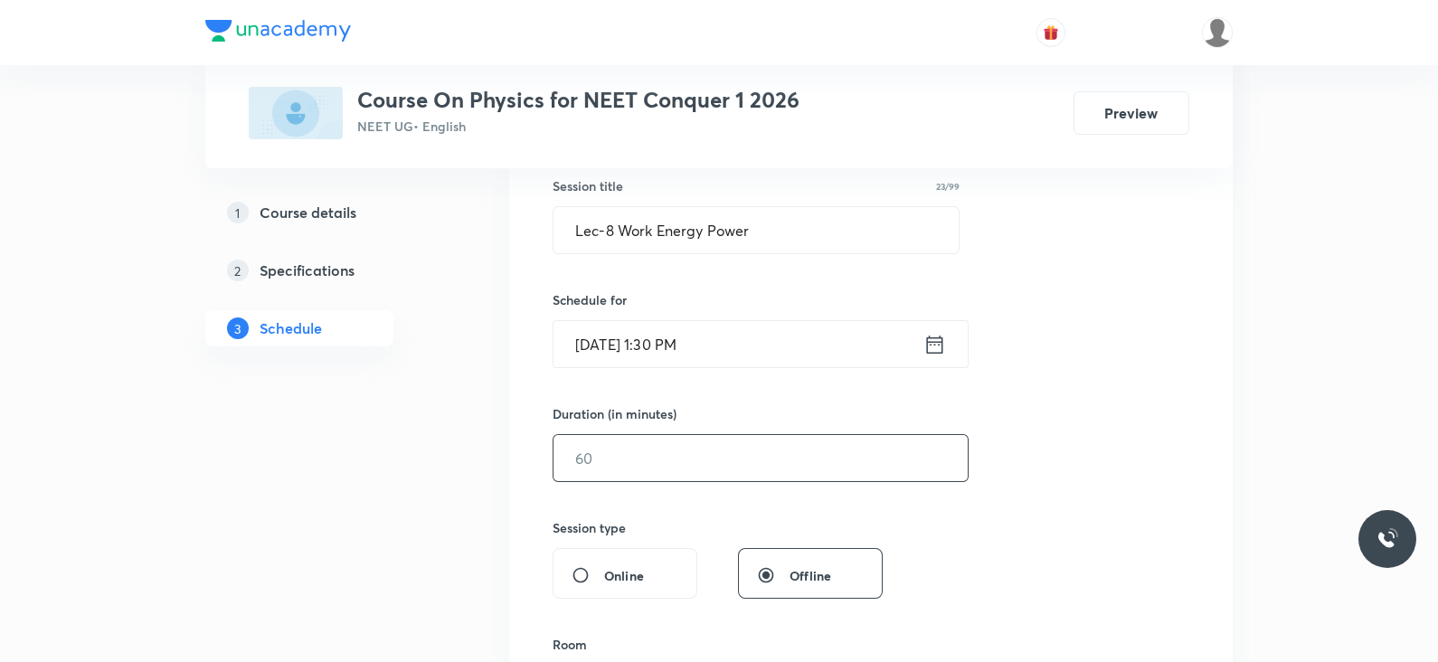
click at [712, 462] on input "text" at bounding box center [760, 458] width 414 height 46
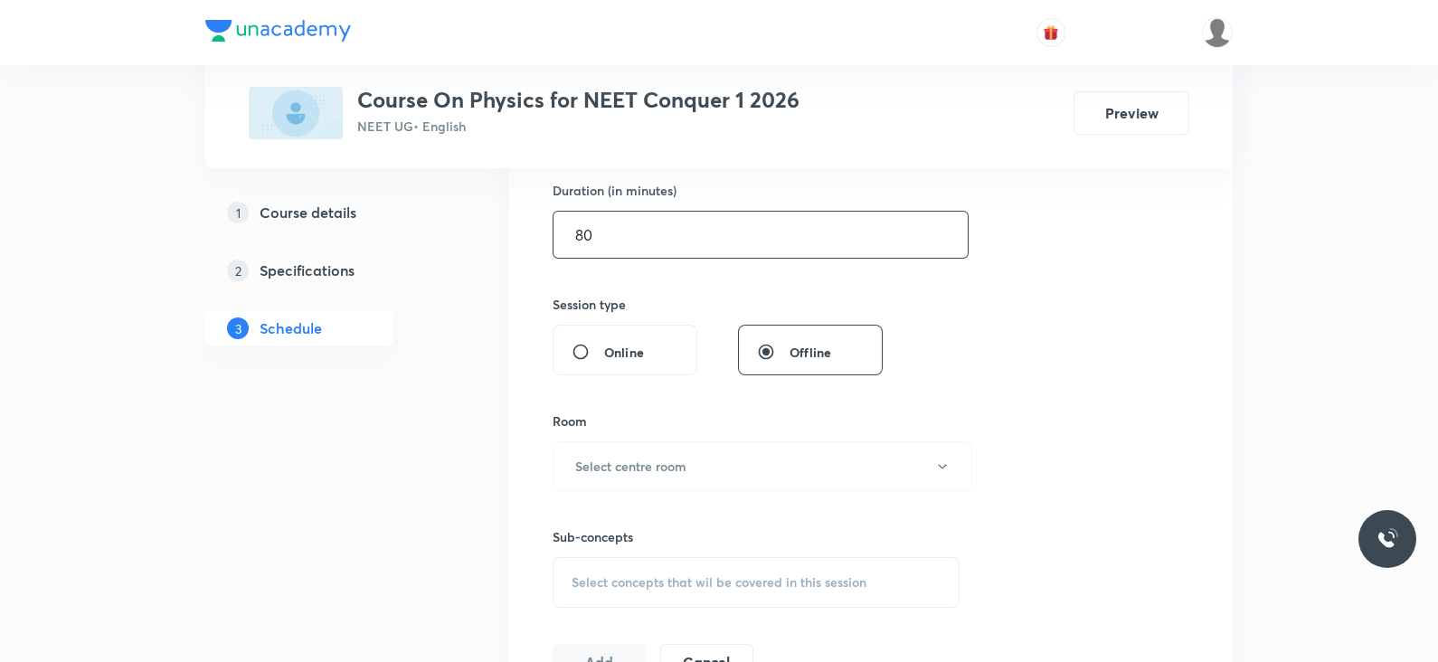
scroll to position [567, 0]
type input "80"
click at [714, 446] on button "Select centre room" at bounding box center [762, 459] width 420 height 50
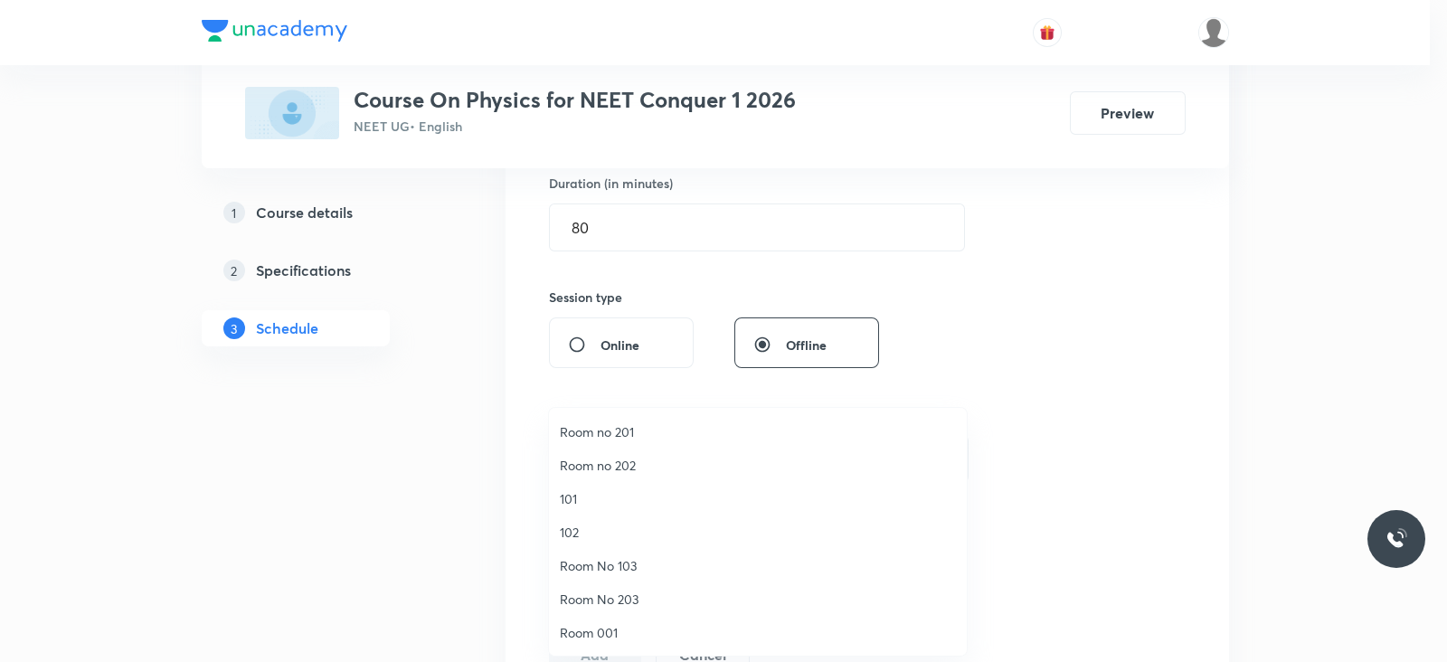
click at [649, 484] on li "101" at bounding box center [758, 498] width 418 height 33
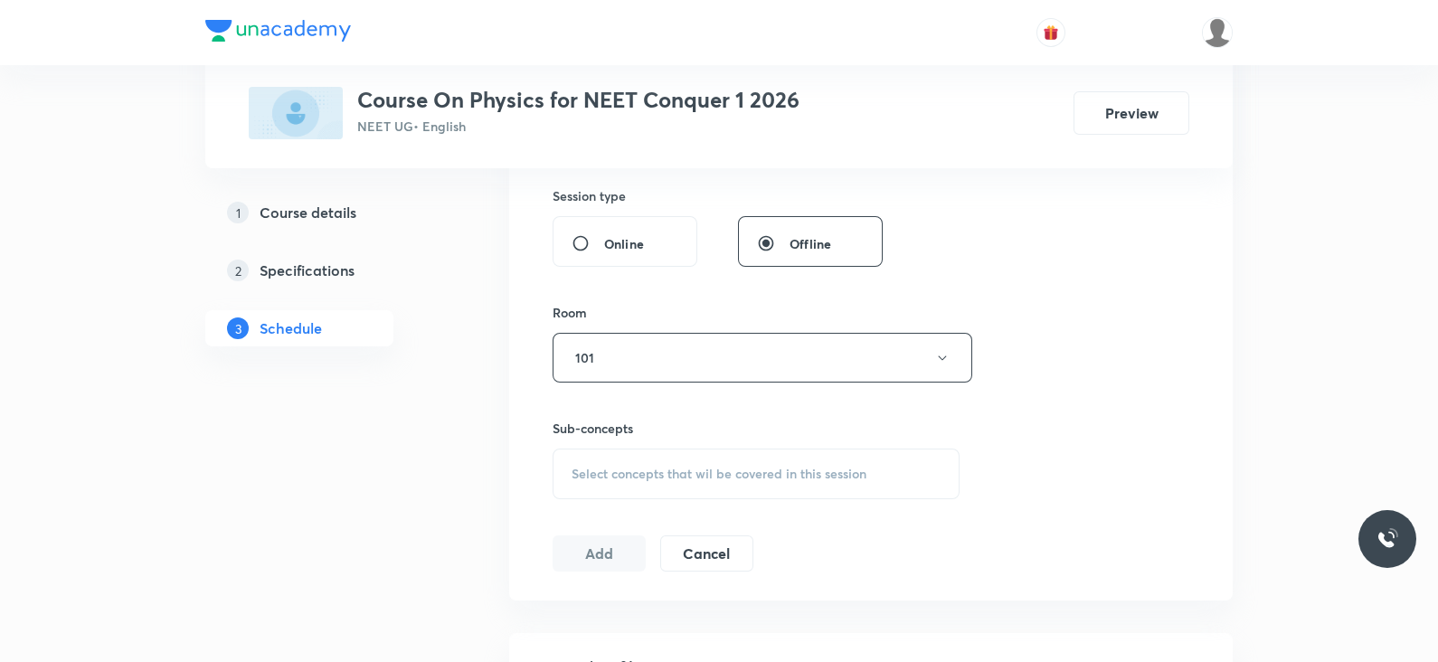
scroll to position [669, 0]
click at [703, 539] on button "Cancel" at bounding box center [706, 551] width 93 height 36
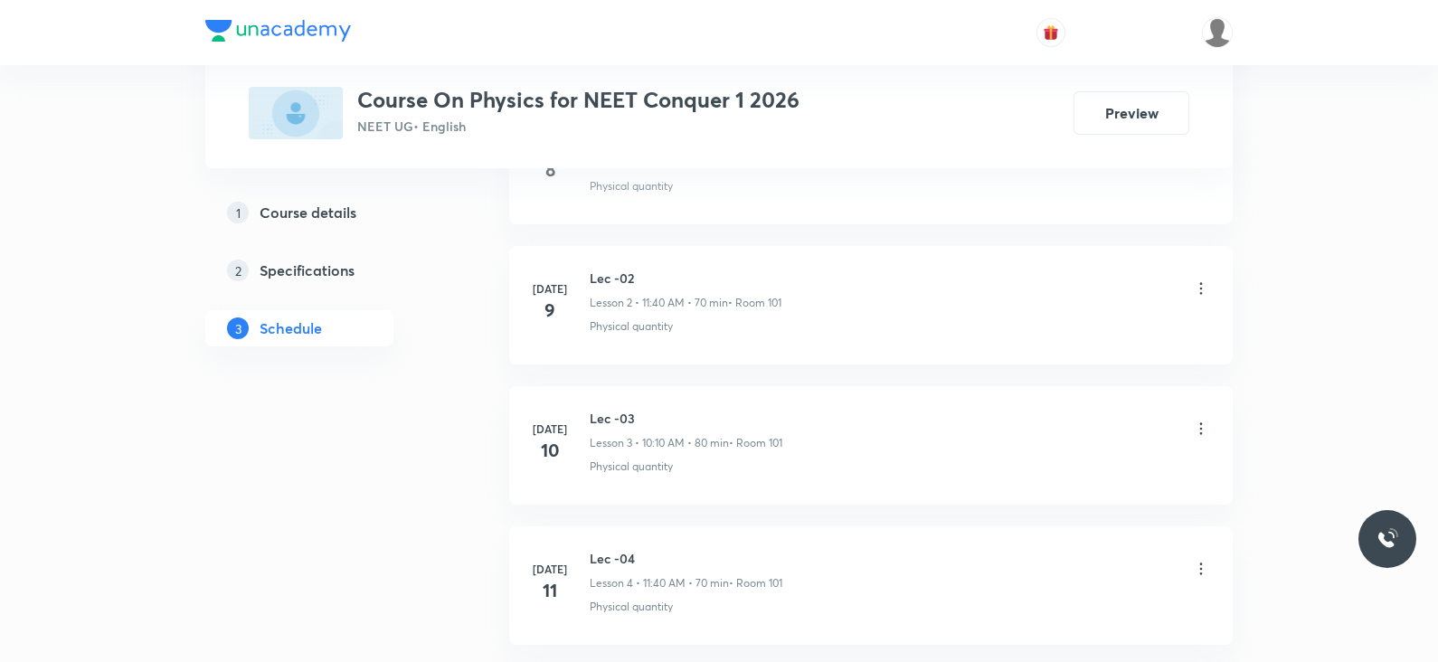
scroll to position [0, 0]
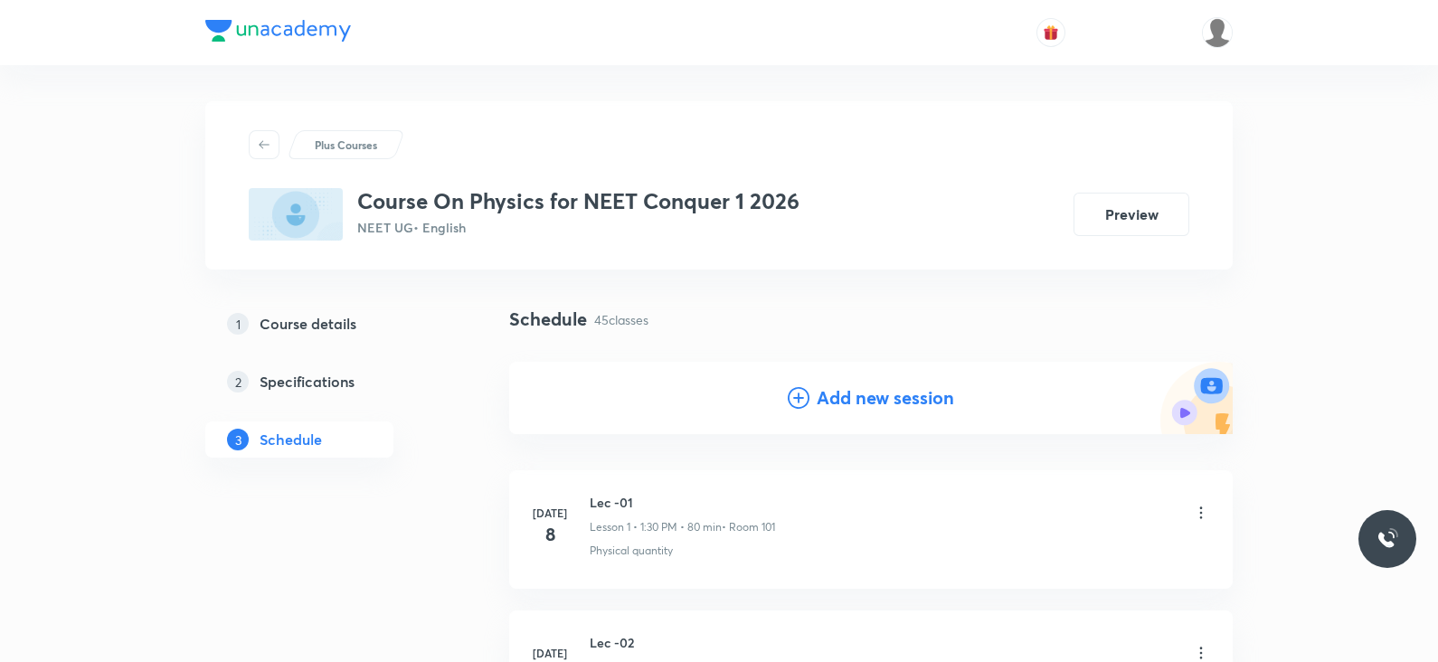
click at [833, 407] on h4 "Add new session" at bounding box center [884, 397] width 137 height 27
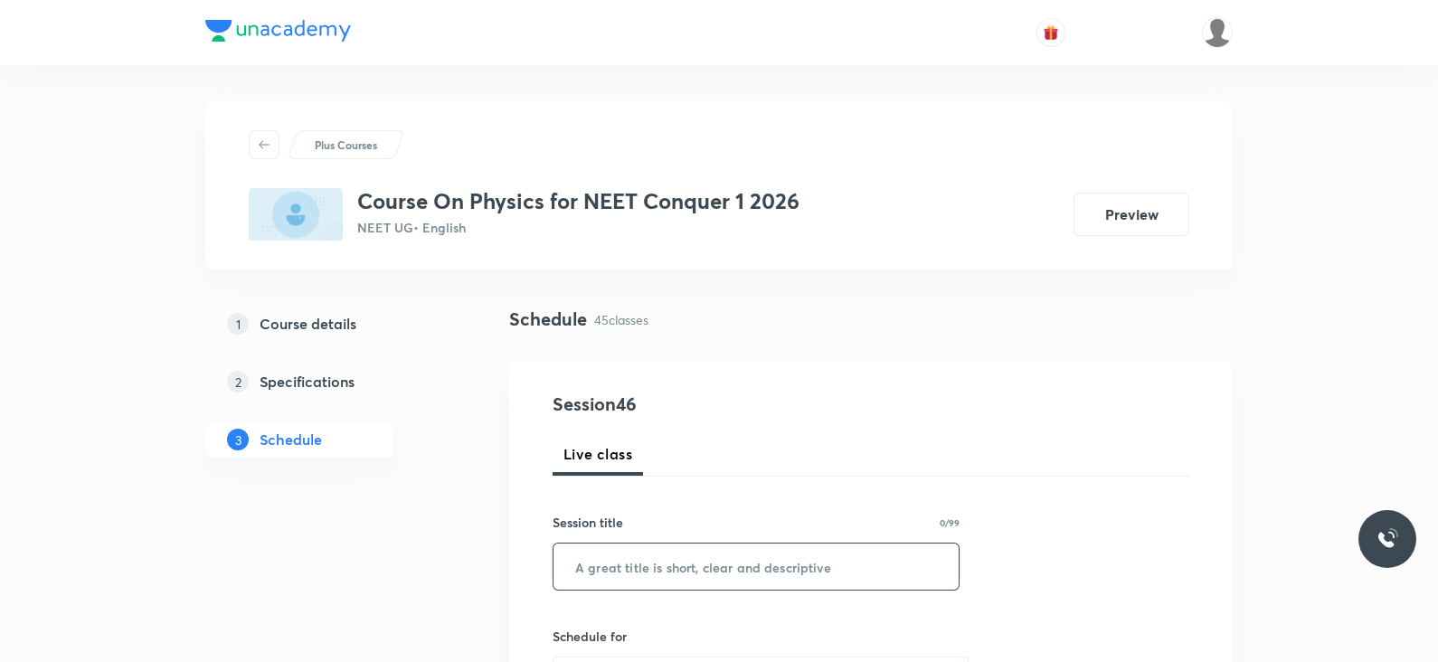
click at [641, 571] on input "text" at bounding box center [755, 566] width 405 height 46
paste input "Lec-7 Work Energy Power"
click at [608, 570] on input "Lec-7 Work Energy Power" at bounding box center [755, 566] width 405 height 46
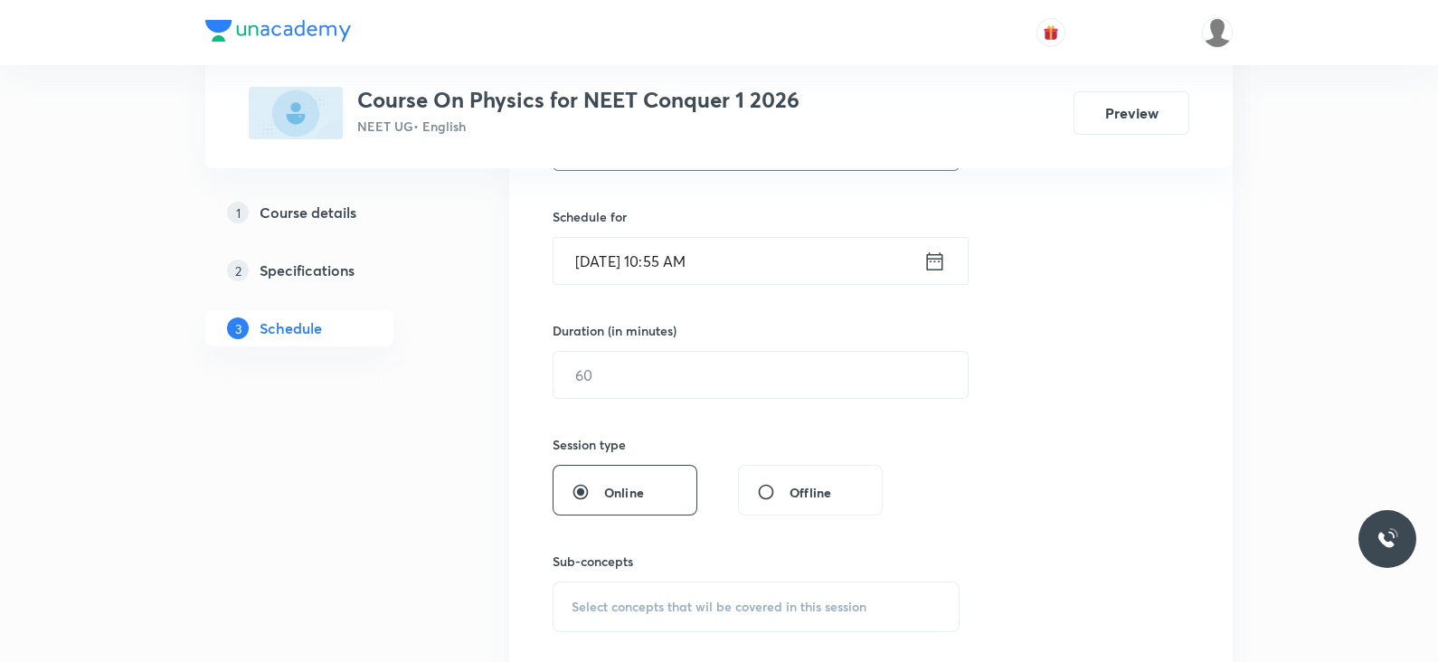
scroll to position [417, 0]
type input "Lec-8 Work Energy Power"
click at [922, 245] on input "Sept 4, 2025, 10:55 AM" at bounding box center [738, 264] width 370 height 46
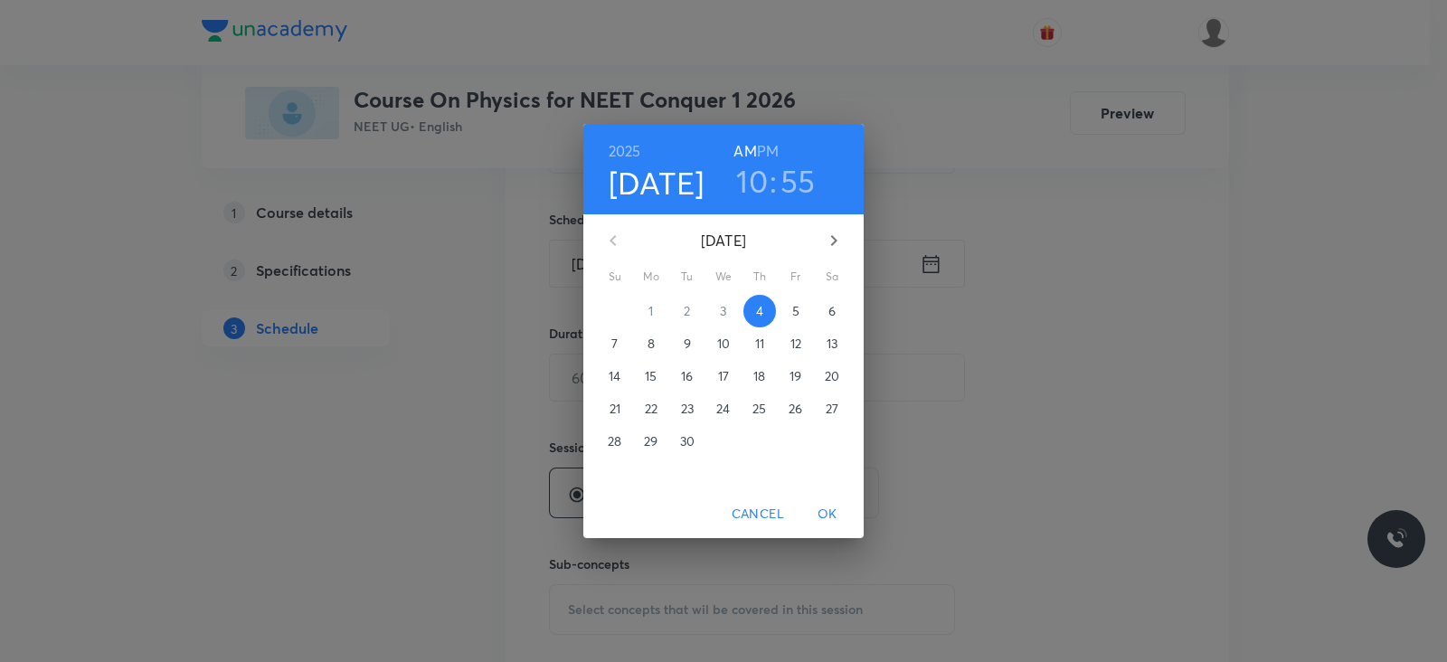
click at [760, 142] on h6 "PM" at bounding box center [768, 150] width 22 height 25
click at [757, 169] on h3 "10" at bounding box center [752, 181] width 32 height 38
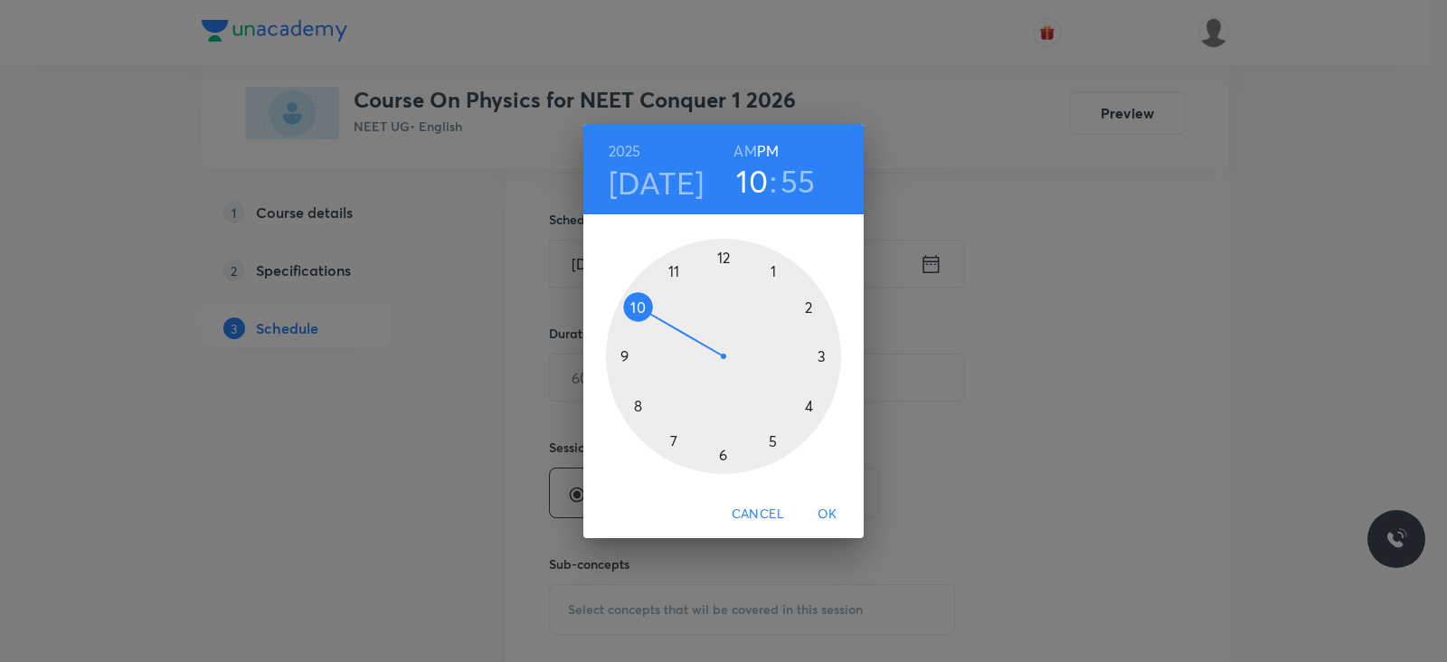
click at [773, 266] on div at bounding box center [723, 356] width 235 height 235
click at [720, 455] on div at bounding box center [723, 356] width 235 height 235
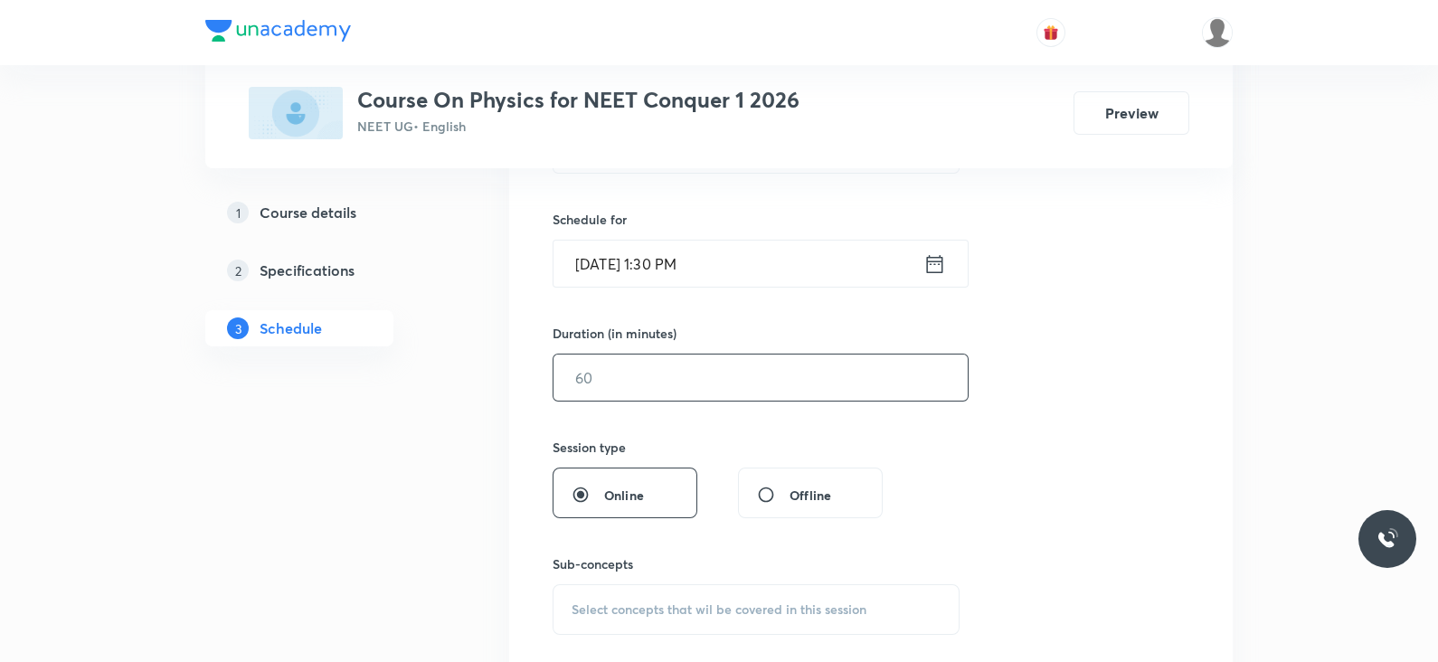
click at [686, 376] on input "text" at bounding box center [760, 377] width 414 height 46
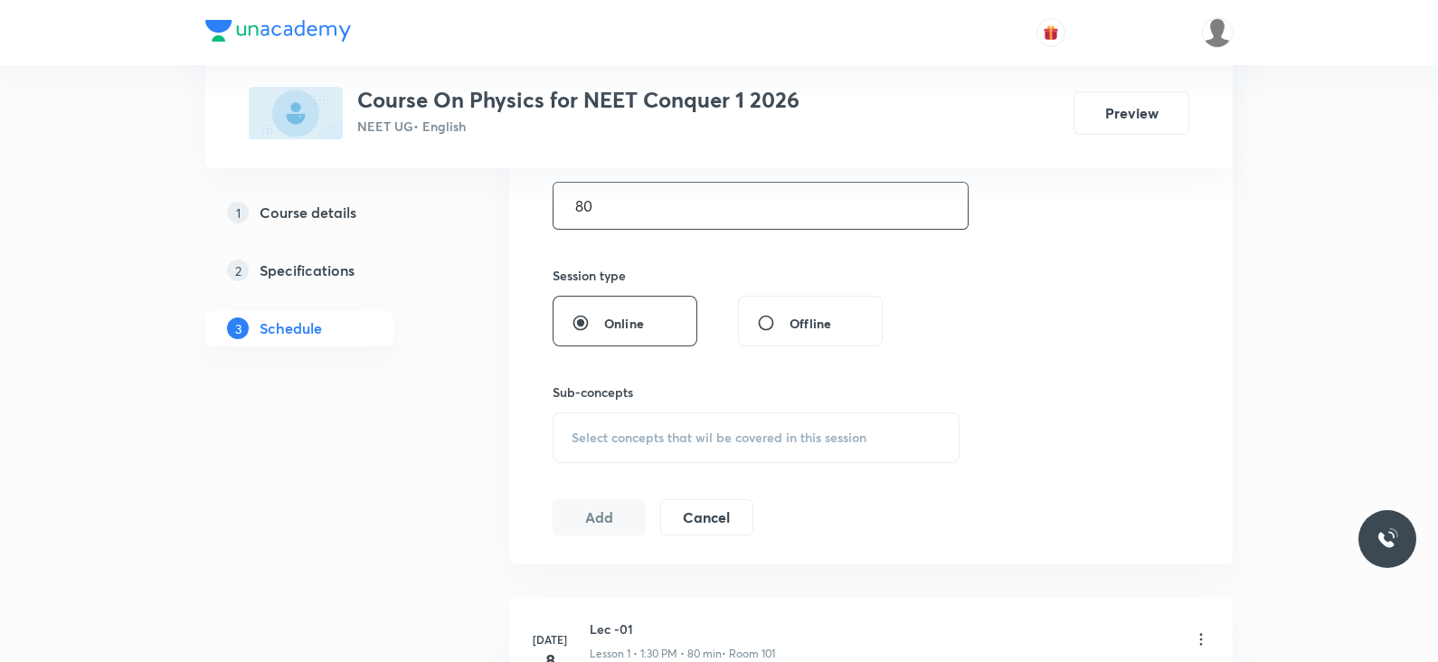
scroll to position [618, 0]
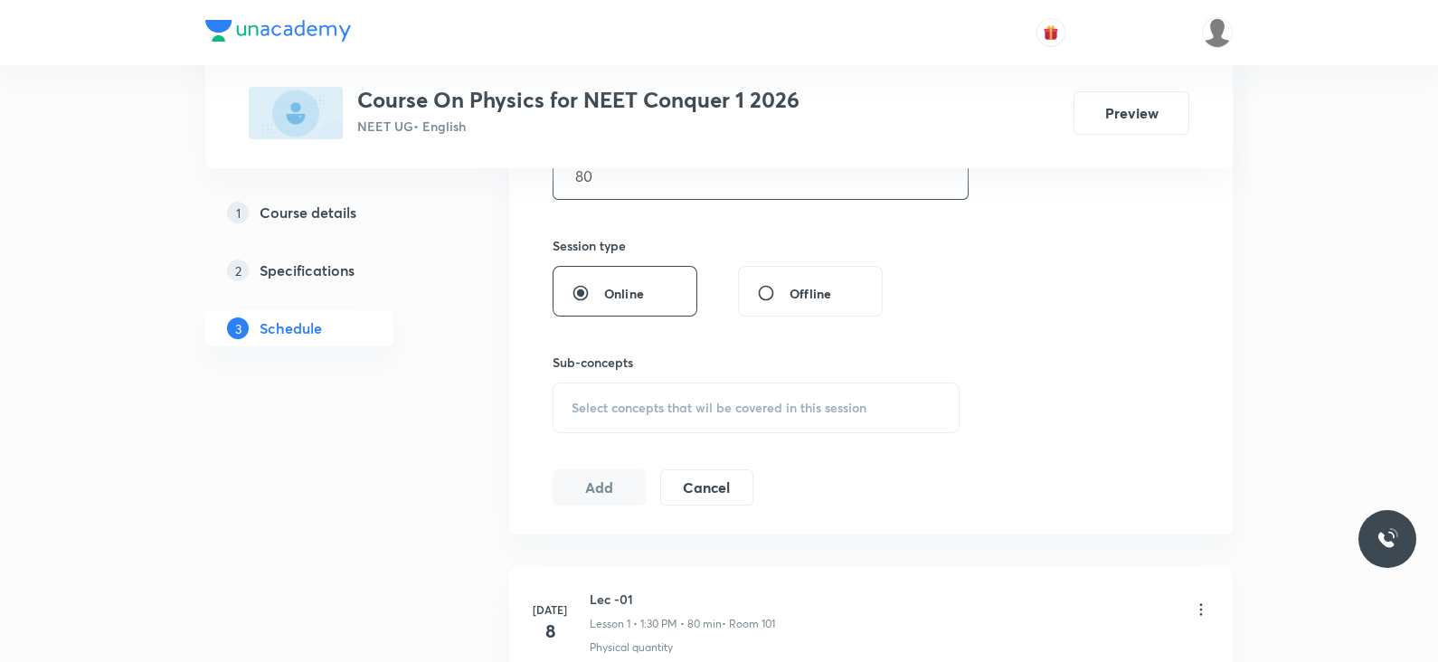
type input "80"
click at [667, 413] on span "Select concepts that wil be covered in this session" at bounding box center [718, 408] width 295 height 14
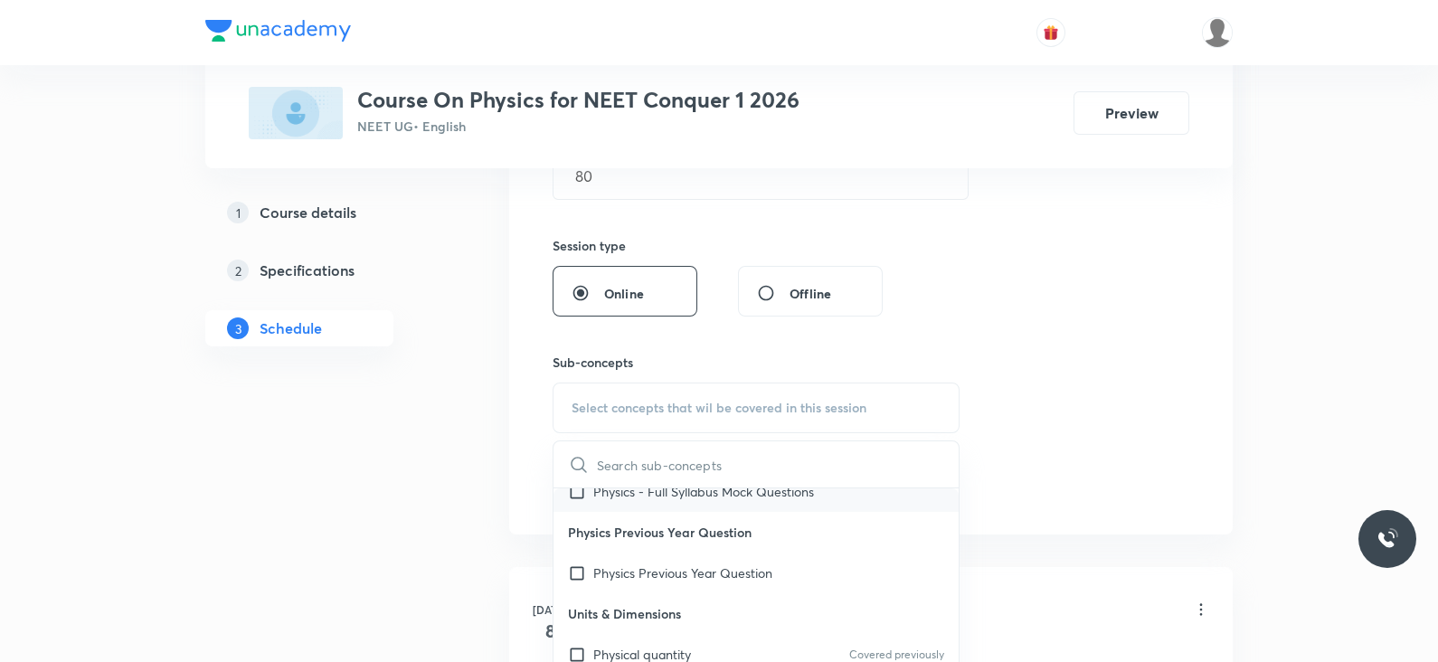
scroll to position [59, 0]
click at [647, 654] on p "Physical quantity" at bounding box center [642, 653] width 98 height 19
checkbox input "true"
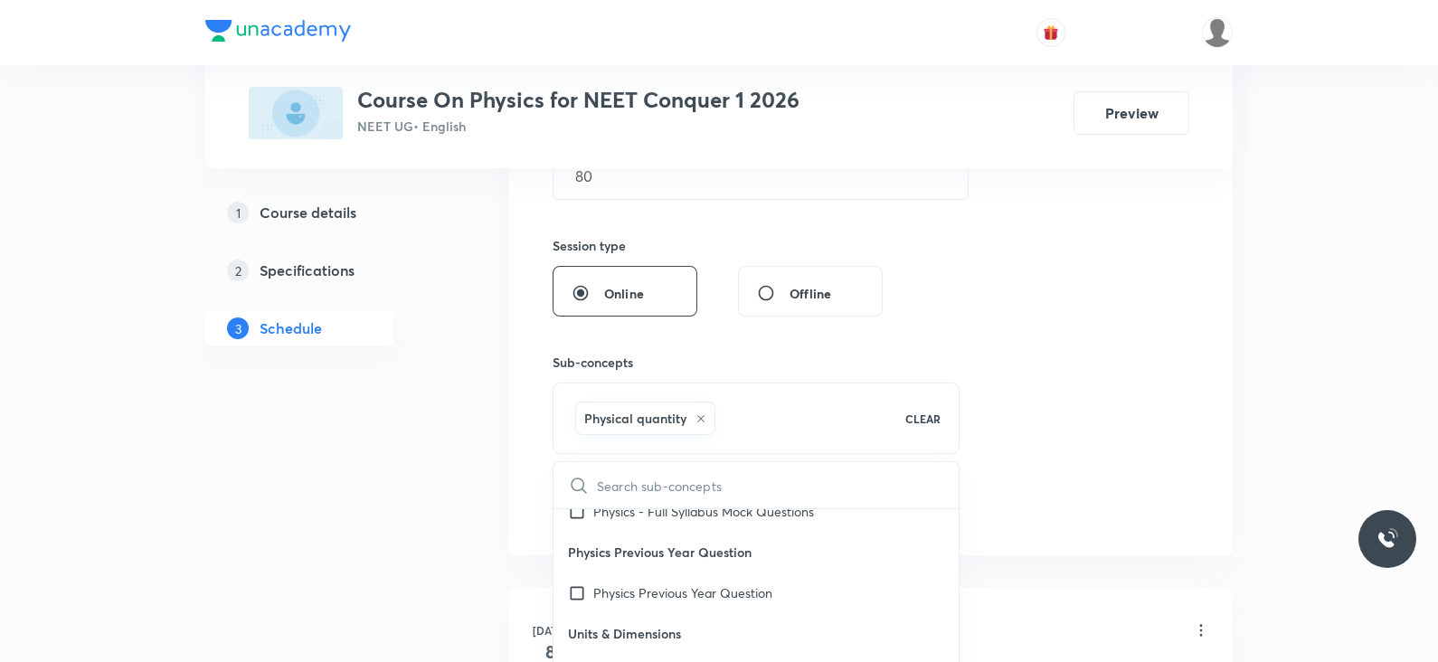
click at [978, 447] on div "Session 46 Live class Session title 23/99 Lec-8 Work Energy Power ​ Schedule fo…" at bounding box center [870, 149] width 637 height 754
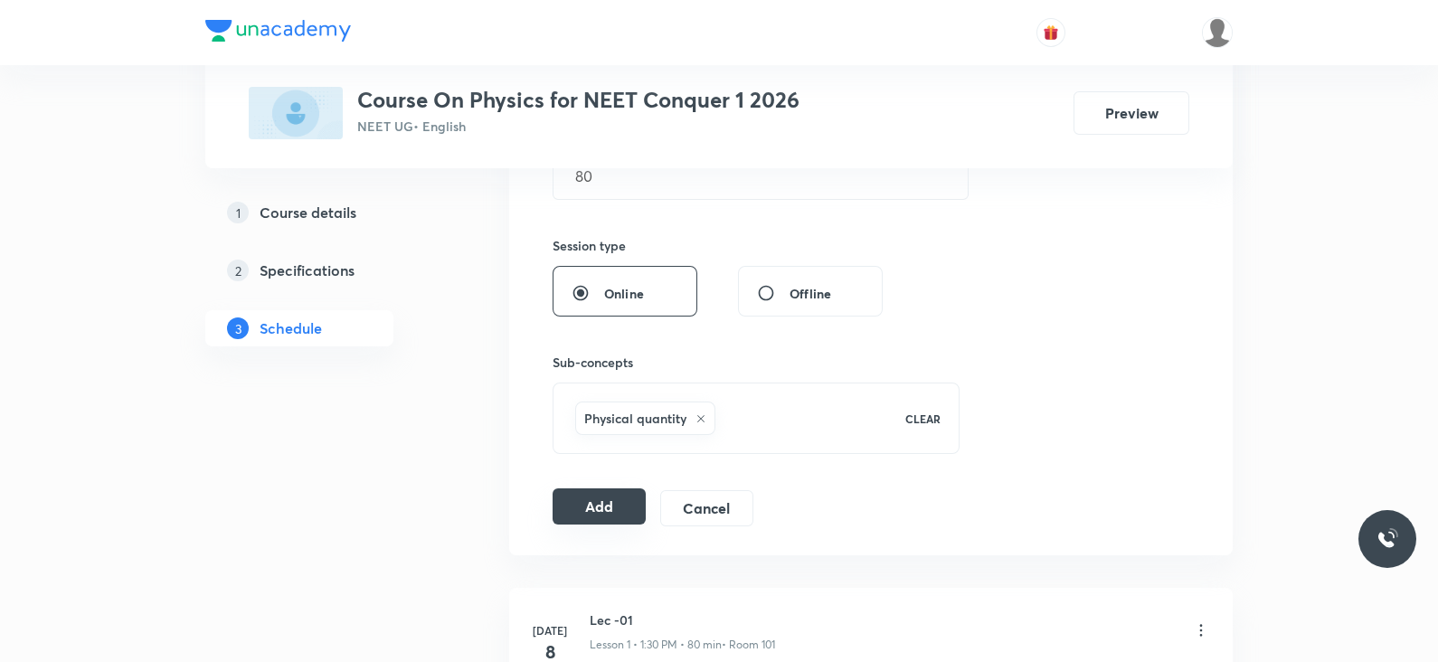
click at [628, 504] on button "Add" at bounding box center [598, 506] width 93 height 36
radio input "false"
radio input "true"
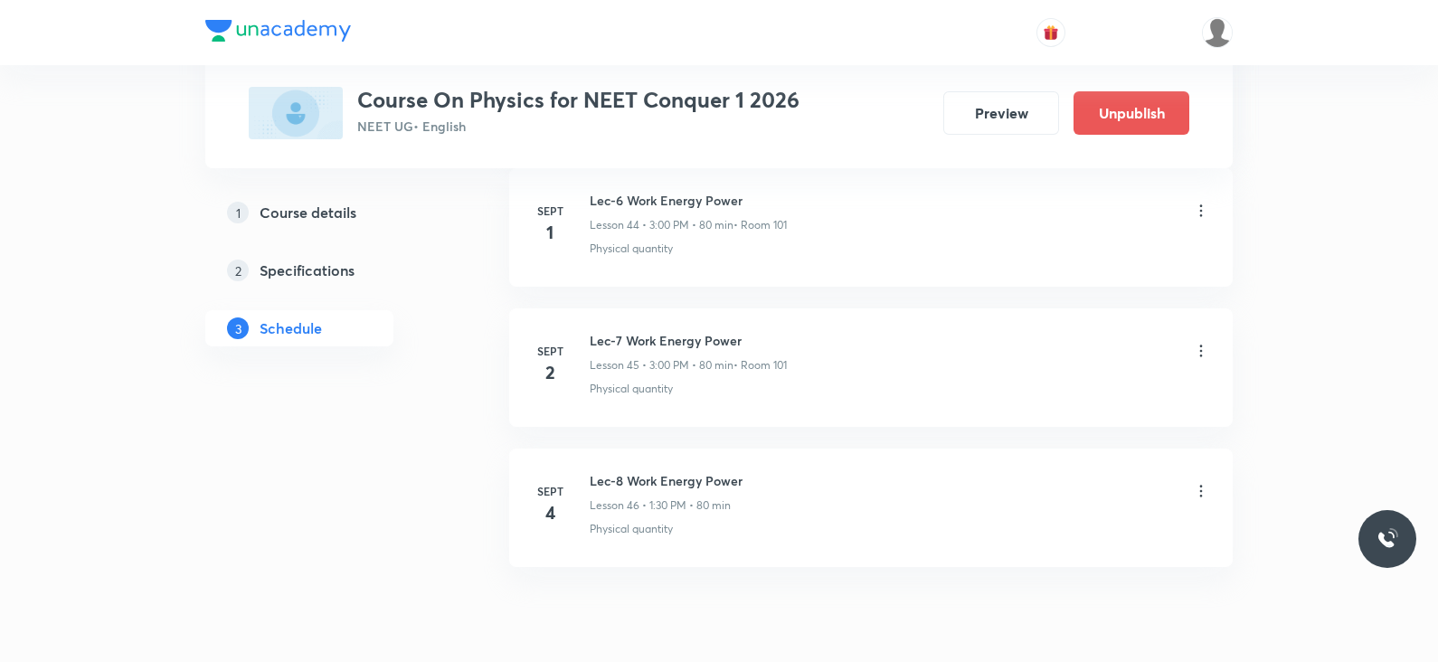
scroll to position [6388, 0]
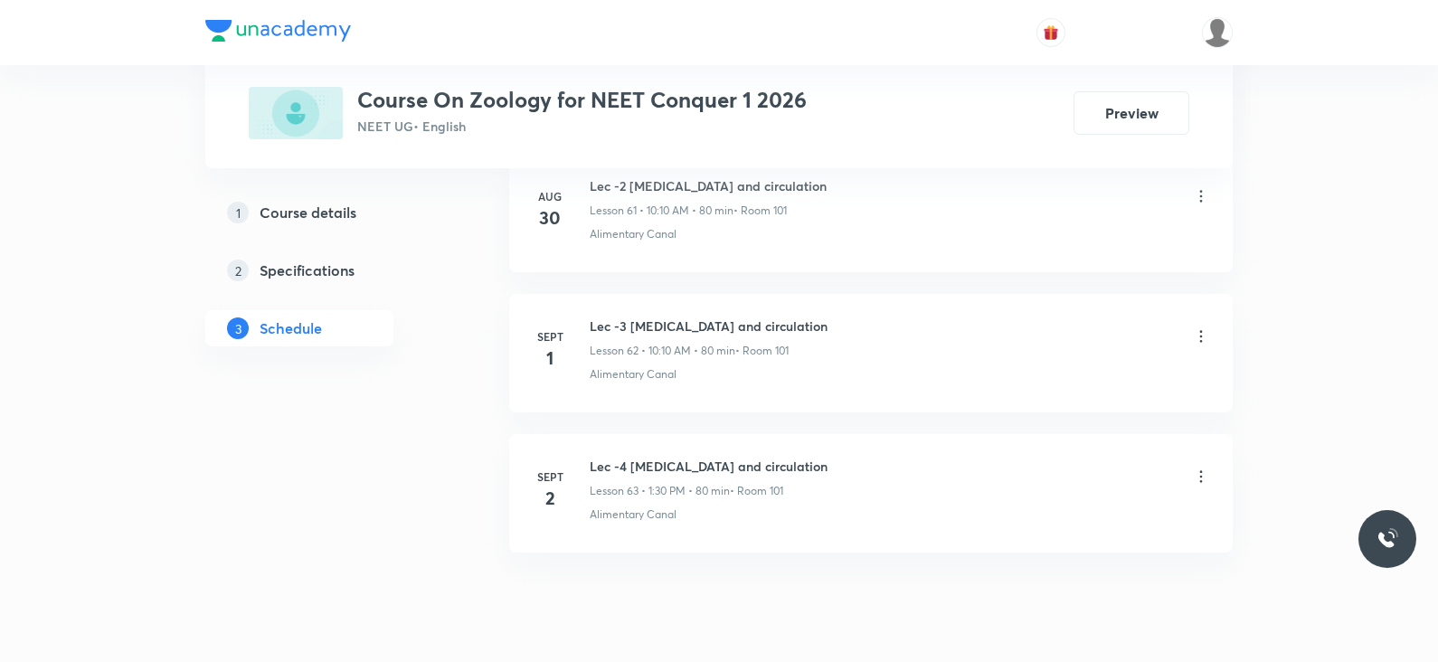
scroll to position [9595, 0]
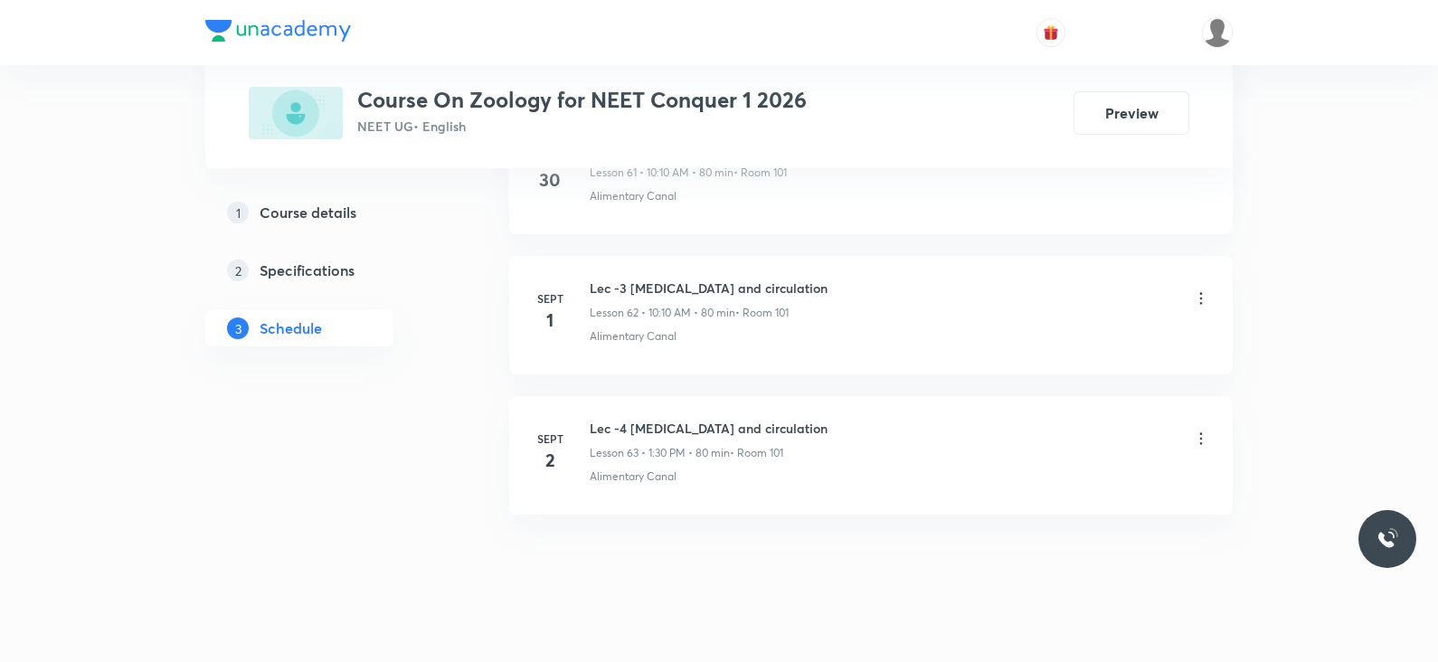
click at [678, 419] on h6 "Lec -4 [MEDICAL_DATA] and circulation" at bounding box center [709, 428] width 238 height 19
click at [678, 419] on h6 "Lec -4 Body Fluids and circulation" at bounding box center [709, 428] width 238 height 19
copy h6 "Lec -4 Body Fluids and circulation"
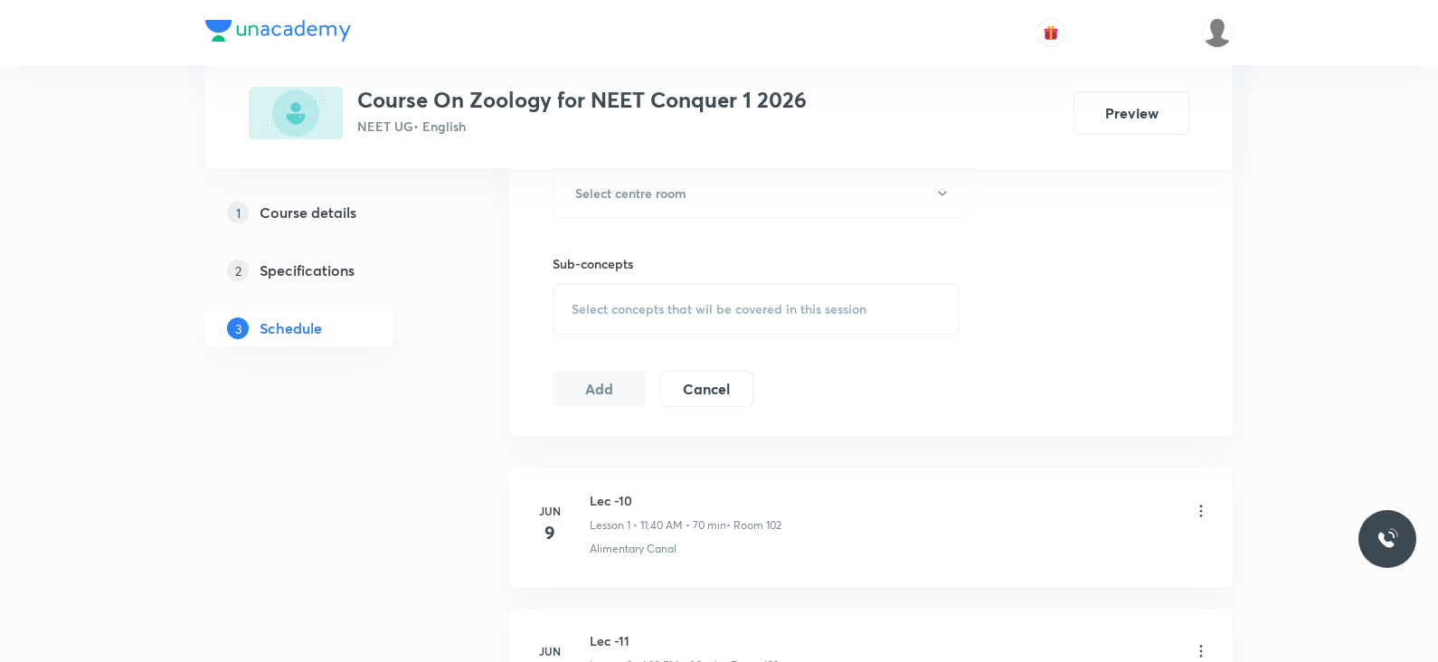
scroll to position [0, 0]
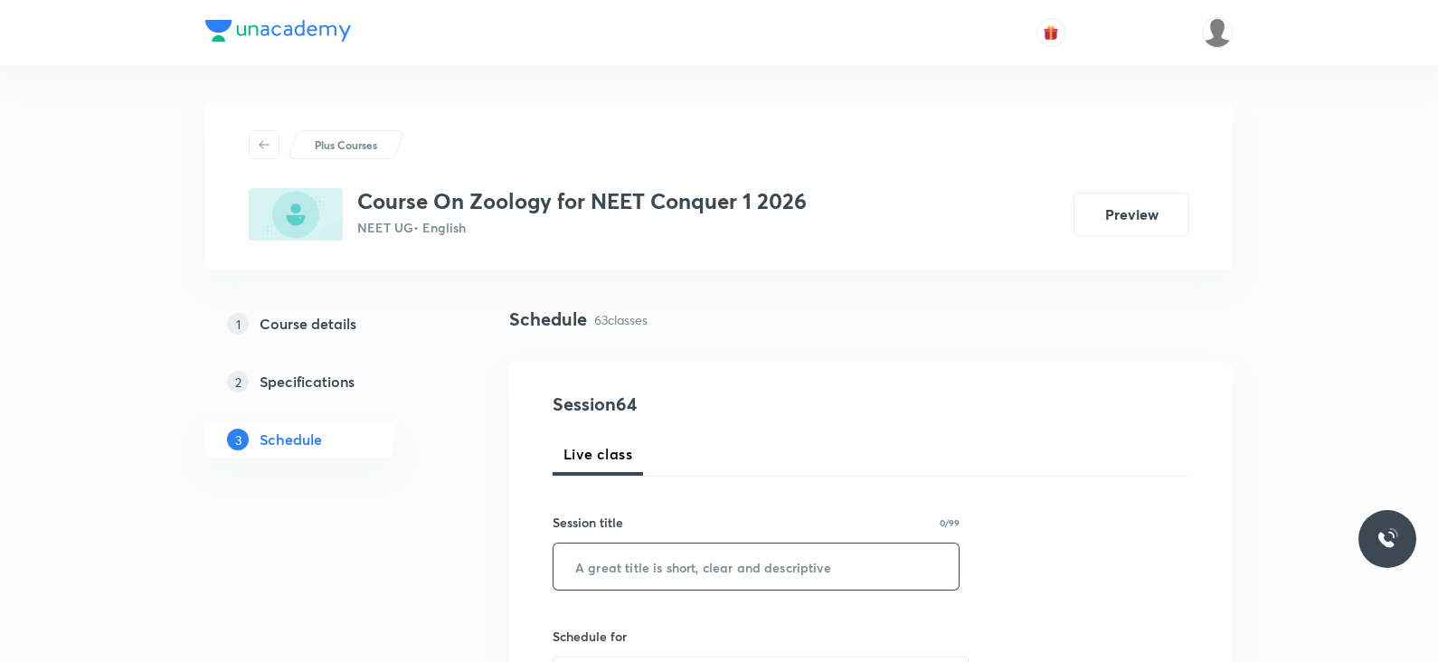
click at [671, 553] on input "text" at bounding box center [755, 566] width 405 height 46
paste input "Lec -4 Body Fluids and circulation"
click at [615, 567] on input "Lec -4 Body Fluids and circulation" at bounding box center [755, 566] width 405 height 46
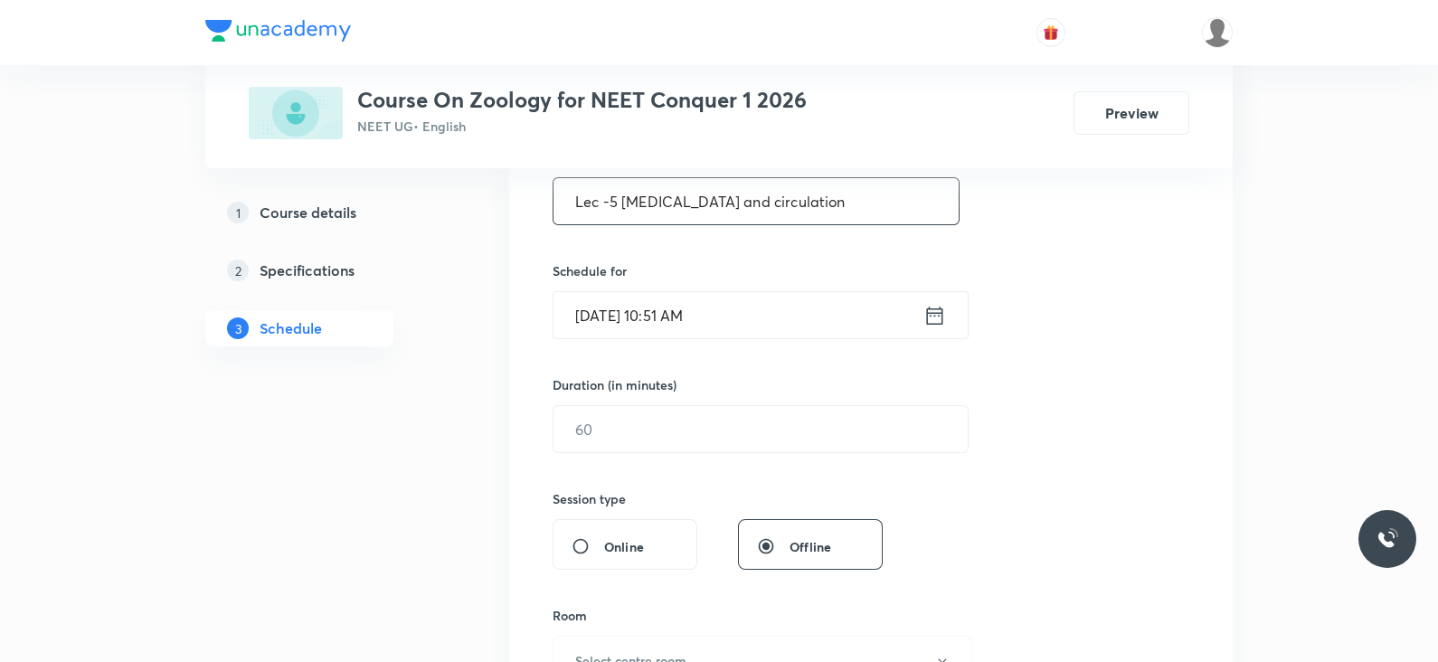
scroll to position [370, 0]
type input "Lec -5 Body Fluids and circulation"
click at [918, 312] on input "Sept 4, 2025, 10:51 AM" at bounding box center [738, 311] width 370 height 46
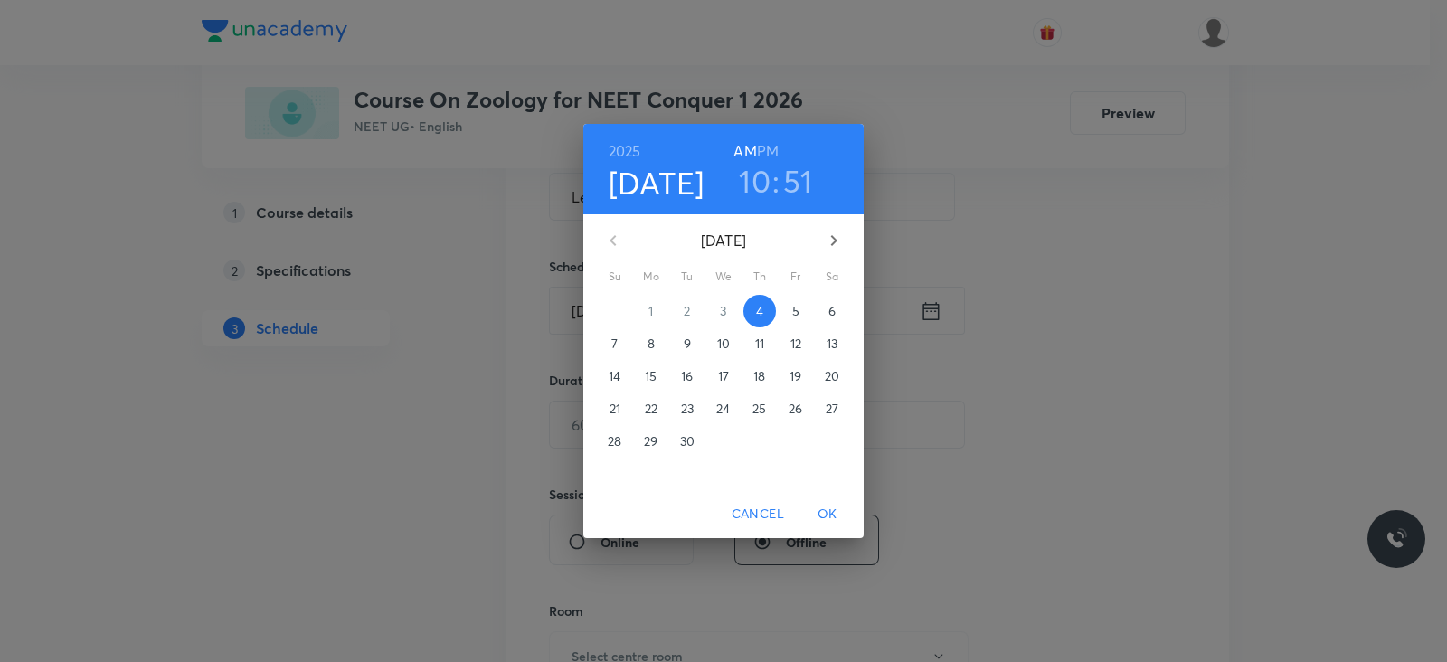
click at [769, 145] on h6 "PM" at bounding box center [768, 150] width 22 height 25
click at [763, 177] on h3 "10" at bounding box center [755, 181] width 32 height 38
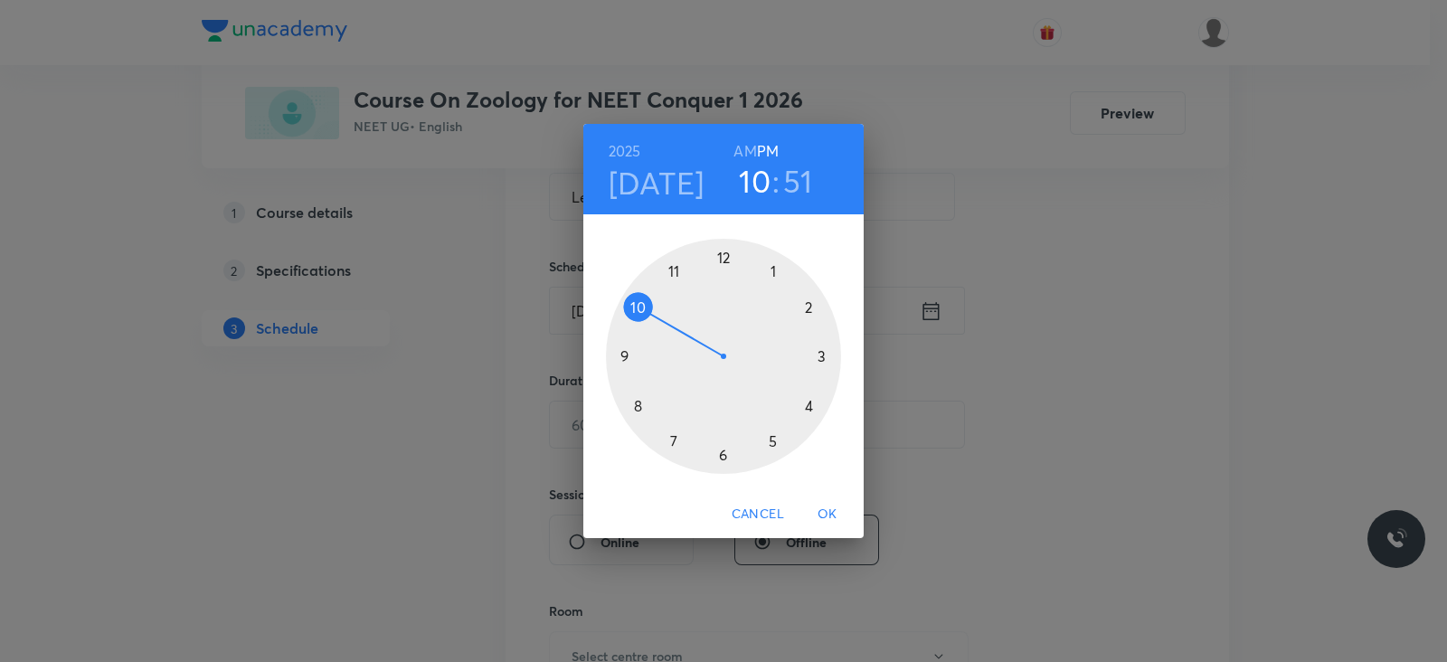
click at [818, 361] on div at bounding box center [723, 356] width 235 height 235
click at [722, 257] on div at bounding box center [723, 356] width 235 height 235
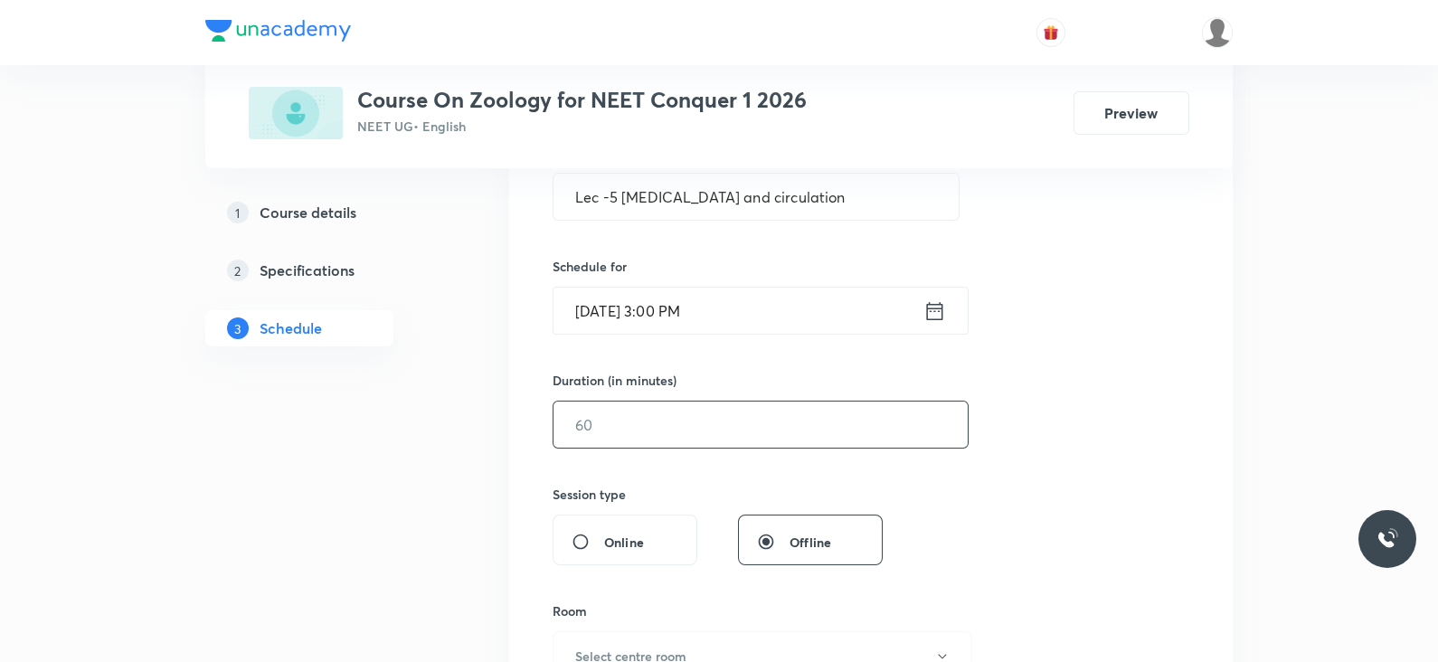
click at [667, 436] on input "text" at bounding box center [760, 424] width 414 height 46
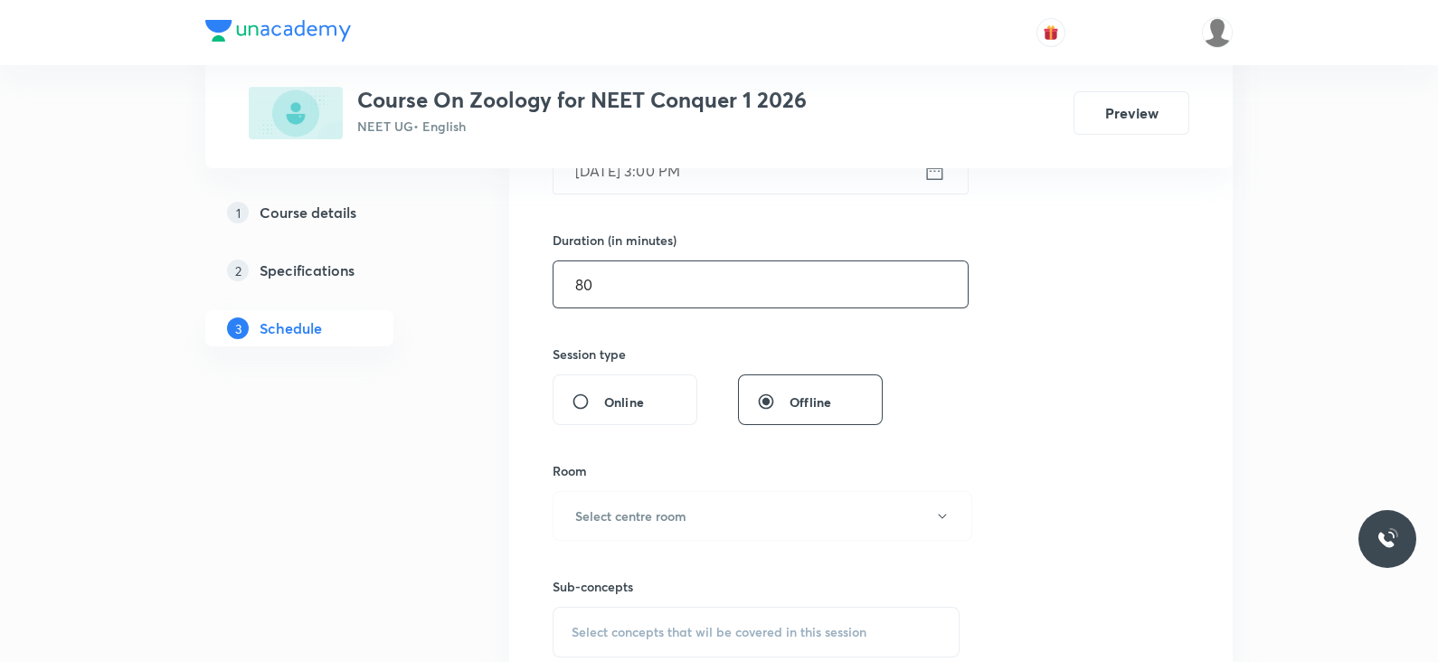
scroll to position [524, 0]
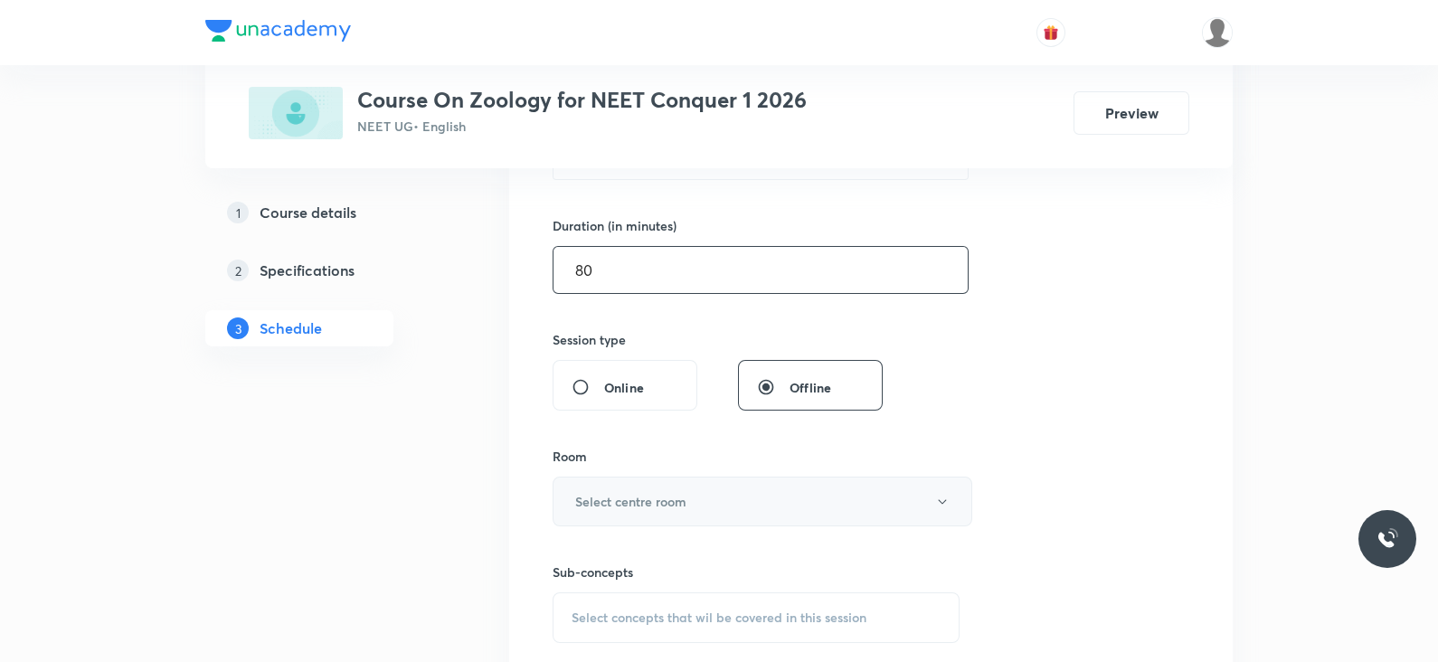
type input "80"
click at [660, 497] on h6 "Select centre room" at bounding box center [630, 501] width 111 height 19
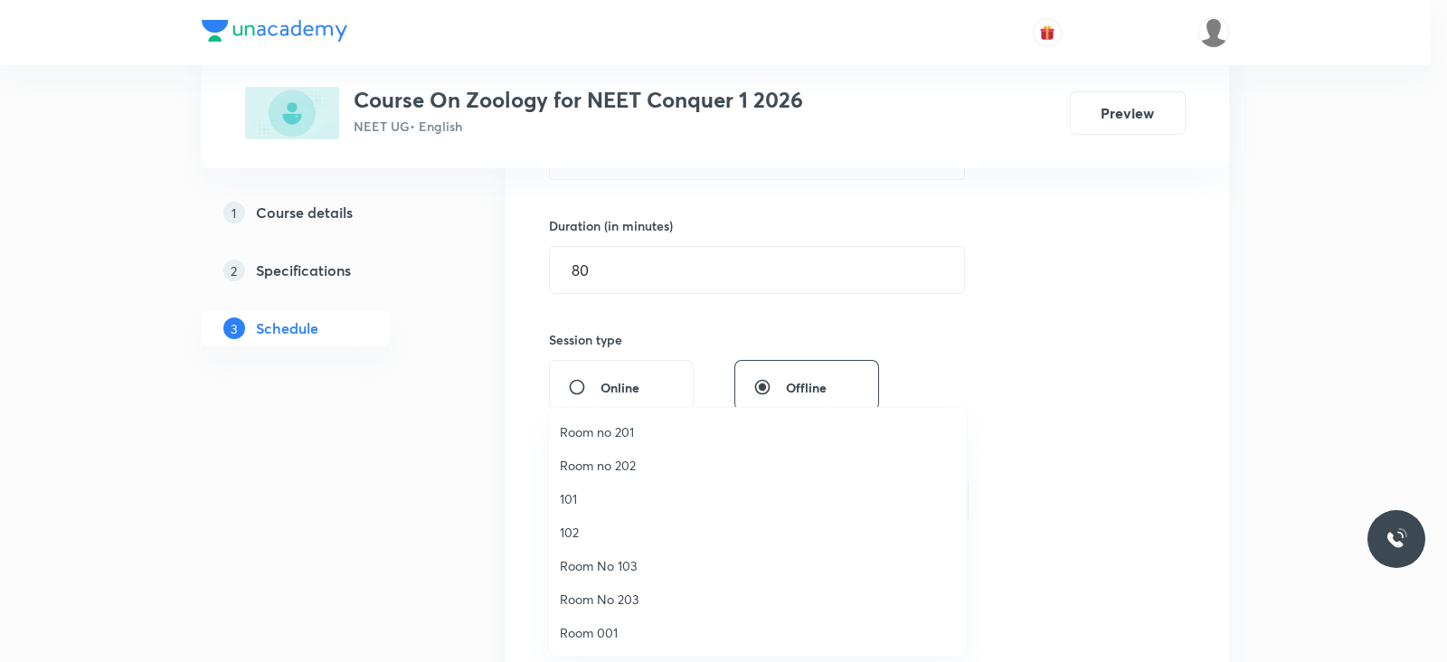
click at [592, 497] on span "101" at bounding box center [758, 498] width 396 height 19
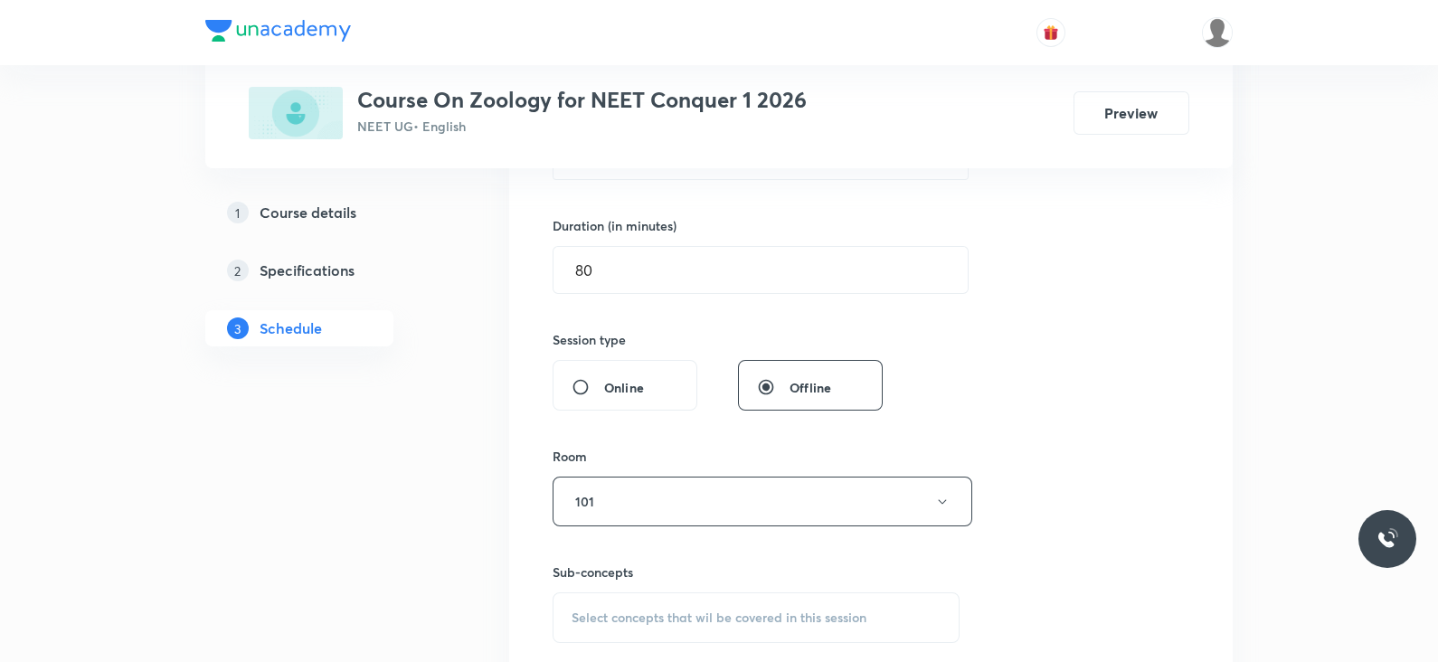
click at [763, 606] on div "Select concepts that wil be covered in this session" at bounding box center [755, 617] width 407 height 51
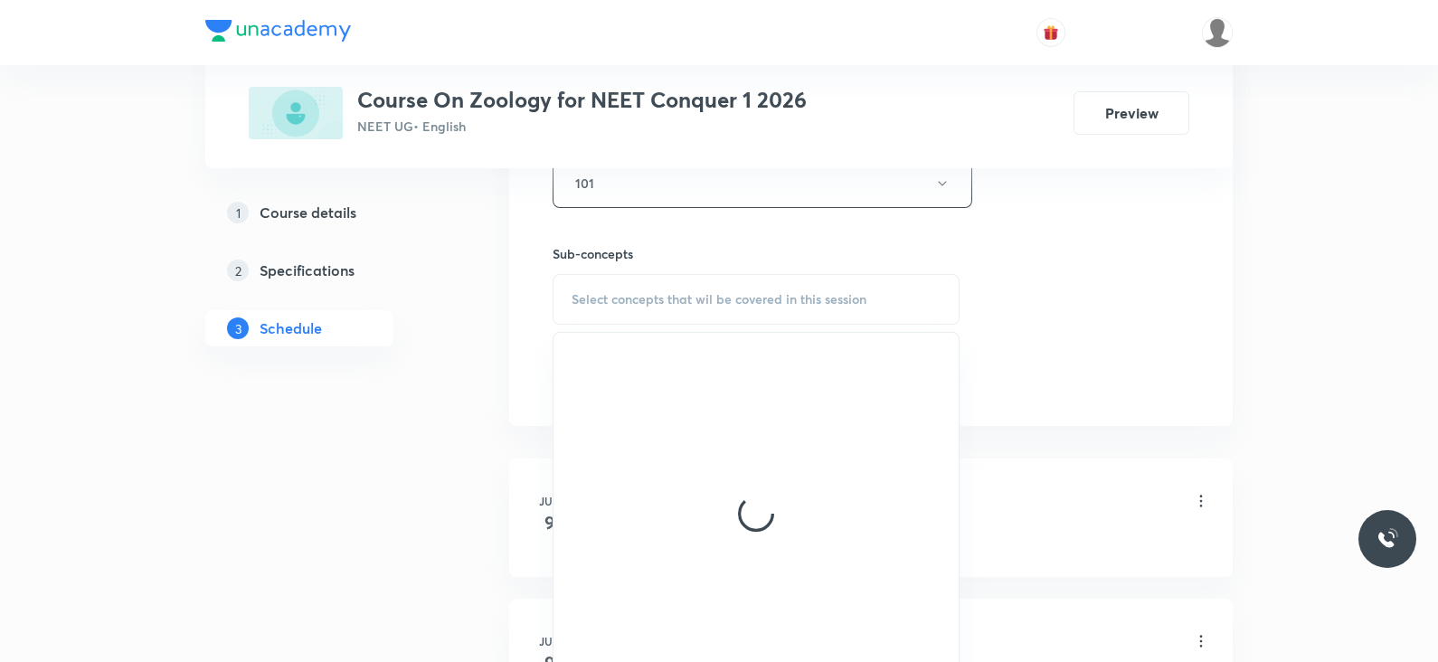
scroll to position [845, 0]
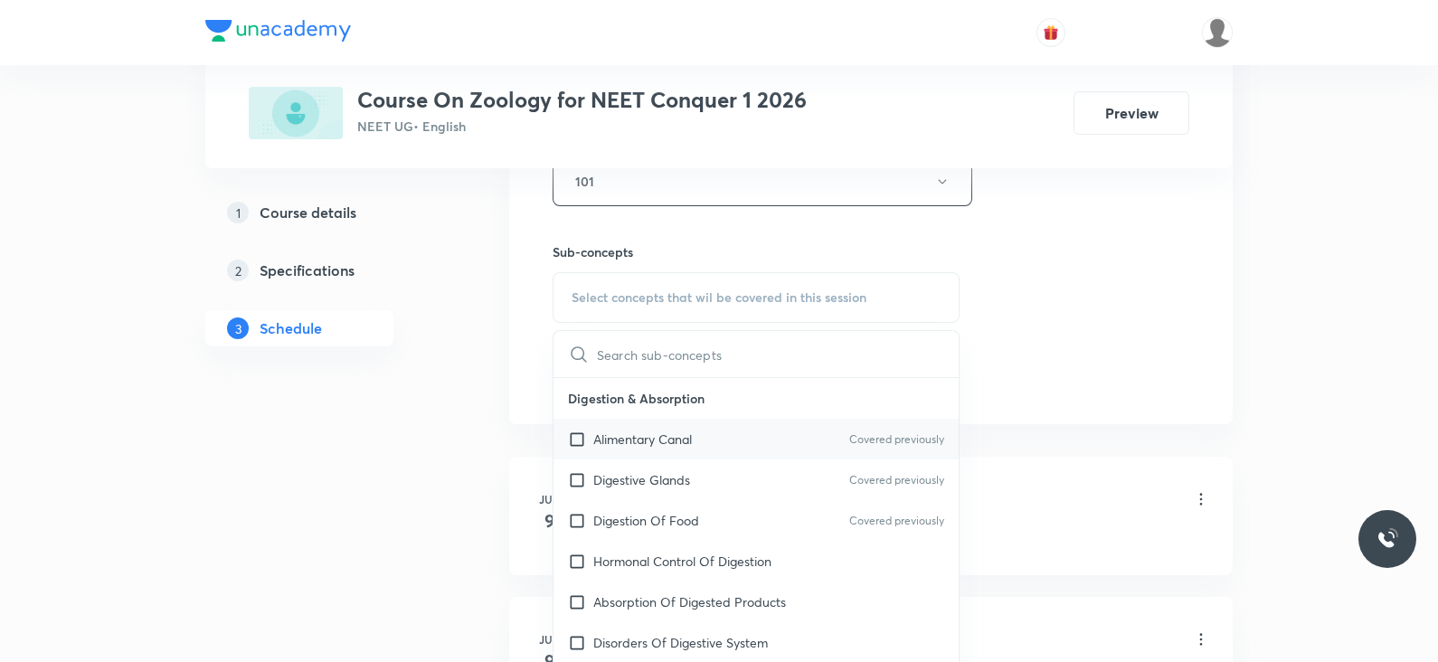
click at [716, 441] on div "Alimentary Canal Covered previously" at bounding box center [755, 439] width 405 height 41
checkbox input "true"
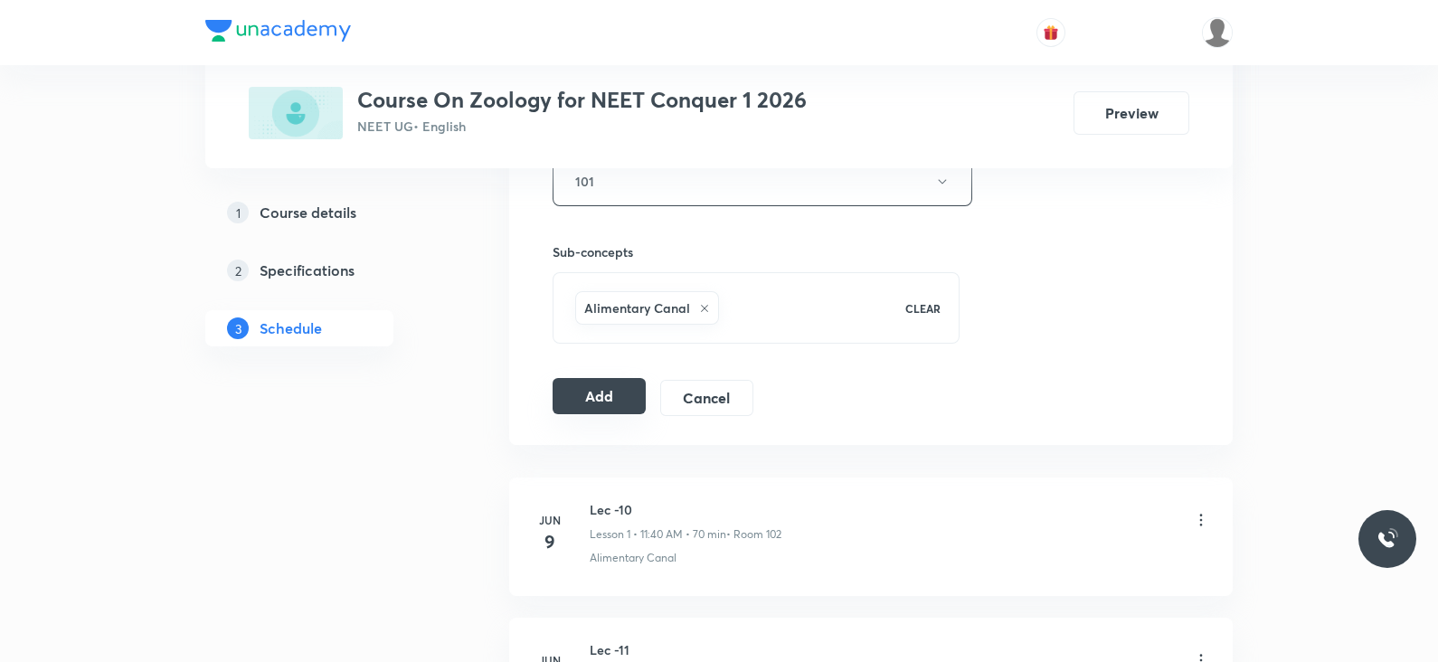
click at [614, 397] on button "Add" at bounding box center [598, 396] width 93 height 36
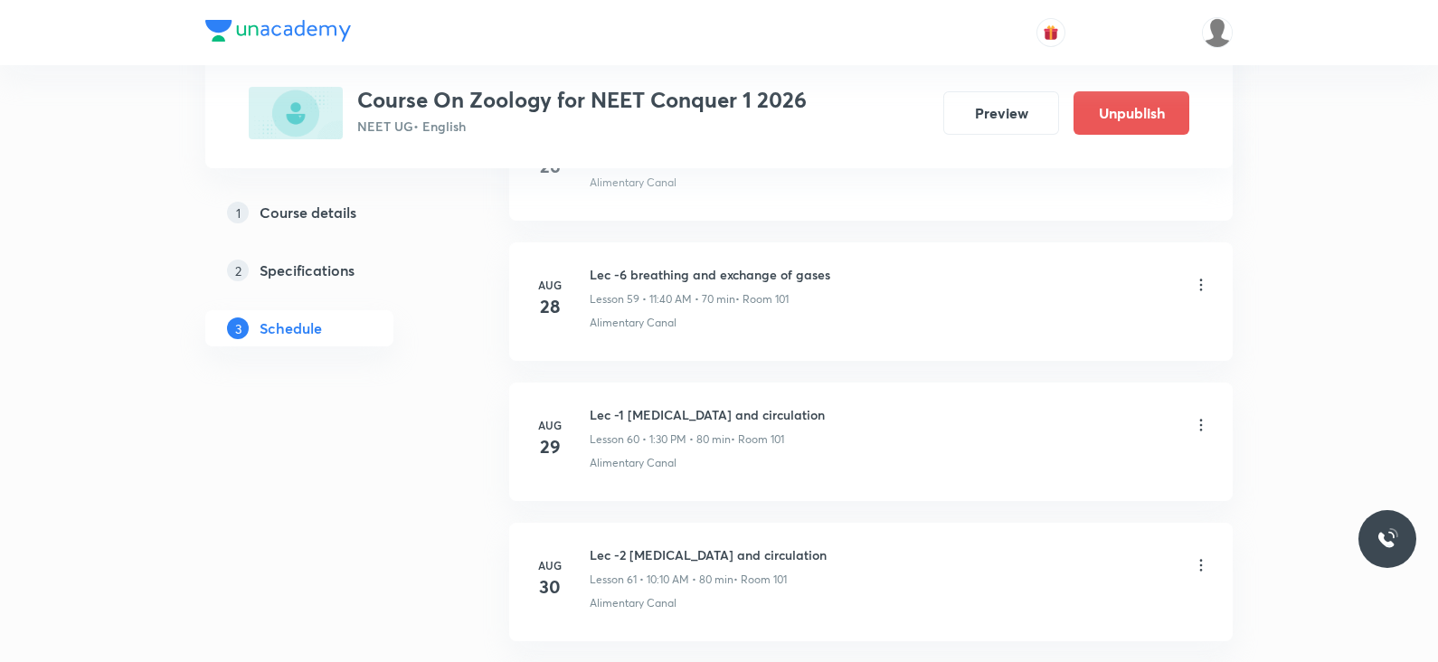
scroll to position [8906, 0]
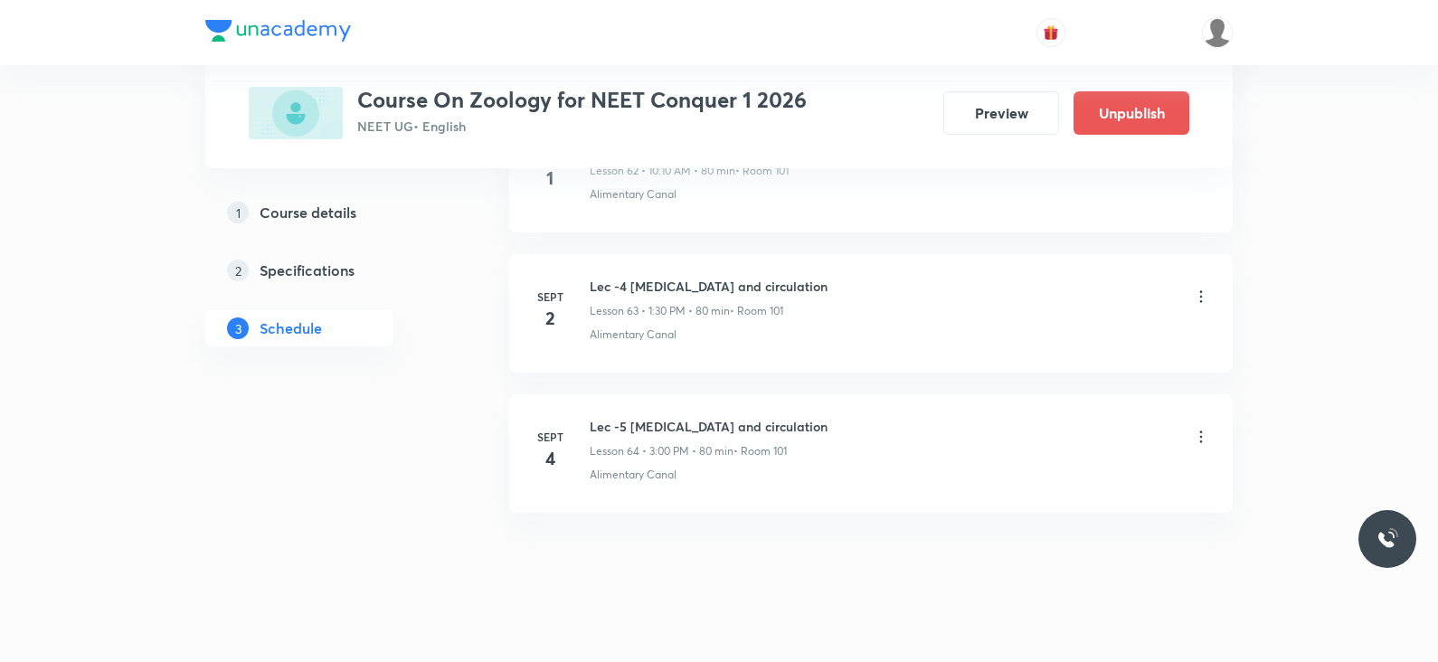
click at [688, 417] on h6 "Lec -5 Body Fluids and circulation" at bounding box center [709, 426] width 238 height 19
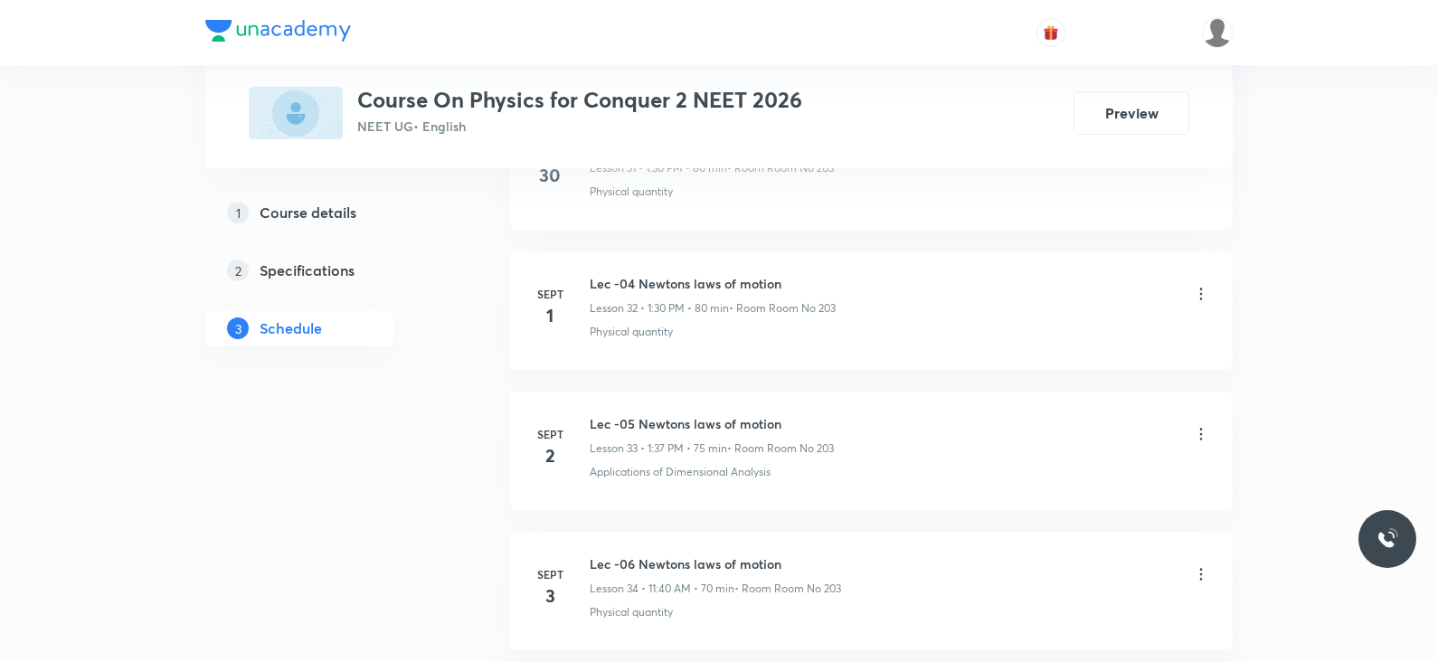
scroll to position [5540, 0]
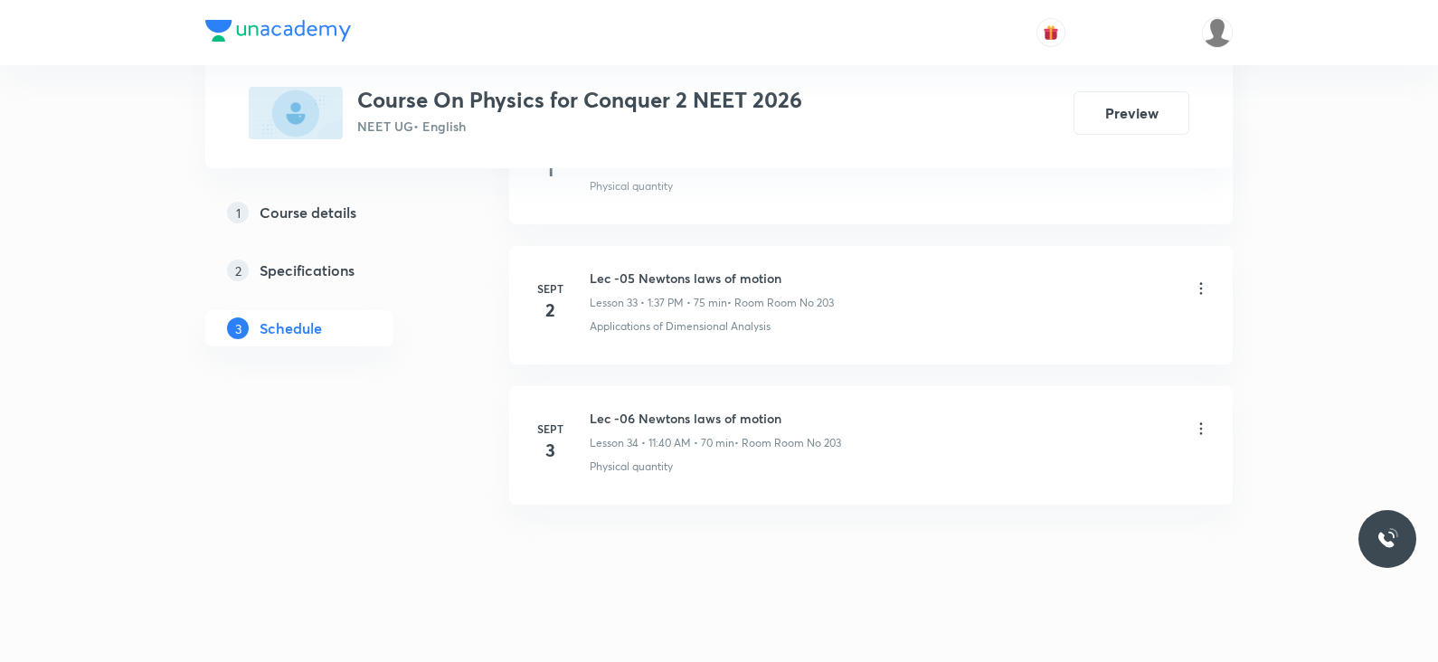
click at [737, 411] on h6 "Lec -06 Newtons laws of motion" at bounding box center [715, 418] width 251 height 19
copy h6 "Lec -06 Newtons laws of motion"
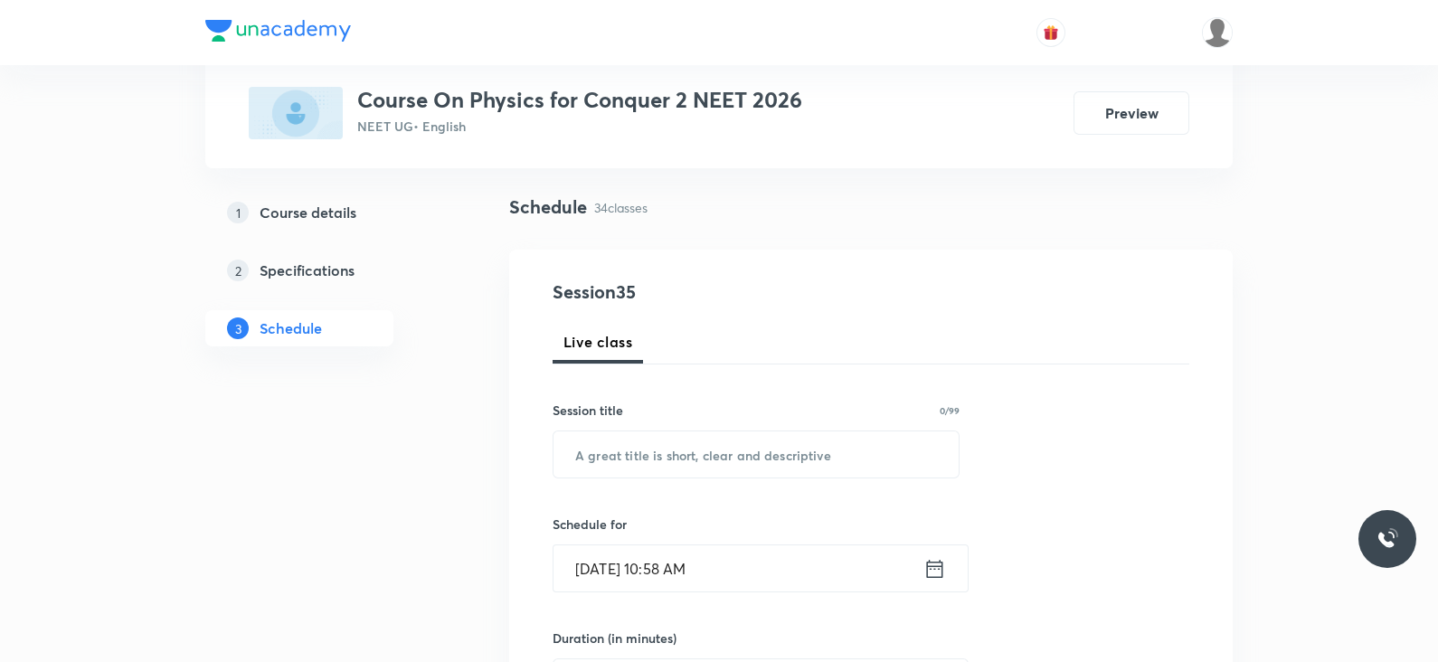
scroll to position [0, 0]
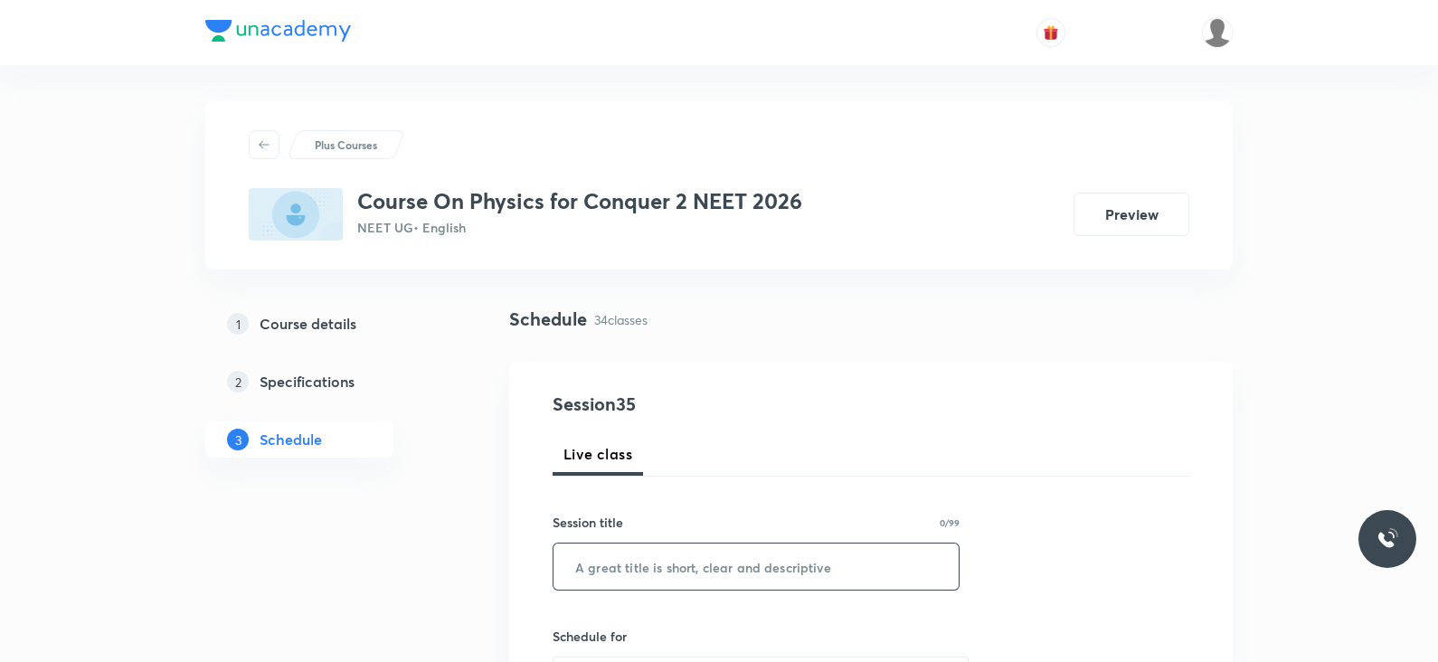
click at [687, 572] on input "text" at bounding box center [755, 566] width 405 height 46
paste input "Lec -06 Newtons laws of motion"
click at [624, 565] on input "Lec -06 Newtons laws of motion" at bounding box center [755, 566] width 405 height 46
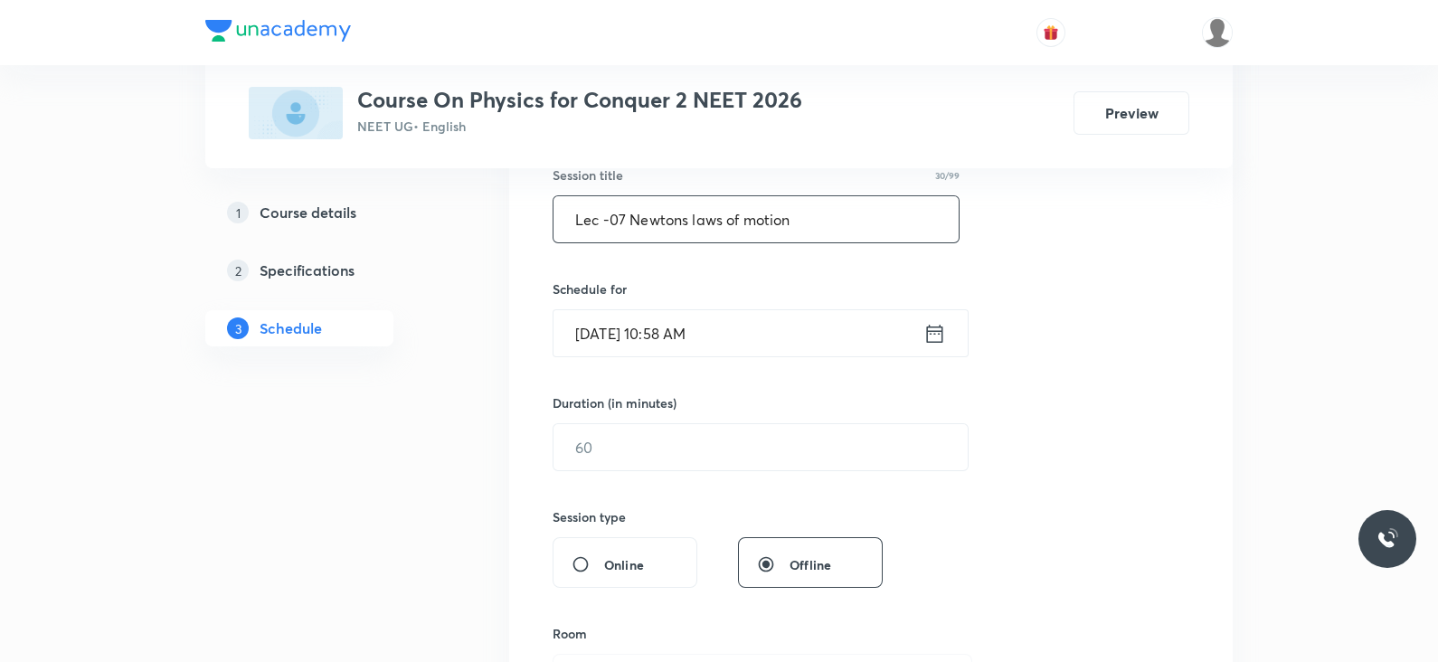
scroll to position [349, 0]
type input "Lec -07 Newtons laws of motion"
click at [931, 325] on icon at bounding box center [934, 331] width 23 height 25
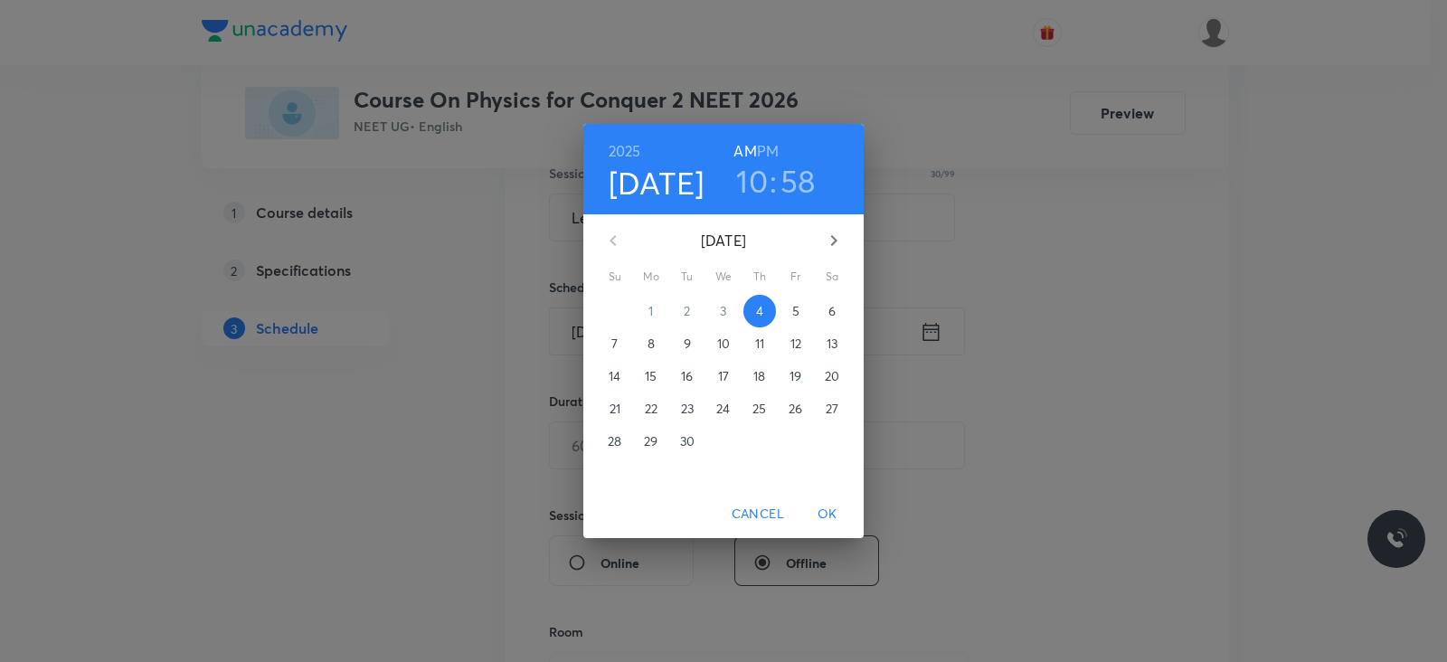
click at [749, 175] on h3 "10" at bounding box center [752, 181] width 32 height 38
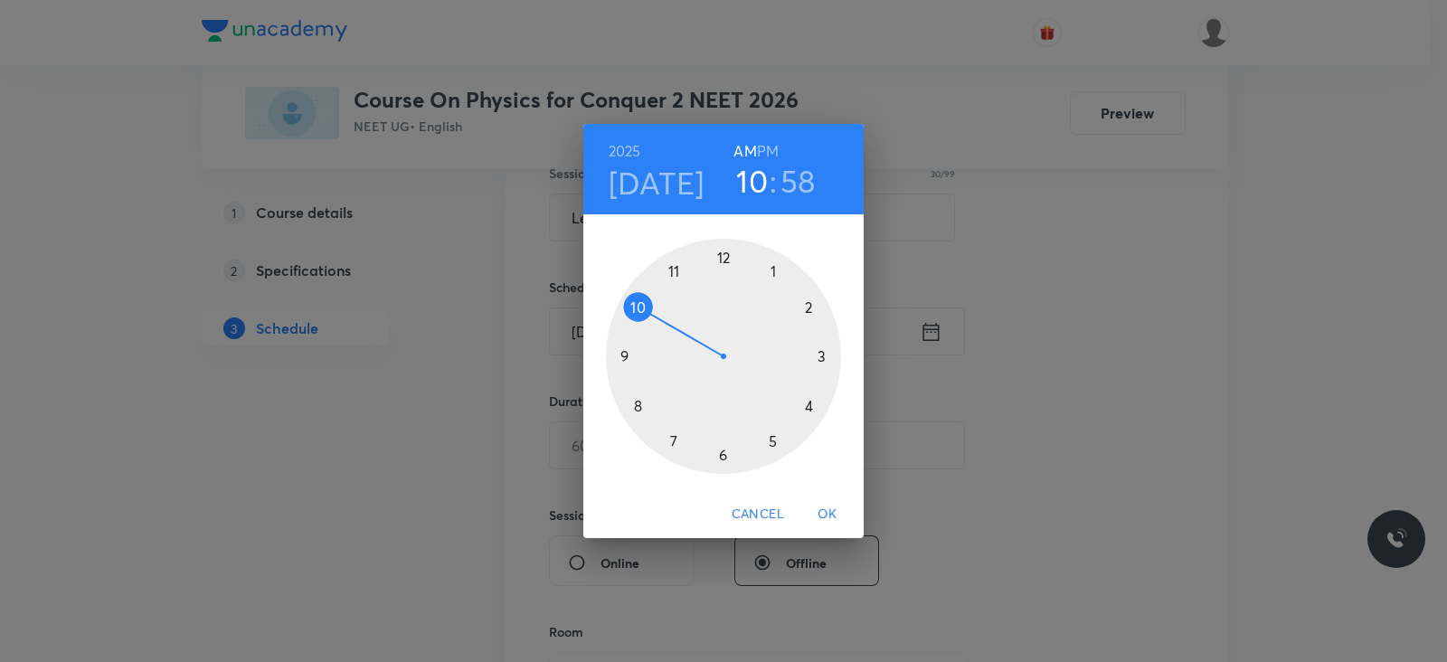
click at [674, 278] on div at bounding box center [723, 356] width 235 height 235
click at [635, 403] on div at bounding box center [723, 356] width 235 height 235
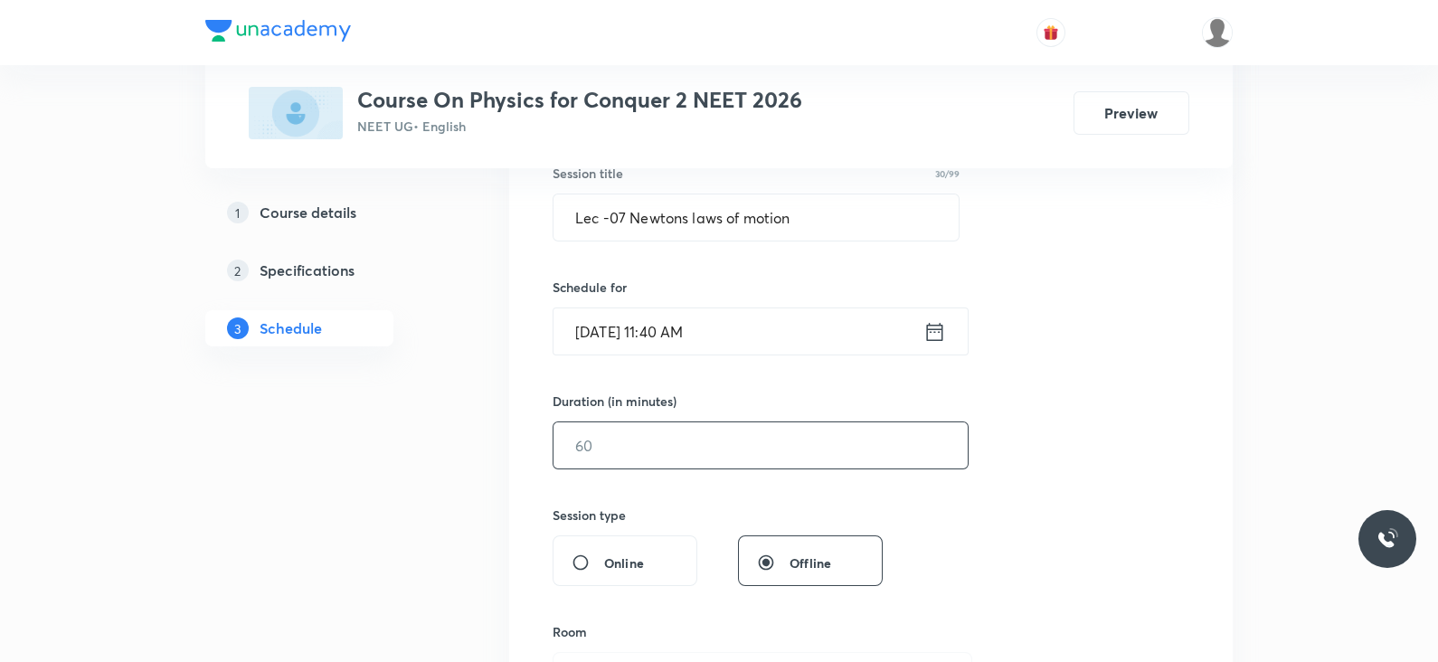
click at [601, 449] on input "text" at bounding box center [760, 445] width 414 height 46
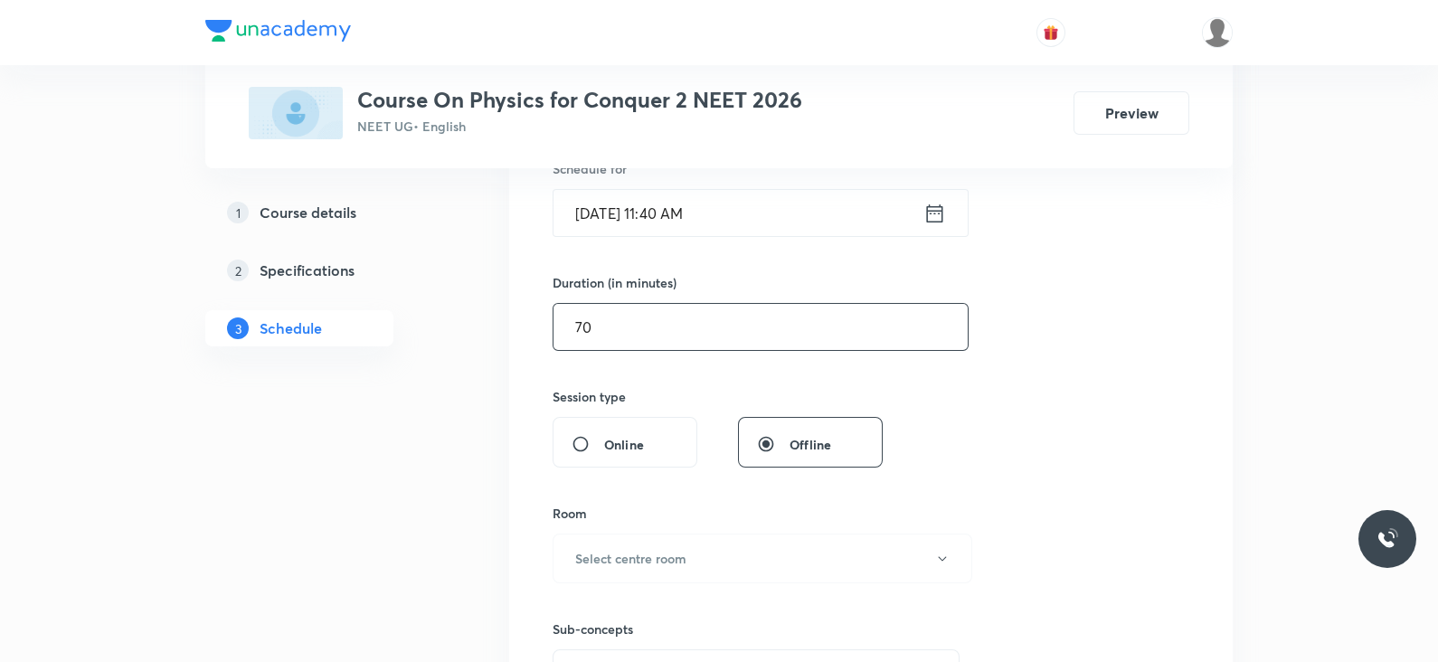
scroll to position [504, 0]
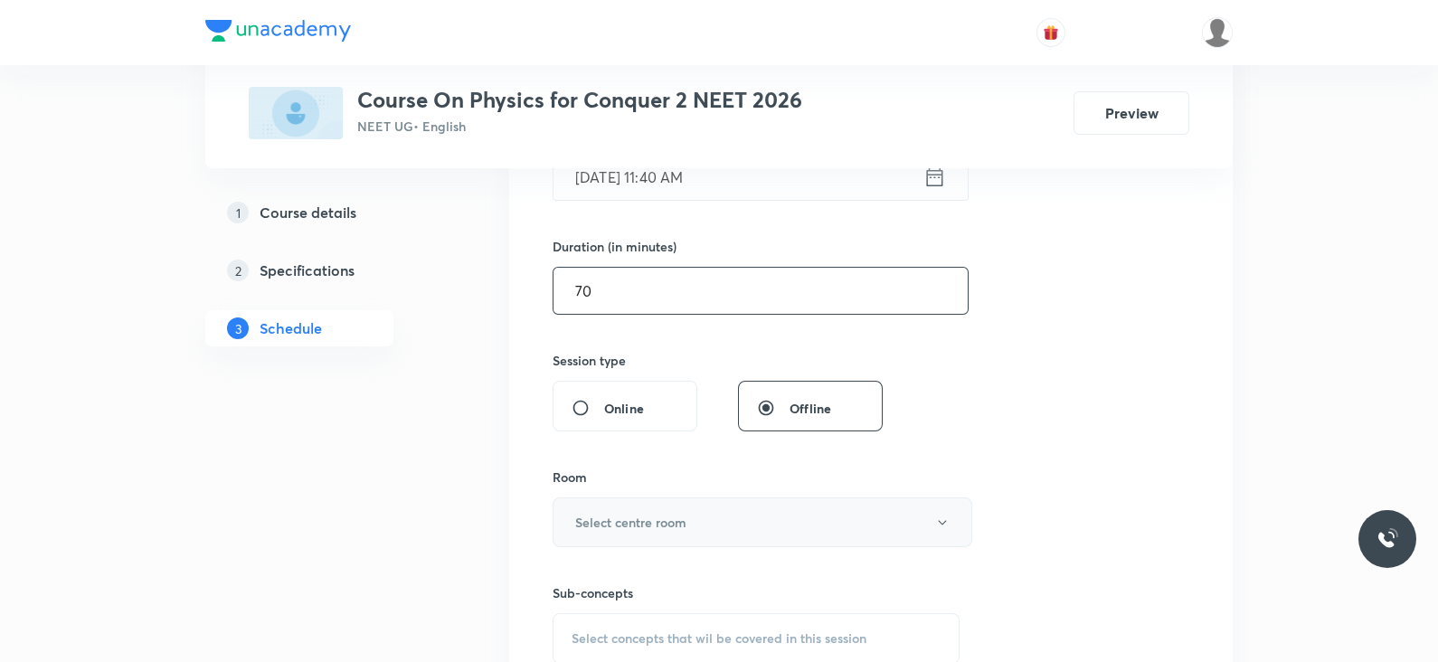
type input "70"
click at [615, 520] on h6 "Select centre room" at bounding box center [630, 522] width 111 height 19
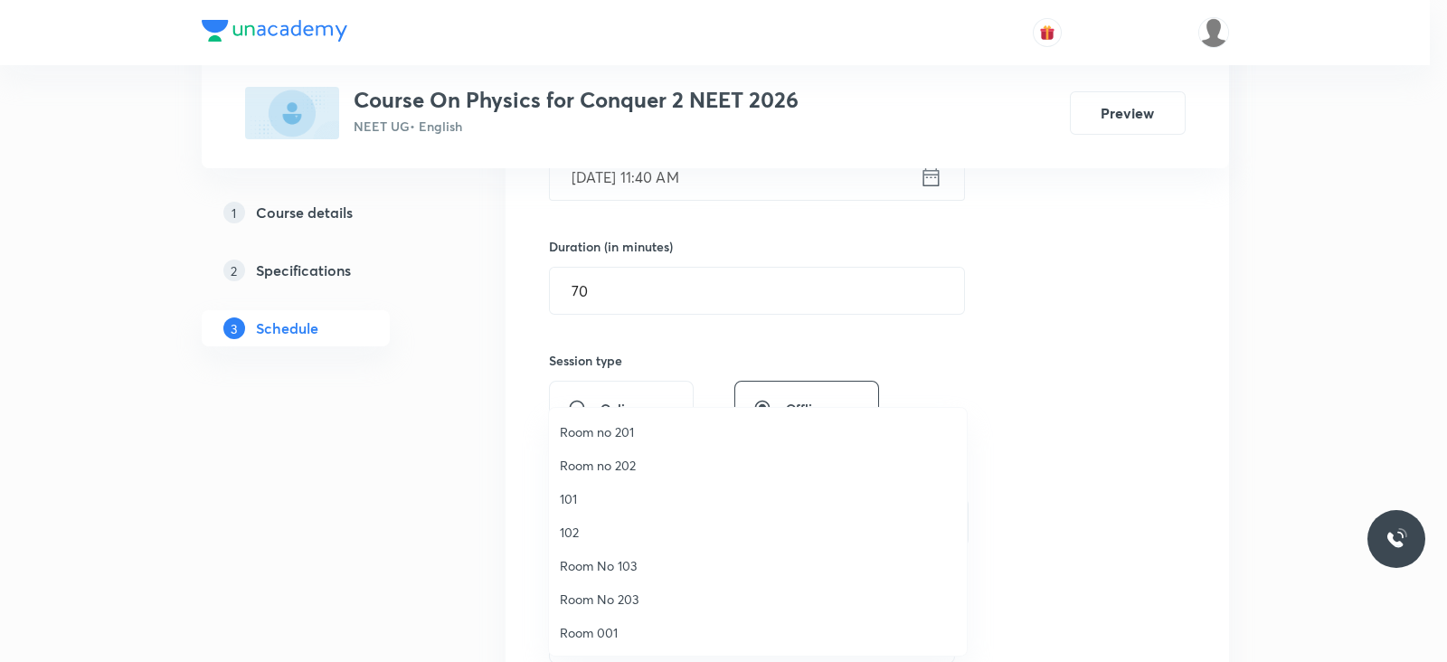
click at [618, 587] on li "Room No 203" at bounding box center [758, 598] width 418 height 33
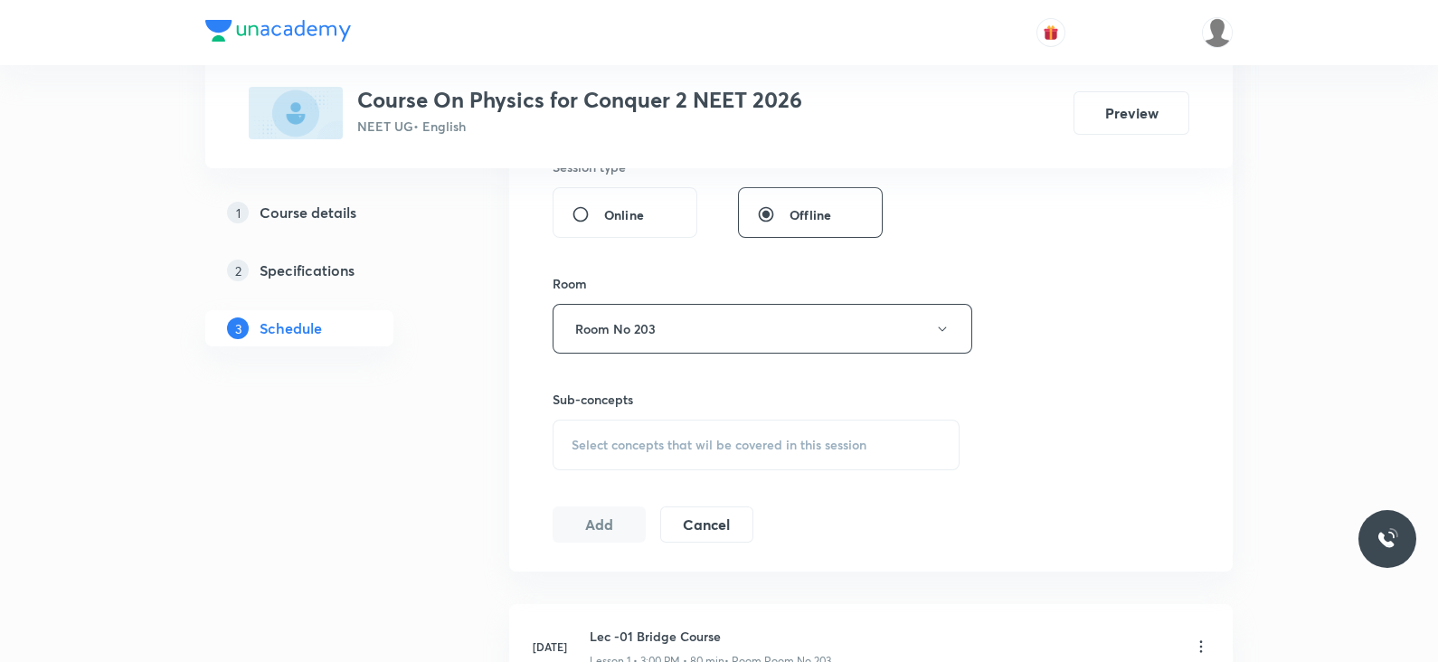
scroll to position [700, 0]
click at [703, 463] on div "Select concepts that wil be covered in this session" at bounding box center [755, 442] width 407 height 51
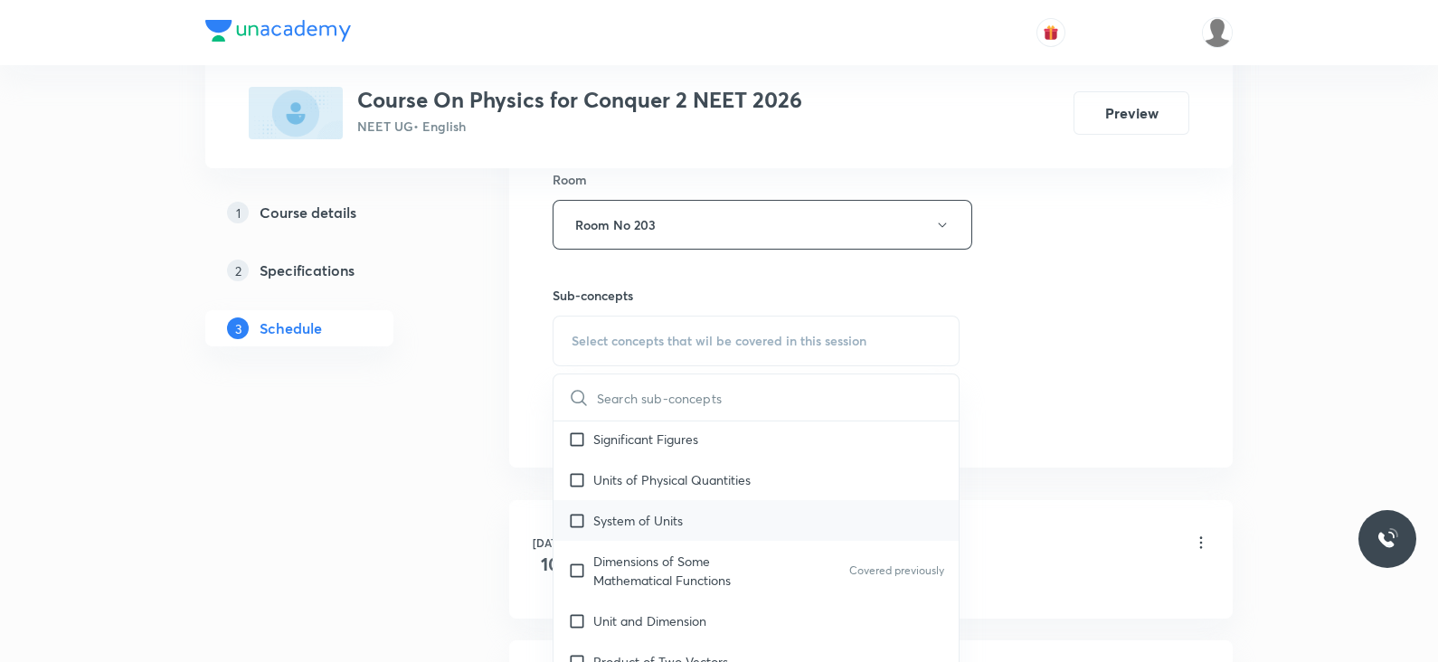
scroll to position [195, 0]
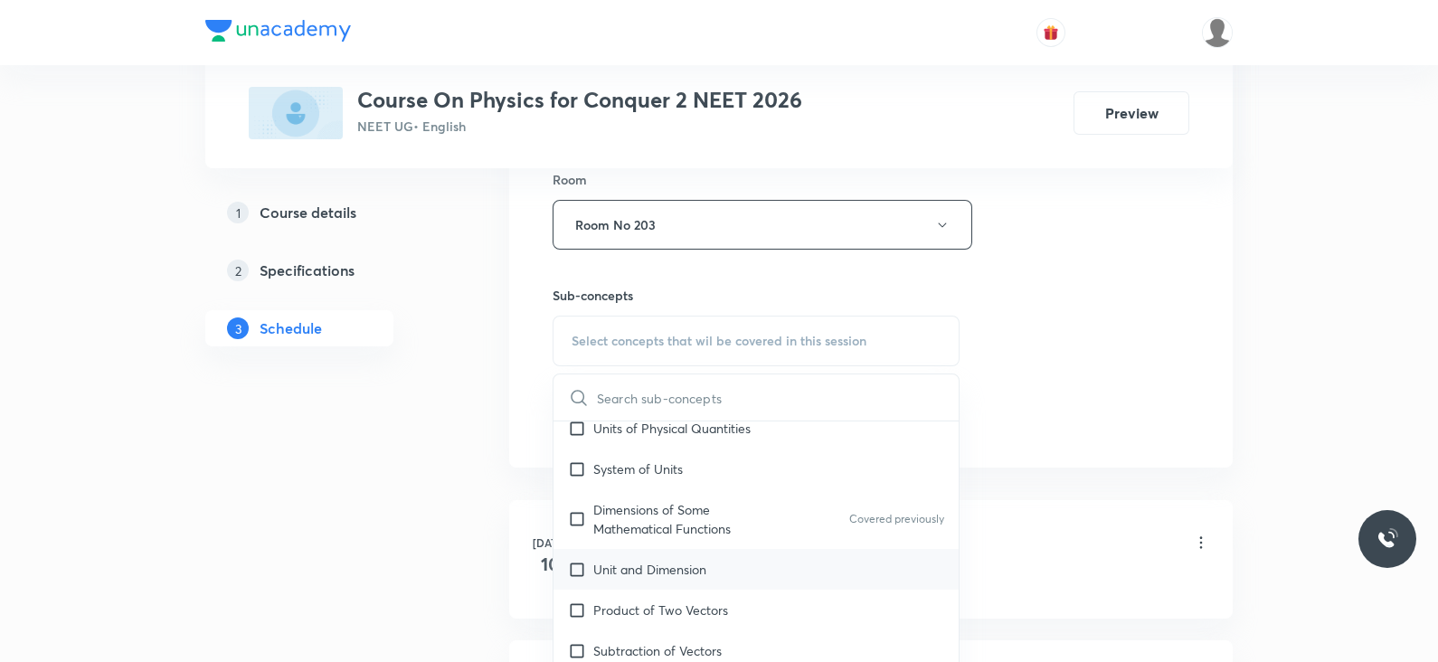
click at [706, 580] on div "Unit and Dimension" at bounding box center [755, 569] width 405 height 41
checkbox input "true"
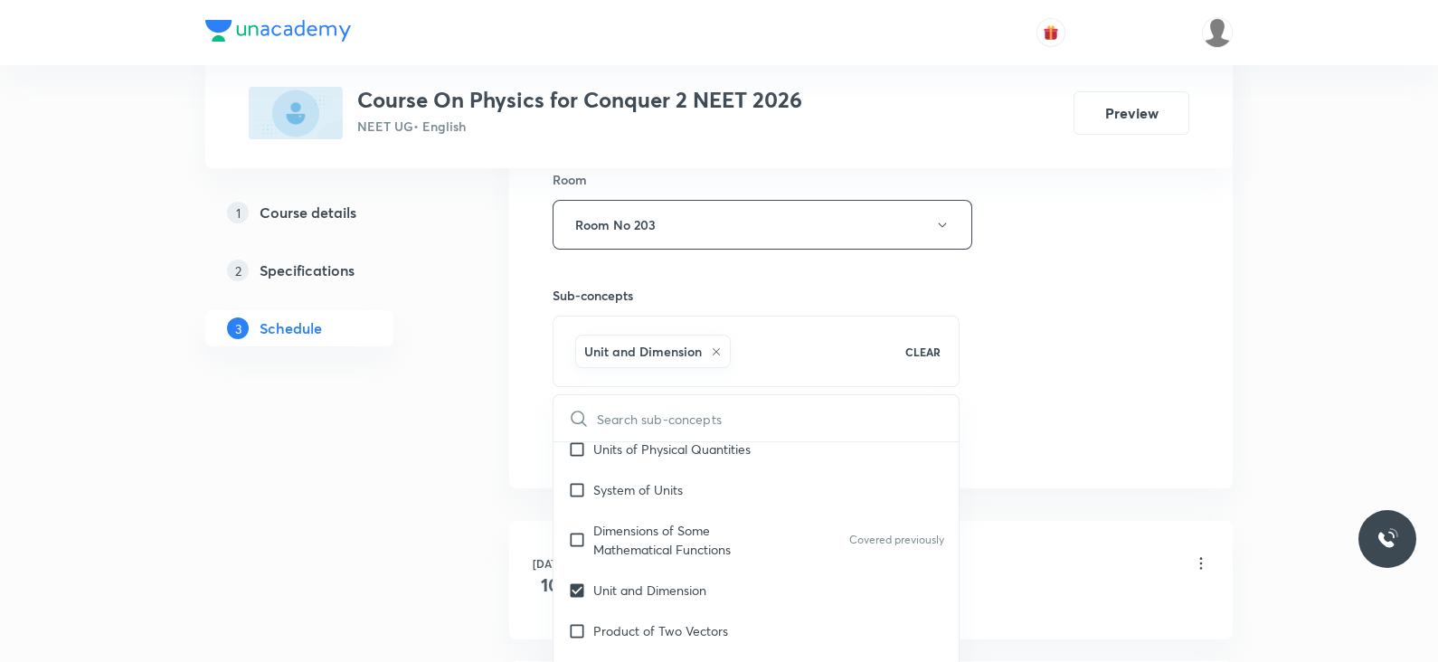
click at [1059, 426] on div "Session 35 Live class Session title 30/99 Lec -07 Newtons laws of motion ​ Sche…" at bounding box center [870, 24] width 637 height 870
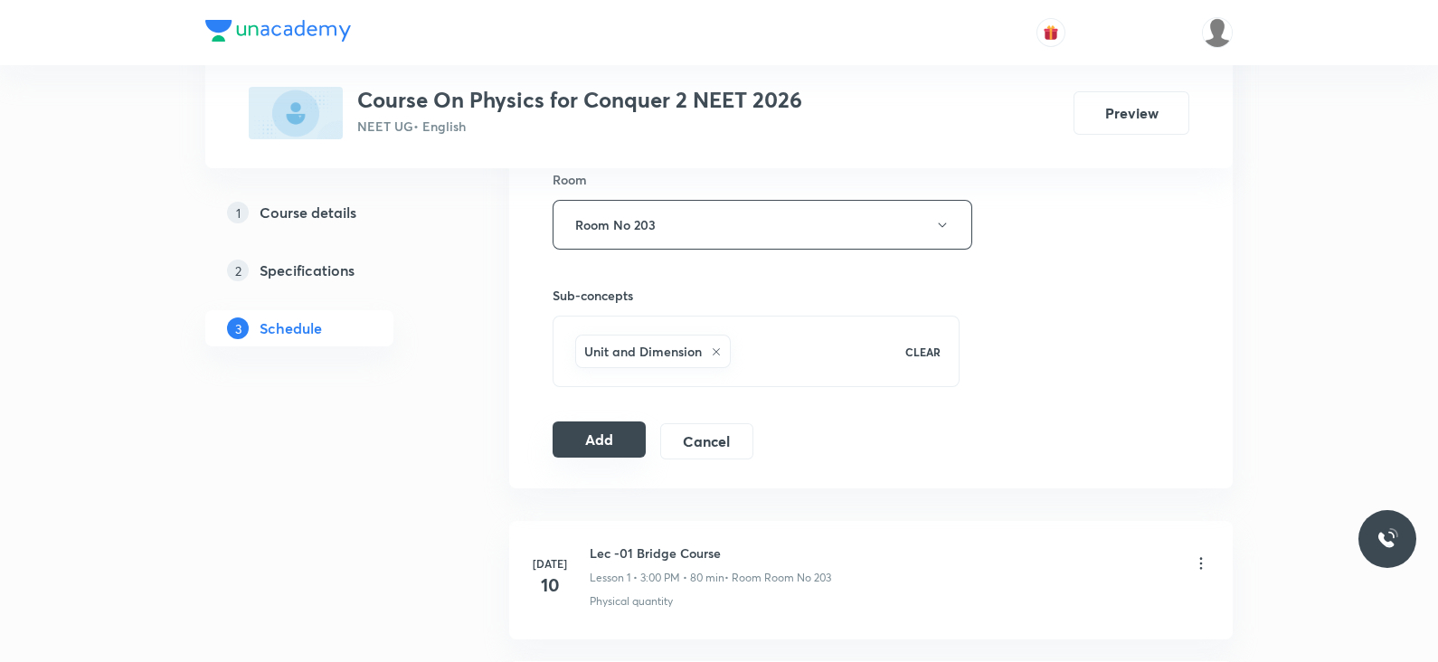
click at [603, 427] on button "Add" at bounding box center [598, 439] width 93 height 36
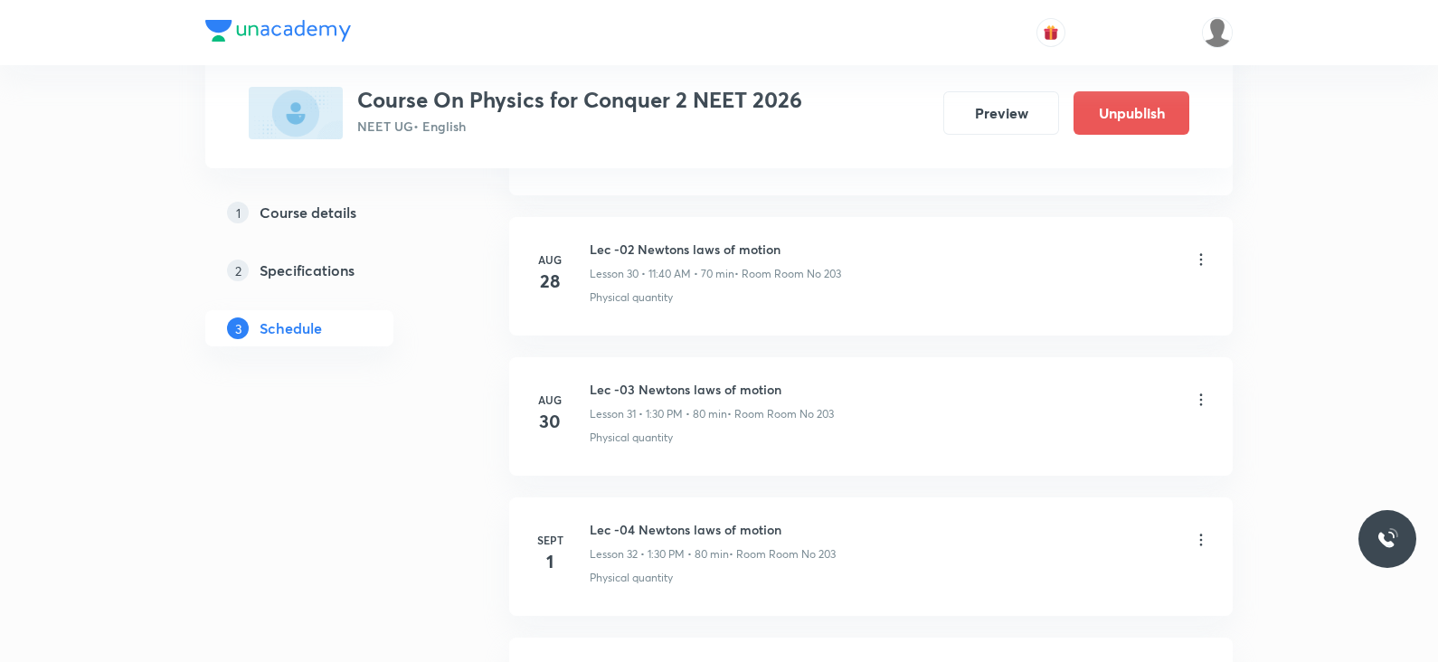
scroll to position [4850, 0]
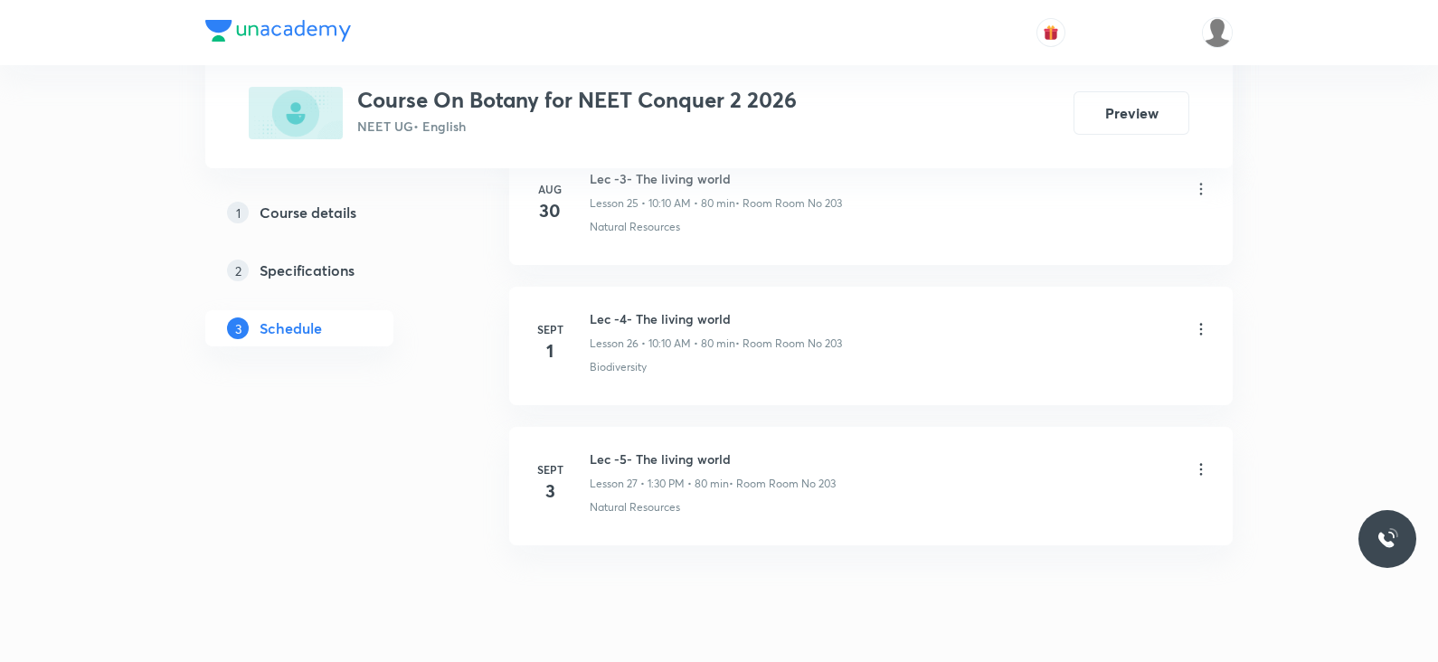
scroll to position [4562, 0]
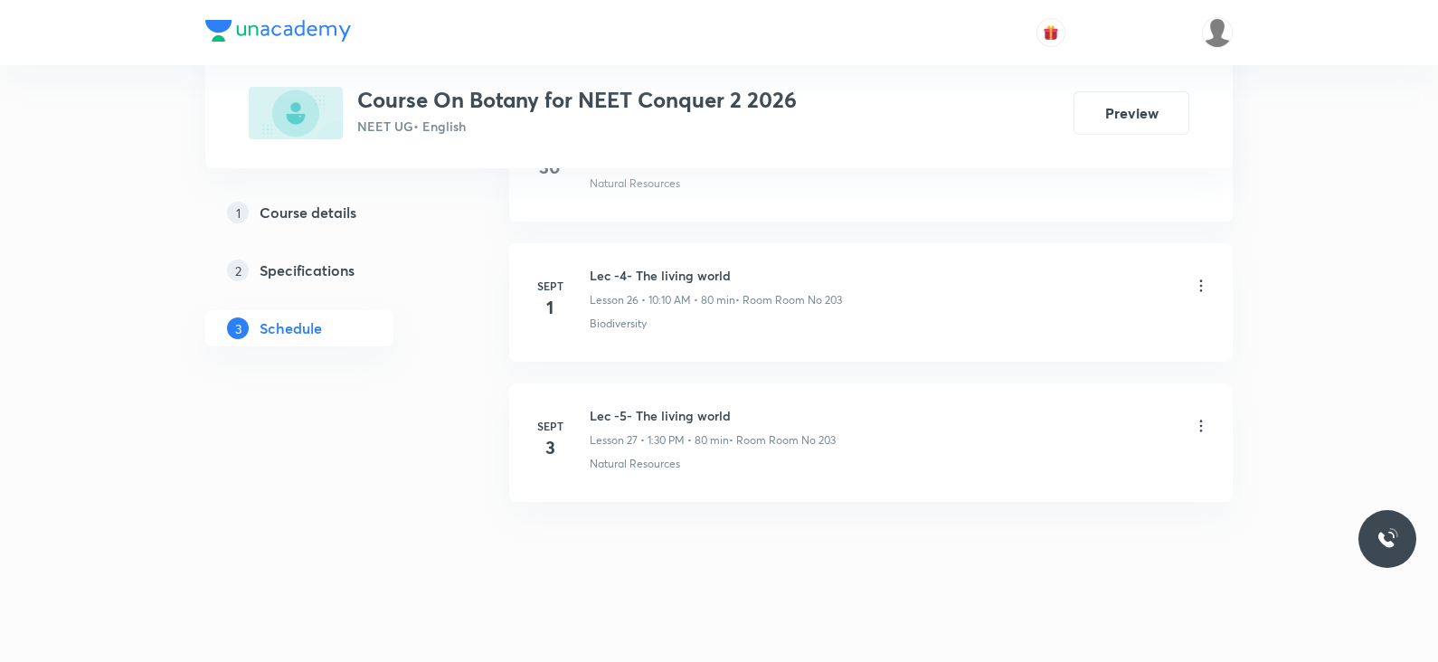
click at [696, 416] on div "Lec -5- The living world Lesson 27 • 1:30 PM • 80 min • Room Room No 203" at bounding box center [713, 427] width 246 height 42
click at [696, 406] on h6 "Lec -5- The living world" at bounding box center [713, 415] width 246 height 19
copy h6 "Lec -5- The living world"
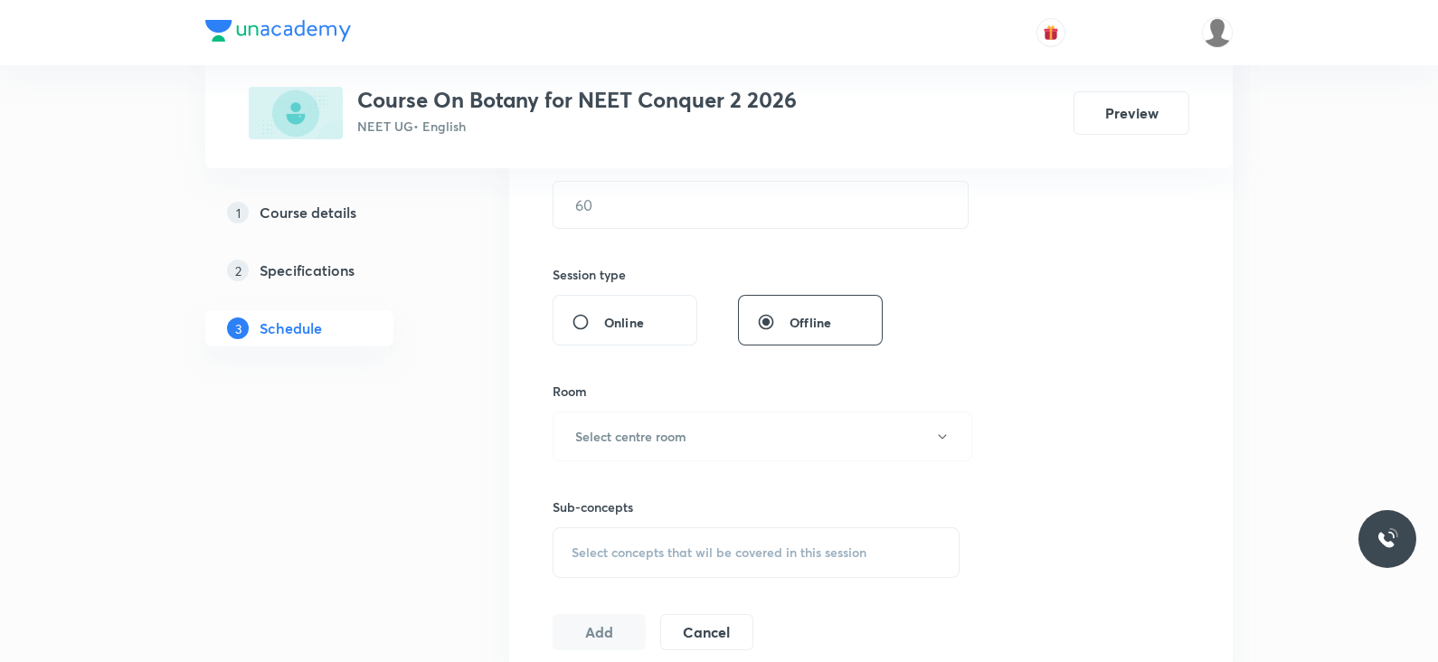
scroll to position [0, 0]
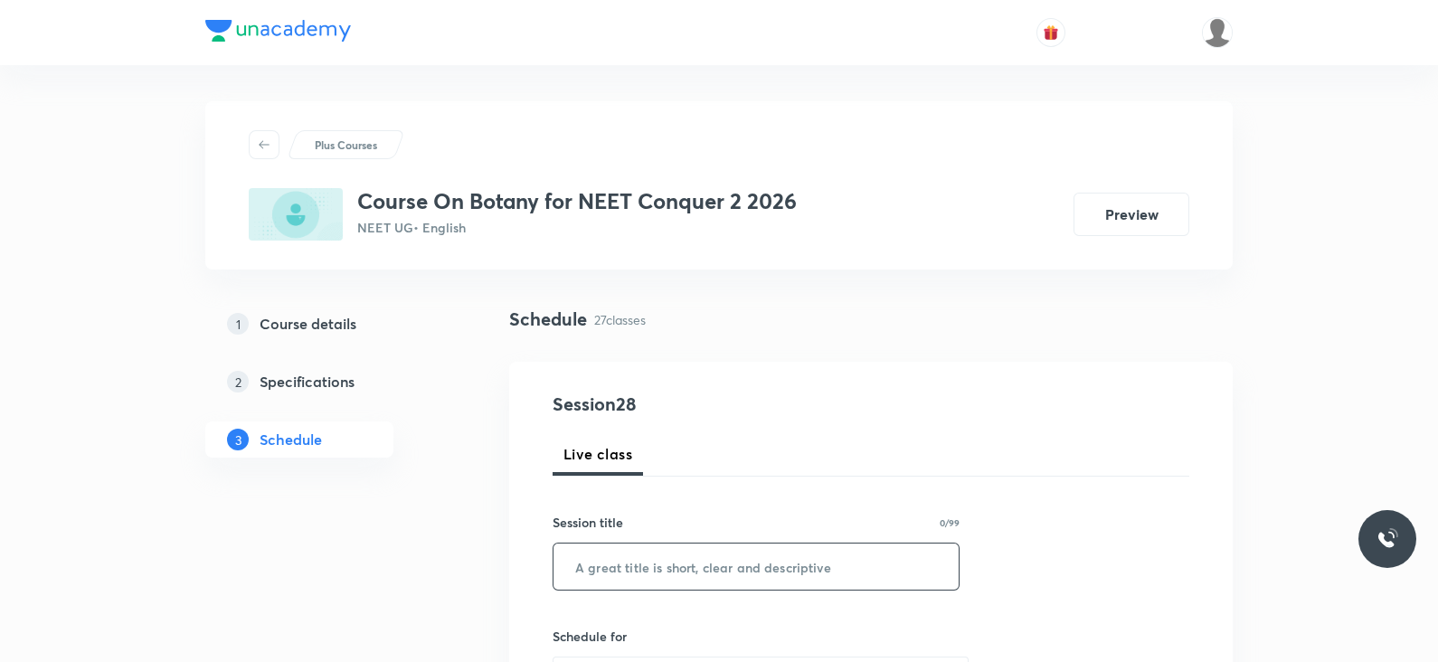
click at [638, 549] on input "text" at bounding box center [755, 566] width 405 height 46
paste input "Lec -5- The living world"
click at [619, 563] on input "Lec -5- The living world" at bounding box center [755, 566] width 405 height 46
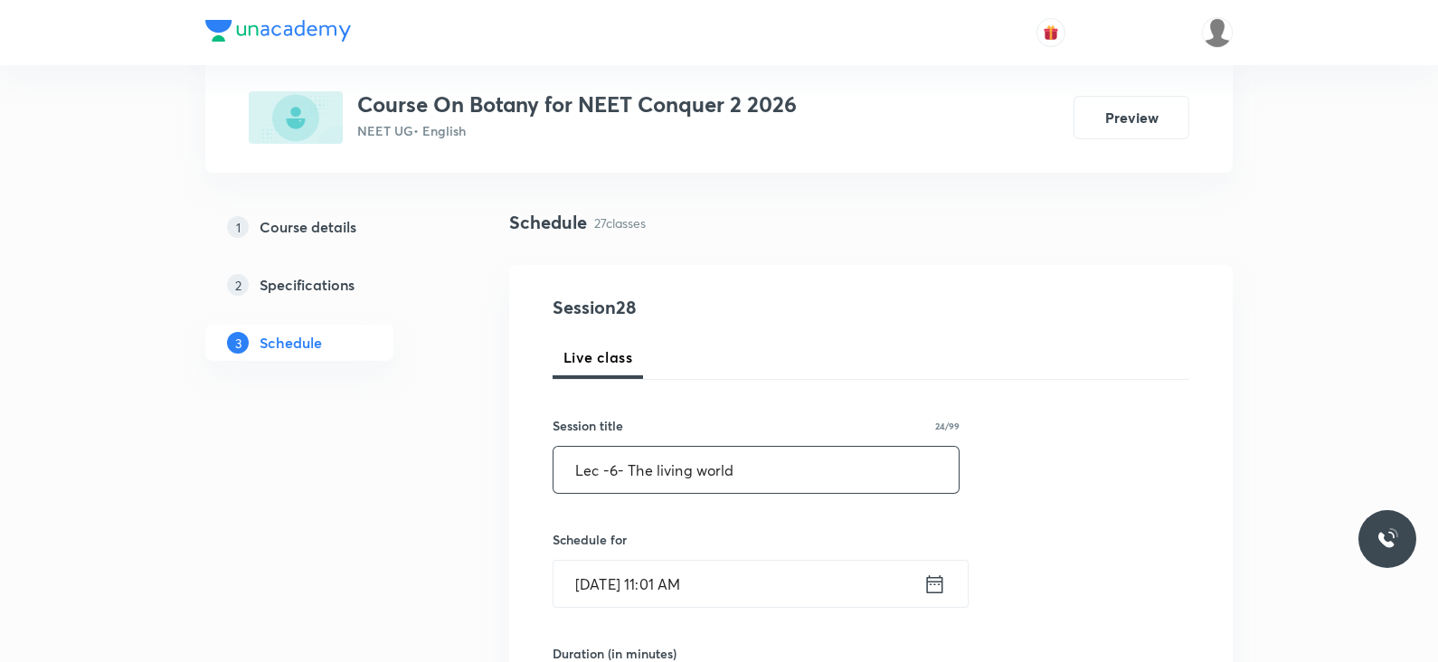
scroll to position [103, 0]
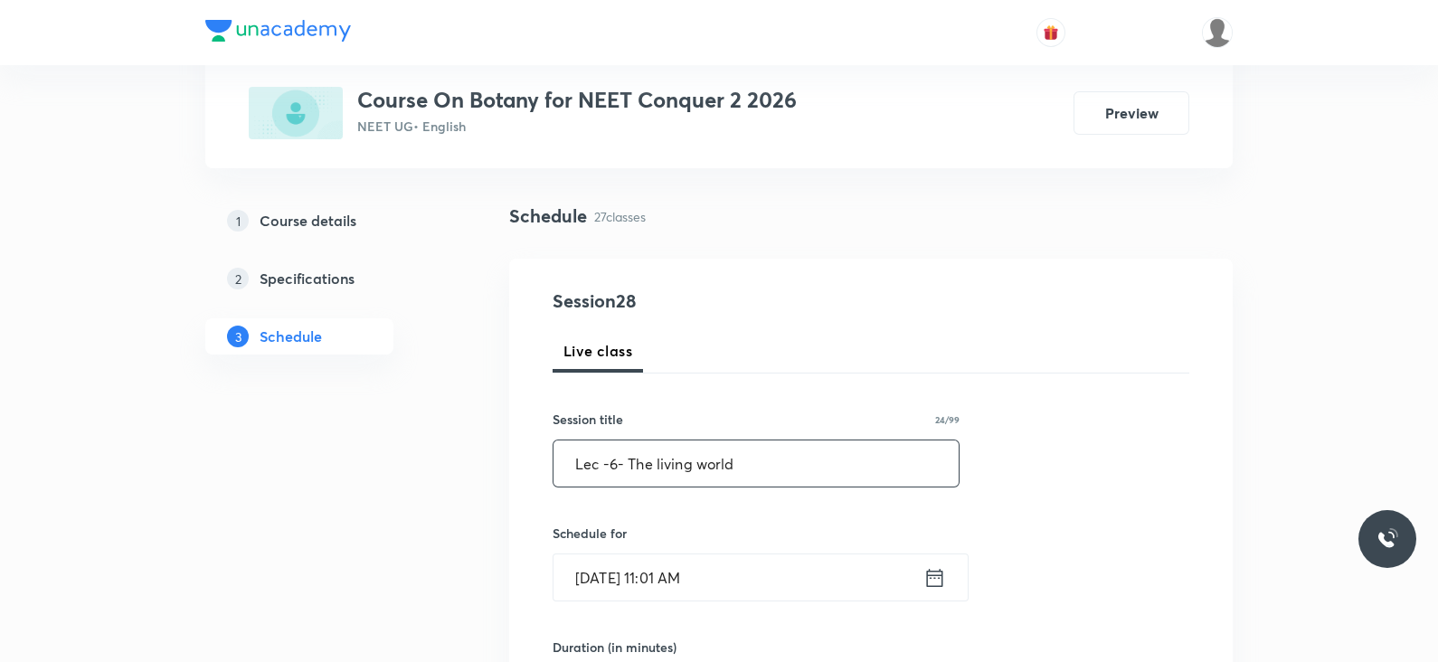
type input "Lec -6- The living world"
click at [930, 571] on icon at bounding box center [934, 577] width 23 height 25
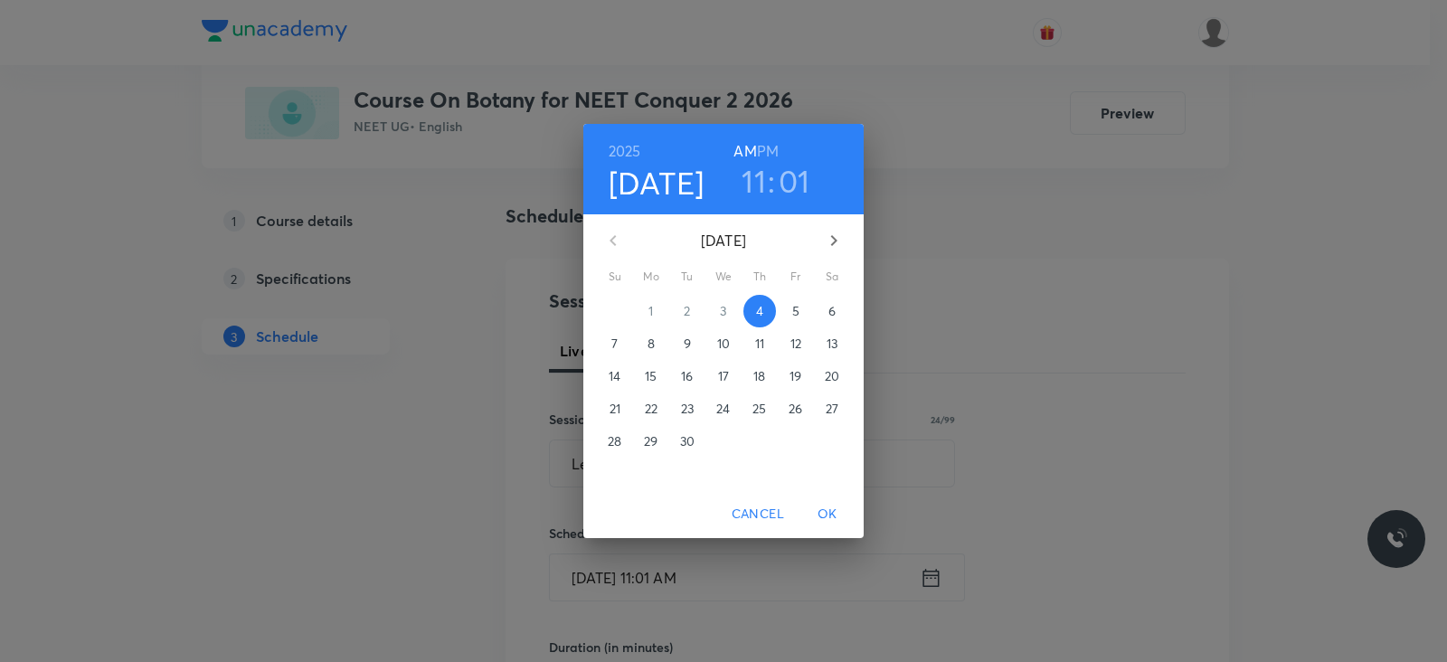
click at [770, 148] on h6 "PM" at bounding box center [768, 150] width 22 height 25
click at [757, 191] on h3 "11" at bounding box center [753, 181] width 24 height 38
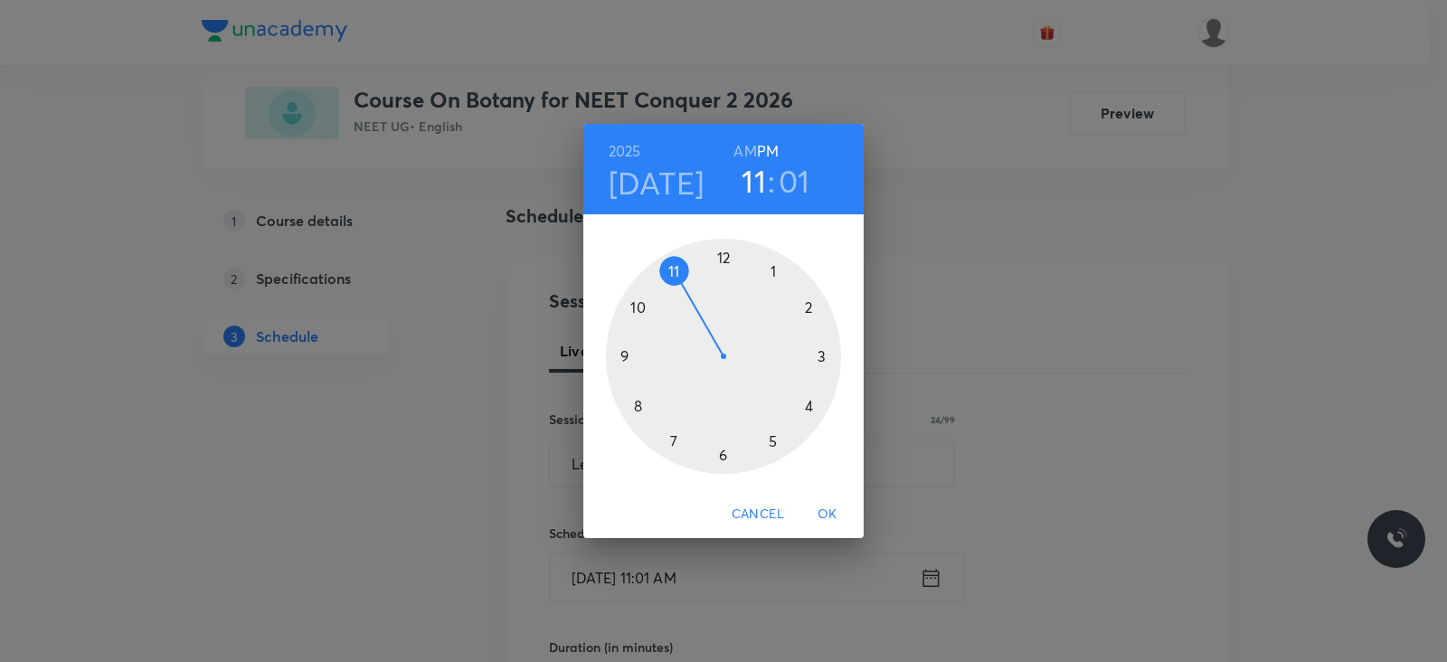
click at [771, 269] on div at bounding box center [723, 356] width 235 height 235
click at [722, 456] on div at bounding box center [723, 356] width 235 height 235
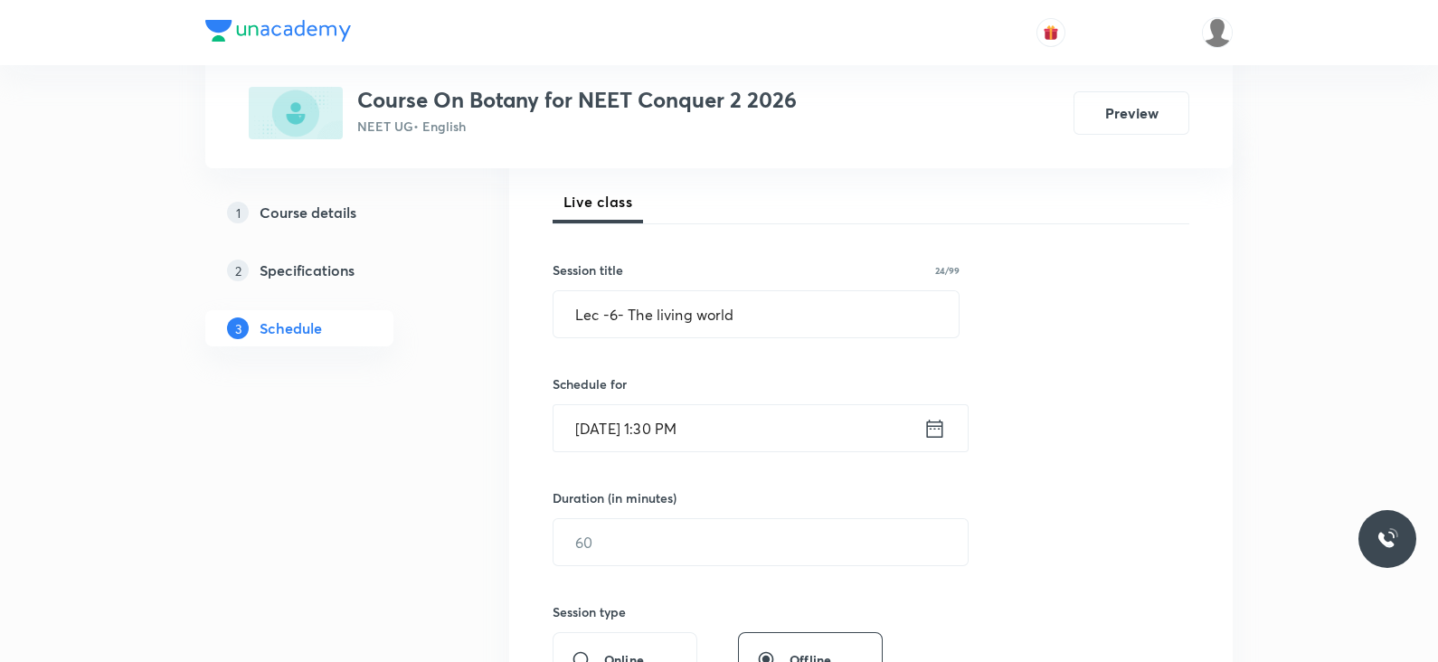
scroll to position [307, 0]
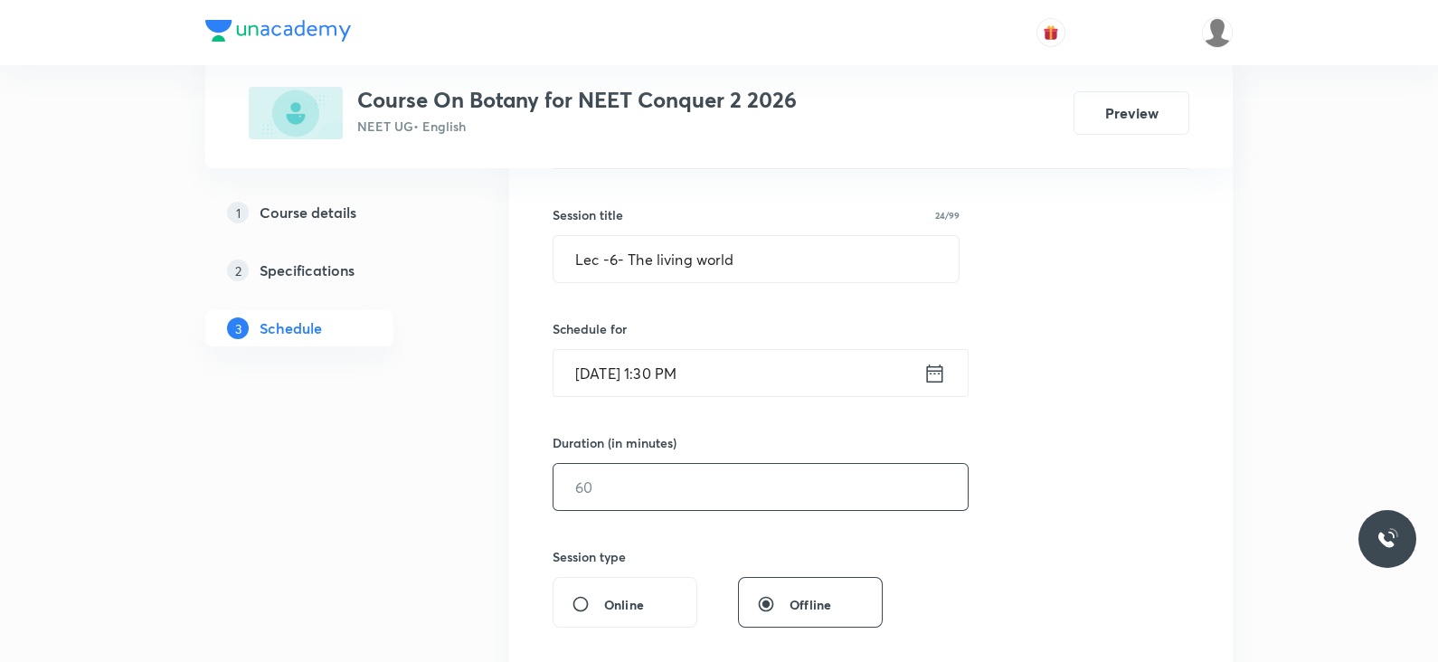
click at [710, 484] on input "text" at bounding box center [760, 487] width 414 height 46
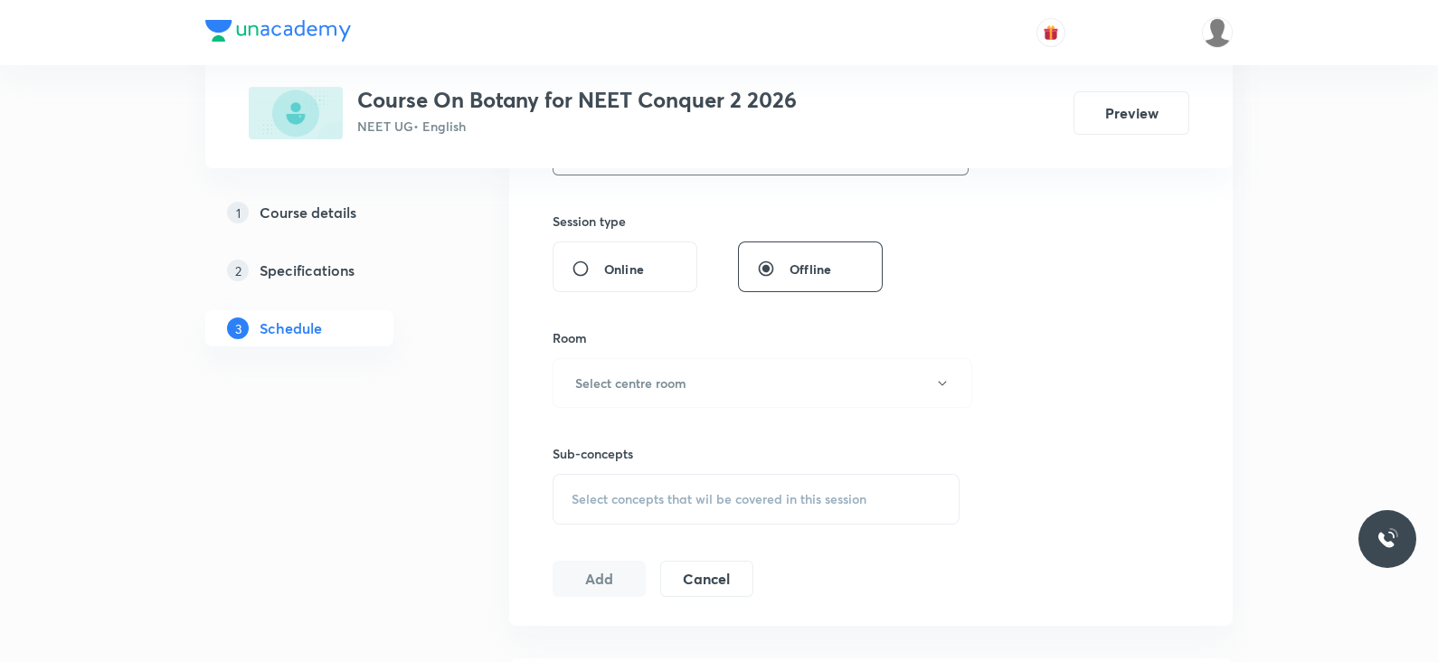
scroll to position [644, 0]
type input "80"
click at [741, 391] on button "Select centre room" at bounding box center [762, 382] width 420 height 50
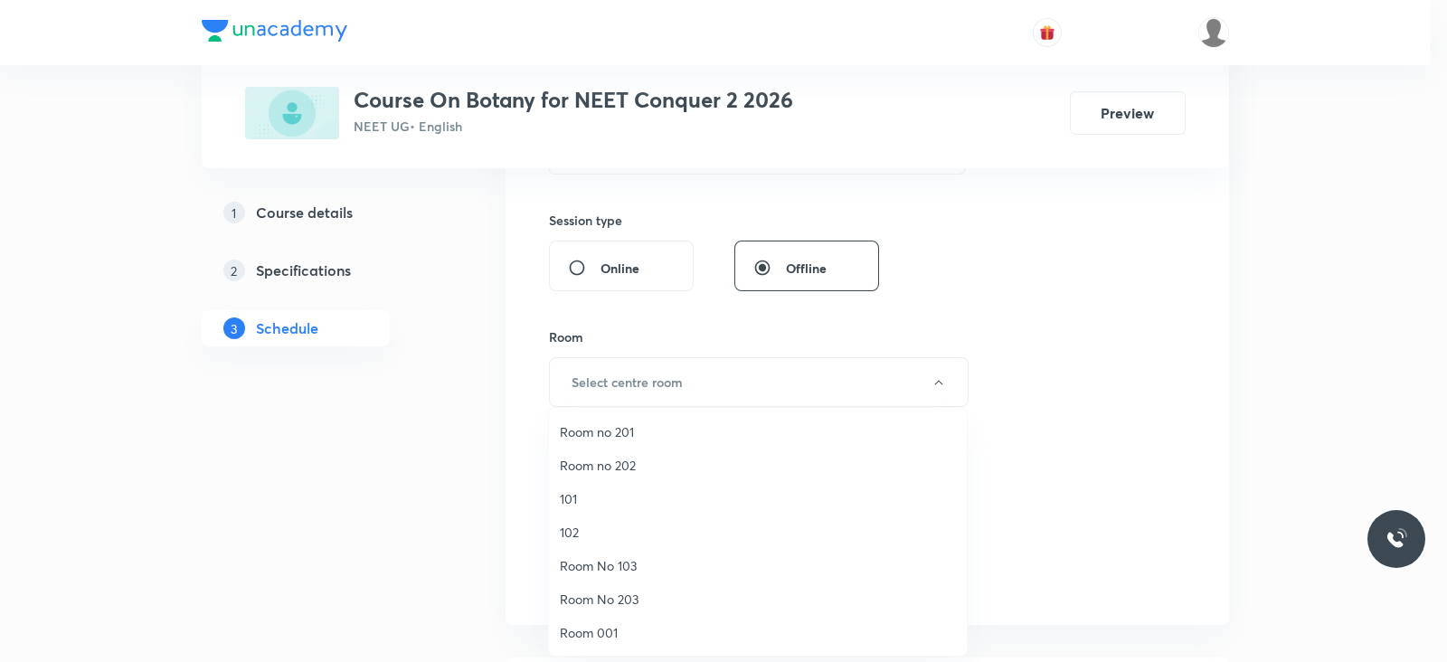
click at [615, 608] on span "Room No 203" at bounding box center [758, 599] width 396 height 19
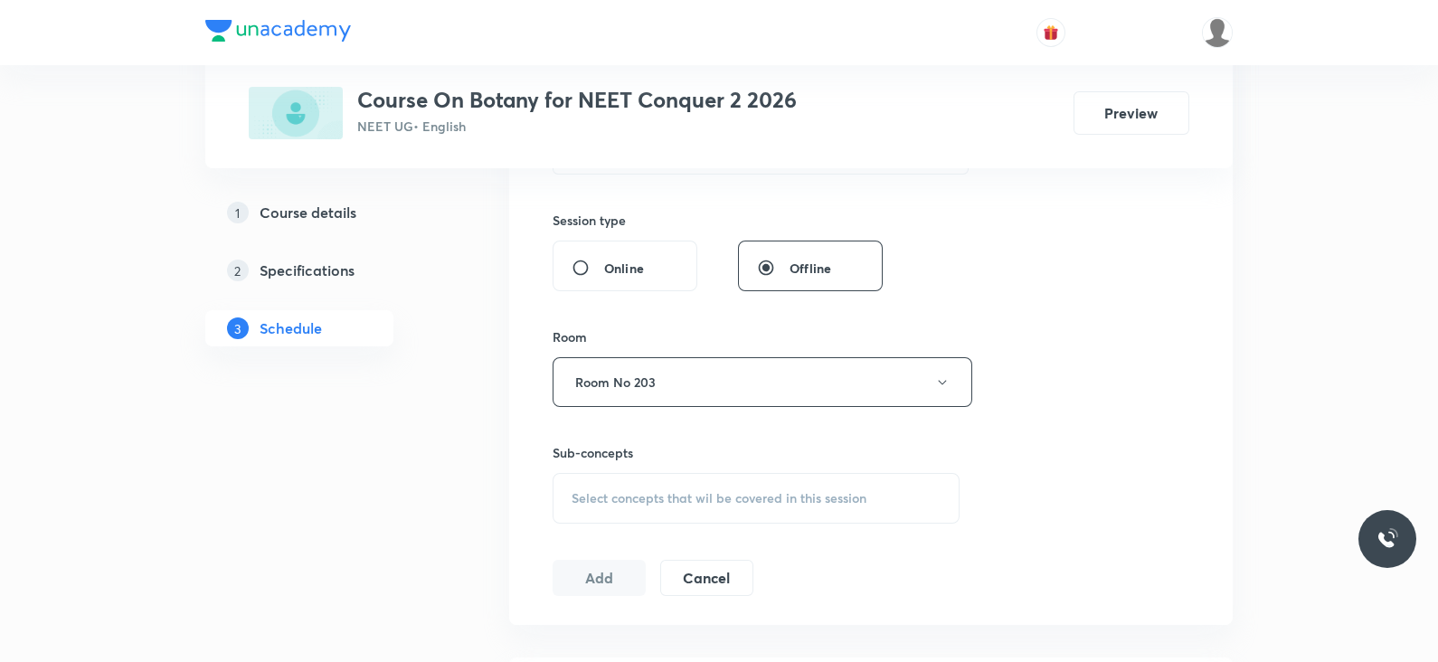
click at [723, 499] on span "Select concepts that wil be covered in this session" at bounding box center [718, 498] width 295 height 14
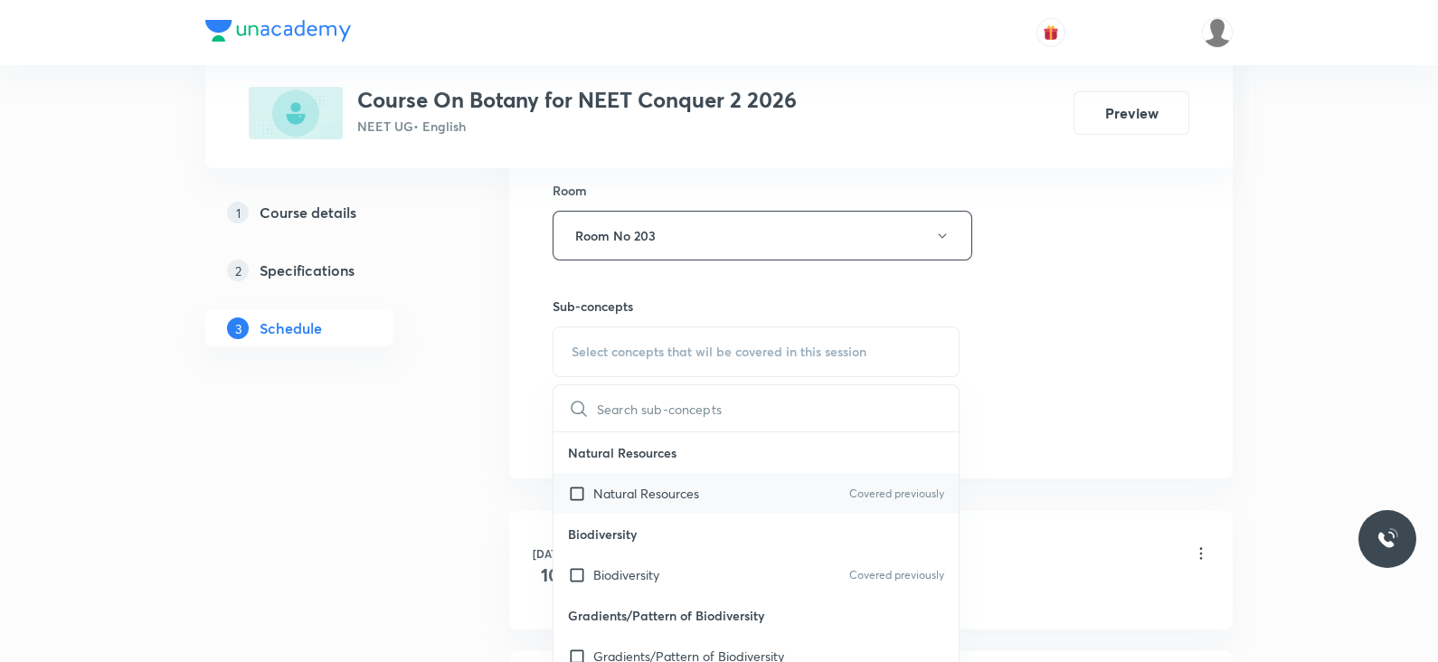
scroll to position [790, 0]
click at [710, 484] on div "Natural Resources Covered previously" at bounding box center [755, 493] width 405 height 41
checkbox input "true"
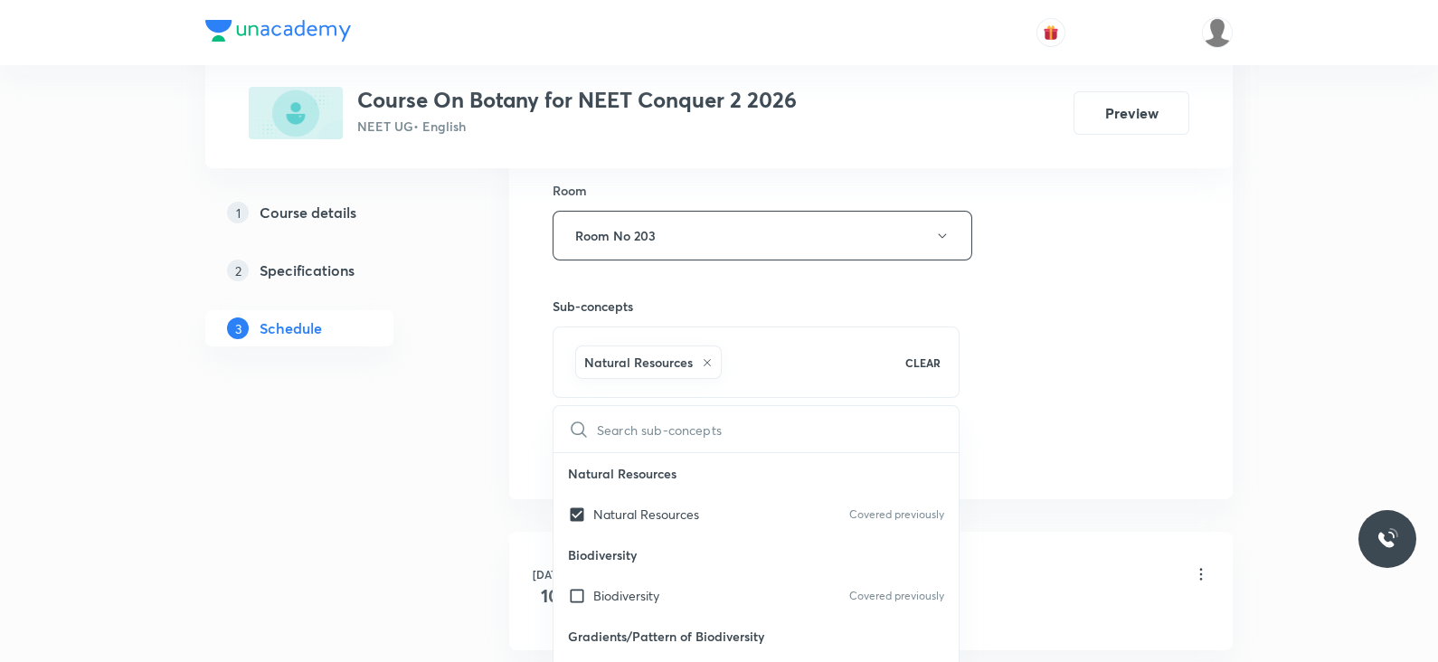
click at [1018, 351] on div "Session 28 Live class Session title 24/99 Lec -6- The living world ​ Schedule f…" at bounding box center [870, 35] width 637 height 870
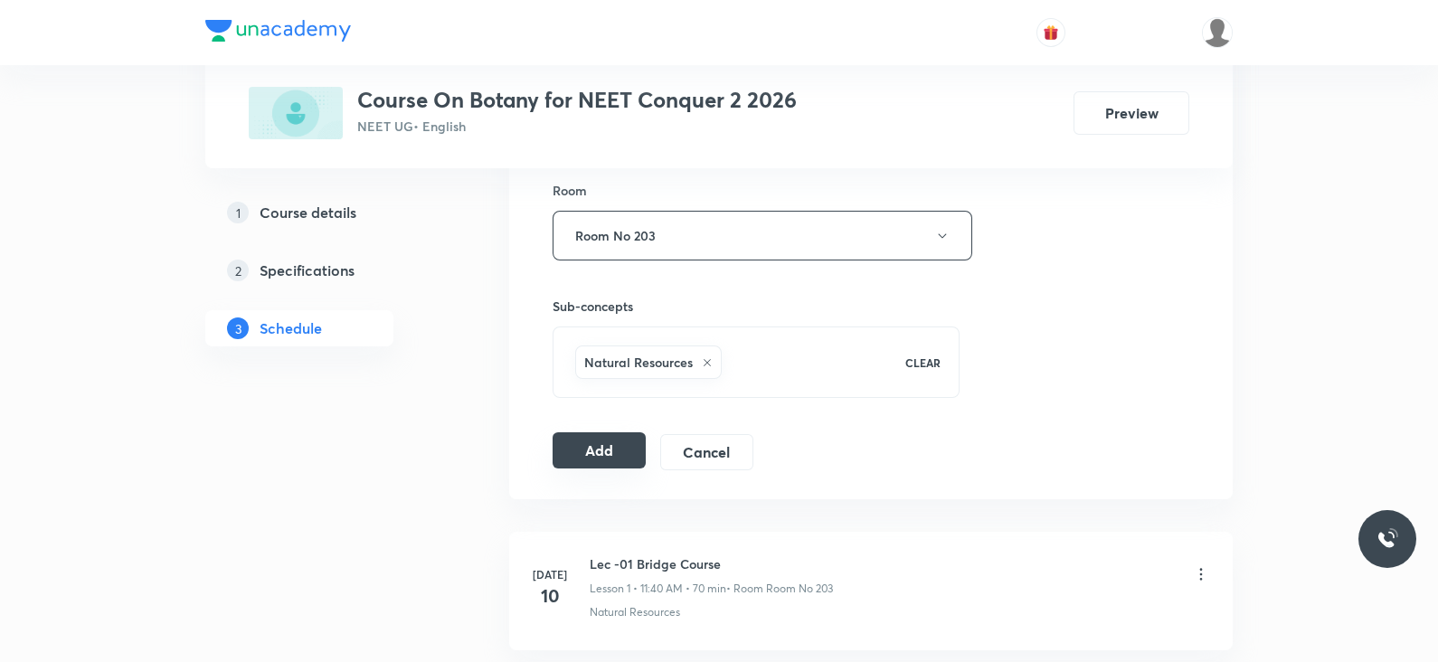
click at [581, 455] on button "Add" at bounding box center [598, 450] width 93 height 36
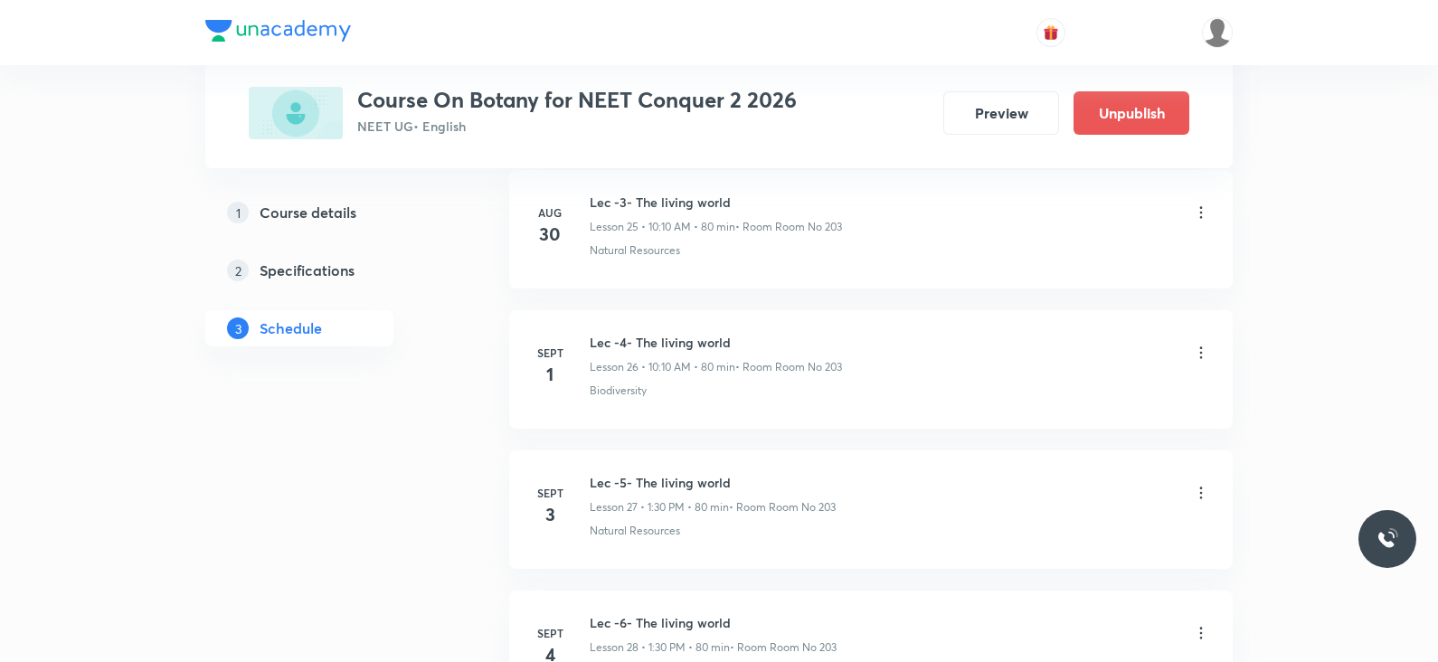
scroll to position [3871, 0]
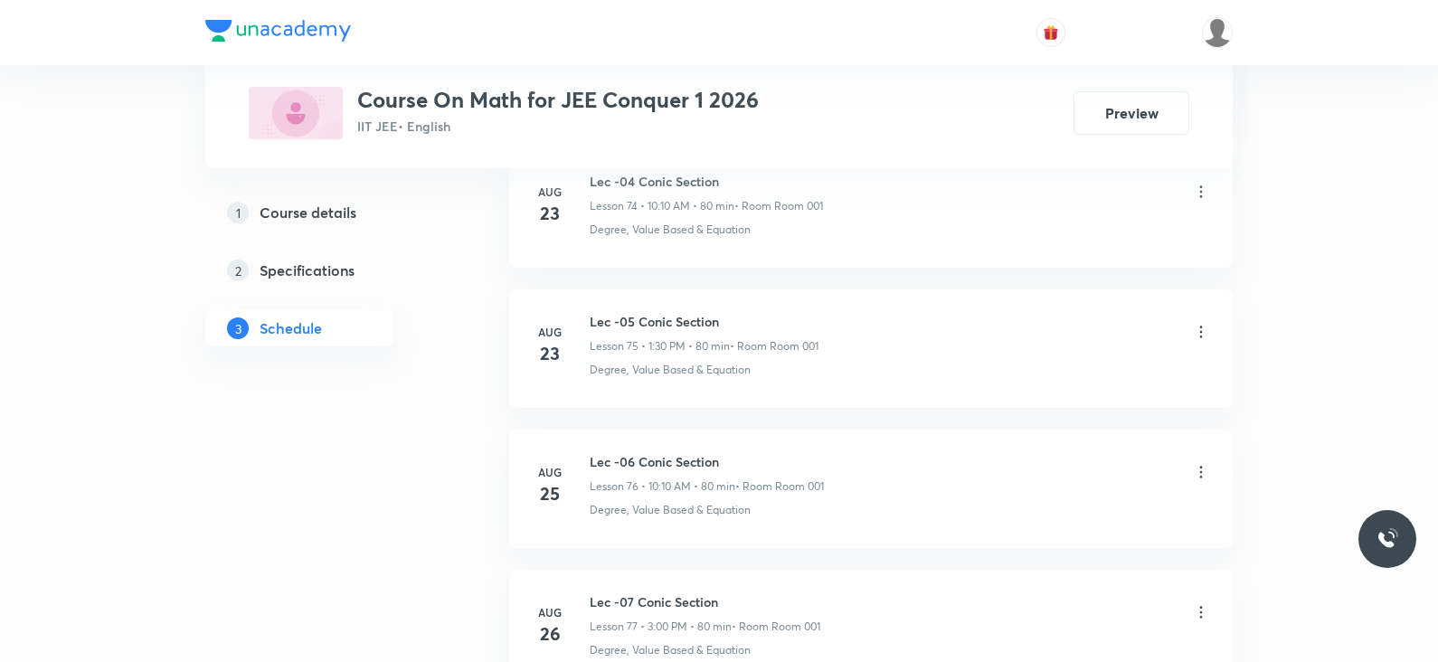
scroll to position [12671, 0]
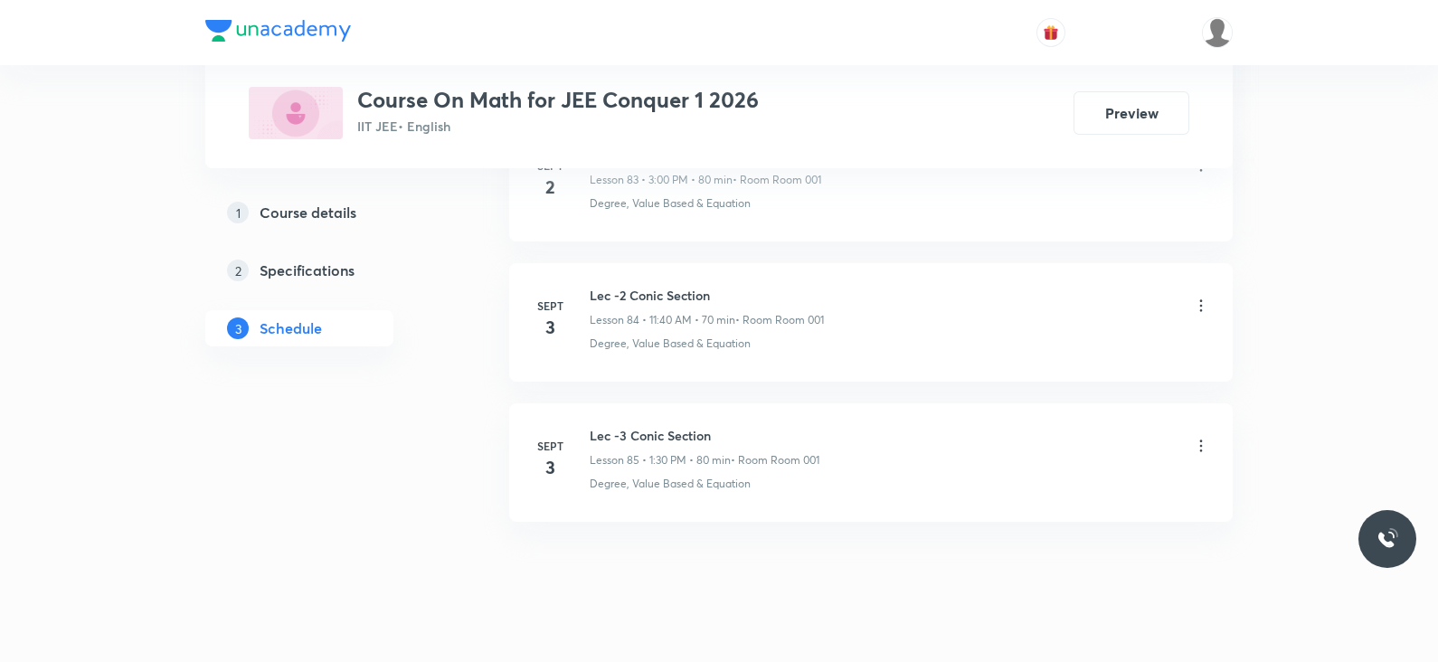
click at [675, 426] on h6 "Lec -3 Conic Section" at bounding box center [705, 435] width 230 height 19
copy h6 "Lec -3 Conic Section"
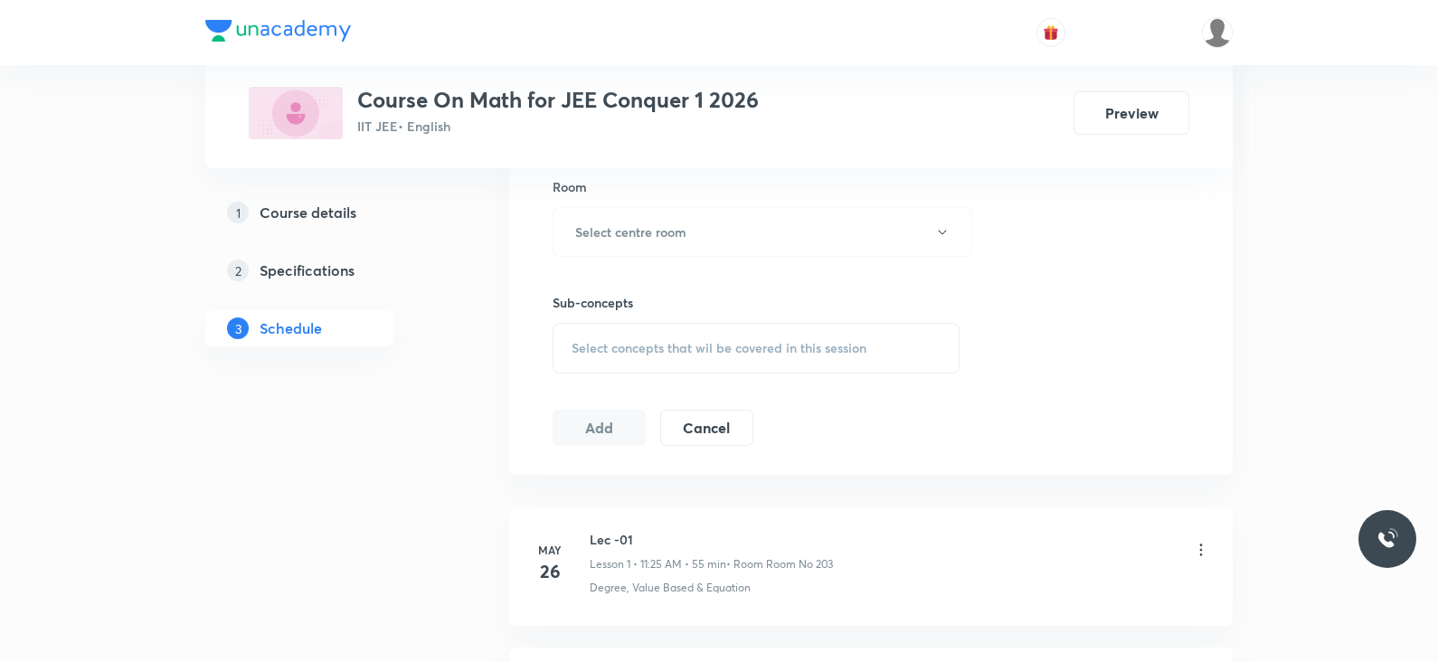
scroll to position [0, 0]
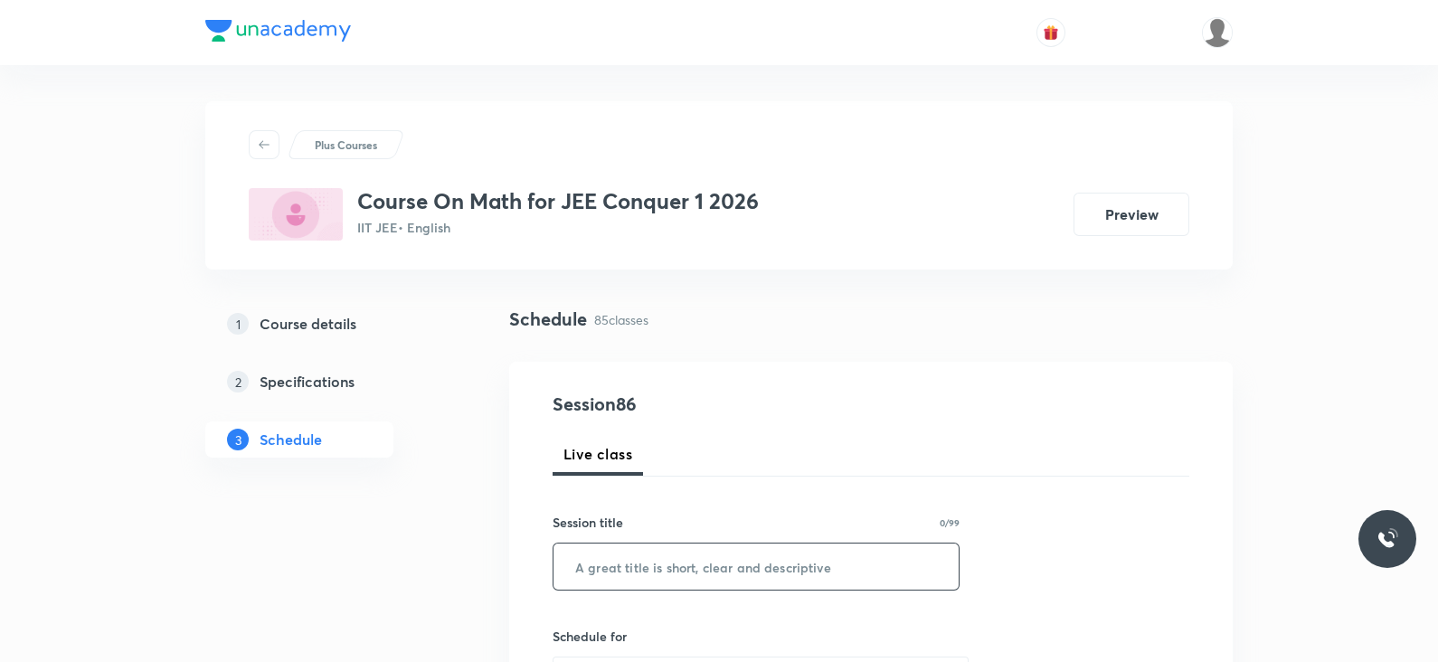
click at [666, 562] on input "text" at bounding box center [755, 566] width 405 height 46
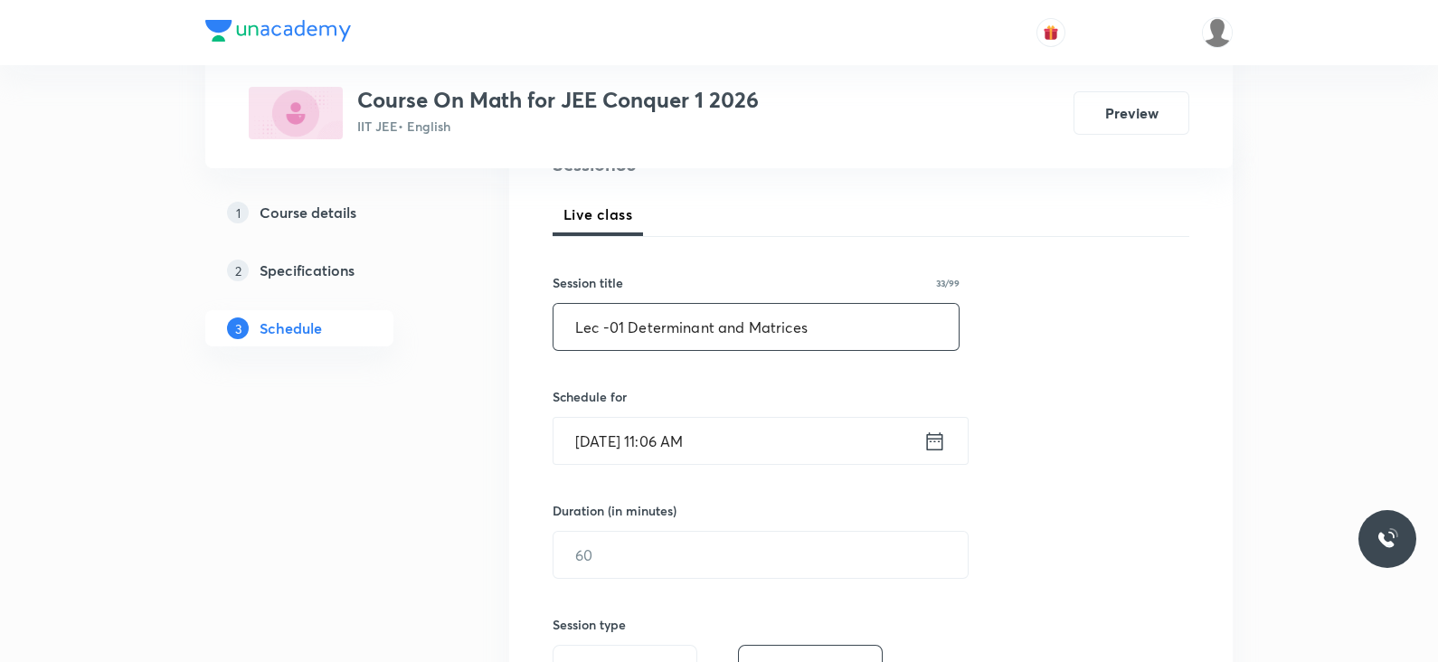
scroll to position [244, 0]
type input "Lec -01 Determinant and Matrices"
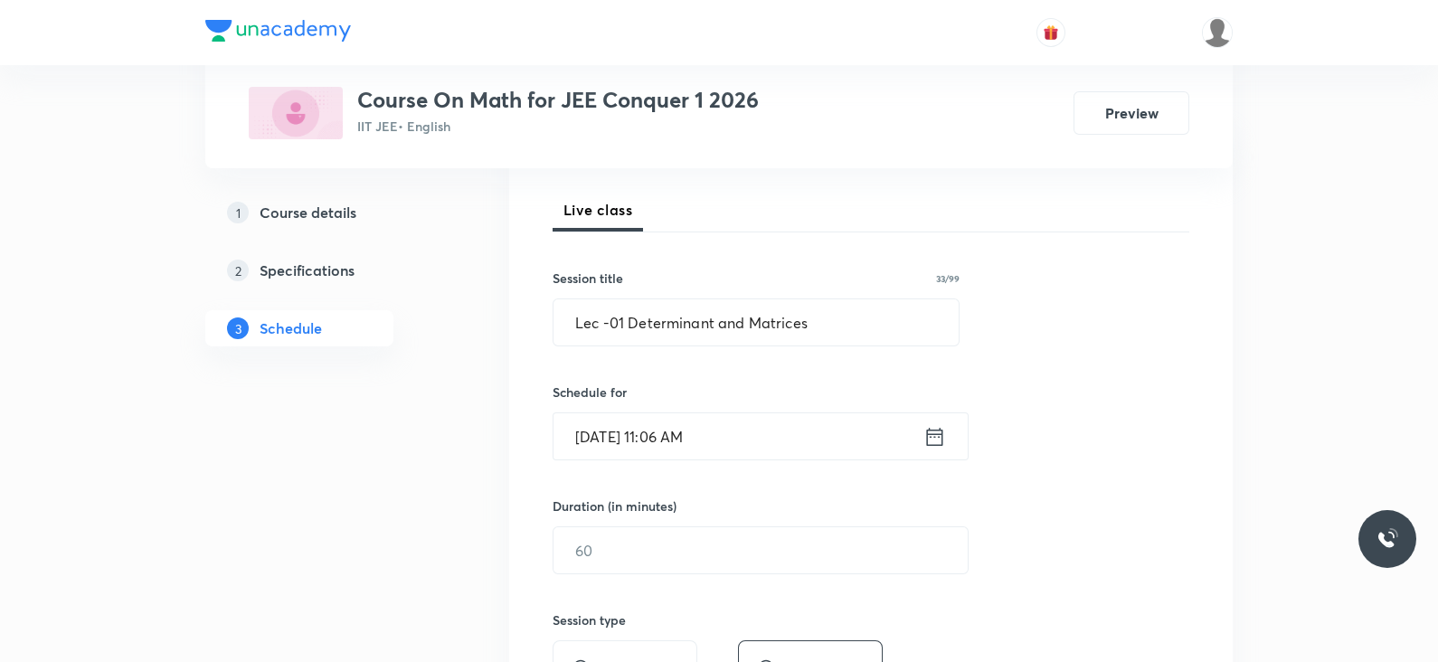
click at [940, 440] on icon at bounding box center [934, 436] width 23 height 25
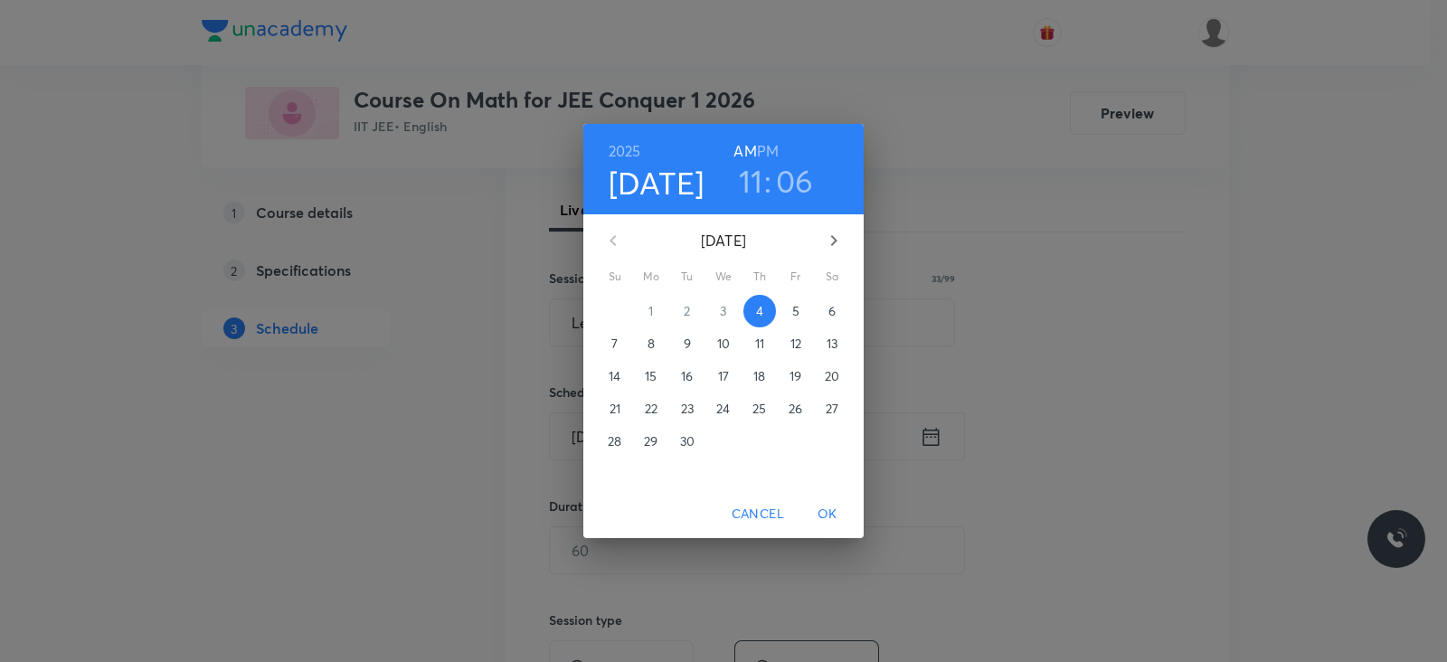
click at [796, 180] on h3 "06" at bounding box center [795, 181] width 38 height 38
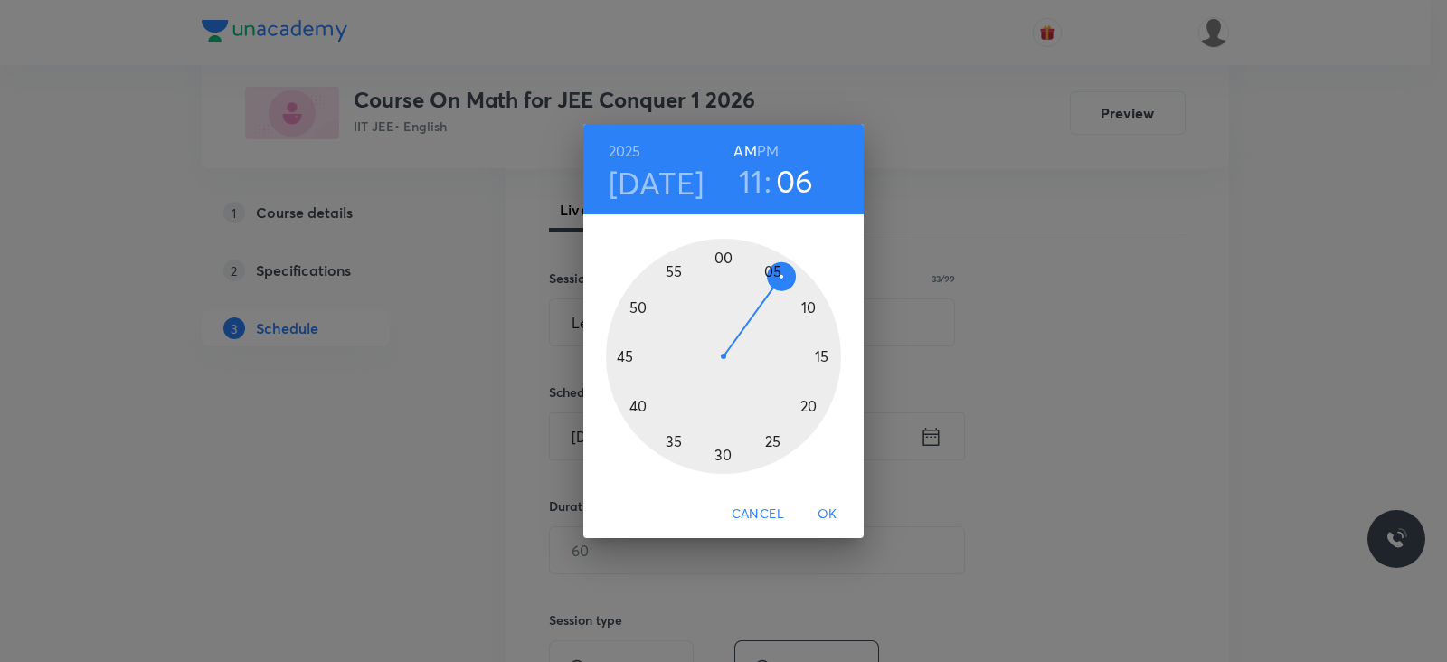
click at [645, 411] on div at bounding box center [723, 356] width 235 height 235
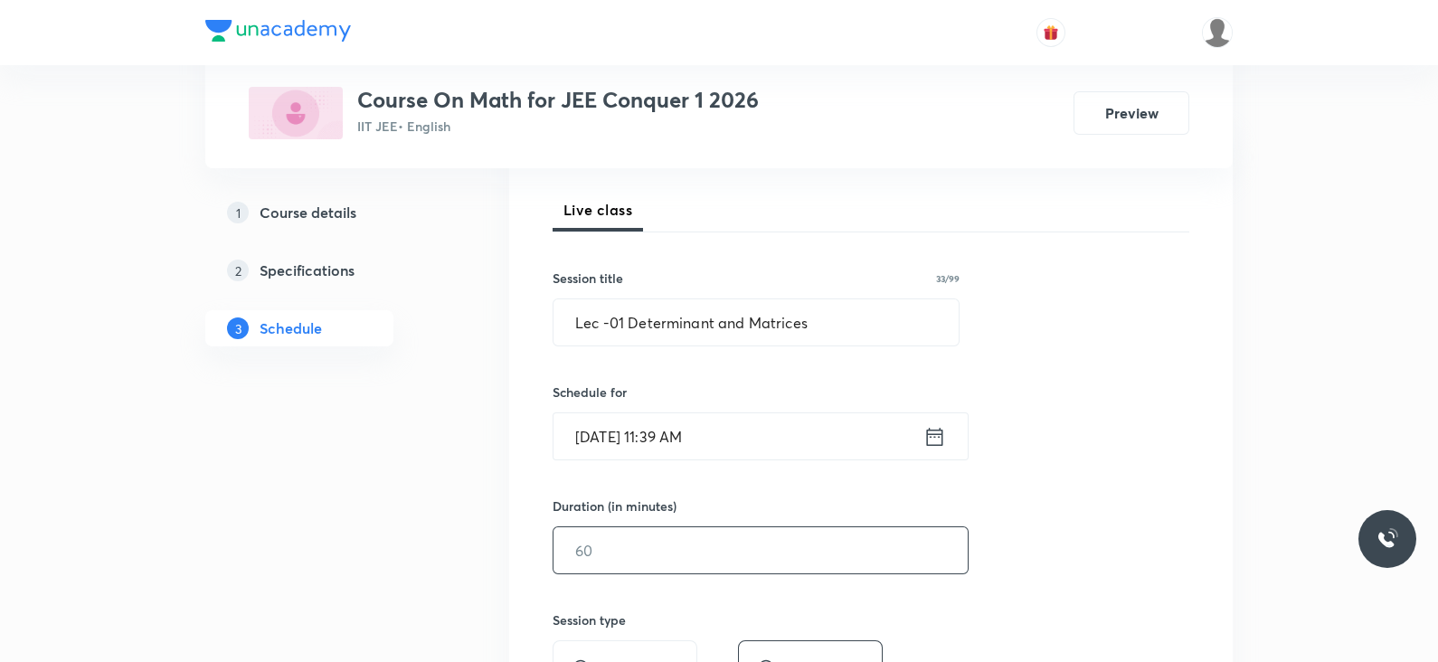
click at [732, 562] on input "text" at bounding box center [760, 550] width 414 height 46
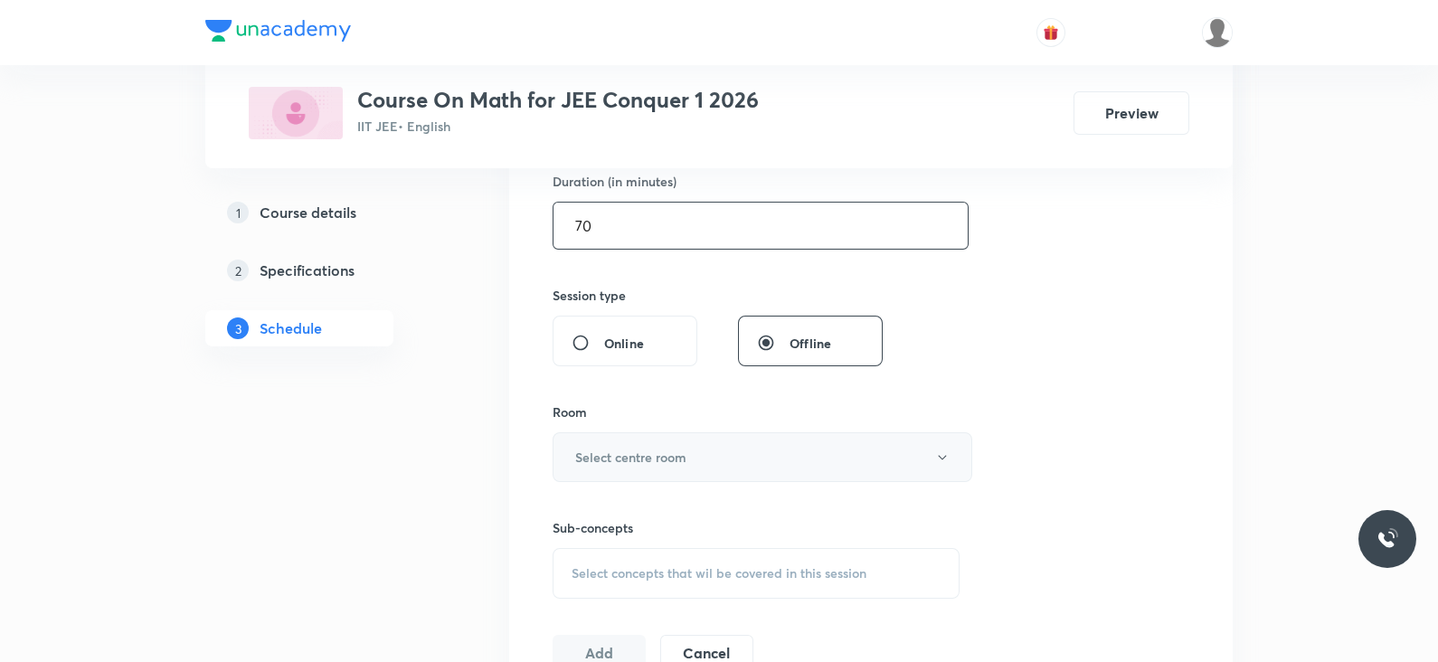
scroll to position [570, 0]
type input "70"
click at [689, 450] on button "Select centre room" at bounding box center [762, 456] width 420 height 50
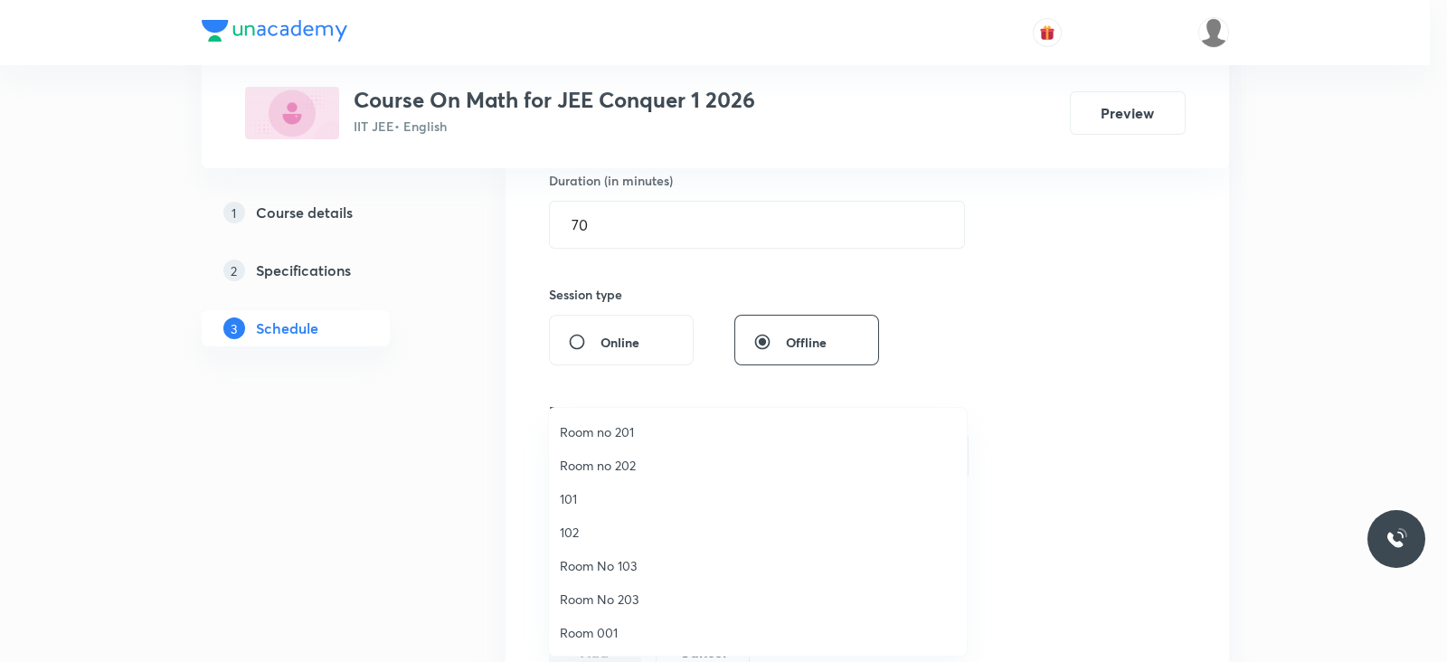
click at [583, 628] on span "Room 001" at bounding box center [758, 632] width 396 height 19
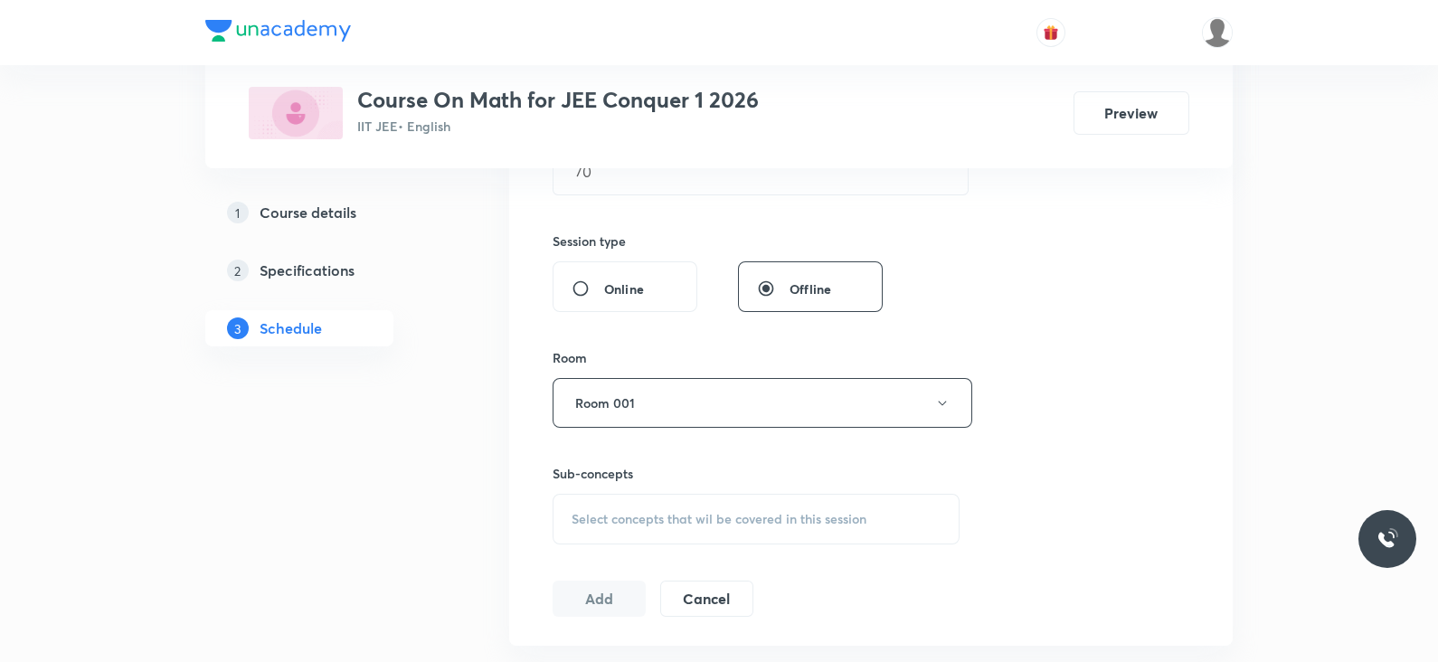
scroll to position [624, 0]
click at [760, 526] on div "Select concepts that wil be covered in this session" at bounding box center [755, 518] width 407 height 51
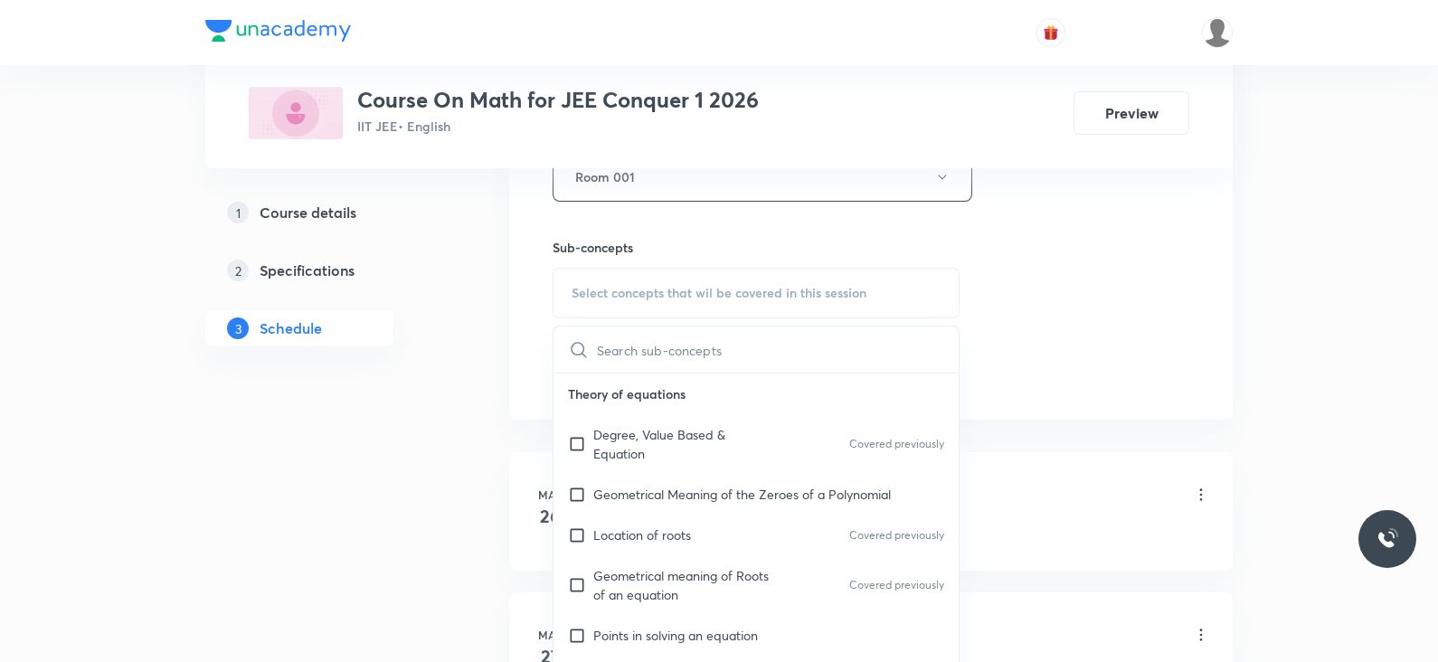
scroll to position [849, 0]
click at [663, 437] on p "Degree, Value Based & Equation" at bounding box center [684, 444] width 183 height 38
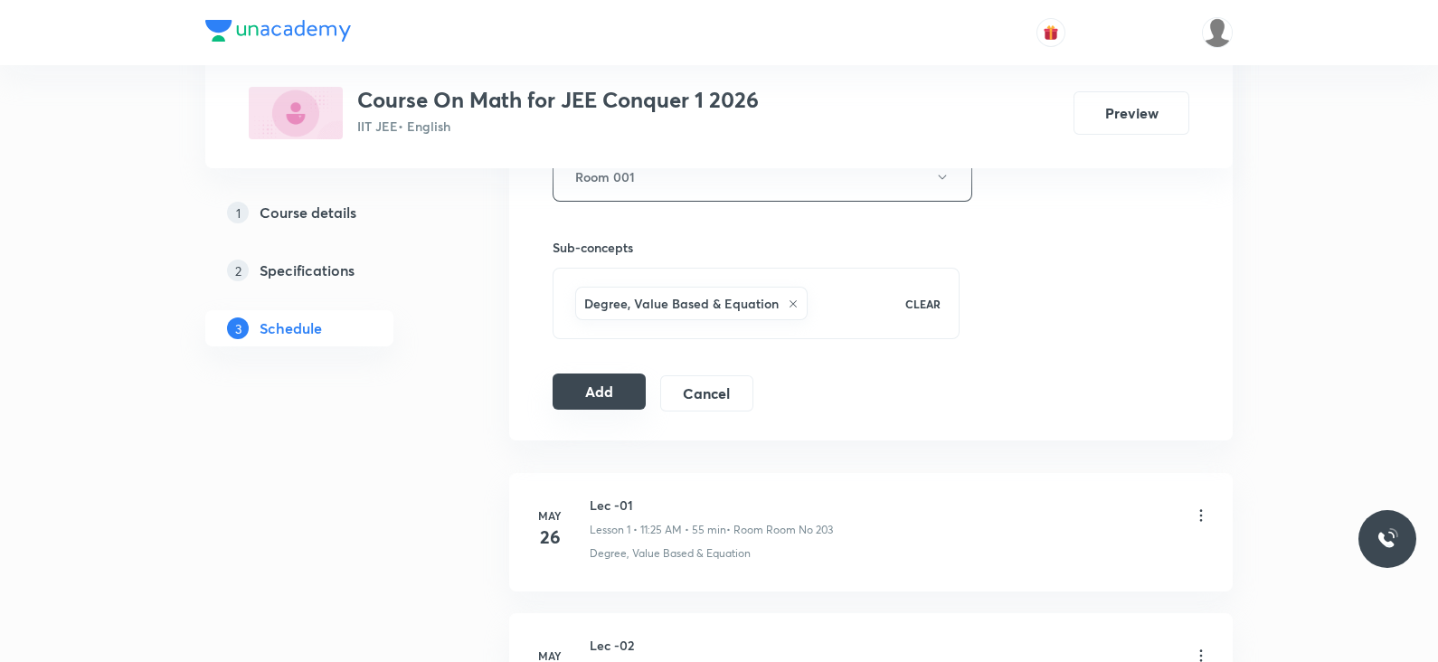
click at [607, 398] on button "Add" at bounding box center [598, 391] width 93 height 36
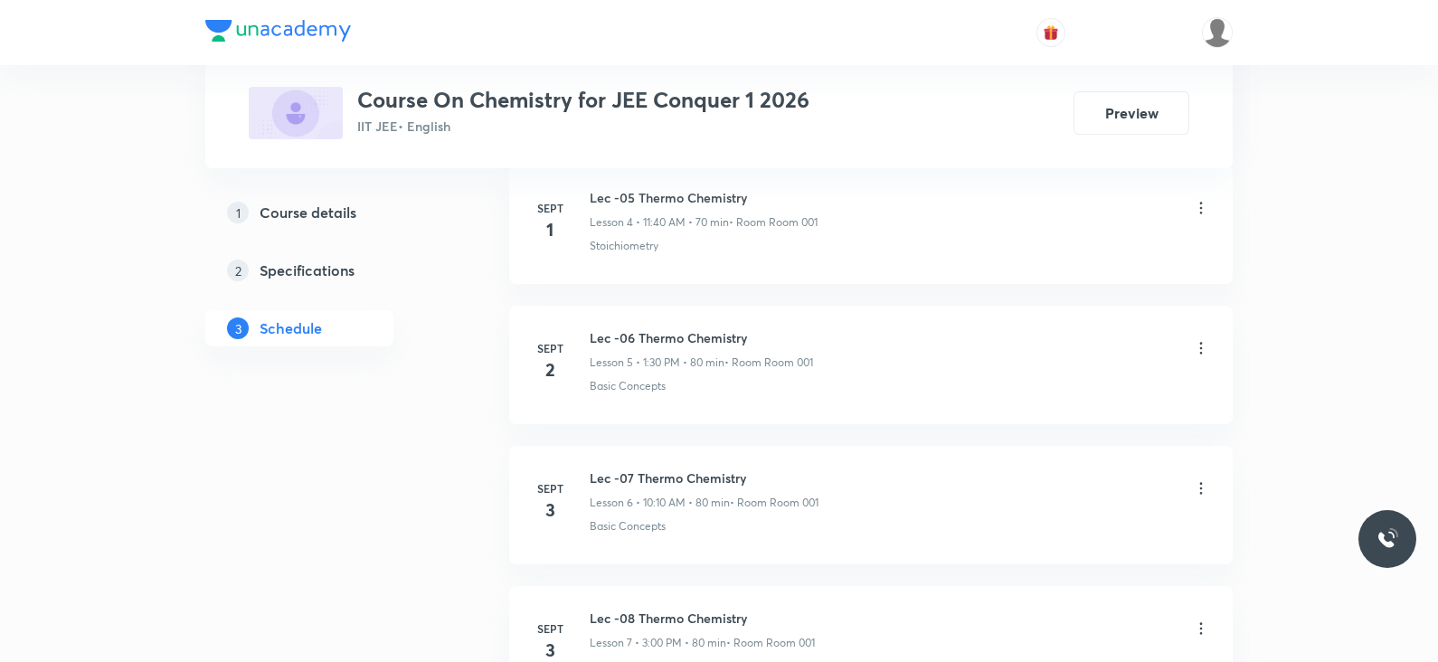
scroll to position [1764, 0]
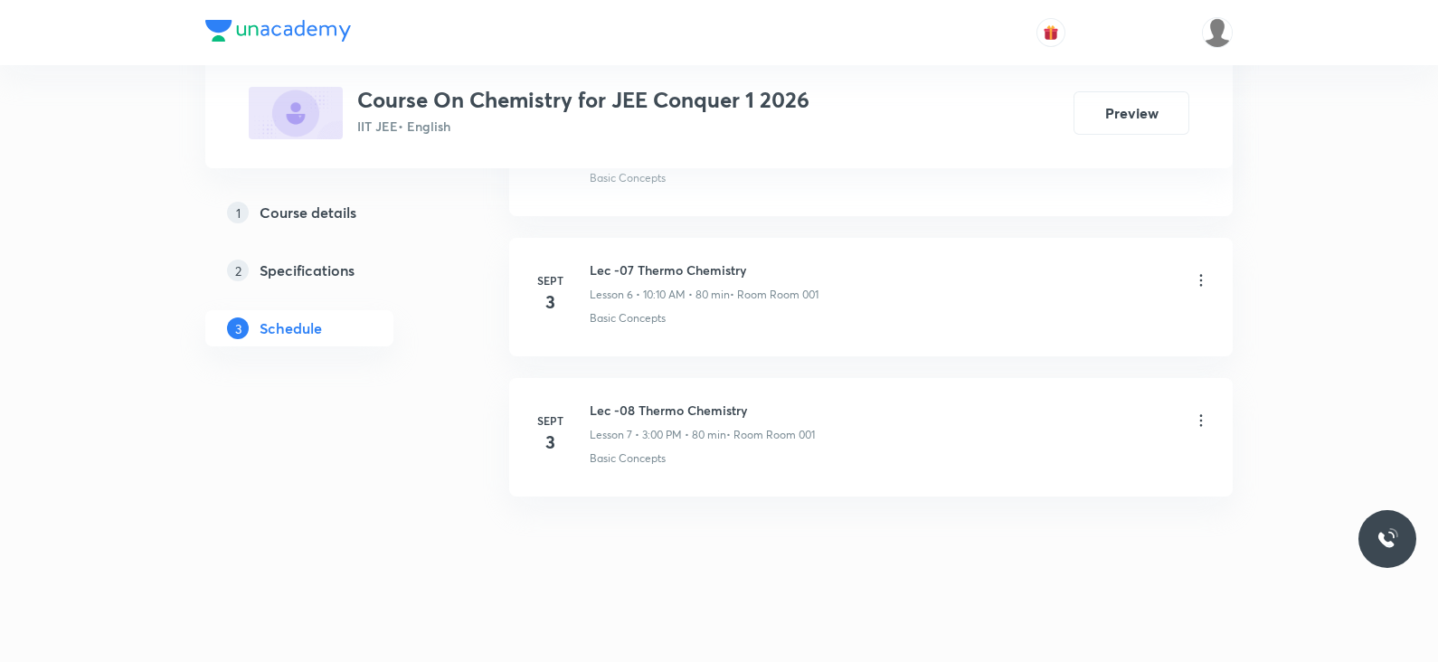
click at [648, 411] on h6 "Lec -08 Thermo Chemistry" at bounding box center [702, 410] width 225 height 19
copy h6 "Lec -08 Thermo Chemistry"
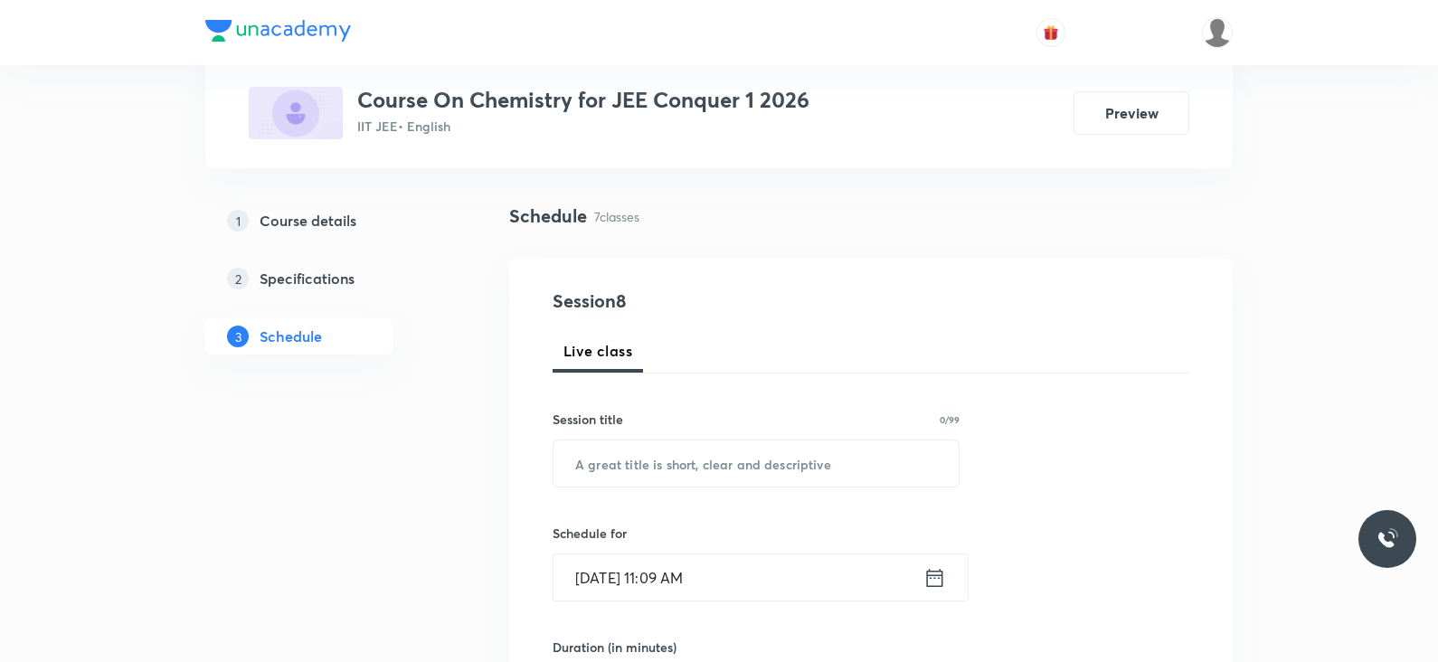
scroll to position [0, 0]
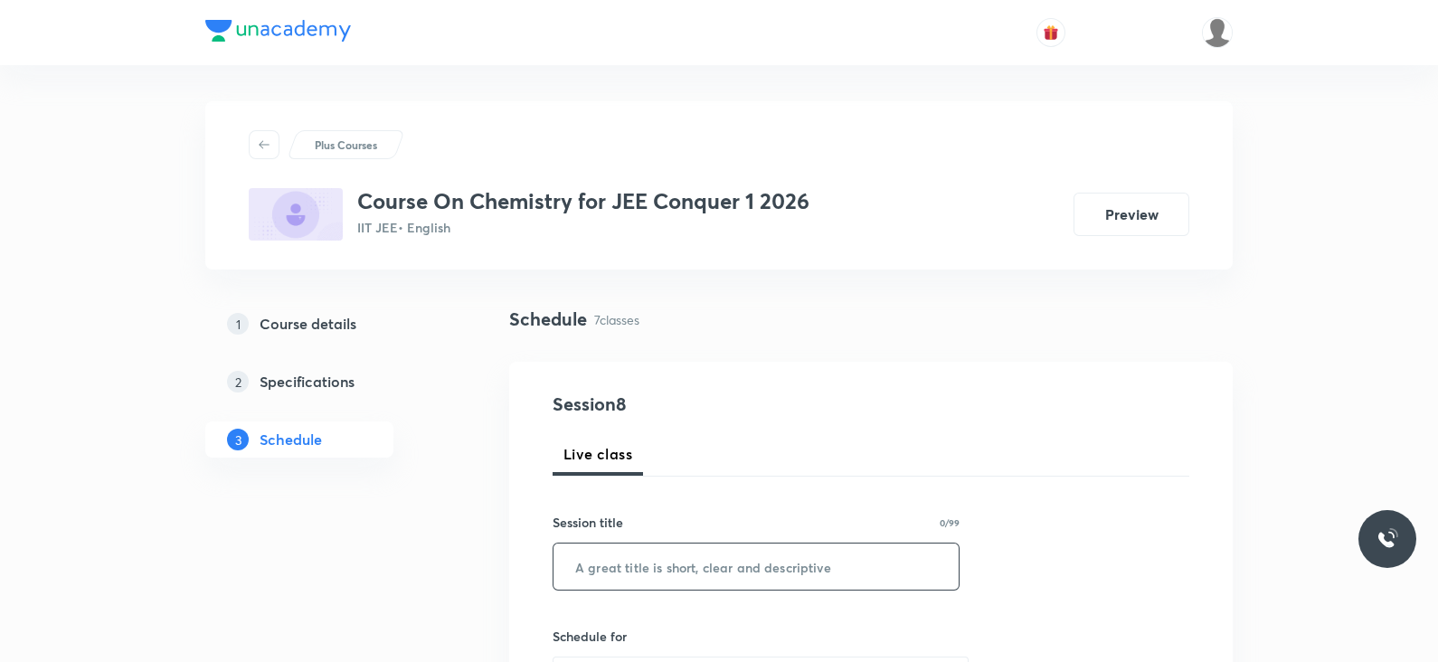
click at [620, 580] on input "text" at bounding box center [755, 566] width 405 height 46
paste input "Lec -08 Thermo Chemistry"
click at [625, 568] on input "Lec -08 Thermo Chemistry" at bounding box center [755, 566] width 405 height 46
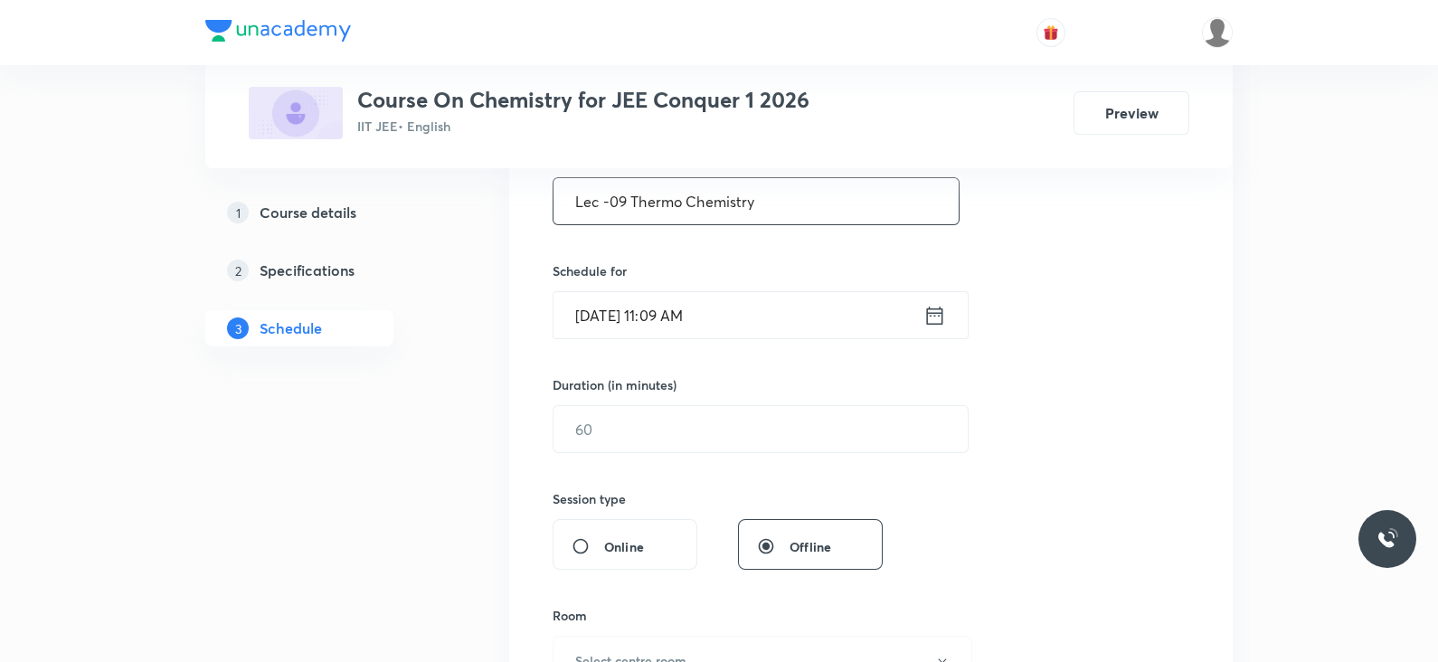
scroll to position [368, 0]
type input "Lec -09 Thermo Chemistry"
click at [931, 320] on icon at bounding box center [934, 312] width 23 height 25
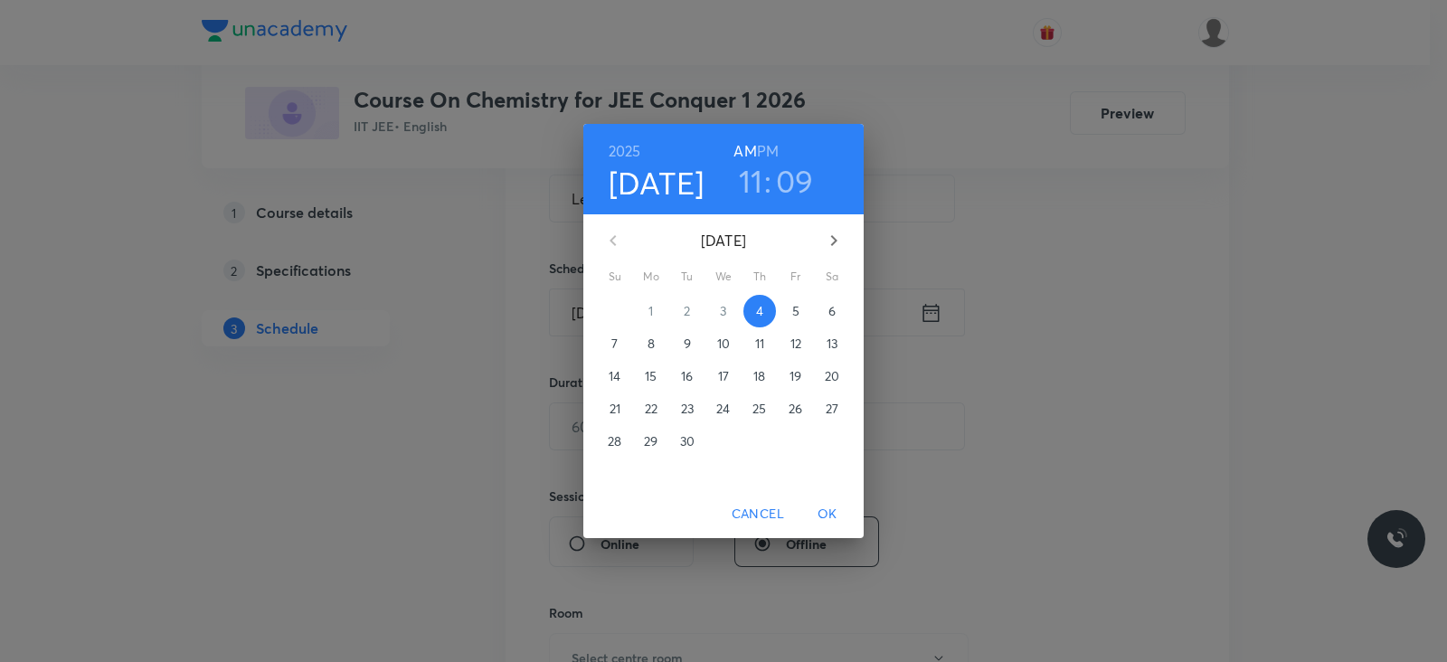
click at [764, 157] on h6 "PM" at bounding box center [768, 150] width 22 height 25
click at [756, 175] on h3 "11" at bounding box center [751, 181] width 24 height 38
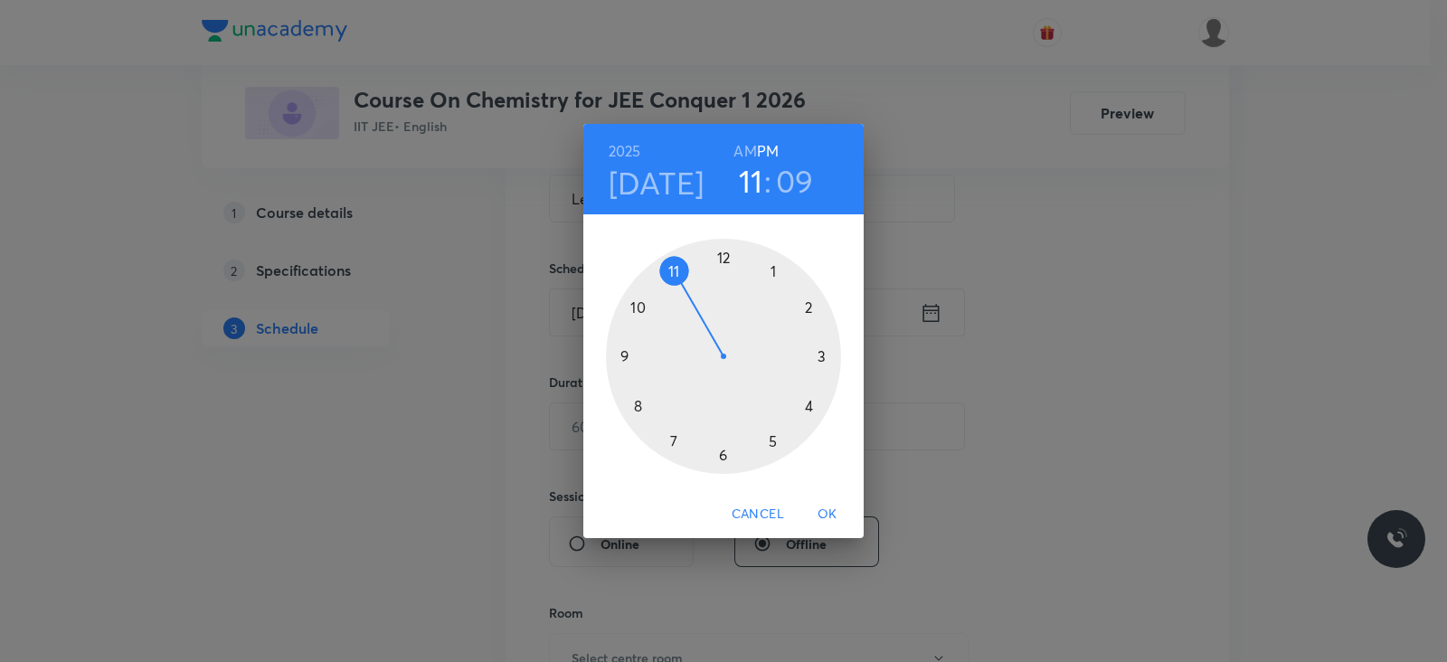
click at [772, 267] on div at bounding box center [723, 356] width 235 height 235
click at [719, 451] on div at bounding box center [723, 356] width 235 height 235
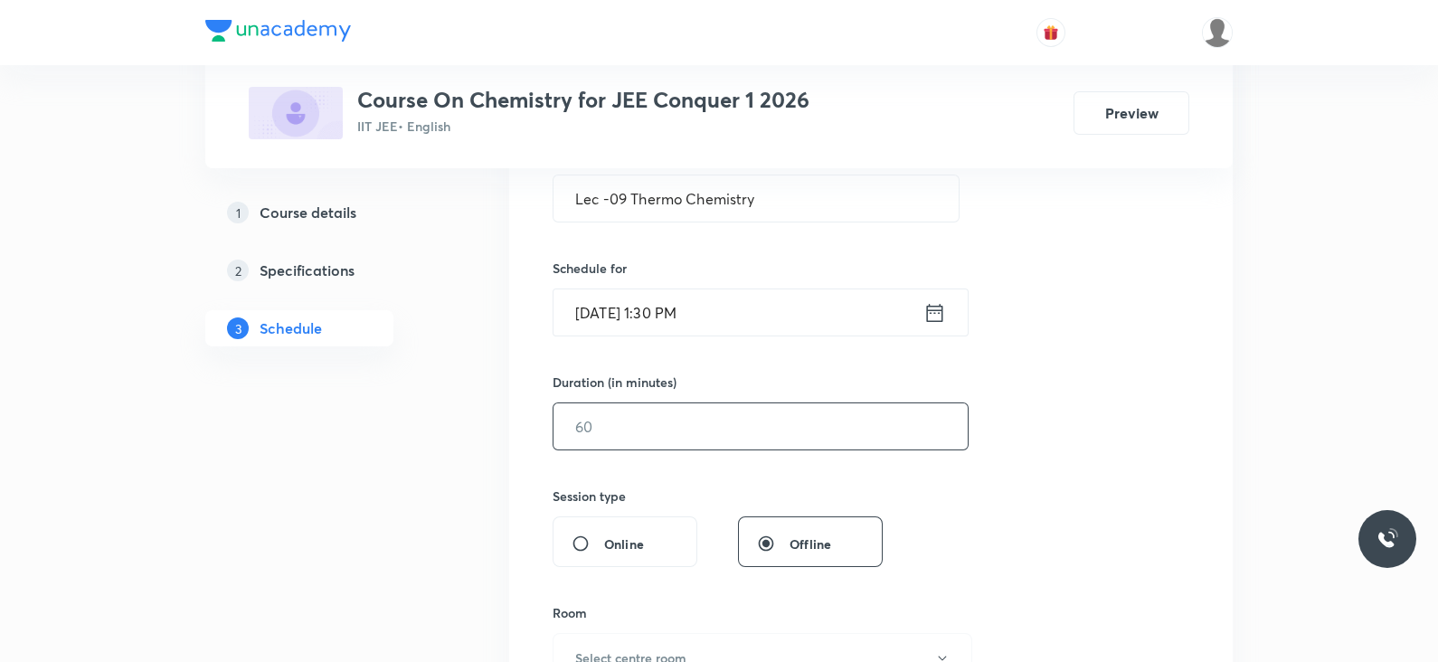
click at [685, 429] on input "text" at bounding box center [760, 426] width 414 height 46
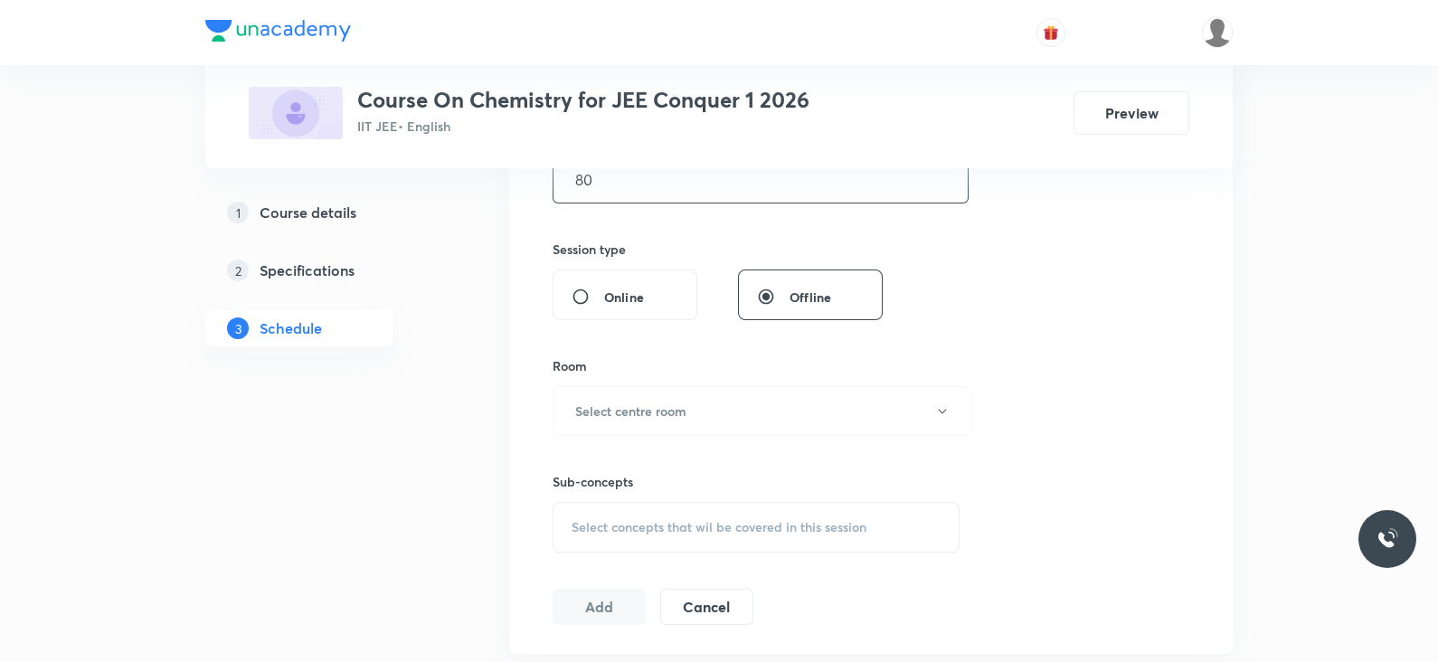
scroll to position [621, 0]
type input "80"
click at [706, 398] on button "Select centre room" at bounding box center [762, 405] width 420 height 50
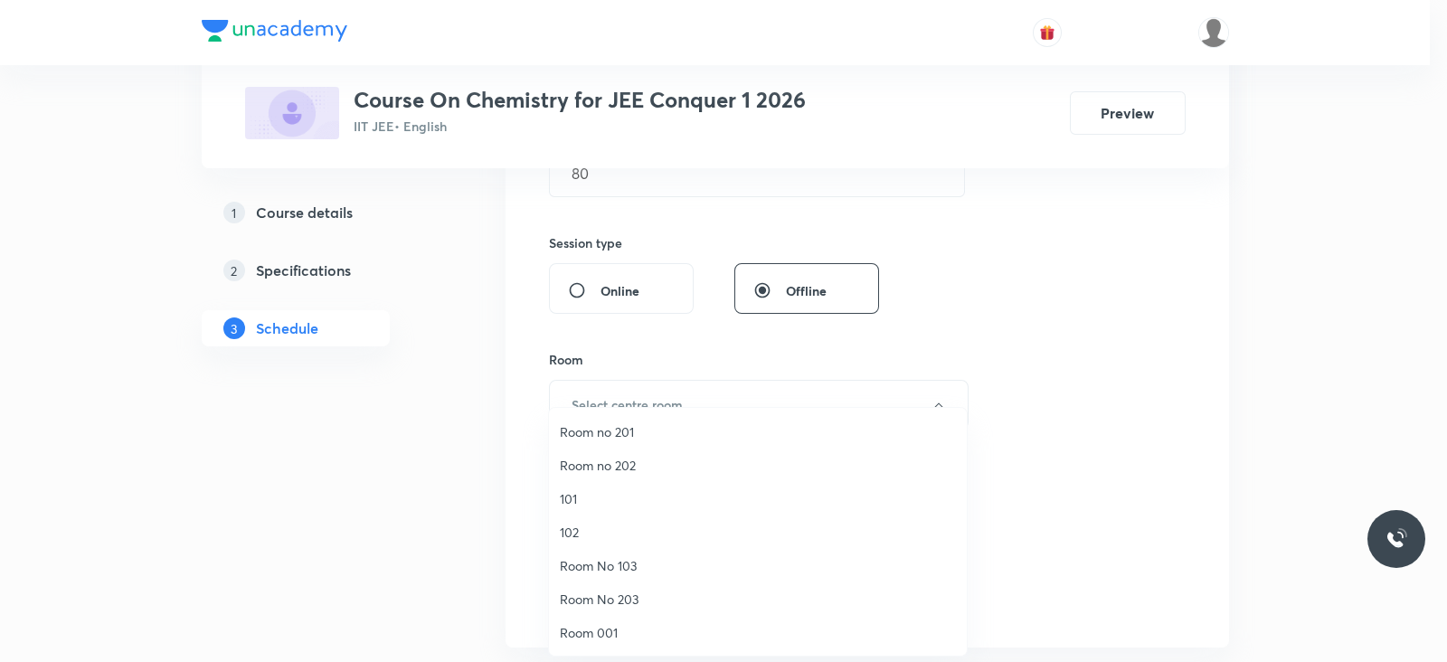
click at [609, 625] on span "Room 001" at bounding box center [758, 632] width 396 height 19
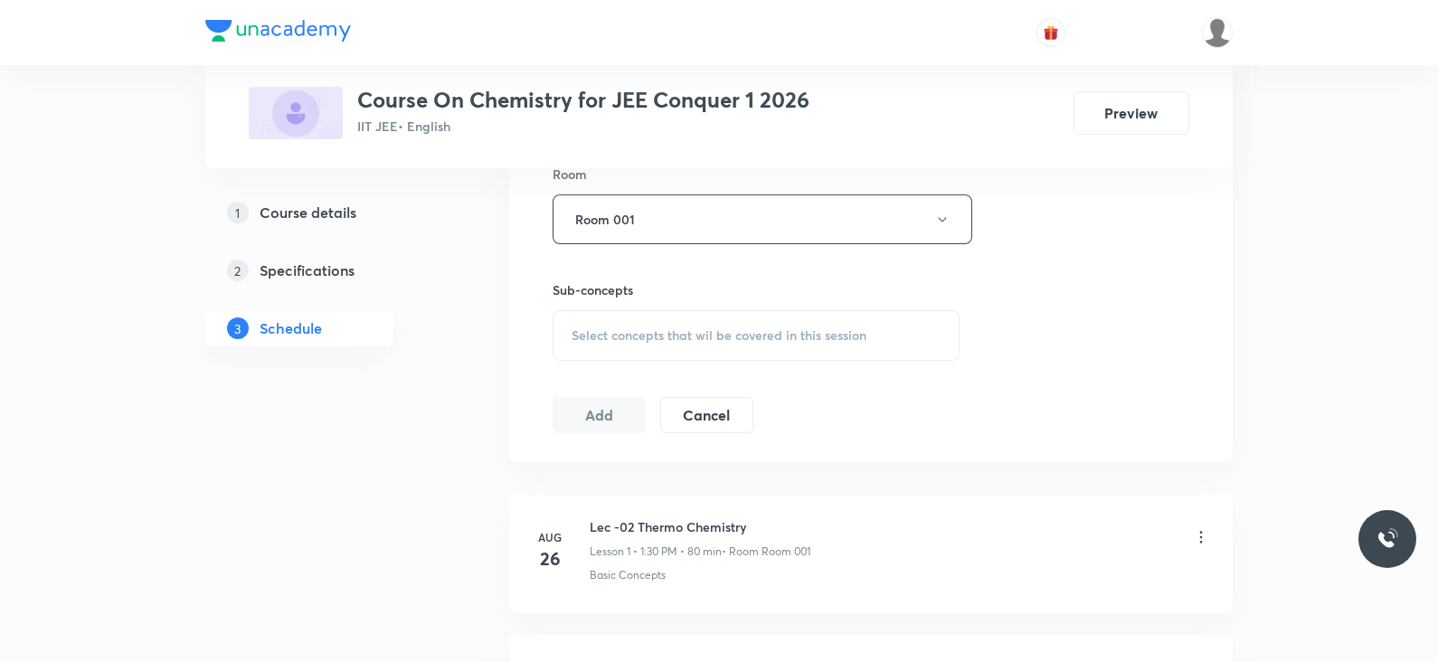
scroll to position [831, 0]
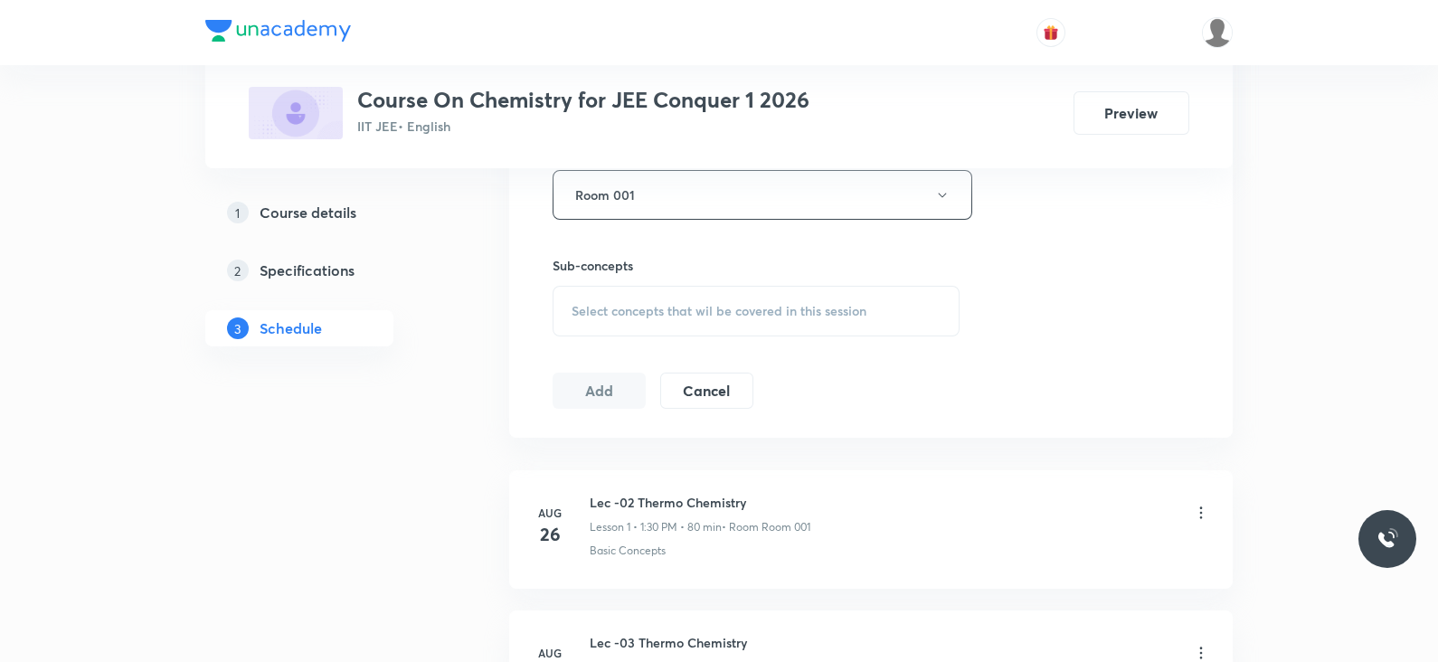
click at [835, 296] on div "Select concepts that wil be covered in this session" at bounding box center [755, 311] width 407 height 51
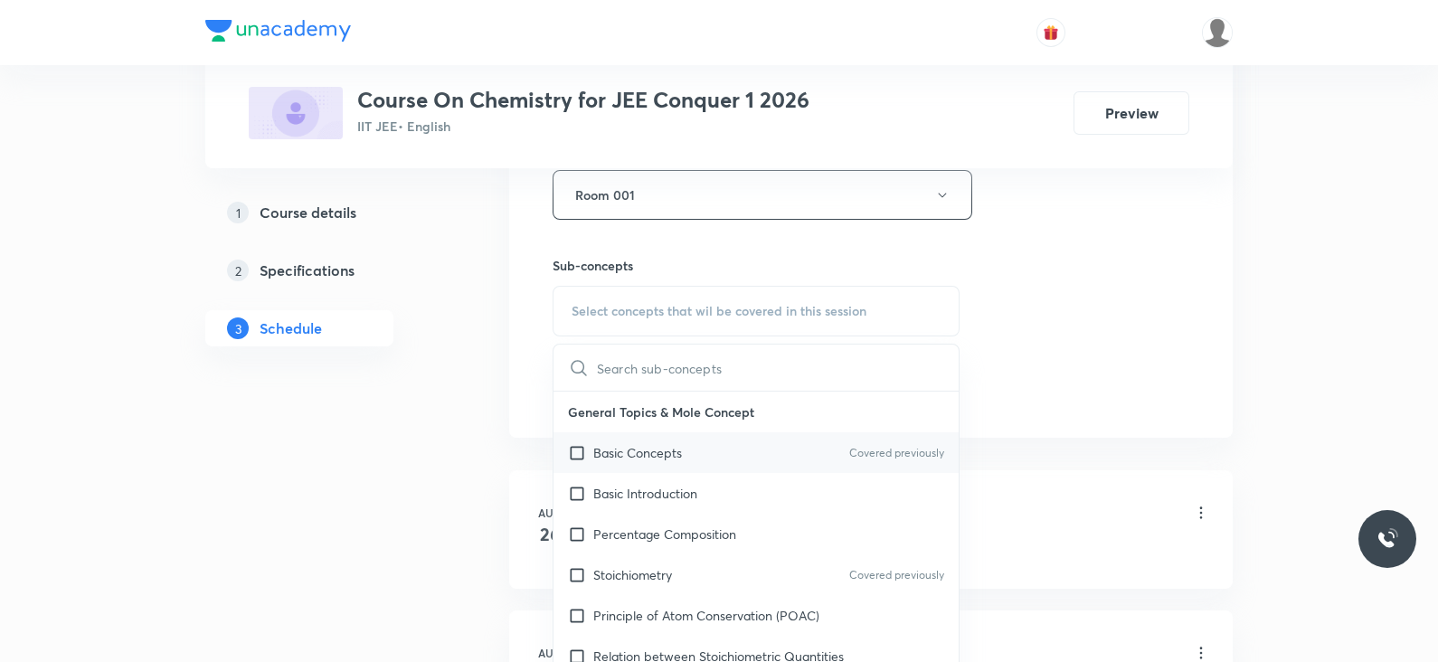
click at [732, 451] on div "Basic Concepts Covered previously" at bounding box center [755, 452] width 405 height 41
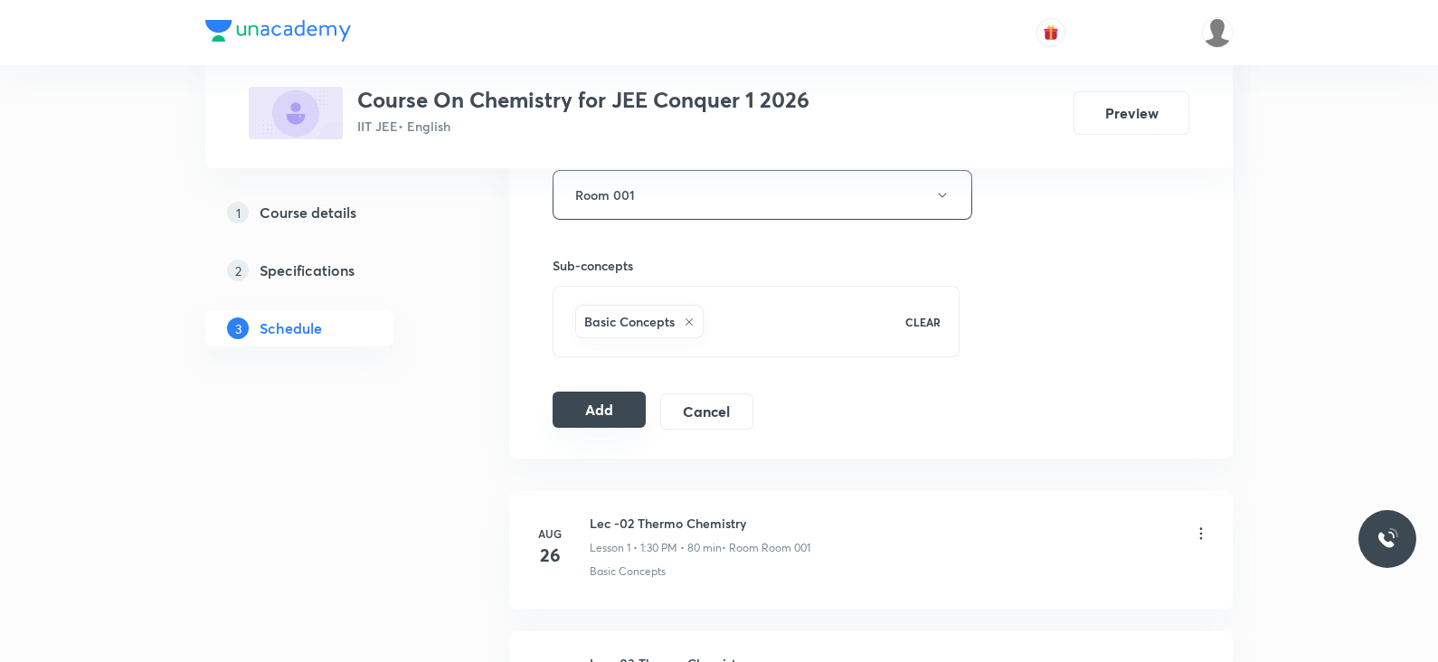
click at [632, 405] on button "Add" at bounding box center [598, 410] width 93 height 36
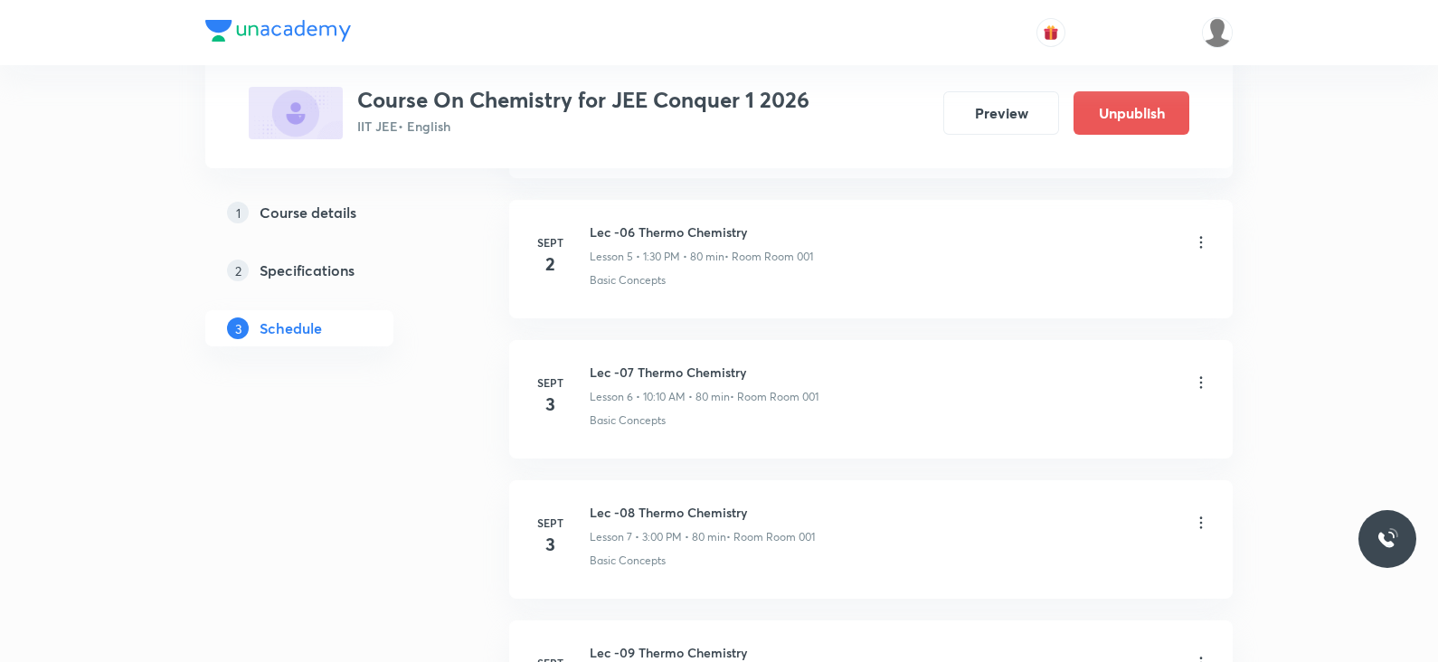
scroll to position [1075, 0]
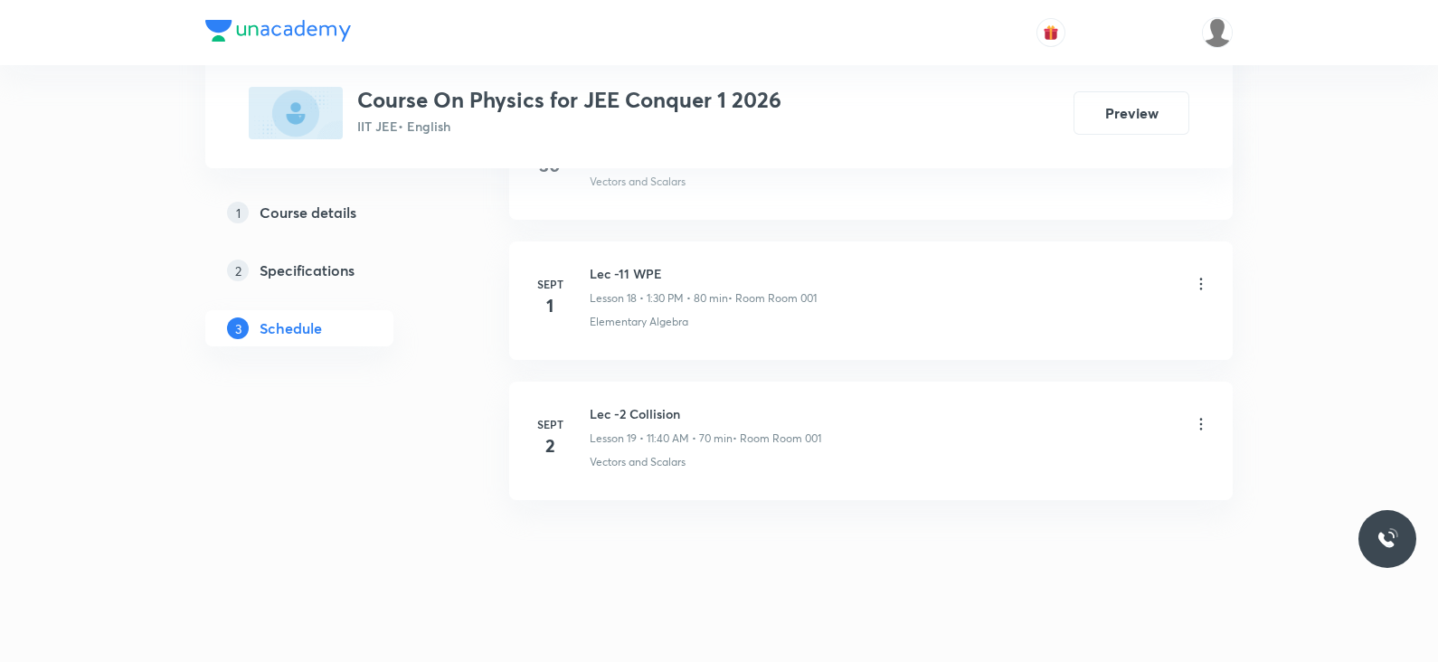
click at [631, 404] on h6 "Lec -2 Collision" at bounding box center [705, 413] width 231 height 19
copy h6 "Lec -2 Collision"
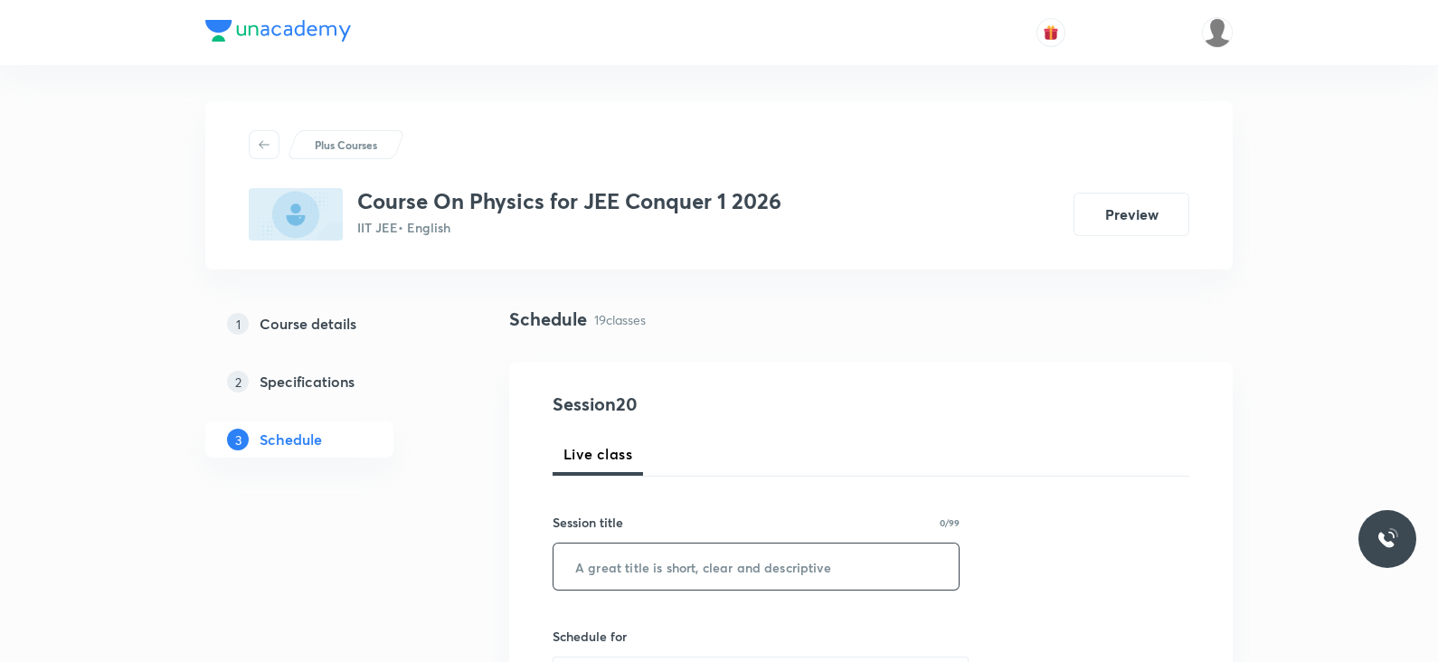
click at [619, 545] on input "text" at bounding box center [755, 566] width 405 height 46
paste input "Lec -2 Collision"
click at [612, 571] on input "Lec -2 Collision" at bounding box center [755, 566] width 405 height 46
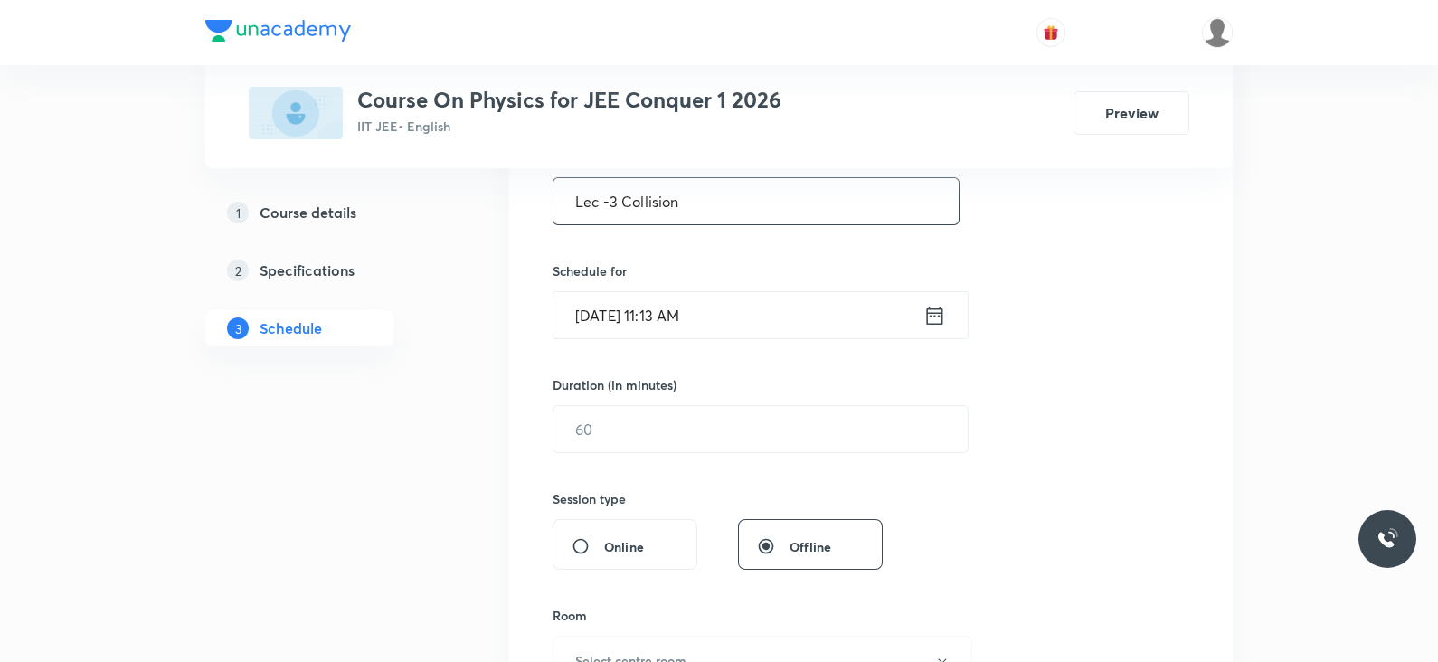
scroll to position [368, 0]
type input "Lec -3 Collision"
click at [930, 314] on icon at bounding box center [934, 312] width 23 height 25
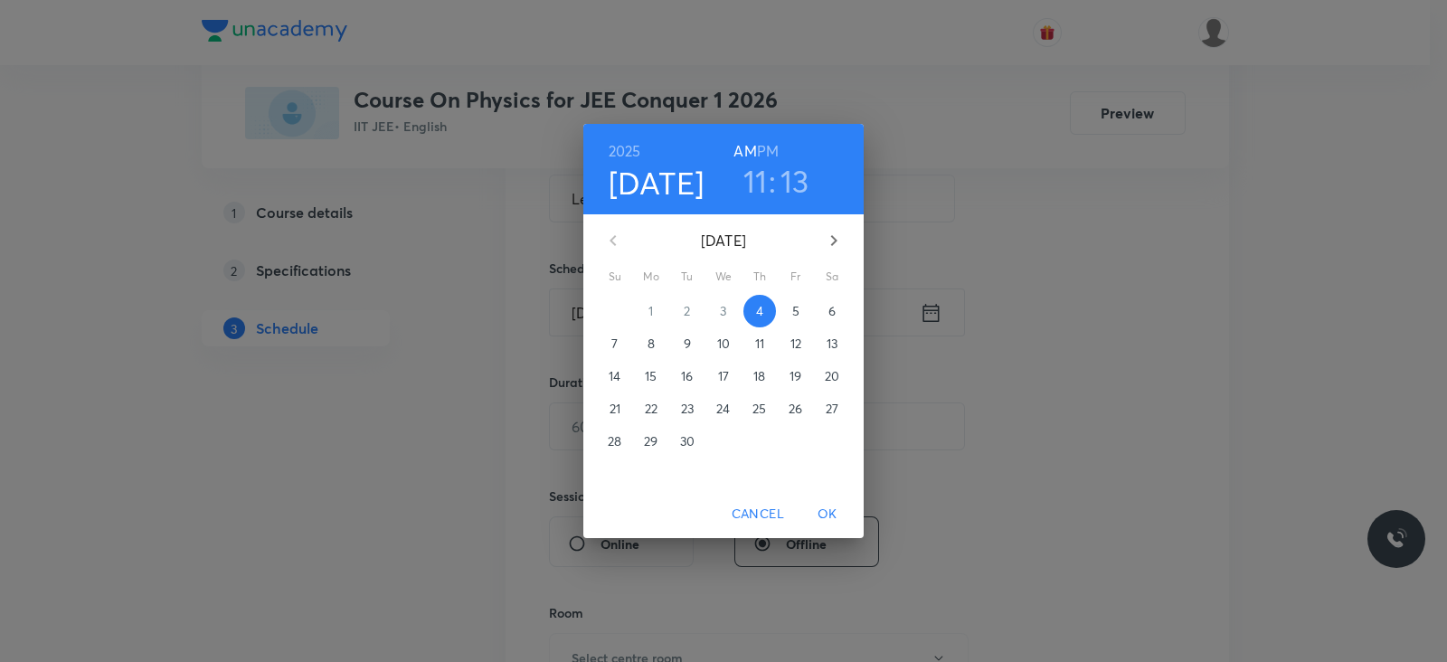
click at [764, 145] on h6 "PM" at bounding box center [768, 150] width 22 height 25
click at [753, 184] on h3 "11" at bounding box center [755, 181] width 24 height 38
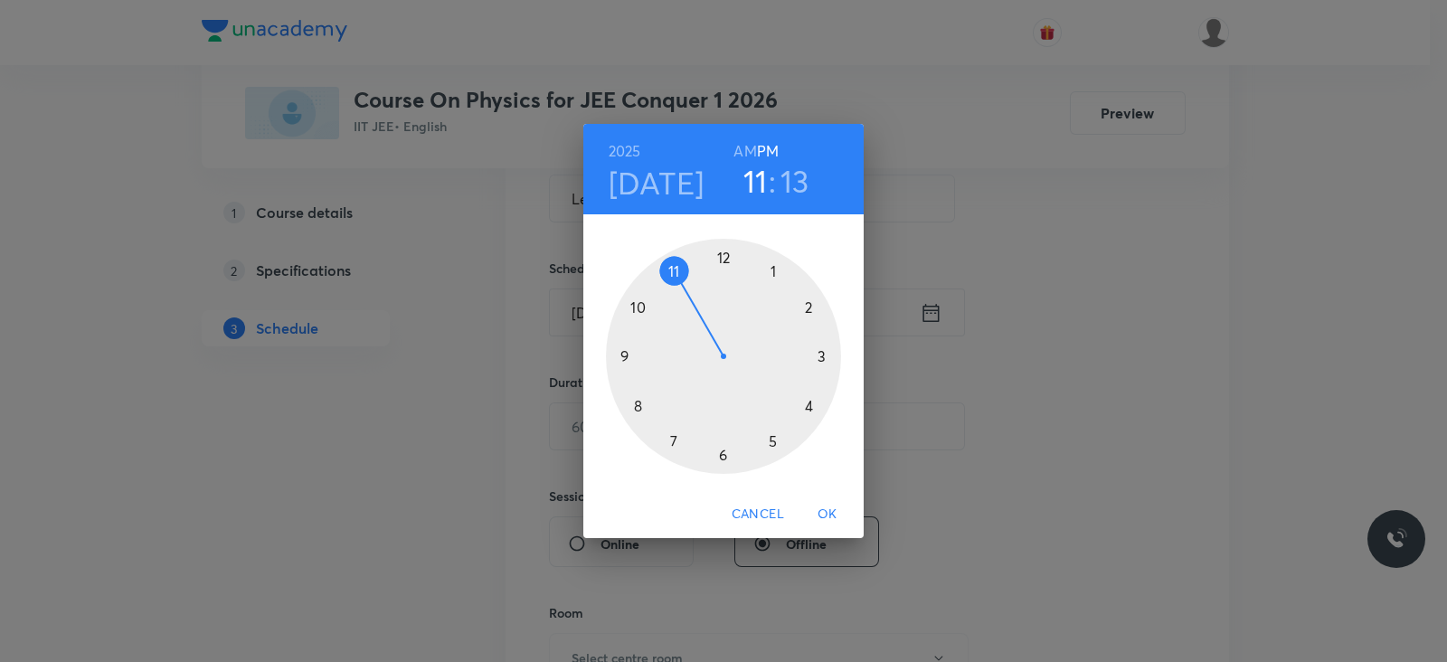
click at [823, 357] on div at bounding box center [723, 356] width 235 height 235
click at [722, 255] on div at bounding box center [723, 356] width 235 height 235
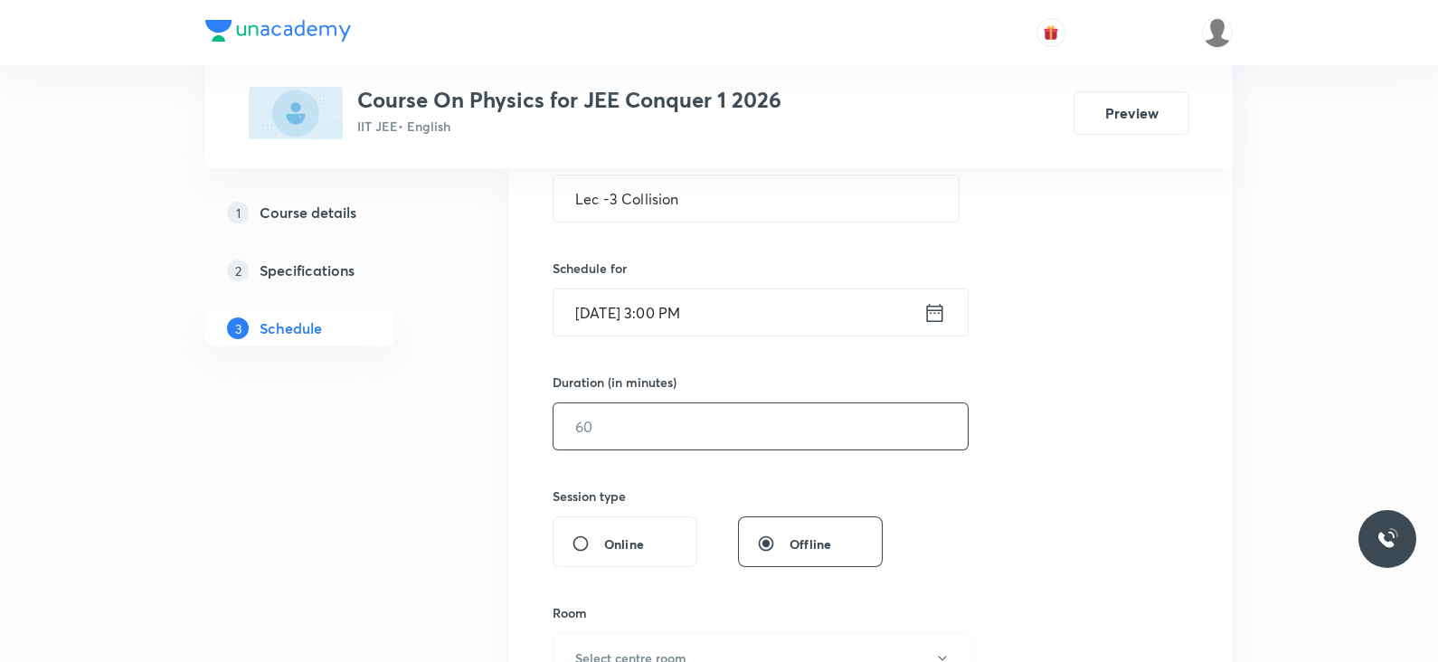
click at [684, 422] on input "text" at bounding box center [760, 426] width 414 height 46
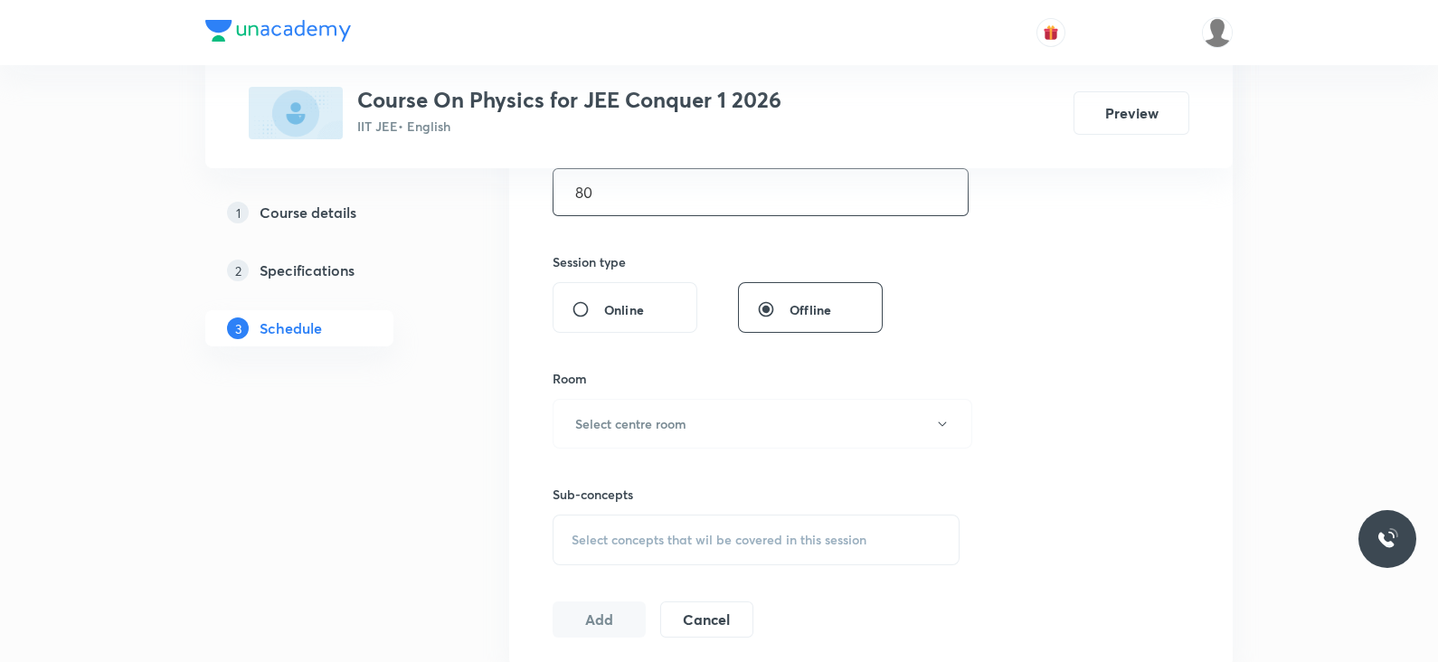
scroll to position [633, 0]
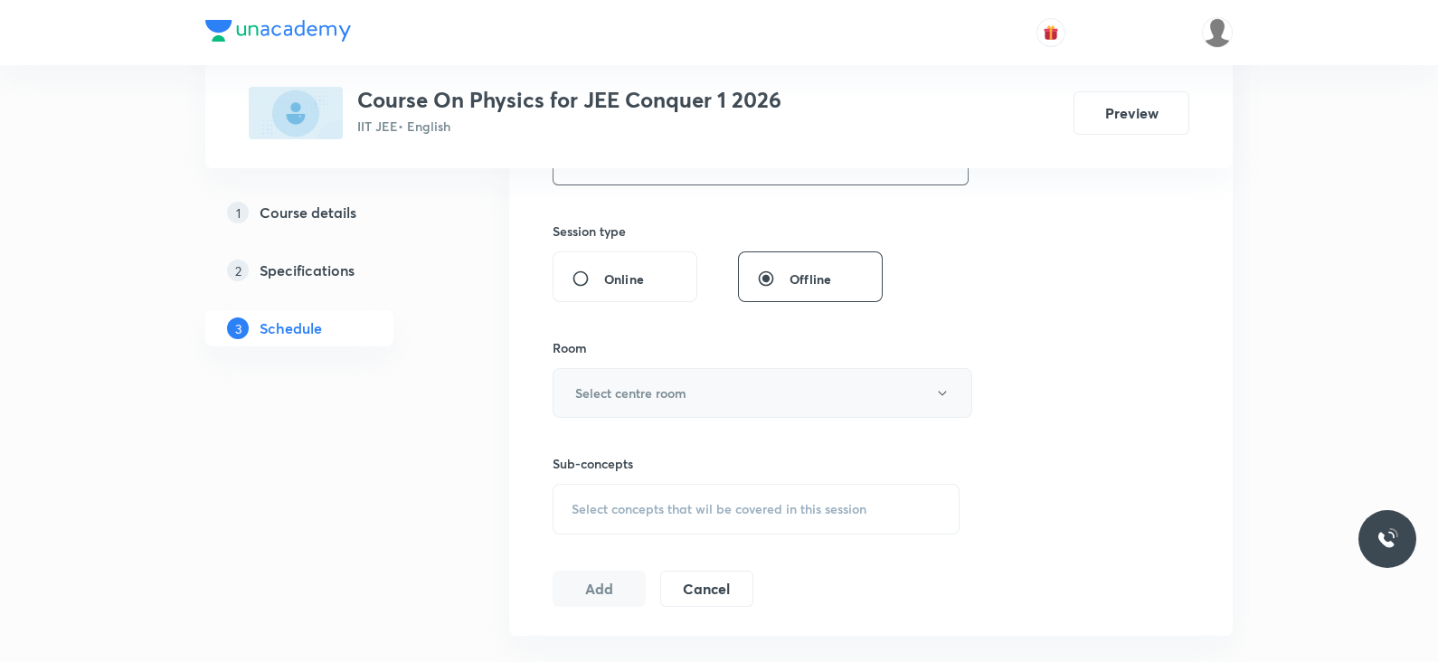
type input "80"
click at [692, 386] on button "Select centre room" at bounding box center [762, 393] width 420 height 50
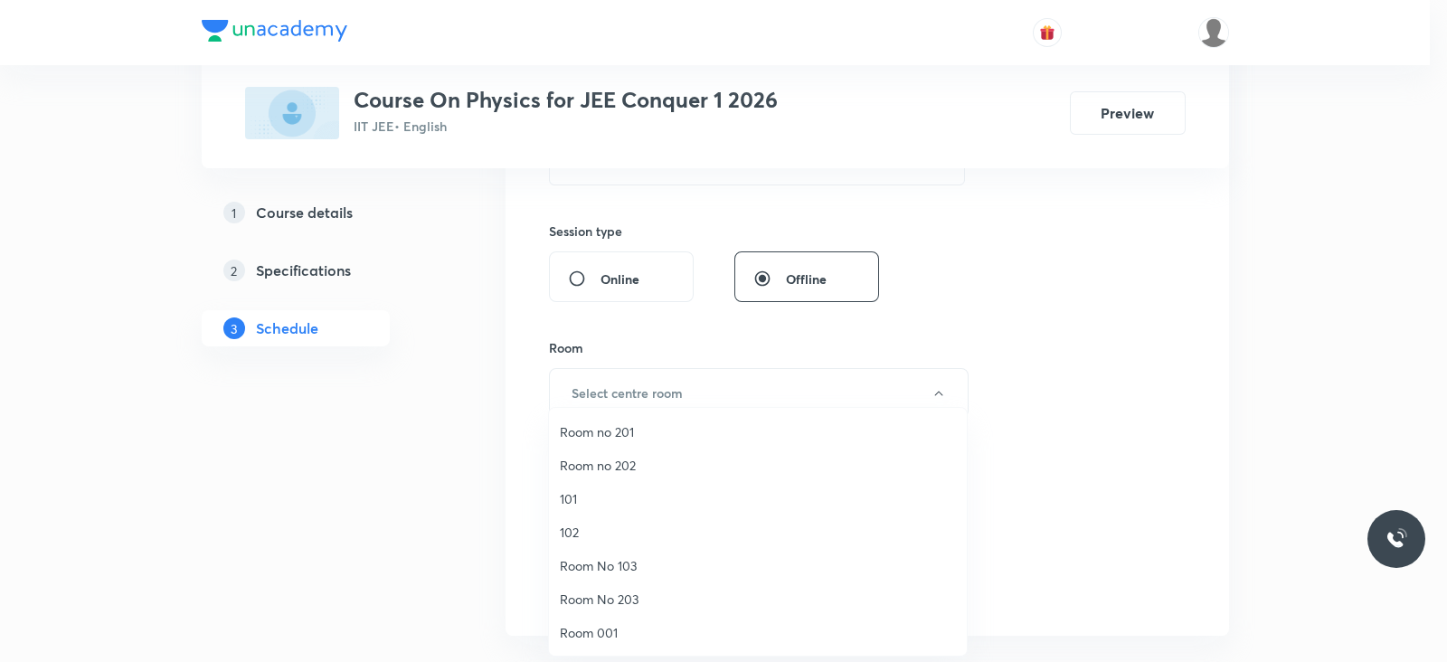
click at [598, 628] on span "Room 001" at bounding box center [758, 632] width 396 height 19
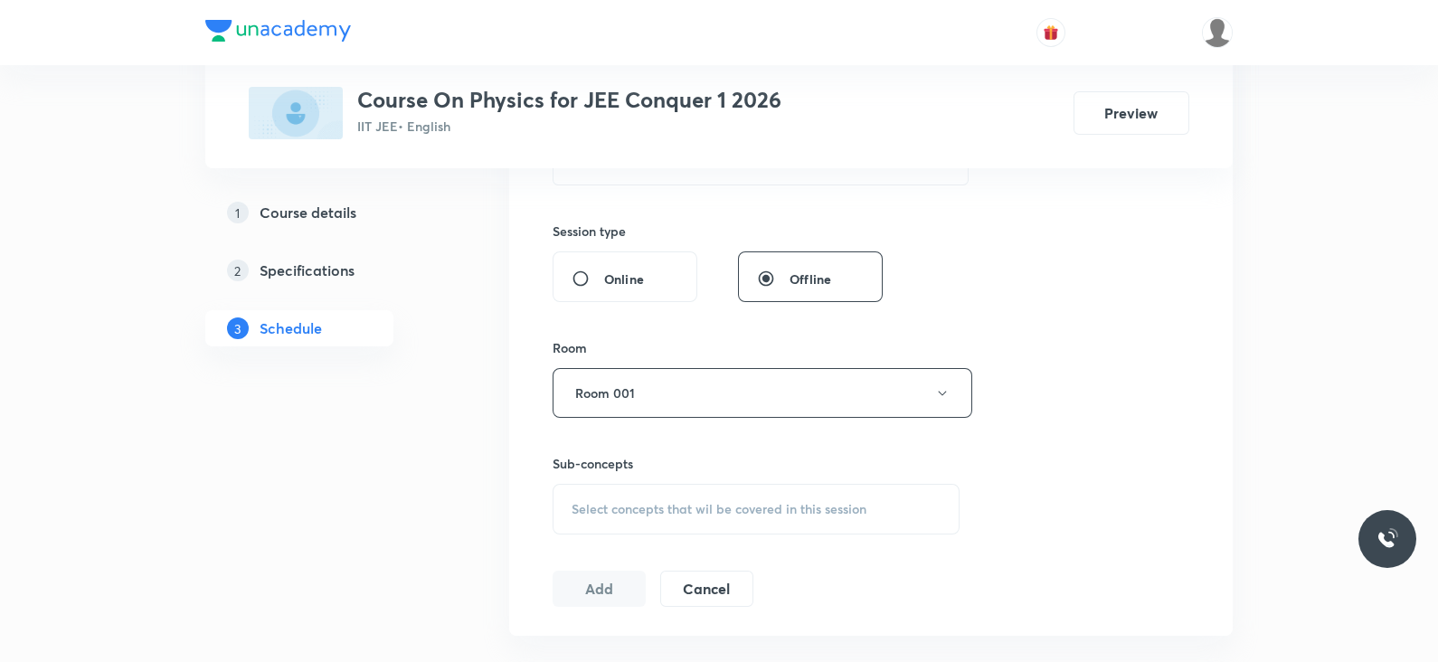
scroll to position [709, 0]
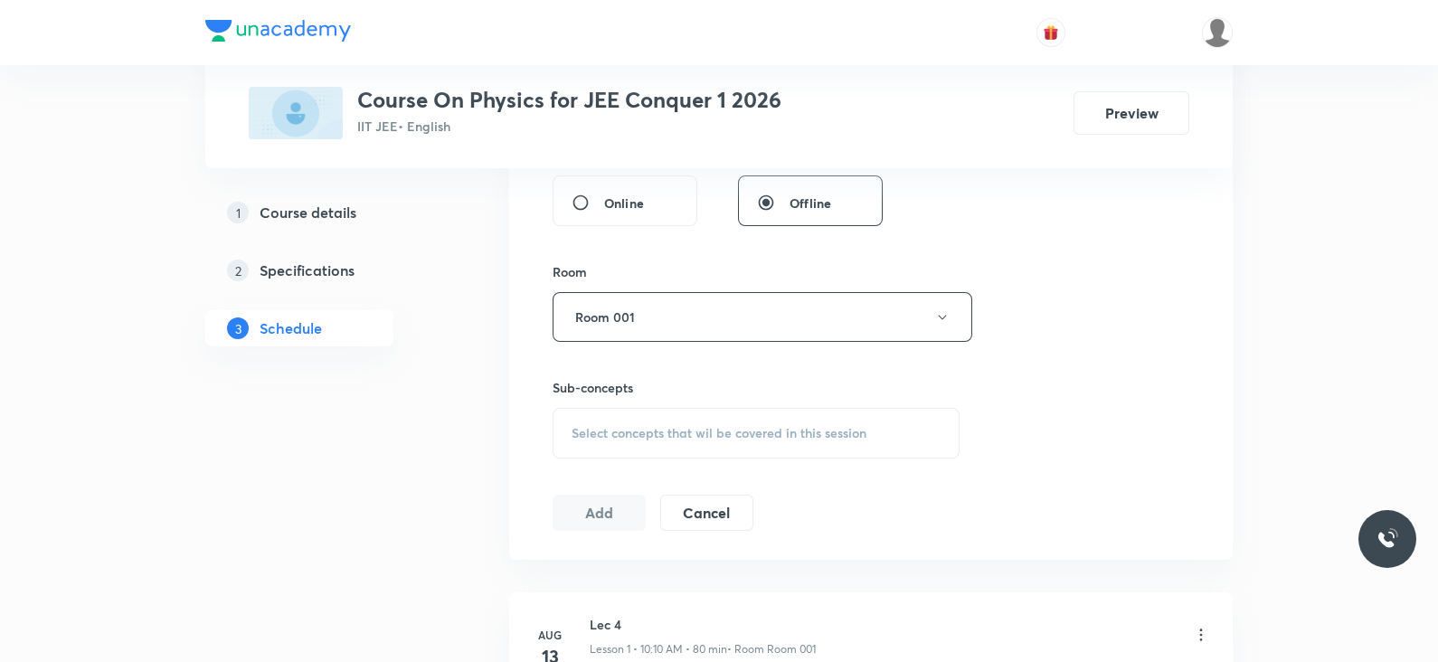
click at [674, 435] on span "Select concepts that wil be covered in this session" at bounding box center [718, 433] width 295 height 14
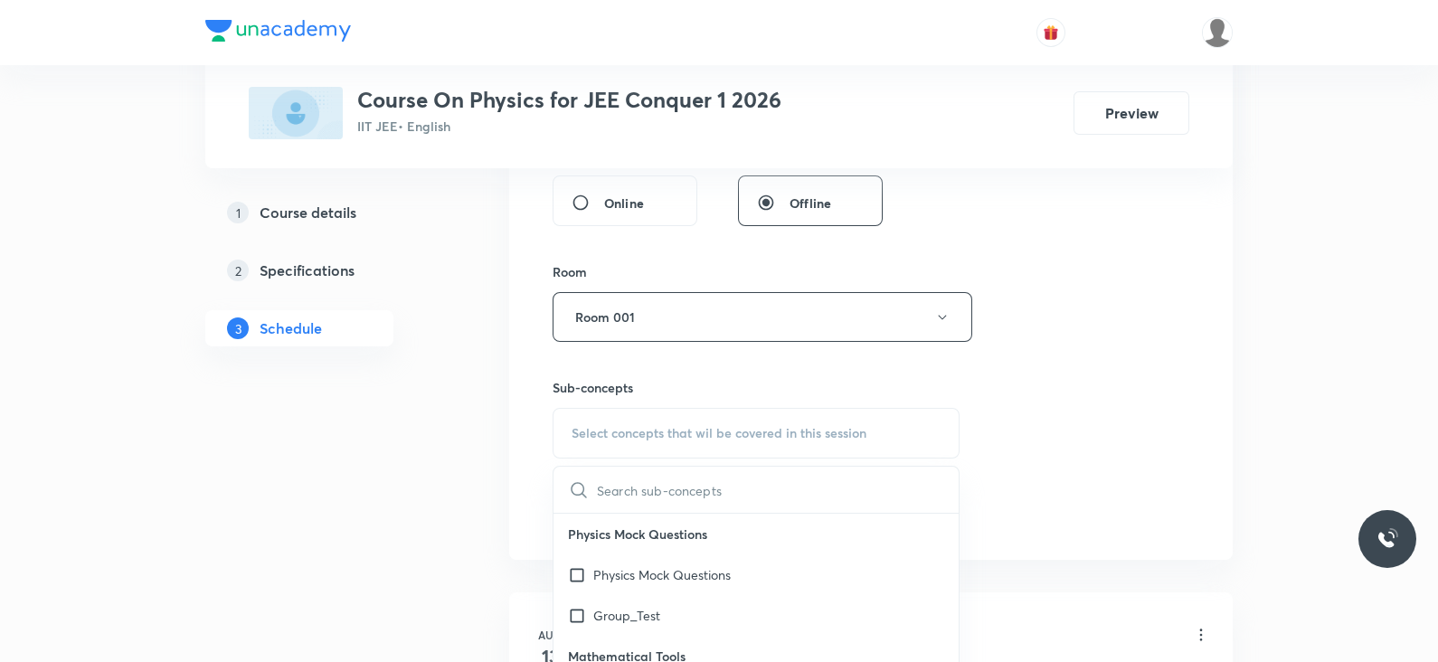
scroll to position [962, 0]
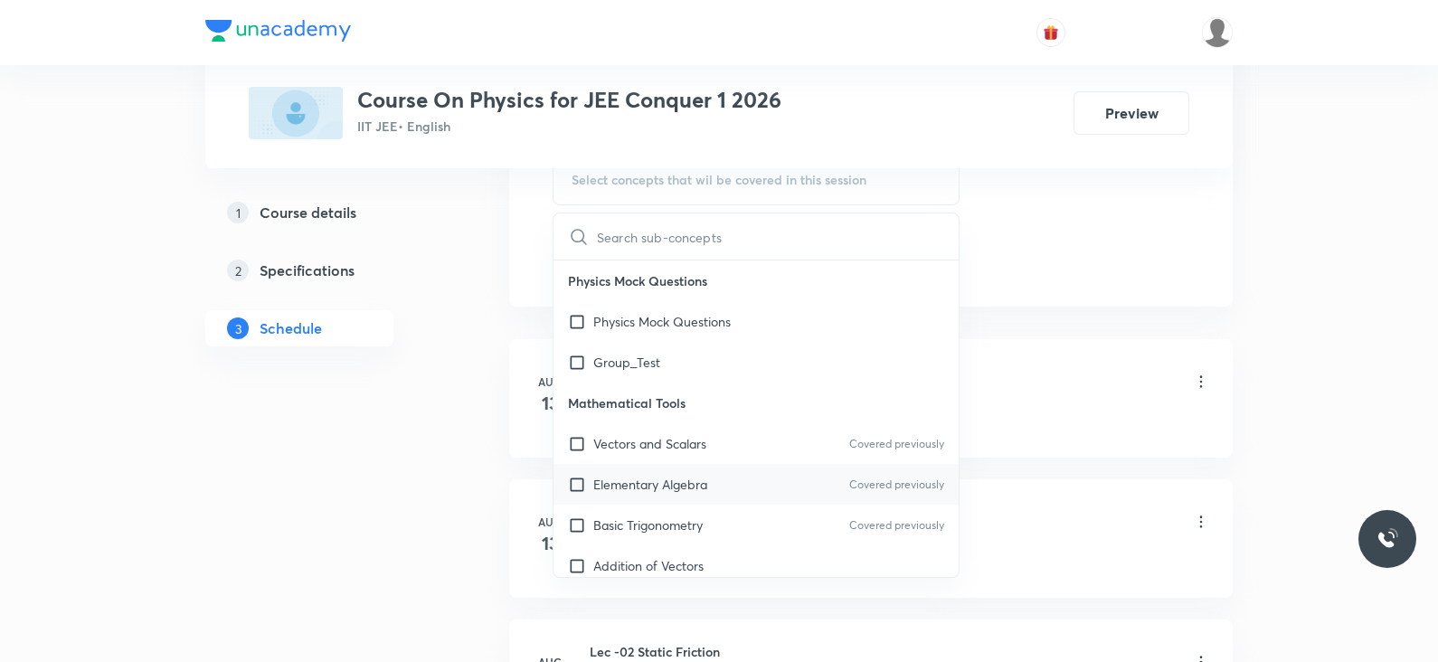
click at [673, 475] on p "Elementary Algebra" at bounding box center [650, 484] width 114 height 19
checkbox input "true"
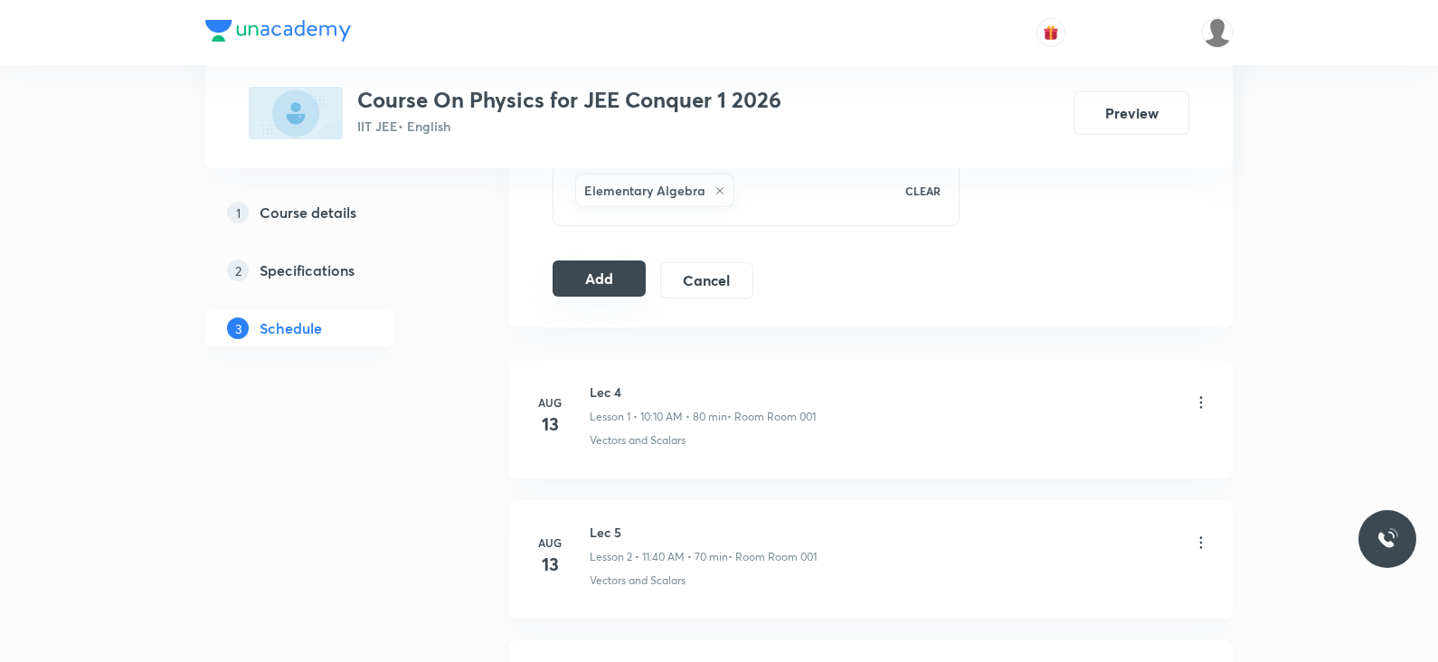
click at [622, 282] on button "Add" at bounding box center [598, 278] width 93 height 36
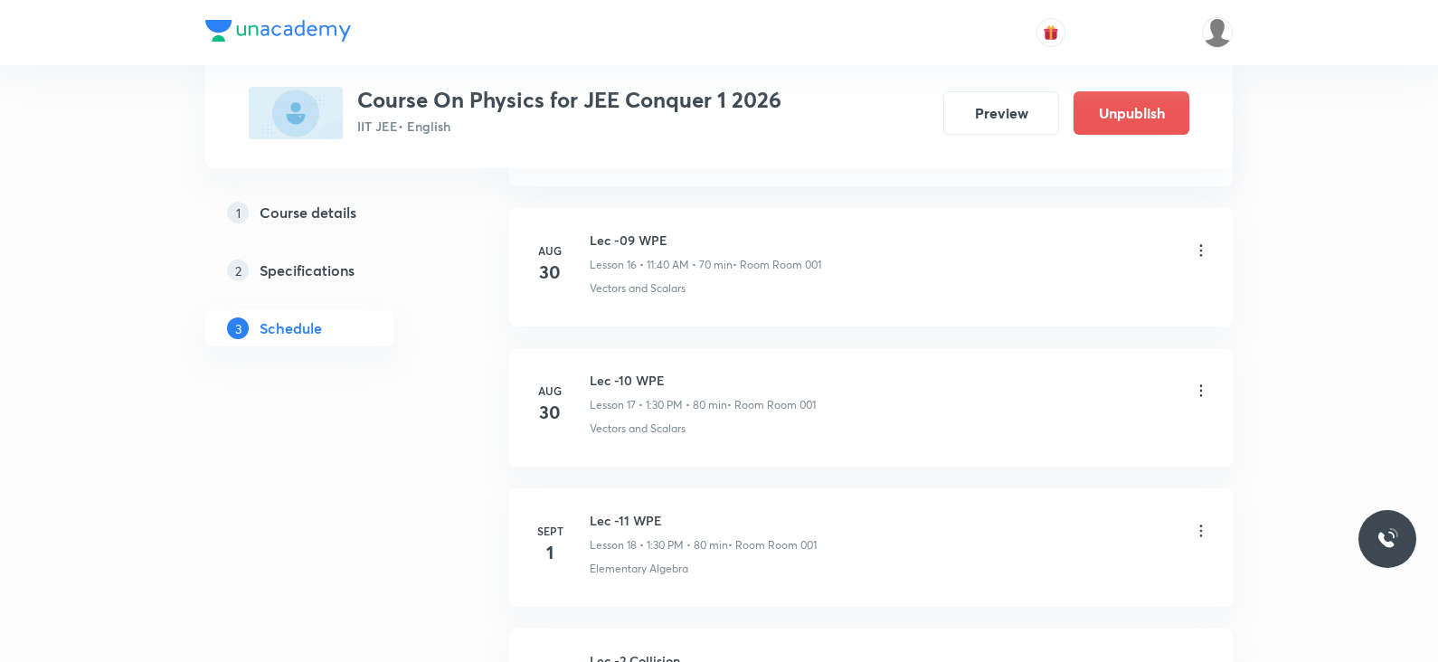
scroll to position [2753, 0]
